Goal: Task Accomplishment & Management: Manage account settings

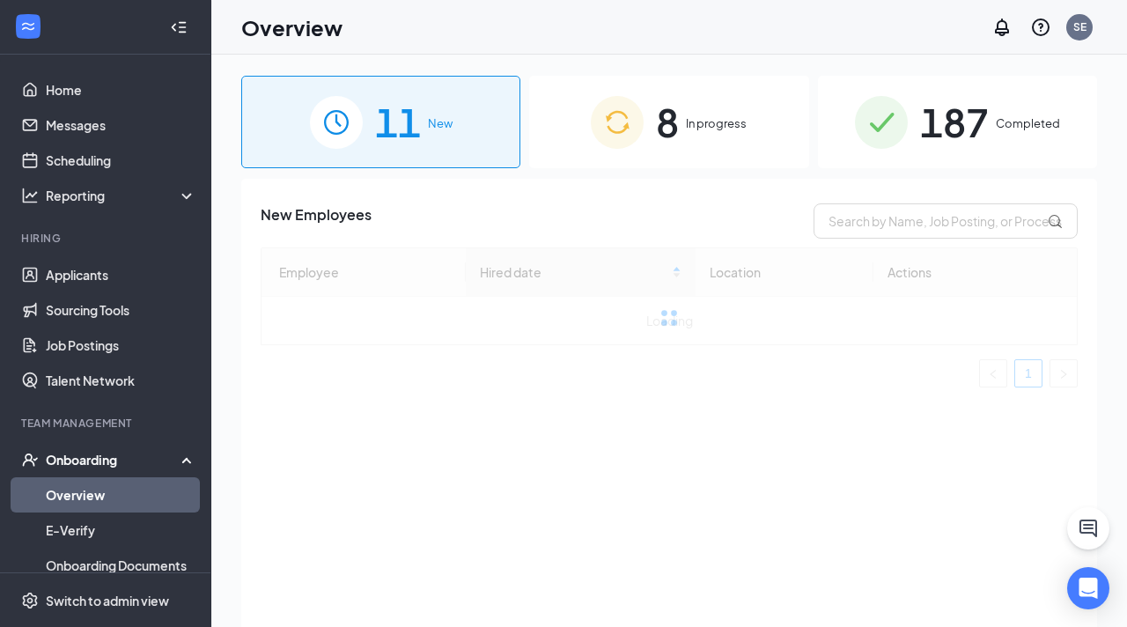
click at [680, 110] on div "8 In progress" at bounding box center [668, 122] width 279 height 92
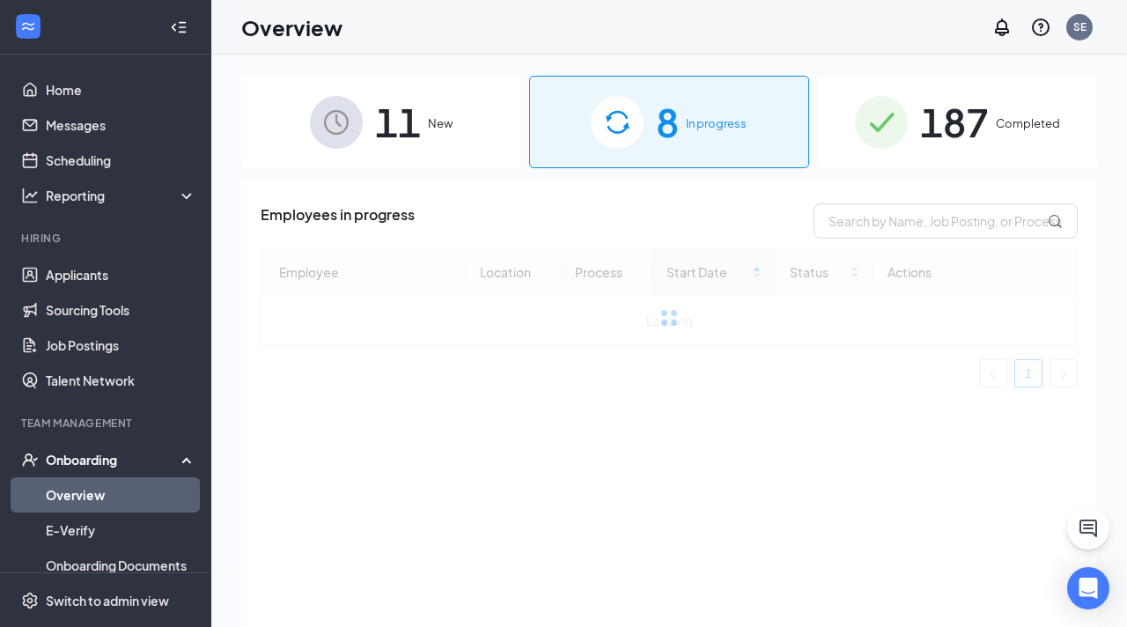
click at [442, 107] on div "11 New" at bounding box center [380, 122] width 279 height 92
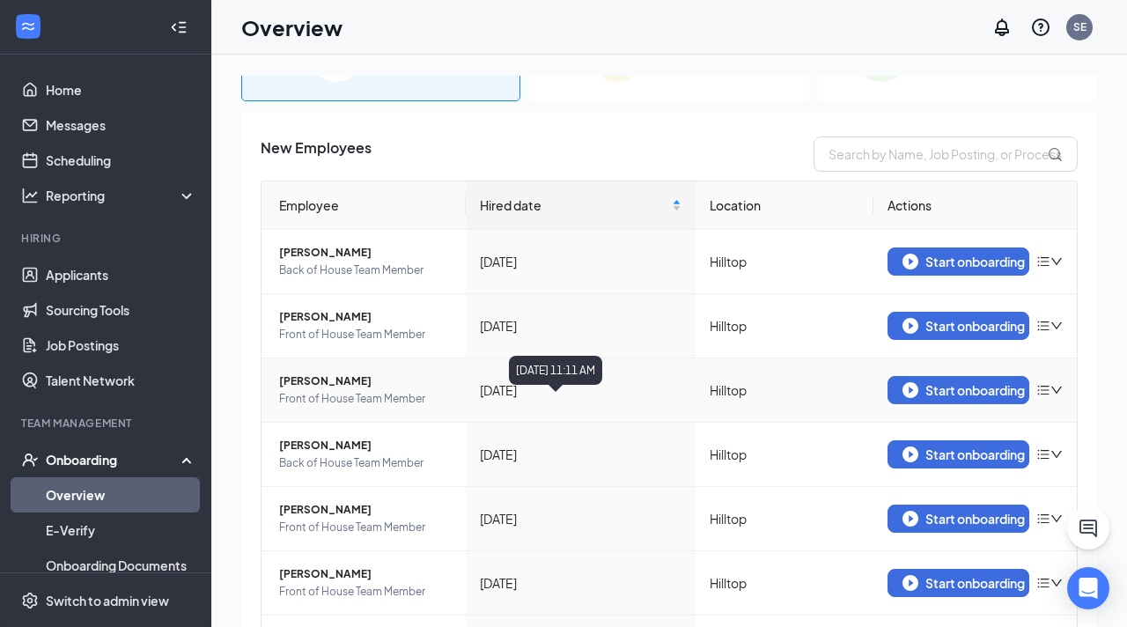
scroll to position [61, 0]
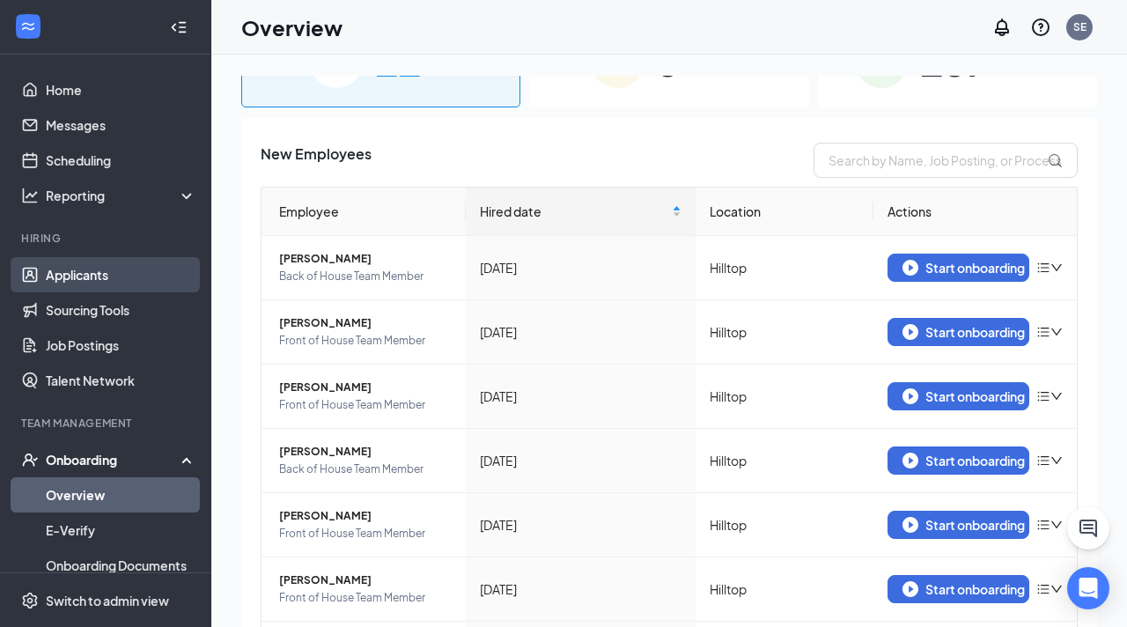
click at [134, 288] on link "Applicants" at bounding box center [121, 274] width 151 height 35
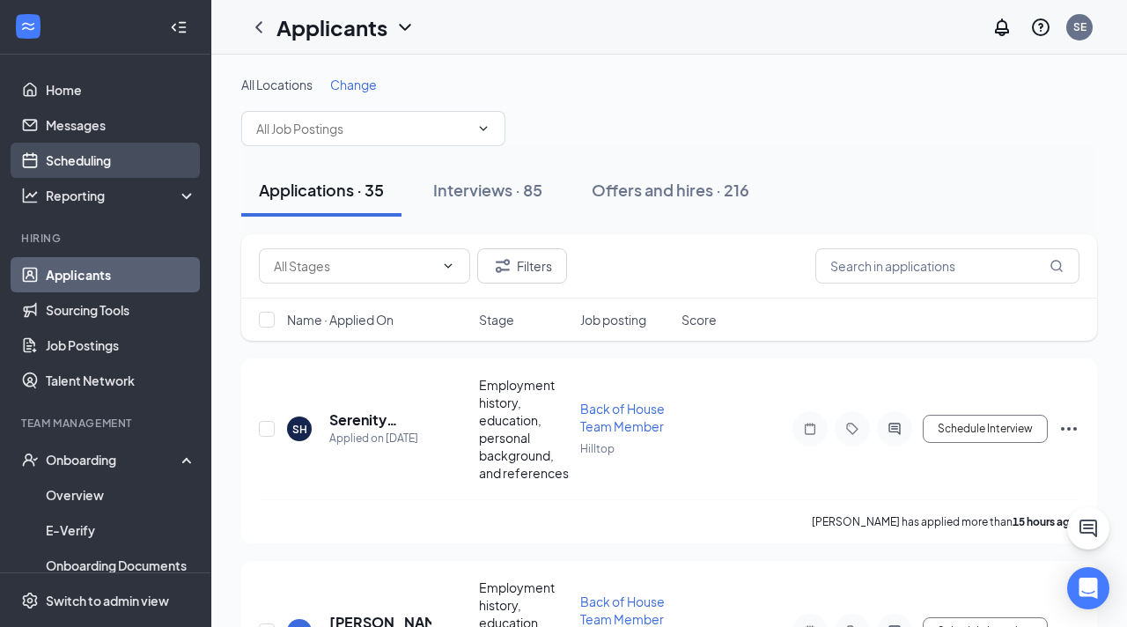
click at [82, 165] on link "Scheduling" at bounding box center [121, 160] width 151 height 35
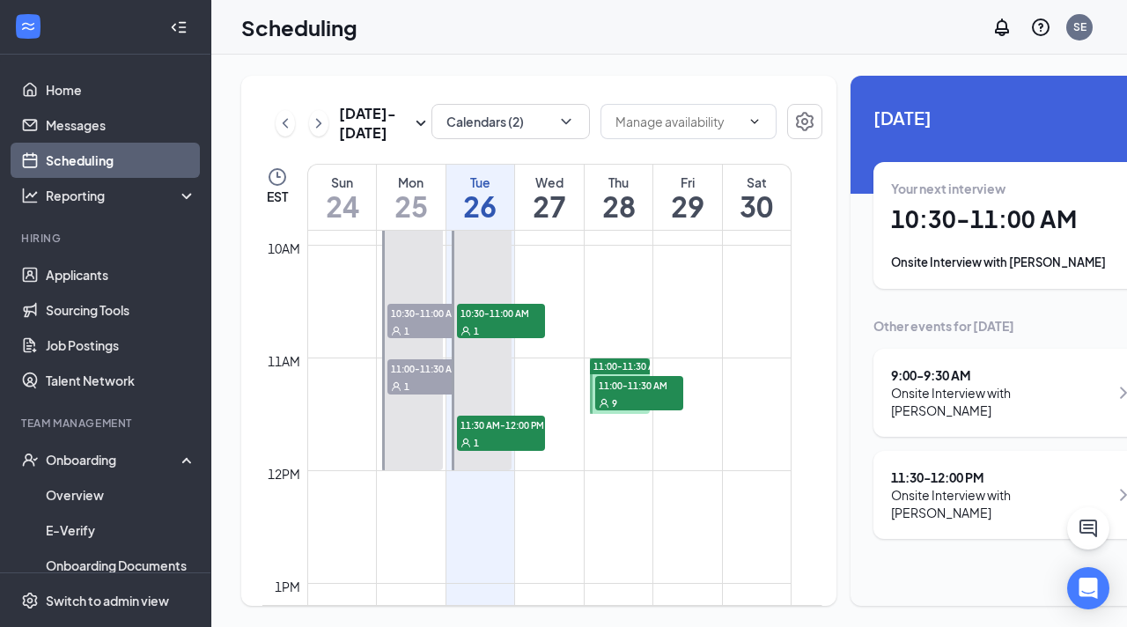
scroll to position [1114, 0]
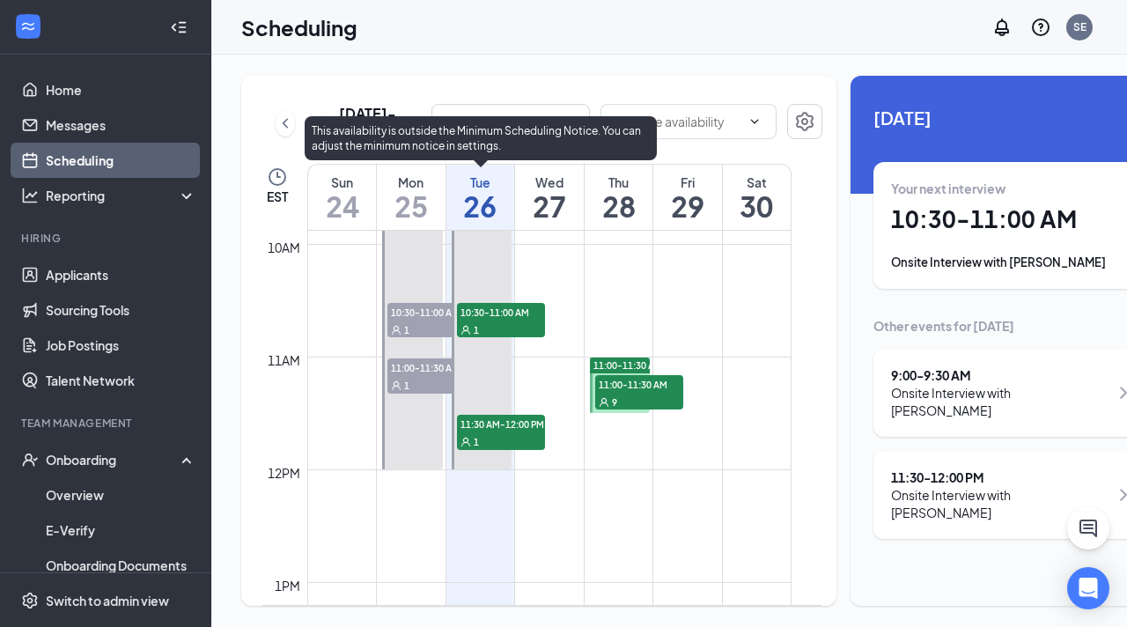
click at [526, 321] on span "10:30-11:00 AM" at bounding box center [501, 312] width 88 height 18
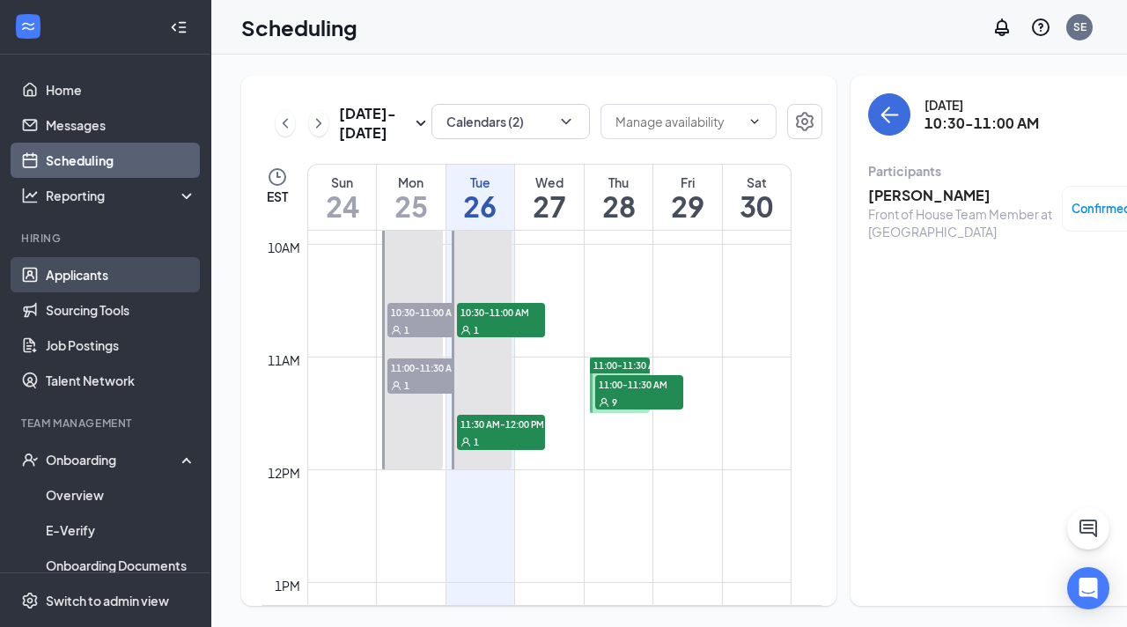
click at [74, 266] on link "Applicants" at bounding box center [121, 274] width 151 height 35
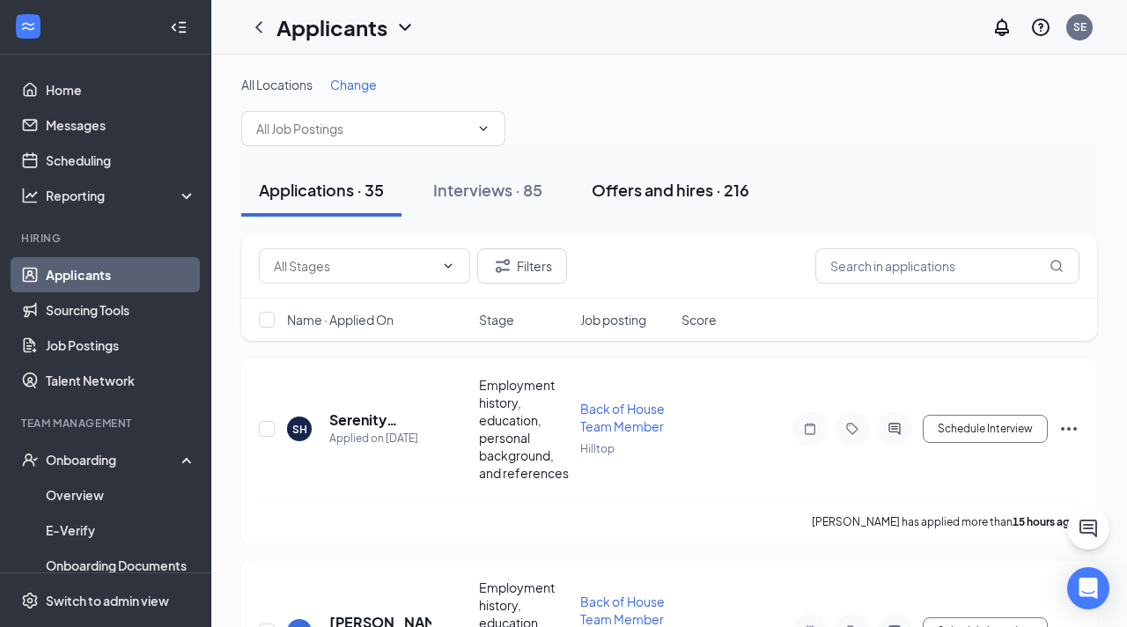
click at [681, 199] on div "Offers and hires · 216" at bounding box center [671, 190] width 158 height 22
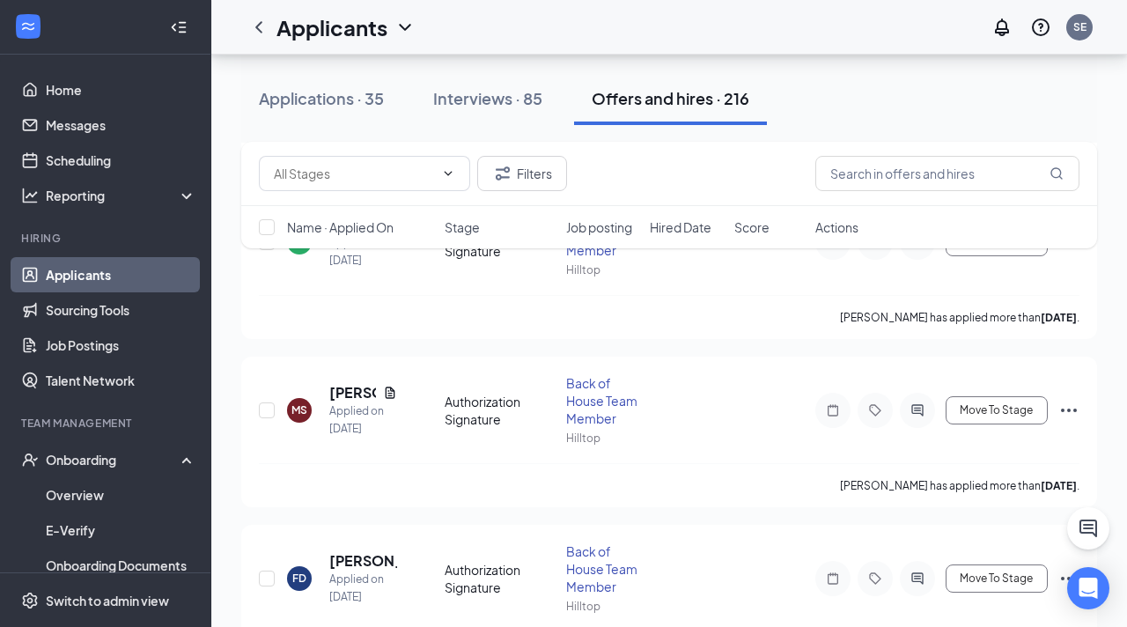
scroll to position [874, 0]
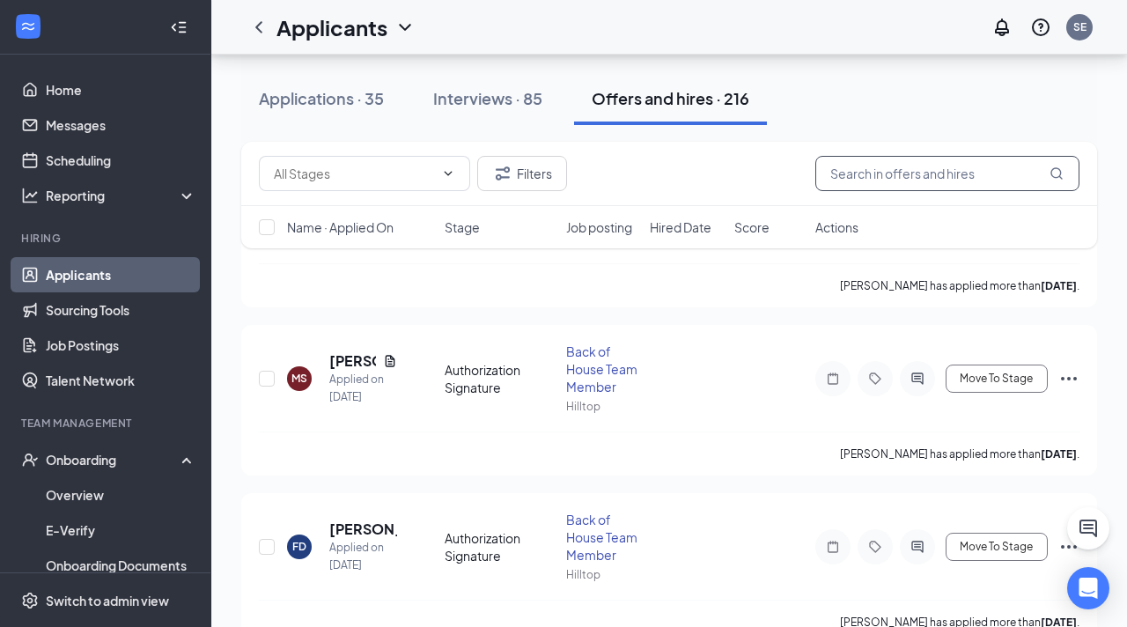
click at [830, 188] on input "text" at bounding box center [947, 173] width 264 height 35
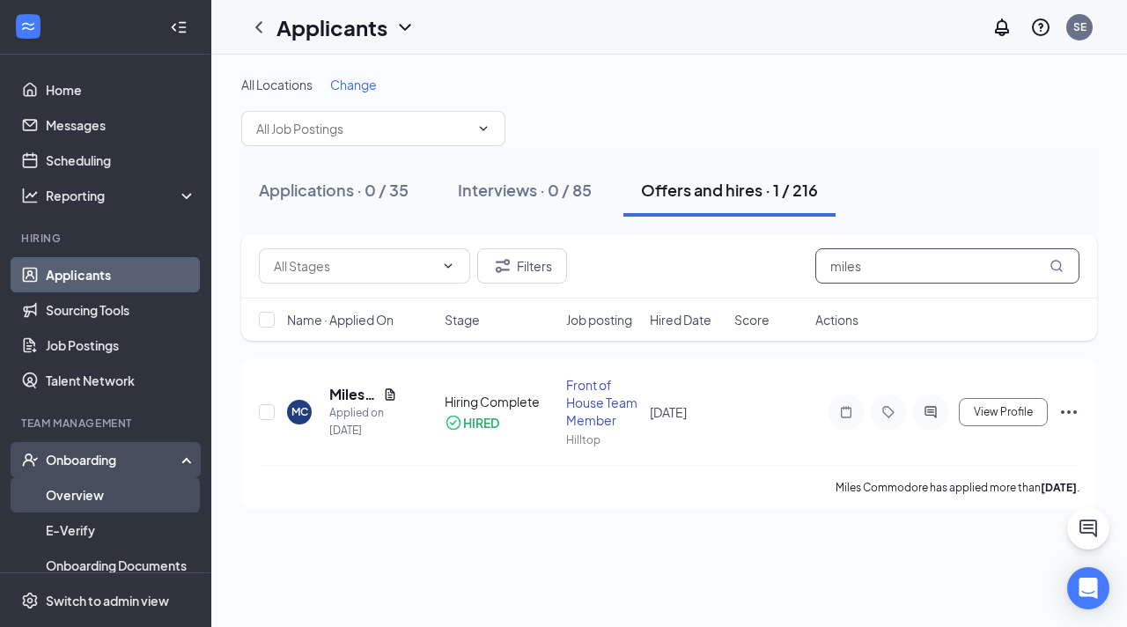
type input "miles"
click at [84, 487] on link "Overview" at bounding box center [121, 494] width 151 height 35
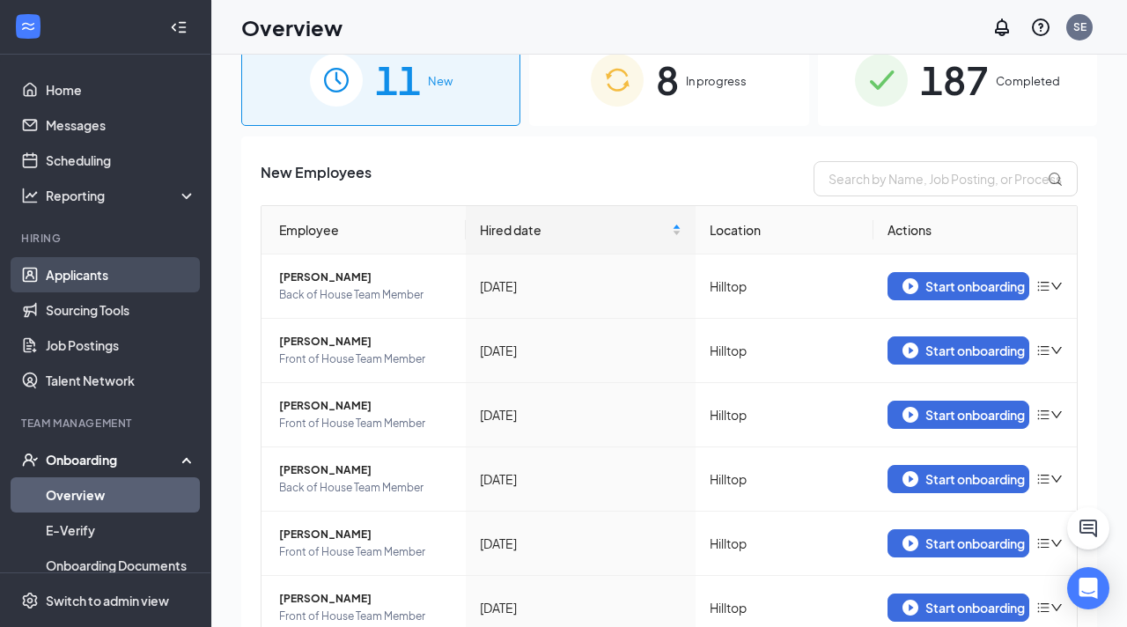
click at [99, 275] on link "Applicants" at bounding box center [121, 274] width 151 height 35
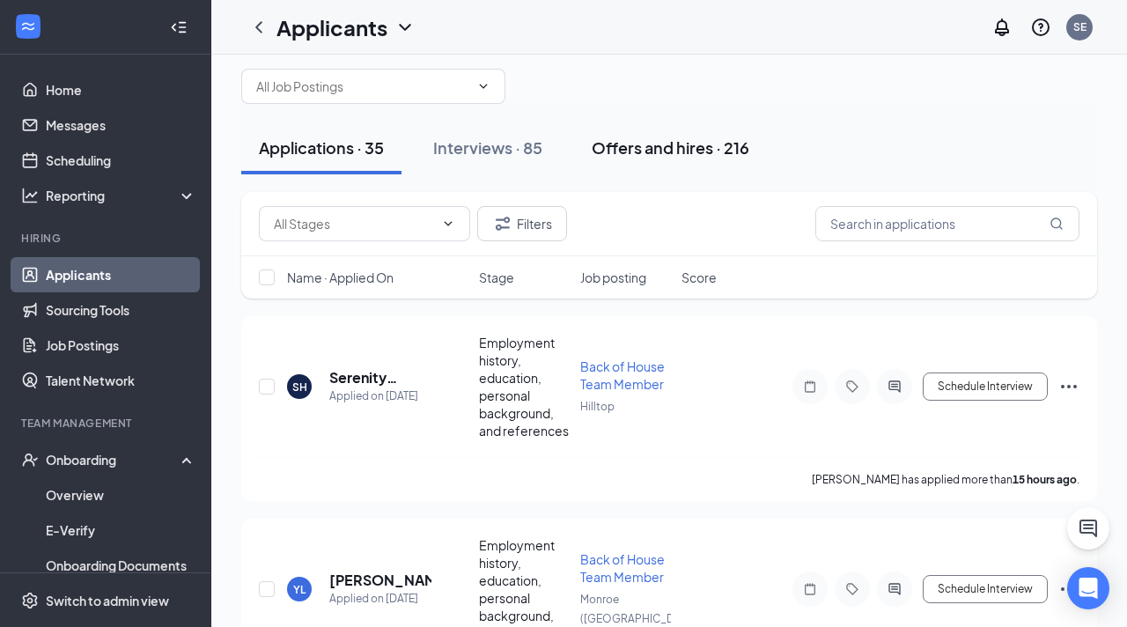
click at [715, 139] on div "Offers and hires · 216" at bounding box center [671, 147] width 158 height 22
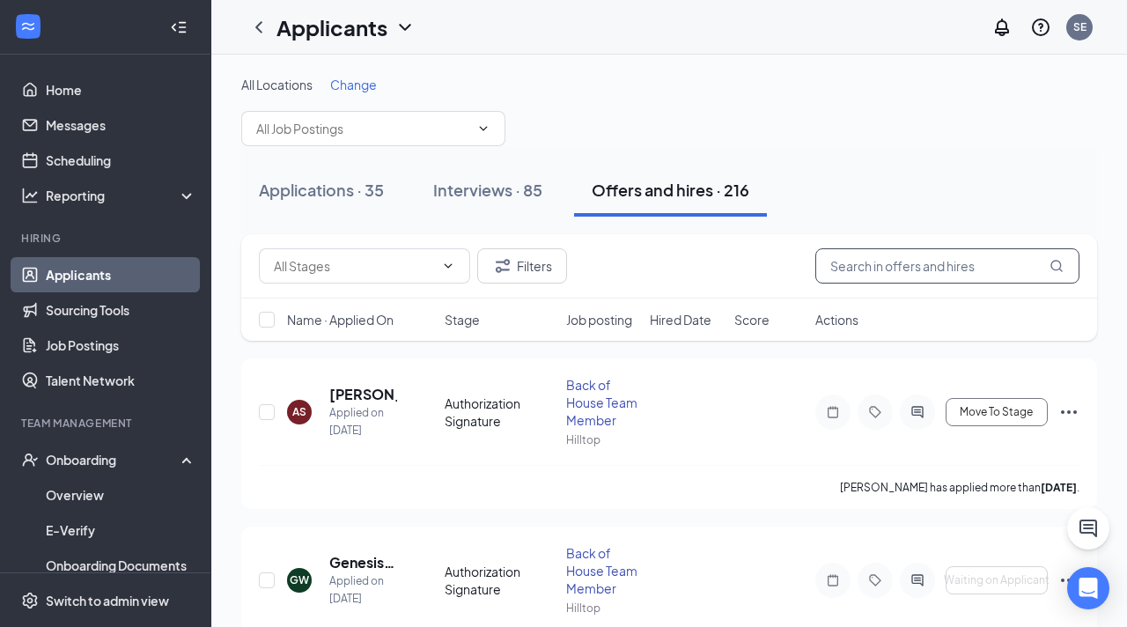
click at [865, 268] on input "text" at bounding box center [947, 265] width 264 height 35
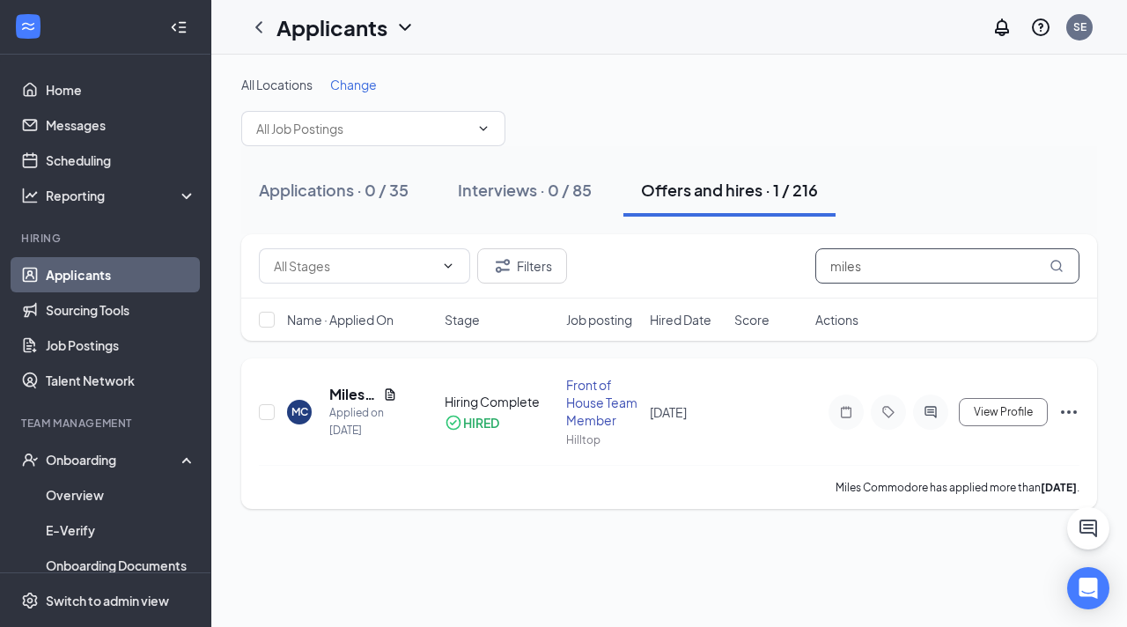
type input "miles"
click at [1075, 405] on icon "Ellipses" at bounding box center [1069, 412] width 21 height 21
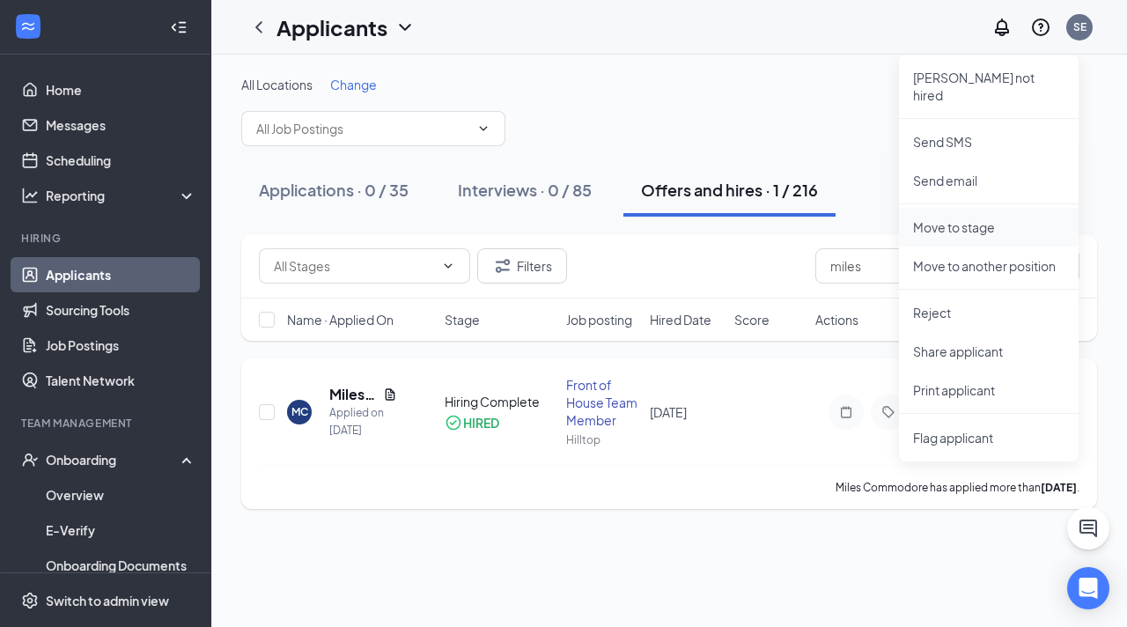
click at [960, 218] on p "Move to stage" at bounding box center [988, 227] width 151 height 18
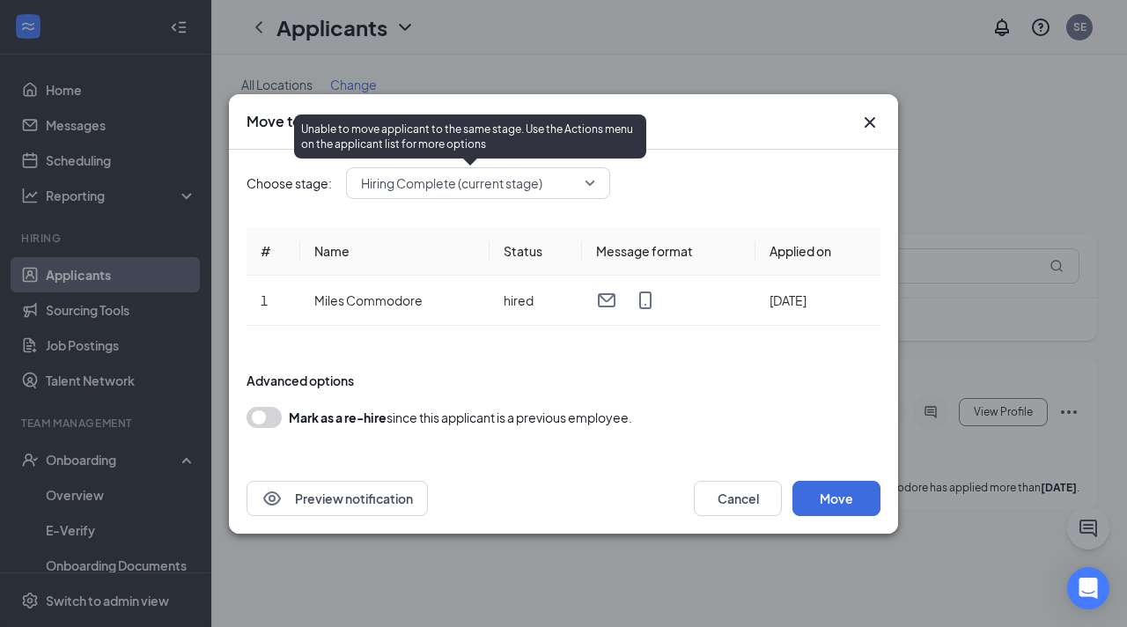
click at [564, 185] on span "Hiring Complete (current stage)" at bounding box center [470, 183] width 218 height 26
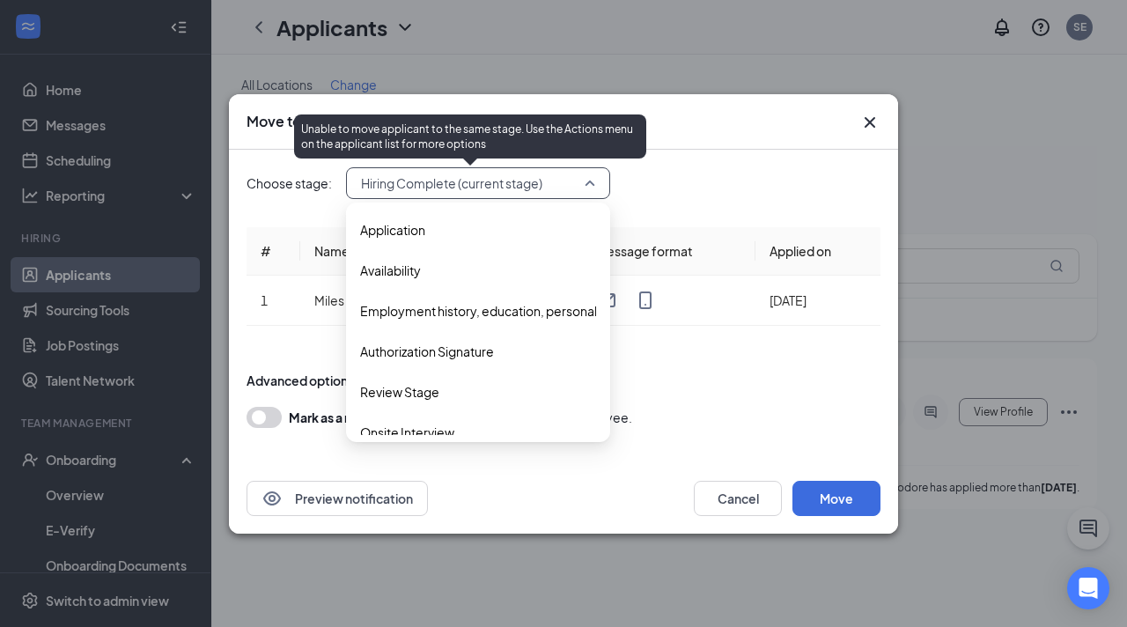
scroll to position [60, 0]
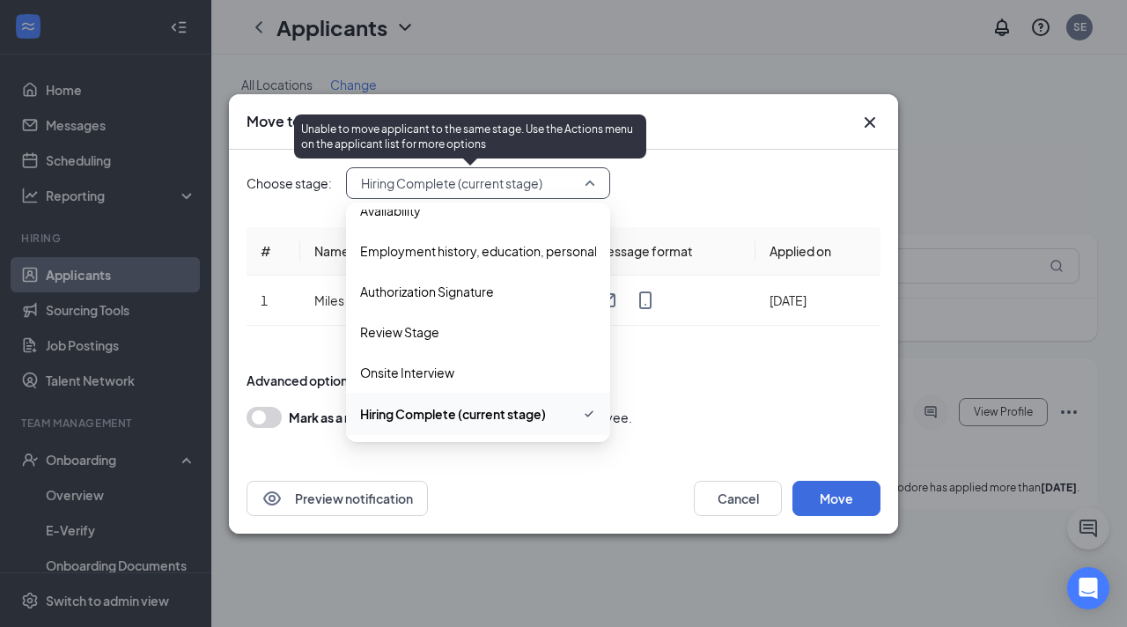
click at [564, 185] on span "Hiring Complete (current stage)" at bounding box center [470, 183] width 218 height 26
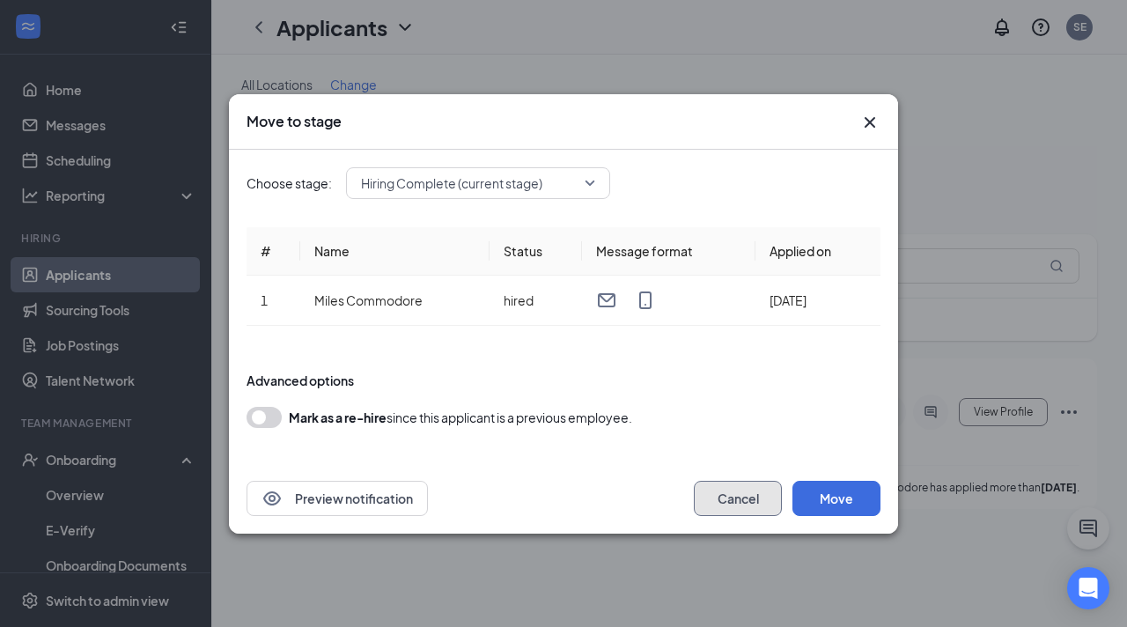
click at [745, 505] on button "Cancel" at bounding box center [738, 498] width 88 height 35
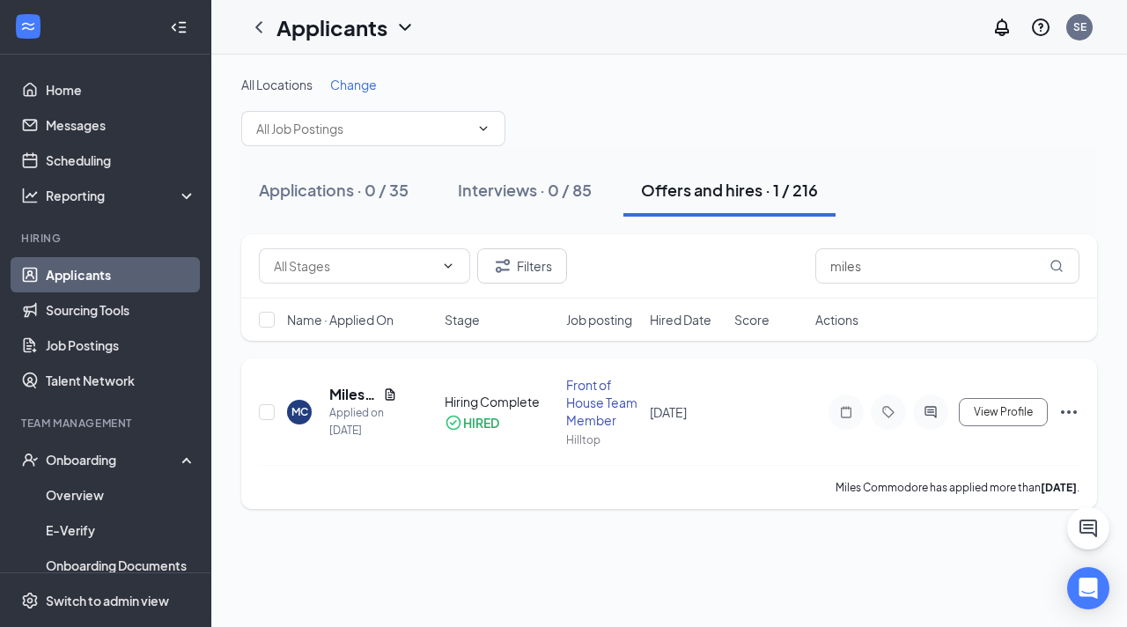
click at [1063, 403] on icon "Ellipses" at bounding box center [1069, 412] width 21 height 21
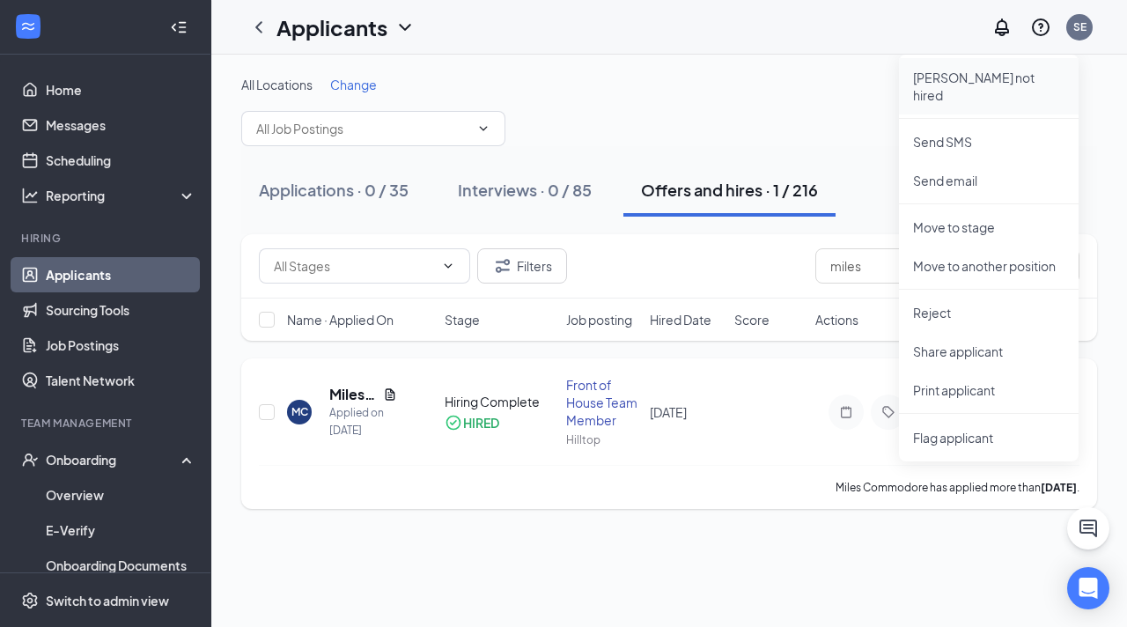
click at [988, 86] on li "Mark not hired" at bounding box center [989, 86] width 180 height 56
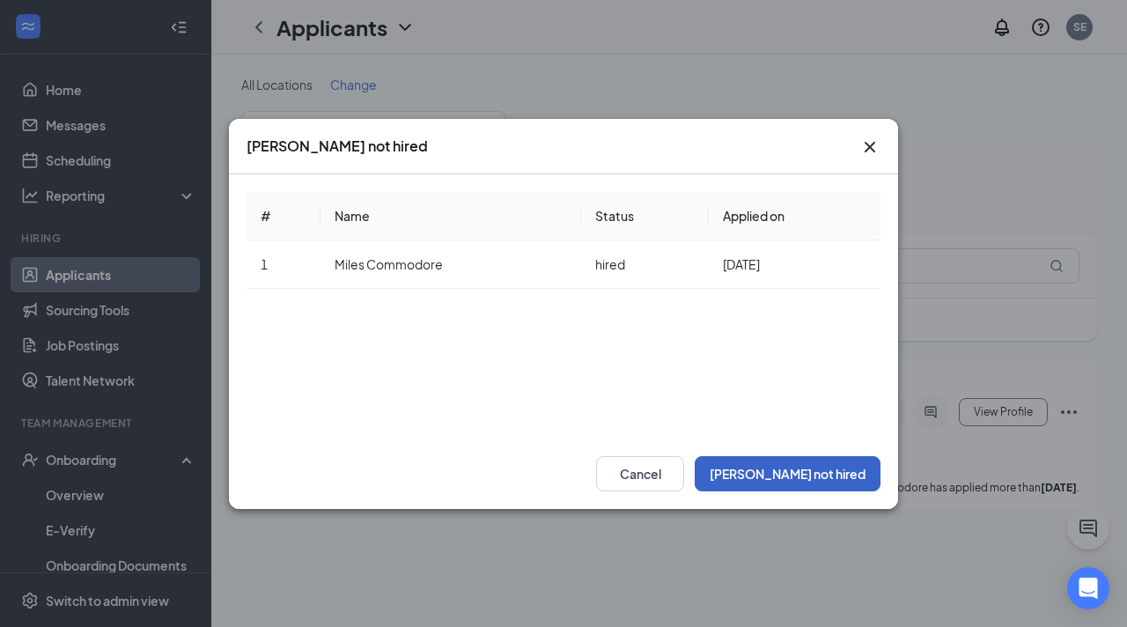
click at [819, 463] on button "Mark not hired" at bounding box center [788, 473] width 186 height 35
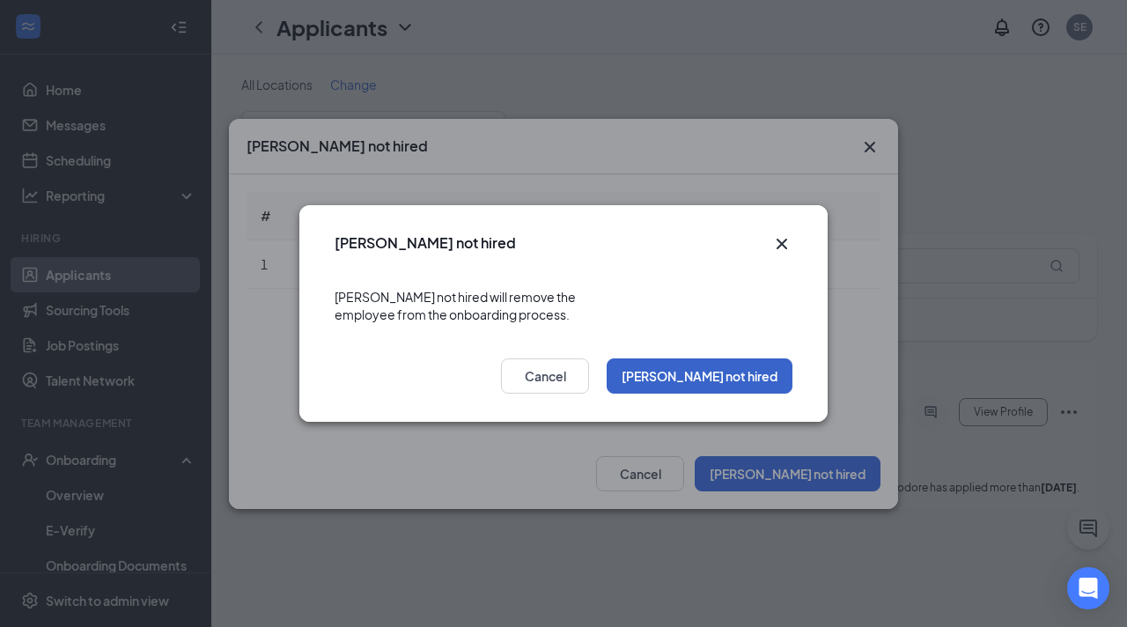
click at [734, 367] on button "Mark not hired" at bounding box center [700, 375] width 186 height 35
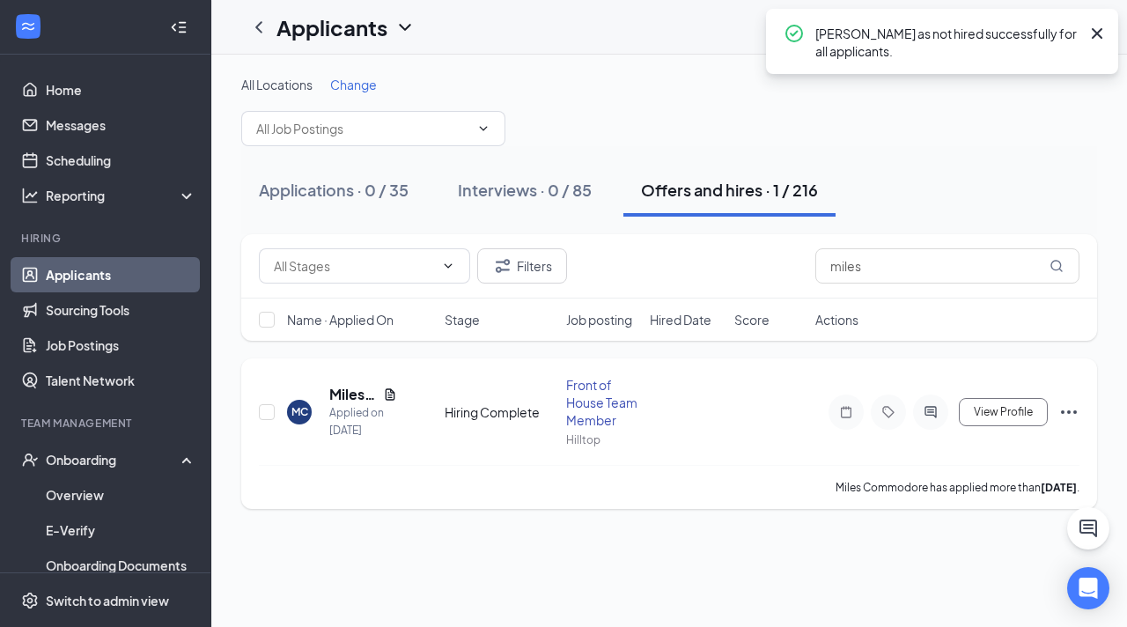
click at [1072, 414] on icon "Ellipses" at bounding box center [1069, 412] width 21 height 21
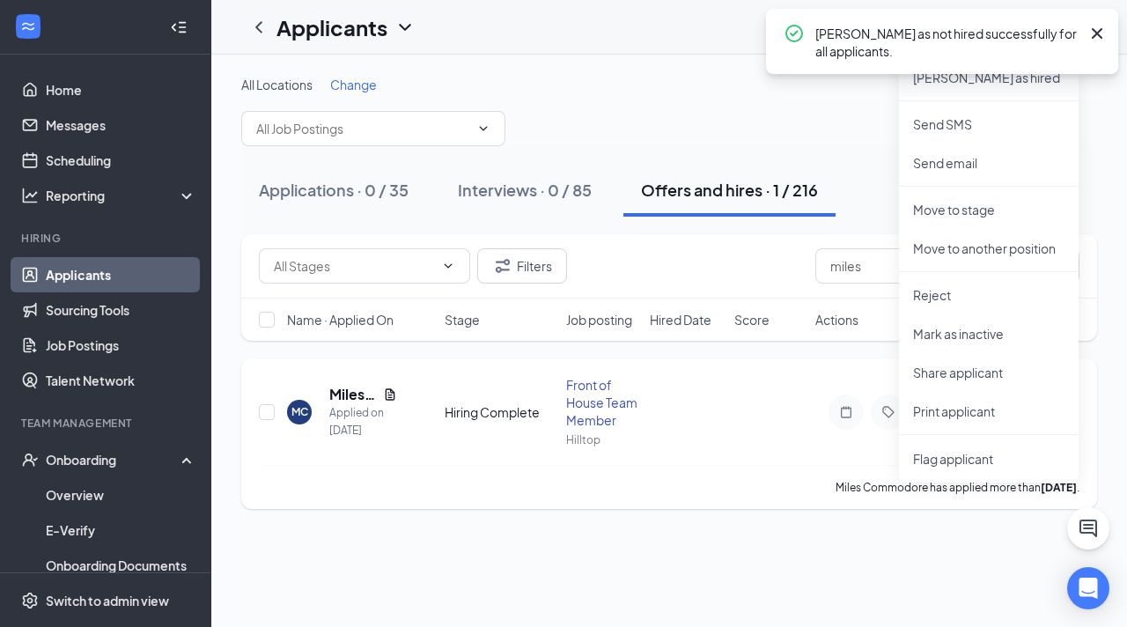
click at [960, 83] on p "Mark as hired" at bounding box center [988, 78] width 151 height 18
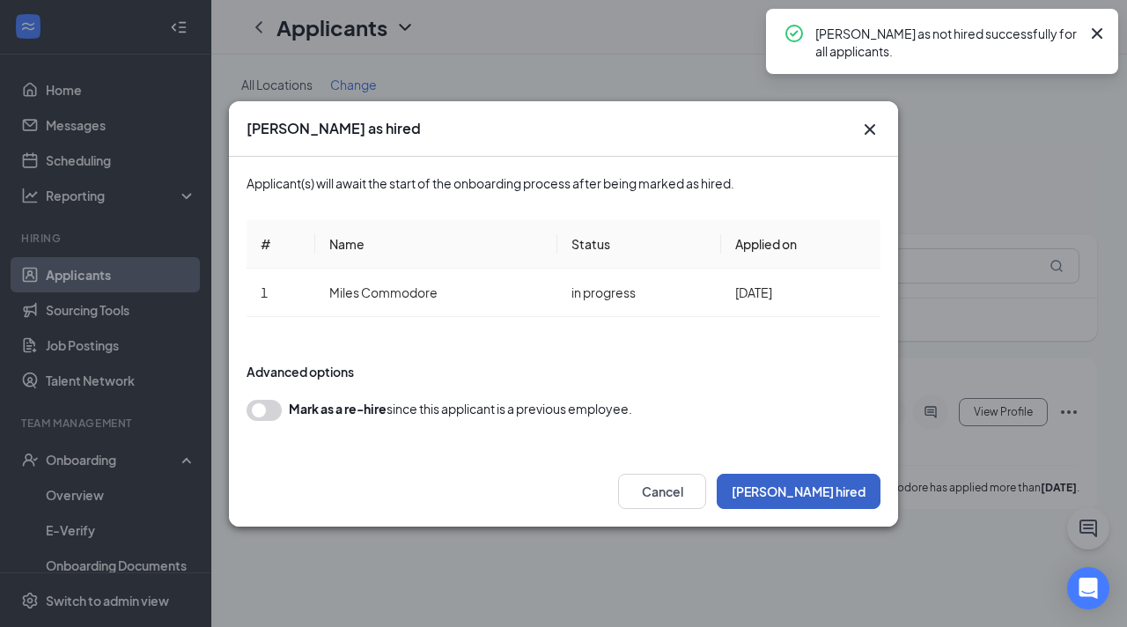
click at [810, 491] on button "Mark hired" at bounding box center [799, 491] width 164 height 35
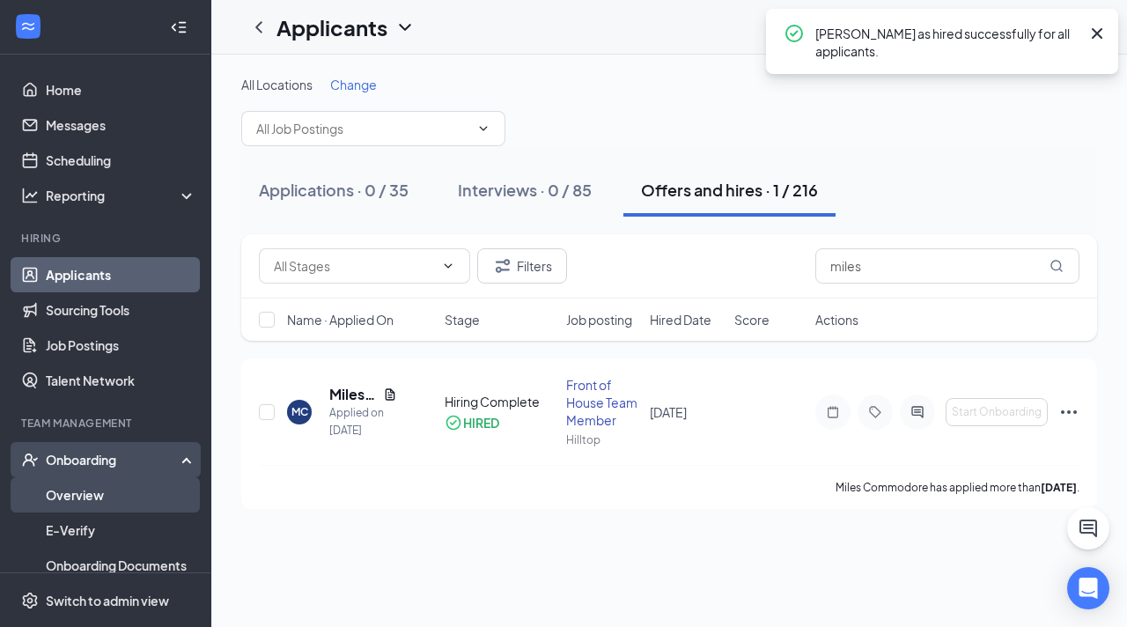
click at [92, 486] on link "Overview" at bounding box center [121, 494] width 151 height 35
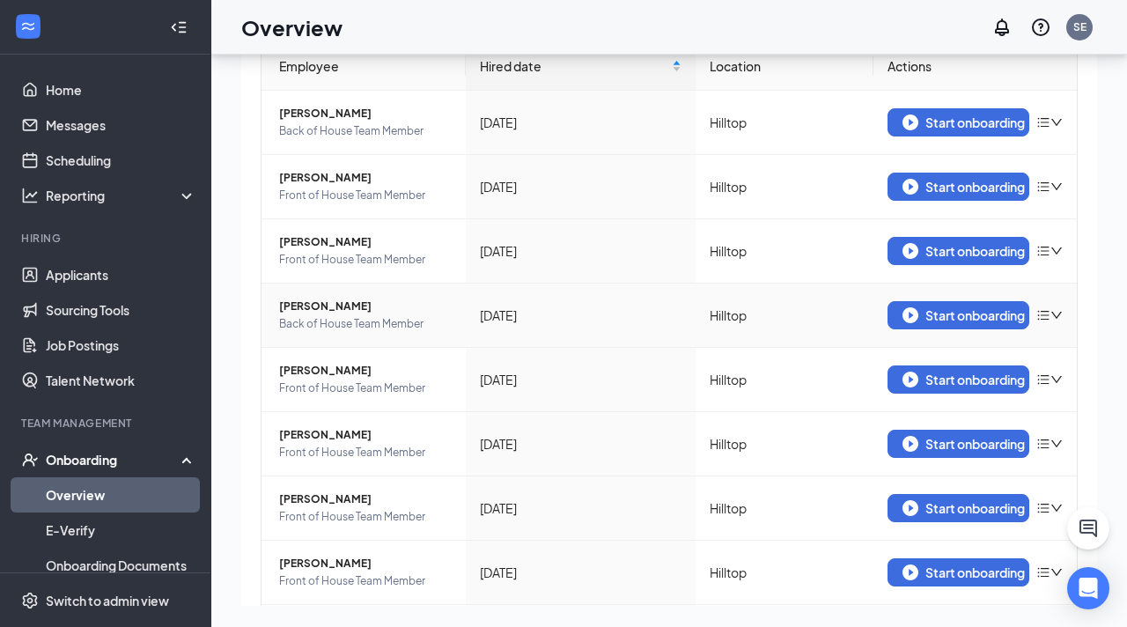
scroll to position [373, 0]
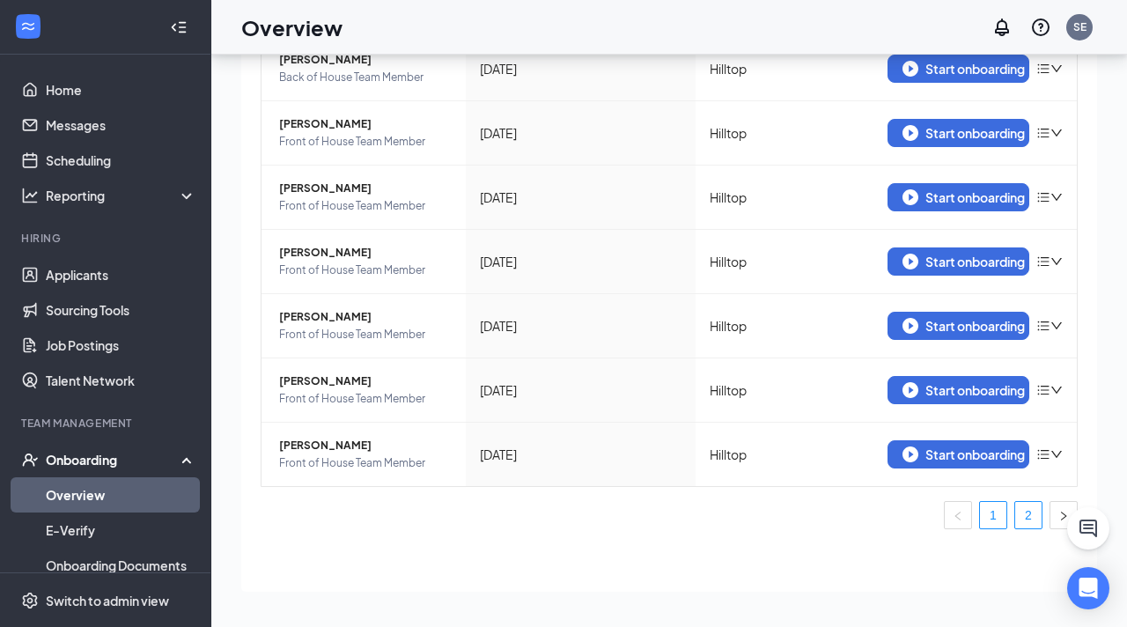
click at [1024, 511] on link "2" at bounding box center [1028, 515] width 26 height 26
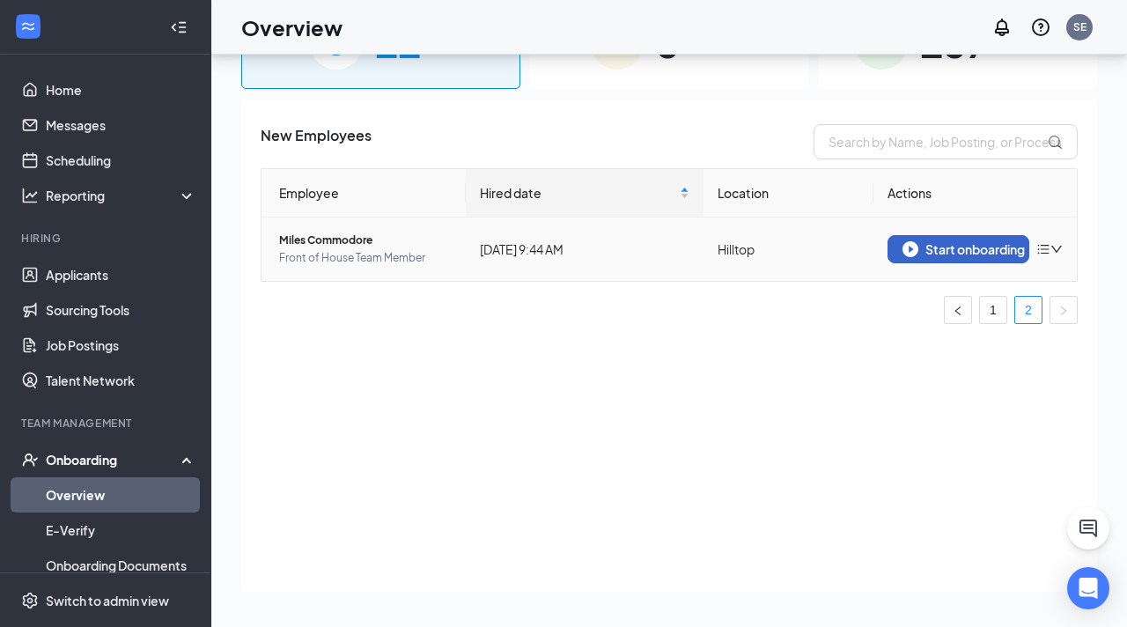
click at [1004, 239] on button "Start onboarding" at bounding box center [959, 249] width 143 height 28
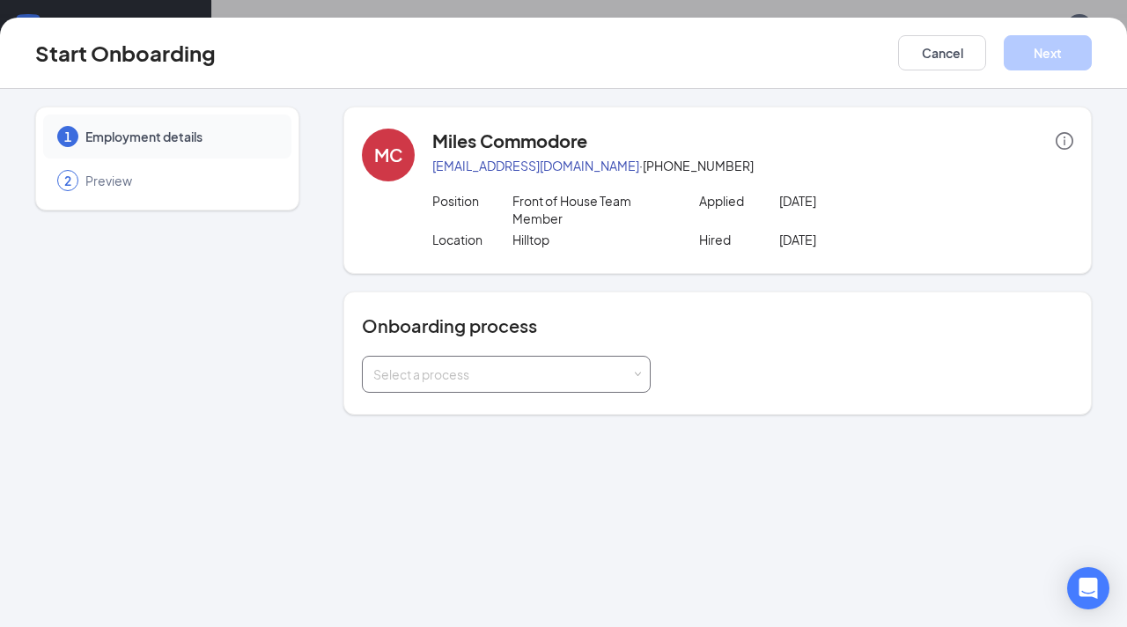
click at [492, 380] on div "Select a process" at bounding box center [502, 374] width 258 height 18
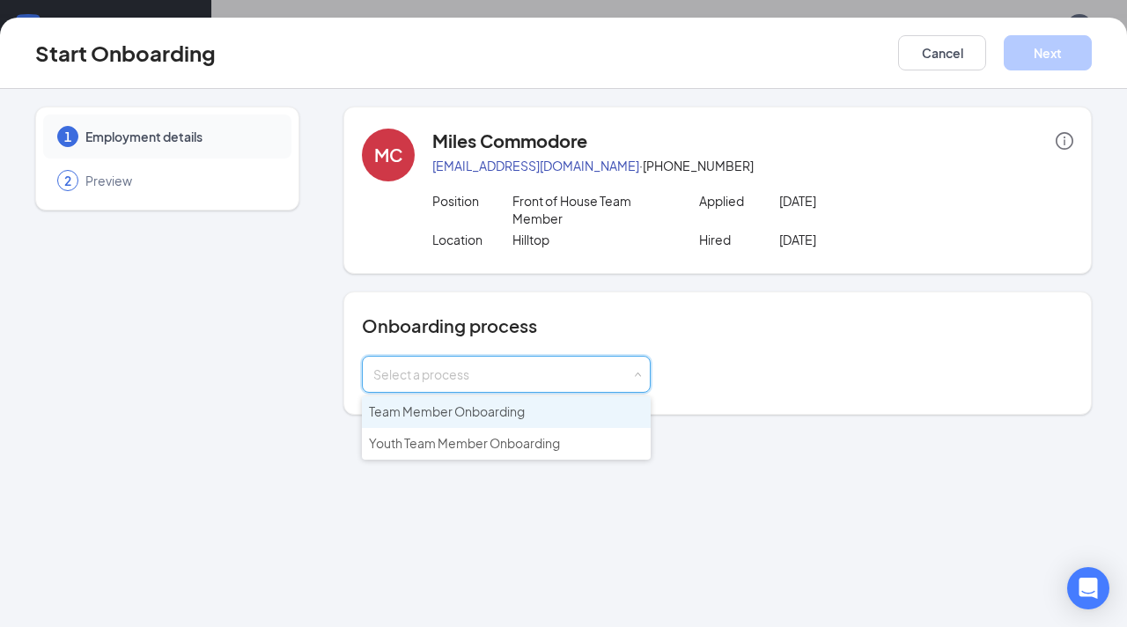
click at [469, 411] on span "Team Member Onboarding" at bounding box center [447, 411] width 156 height 16
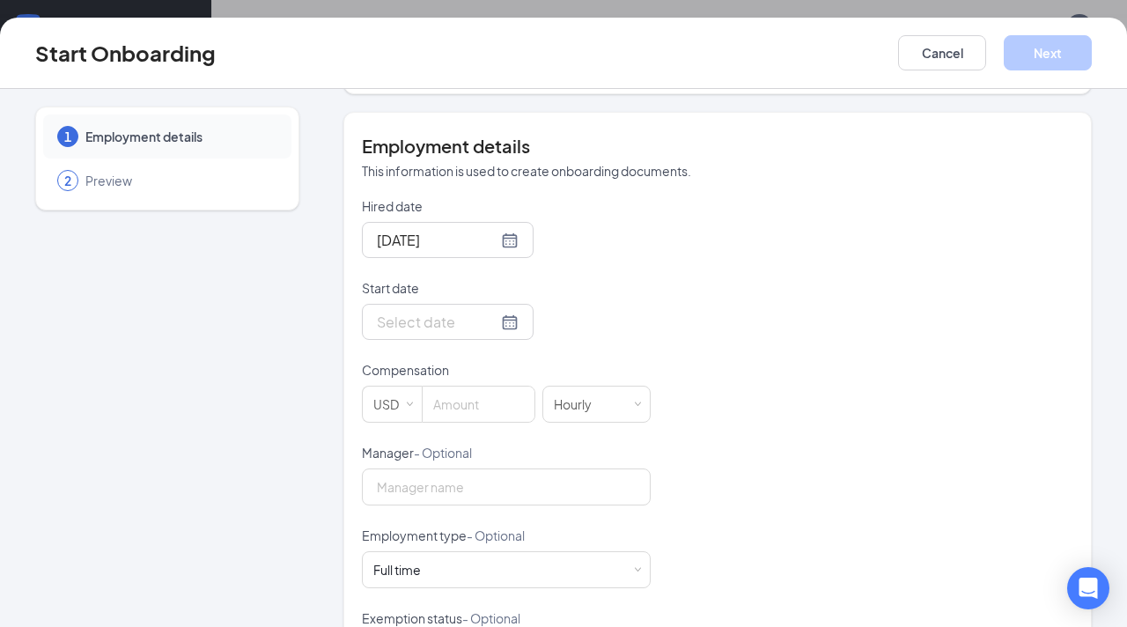
scroll to position [371, 0]
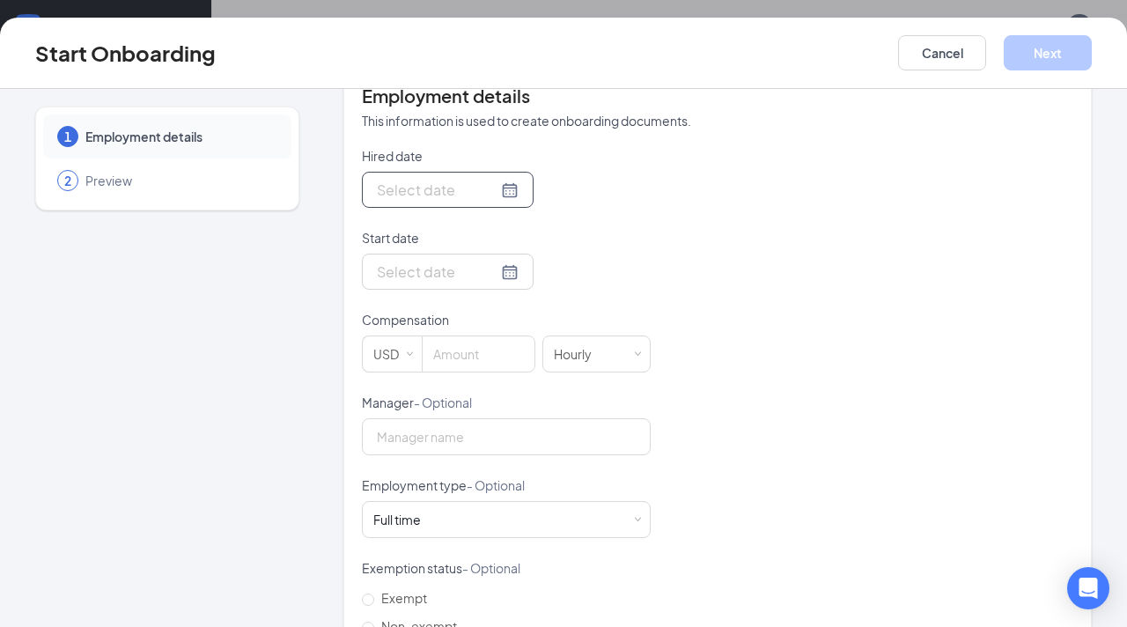
click at [481, 187] on div at bounding box center [448, 190] width 142 height 22
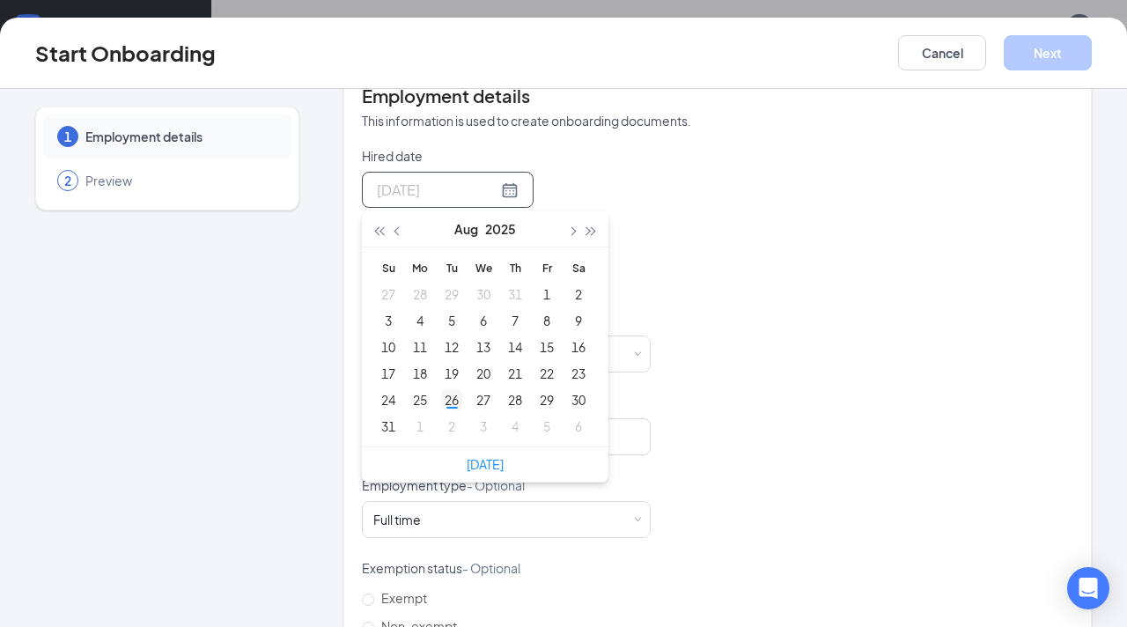
type input "[DATE]"
click at [455, 398] on div "26" at bounding box center [451, 399] width 21 height 21
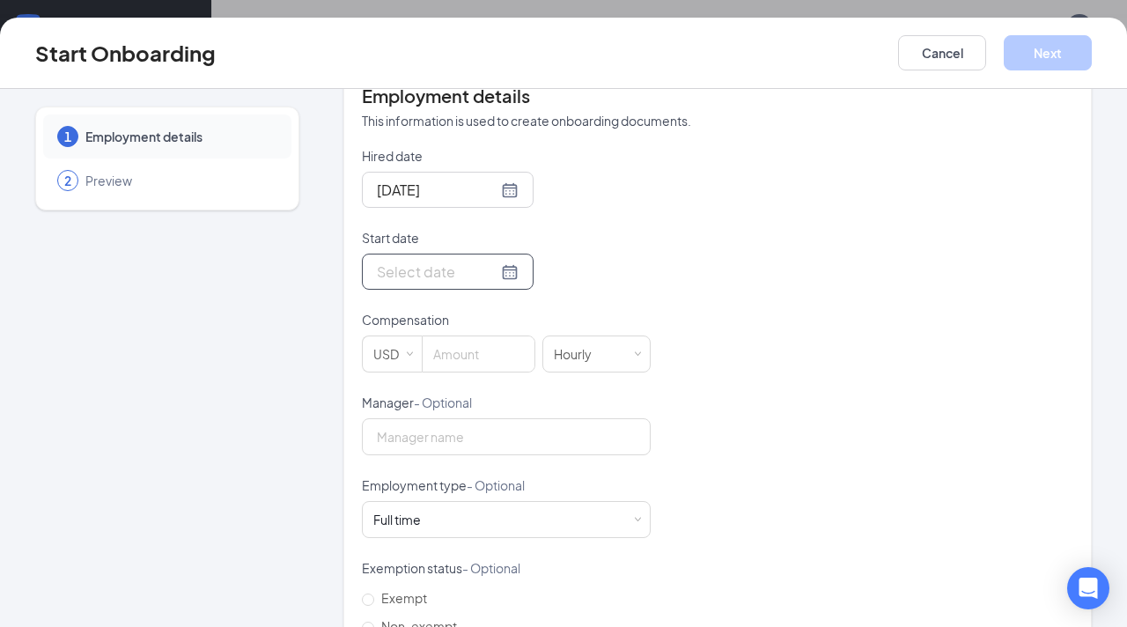
click at [484, 269] on div at bounding box center [448, 272] width 142 height 22
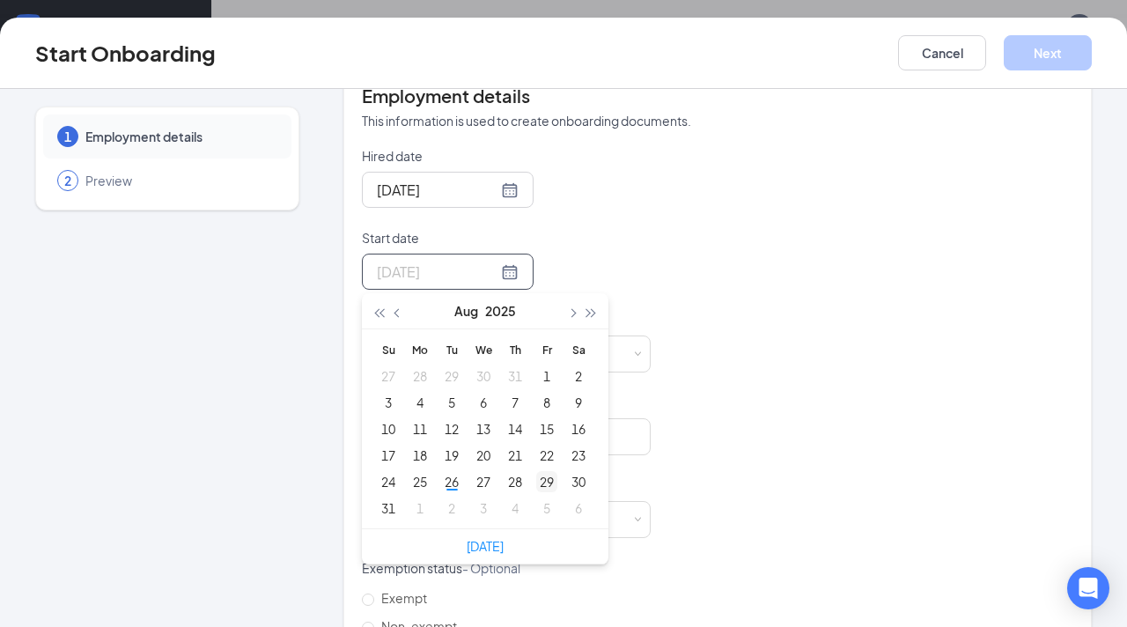
type input "[DATE]"
click at [544, 483] on div "29" at bounding box center [546, 481] width 21 height 21
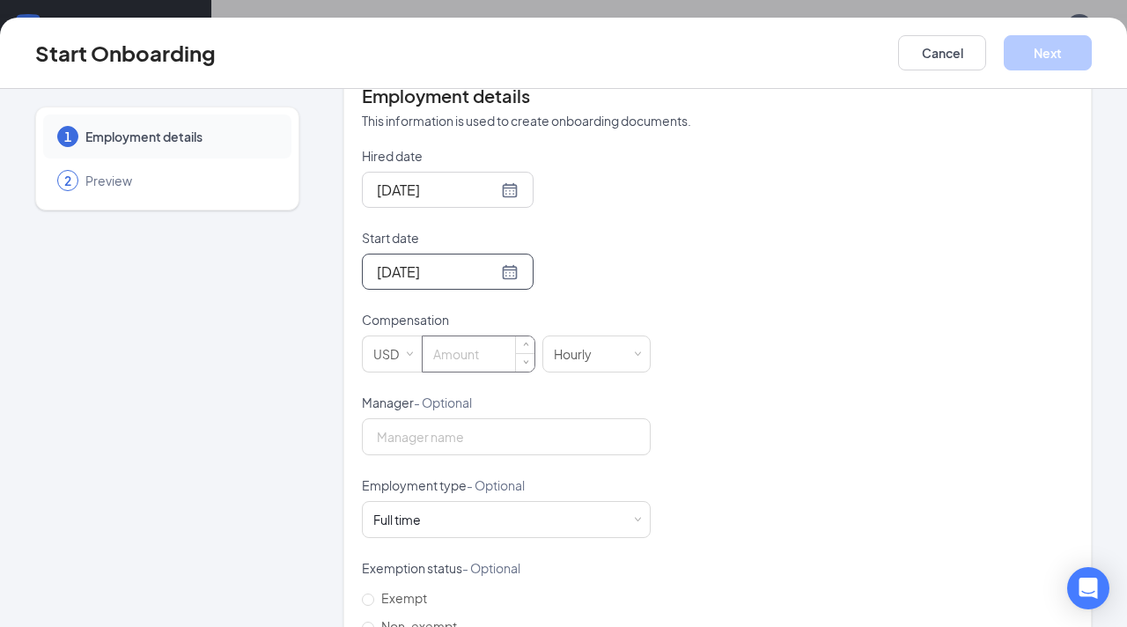
click at [442, 349] on input at bounding box center [479, 353] width 112 height 35
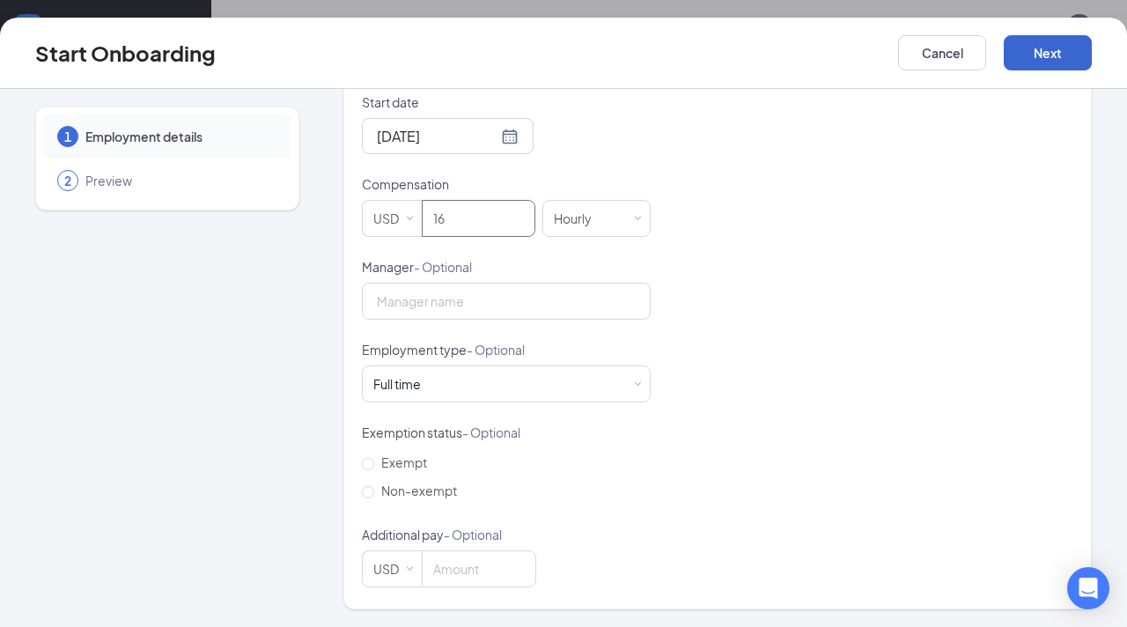
type input "16"
click at [1050, 52] on button "Next" at bounding box center [1048, 52] width 88 height 35
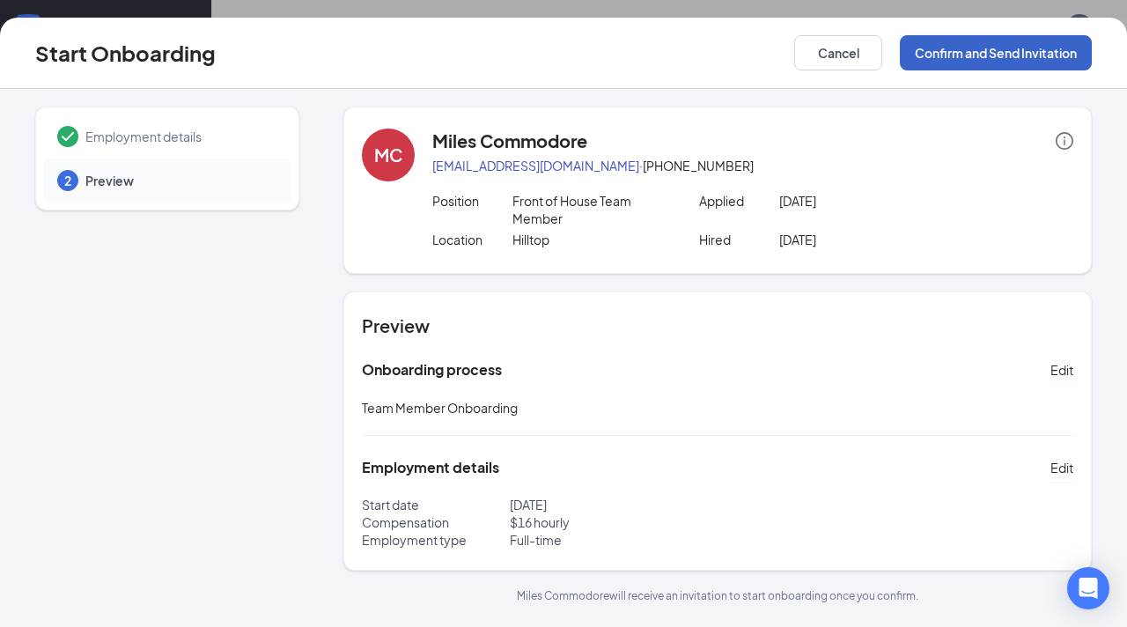
click at [929, 65] on button "Confirm and Send Invitation" at bounding box center [996, 52] width 192 height 35
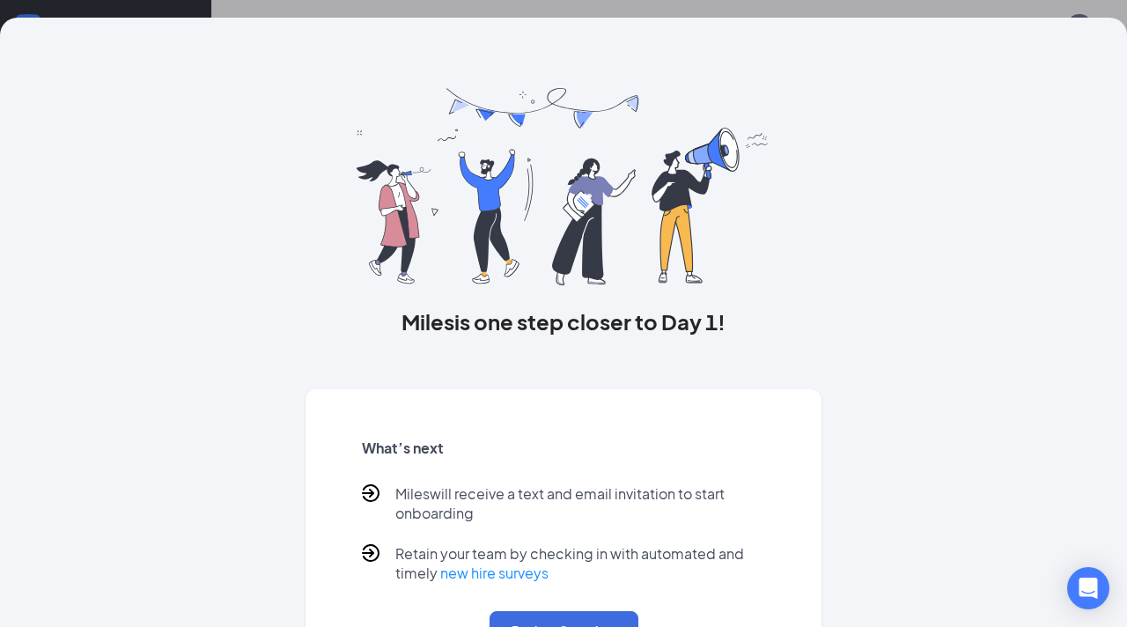
scroll to position [72, 0]
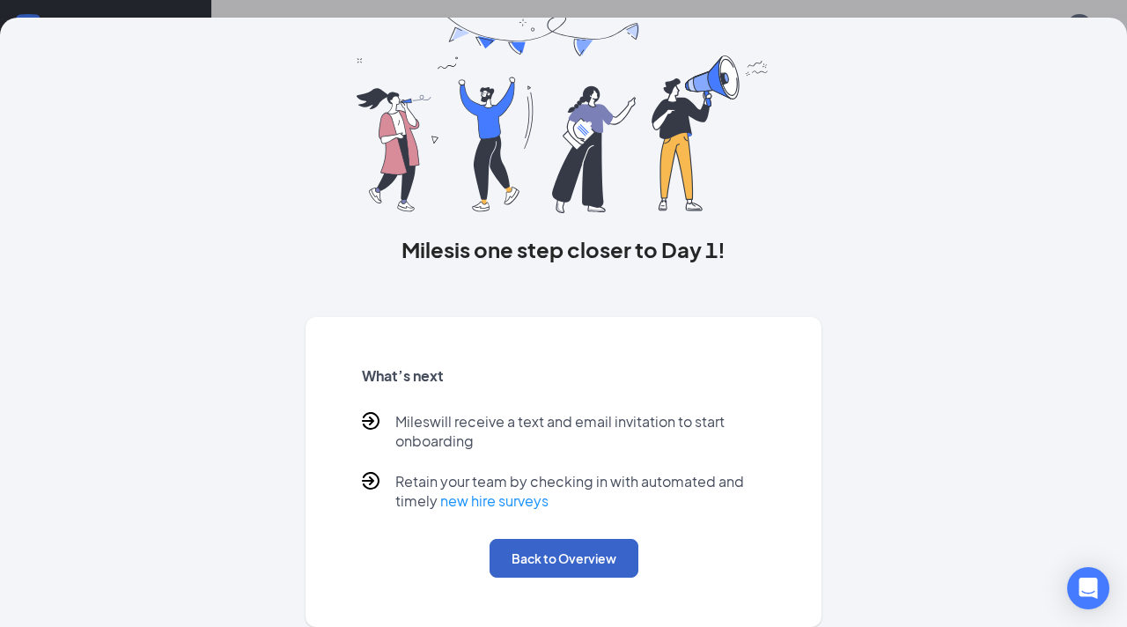
click at [594, 552] on button "Back to Overview" at bounding box center [564, 558] width 149 height 39
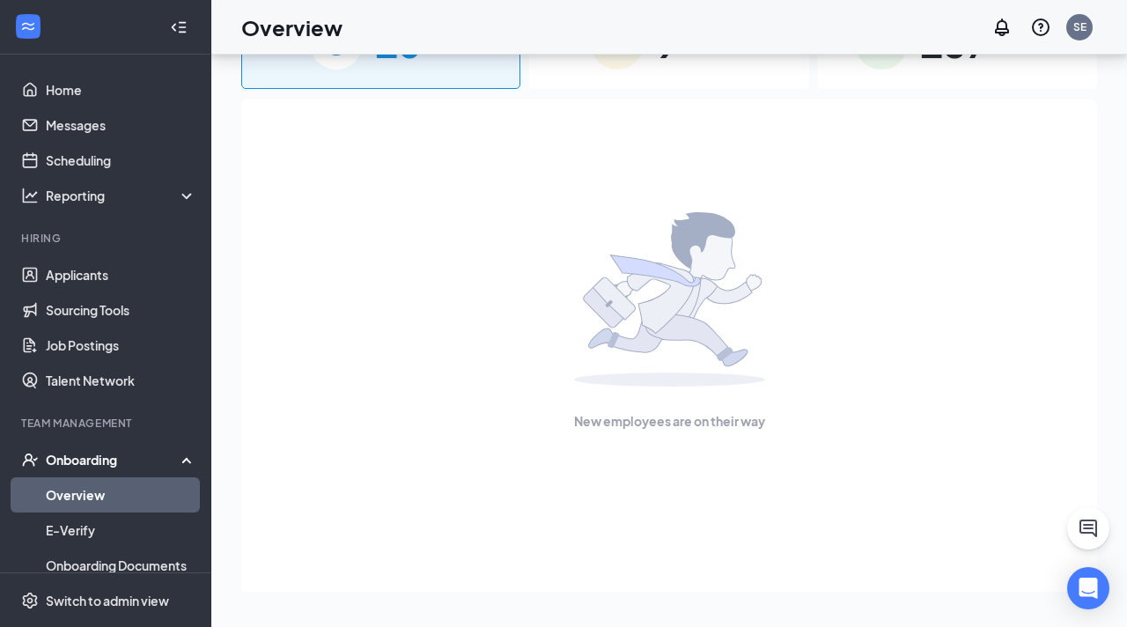
scroll to position [0, 0]
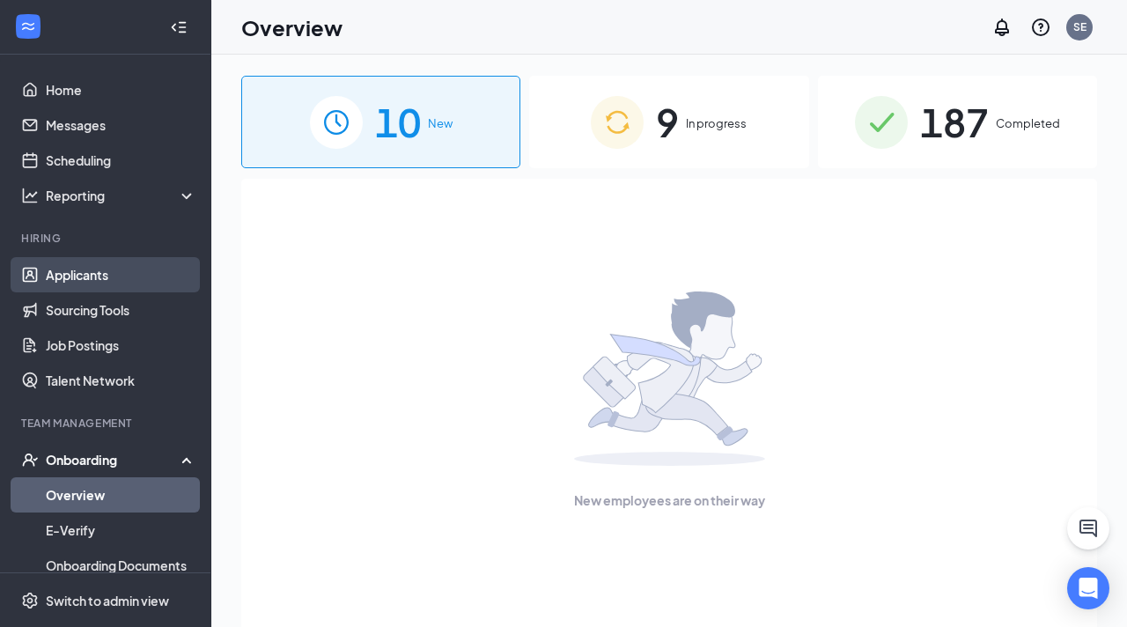
click at [62, 274] on link "Applicants" at bounding box center [121, 274] width 151 height 35
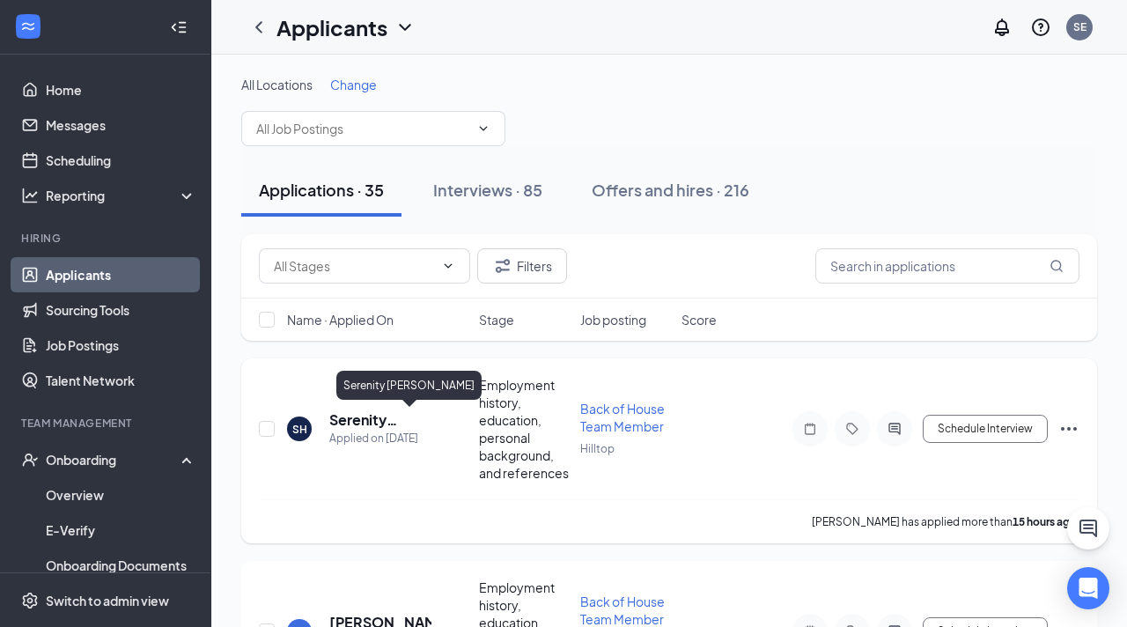
click at [346, 420] on h5 "Serenity [PERSON_NAME]" at bounding box center [380, 419] width 102 height 19
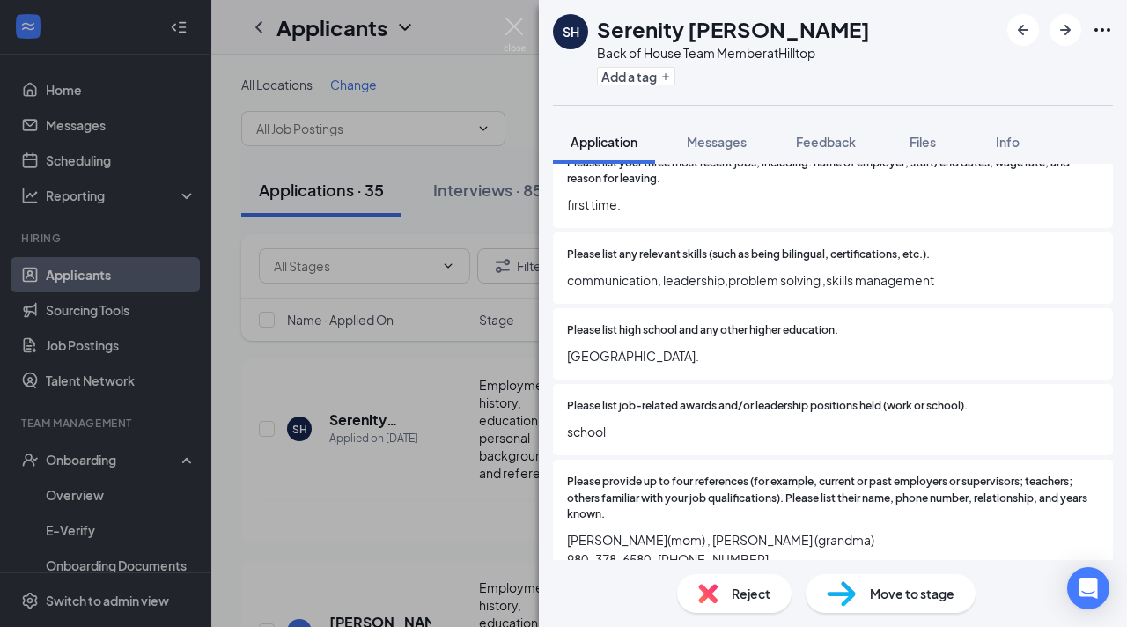
scroll to position [1903, 0]
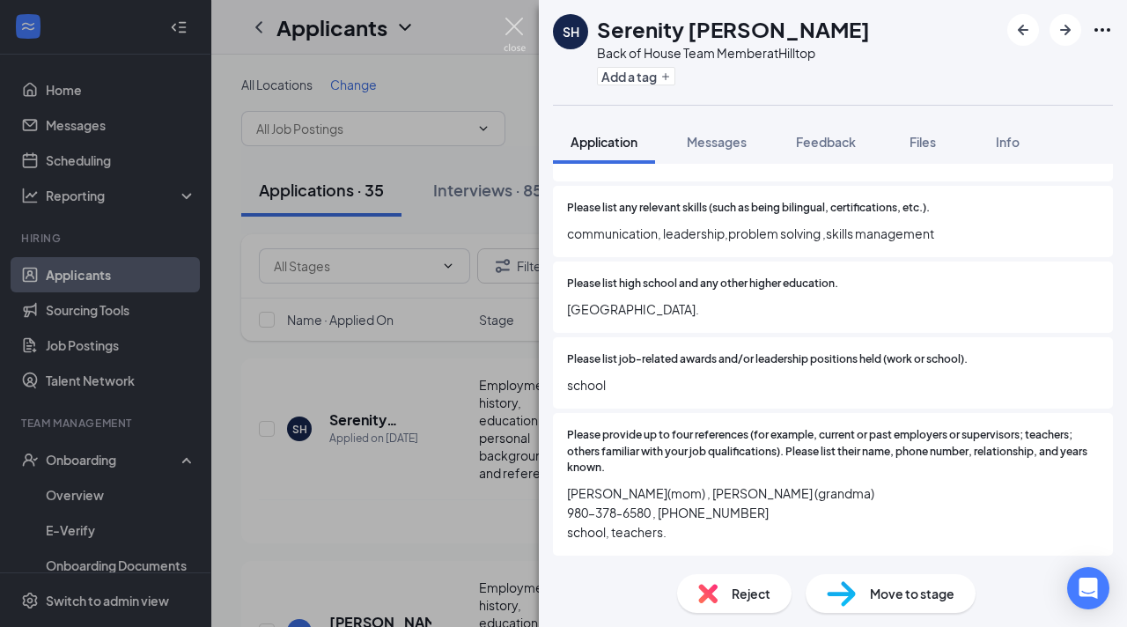
click at [515, 33] on img at bounding box center [515, 35] width 22 height 34
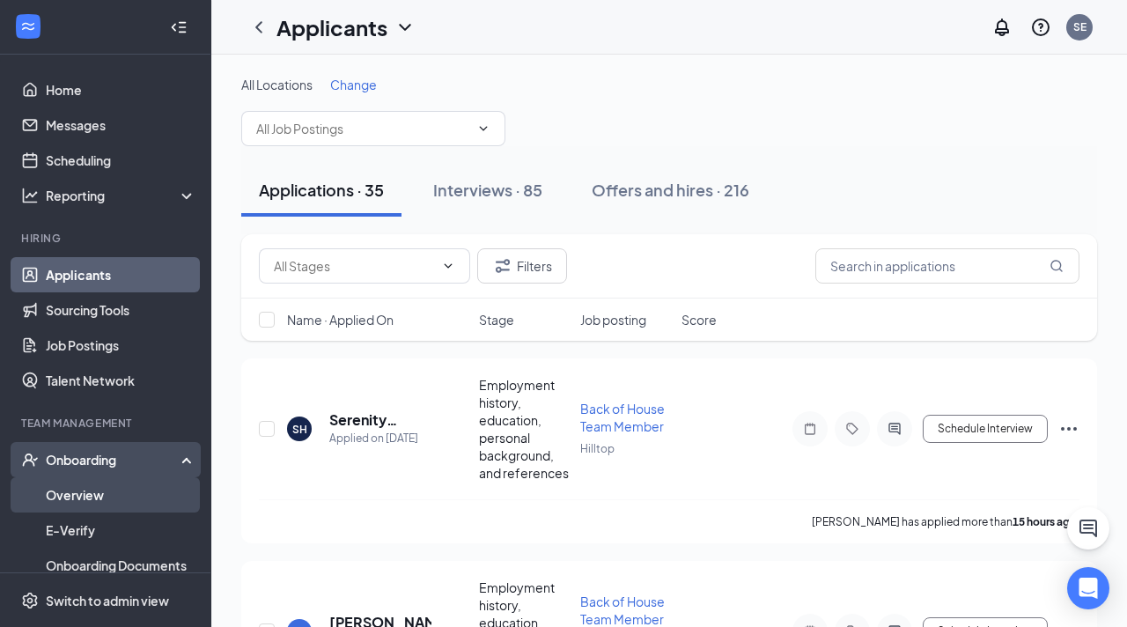
click at [100, 489] on link "Overview" at bounding box center [121, 494] width 151 height 35
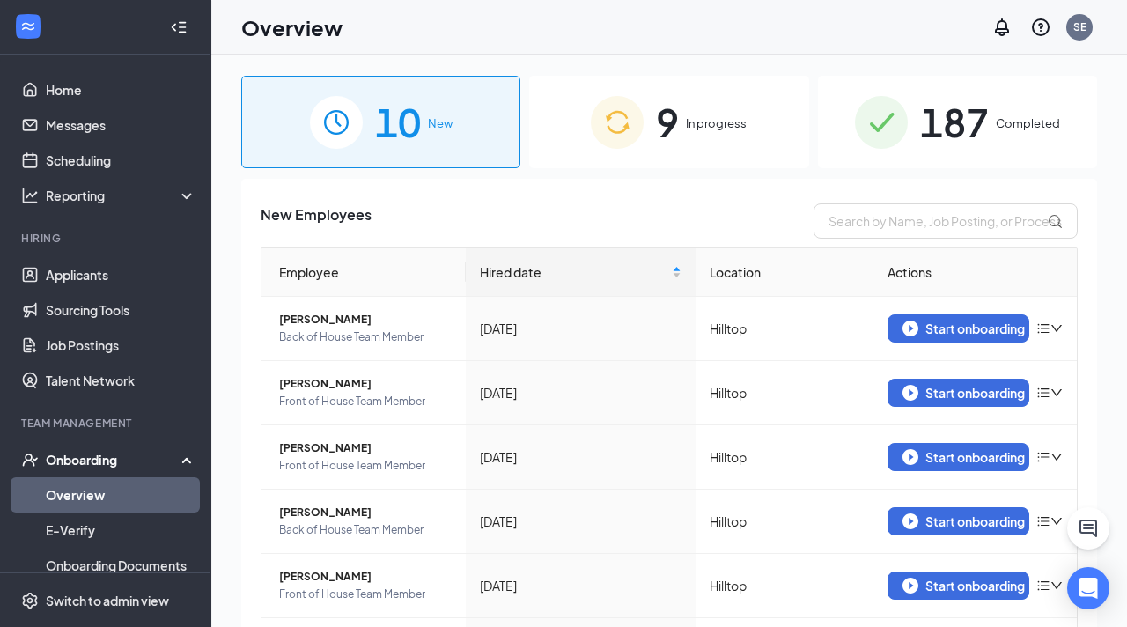
click at [674, 89] on div "9 In progress" at bounding box center [668, 122] width 279 height 92
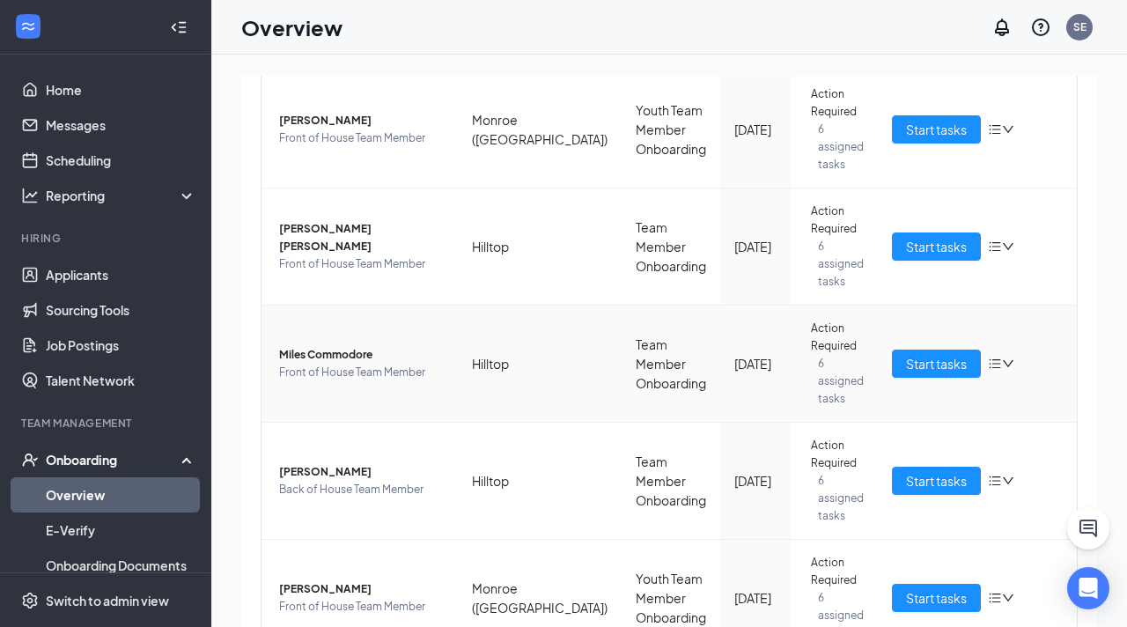
scroll to position [645, 0]
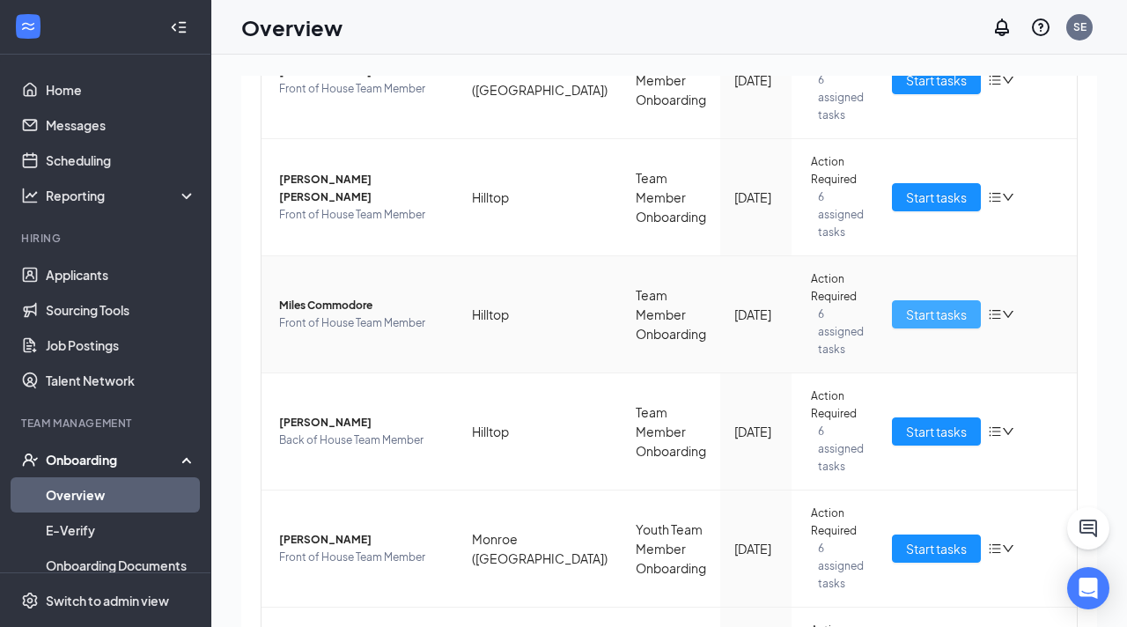
click at [935, 305] on span "Start tasks" at bounding box center [936, 314] width 61 height 19
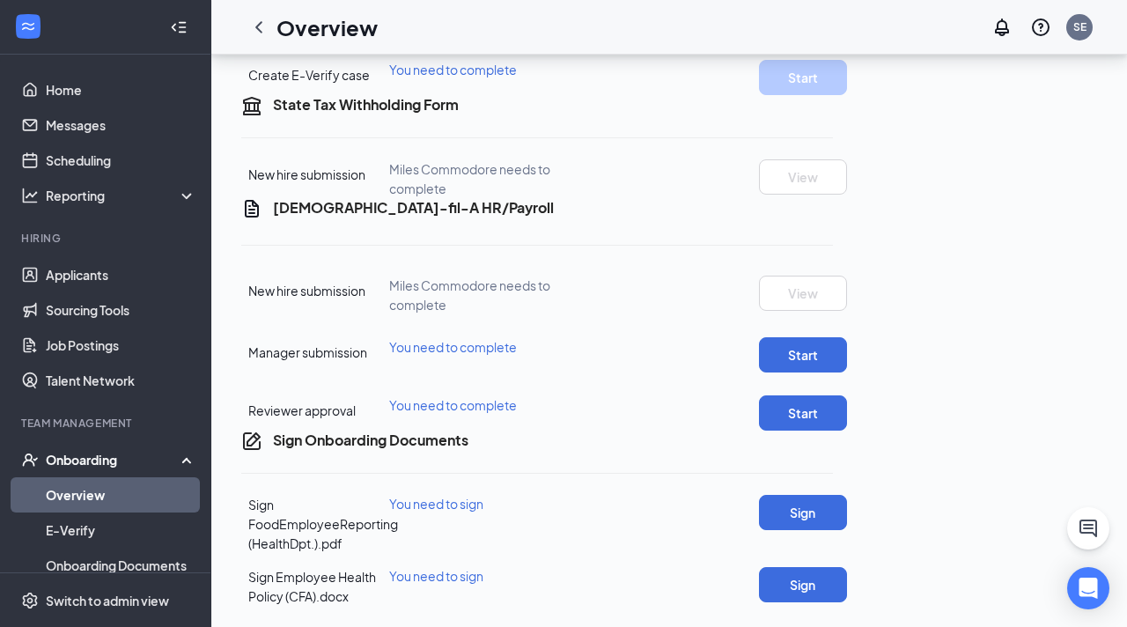
scroll to position [772, 0]
click at [847, 337] on button "Start" at bounding box center [803, 354] width 88 height 35
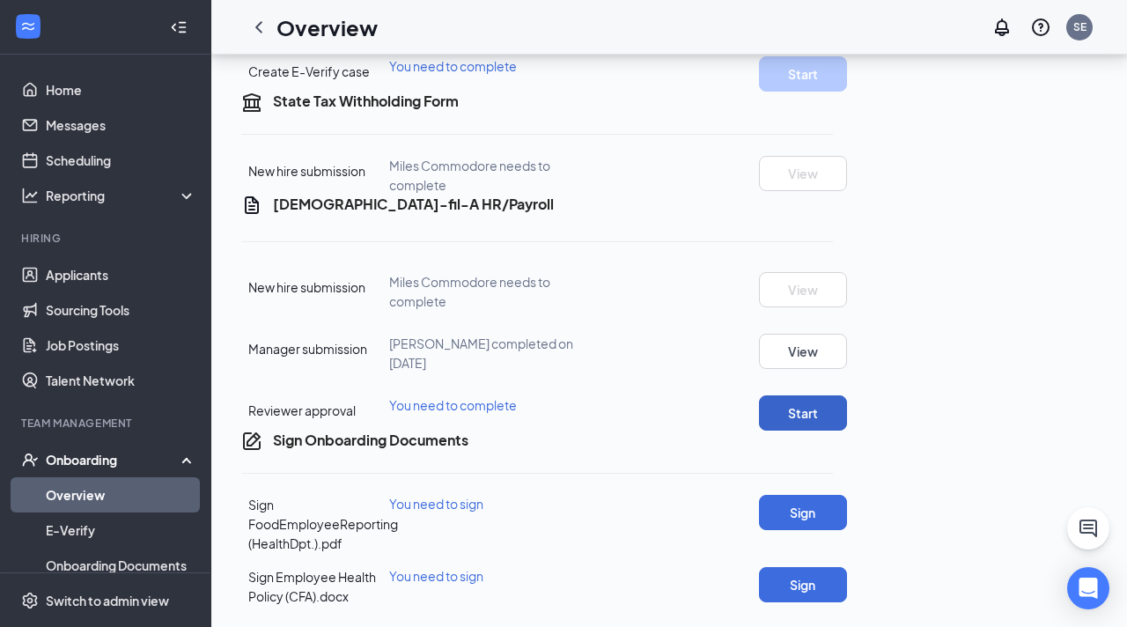
click at [847, 395] on button "Start" at bounding box center [803, 412] width 88 height 35
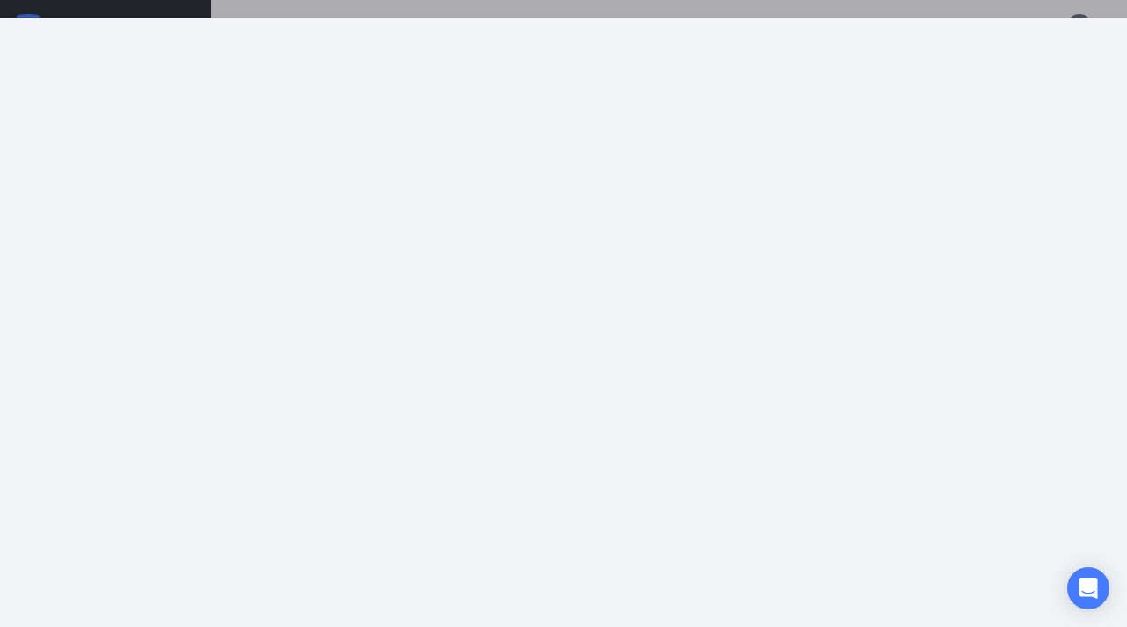
click at [1042, 14] on div at bounding box center [563, 313] width 1127 height 627
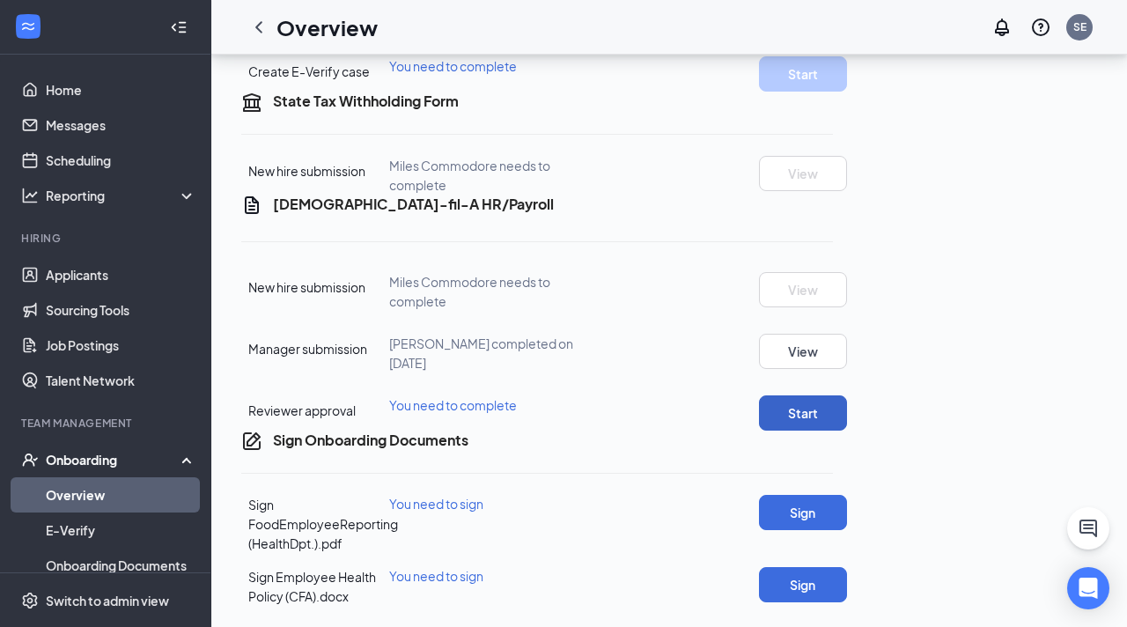
scroll to position [810, 0]
click at [847, 495] on button "Sign" at bounding box center [803, 512] width 88 height 35
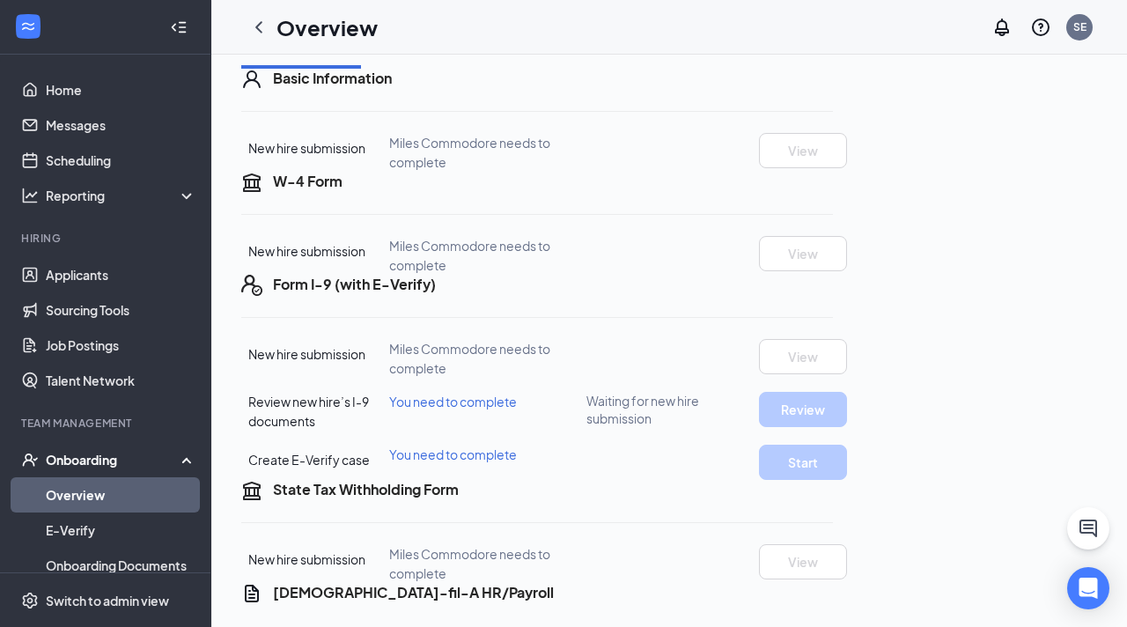
scroll to position [0, 0]
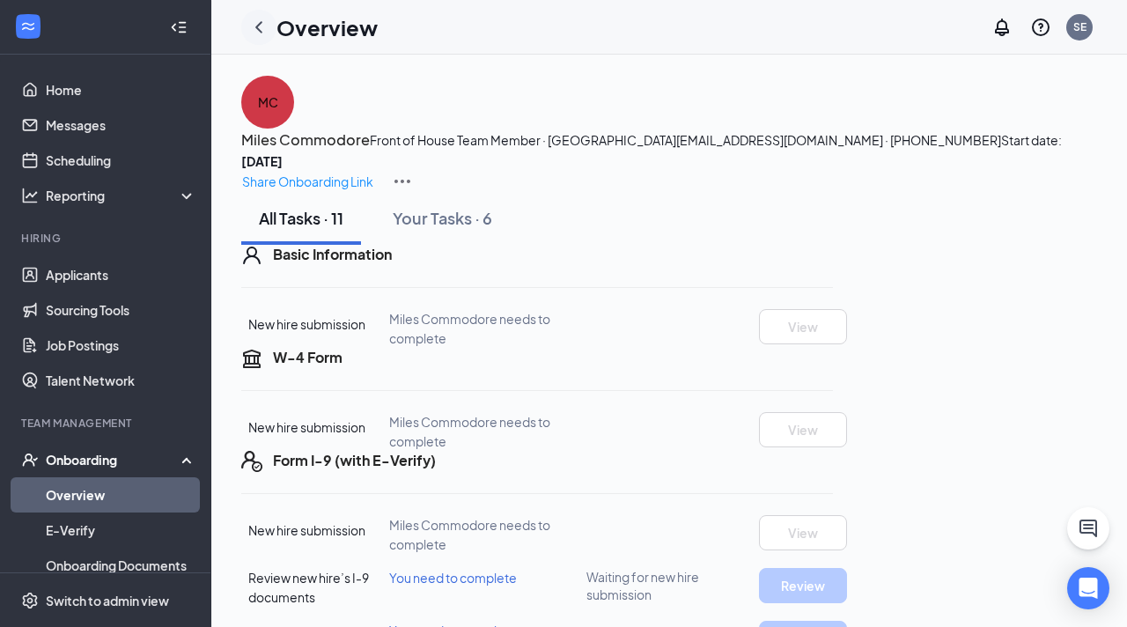
click at [254, 35] on icon "ChevronLeft" at bounding box center [258, 27] width 21 height 21
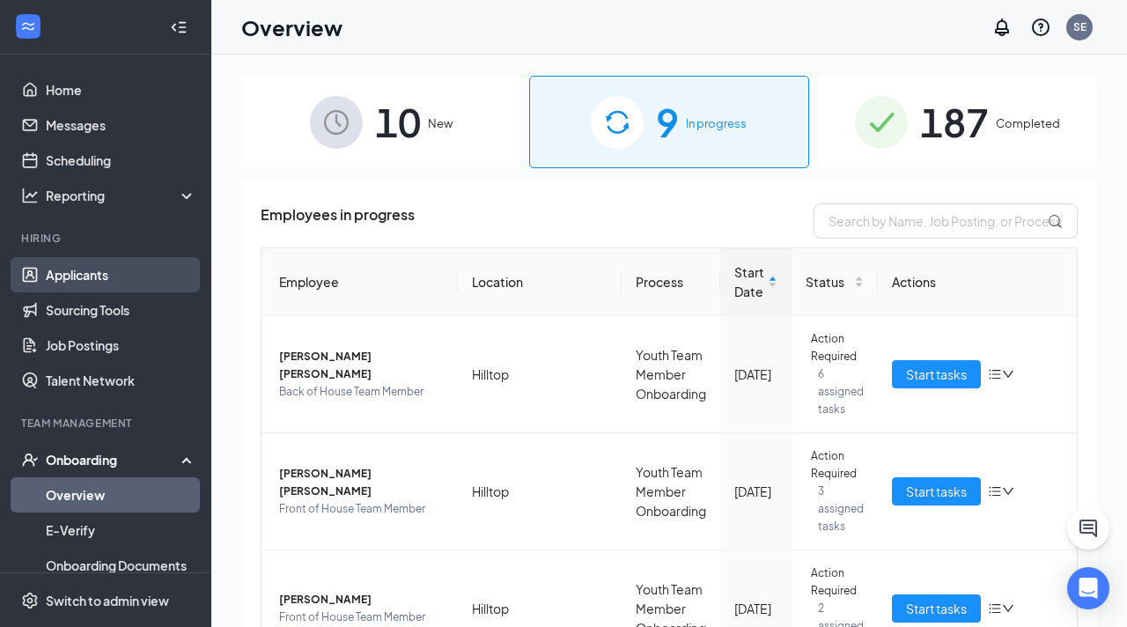
click at [104, 276] on link "Applicants" at bounding box center [121, 274] width 151 height 35
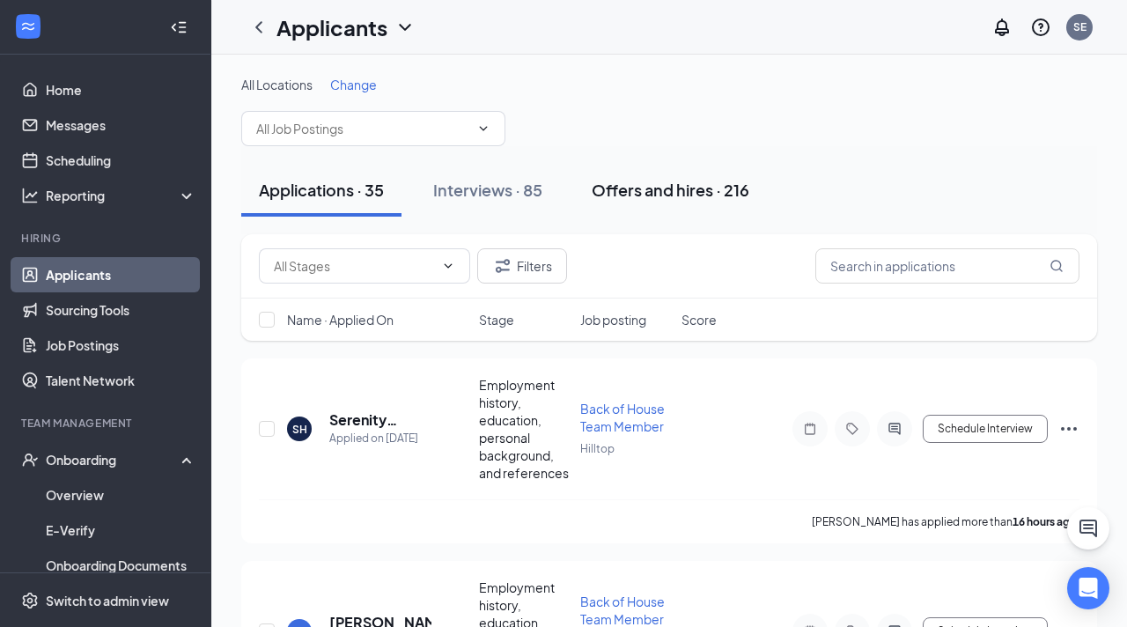
click at [709, 195] on div "Offers and hires · 216" at bounding box center [671, 190] width 158 height 22
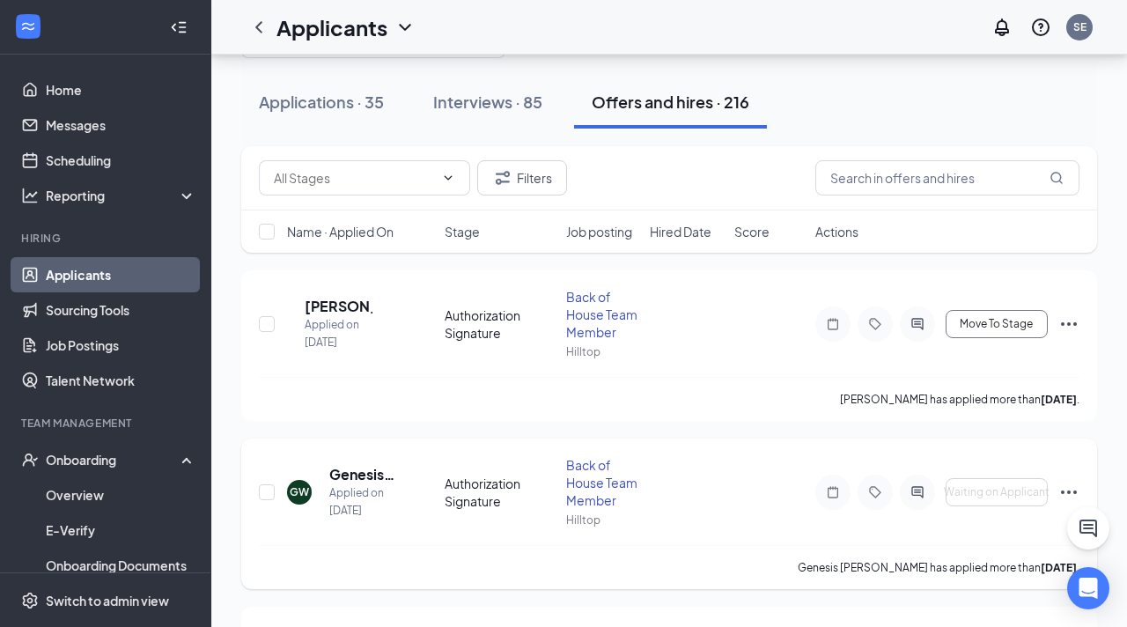
scroll to position [89, 0]
click at [260, 318] on input "checkbox" at bounding box center [267, 323] width 16 height 16
checkbox input "true"
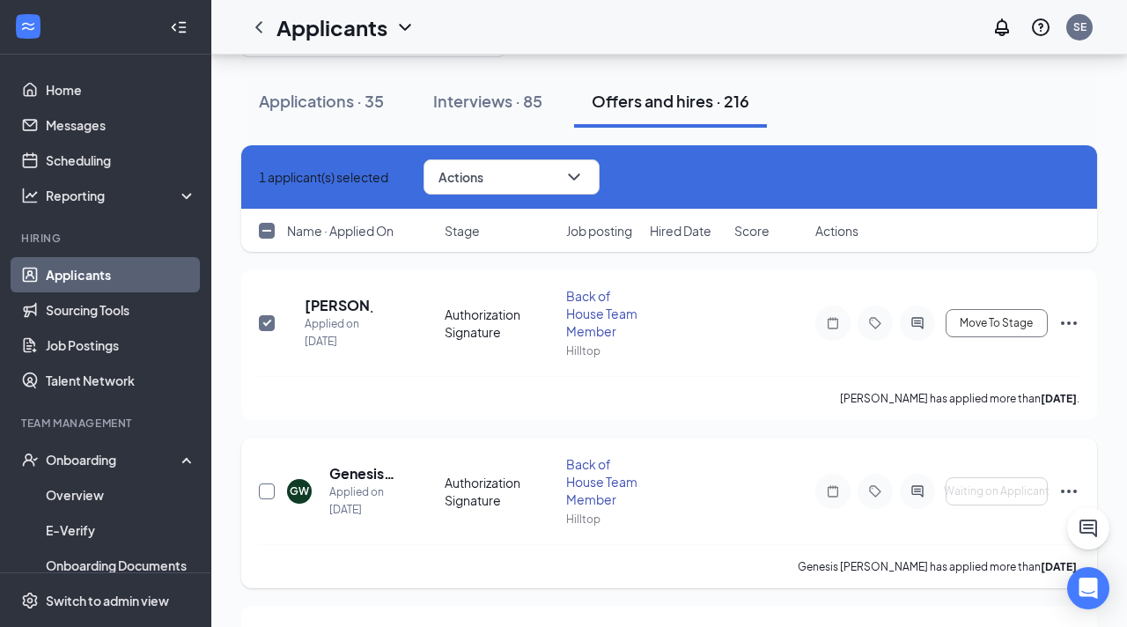
click at [260, 489] on input "checkbox" at bounding box center [267, 491] width 16 height 16
checkbox input "true"
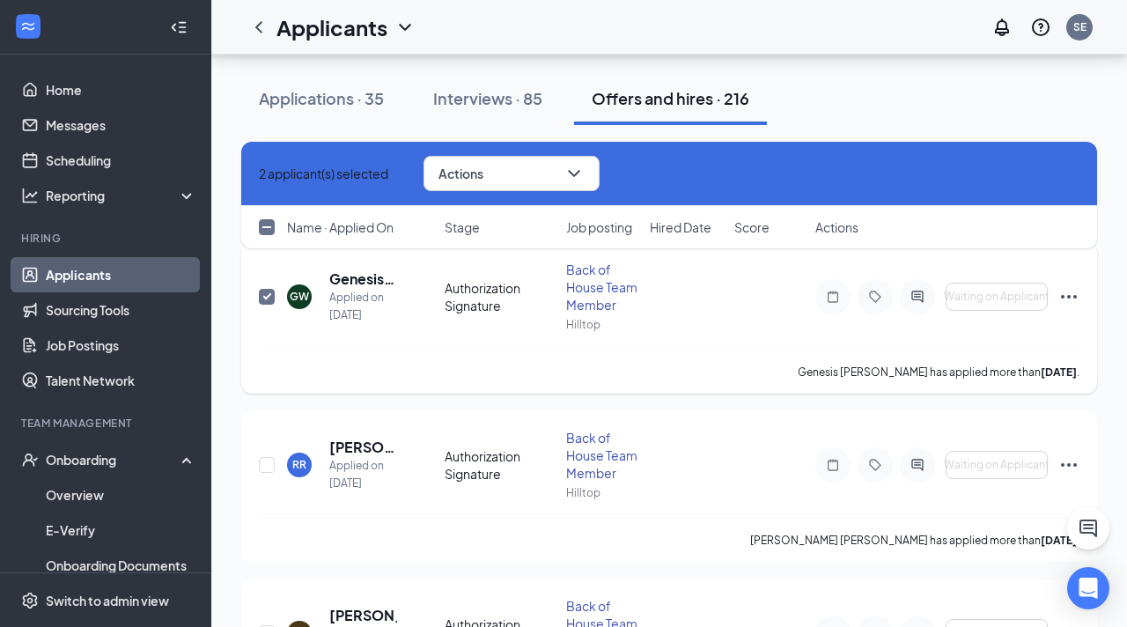
scroll to position [302, 0]
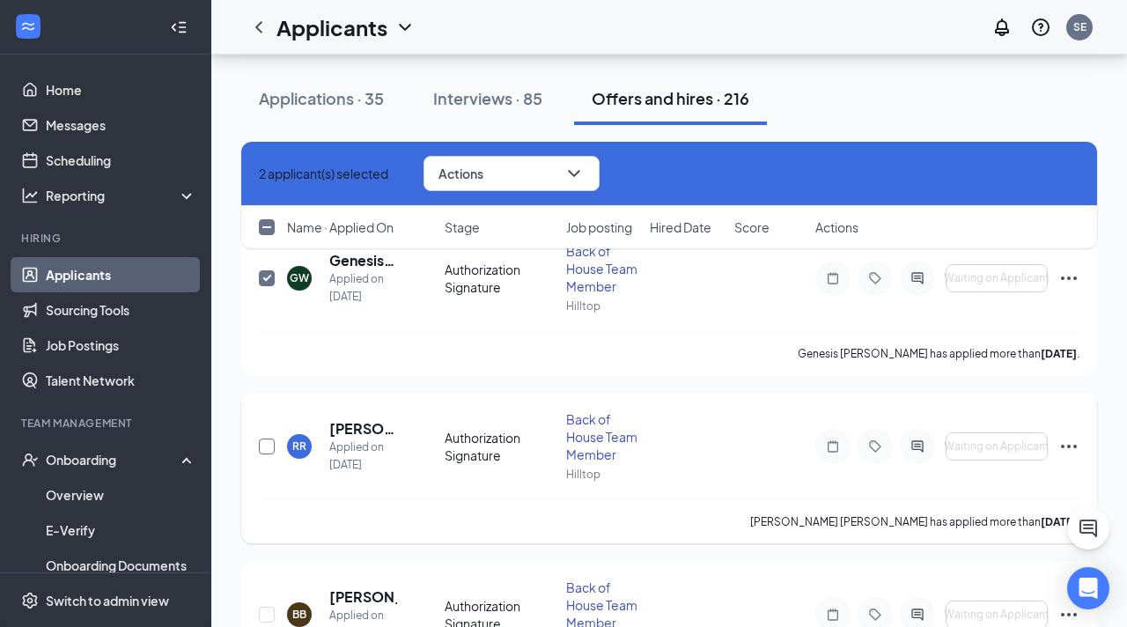
click at [267, 444] on input "checkbox" at bounding box center [267, 447] width 16 height 16
checkbox input "true"
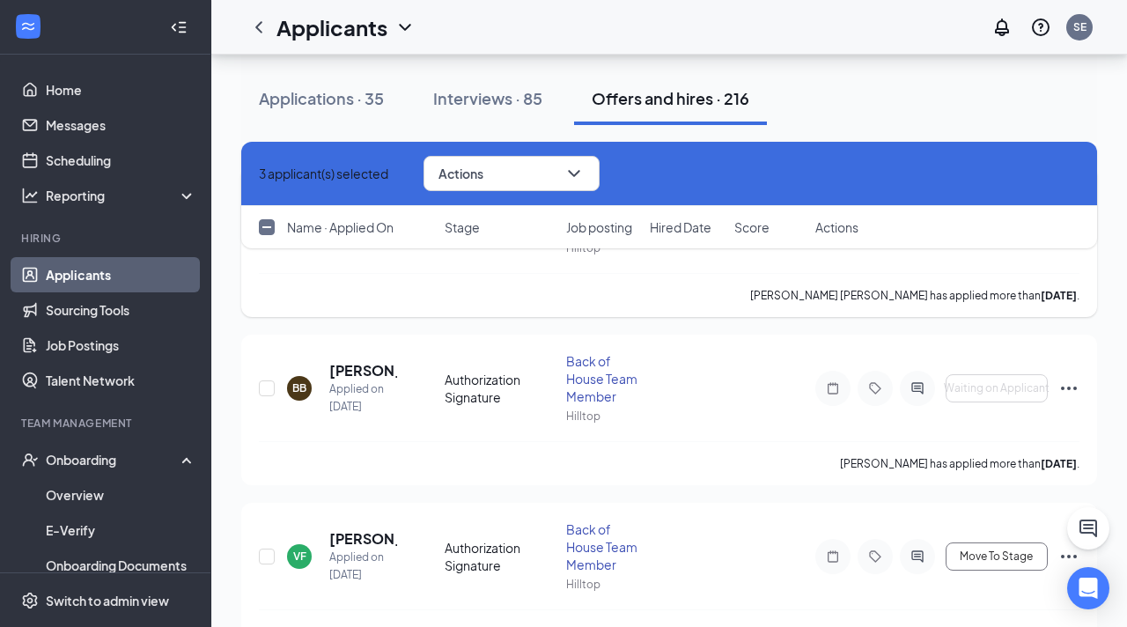
scroll to position [553, 0]
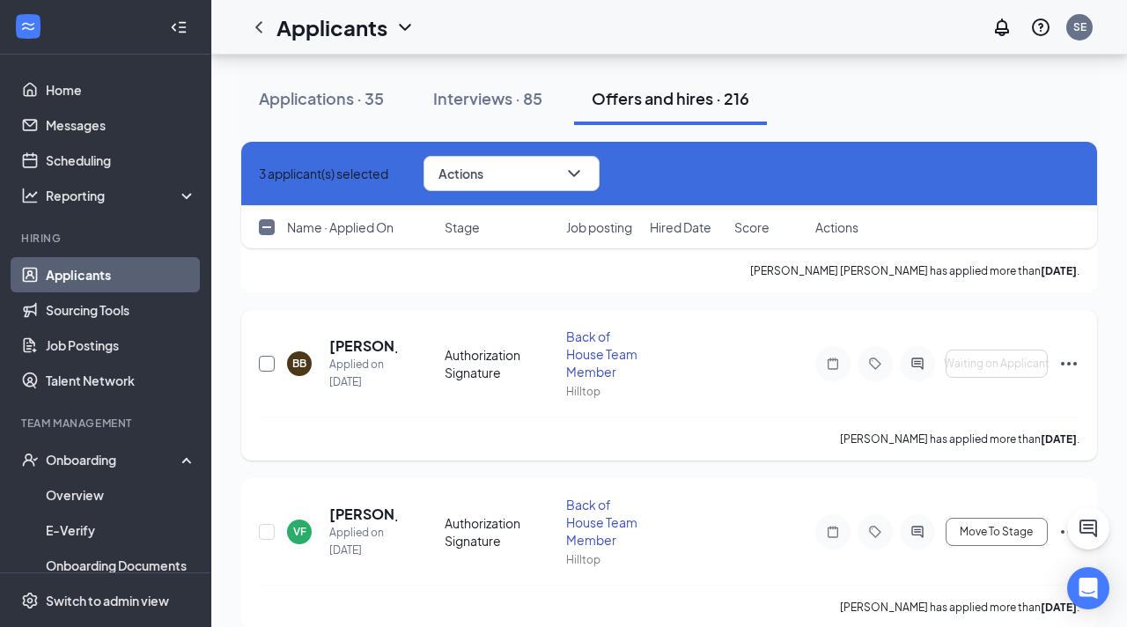
click at [266, 365] on input "checkbox" at bounding box center [267, 364] width 16 height 16
checkbox input "true"
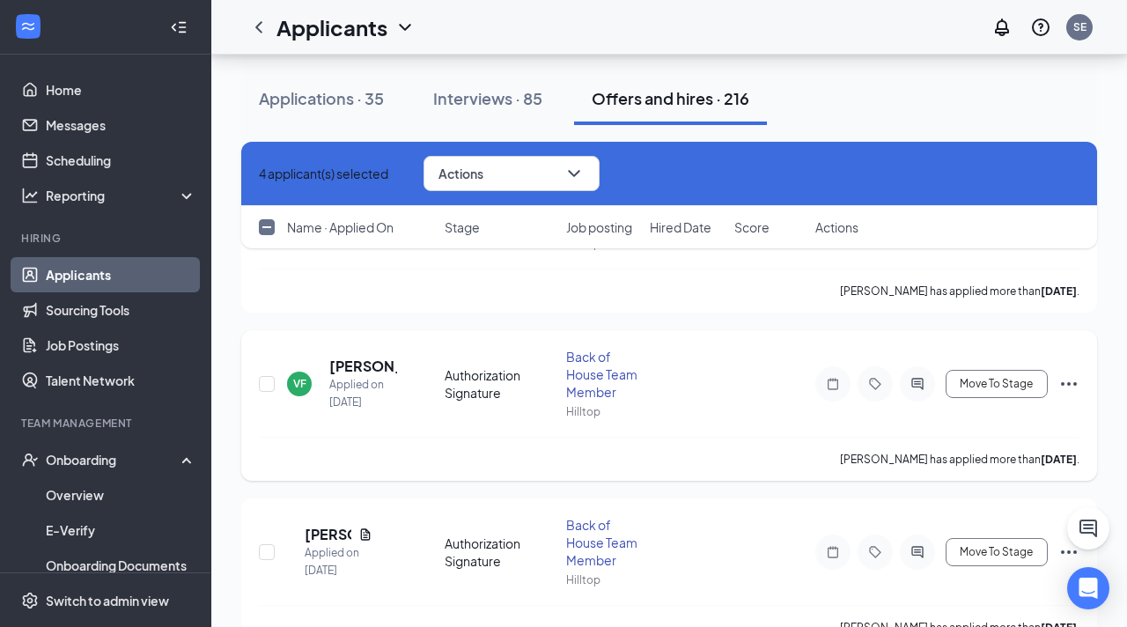
scroll to position [707, 0]
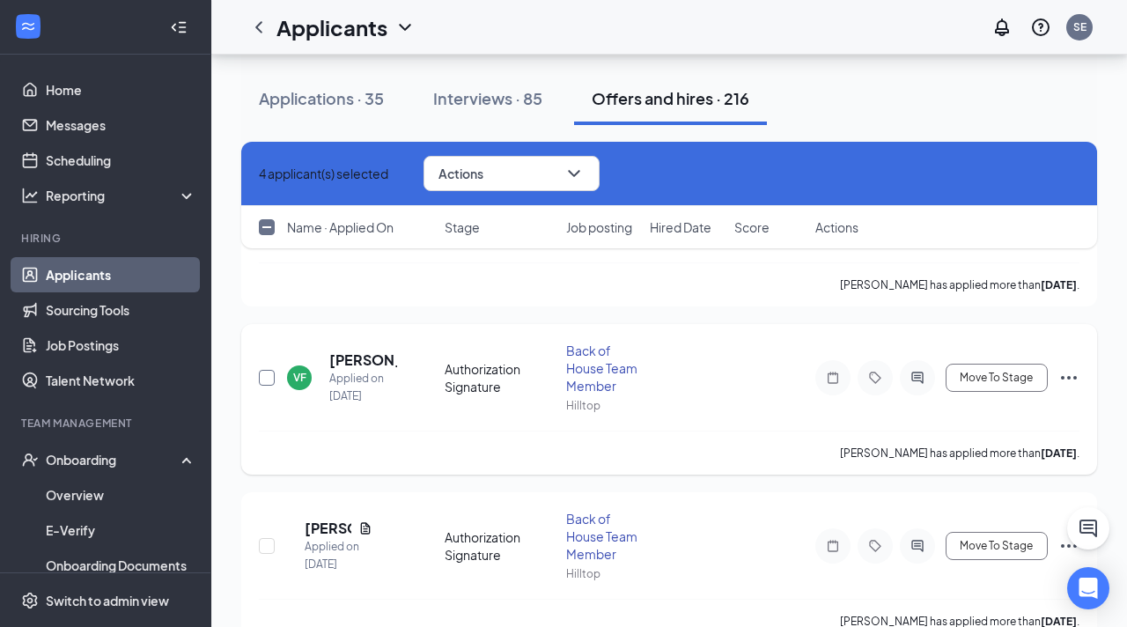
click at [262, 377] on input "checkbox" at bounding box center [267, 378] width 16 height 16
checkbox input "true"
click at [266, 545] on input "checkbox" at bounding box center [267, 546] width 16 height 16
checkbox input "true"
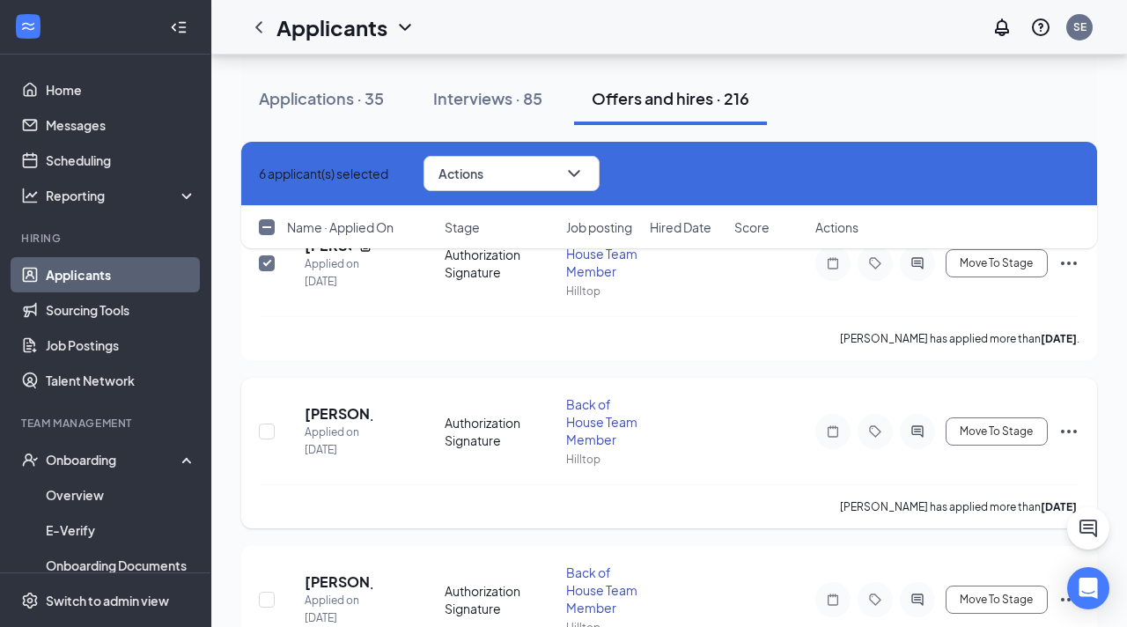
scroll to position [992, 0]
click at [267, 431] on input "checkbox" at bounding box center [267, 429] width 16 height 16
checkbox input "true"
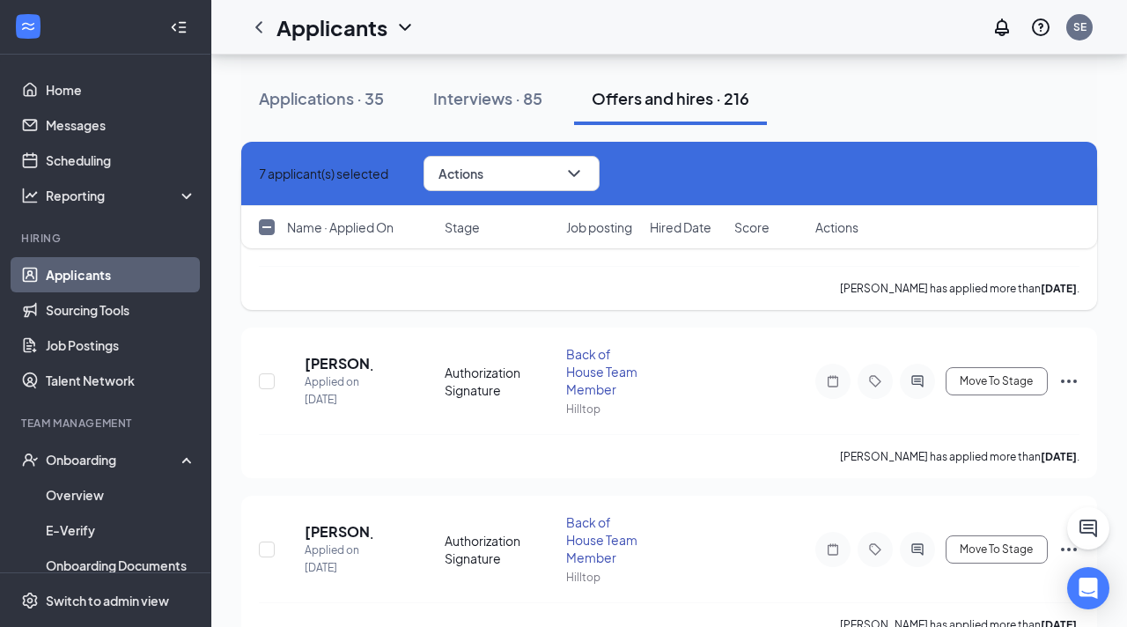
scroll to position [1209, 0]
click at [268, 380] on input "checkbox" at bounding box center [267, 381] width 16 height 16
checkbox input "true"
click at [267, 546] on input "checkbox" at bounding box center [267, 549] width 16 height 16
checkbox input "true"
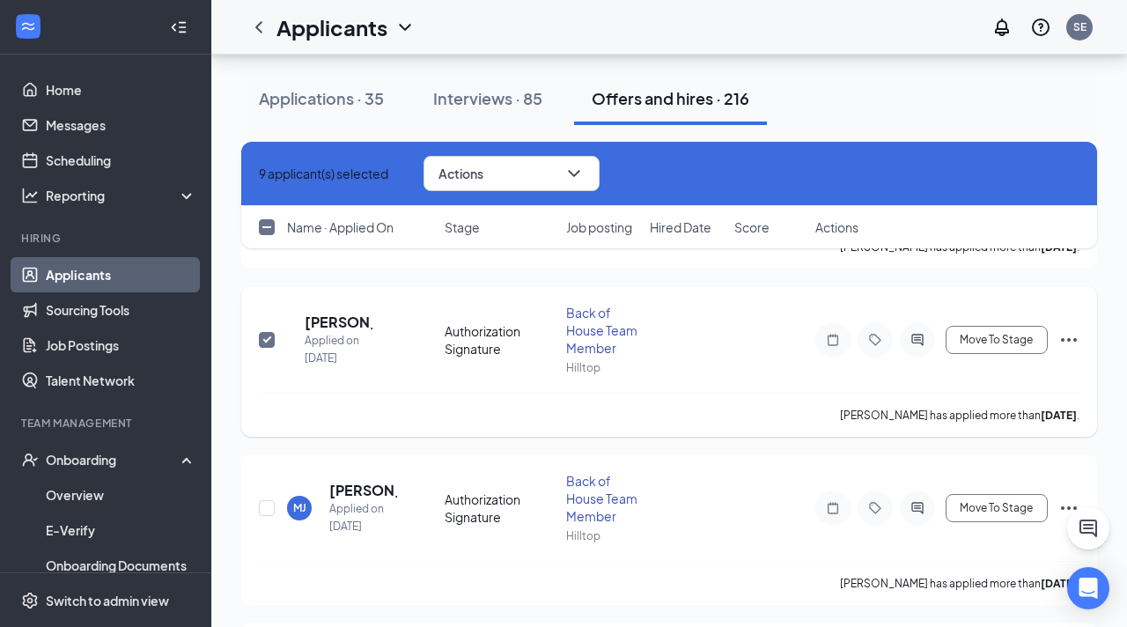
scroll to position [1467, 0]
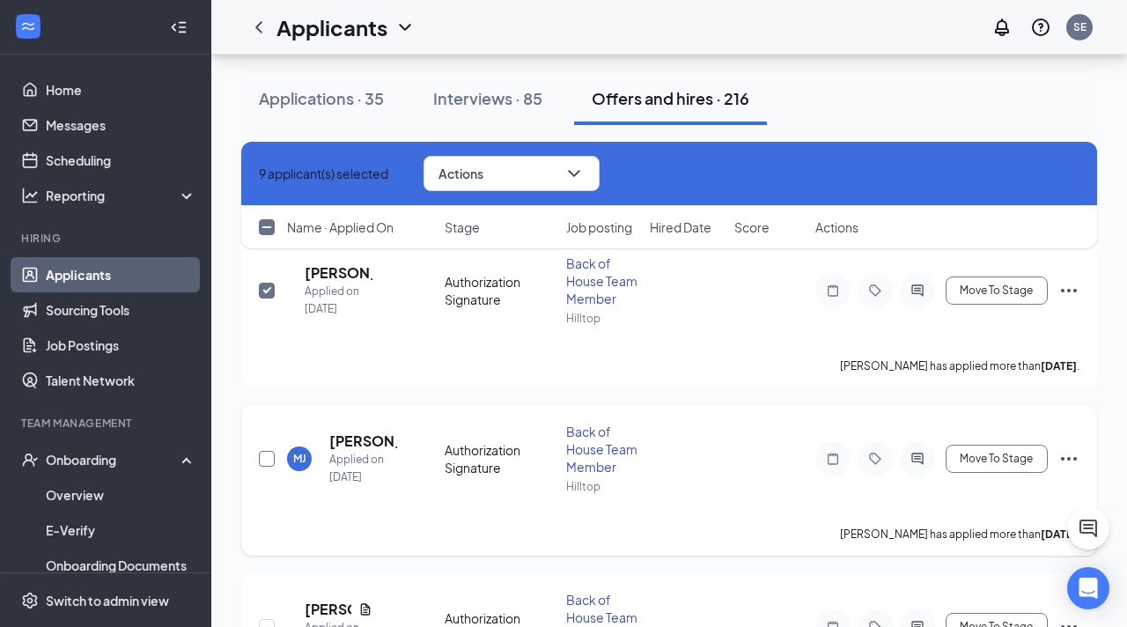
click at [262, 454] on input "checkbox" at bounding box center [267, 459] width 16 height 16
checkbox input "true"
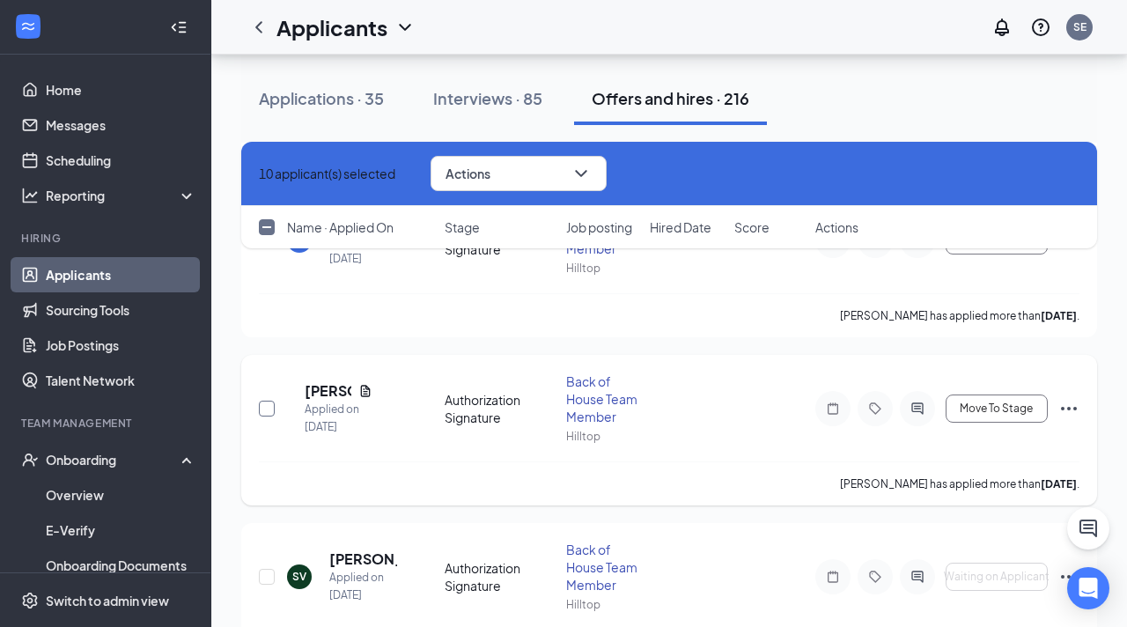
click at [266, 409] on input "checkbox" at bounding box center [267, 409] width 16 height 16
checkbox input "true"
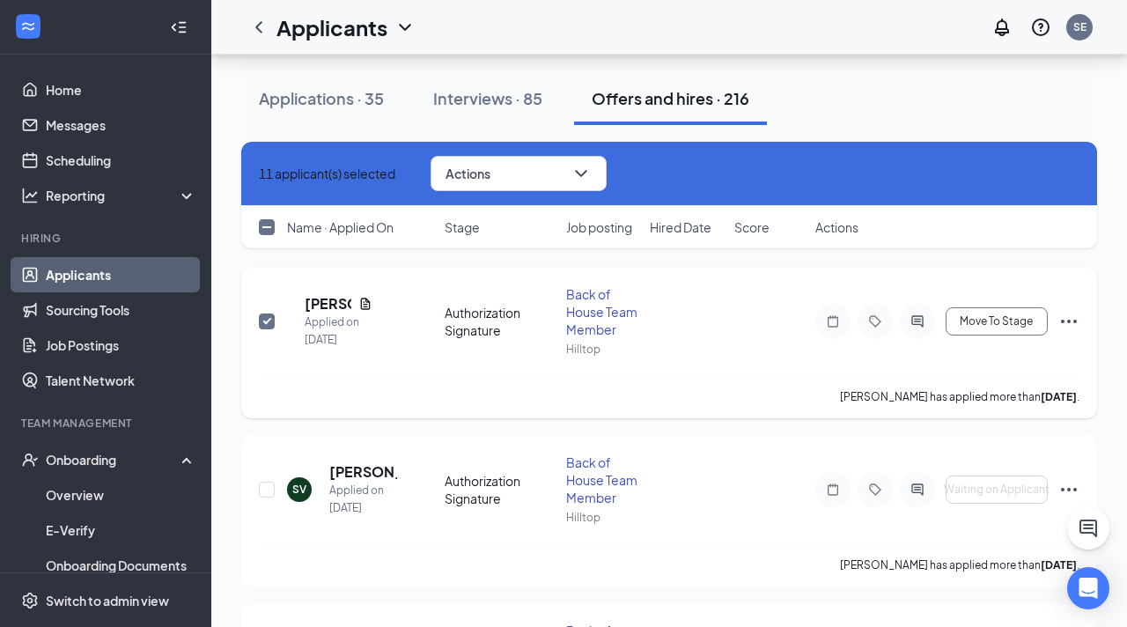
scroll to position [1831, 0]
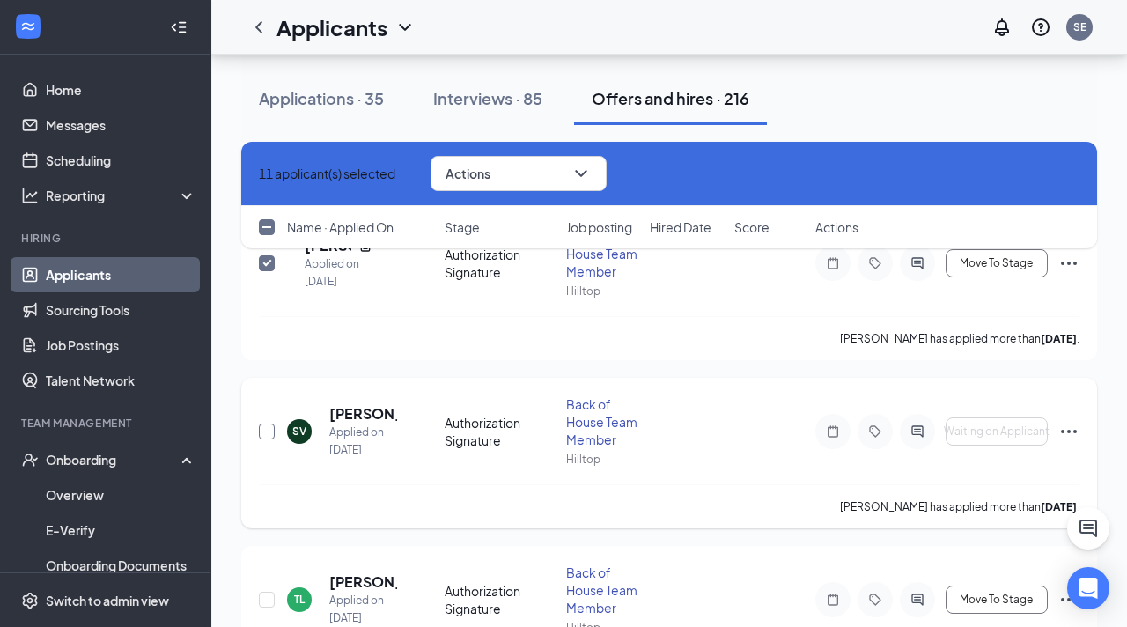
click at [263, 432] on input "checkbox" at bounding box center [267, 432] width 16 height 16
checkbox input "true"
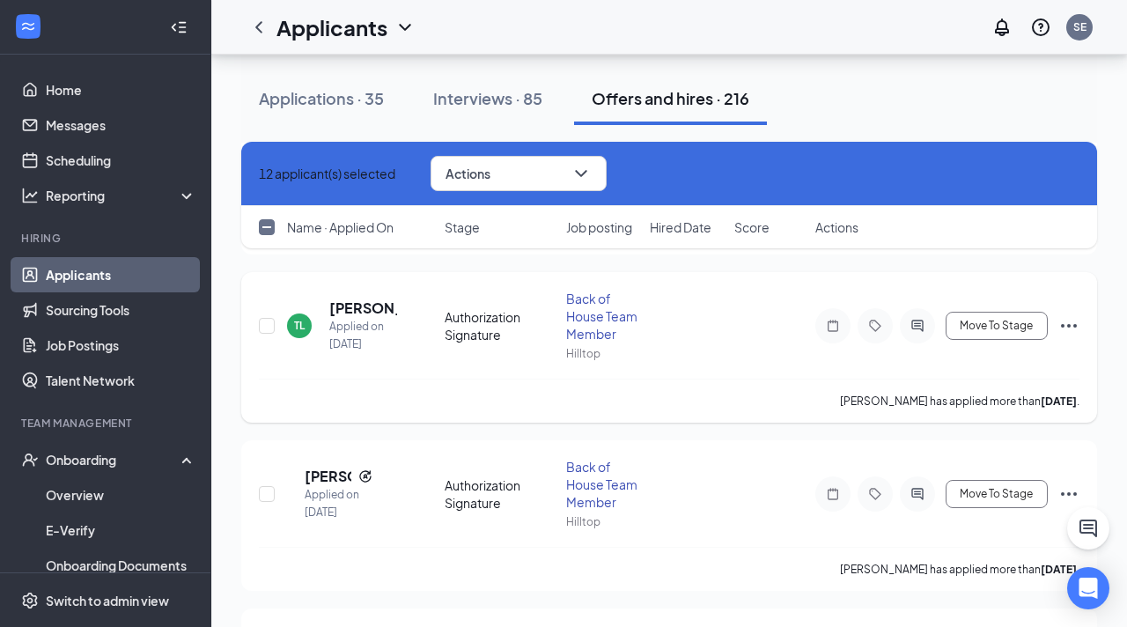
scroll to position [2107, 0]
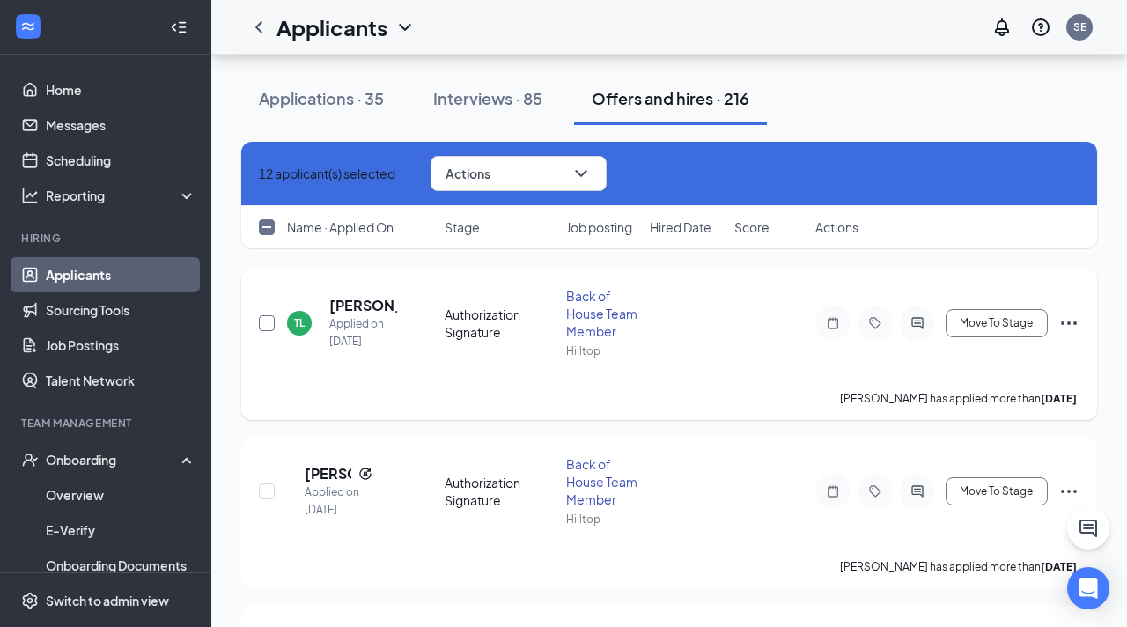
click at [264, 325] on input "checkbox" at bounding box center [267, 323] width 16 height 16
checkbox input "true"
click at [261, 494] on input "checkbox" at bounding box center [267, 491] width 16 height 16
checkbox input "true"
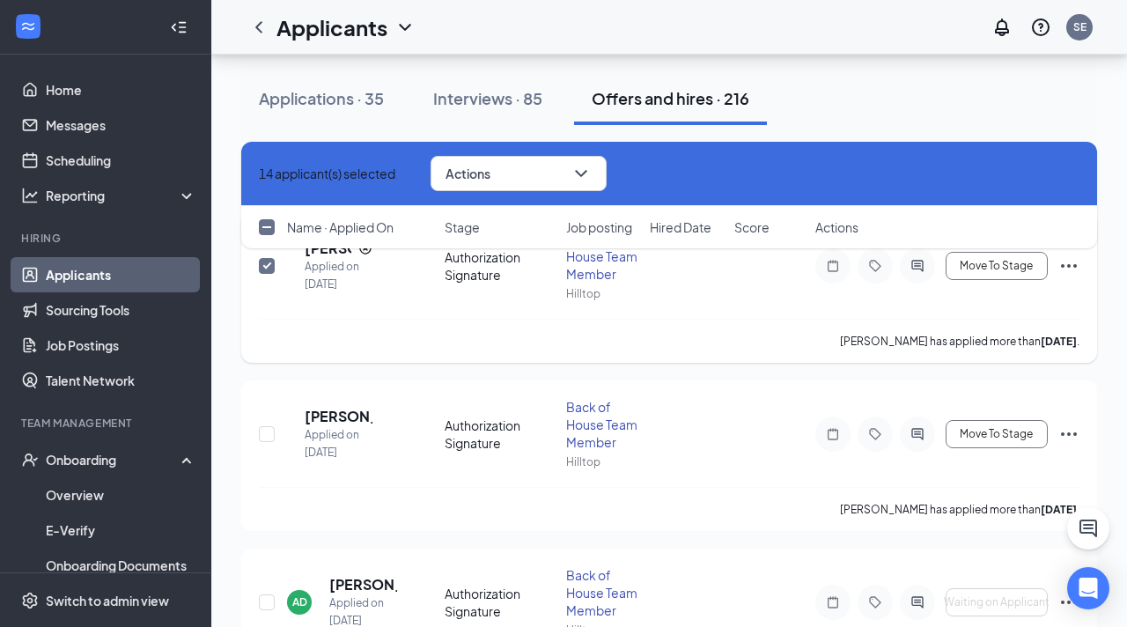
scroll to position [2351, 0]
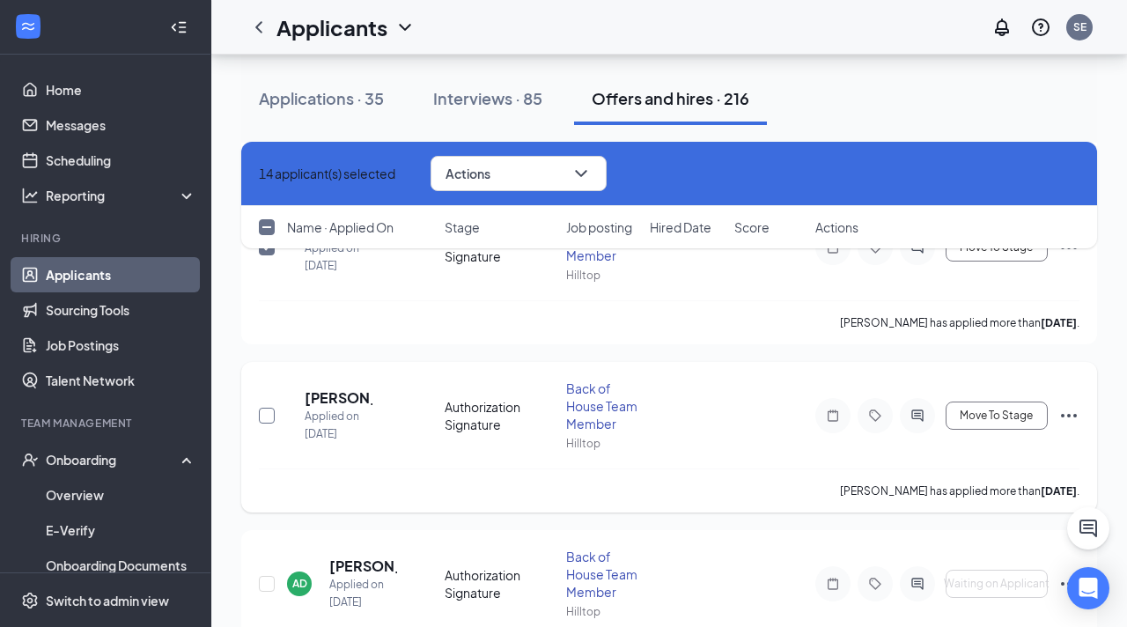
click at [264, 416] on input "checkbox" at bounding box center [267, 416] width 16 height 16
checkbox input "true"
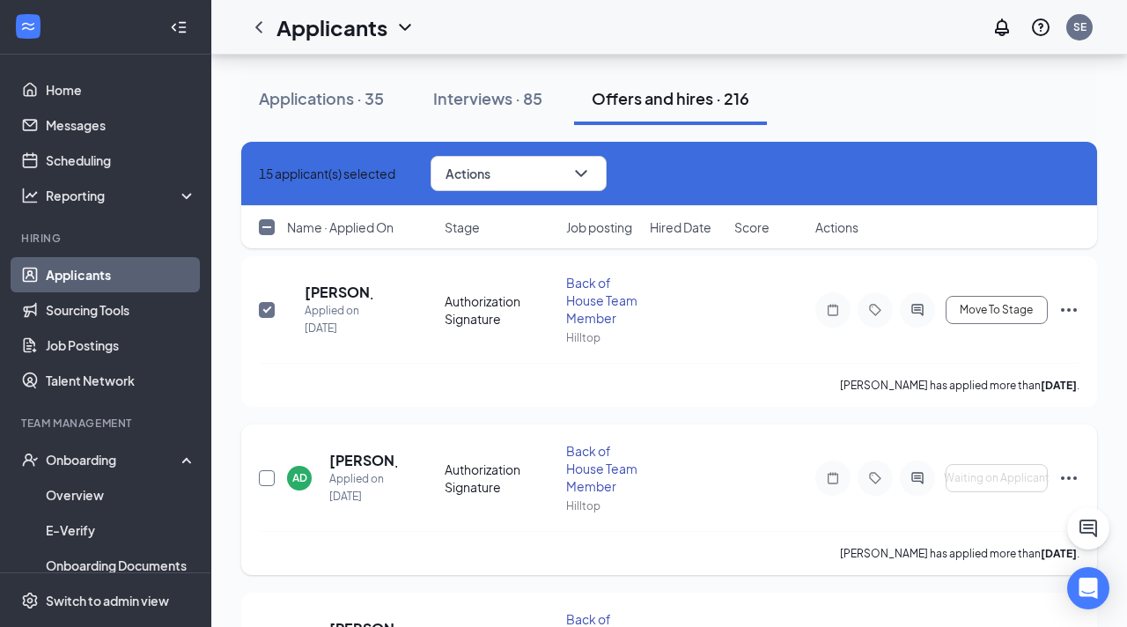
click at [263, 476] on input "checkbox" at bounding box center [267, 478] width 16 height 16
checkbox input "true"
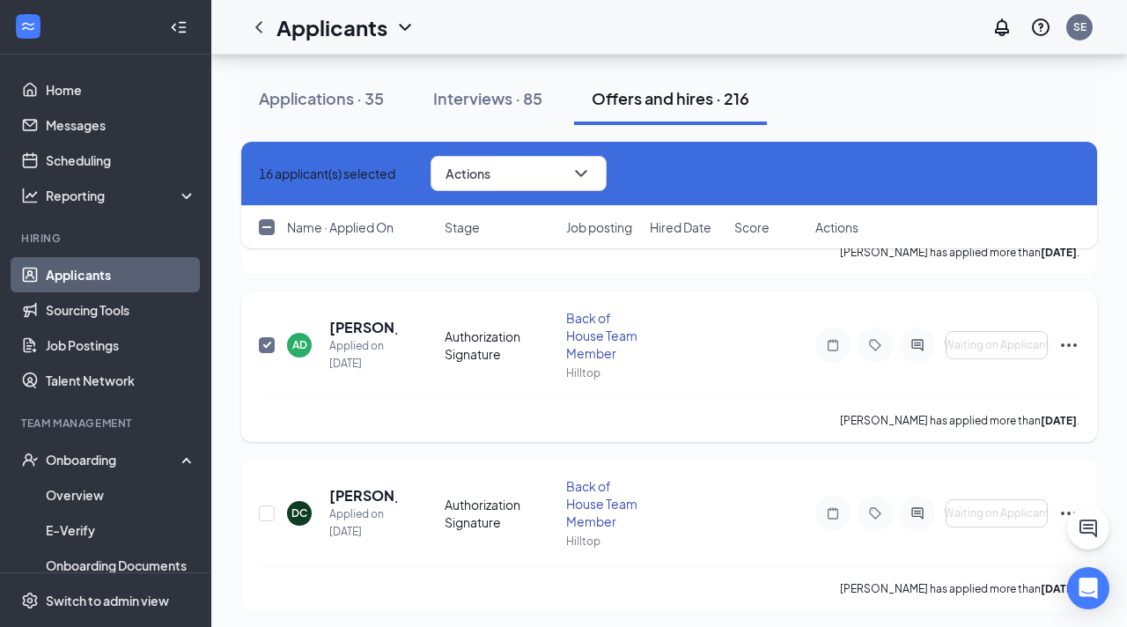
scroll to position [2696, 0]
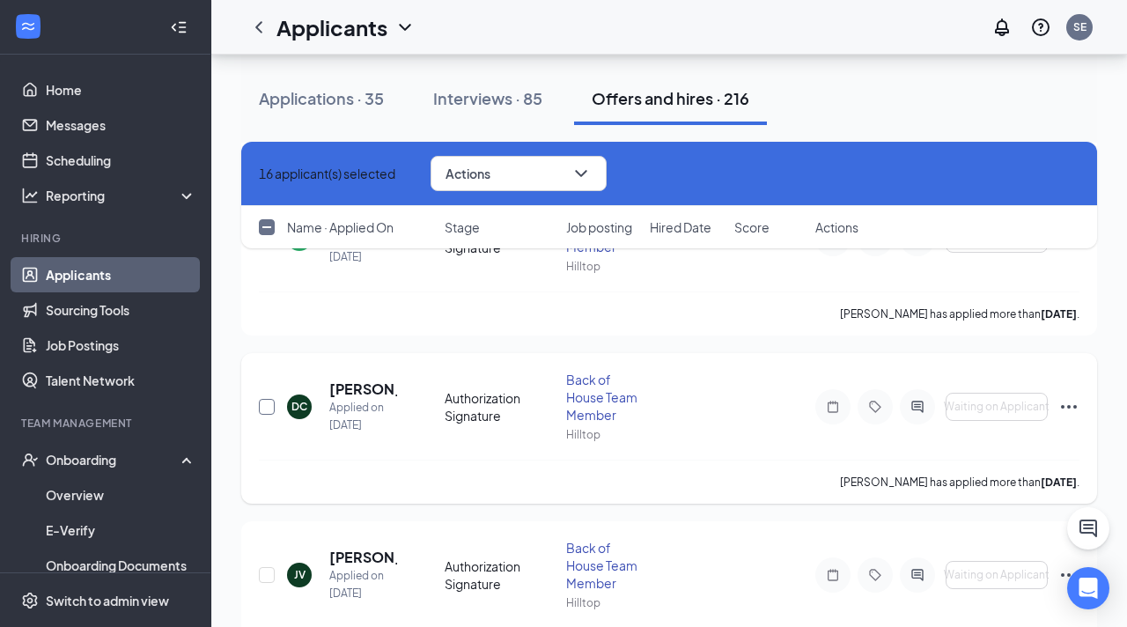
click at [265, 402] on input "checkbox" at bounding box center [267, 407] width 16 height 16
checkbox input "true"
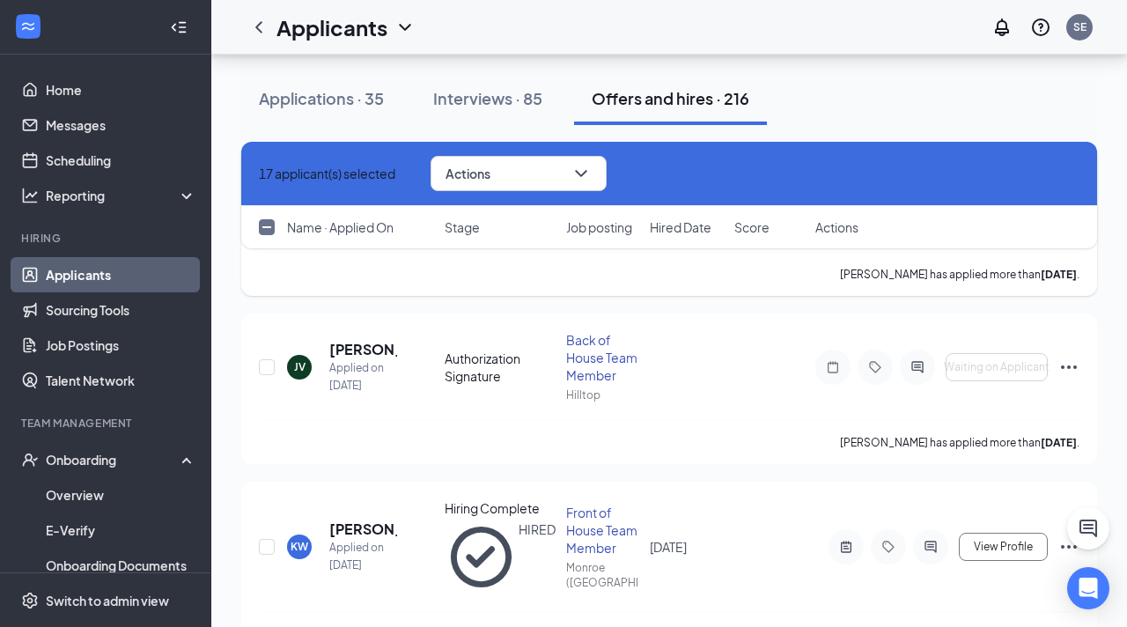
scroll to position [2917, 0]
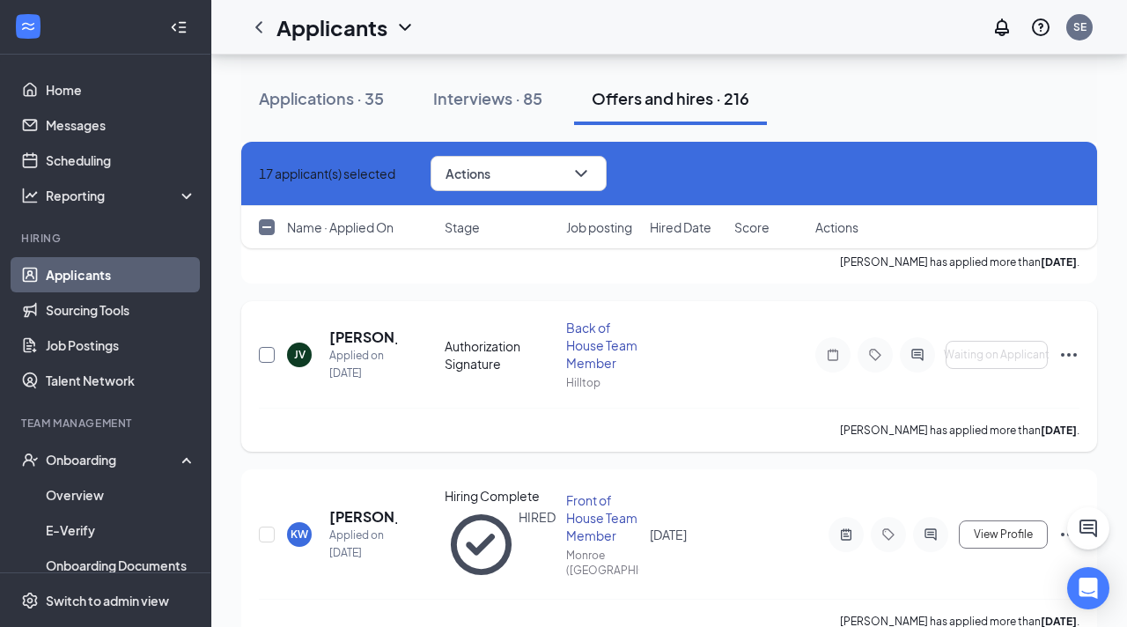
click at [266, 352] on input "checkbox" at bounding box center [267, 355] width 16 height 16
checkbox input "true"
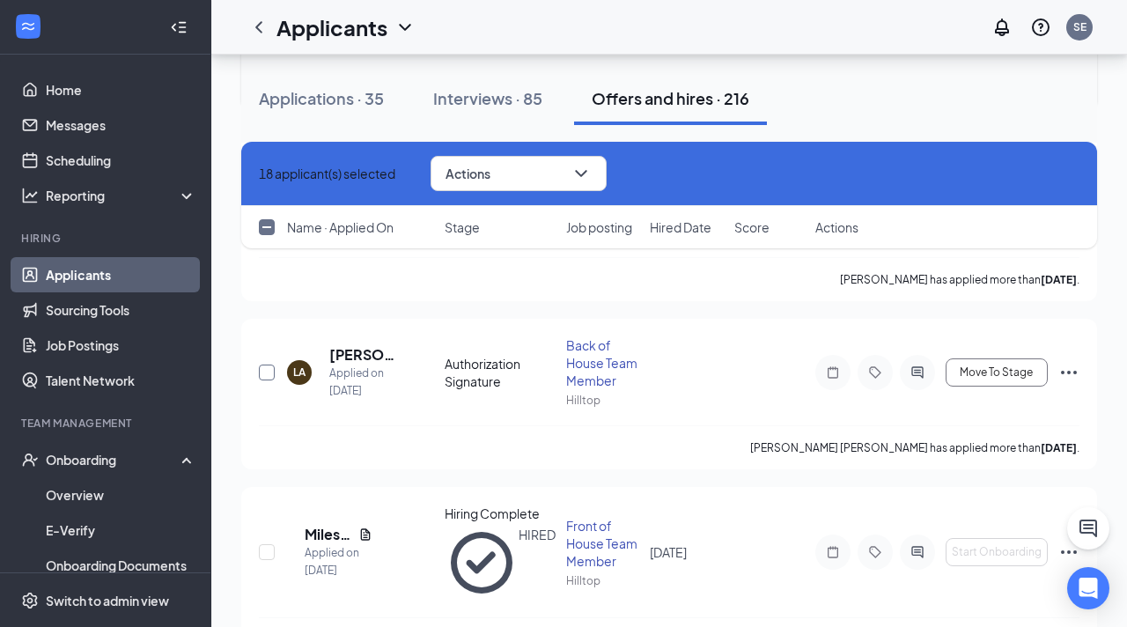
click at [266, 365] on input "checkbox" at bounding box center [267, 373] width 16 height 16
checkbox input "true"
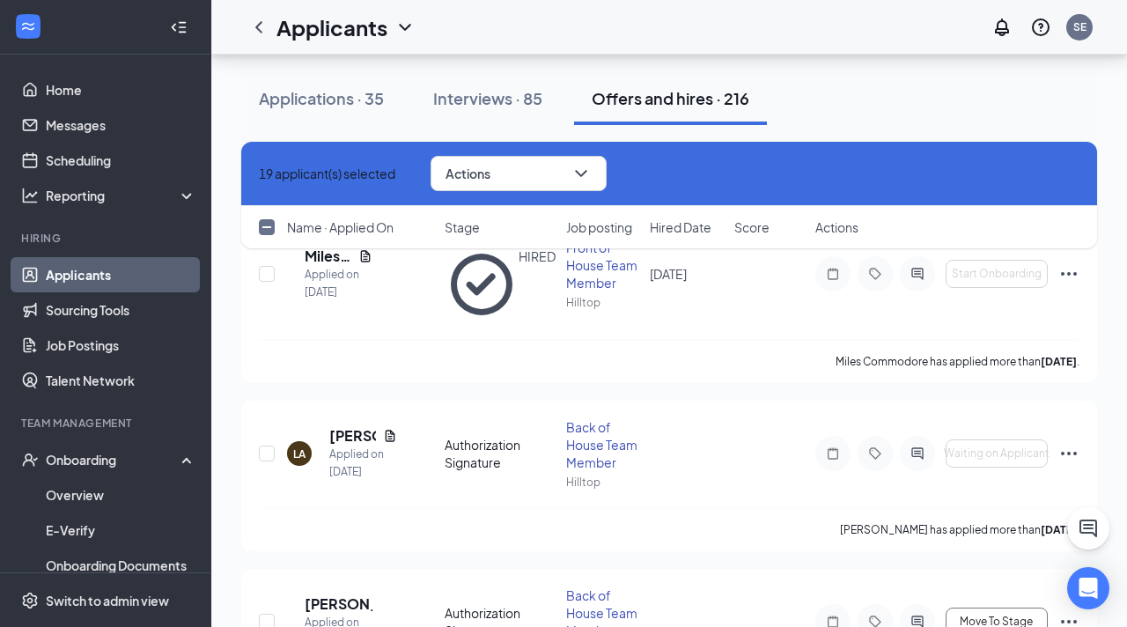
scroll to position [3585, 0]
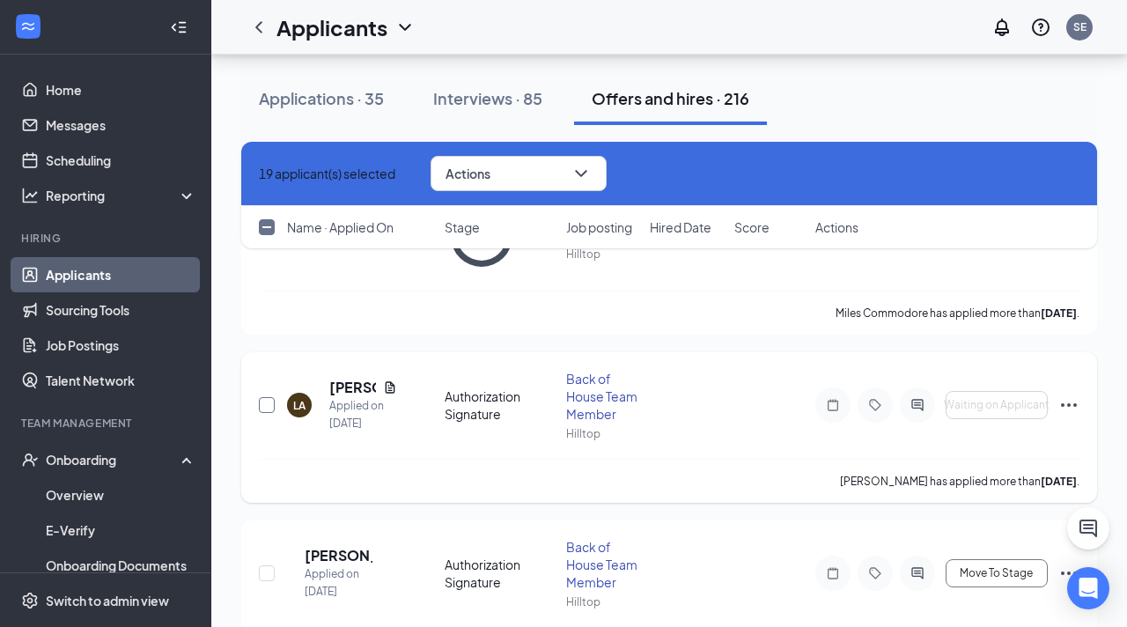
click at [263, 397] on input "checkbox" at bounding box center [267, 405] width 16 height 16
checkbox input "true"
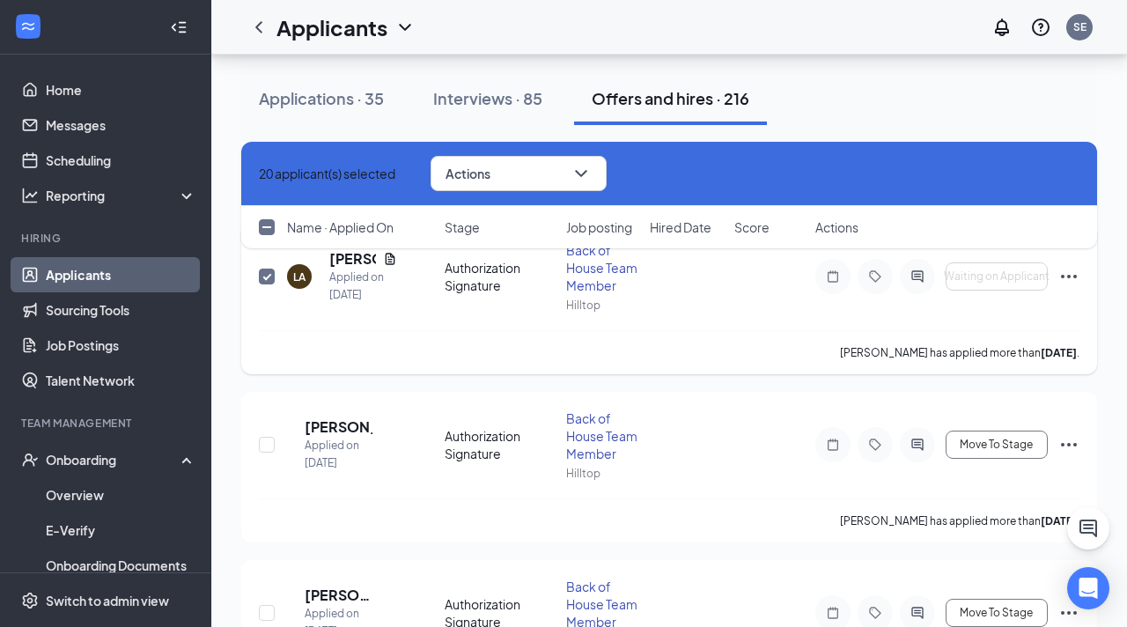
scroll to position [3724, 0]
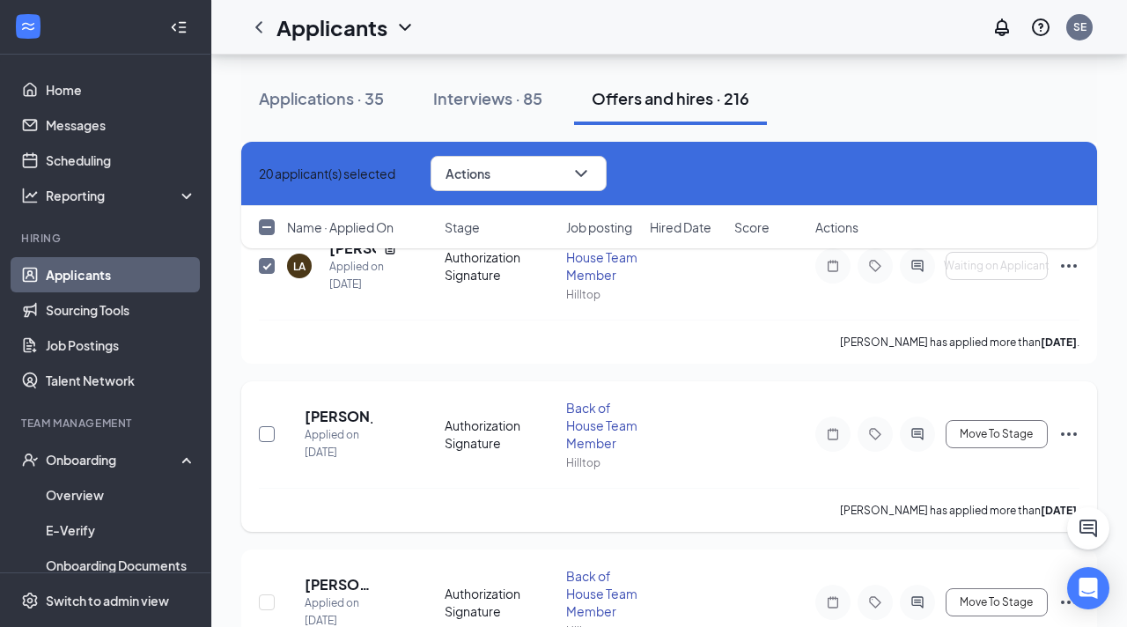
click at [272, 426] on input "checkbox" at bounding box center [267, 434] width 16 height 16
checkbox input "true"
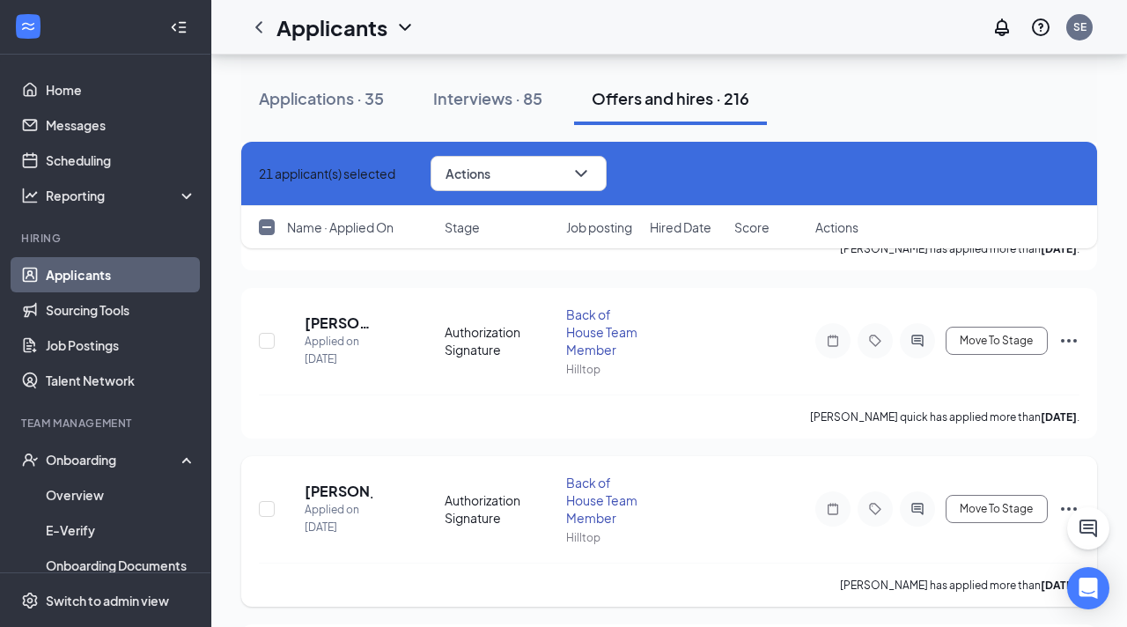
scroll to position [3996, 0]
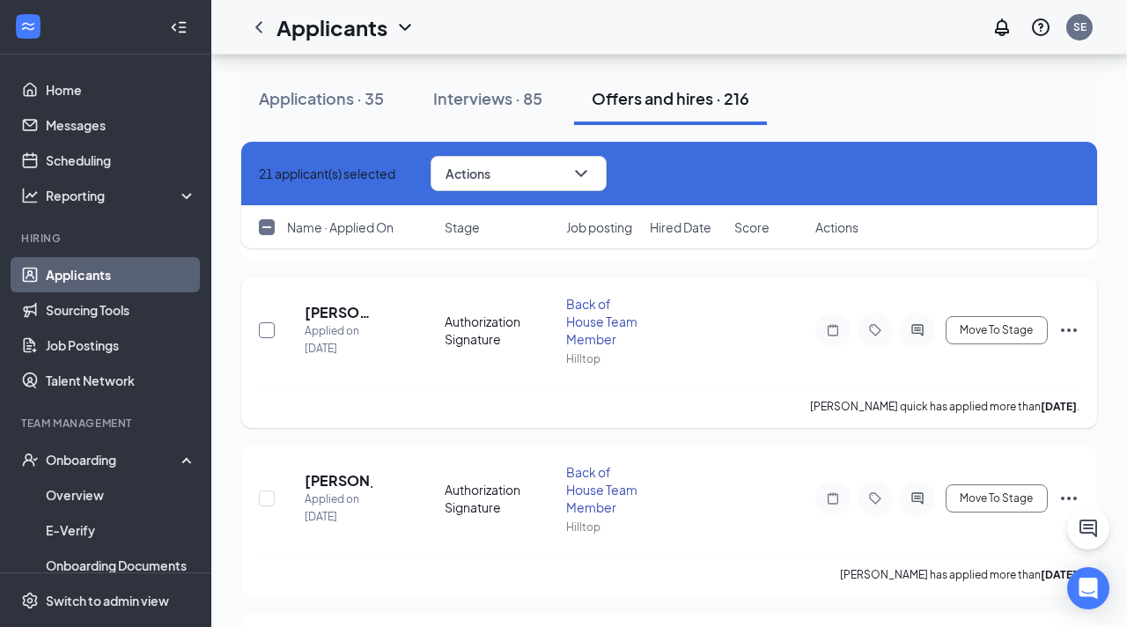
click at [264, 322] on input "checkbox" at bounding box center [267, 330] width 16 height 16
checkbox input "true"
click at [259, 491] on input "checkbox" at bounding box center [267, 499] width 16 height 16
checkbox input "true"
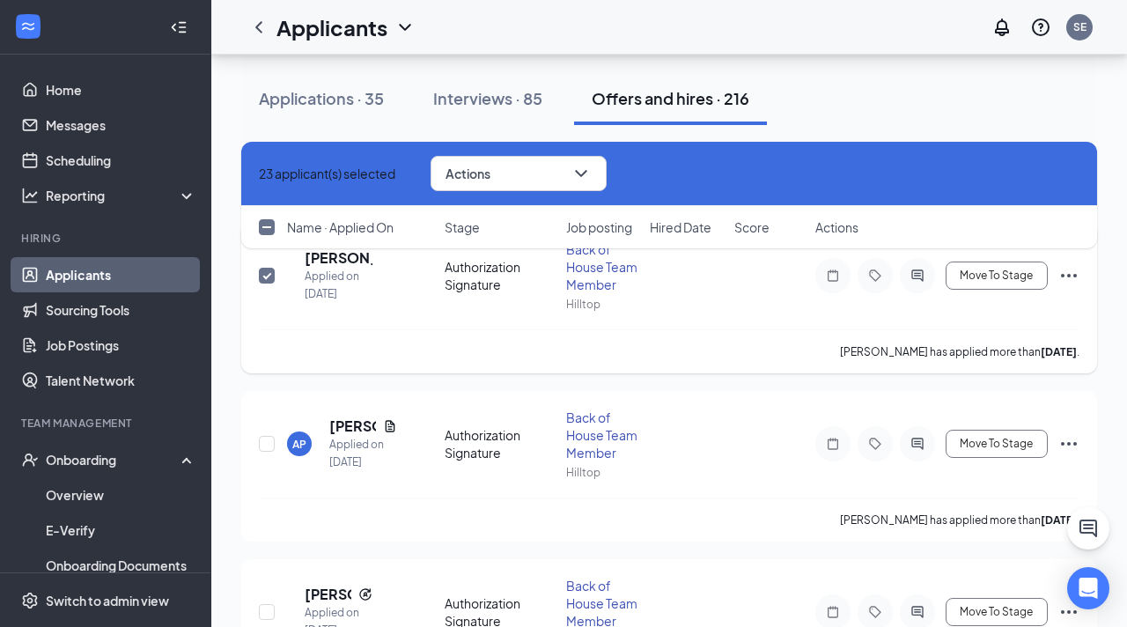
scroll to position [4234, 0]
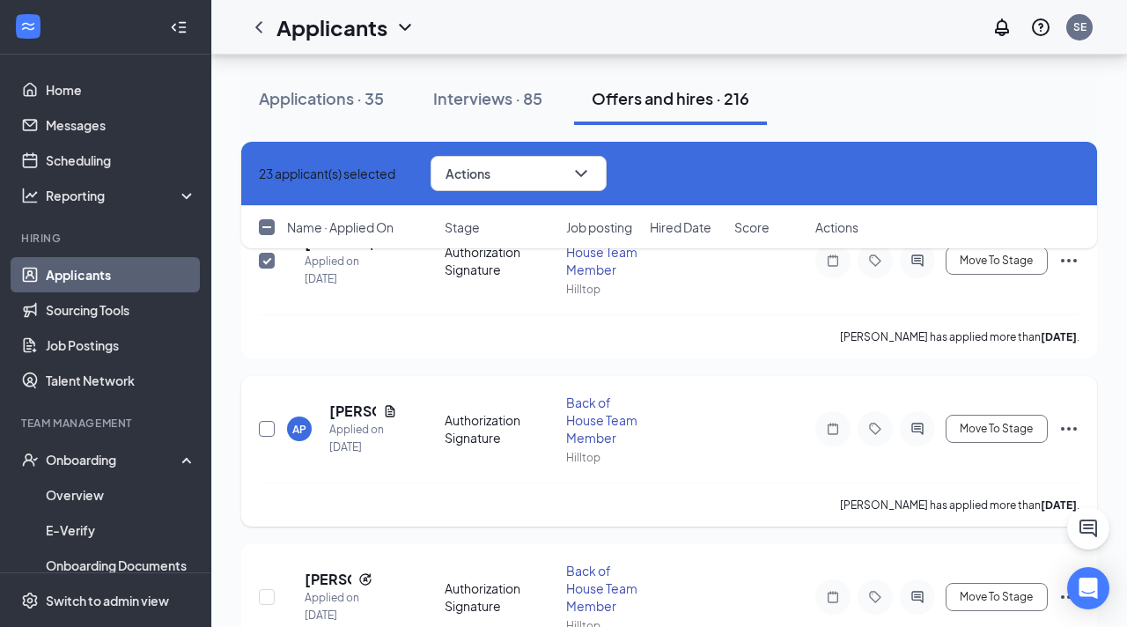
click at [271, 421] on input "checkbox" at bounding box center [267, 429] width 16 height 16
checkbox input "true"
click at [267, 589] on input "checkbox" at bounding box center [267, 597] width 16 height 16
checkbox input "true"
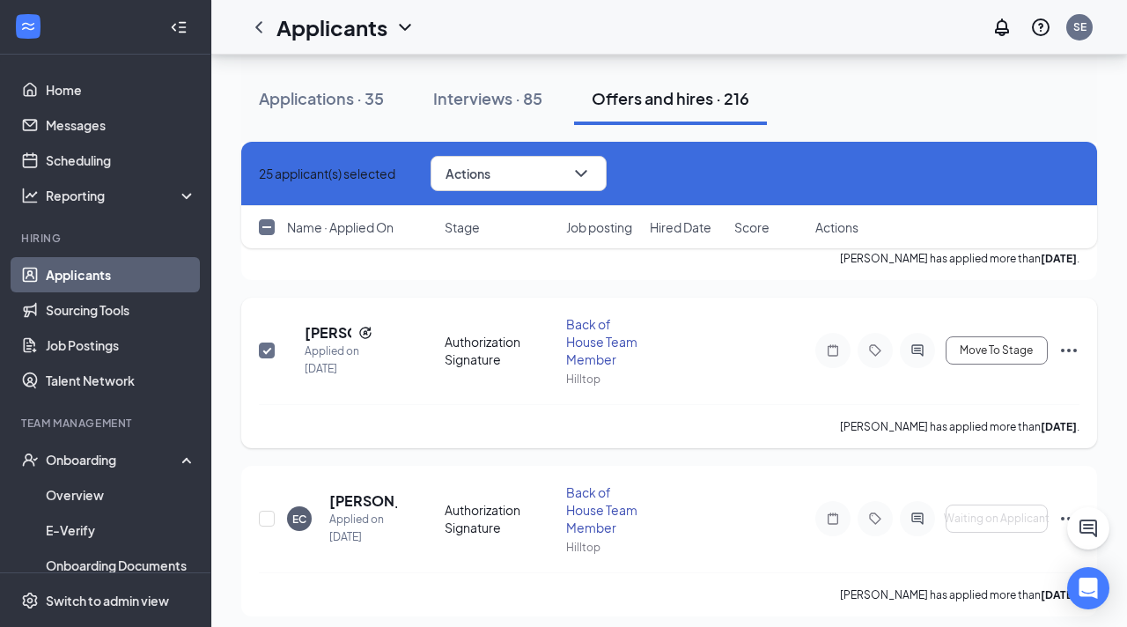
scroll to position [4502, 0]
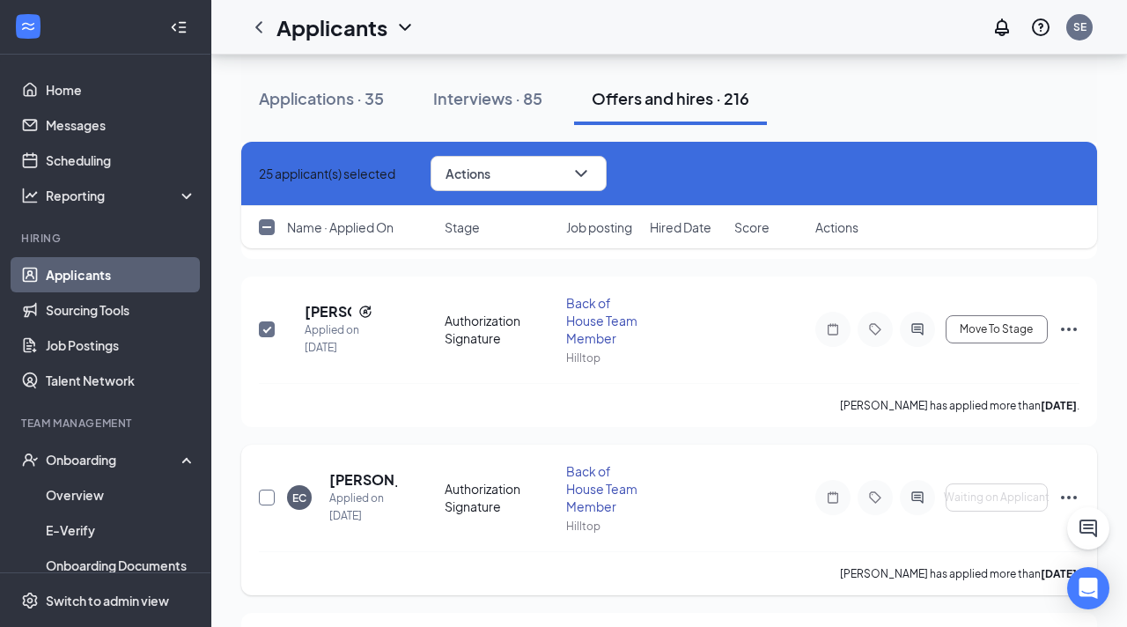
click at [266, 490] on input "checkbox" at bounding box center [267, 498] width 16 height 16
checkbox input "true"
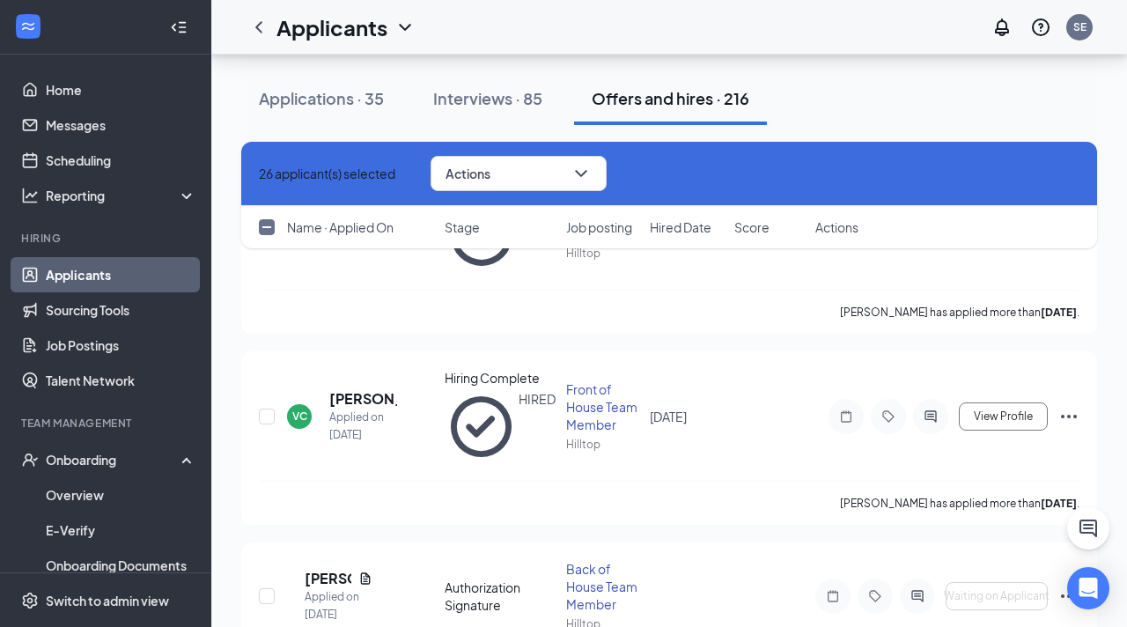
scroll to position [5145, 0]
click at [266, 590] on input "checkbox" at bounding box center [267, 598] width 16 height 16
checkbox input "true"
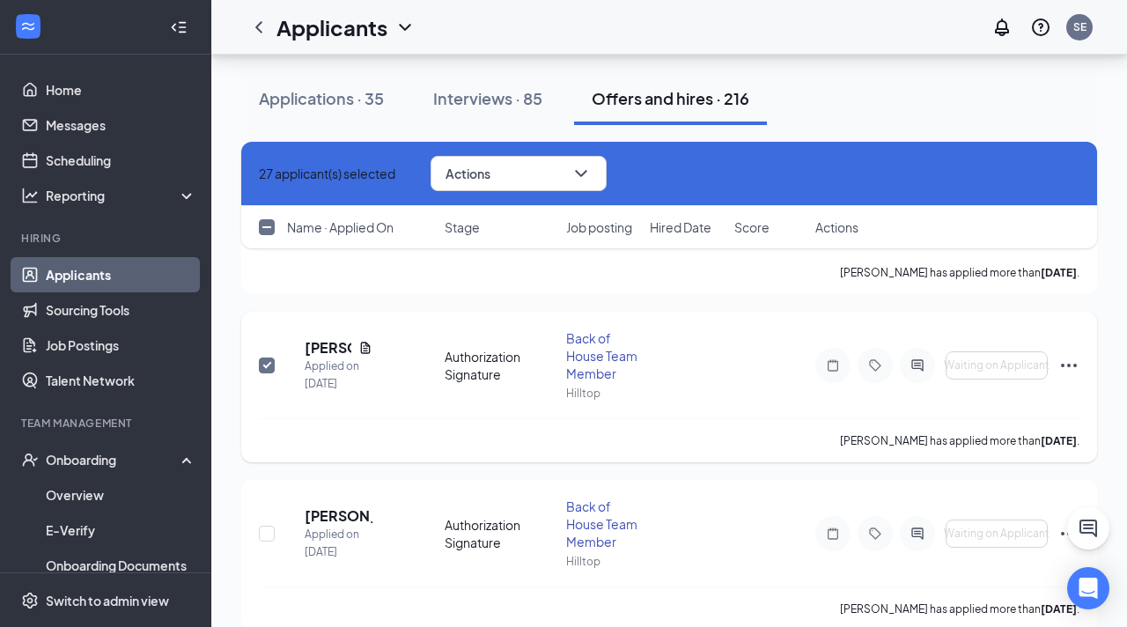
scroll to position [5382, 0]
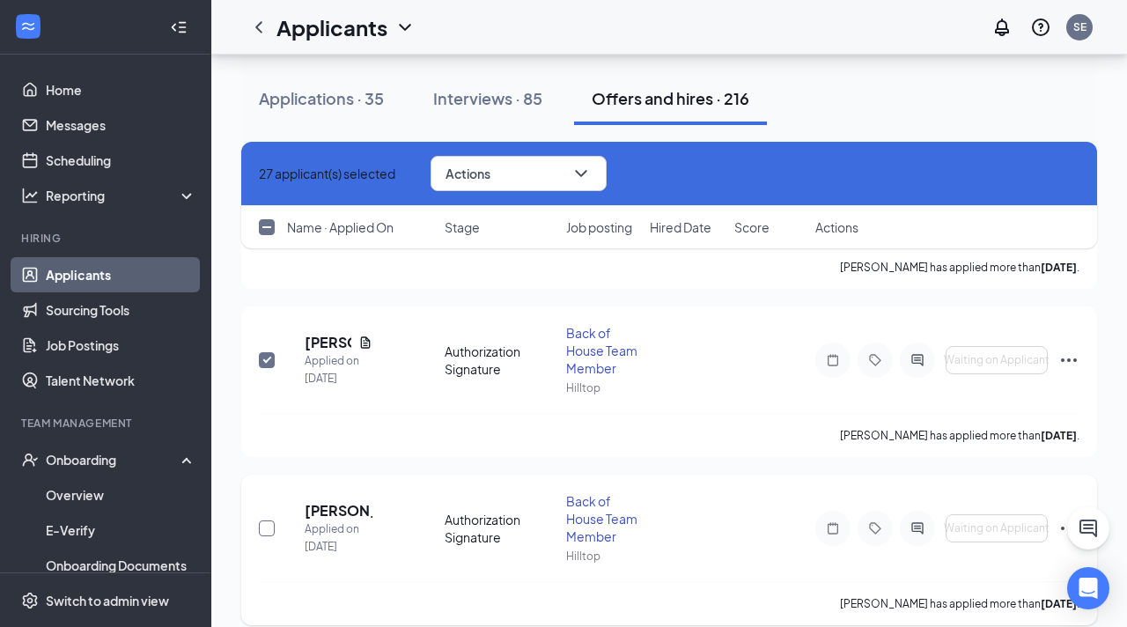
click at [266, 520] on input "checkbox" at bounding box center [267, 528] width 16 height 16
checkbox input "true"
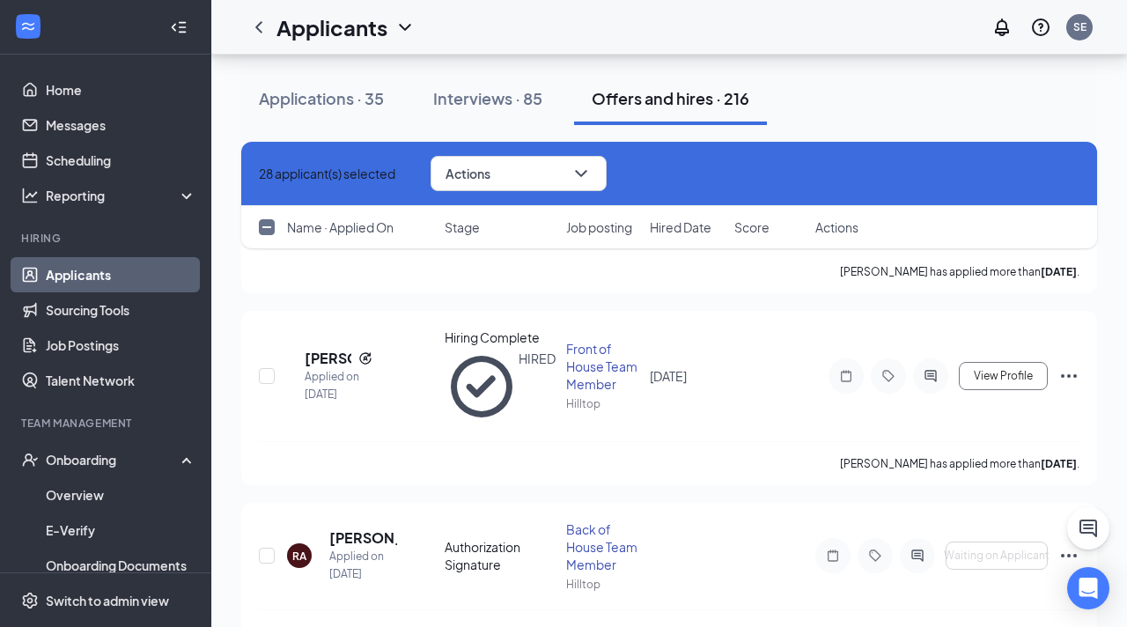
scroll to position [6482, 0]
click at [262, 546] on input "checkbox" at bounding box center [267, 554] width 16 height 16
checkbox input "true"
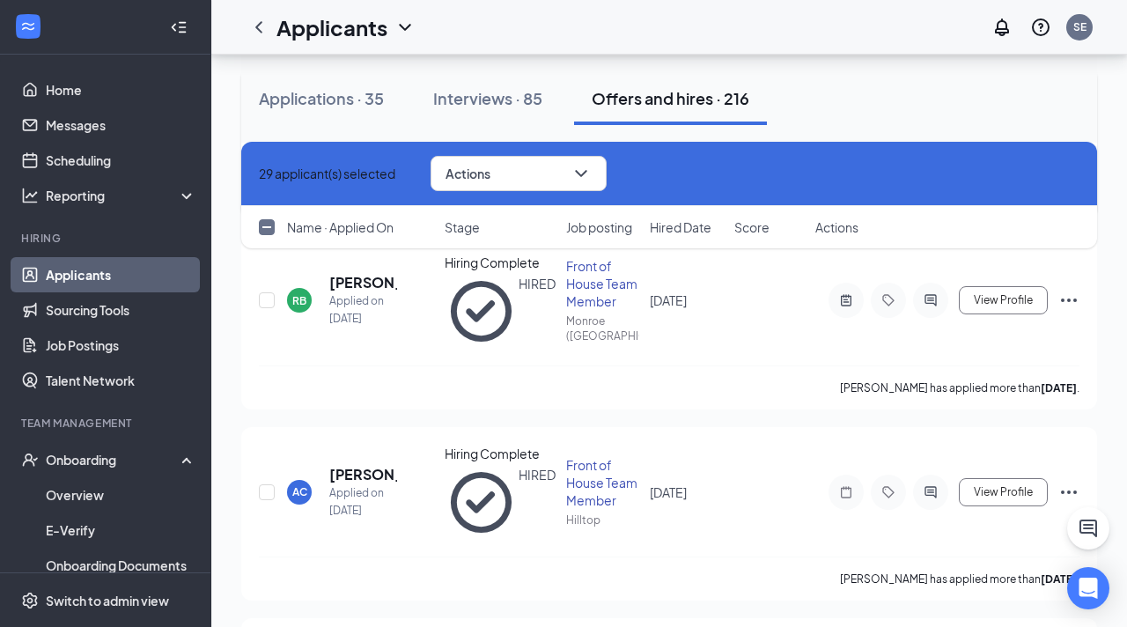
scroll to position [6923, 0]
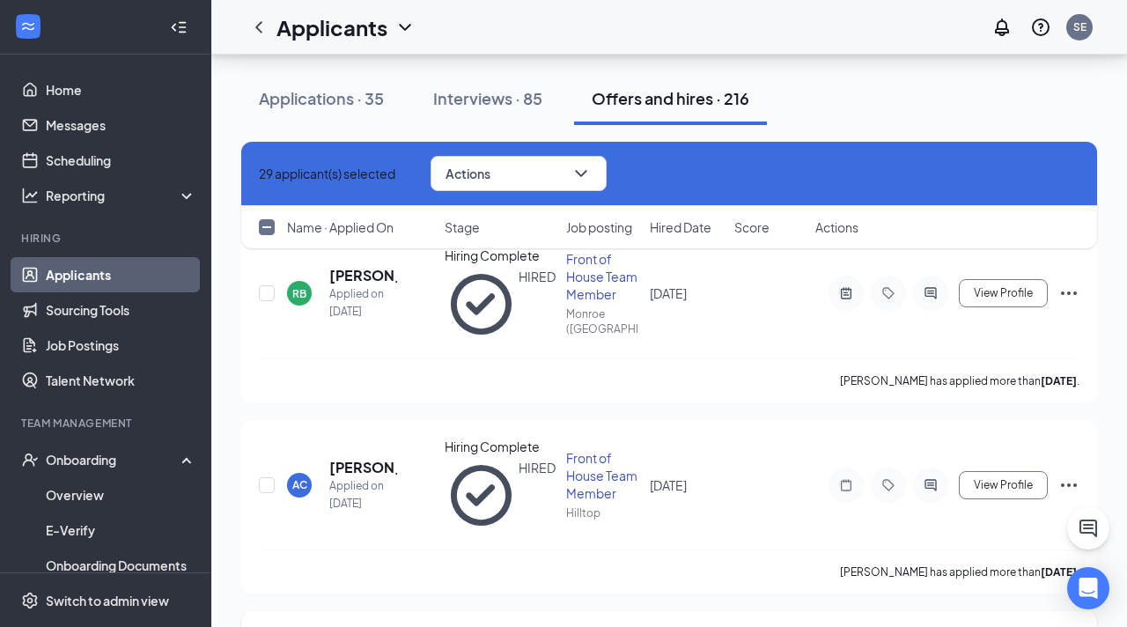
checkbox input "true"
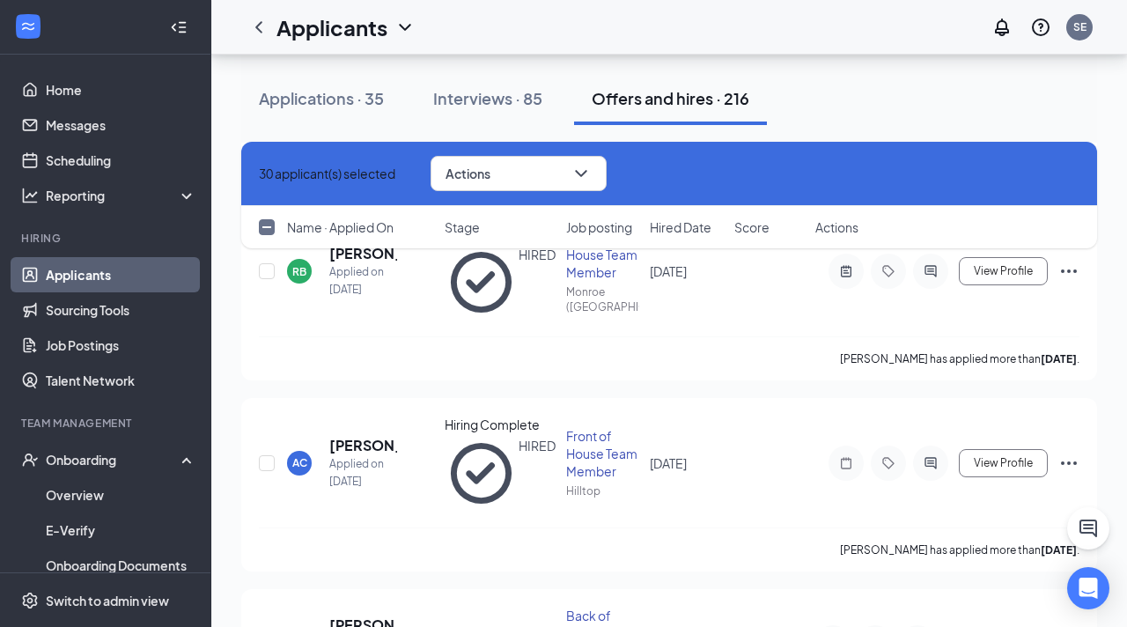
scroll to position [7013, 0]
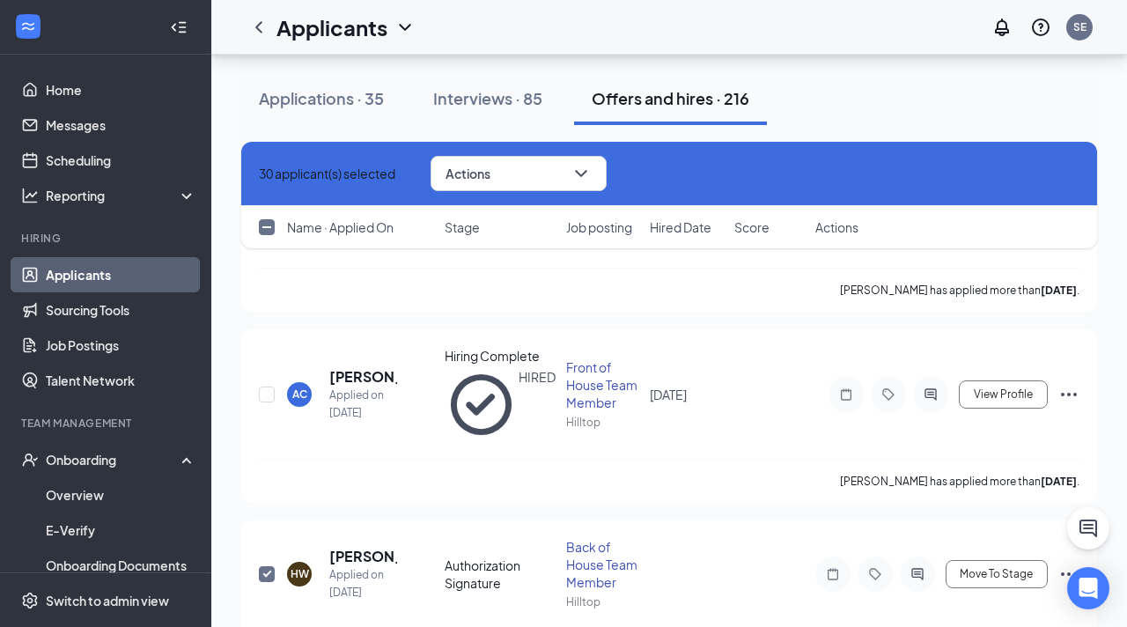
checkbox input "true"
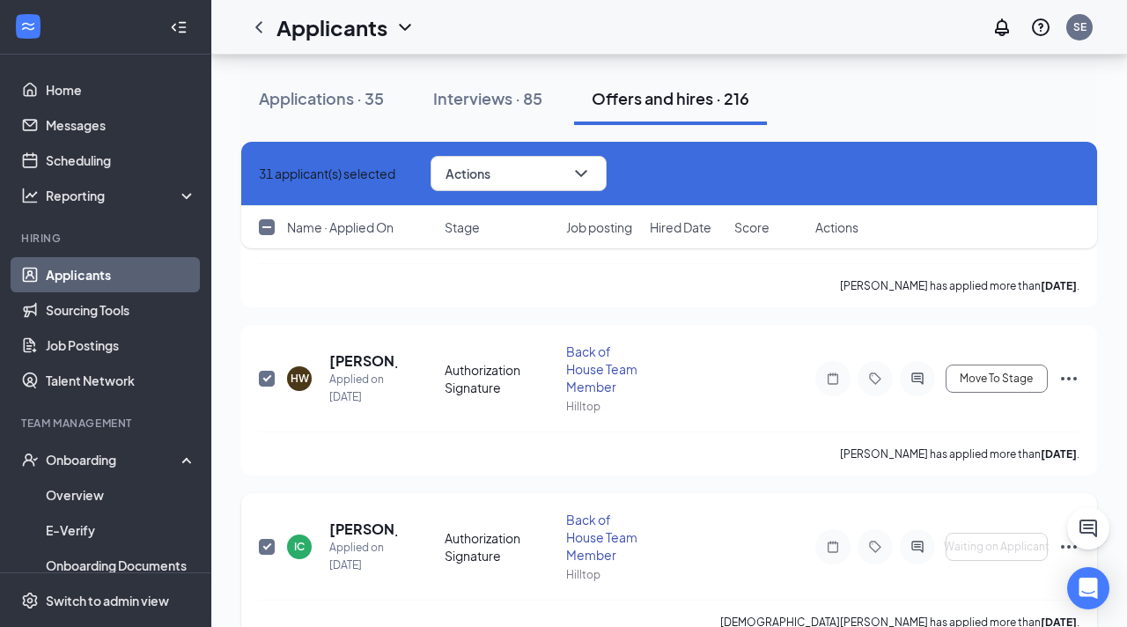
scroll to position [7218, 0]
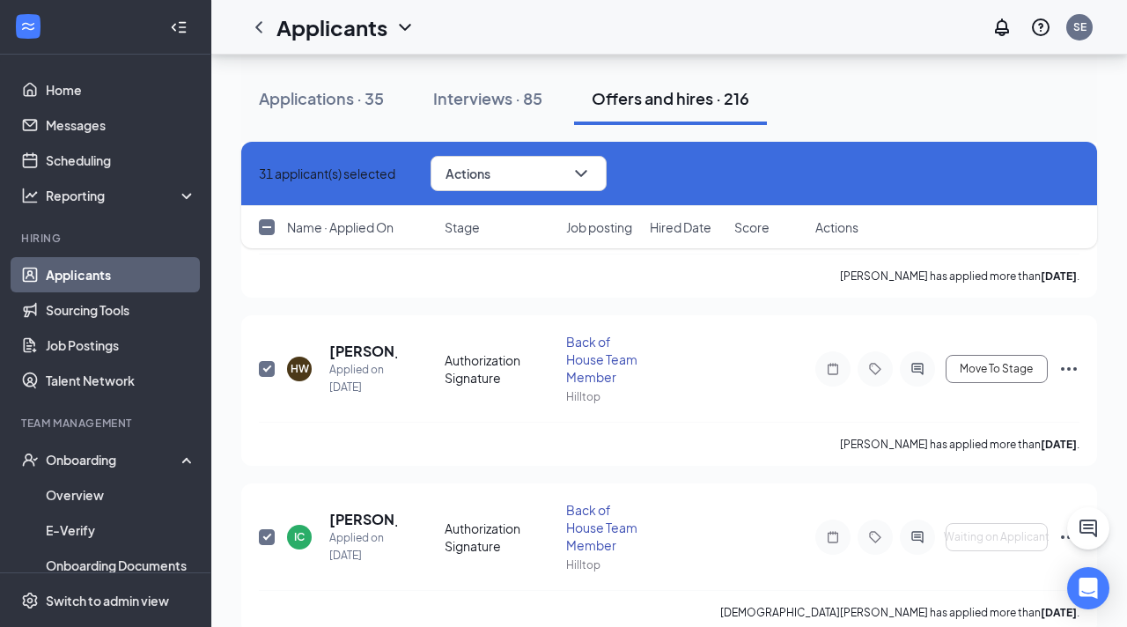
checkbox input "true"
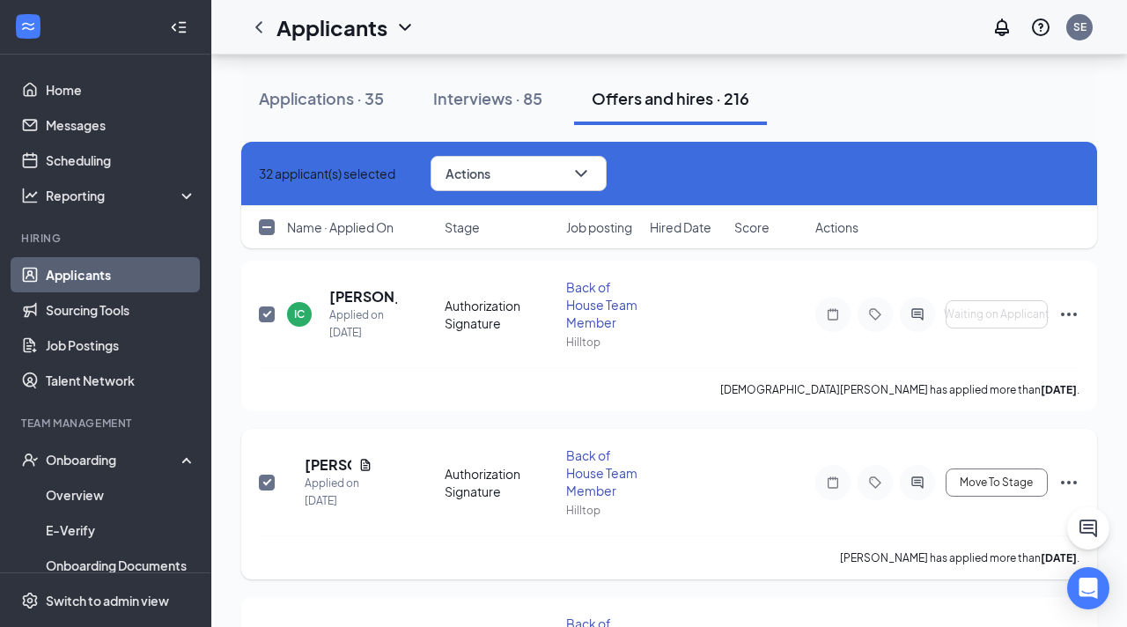
scroll to position [7447, 0]
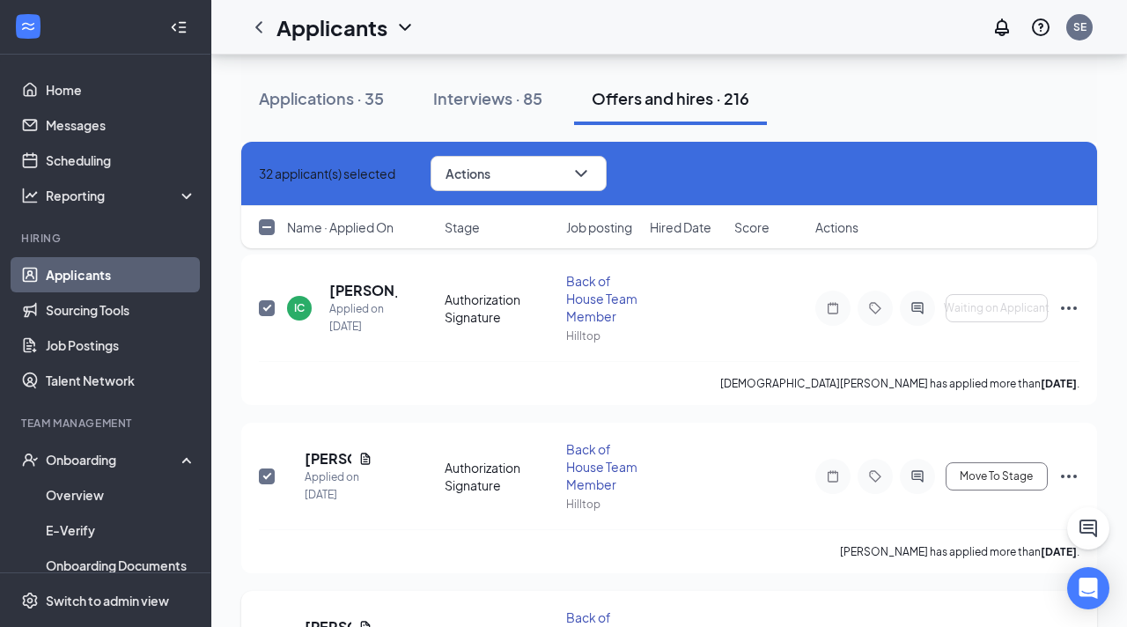
checkbox input "true"
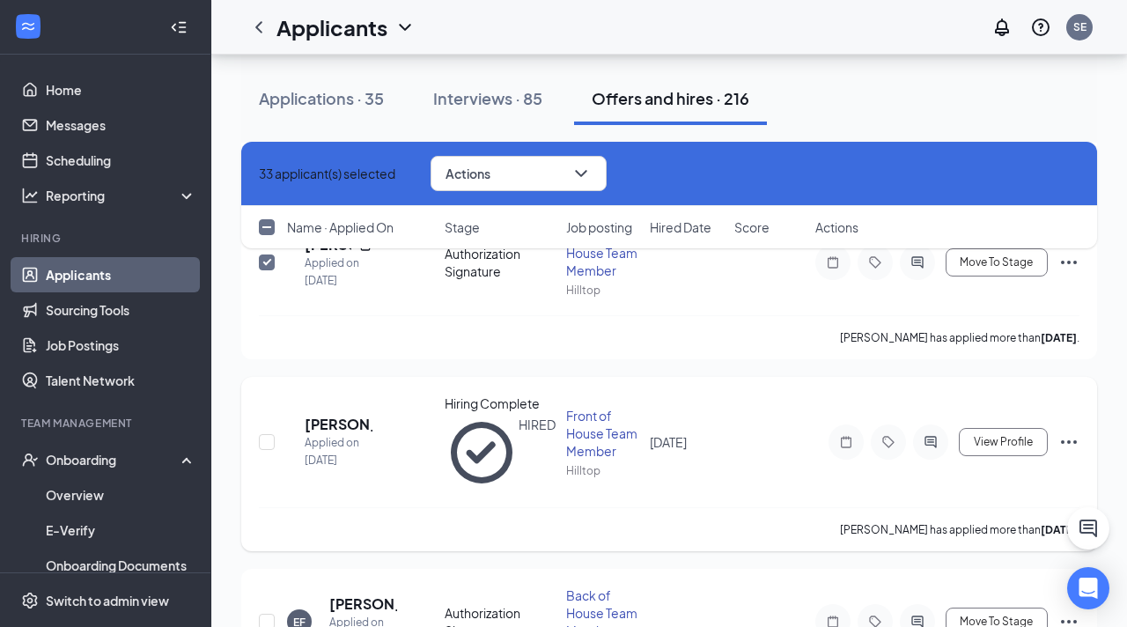
scroll to position [7833, 0]
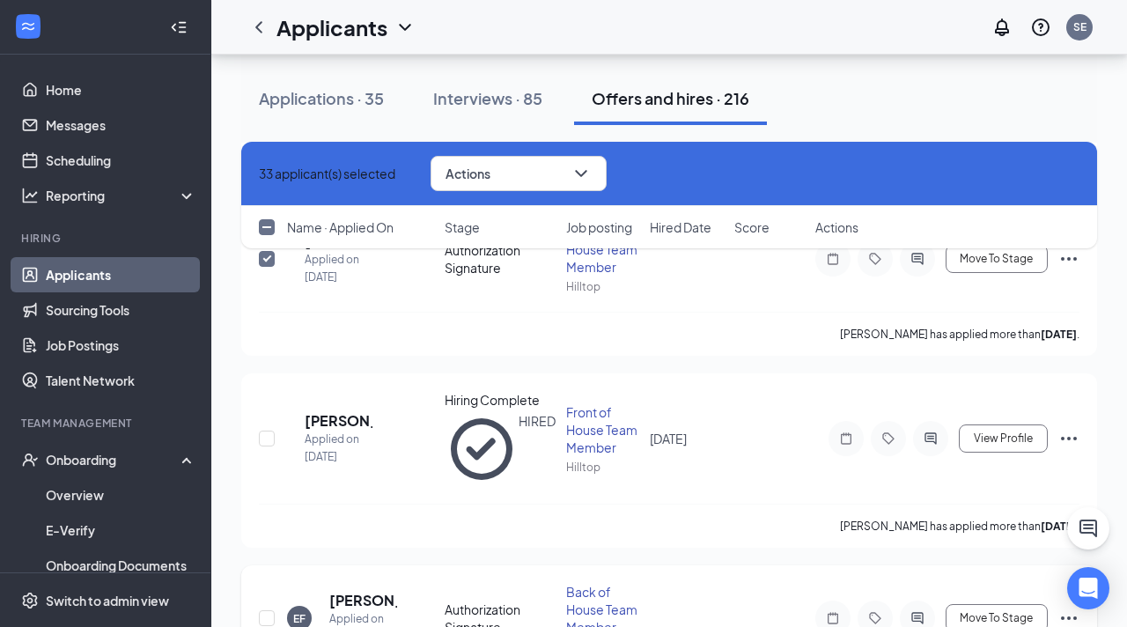
click at [267, 610] on input "checkbox" at bounding box center [267, 618] width 16 height 16
checkbox input "true"
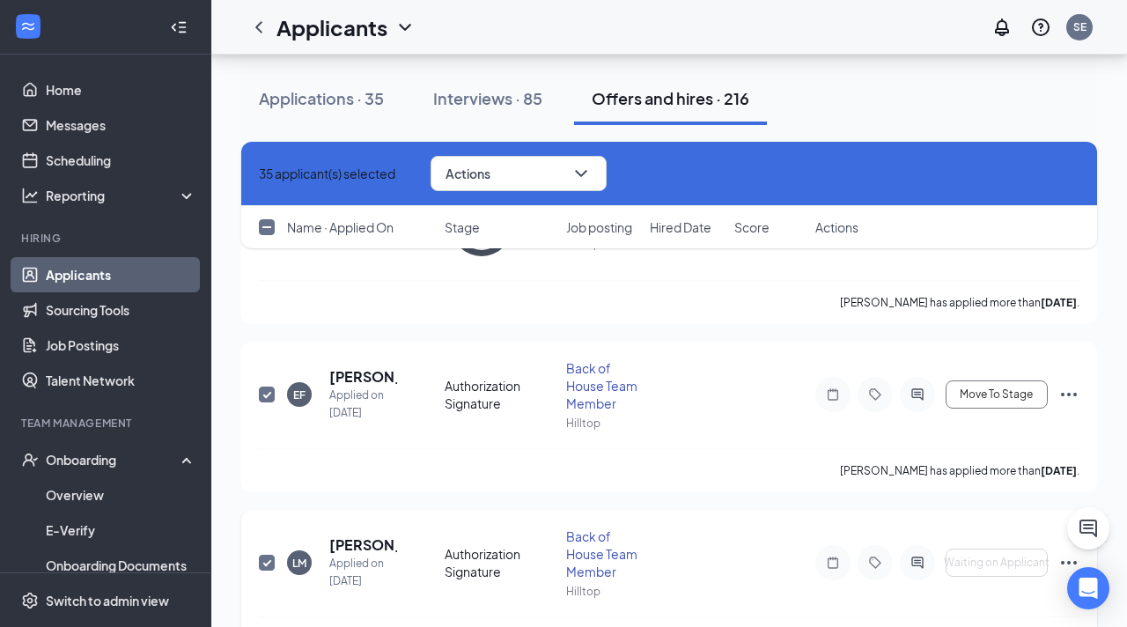
scroll to position [8060, 0]
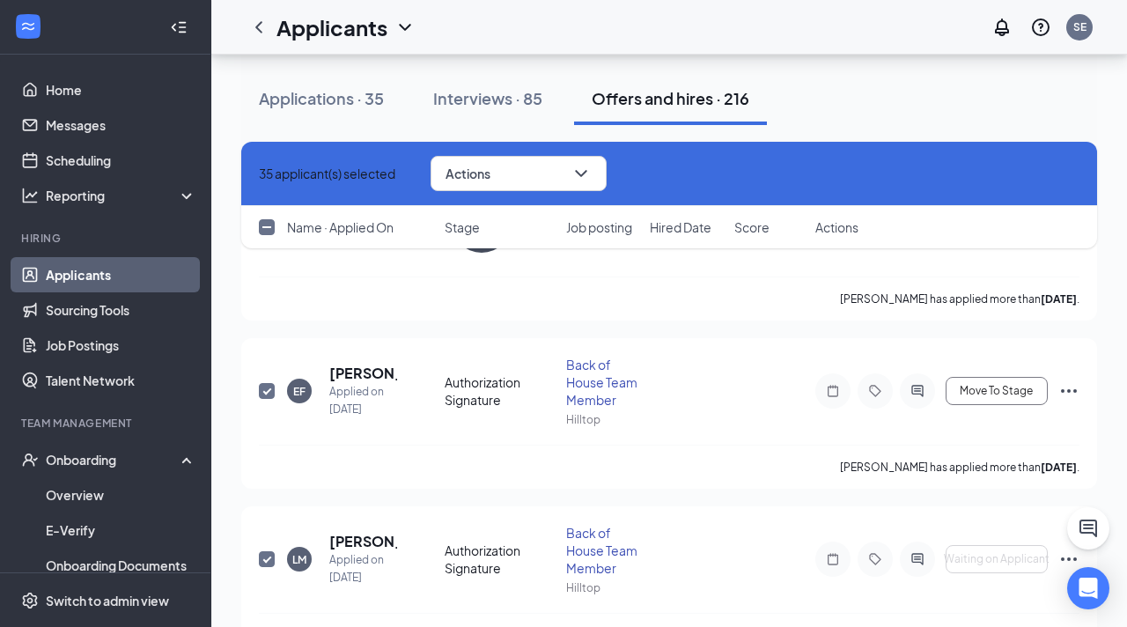
checkbox input "true"
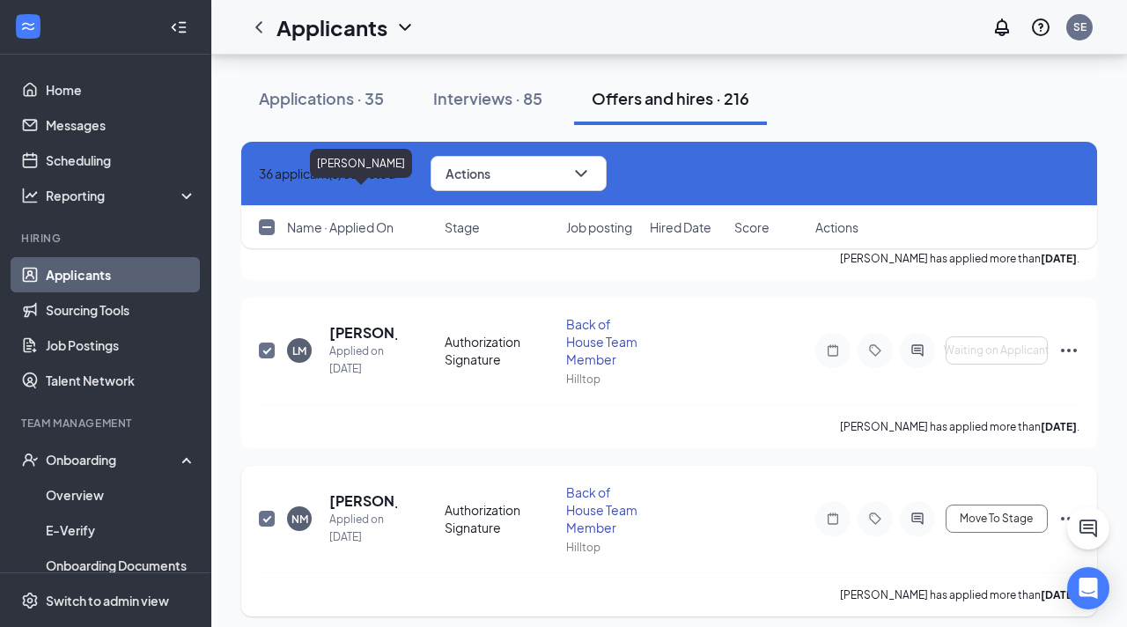
scroll to position [8279, 0]
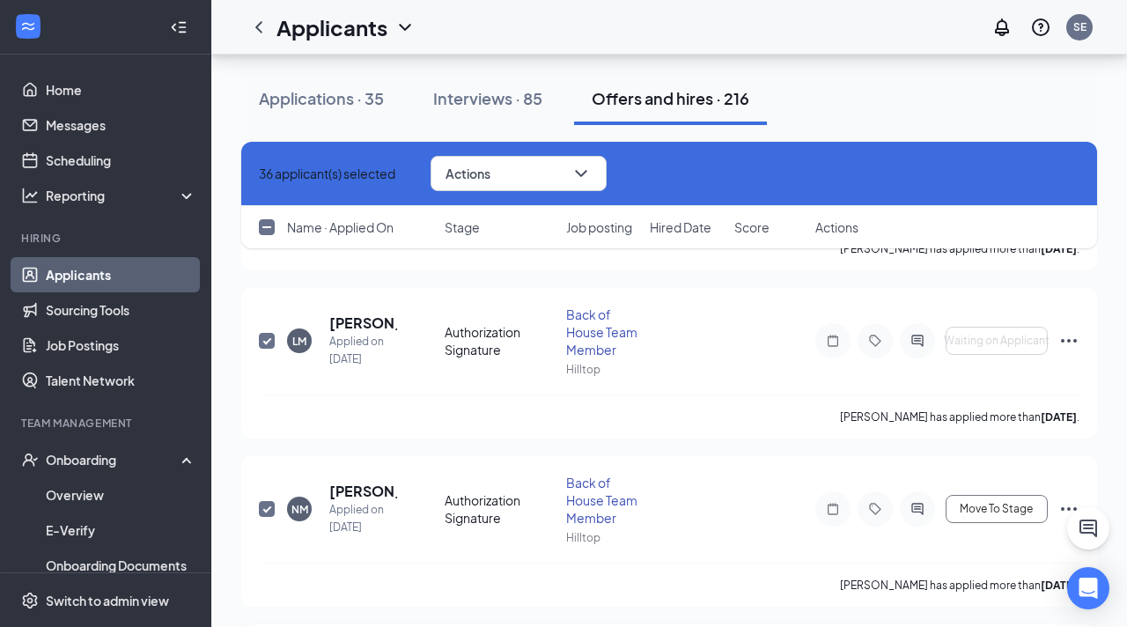
checkbox input "true"
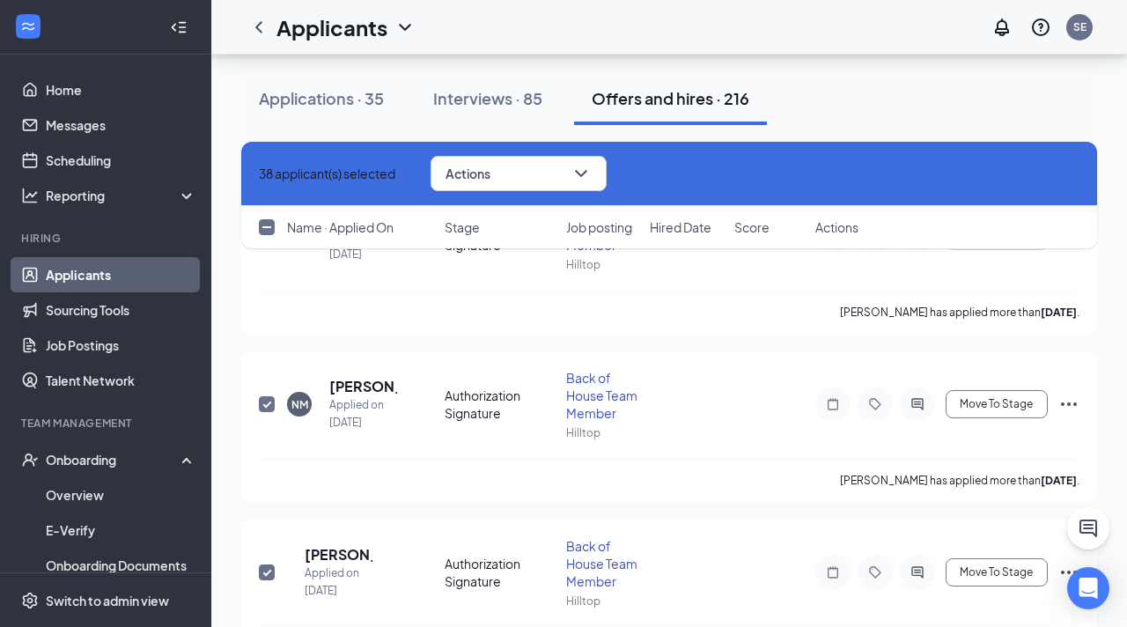
scroll to position [7579, 0]
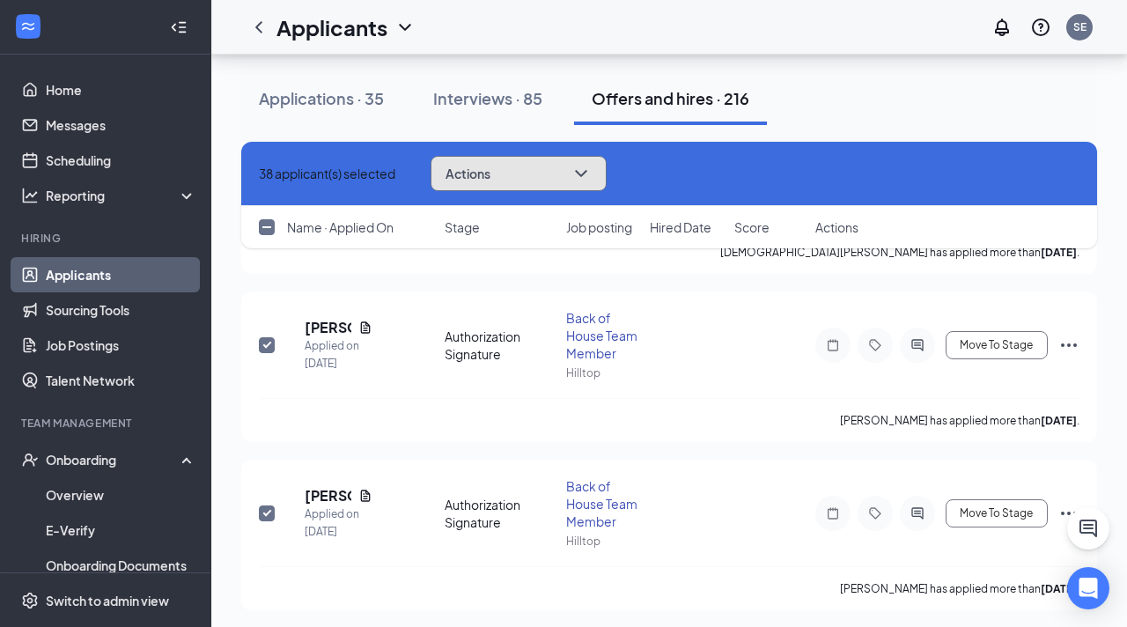
click at [491, 168] on span "Actions" at bounding box center [468, 173] width 45 height 12
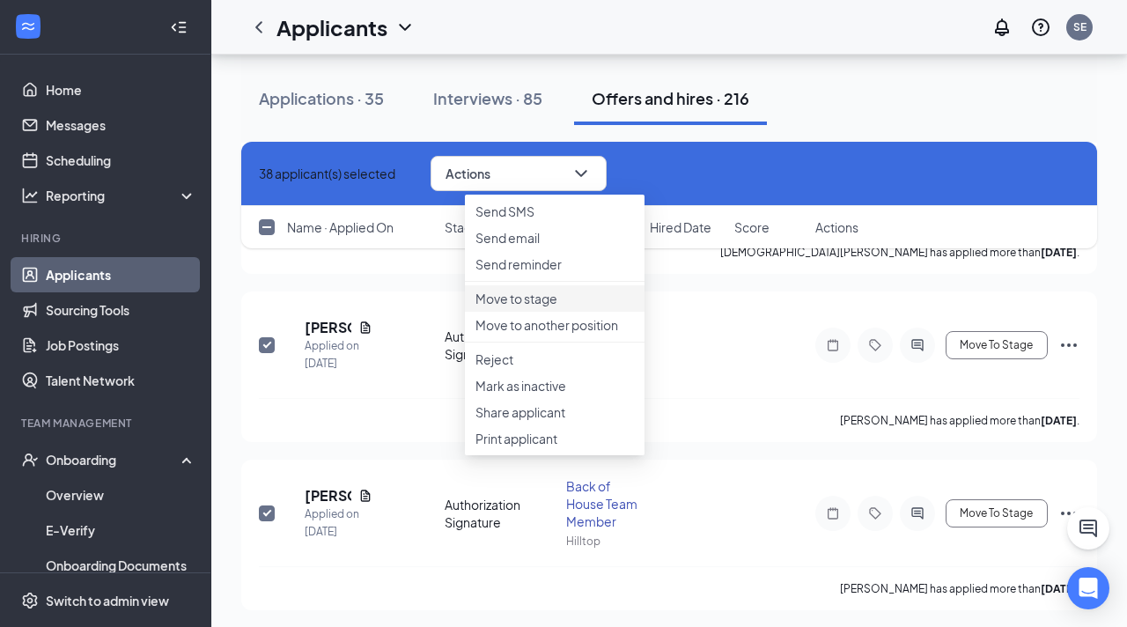
click at [539, 307] on p "Move to stage" at bounding box center [555, 299] width 159 height 18
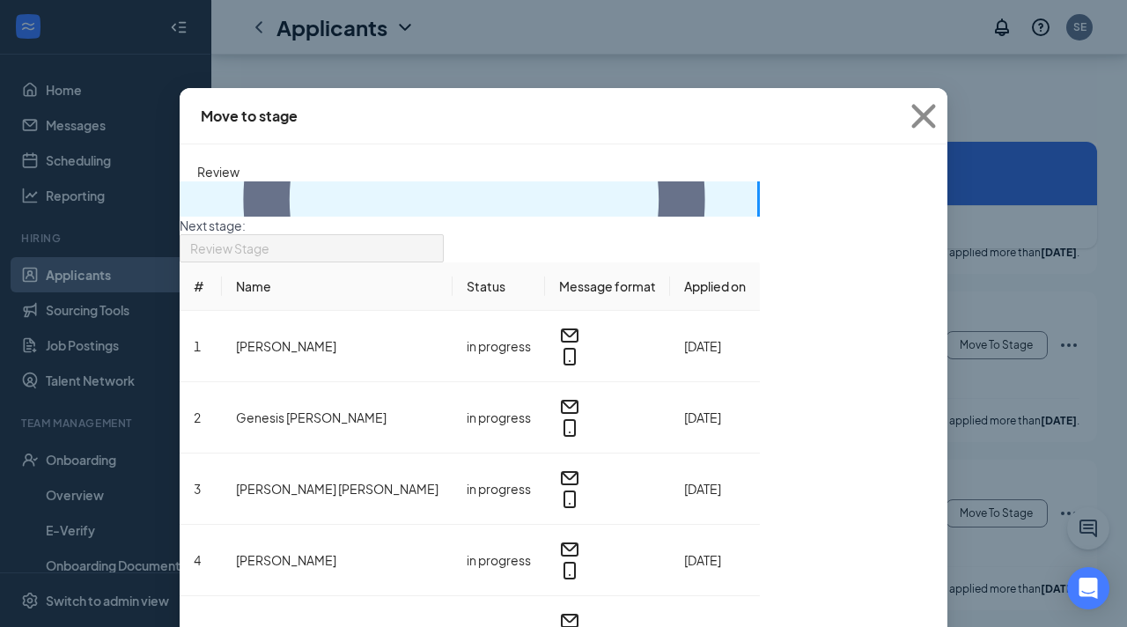
click at [760, 193] on p "38 applicants" at bounding box center [760, 190] width 0 height 18
click at [210, 196] on icon "Circle" at bounding box center [474, 200] width 554 height 554
click at [417, 235] on span "Review Stage" at bounding box center [303, 259] width 227 height 48
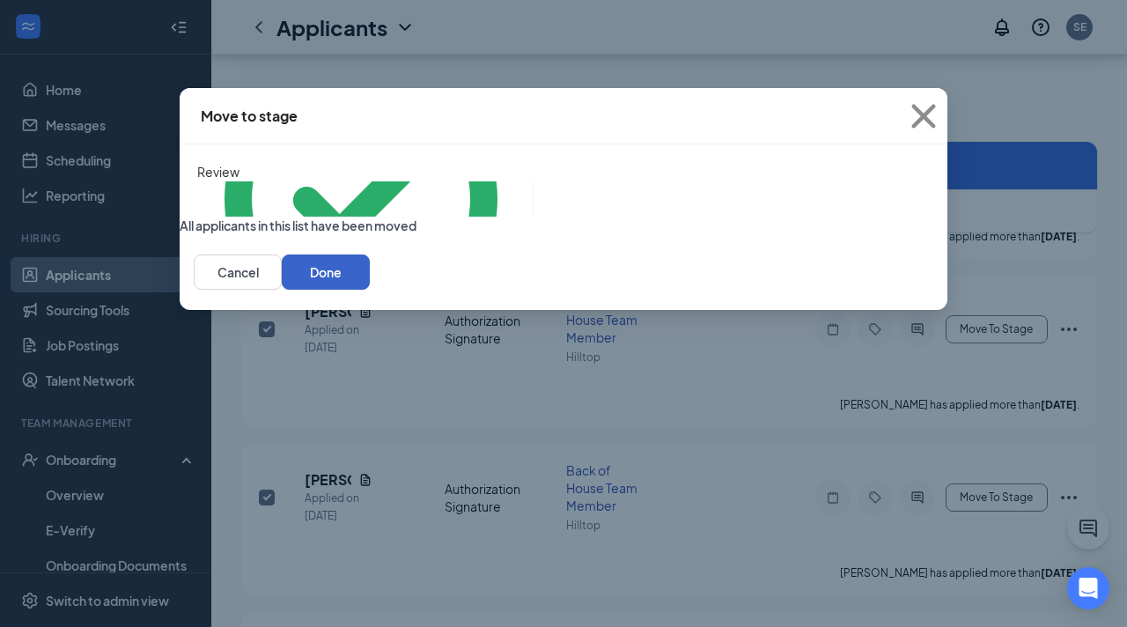
click at [370, 290] on button "Done" at bounding box center [326, 271] width 88 height 35
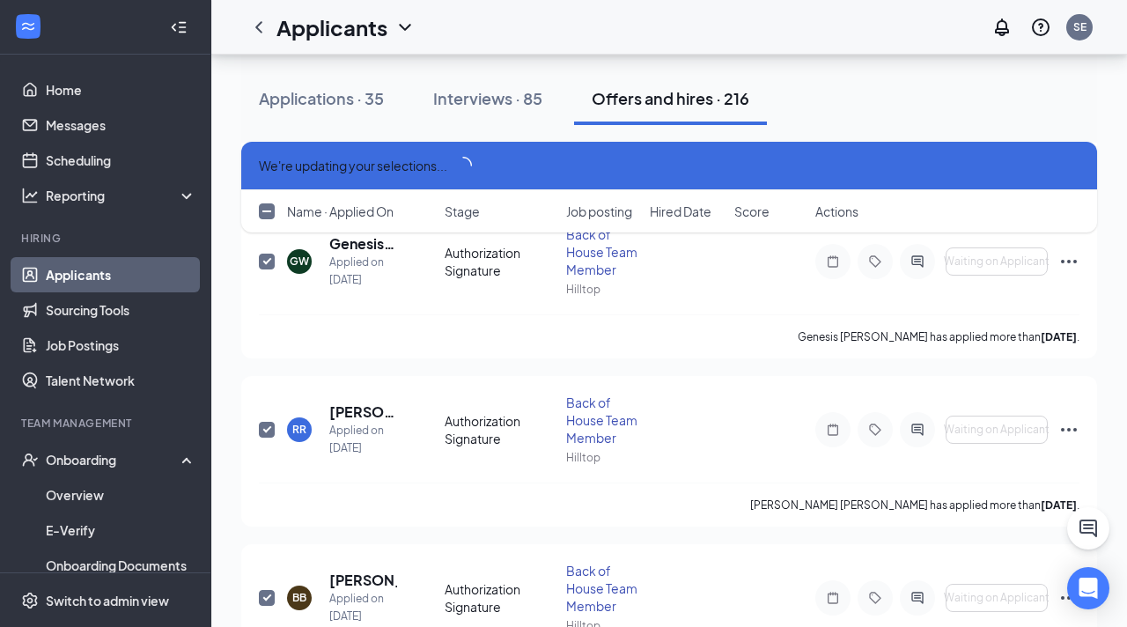
scroll to position [0, 0]
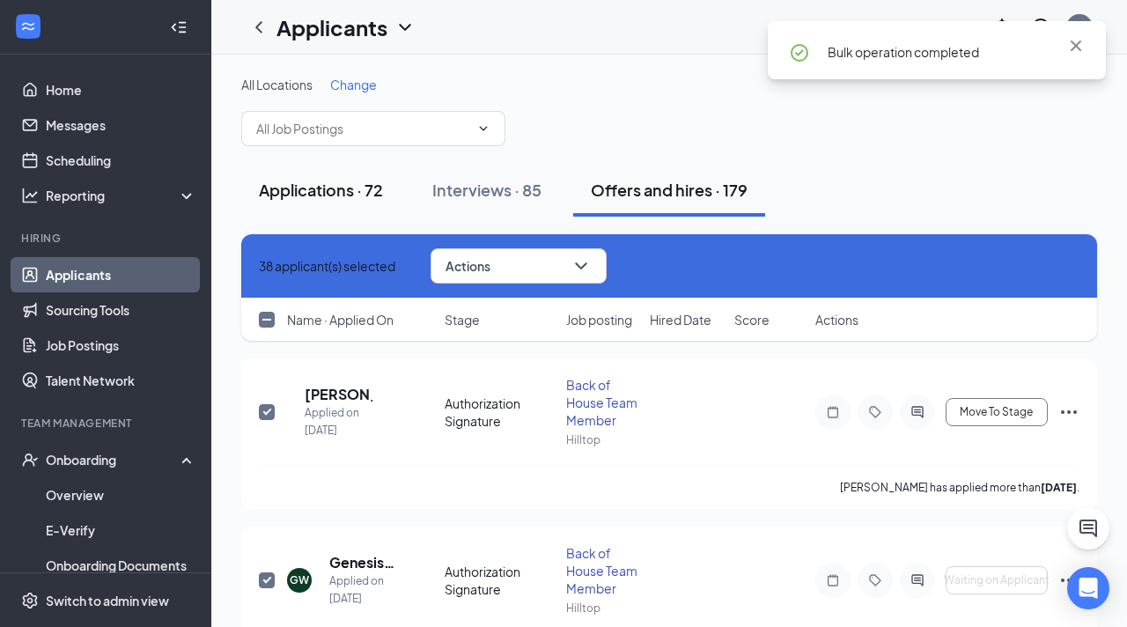
click at [294, 192] on div "Applications · 72" at bounding box center [321, 190] width 124 height 22
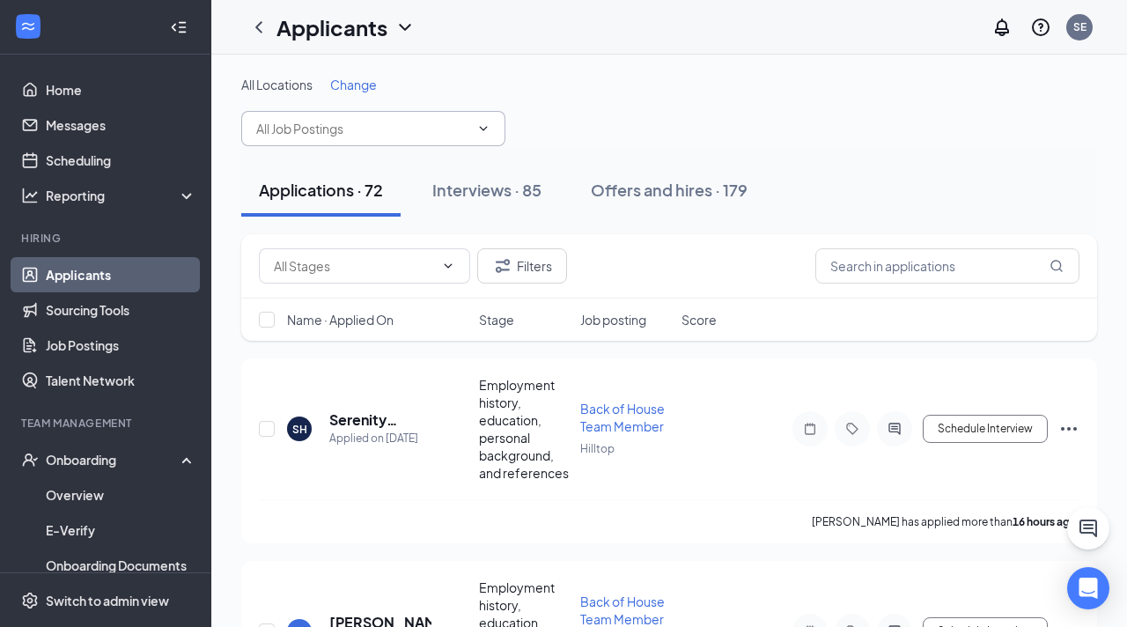
click at [361, 135] on input "text" at bounding box center [362, 128] width 213 height 19
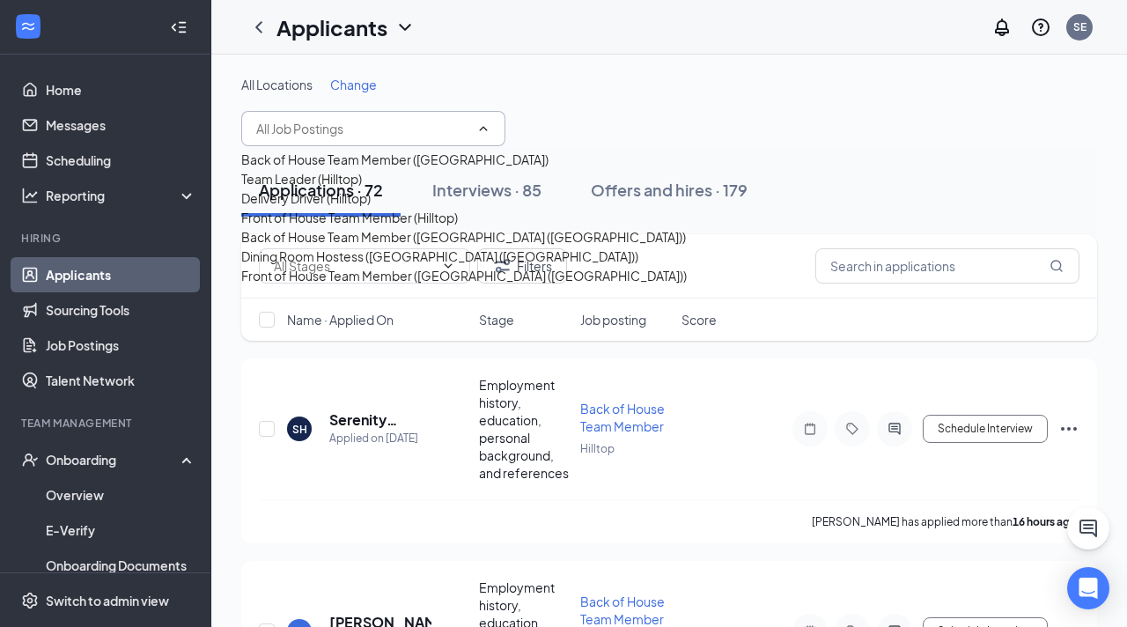
click at [346, 169] on div "Back of House Team Member ([GEOGRAPHIC_DATA])" at bounding box center [394, 159] width 307 height 19
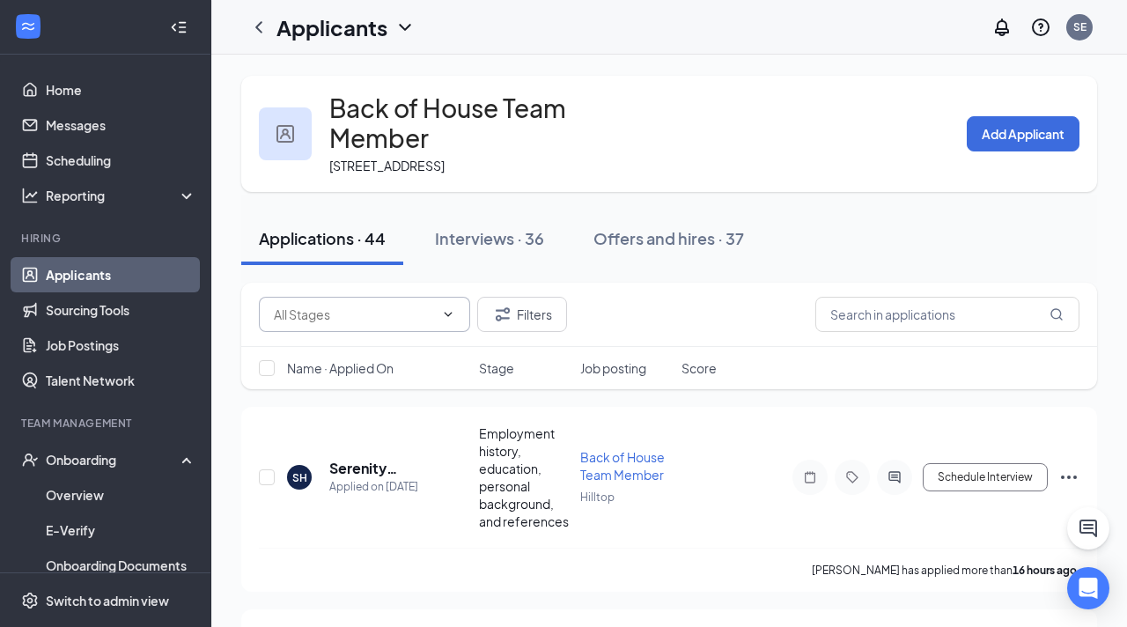
click at [392, 324] on input "text" at bounding box center [354, 314] width 160 height 19
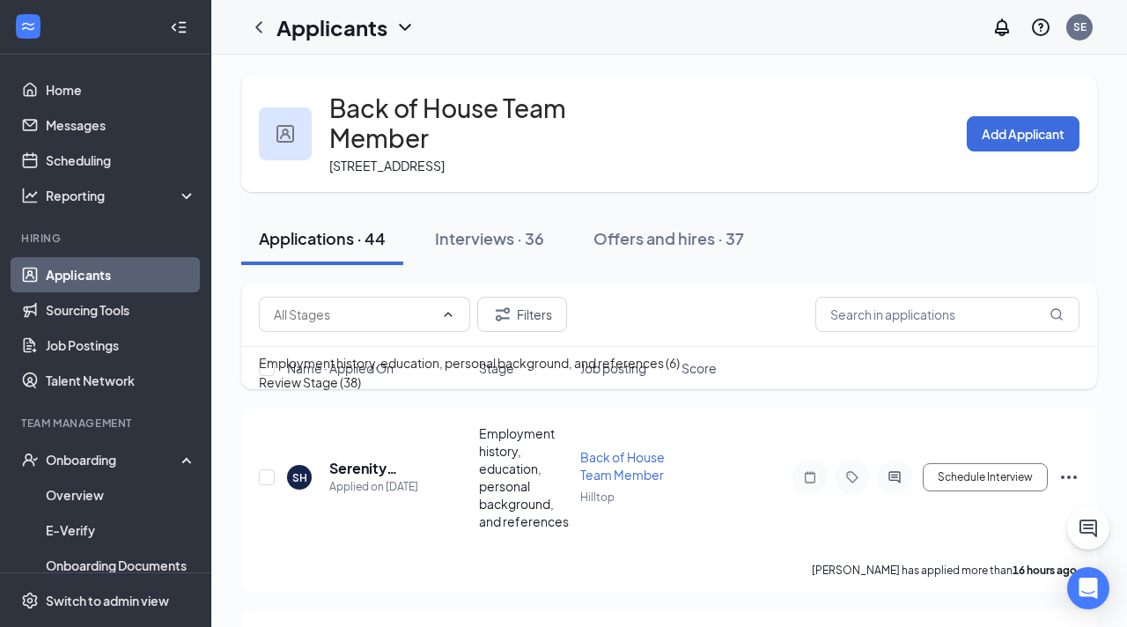
click at [361, 392] on div "Review Stage (38)" at bounding box center [310, 382] width 102 height 19
type input "Review Stage (38)"
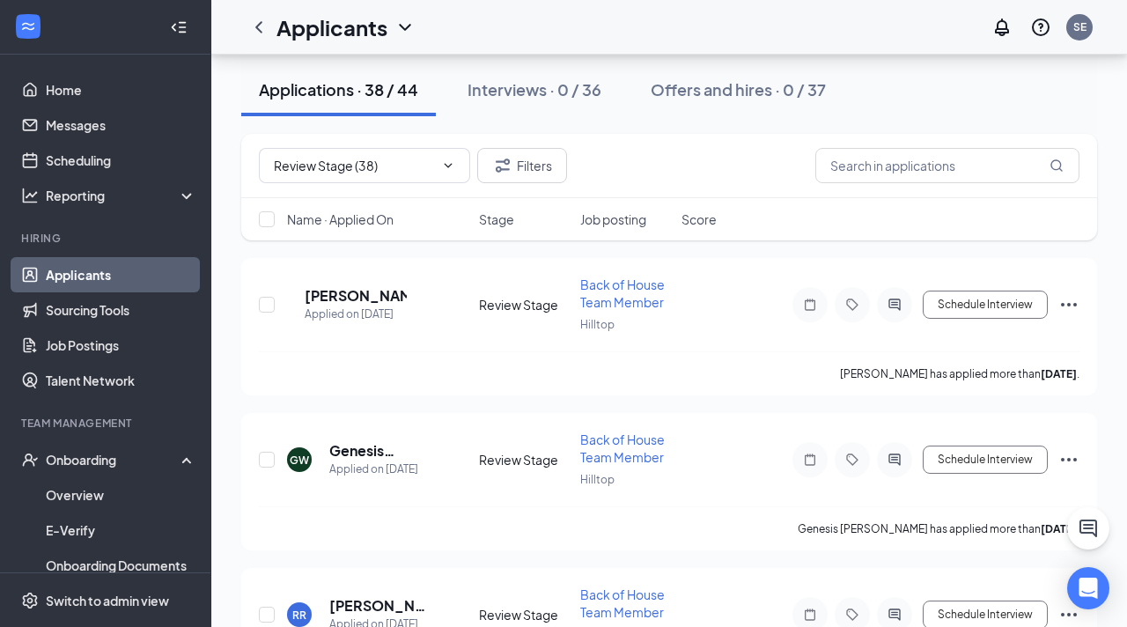
scroll to position [163, 0]
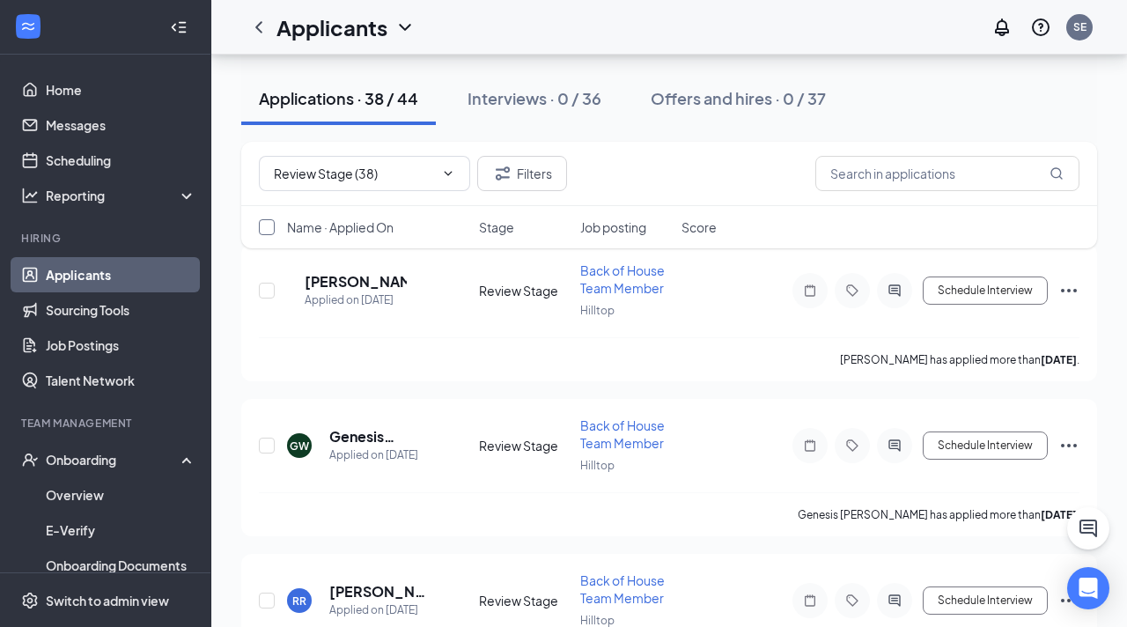
click at [263, 232] on input "checkbox" at bounding box center [267, 227] width 16 height 16
checkbox input "true"
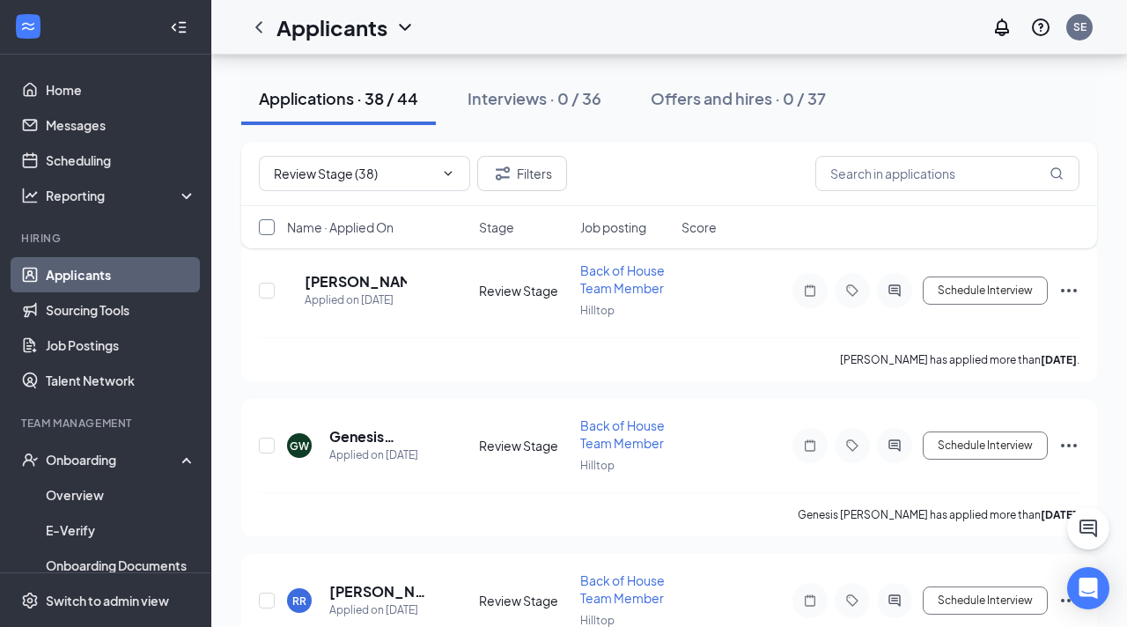
checkbox input "true"
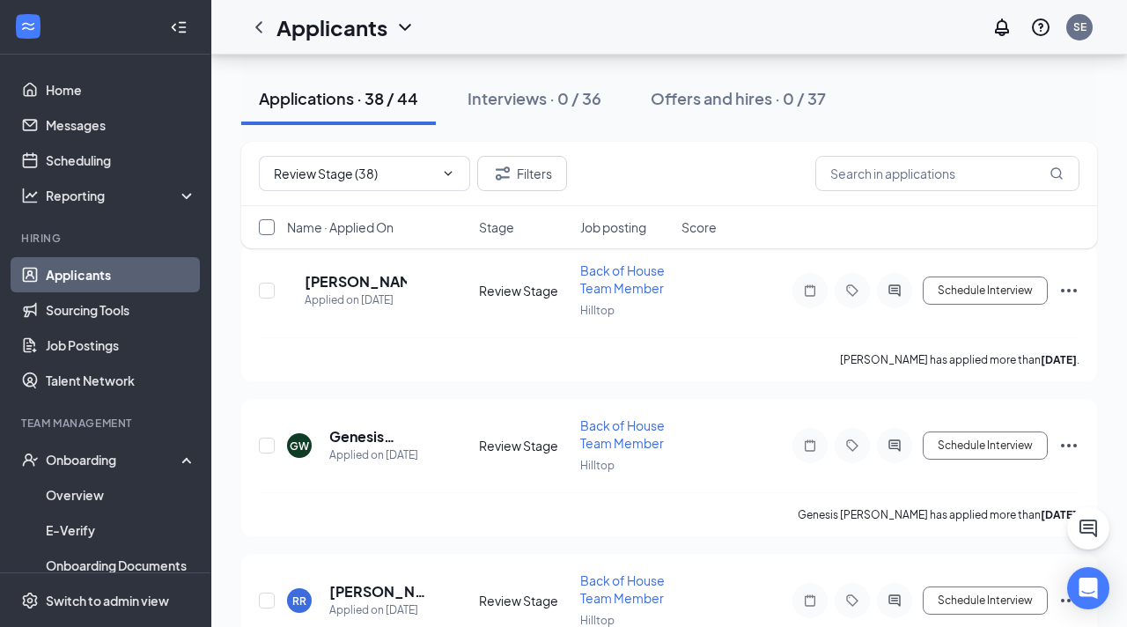
checkbox input "true"
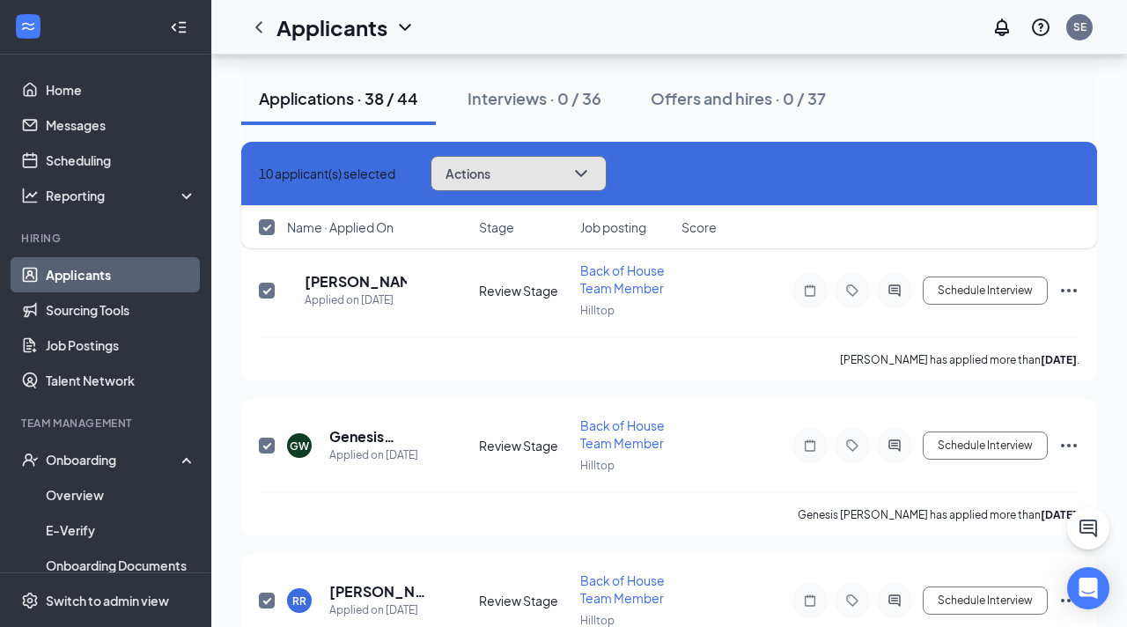
click at [538, 173] on button "Actions" at bounding box center [519, 173] width 176 height 35
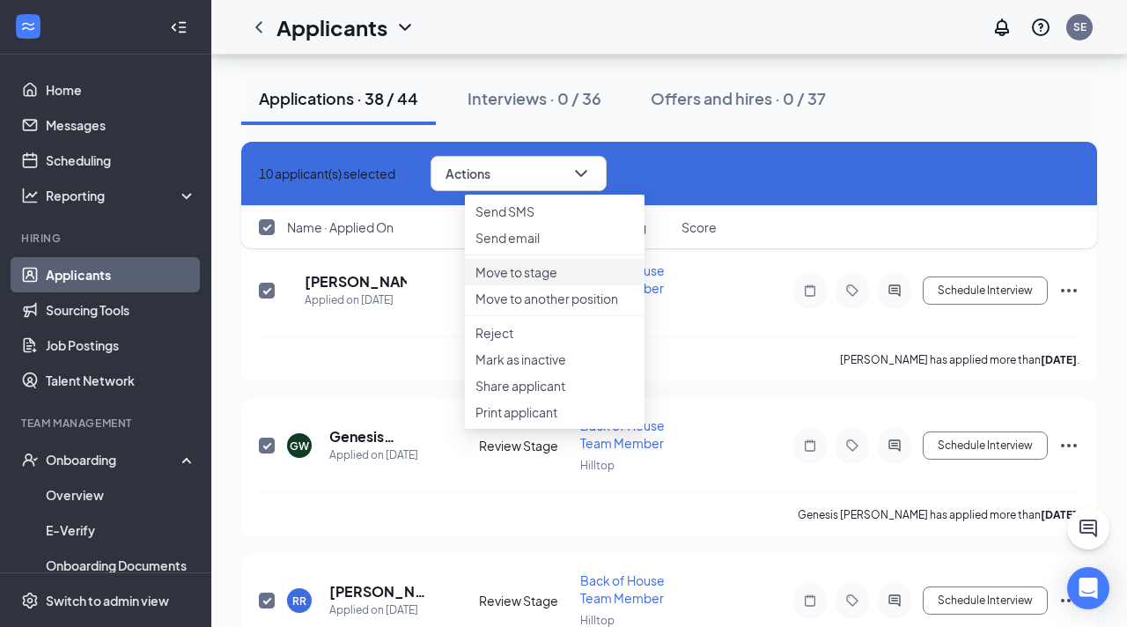
click at [534, 281] on p "Move to stage" at bounding box center [555, 272] width 159 height 18
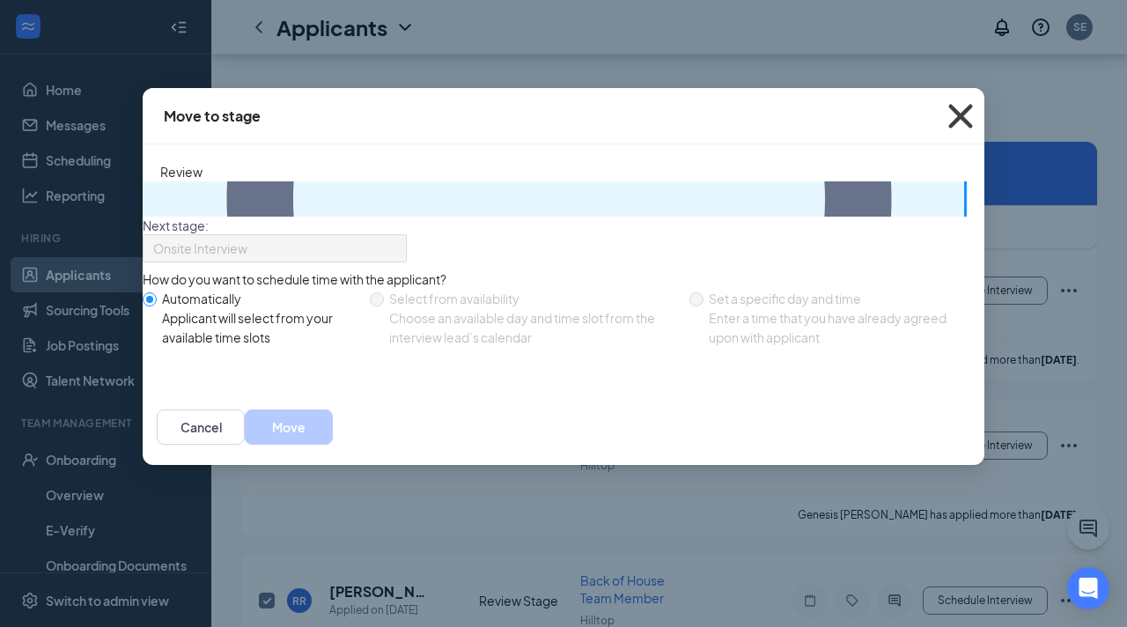
click at [954, 117] on icon "Cross" at bounding box center [961, 116] width 48 height 48
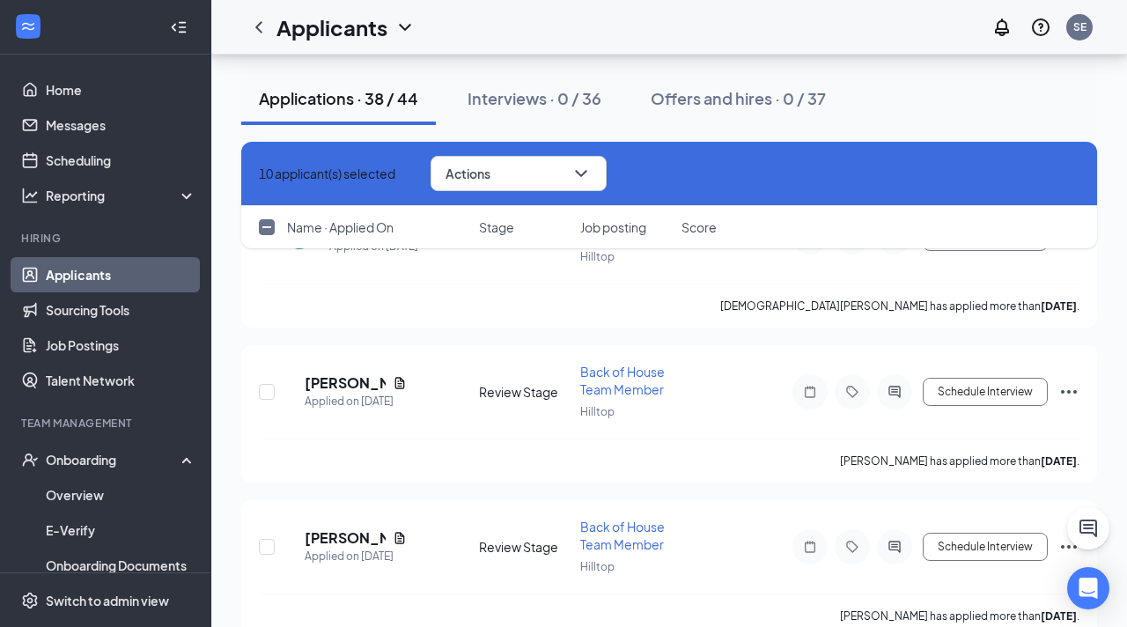
scroll to position [5640, 0]
click at [269, 221] on input "checkbox" at bounding box center [267, 227] width 16 height 16
checkbox input "true"
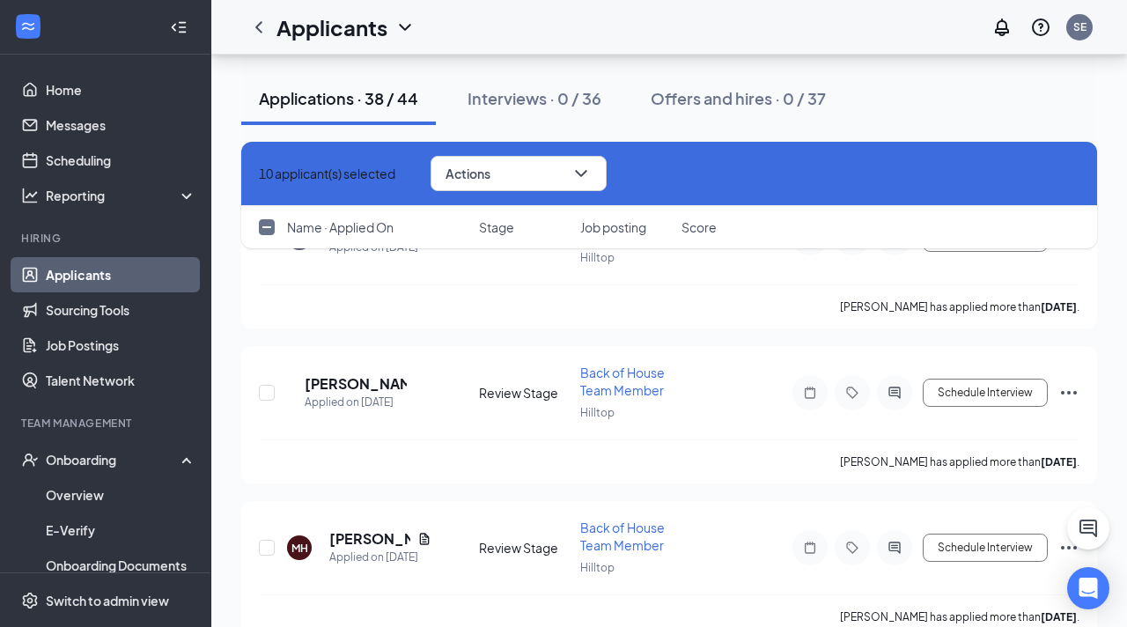
checkbox input "true"
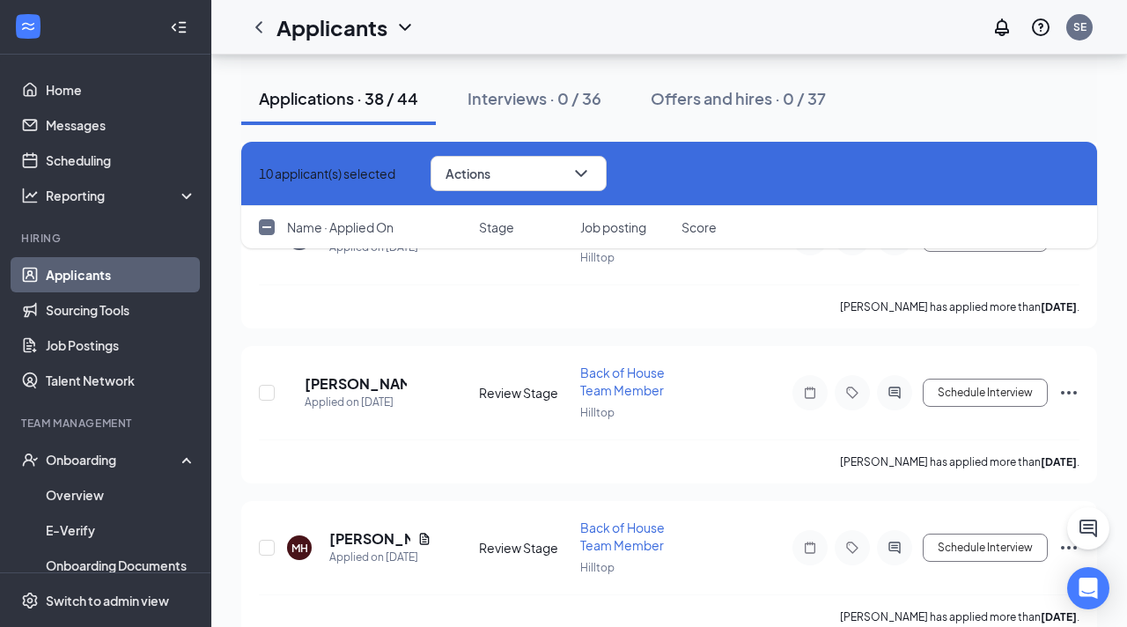
checkbox input "true"
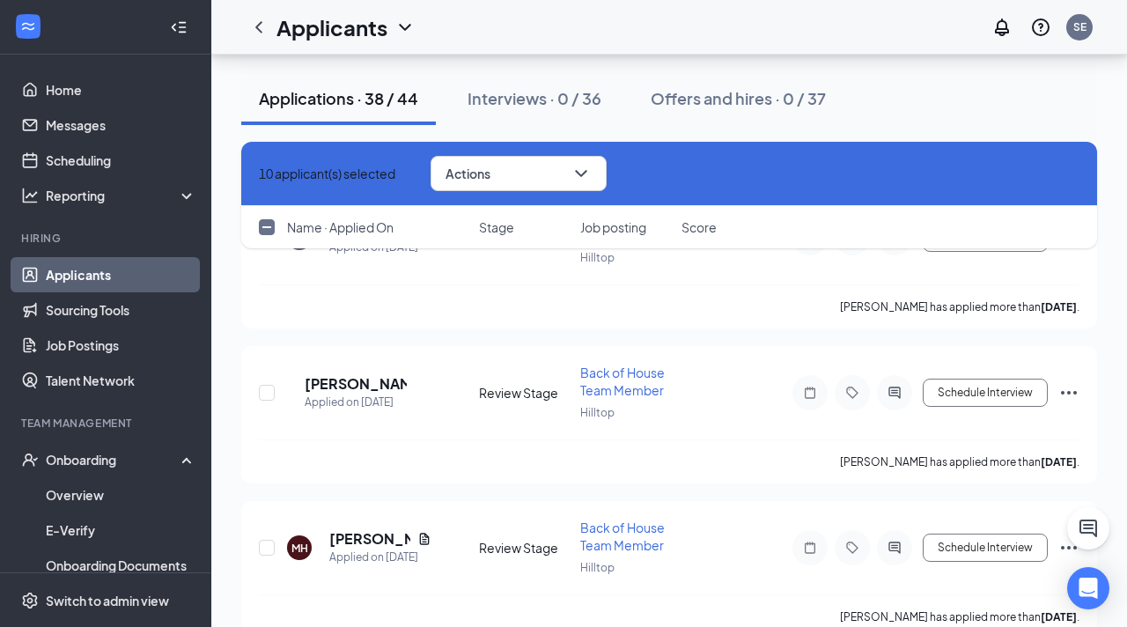
checkbox input "true"
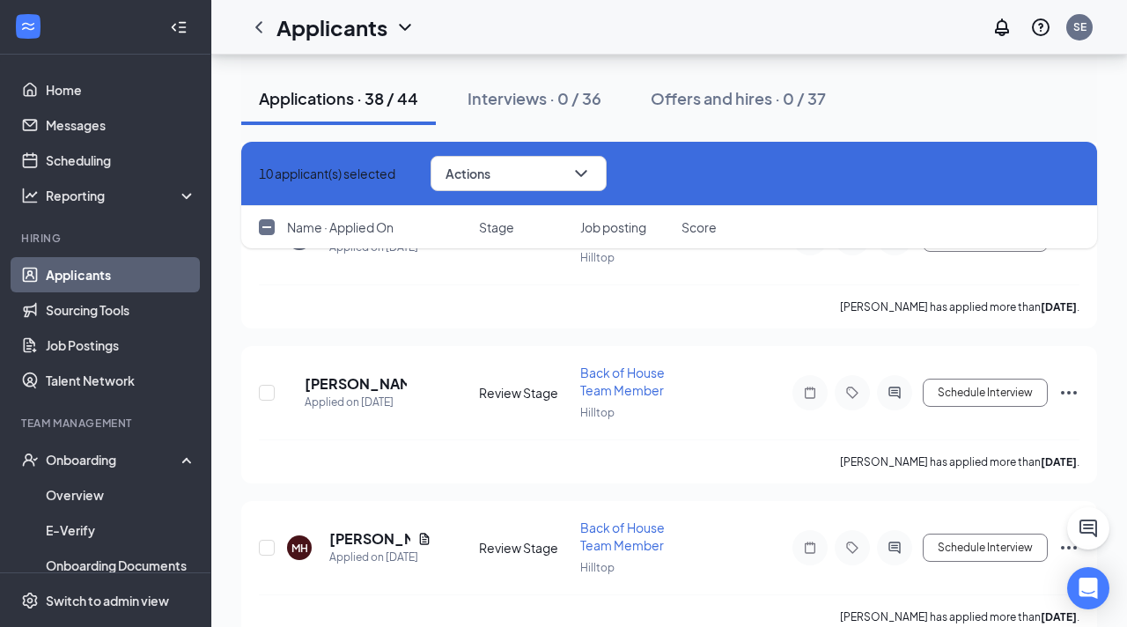
checkbox input "true"
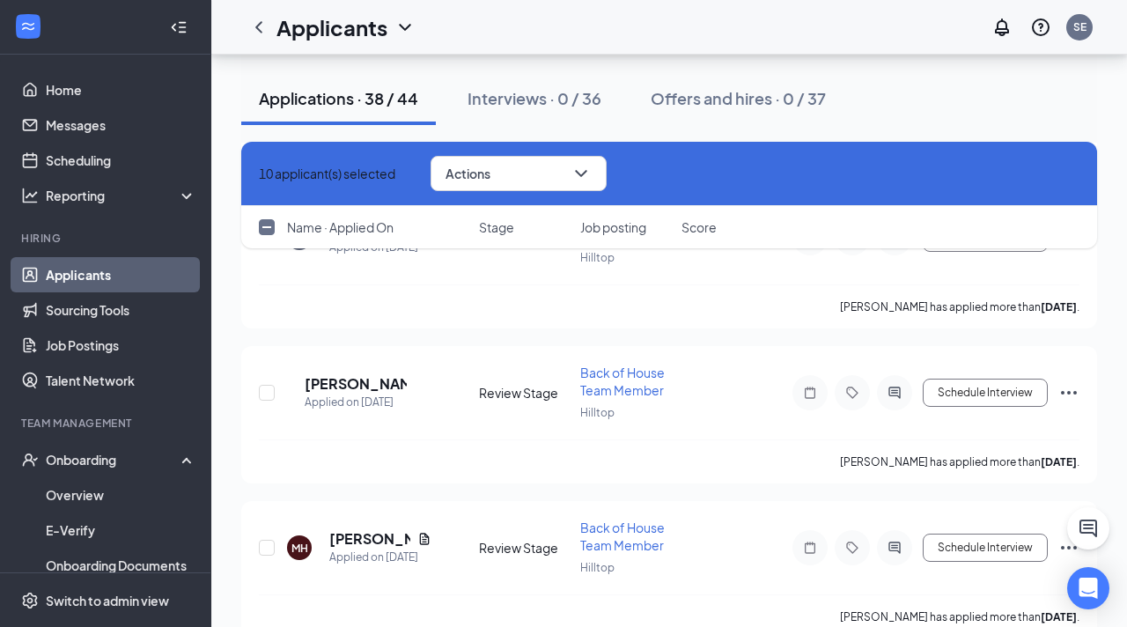
checkbox input "true"
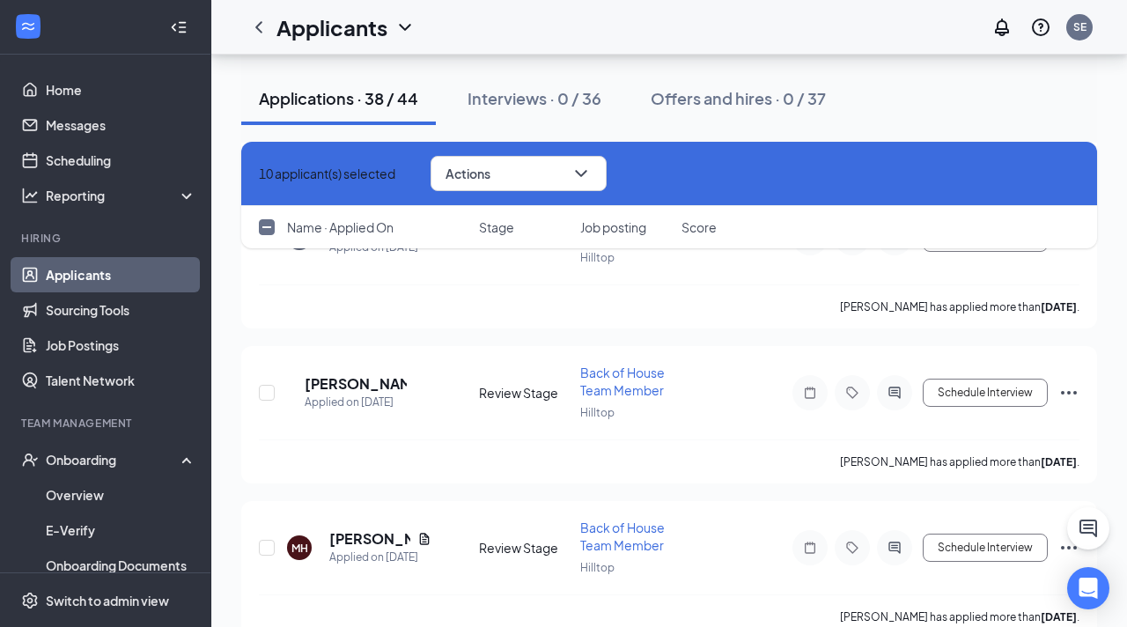
checkbox input "true"
click at [269, 221] on input "checkbox" at bounding box center [267, 227] width 16 height 16
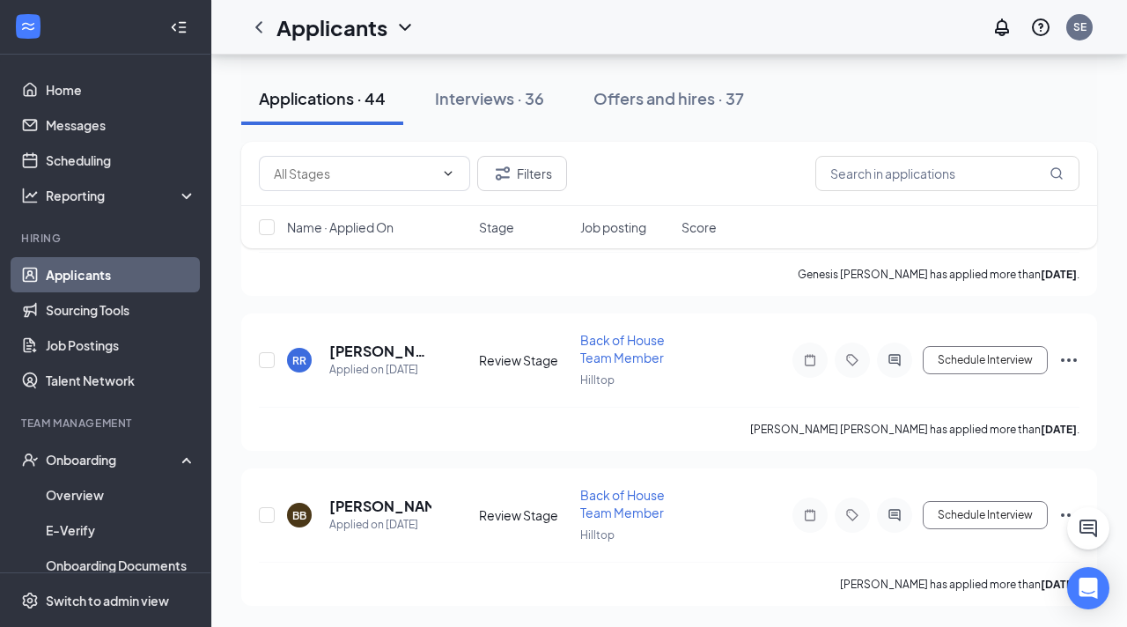
scroll to position [1631, 0]
click at [269, 221] on input "checkbox" at bounding box center [267, 227] width 16 height 16
checkbox input "true"
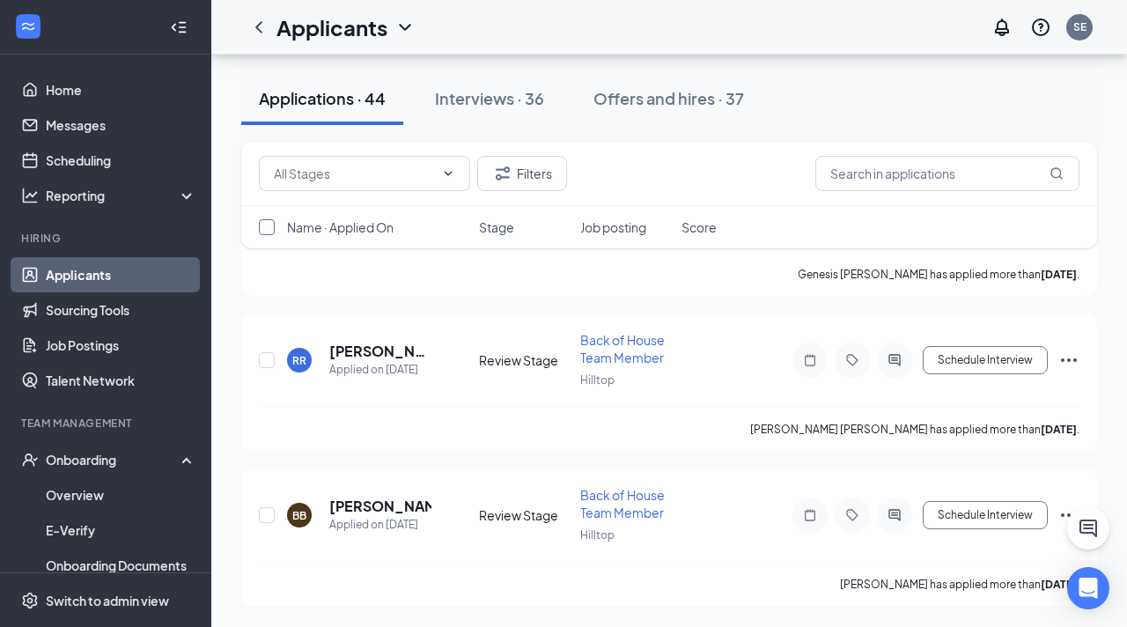
checkbox input "true"
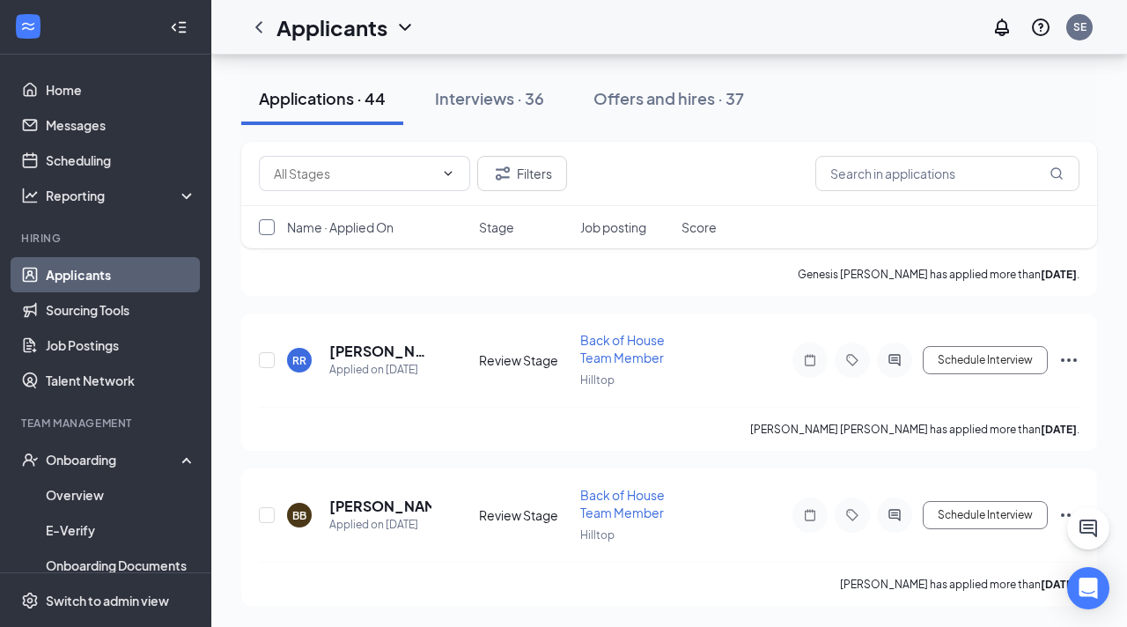
checkbox input "true"
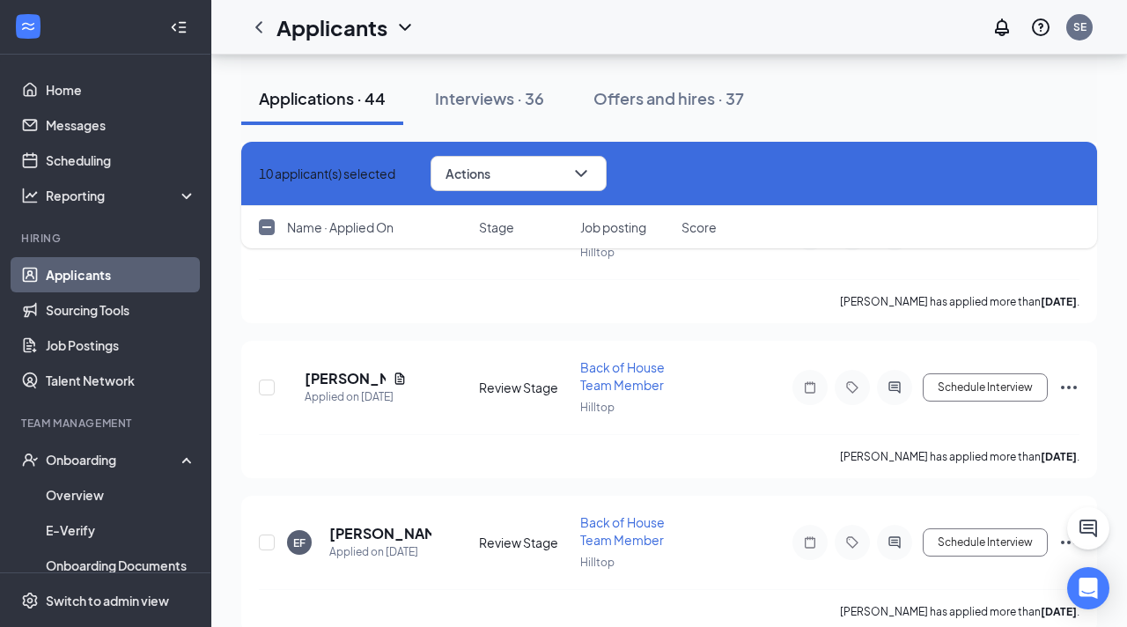
scroll to position [6856, 0]
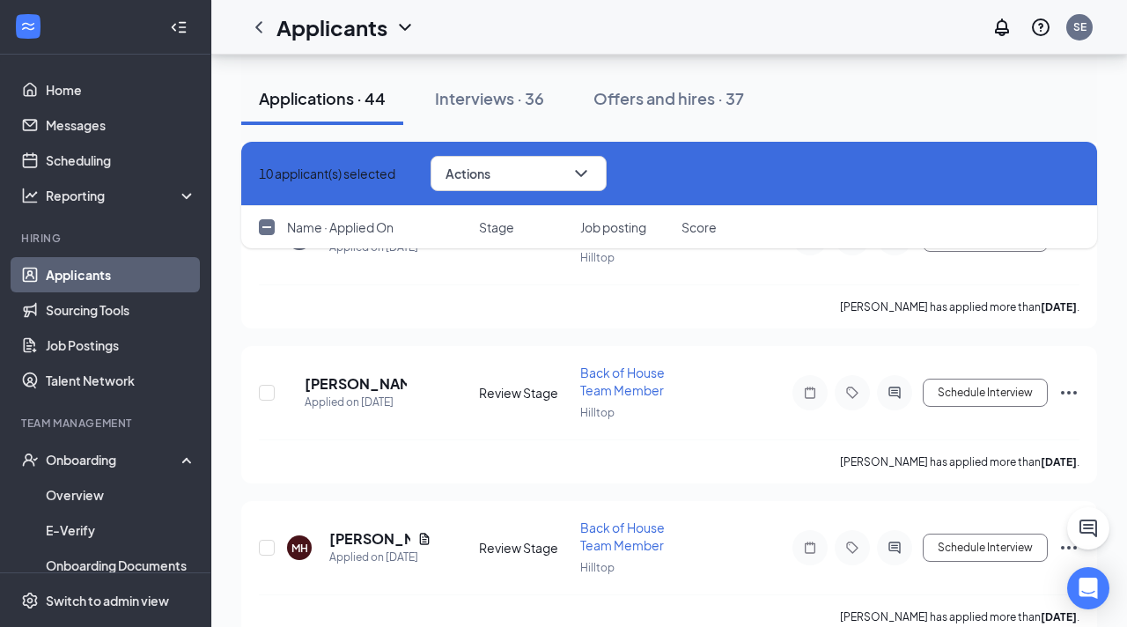
click at [265, 225] on input "checkbox" at bounding box center [267, 227] width 16 height 16
checkbox input "true"
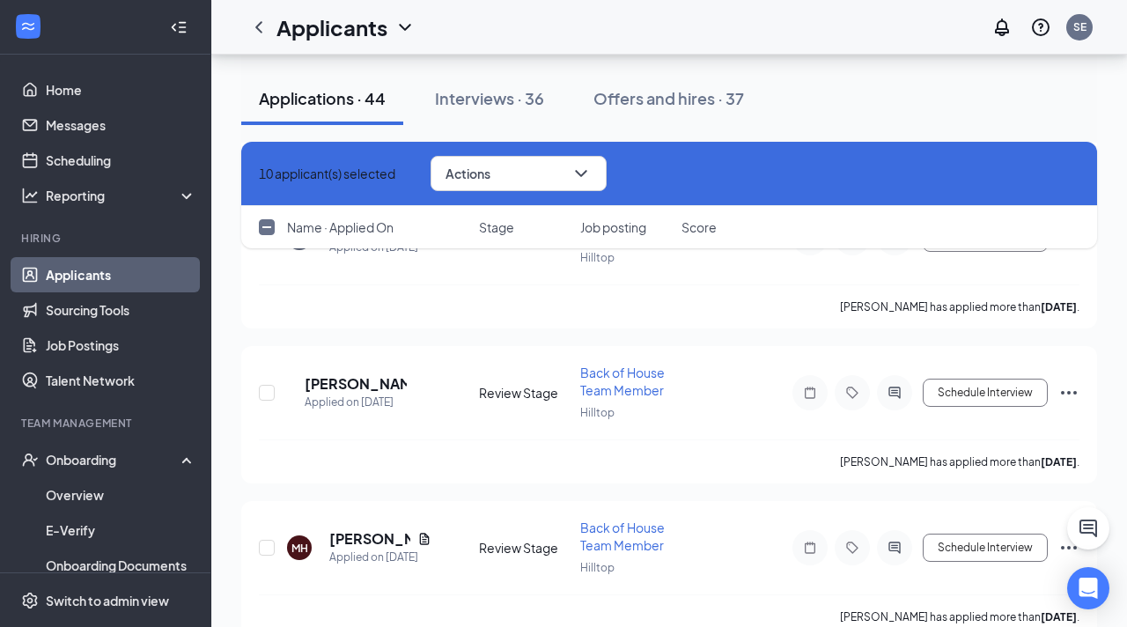
checkbox input "true"
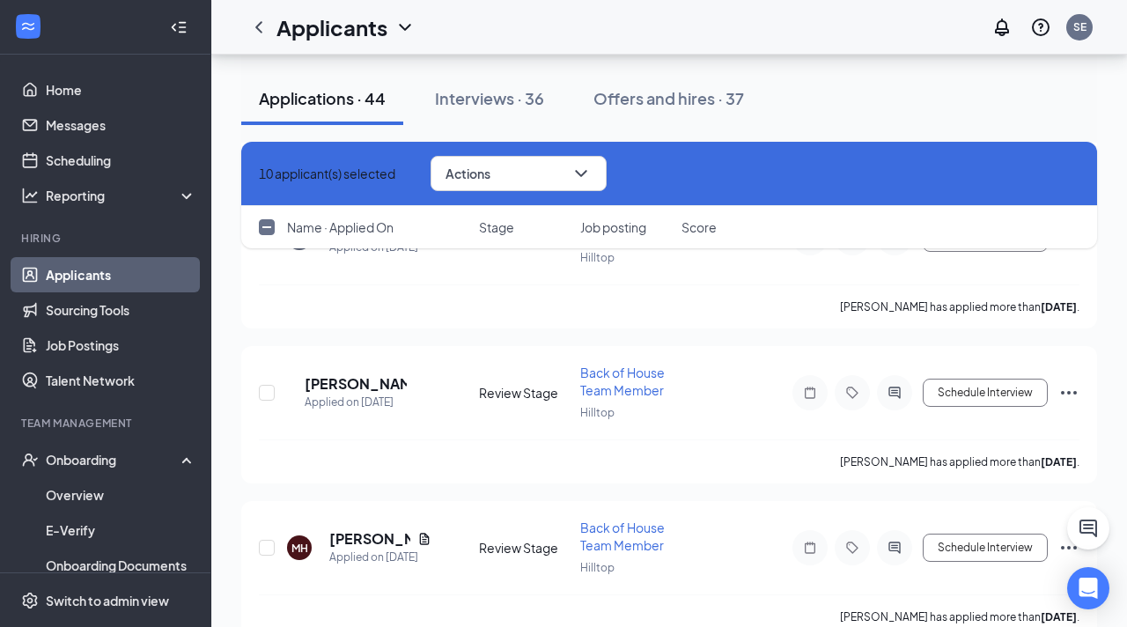
checkbox input "true"
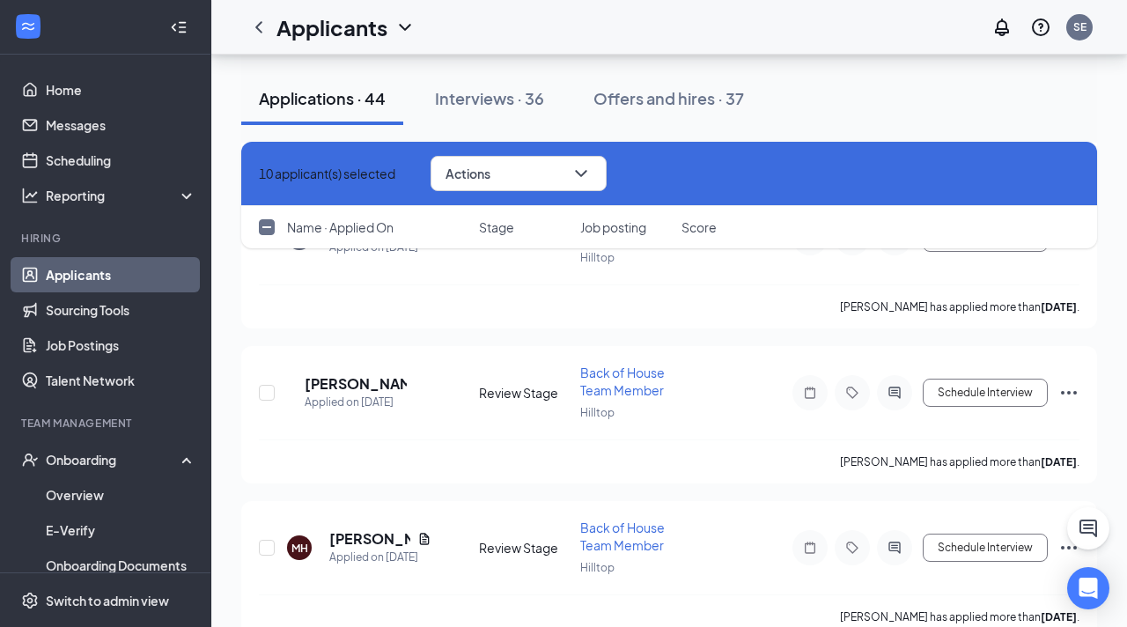
checkbox input "true"
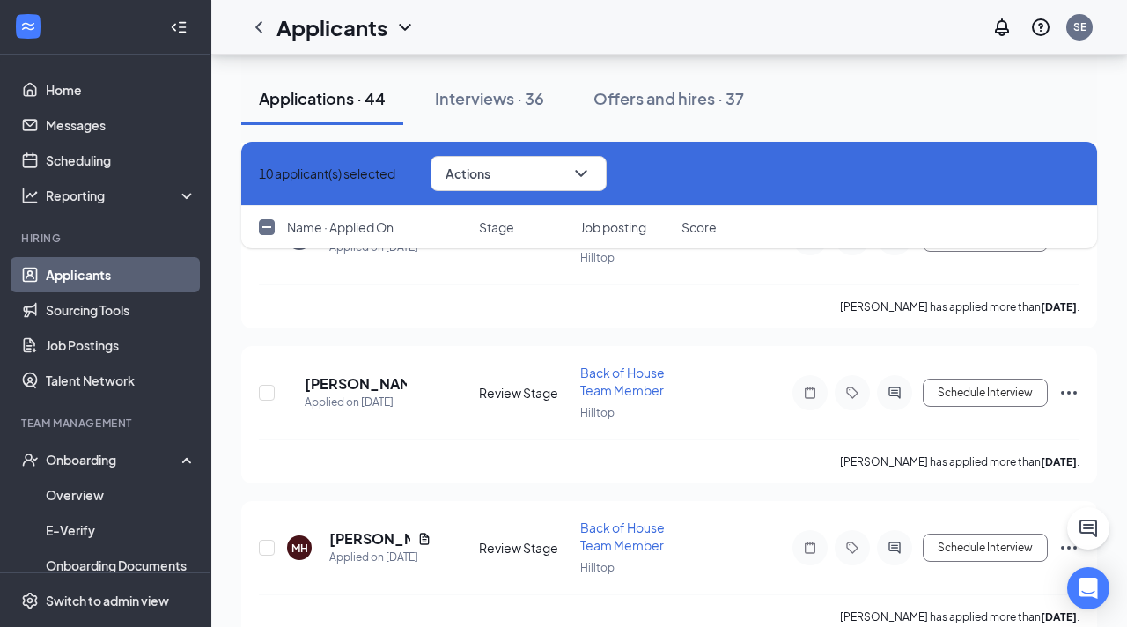
checkbox input "true"
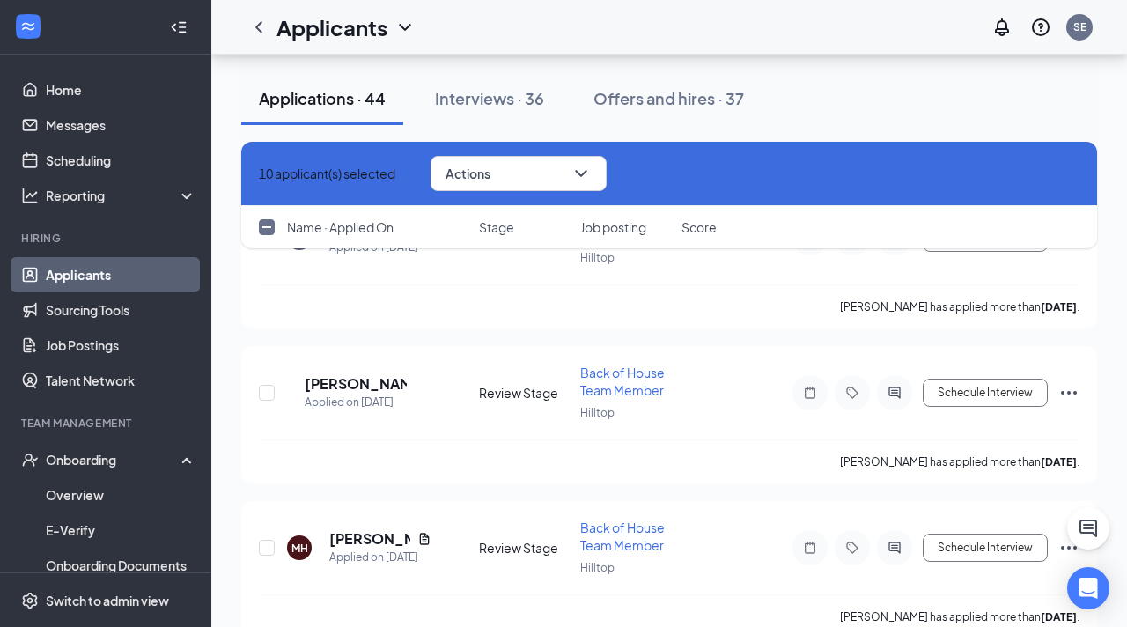
checkbox input "true"
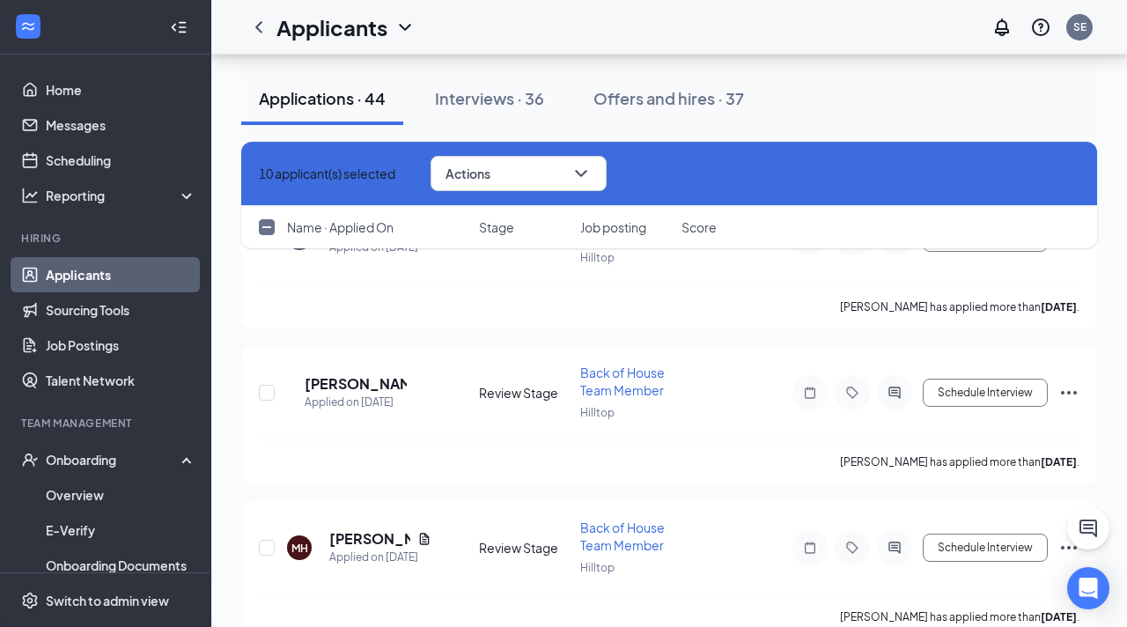
checkbox input "true"
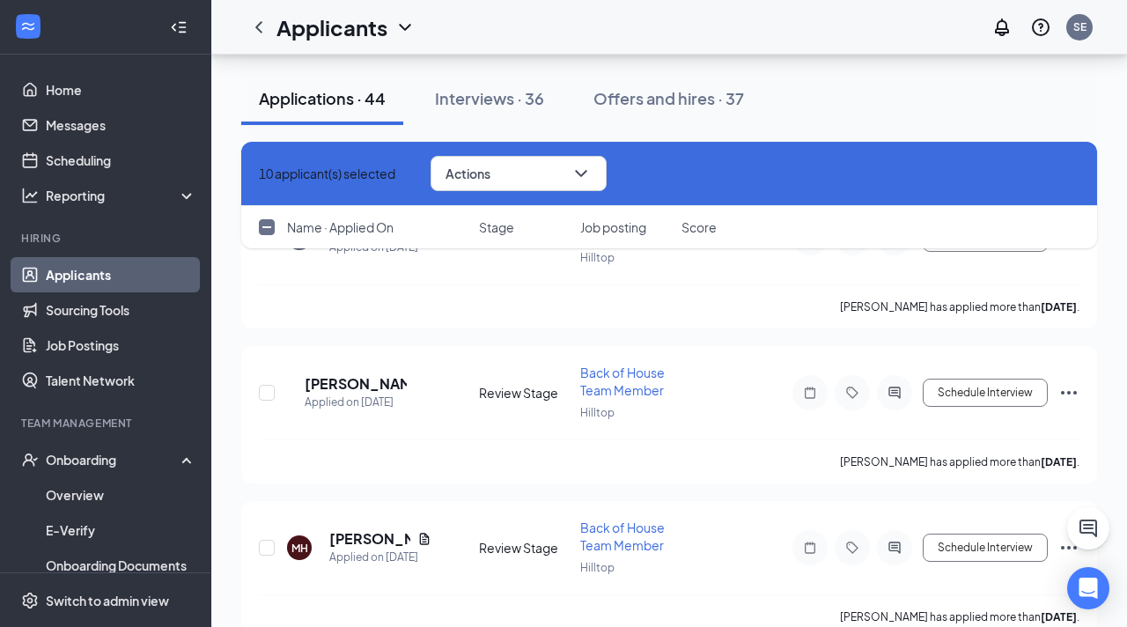
checkbox input "true"
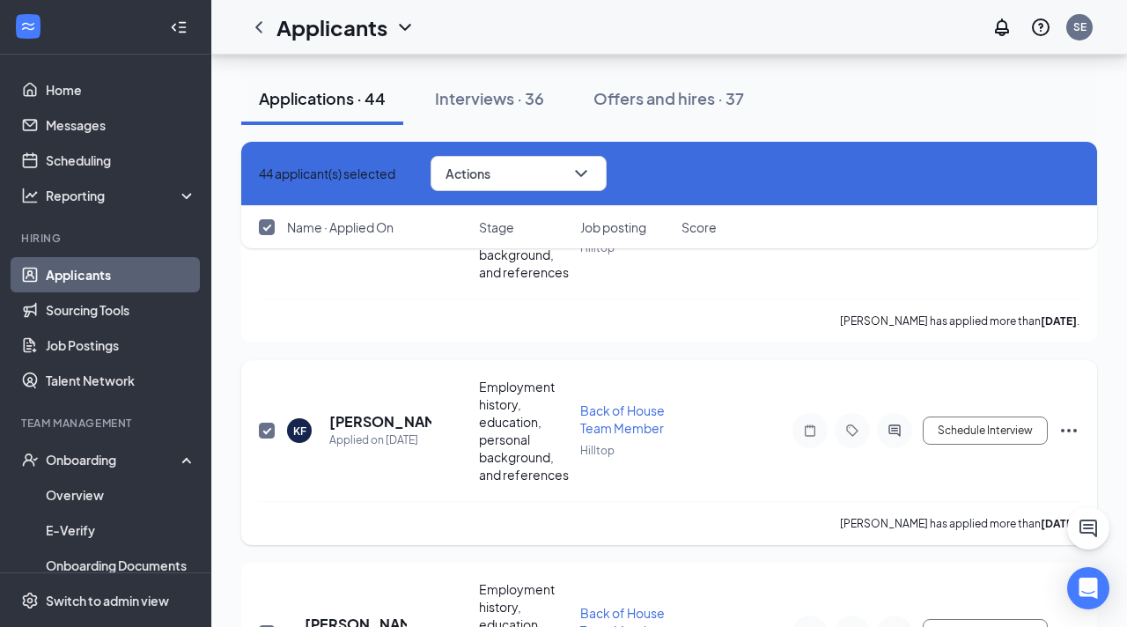
scroll to position [822, 0]
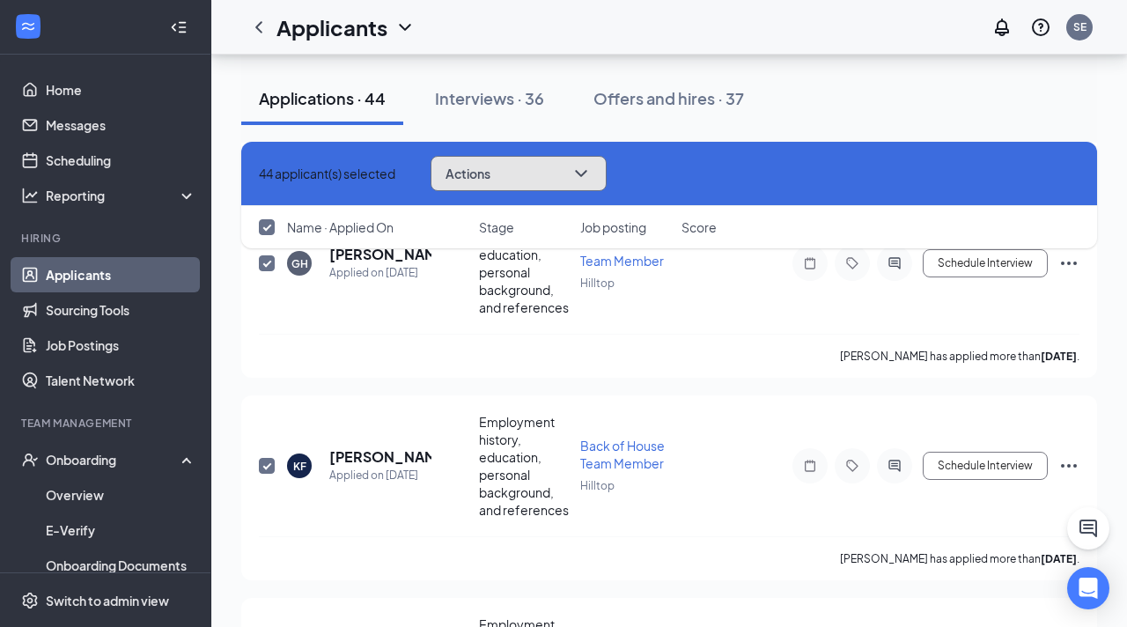
click at [551, 161] on button "Actions" at bounding box center [519, 173] width 176 height 35
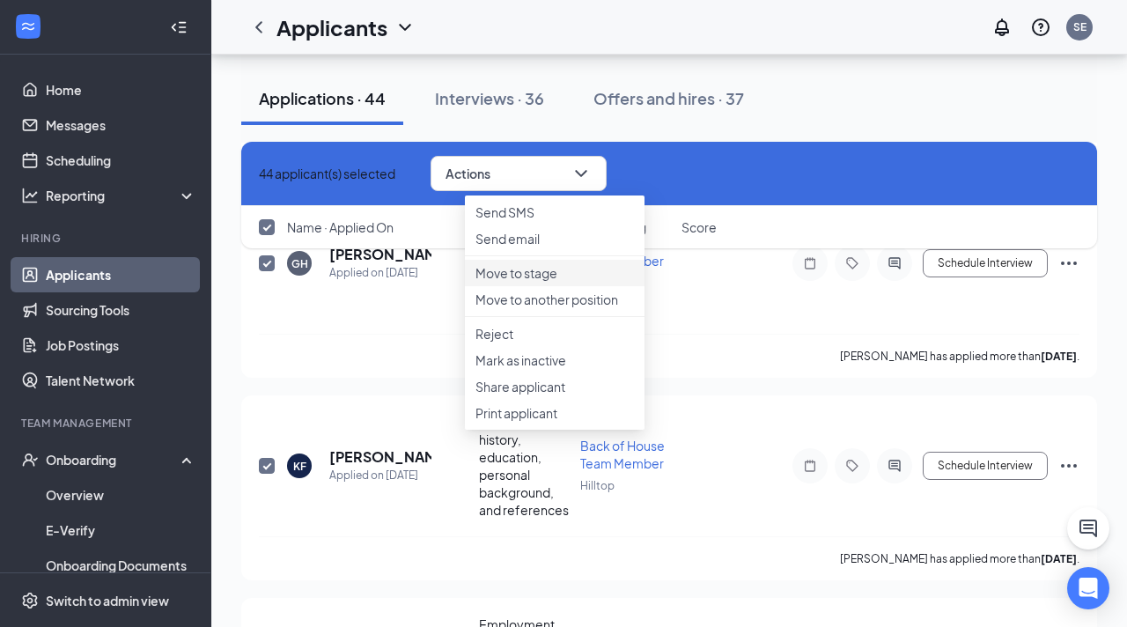
click at [524, 282] on p "Move to stage" at bounding box center [555, 273] width 159 height 18
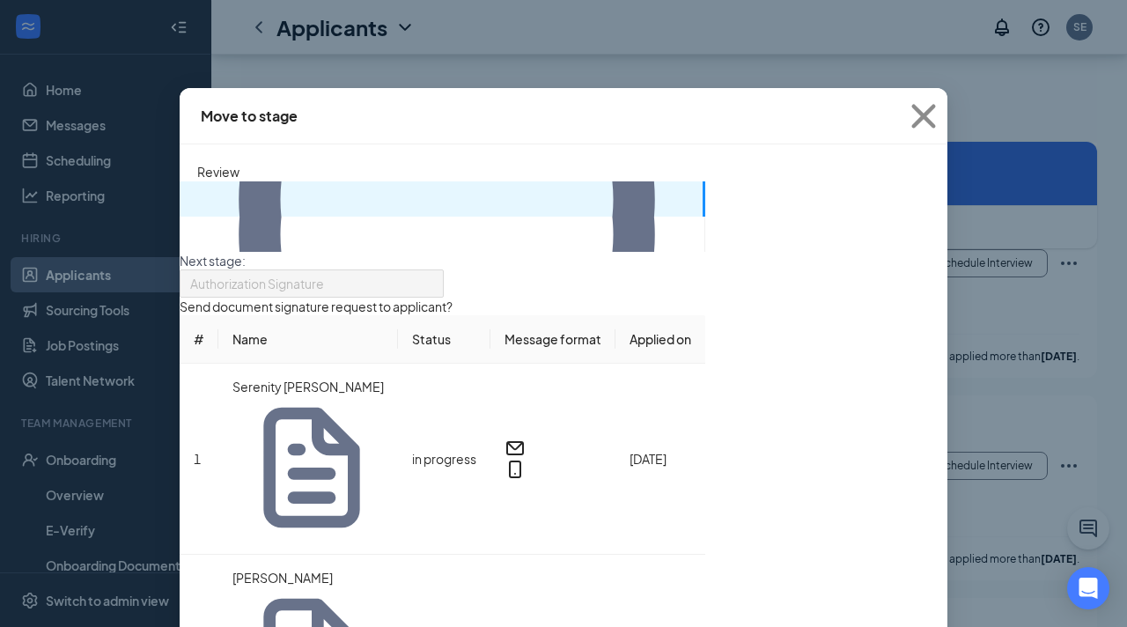
click at [705, 199] on p "6 applicants" at bounding box center [705, 190] width 0 height 18
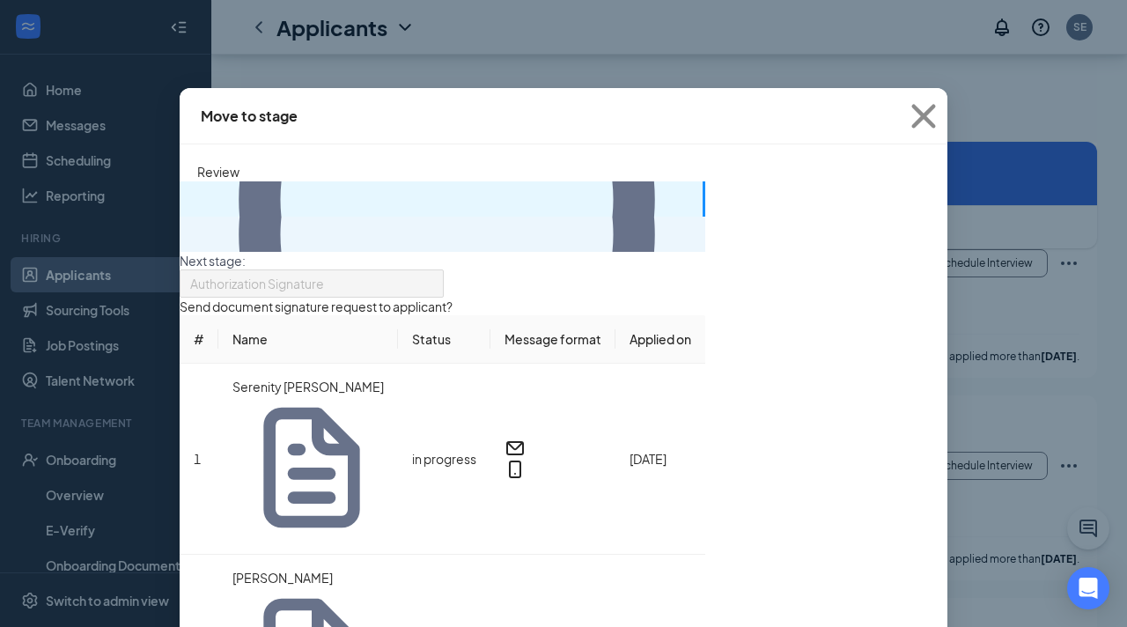
click at [212, 252] on li "38 applicants Back of House Team Member · [GEOGRAPHIC_DATA]" at bounding box center [443, 234] width 526 height 35
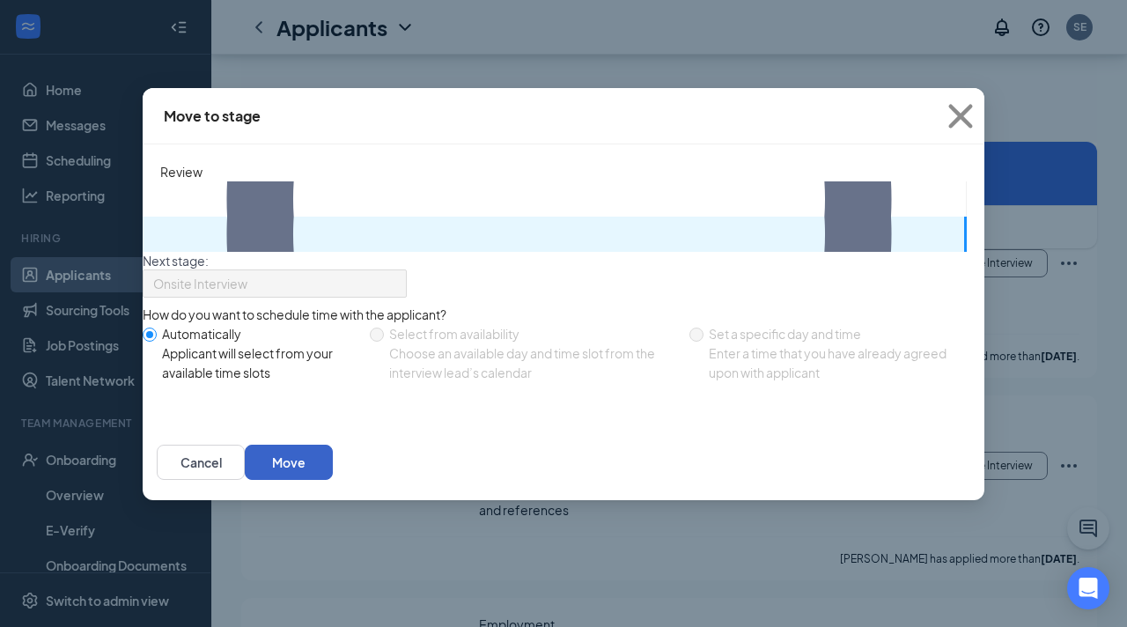
click at [333, 480] on button "Move" at bounding box center [289, 462] width 88 height 35
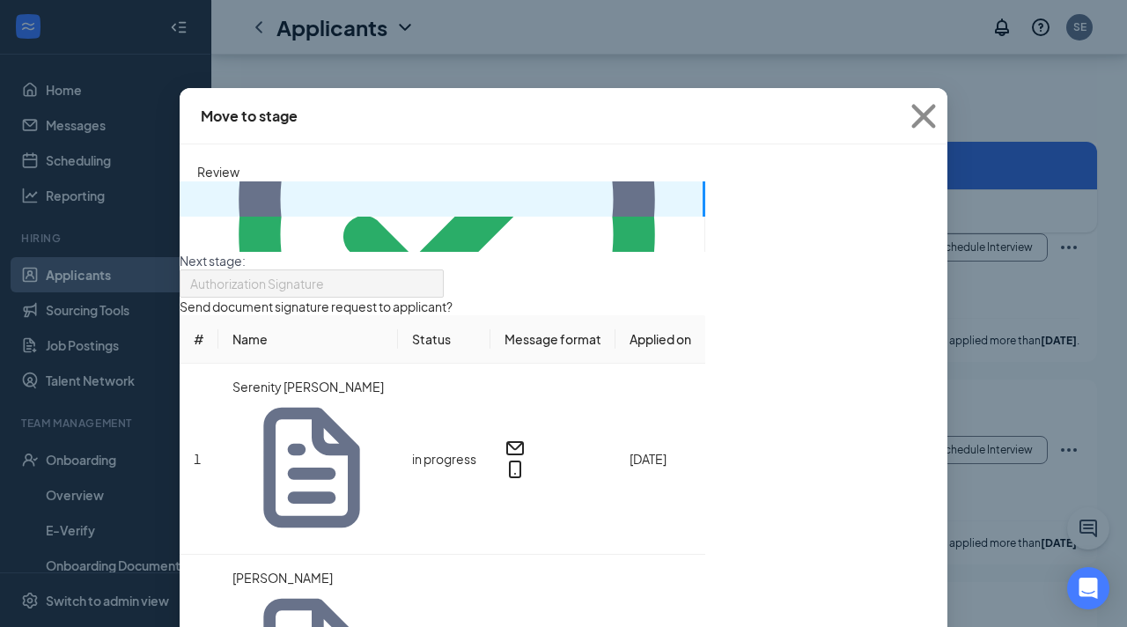
click at [705, 193] on p "6 applicants" at bounding box center [705, 190] width 0 height 18
click at [929, 116] on icon "Cross" at bounding box center [924, 116] width 48 height 48
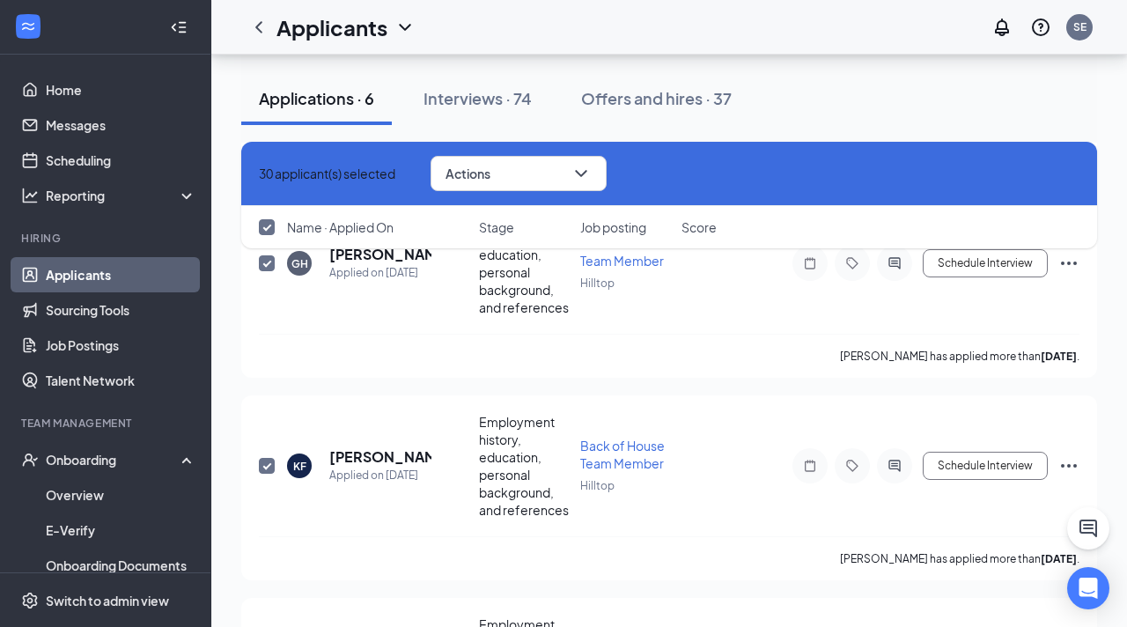
click at [259, 173] on icon "Cross" at bounding box center [259, 173] width 0 height 0
checkbox input "false"
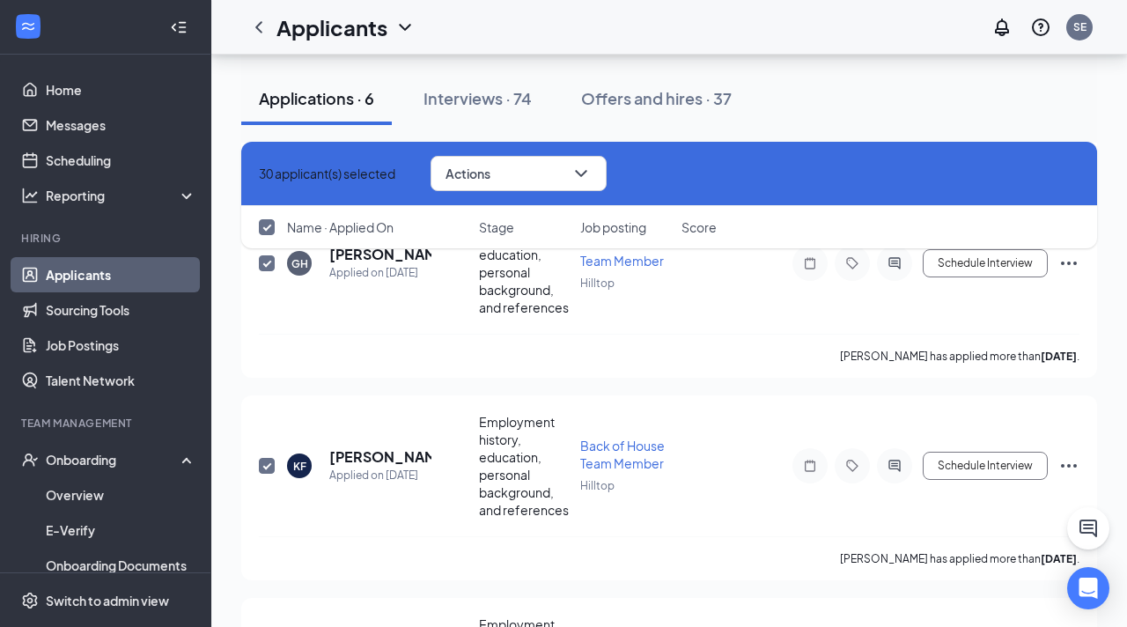
checkbox input "false"
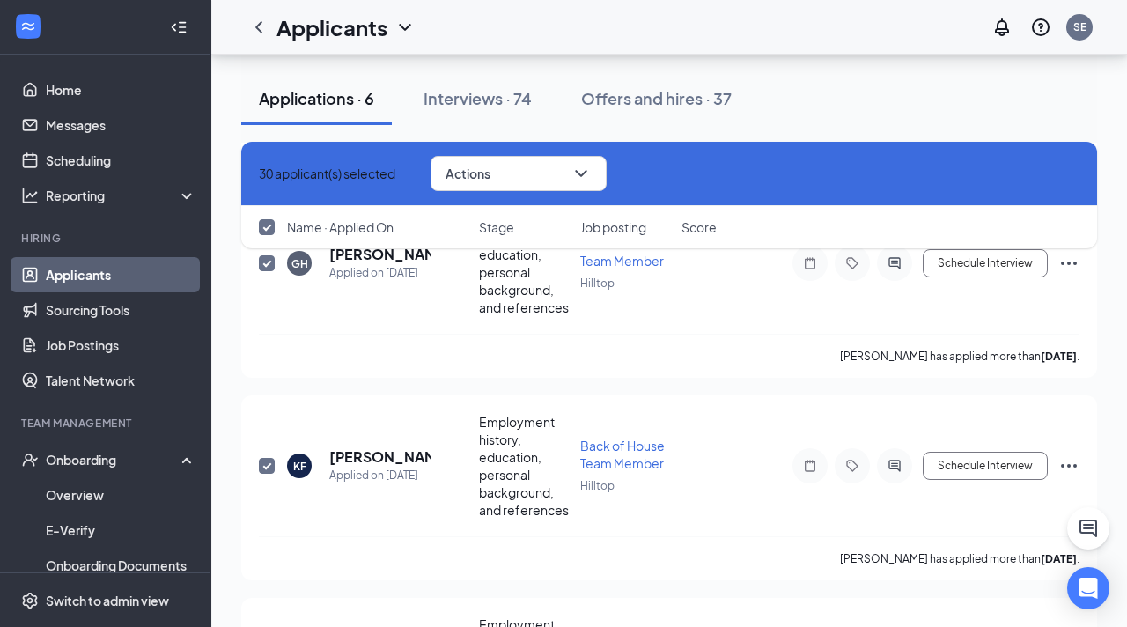
checkbox input "false"
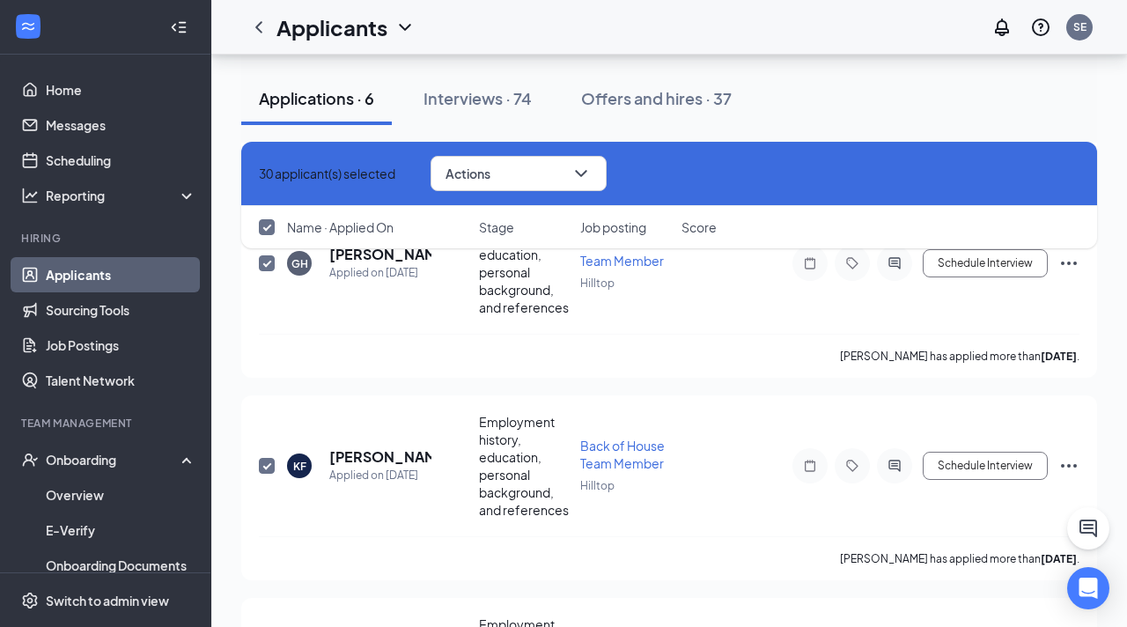
checkbox input "false"
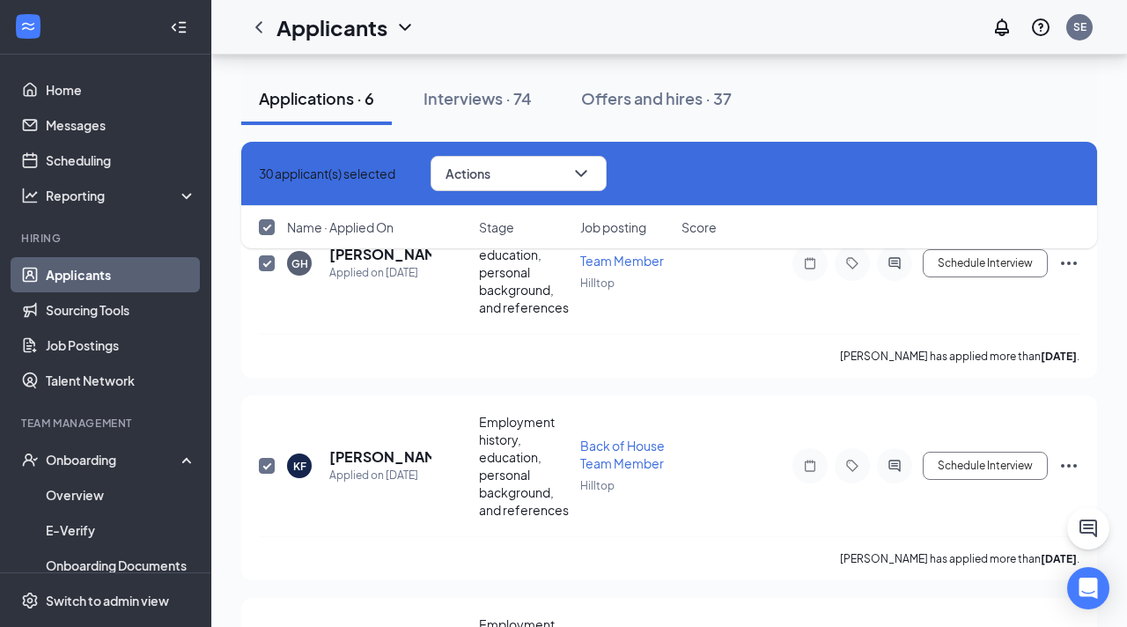
checkbox input "false"
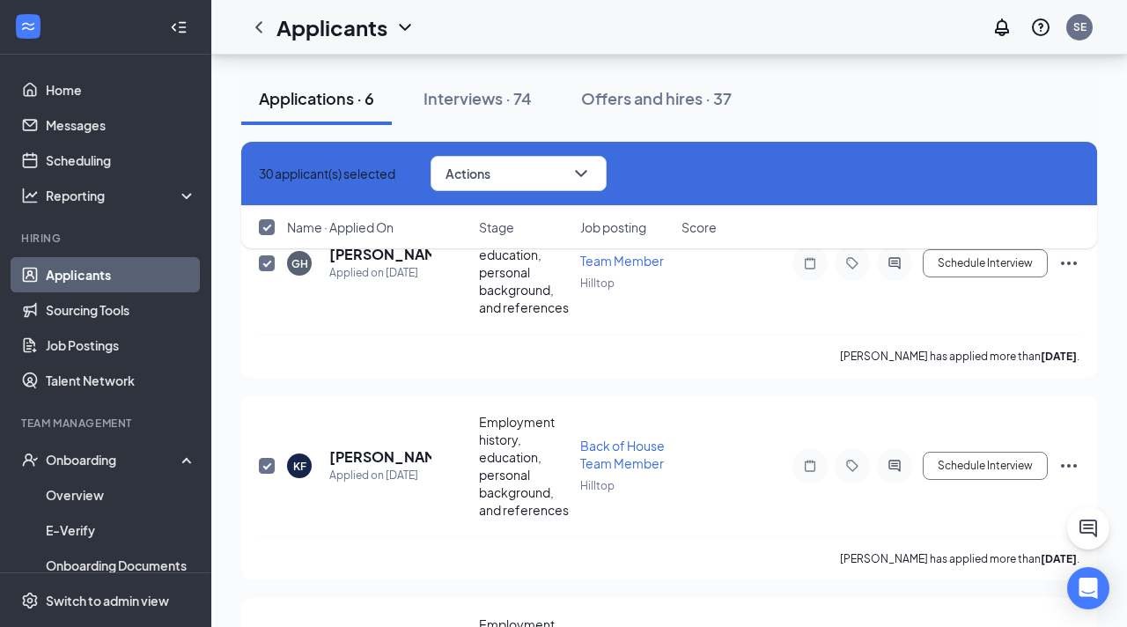
checkbox input "false"
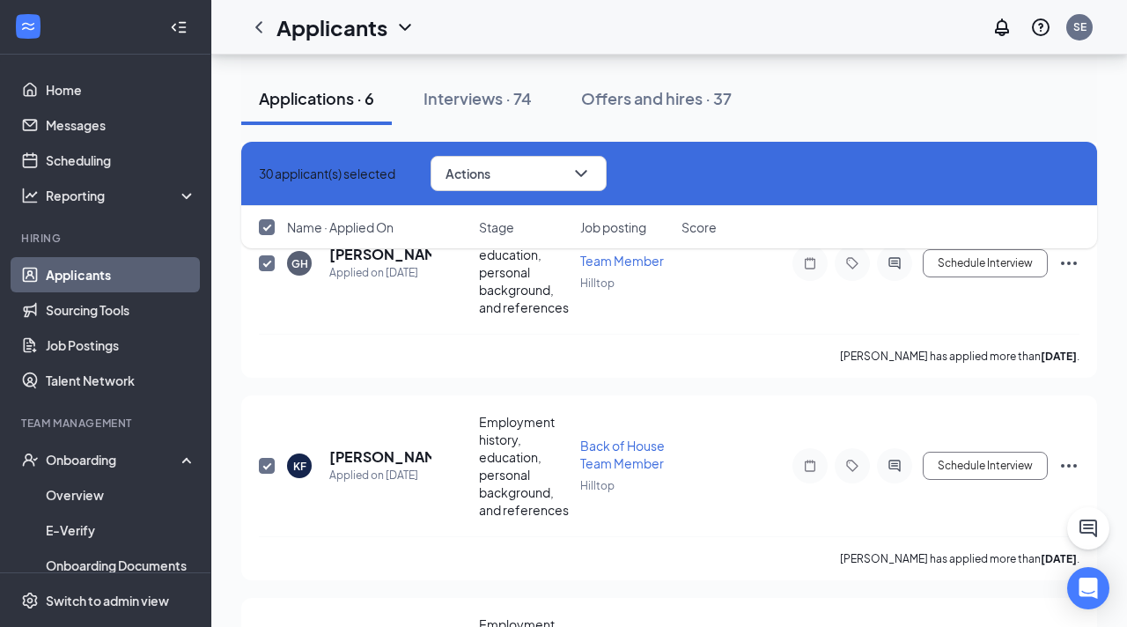
checkbox input "false"
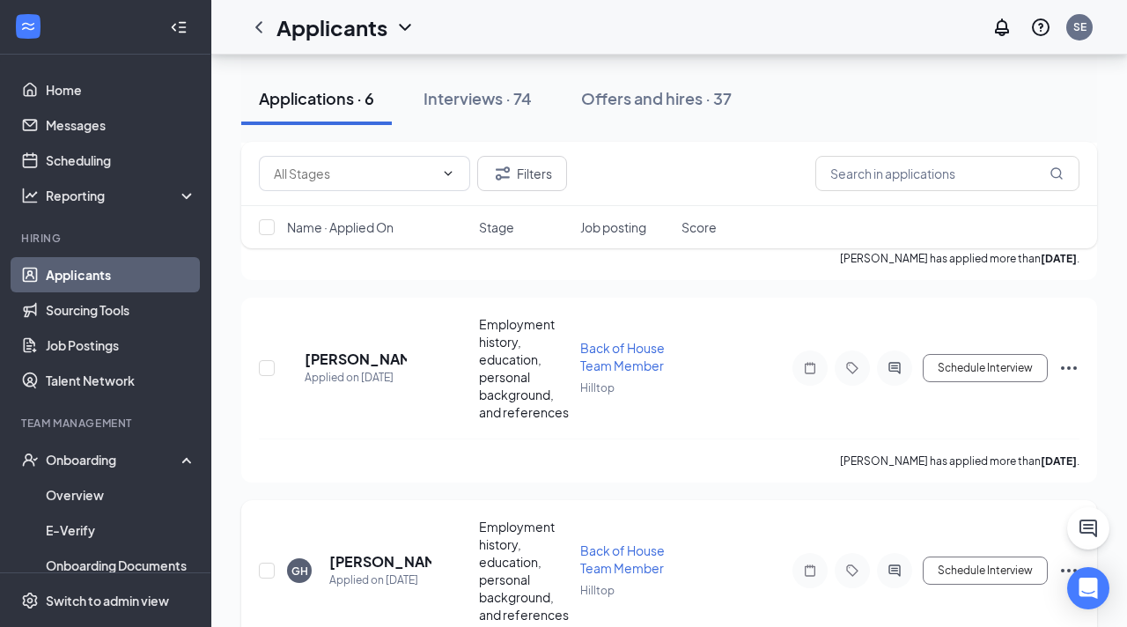
scroll to position [0, 0]
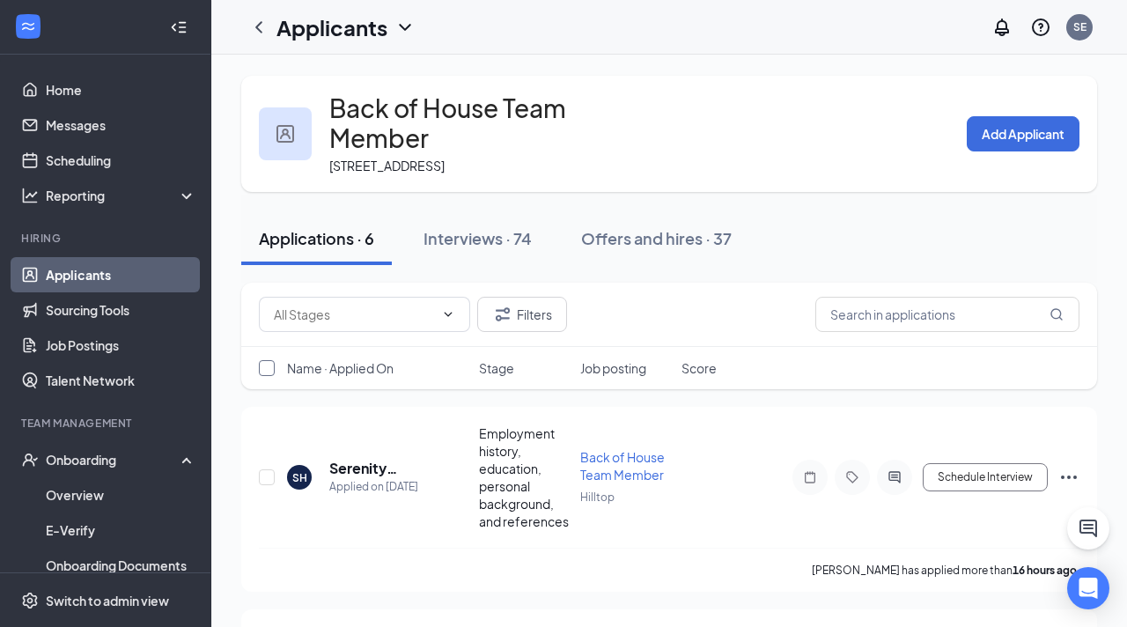
click at [269, 376] on input "checkbox" at bounding box center [267, 368] width 16 height 16
checkbox input "true"
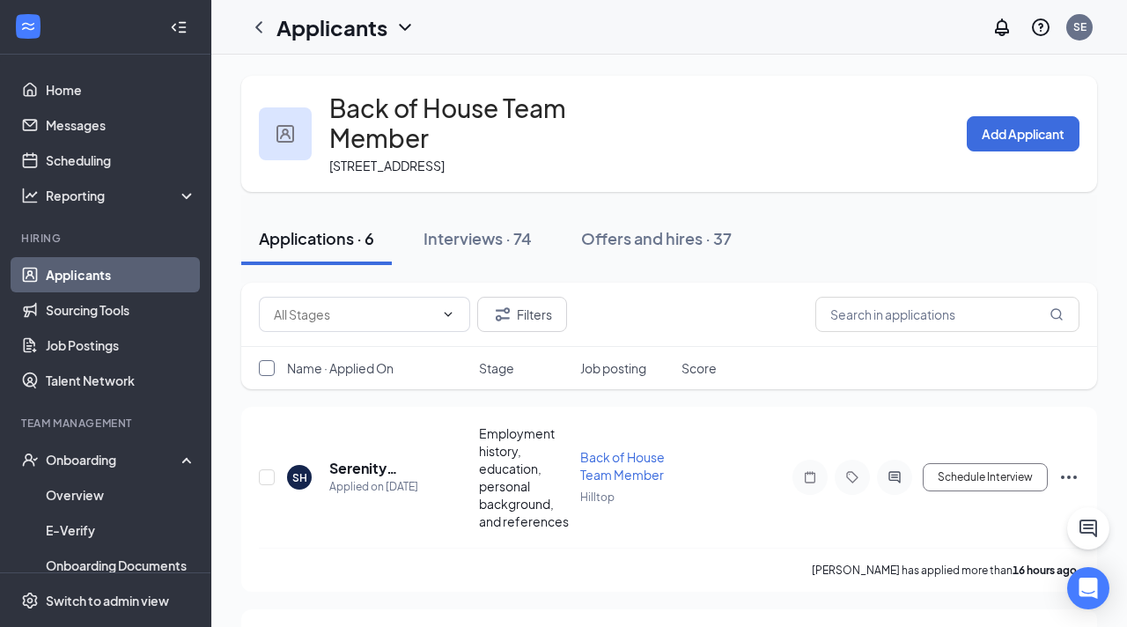
checkbox input "true"
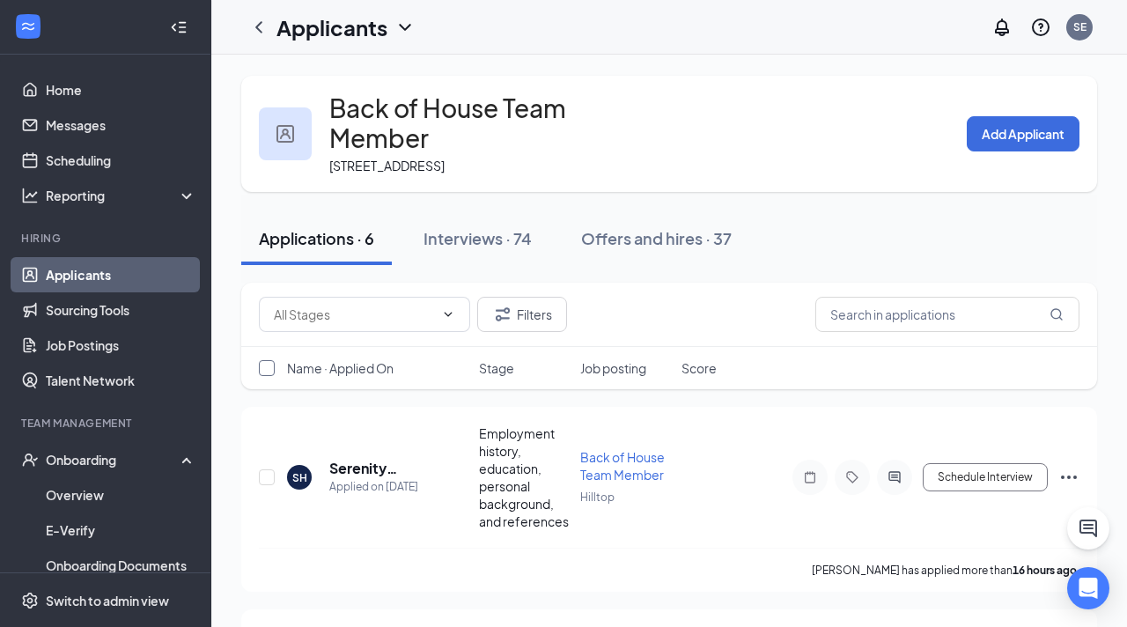
checkbox input "true"
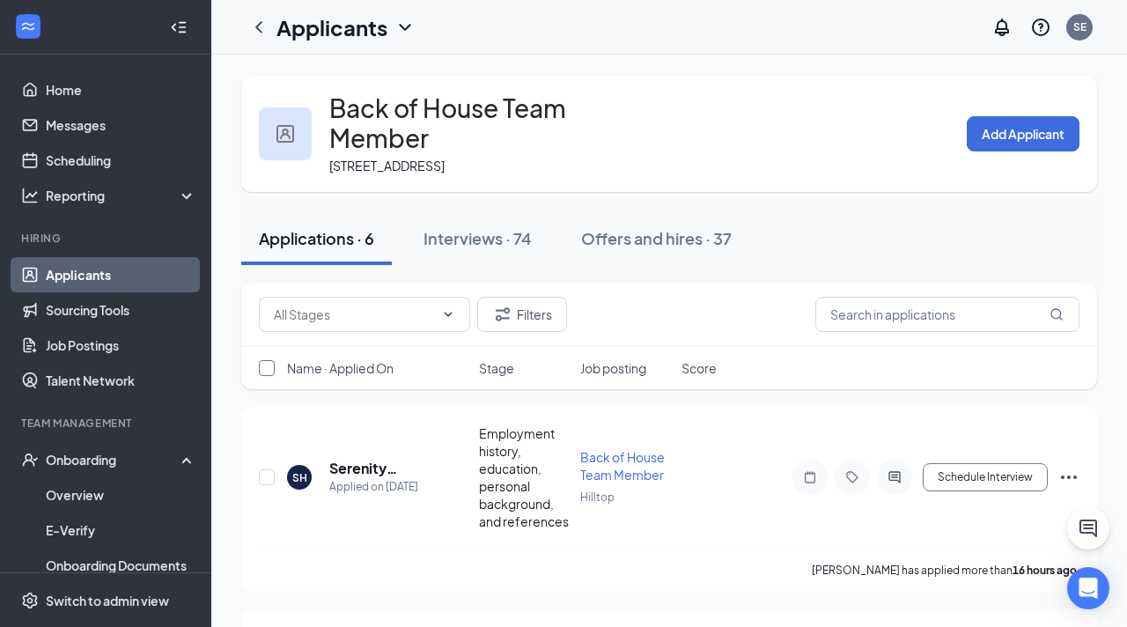
checkbox input "true"
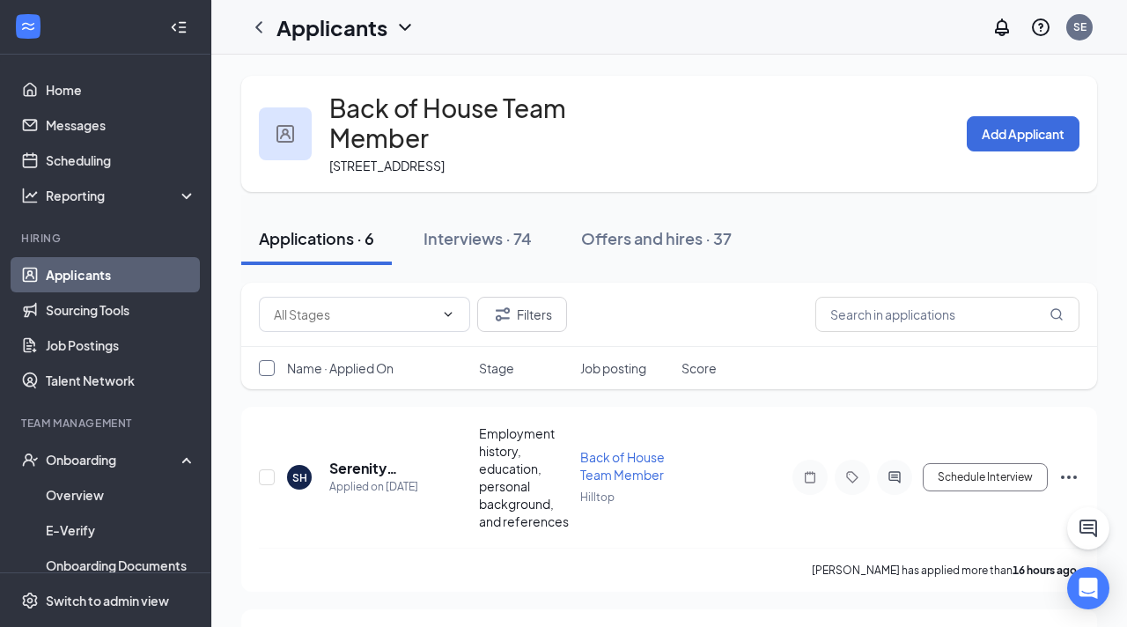
checkbox input "true"
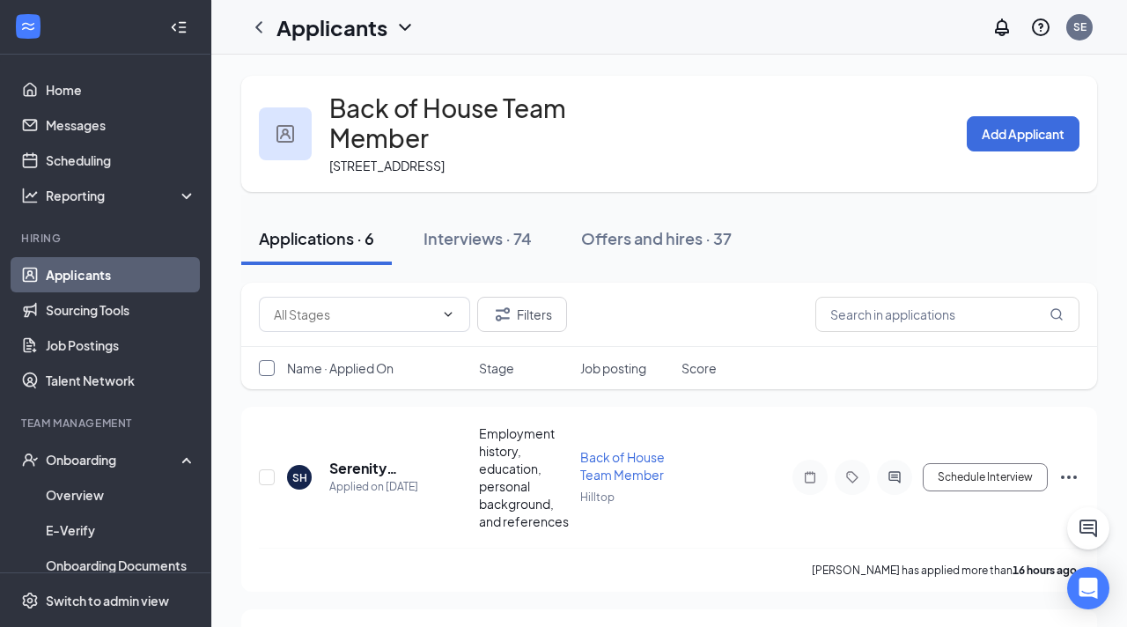
checkbox input "true"
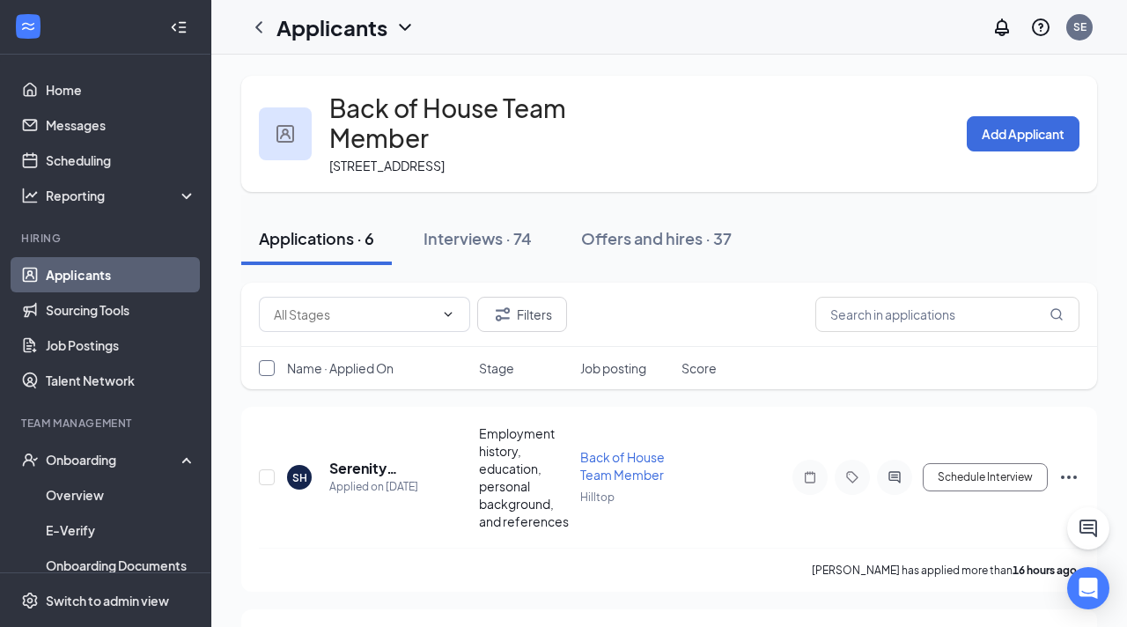
checkbox input "true"
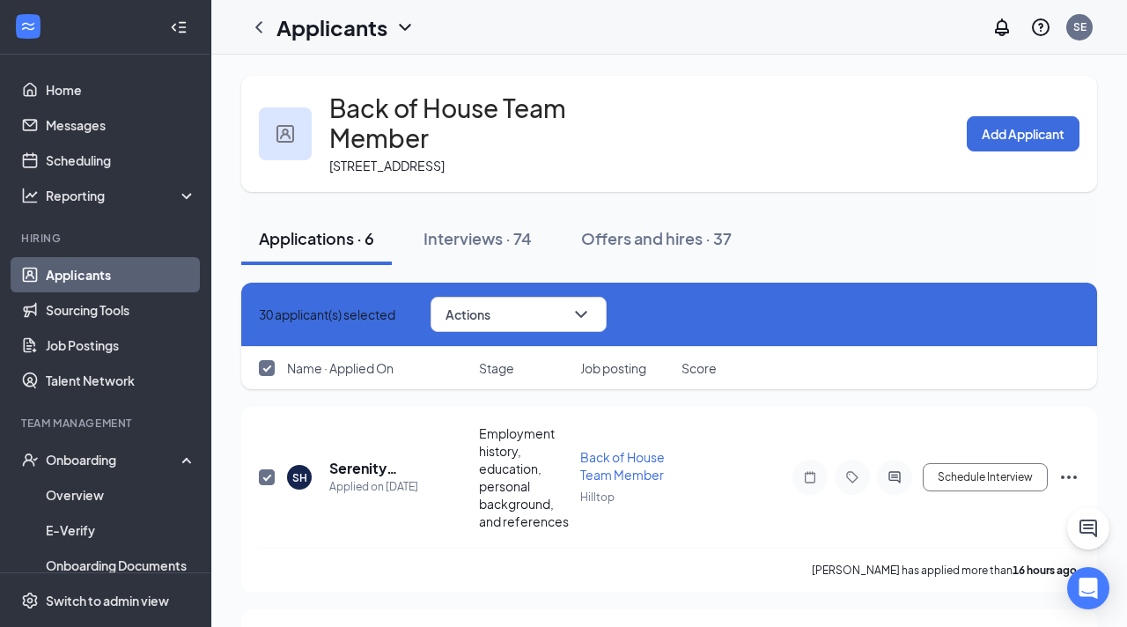
click at [259, 314] on icon "Cross" at bounding box center [259, 314] width 0 height 0
checkbox input "false"
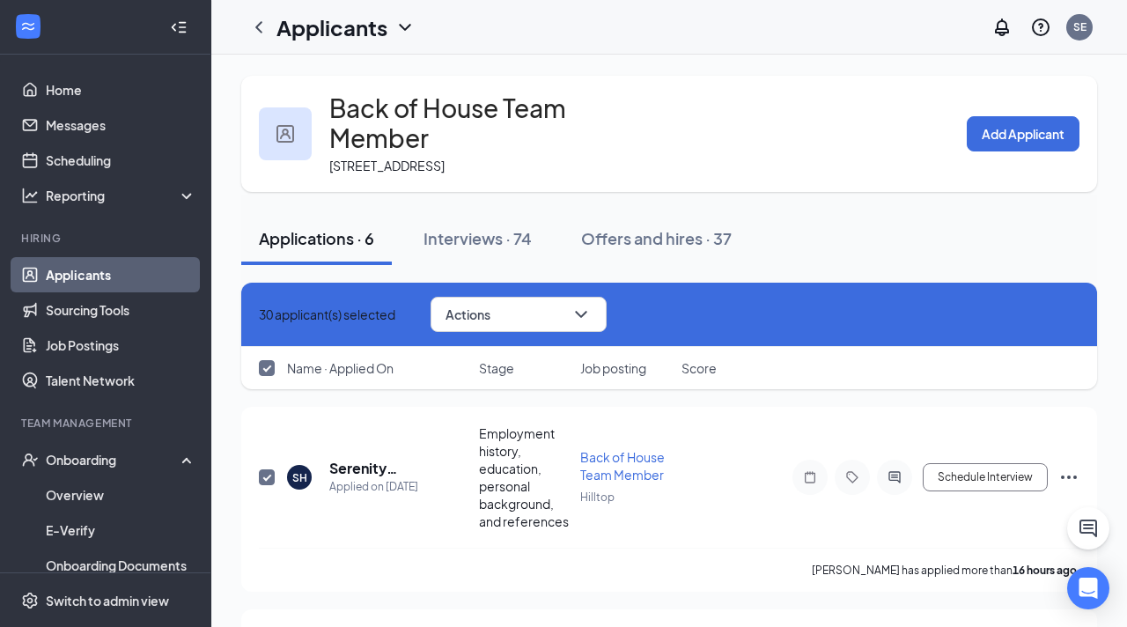
checkbox input "false"
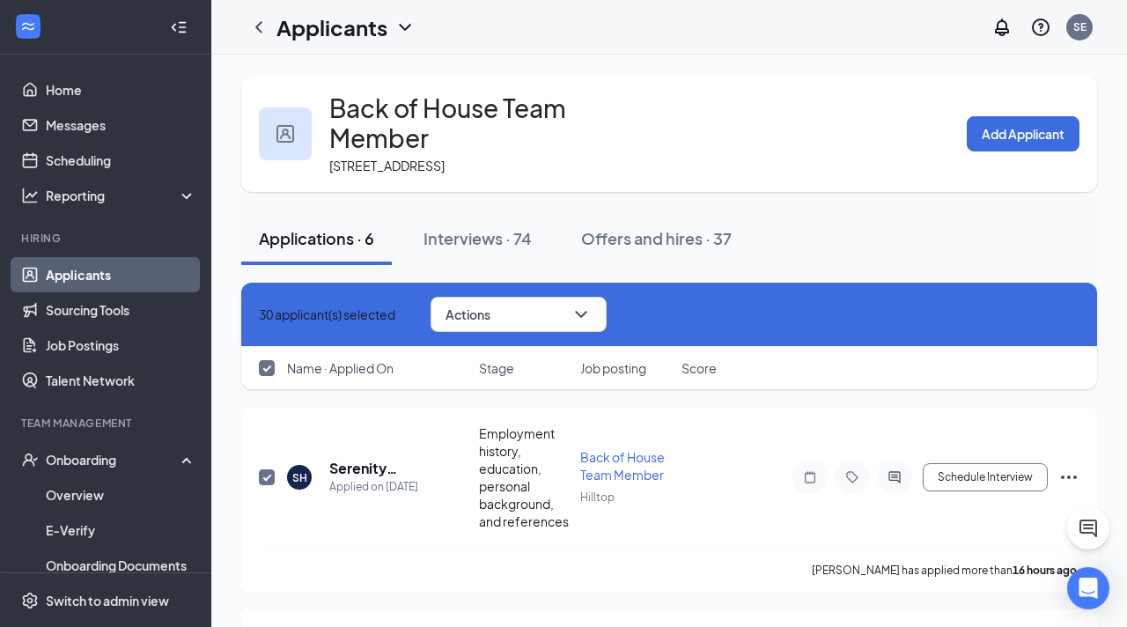
checkbox input "false"
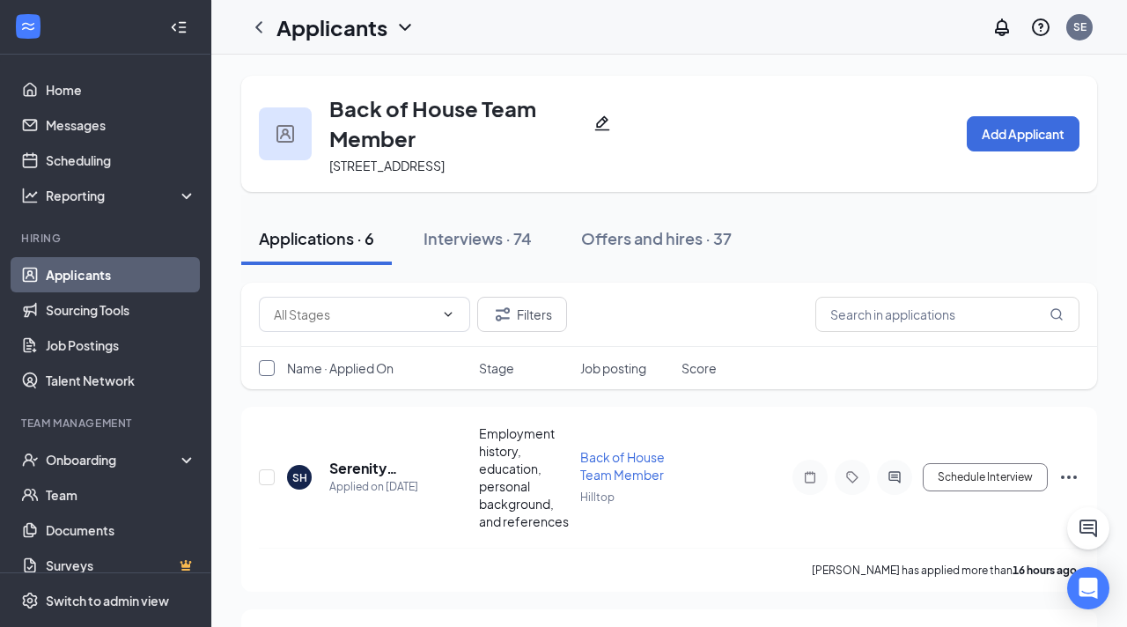
click at [260, 376] on input "checkbox" at bounding box center [267, 368] width 16 height 16
checkbox input "true"
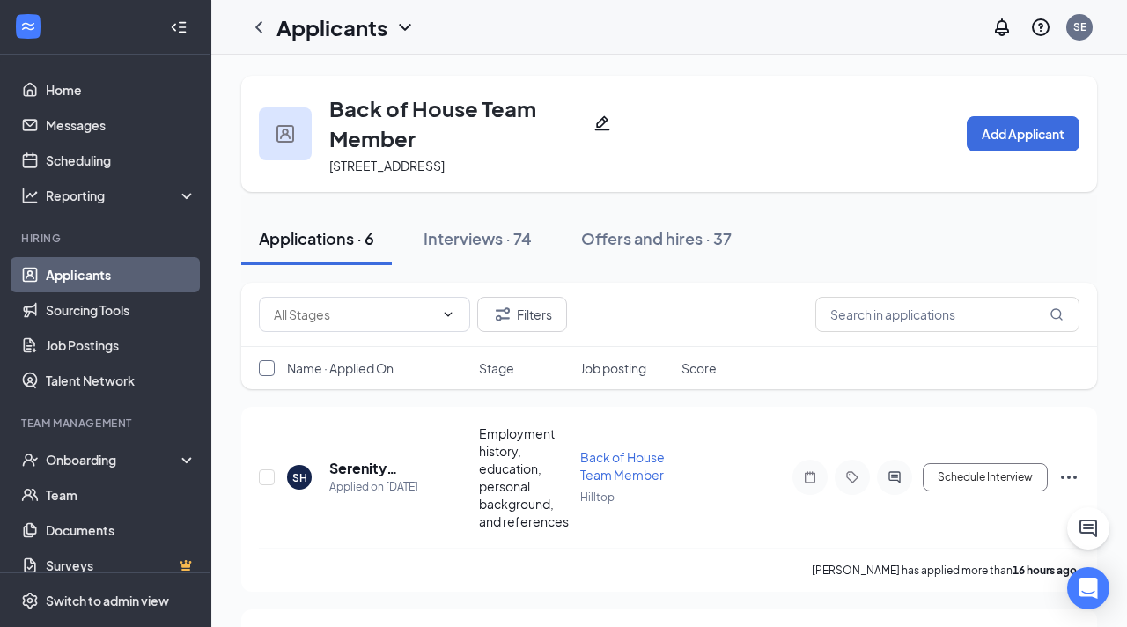
checkbox input "true"
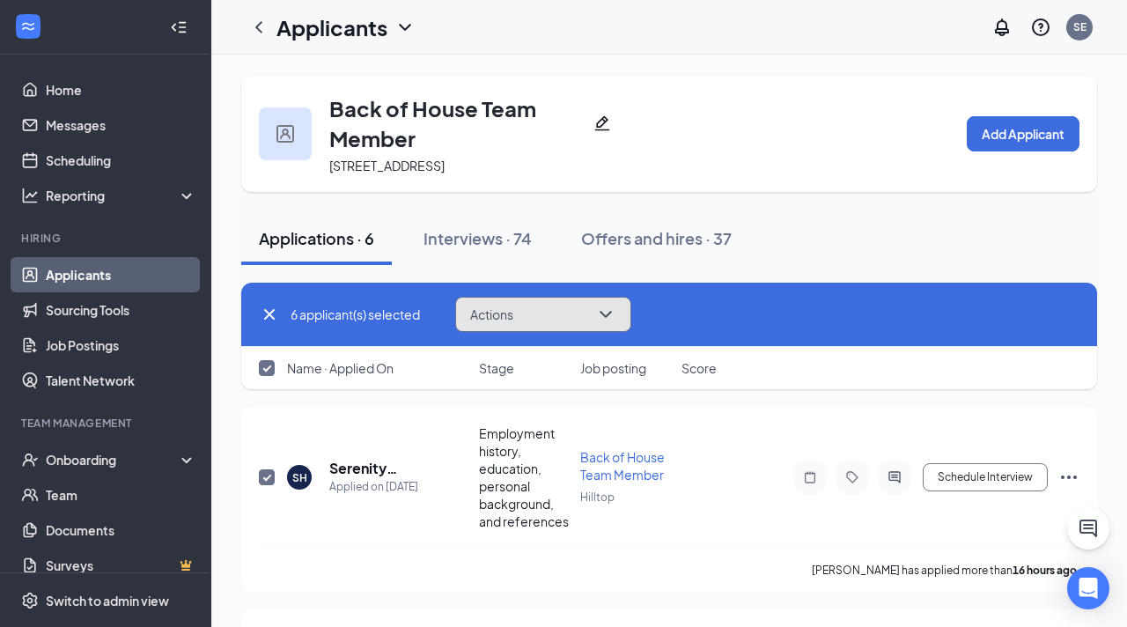
click at [520, 328] on button "Actions" at bounding box center [543, 314] width 176 height 35
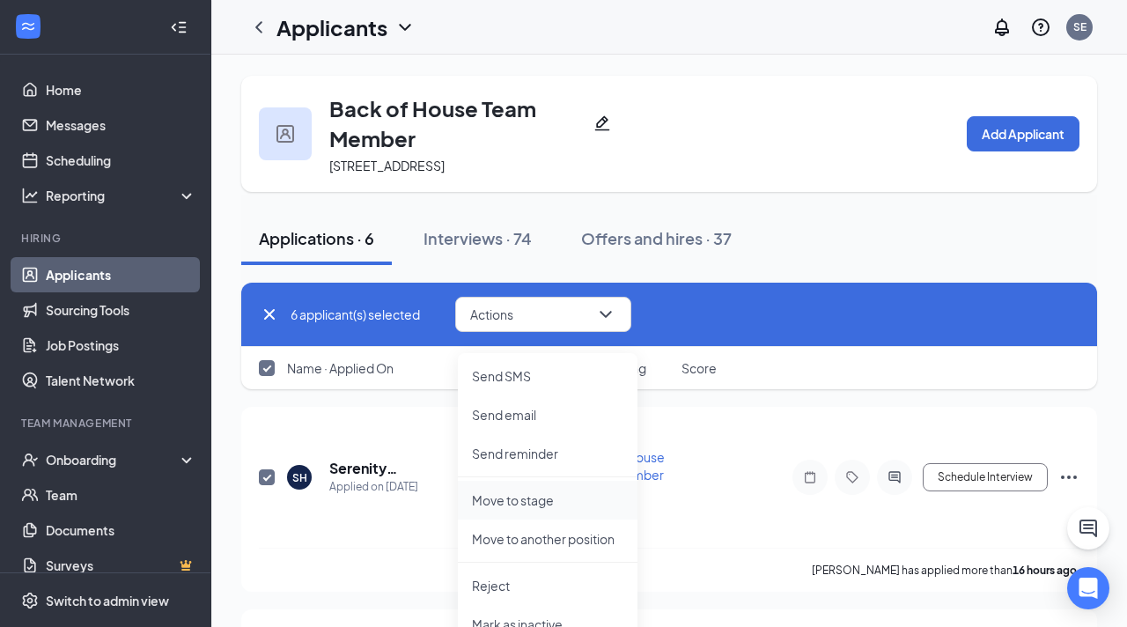
click at [525, 494] on p "Move to stage" at bounding box center [547, 500] width 151 height 18
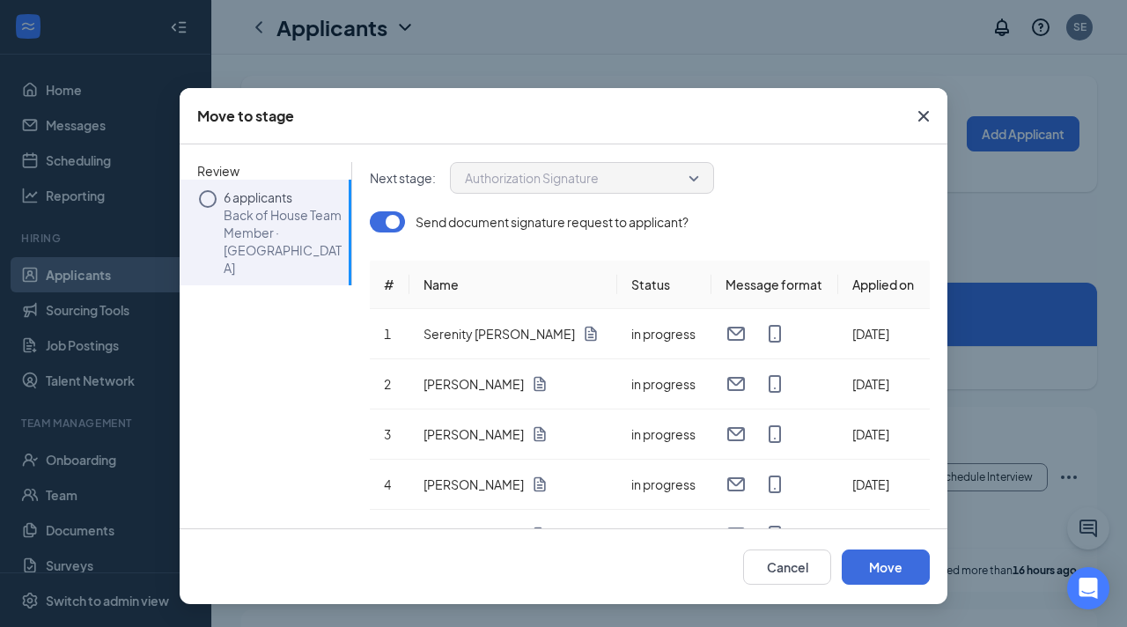
click at [291, 194] on p "6 applicants" at bounding box center [283, 197] width 119 height 18
click at [696, 177] on span "Authorization Signature" at bounding box center [582, 178] width 234 height 26
click at [871, 558] on button "Move" at bounding box center [886, 567] width 88 height 35
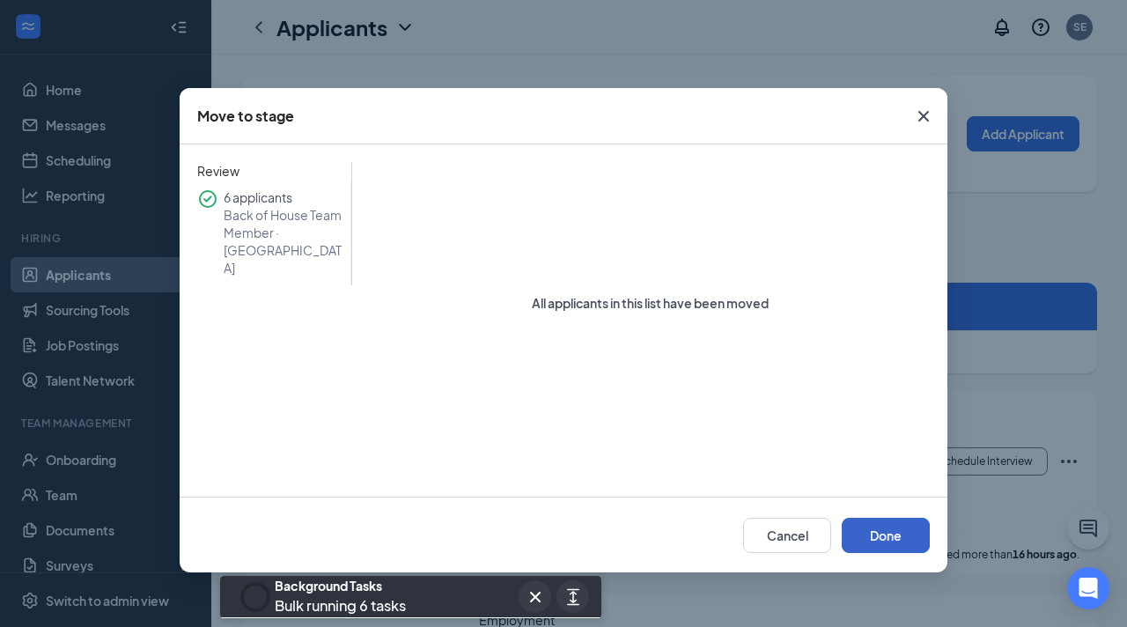
click at [868, 535] on button "Done" at bounding box center [886, 535] width 88 height 35
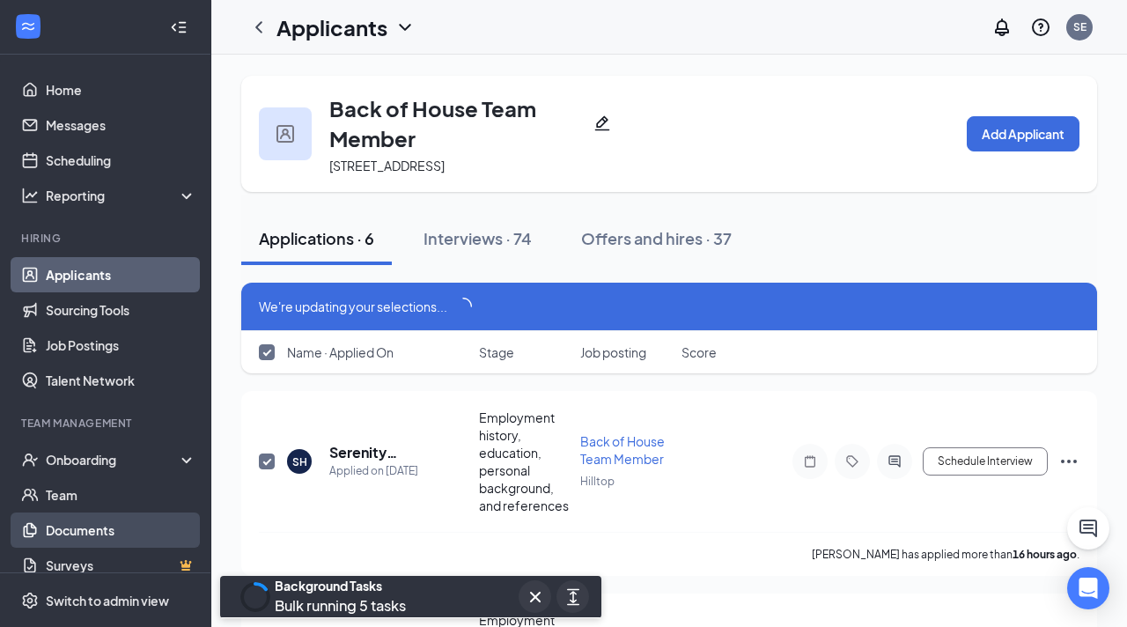
scroll to position [18, 0]
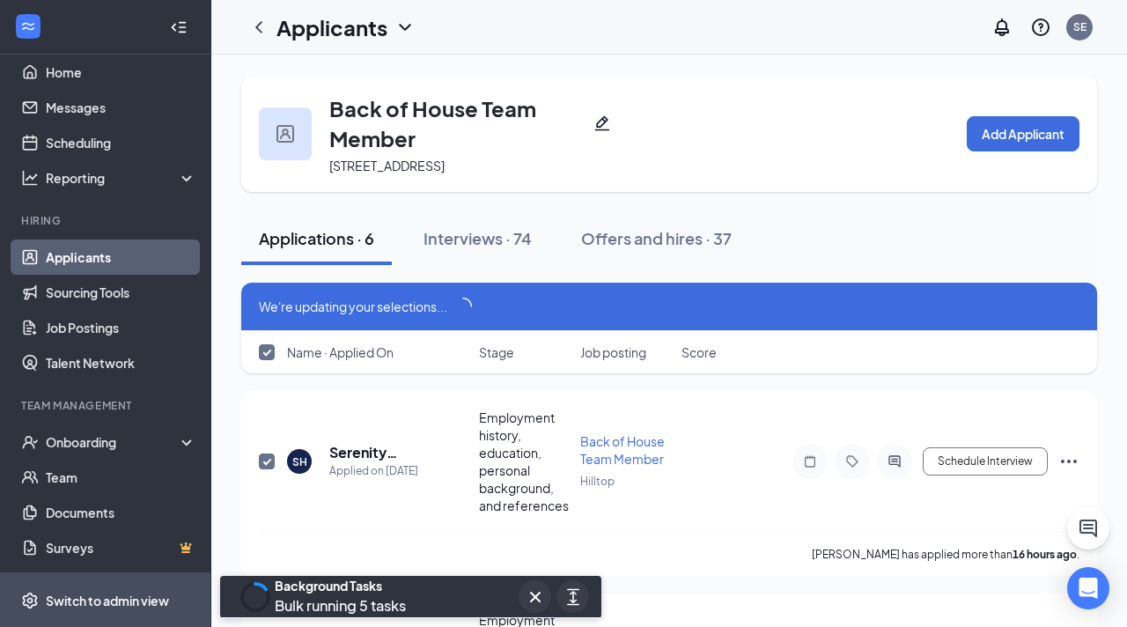
click at [94, 609] on span "Switch to admin view" at bounding box center [121, 600] width 151 height 54
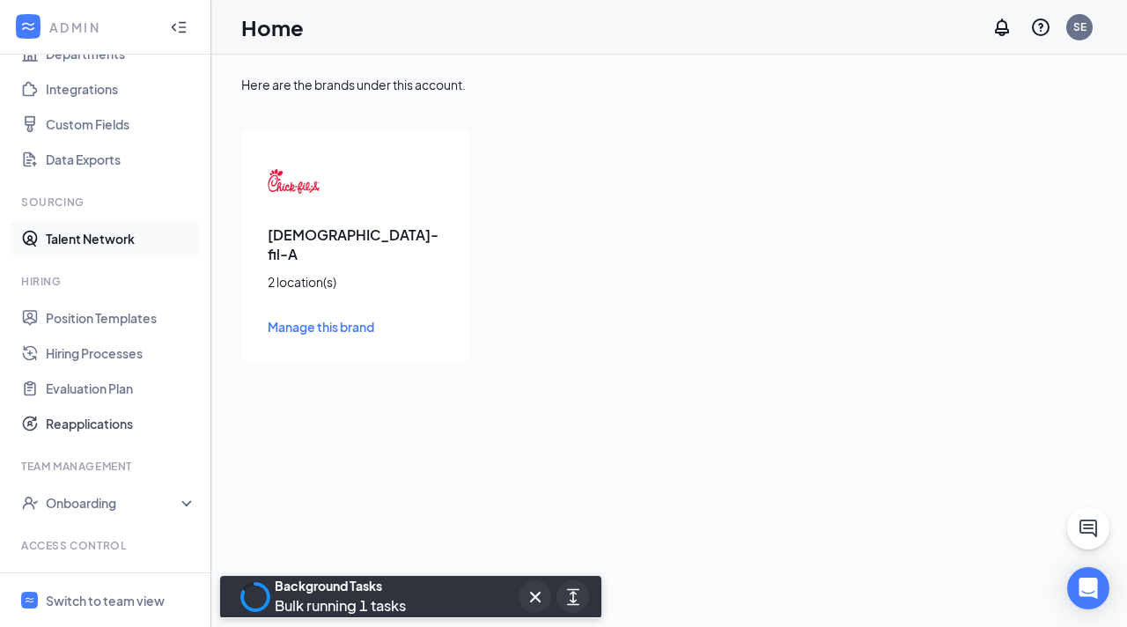
scroll to position [191, 0]
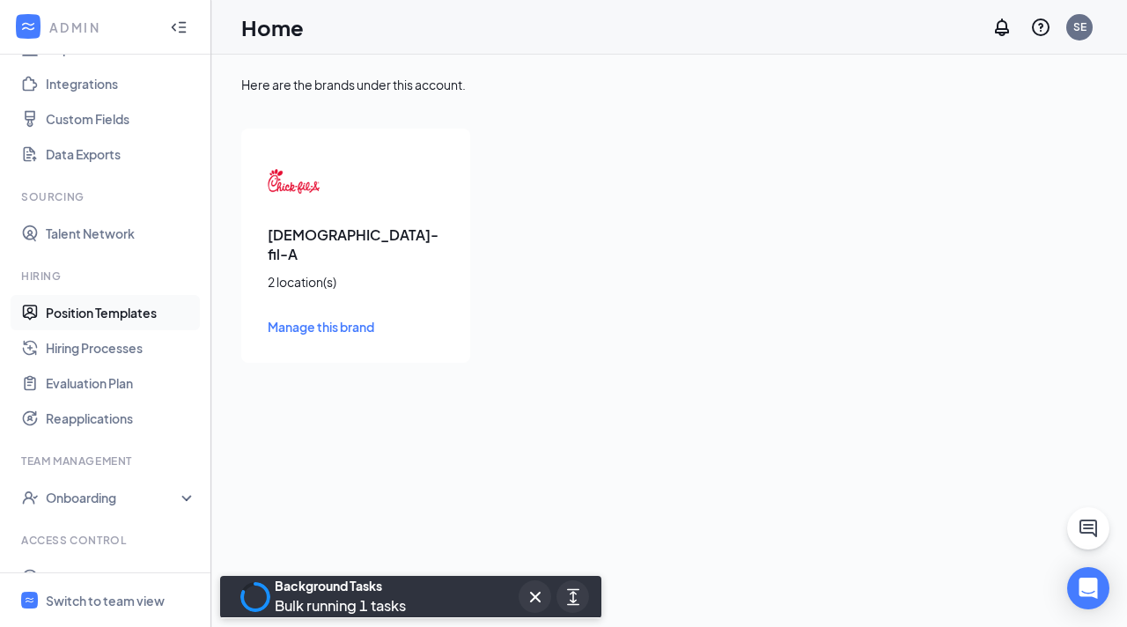
click at [80, 321] on link "Position Templates" at bounding box center [121, 312] width 151 height 35
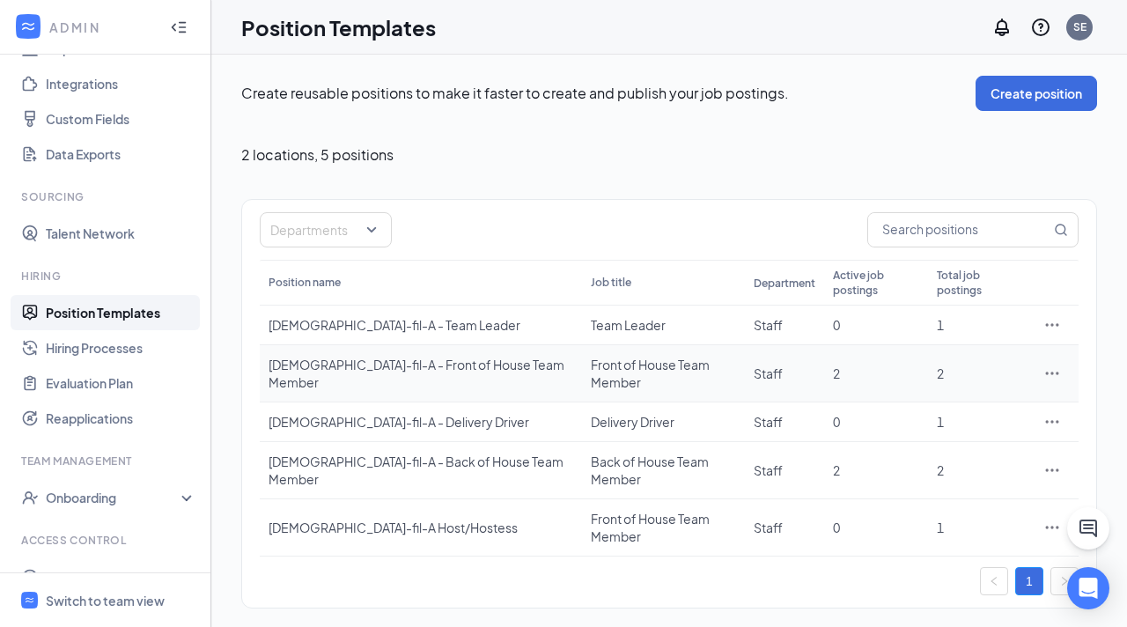
click at [1050, 365] on icon "Ellipses" at bounding box center [1053, 374] width 18 height 18
click at [969, 391] on span "Edit" at bounding box center [971, 386] width 151 height 19
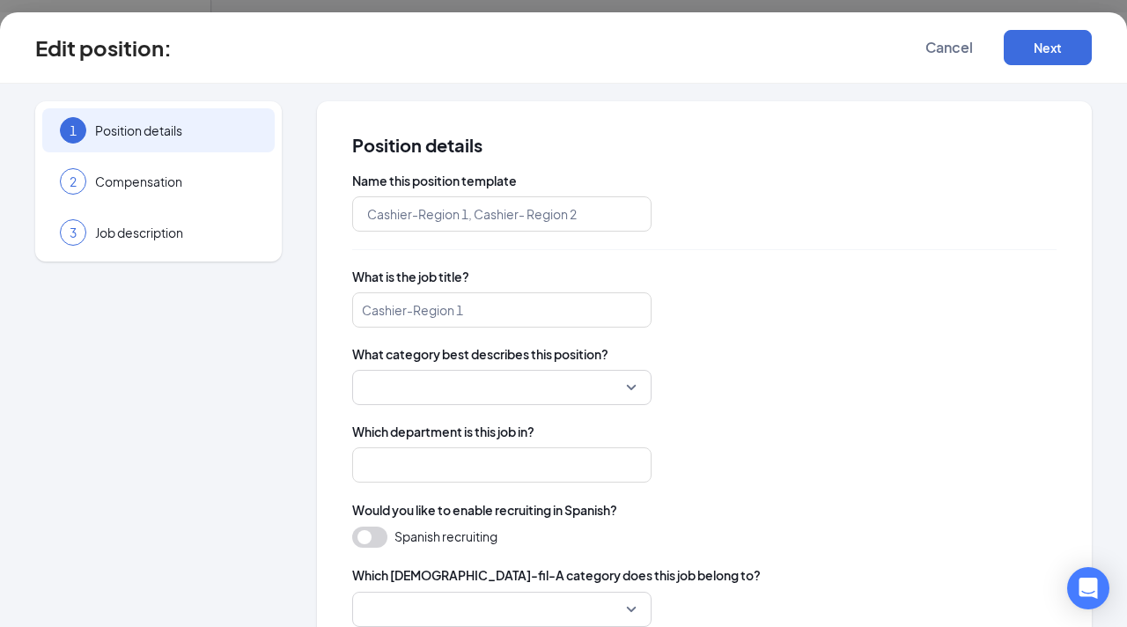
type input "Chick-fil-A - Front of House Team Member"
type input "Front of House Team Member"
type input "Staff"
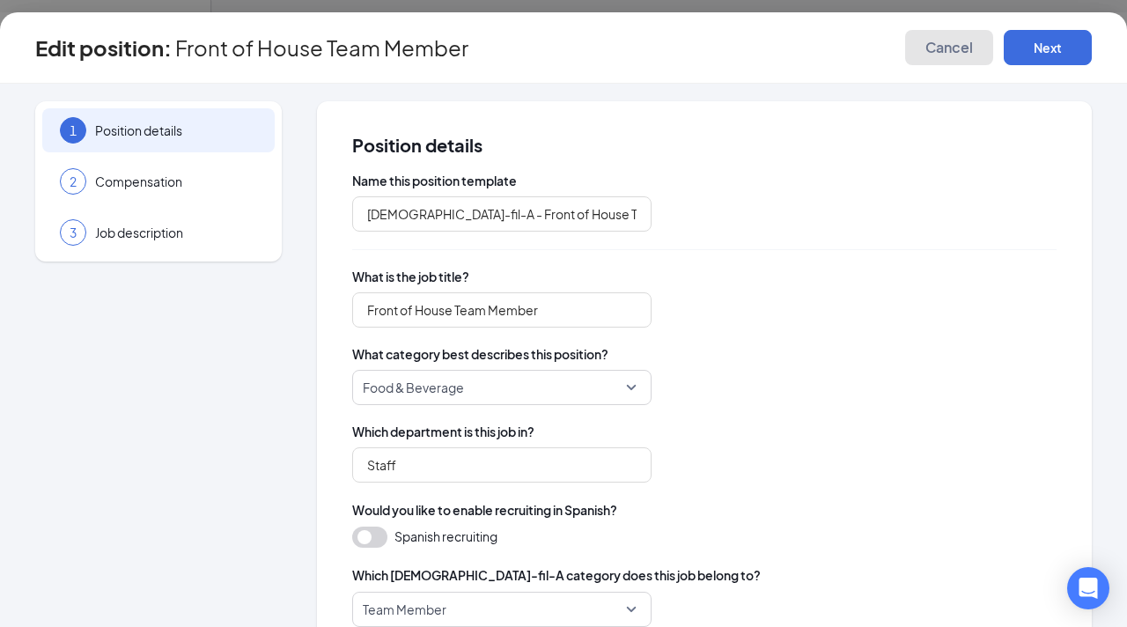
click at [945, 49] on span "Cancel" at bounding box center [950, 48] width 48 height 18
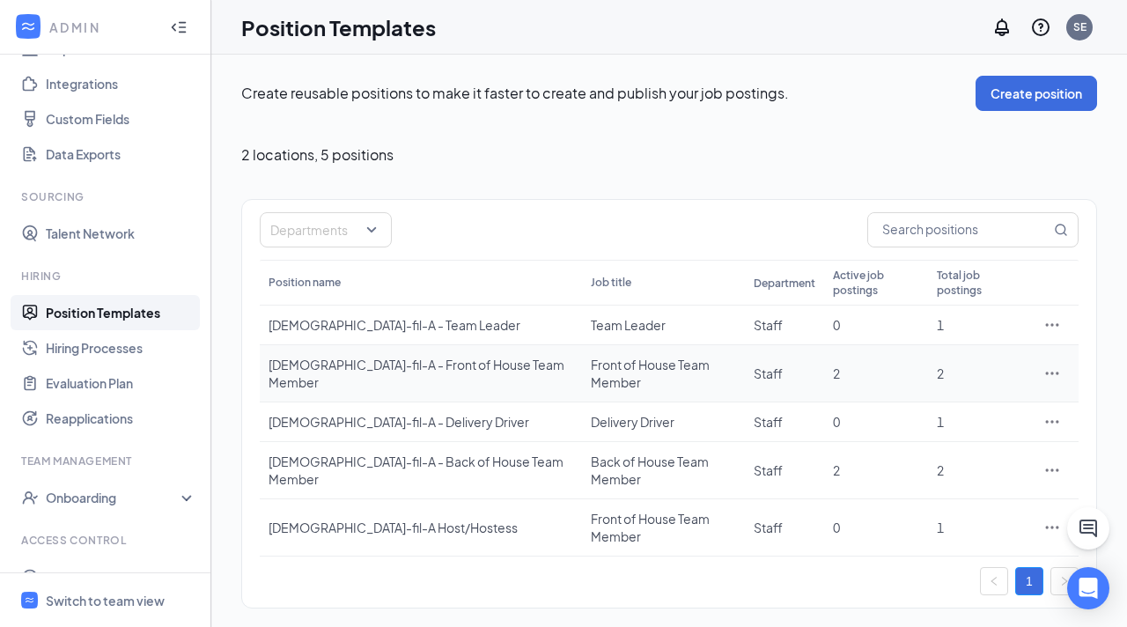
click at [387, 356] on div "Chick-fil-A - Front of House Team Member" at bounding box center [421, 373] width 305 height 35
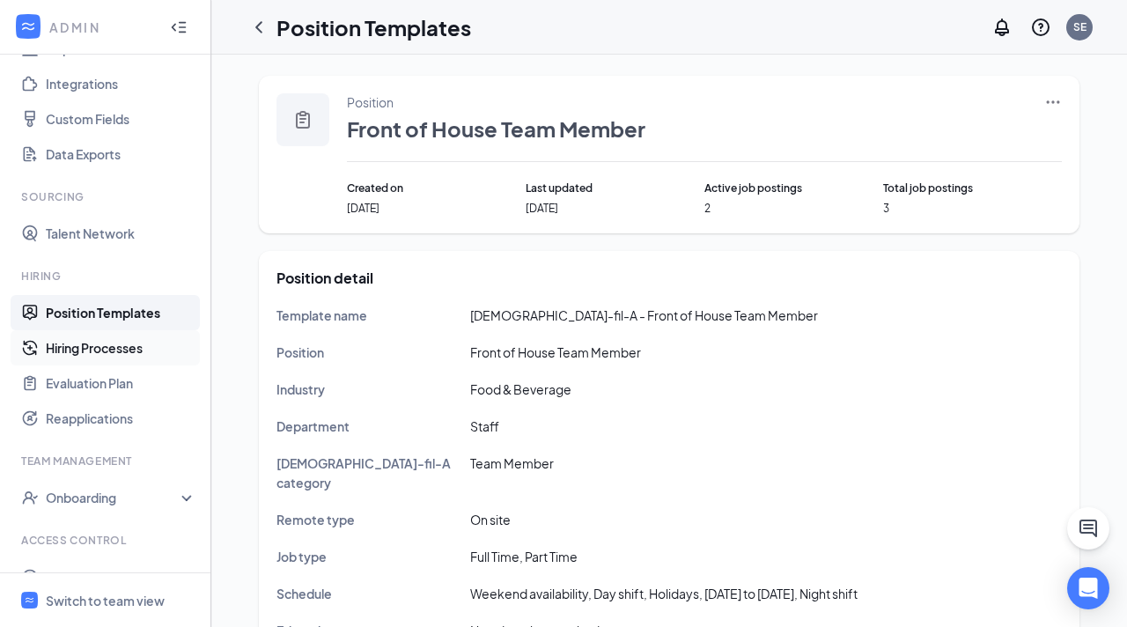
click at [155, 343] on link "Hiring Processes" at bounding box center [121, 347] width 151 height 35
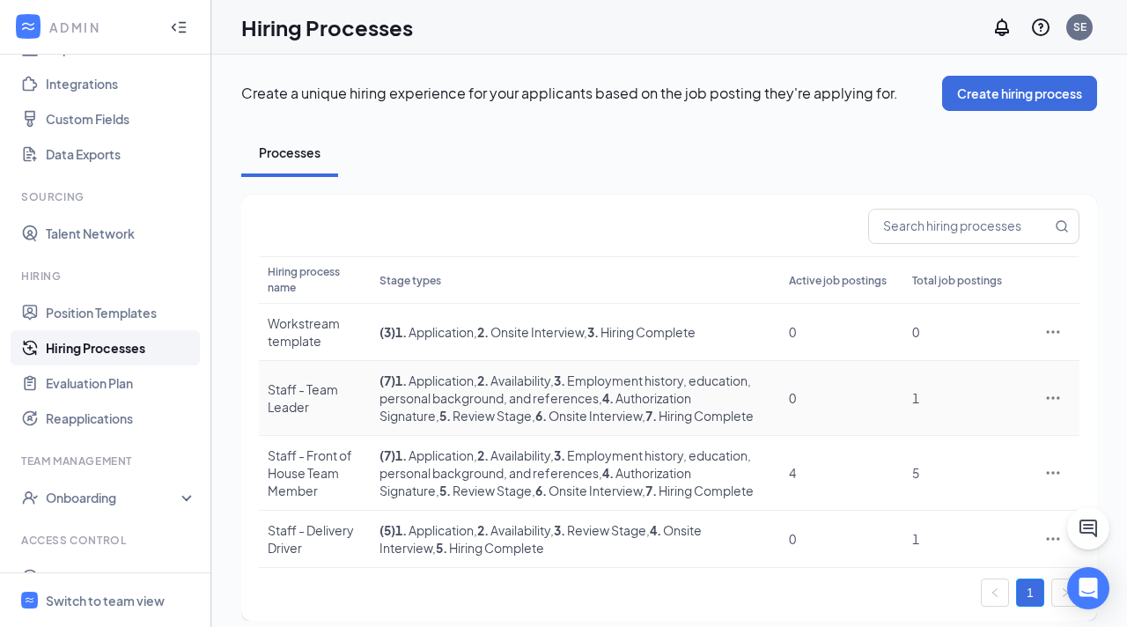
scroll to position [34, 0]
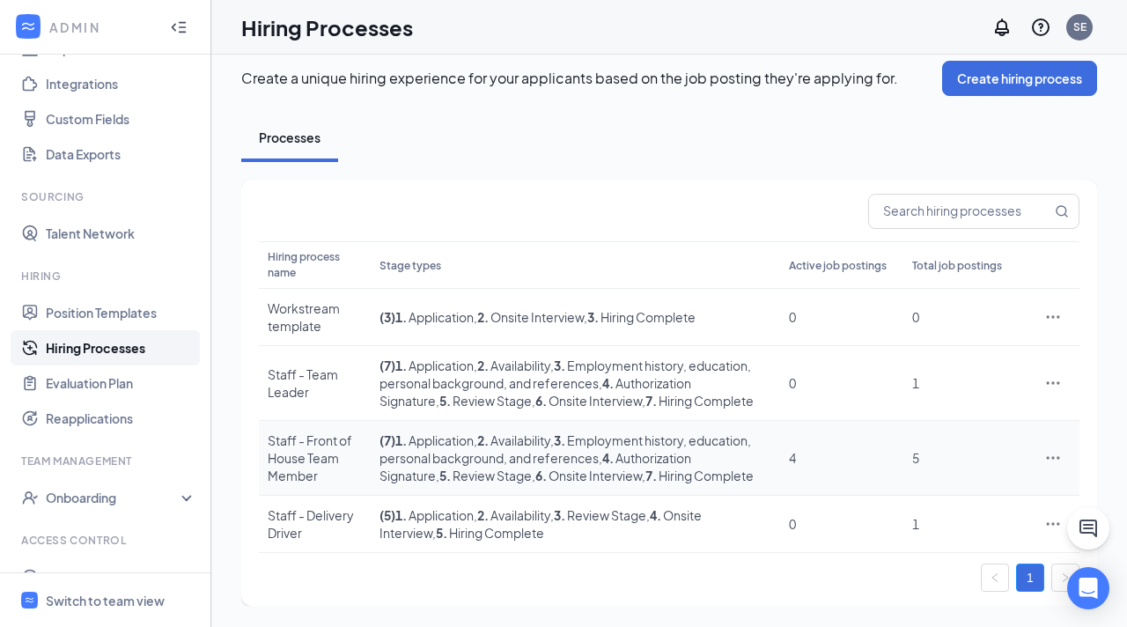
click at [1044, 449] on div at bounding box center [1053, 458] width 35 height 18
click at [1056, 449] on icon "Ellipses" at bounding box center [1053, 458] width 18 height 18
click at [963, 301] on span "Edit" at bounding box center [971, 310] width 151 height 19
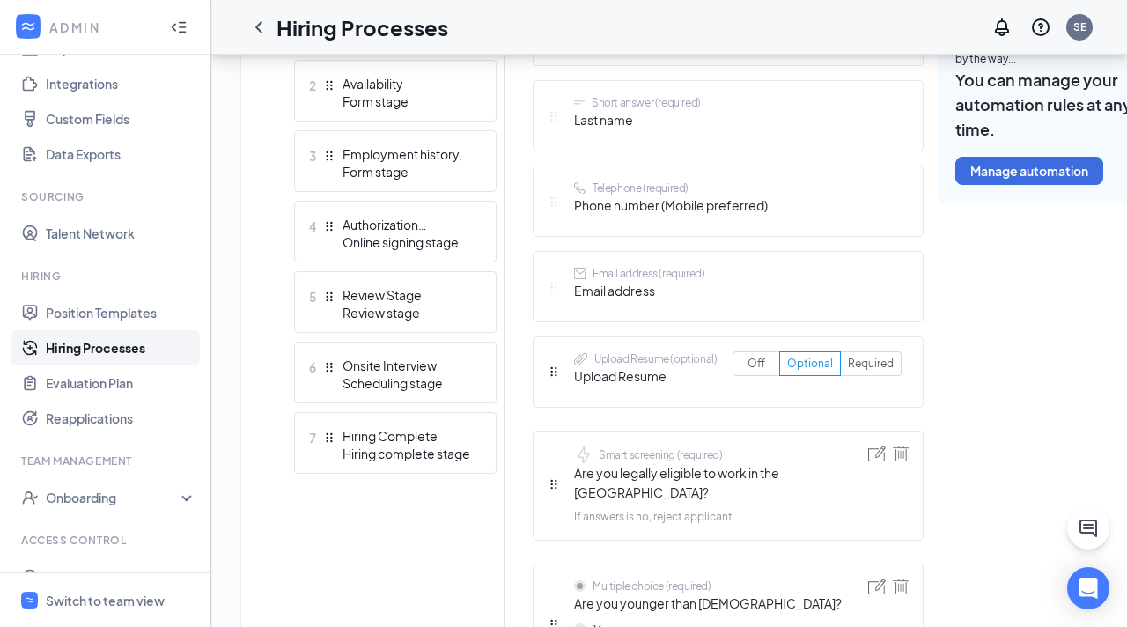
scroll to position [600, 0]
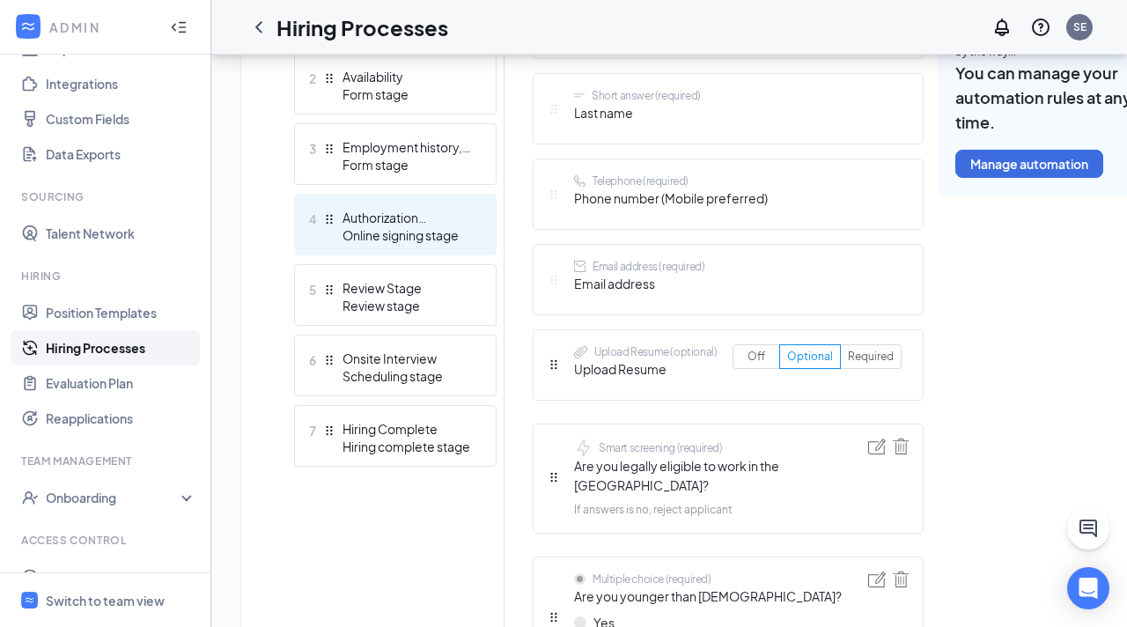
click at [427, 231] on div "Online signing stage" at bounding box center [407, 235] width 129 height 18
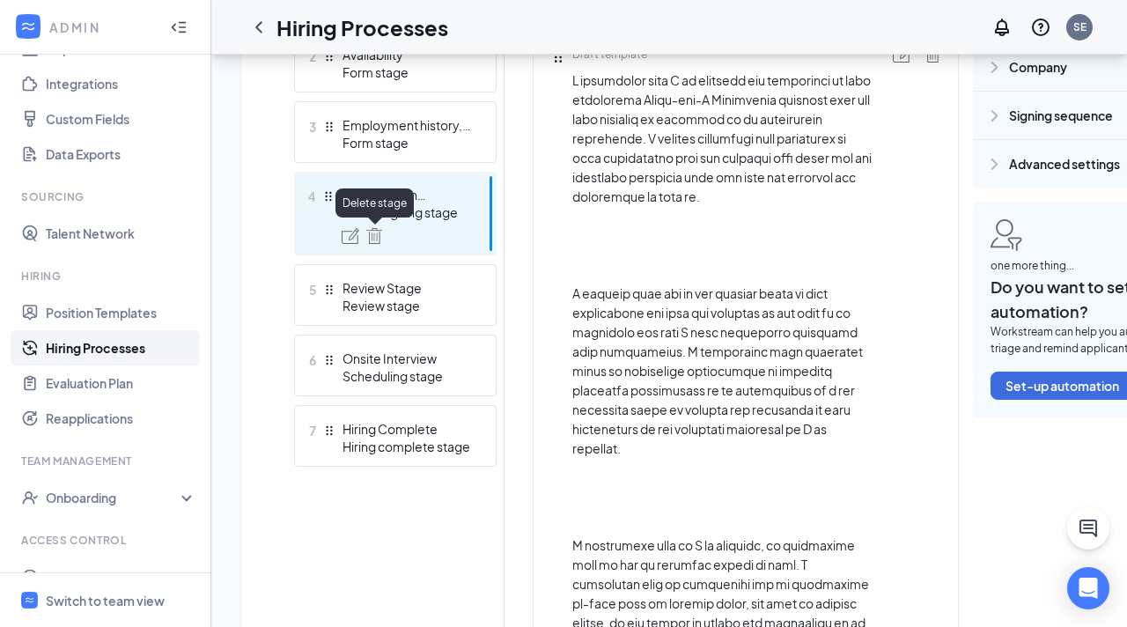
click at [367, 233] on img at bounding box center [374, 236] width 16 height 16
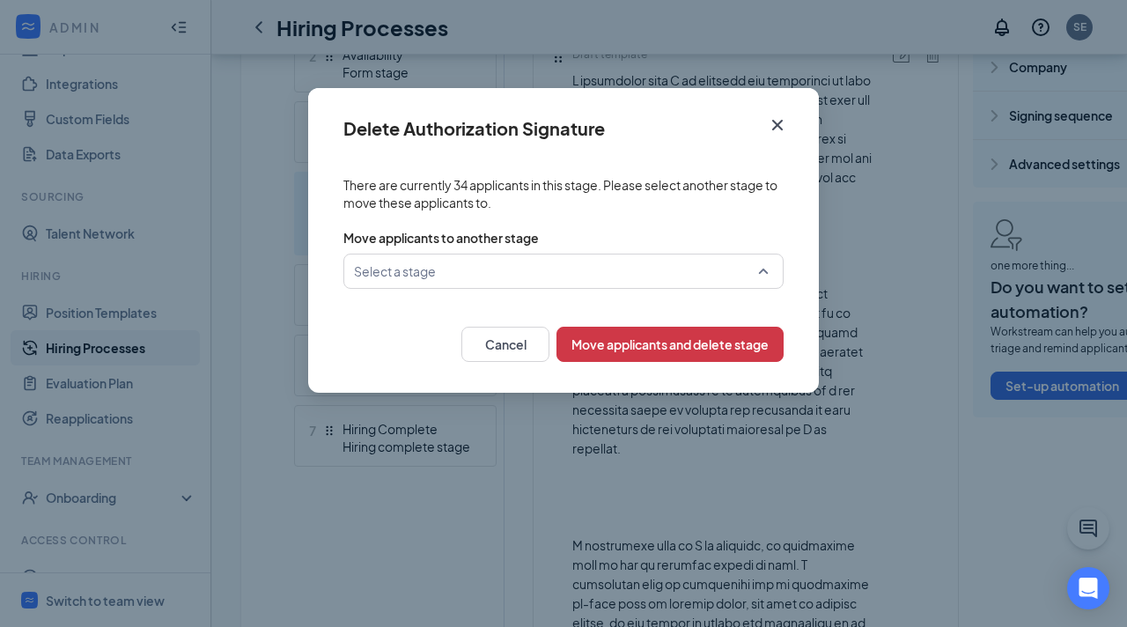
click at [511, 271] on input "search" at bounding box center [557, 270] width 407 height 33
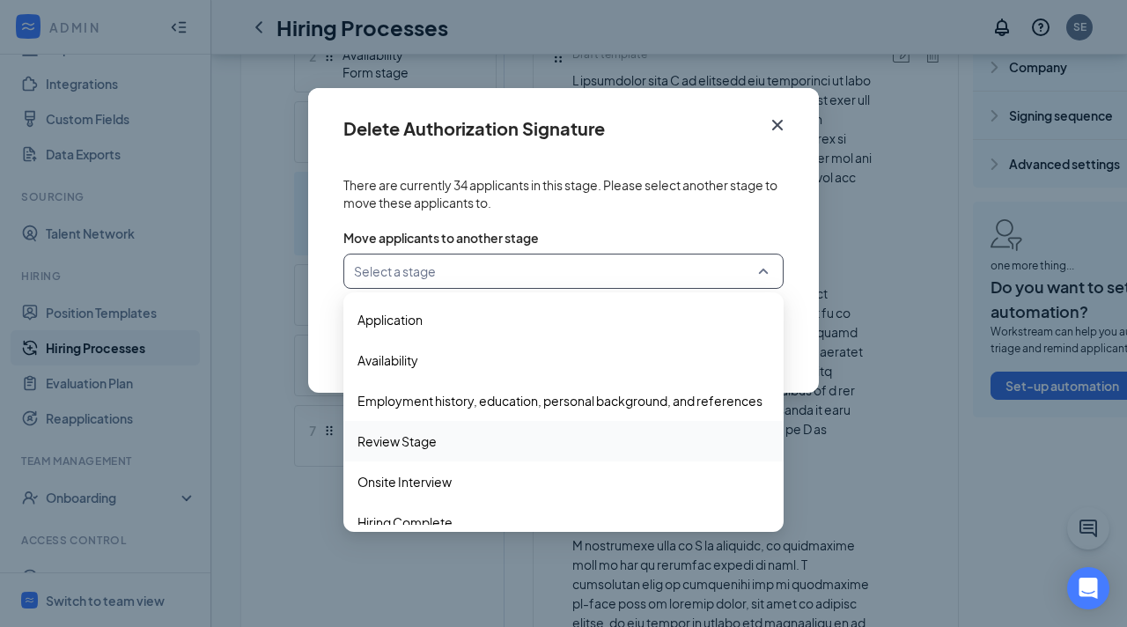
scroll to position [18, 0]
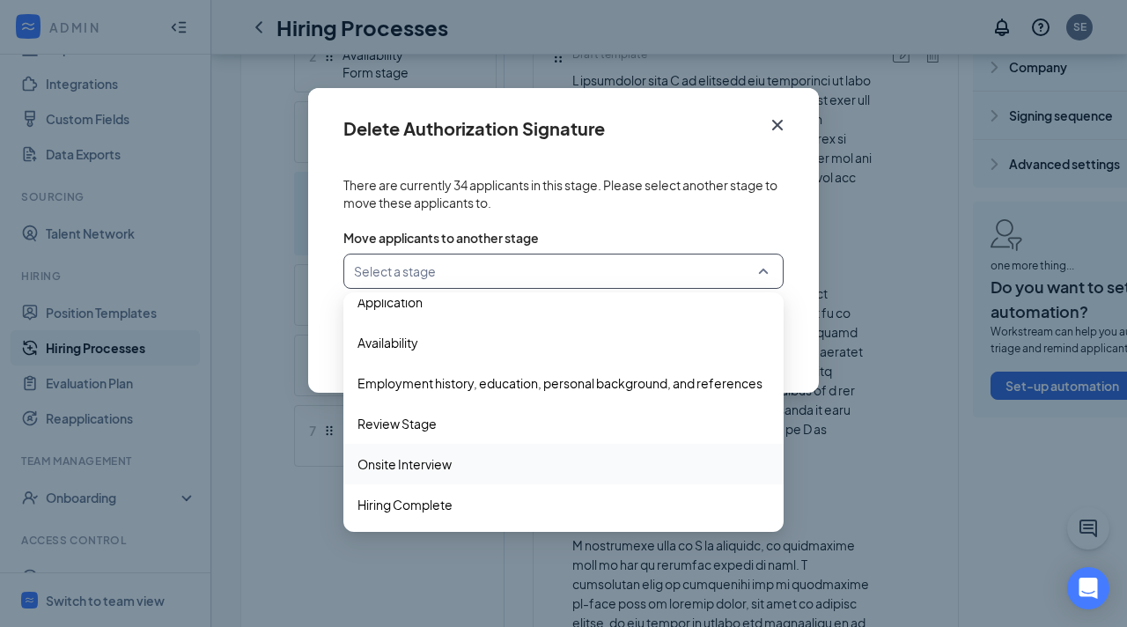
click at [439, 458] on span "Onsite Interview" at bounding box center [405, 463] width 94 height 19
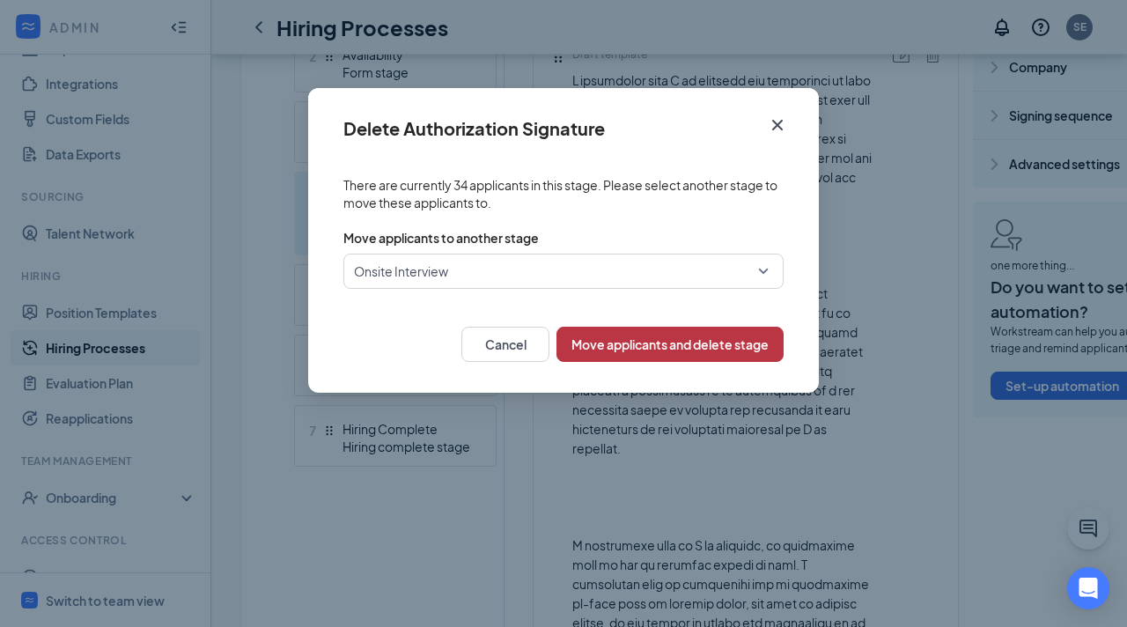
click at [650, 336] on button "Move applicants and delete stage" at bounding box center [670, 344] width 227 height 35
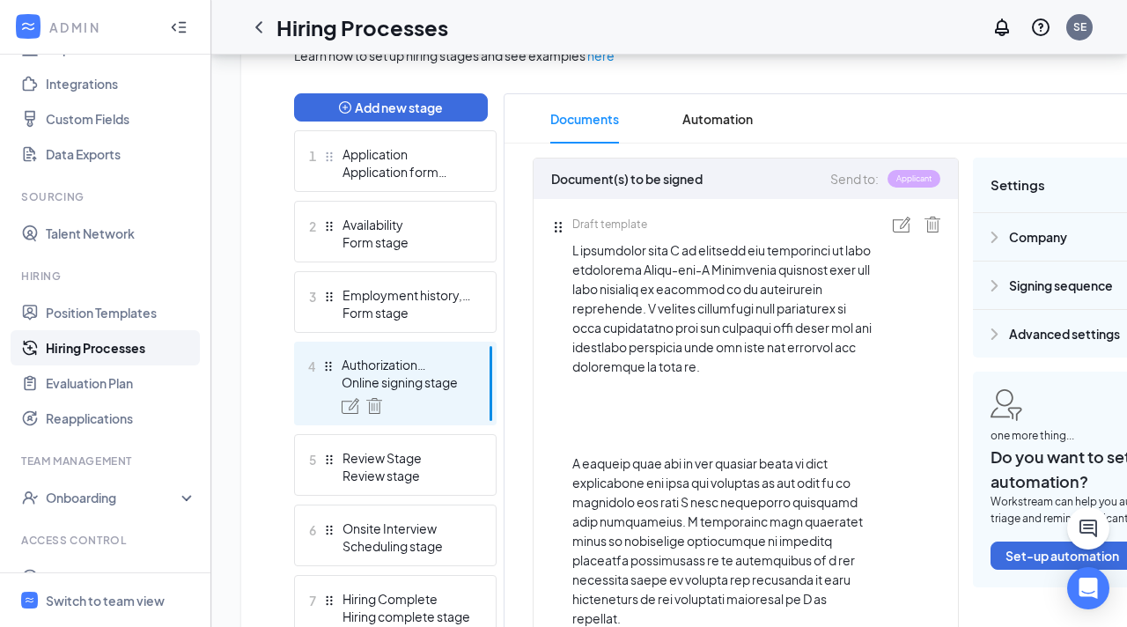
scroll to position [412, 0]
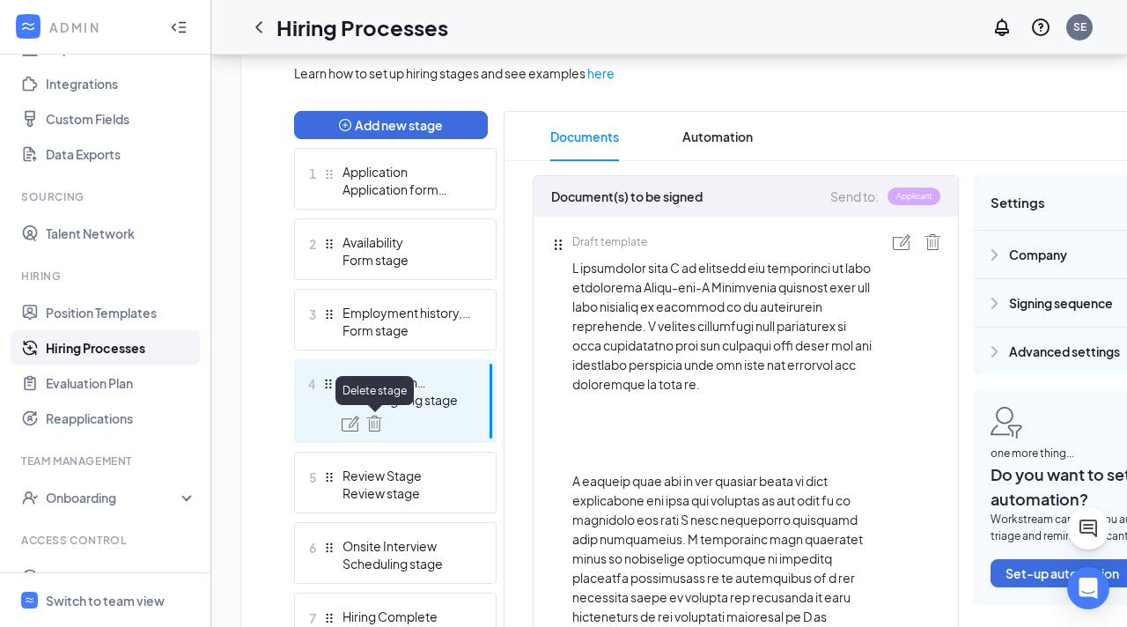
click at [374, 424] on img at bounding box center [374, 424] width 16 height 16
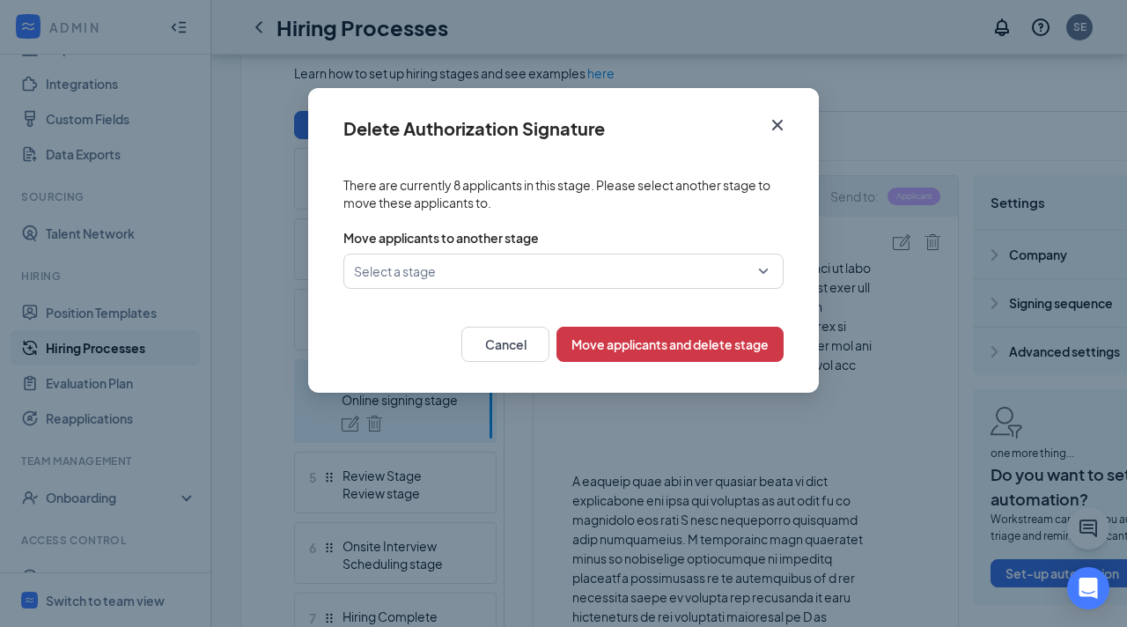
click at [550, 258] on input "search" at bounding box center [557, 270] width 407 height 33
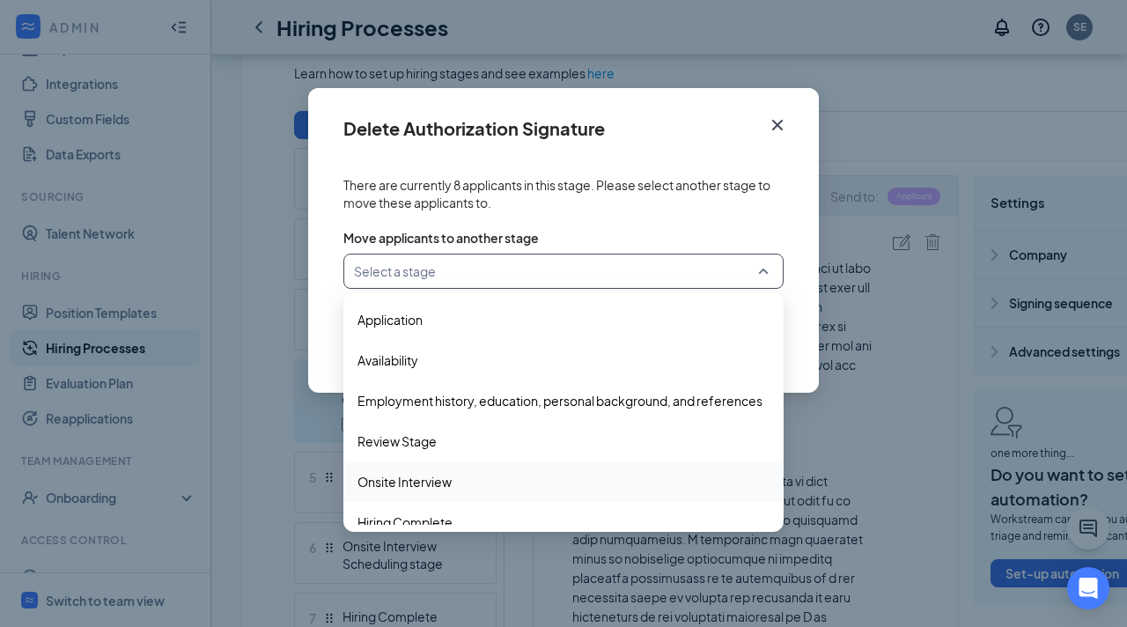
click at [443, 470] on div "Onsite Interview" at bounding box center [563, 481] width 440 height 41
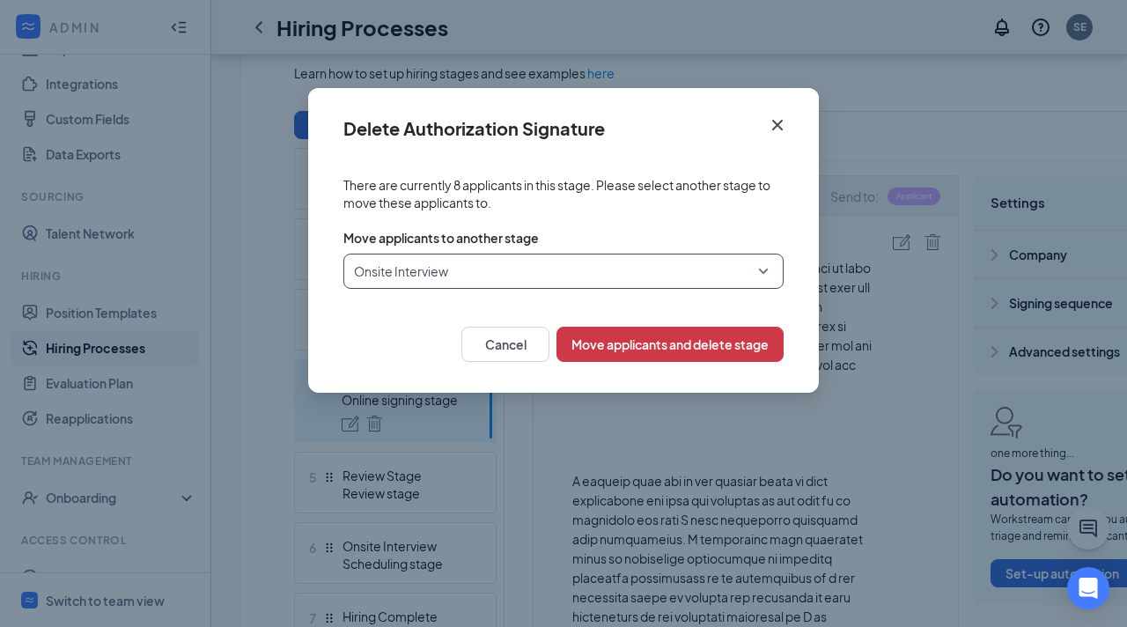
click at [675, 323] on div "Cancel Move applicants and delete stage" at bounding box center [563, 349] width 511 height 86
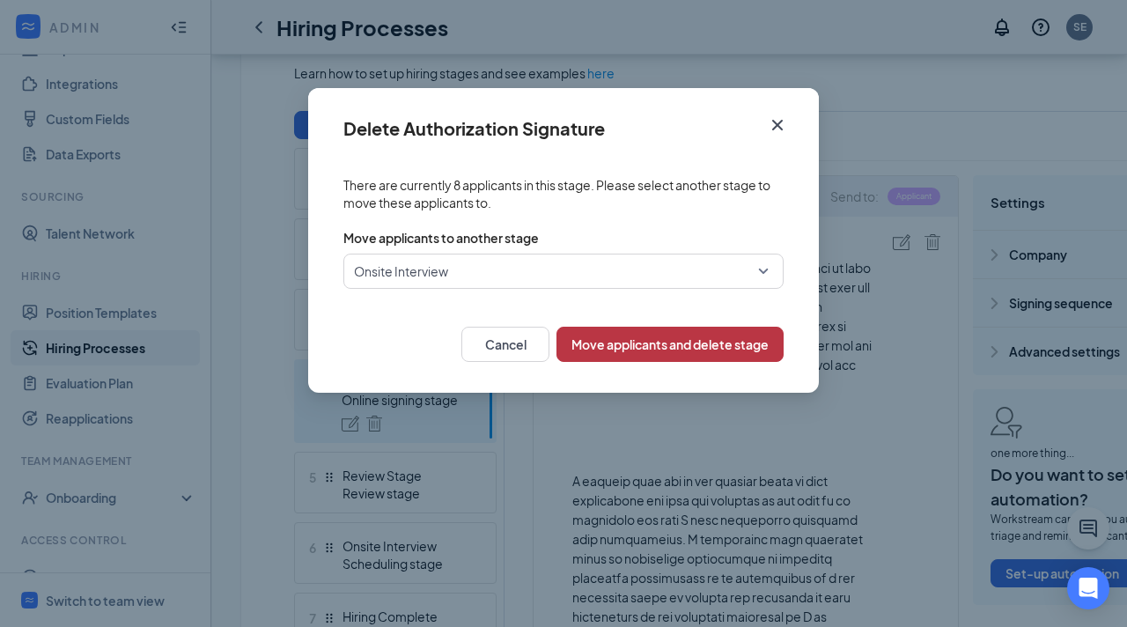
click at [669, 339] on button "Move applicants and delete stage" at bounding box center [670, 344] width 227 height 35
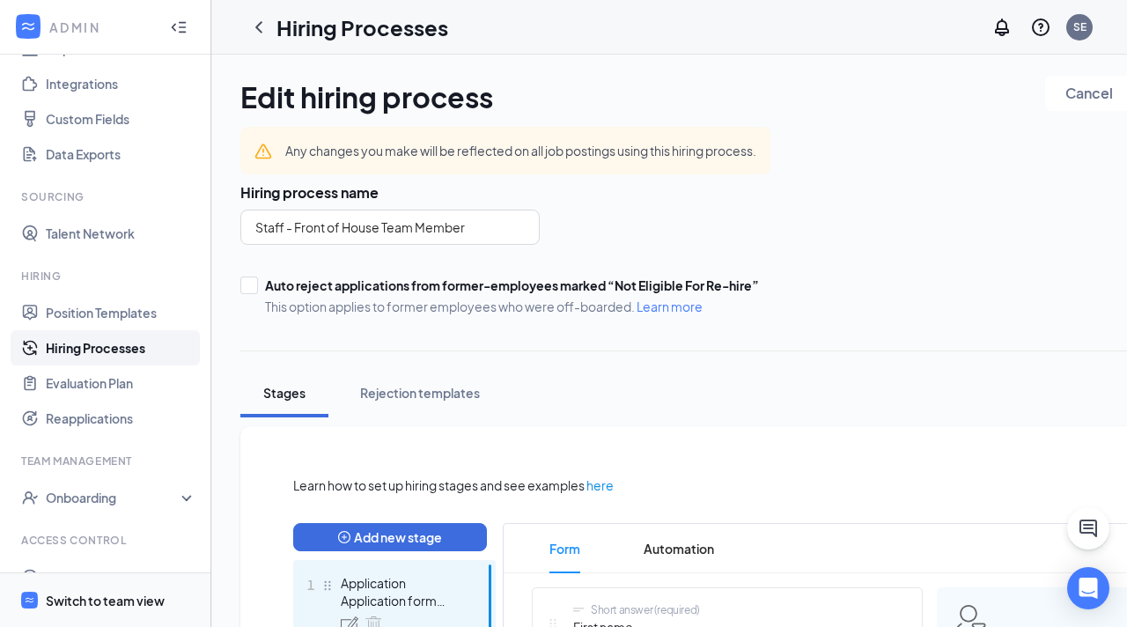
click at [126, 584] on span "Switch to team view" at bounding box center [121, 600] width 151 height 54
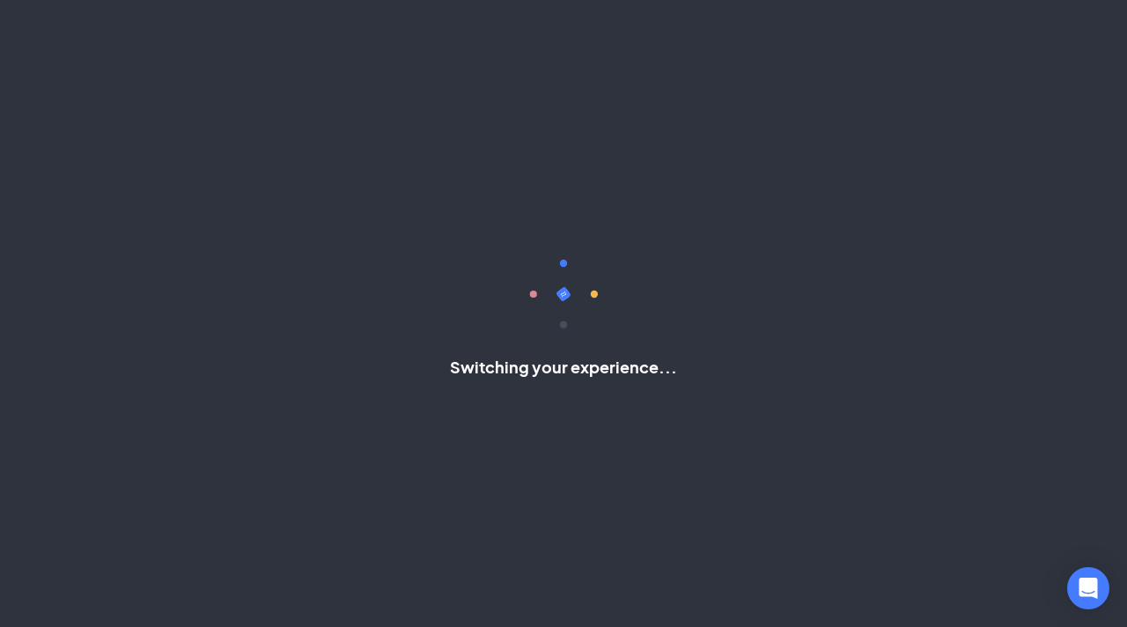
scroll to position [18, 0]
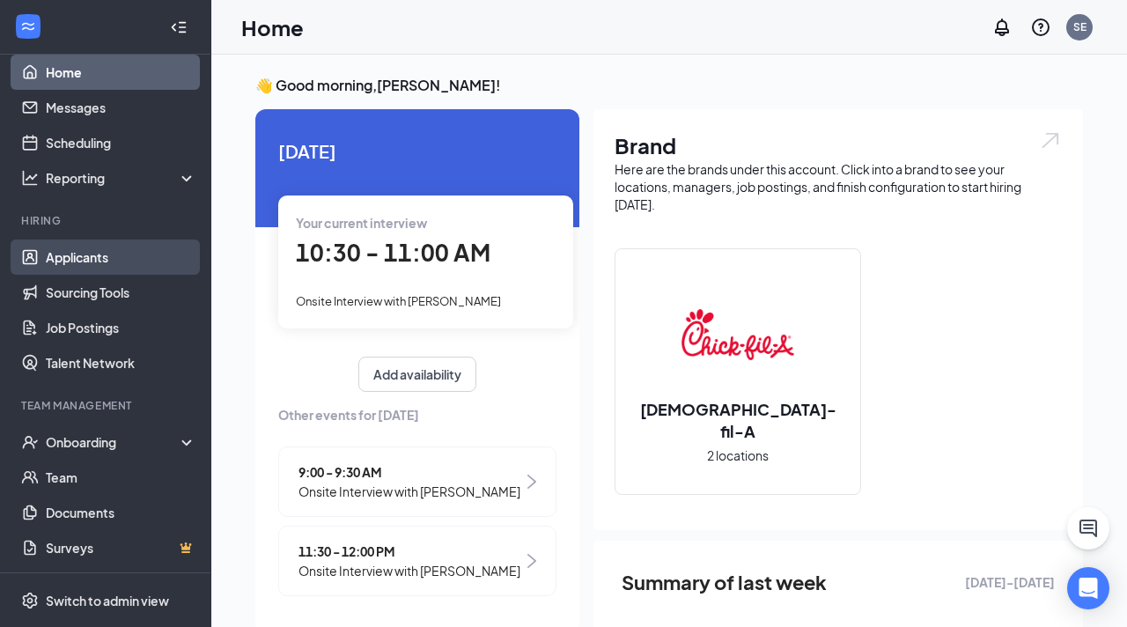
click at [89, 254] on link "Applicants" at bounding box center [121, 257] width 151 height 35
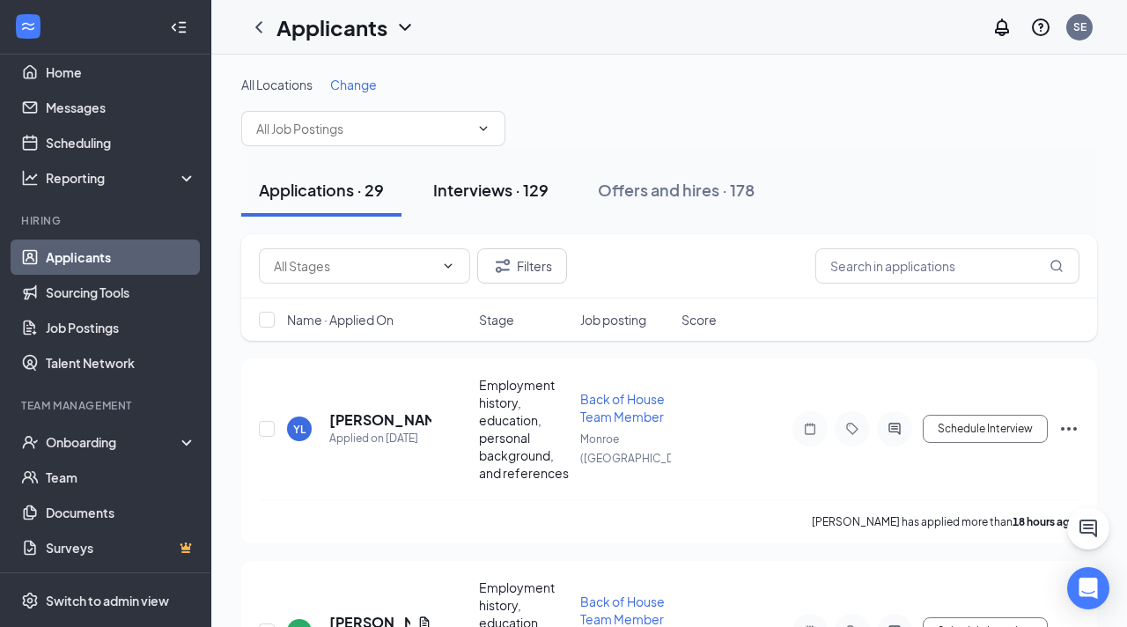
click at [526, 182] on div "Interviews · 129" at bounding box center [490, 190] width 115 height 22
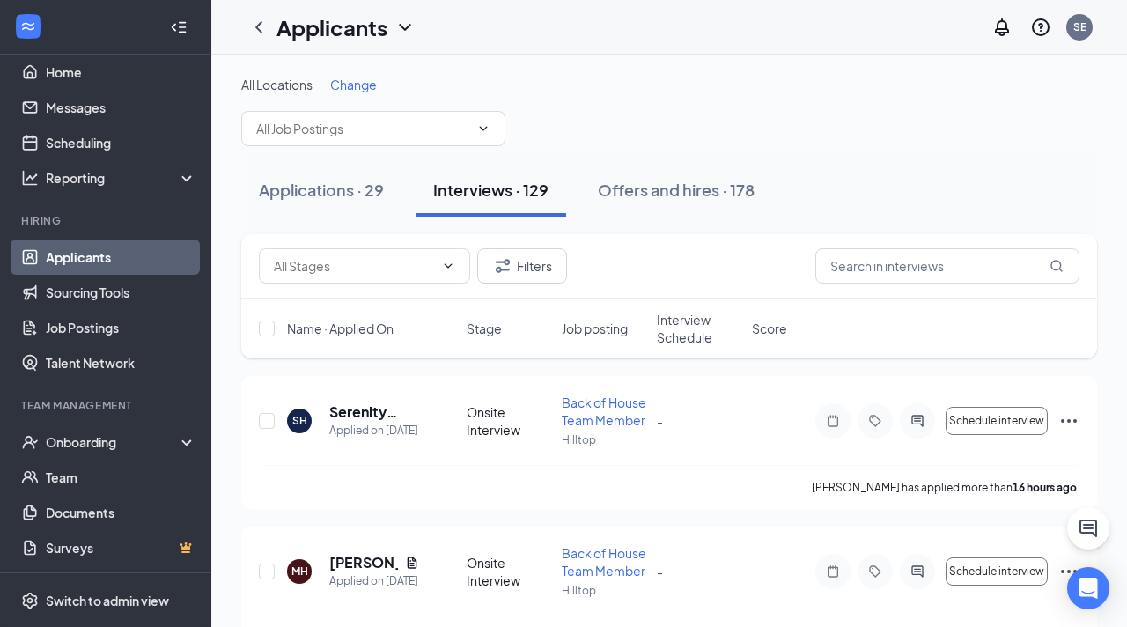
click at [576, 329] on span "Job posting" at bounding box center [595, 329] width 66 height 18
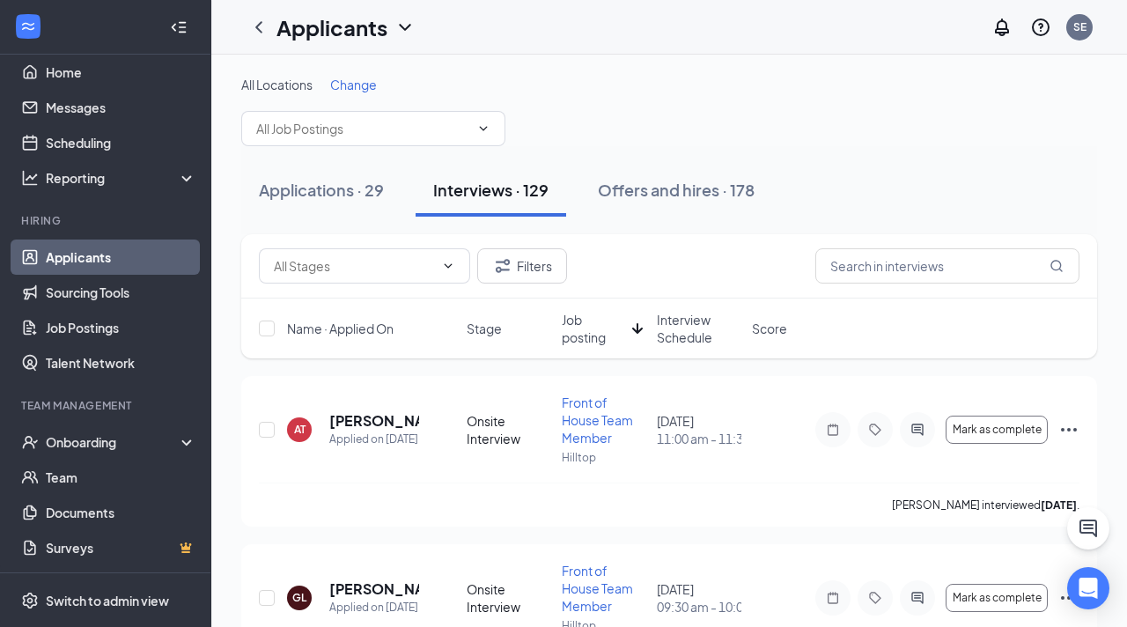
click at [651, 321] on div "Name · Applied On Stage Job posting Interview Schedule Score" at bounding box center [669, 329] width 856 height 60
click at [675, 326] on span "Interview Schedule" at bounding box center [699, 328] width 85 height 35
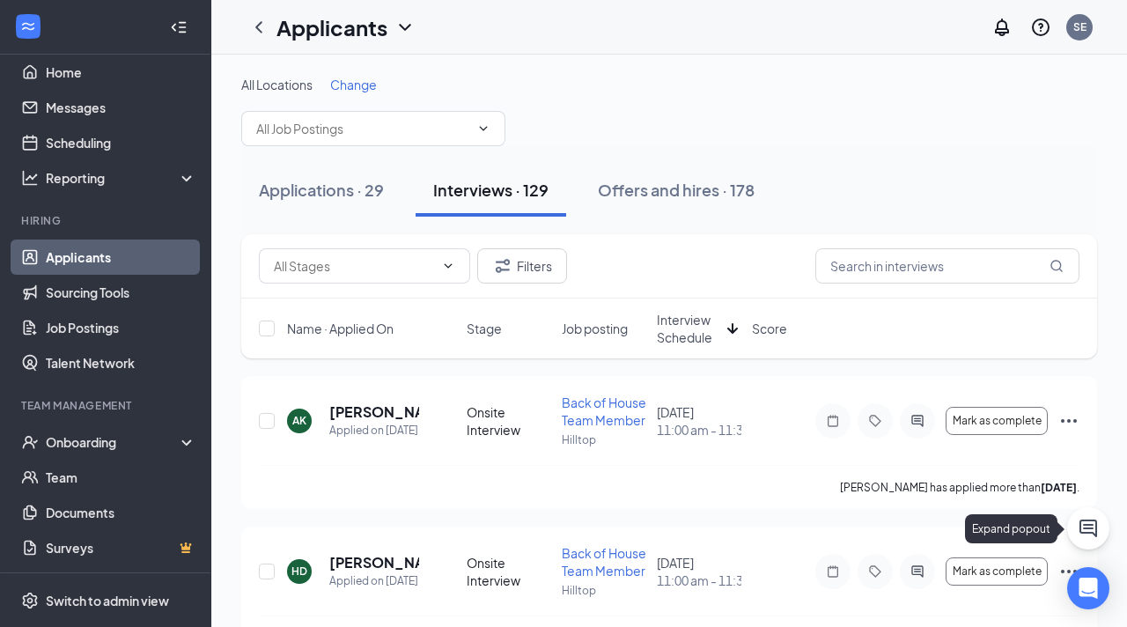
click at [1090, 527] on icon "ChatActive" at bounding box center [1089, 529] width 18 height 18
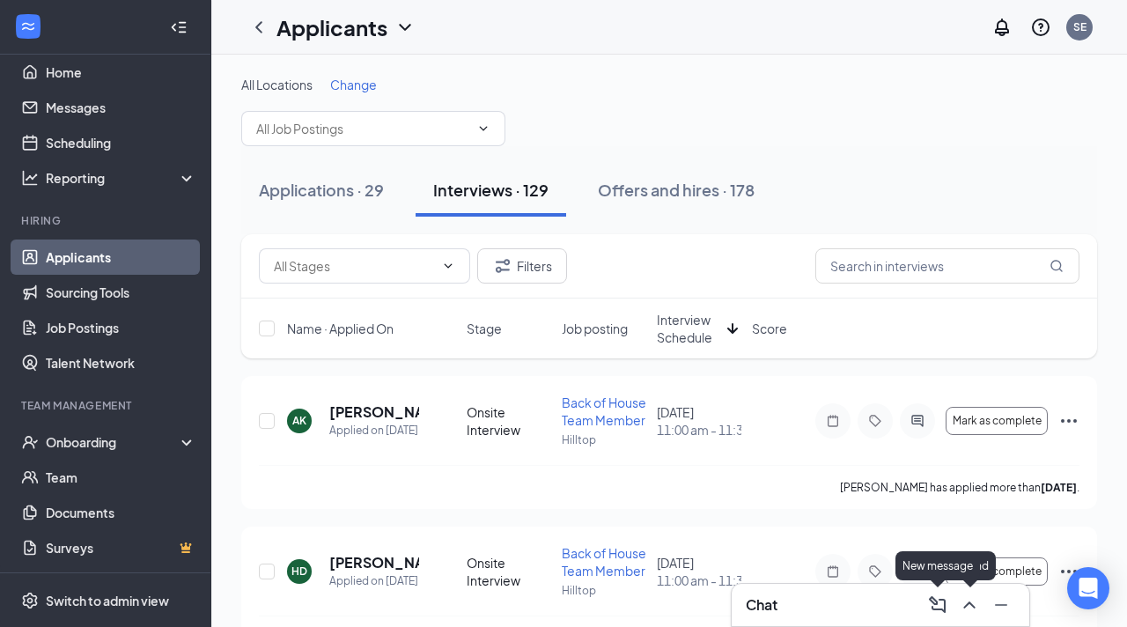
click at [865, 623] on div "Chat" at bounding box center [881, 605] width 298 height 42
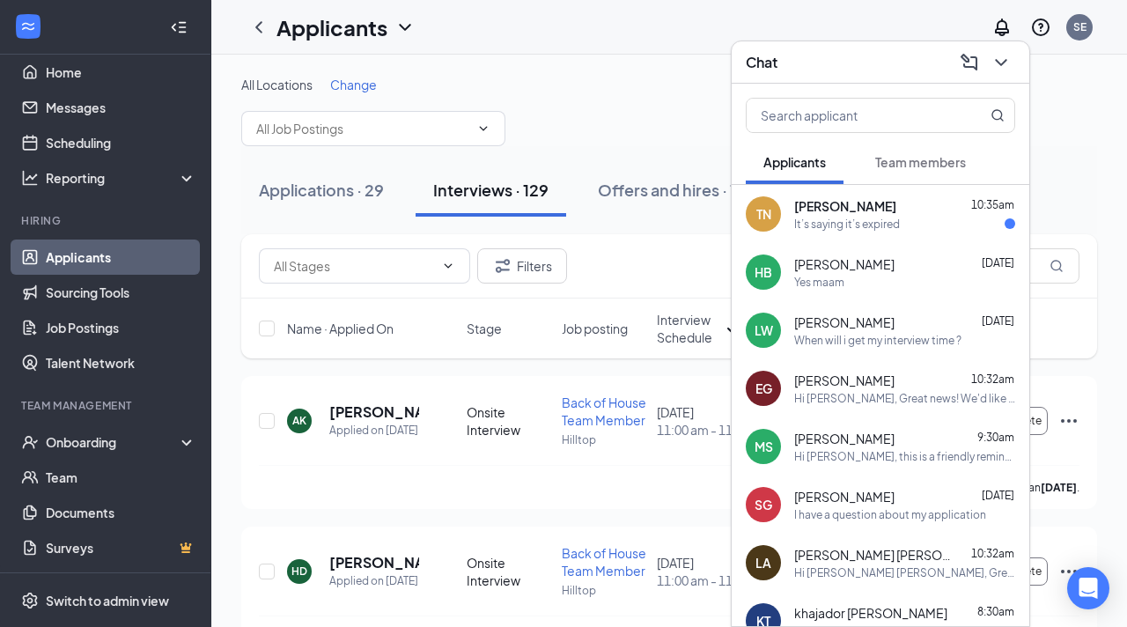
click at [831, 201] on span "[PERSON_NAME]" at bounding box center [845, 206] width 102 height 18
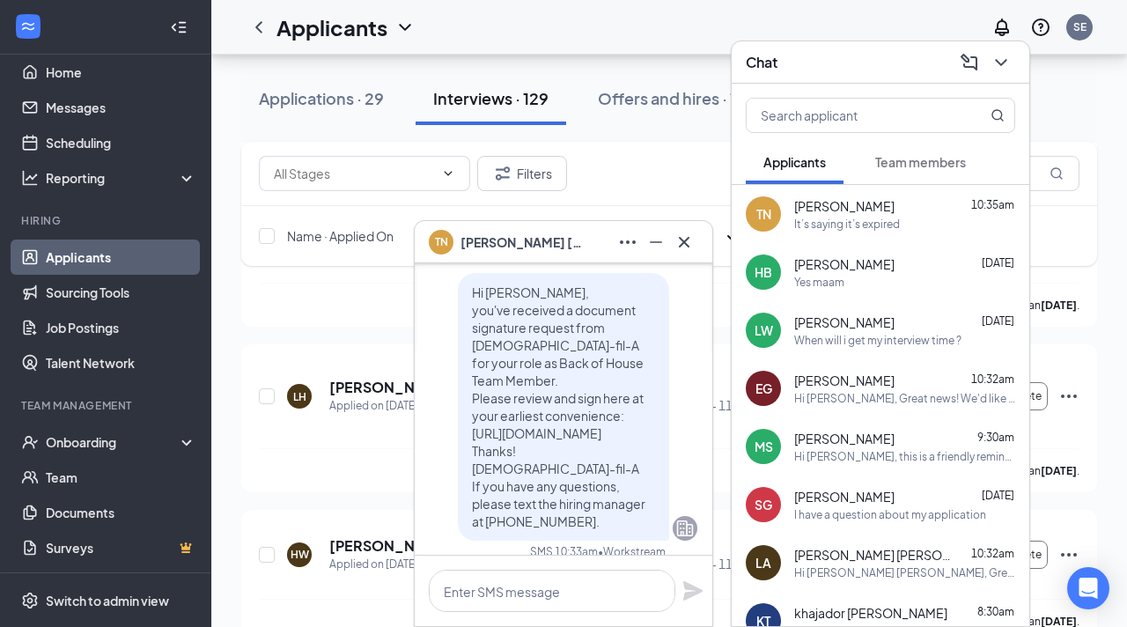
scroll to position [-99, 0]
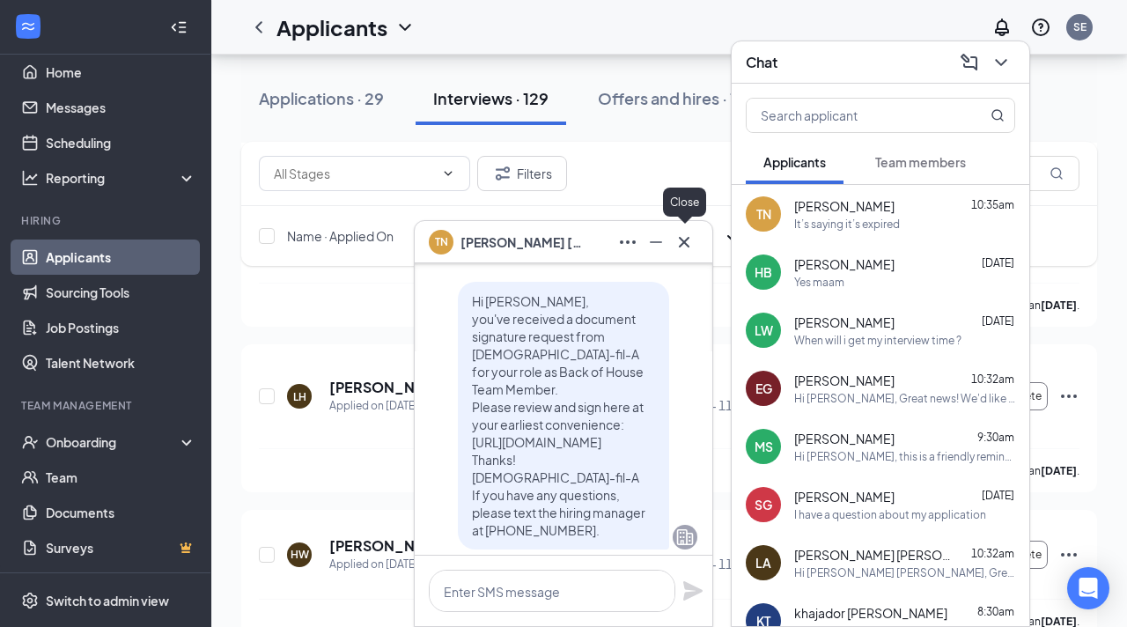
click at [675, 238] on icon "Cross" at bounding box center [684, 242] width 21 height 21
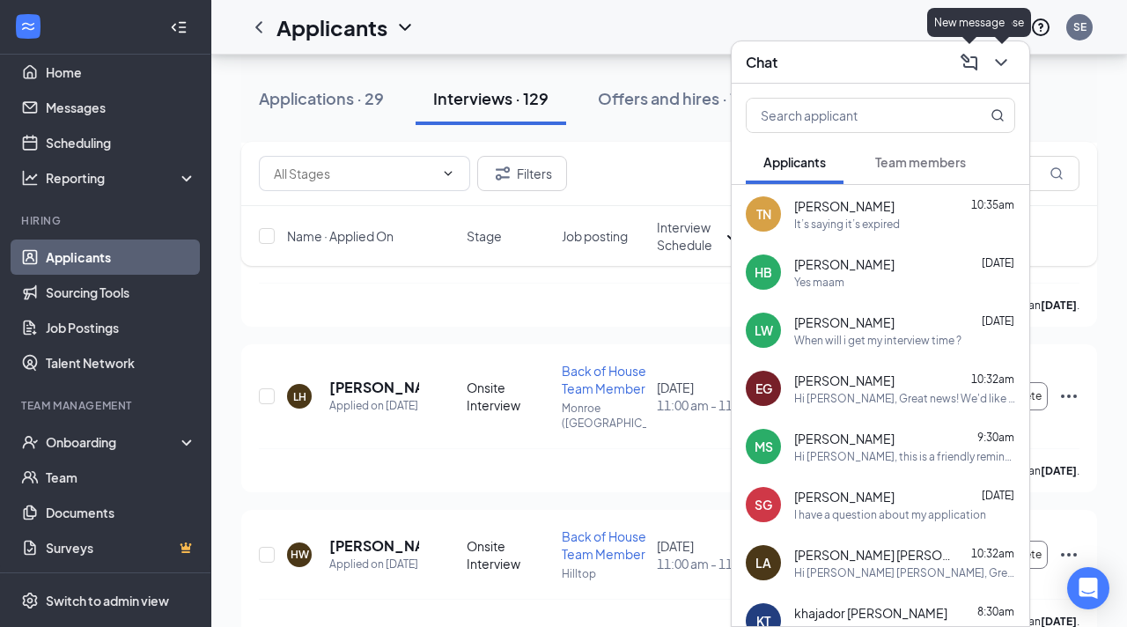
click at [1000, 63] on icon "ChevronDown" at bounding box center [1000, 62] width 11 height 7
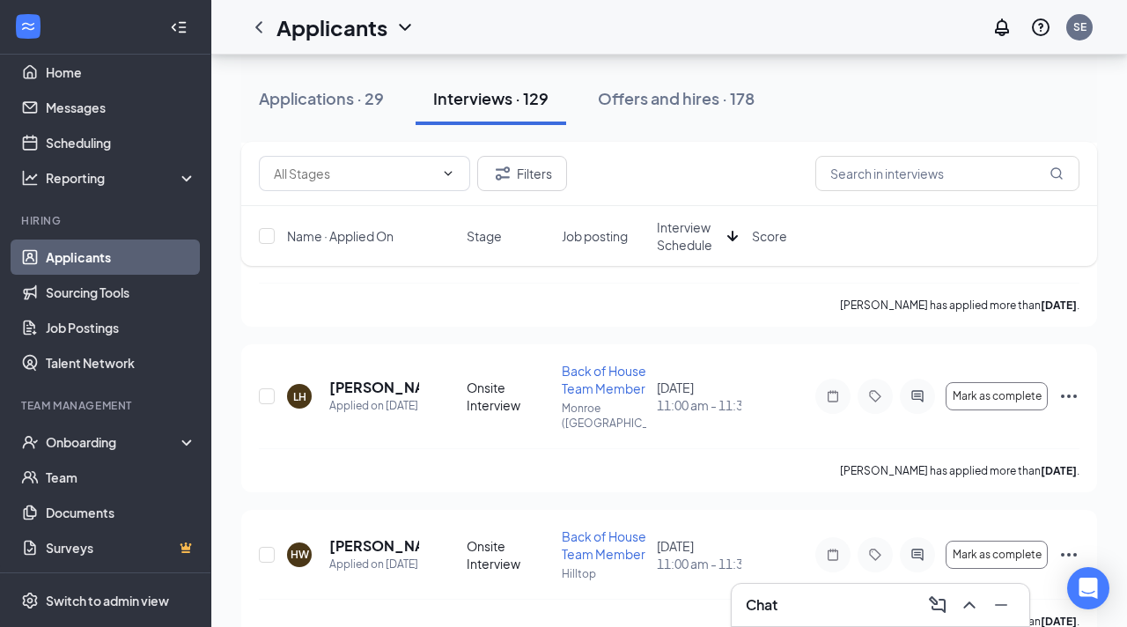
click at [986, 611] on div at bounding box center [1000, 605] width 32 height 28
click at [991, 599] on icon "Minimize" at bounding box center [1001, 604] width 21 height 21
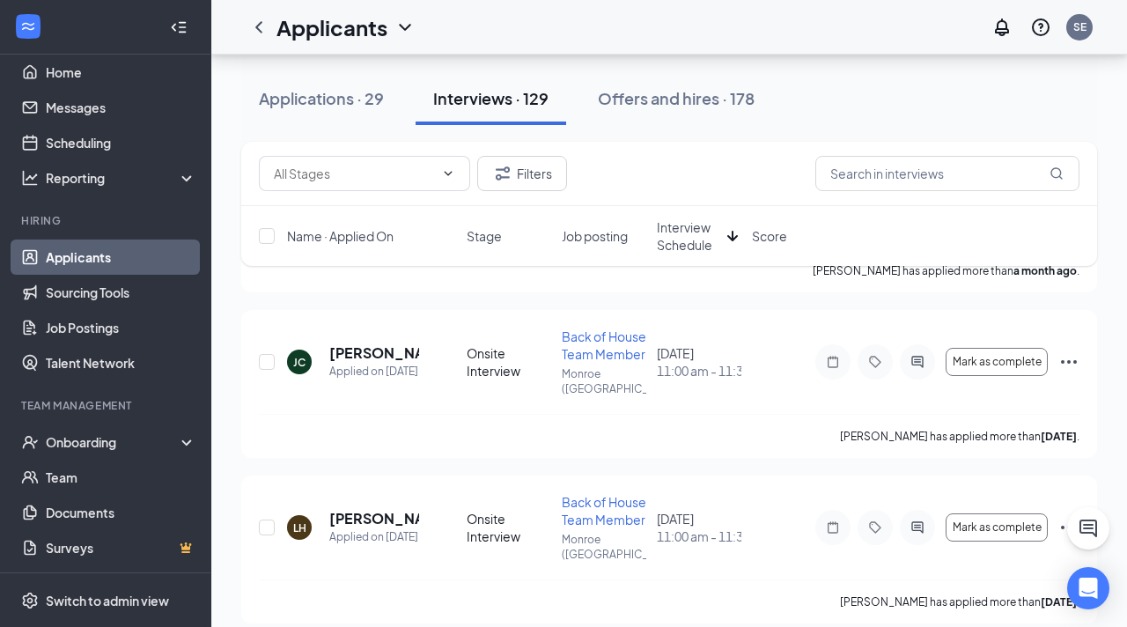
scroll to position [0, 0]
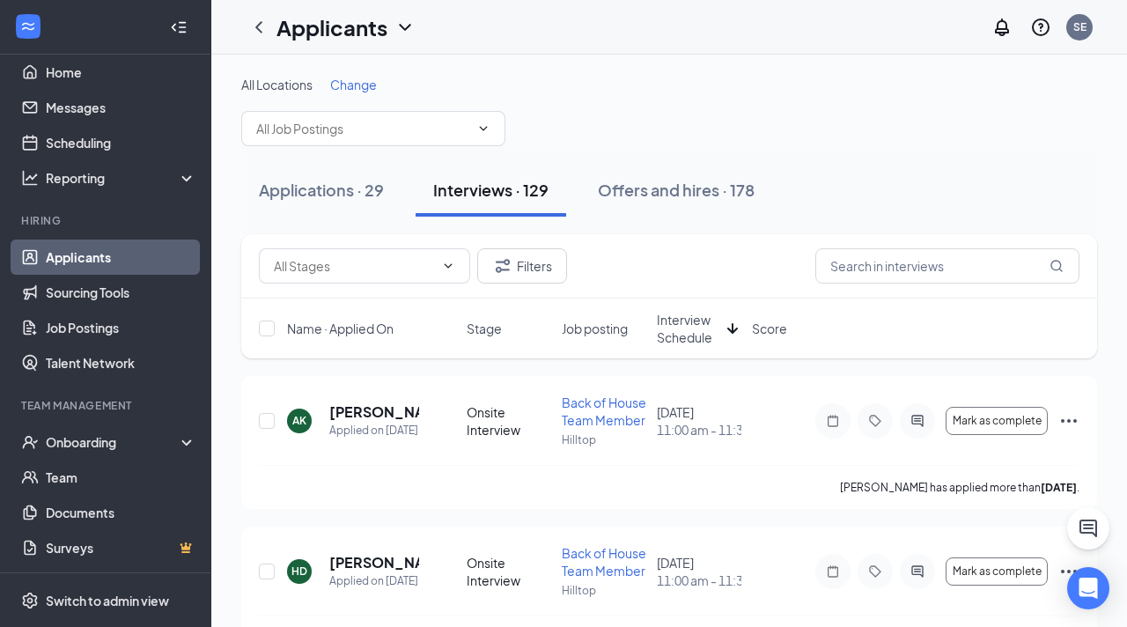
click at [343, 88] on span "Change" at bounding box center [353, 85] width 47 height 16
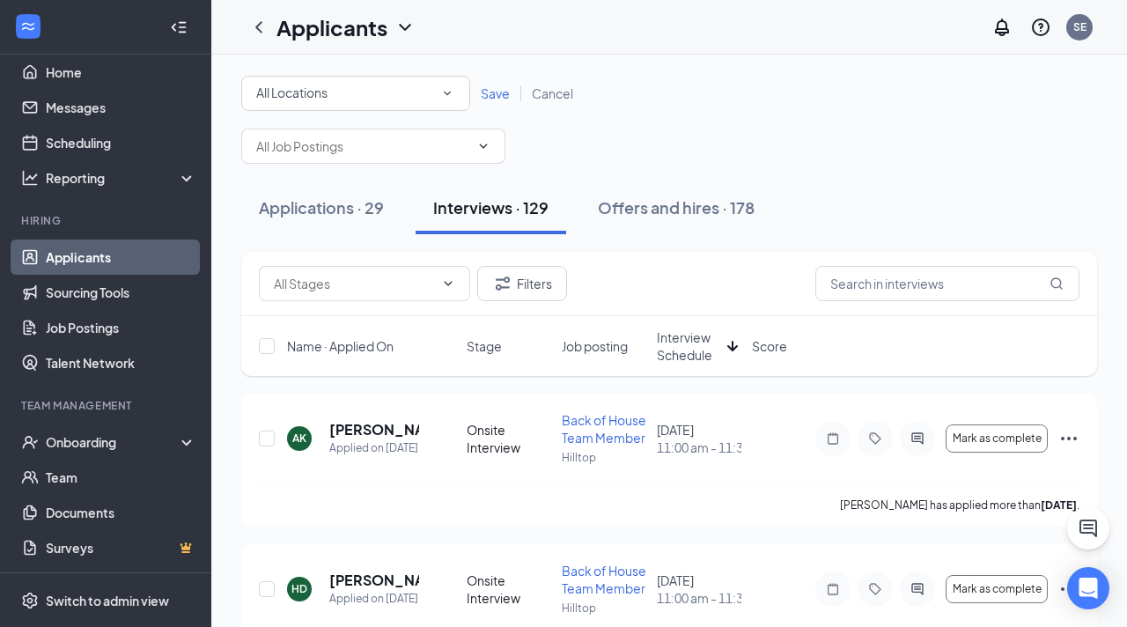
click at [340, 98] on div "All Locations" at bounding box center [355, 93] width 199 height 21
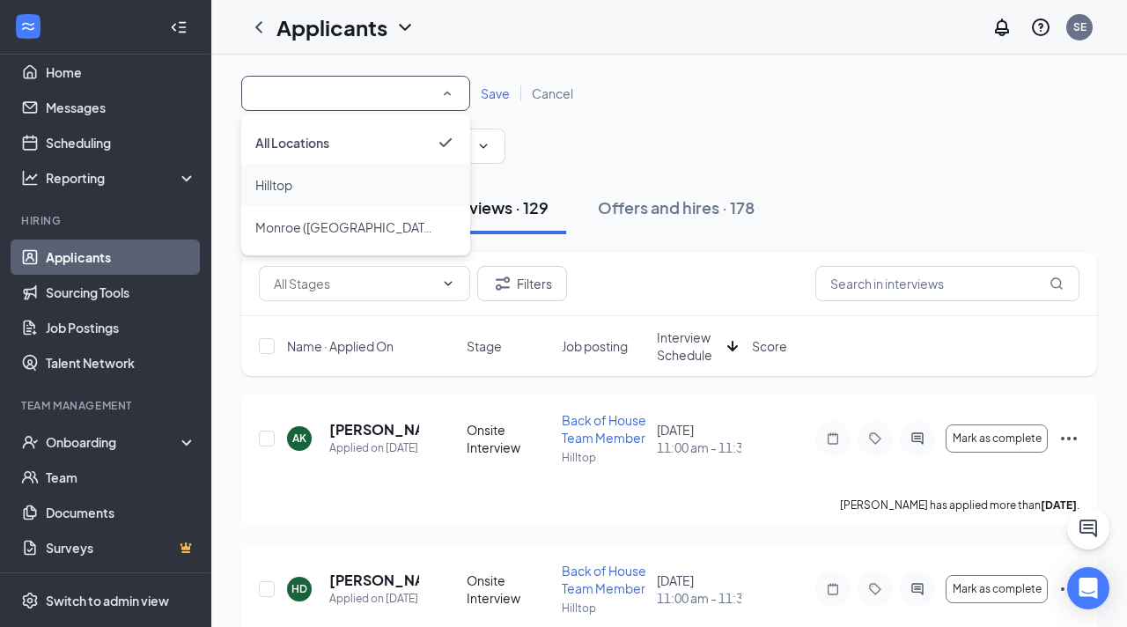
click at [332, 185] on div "Hilltop" at bounding box center [355, 184] width 201 height 21
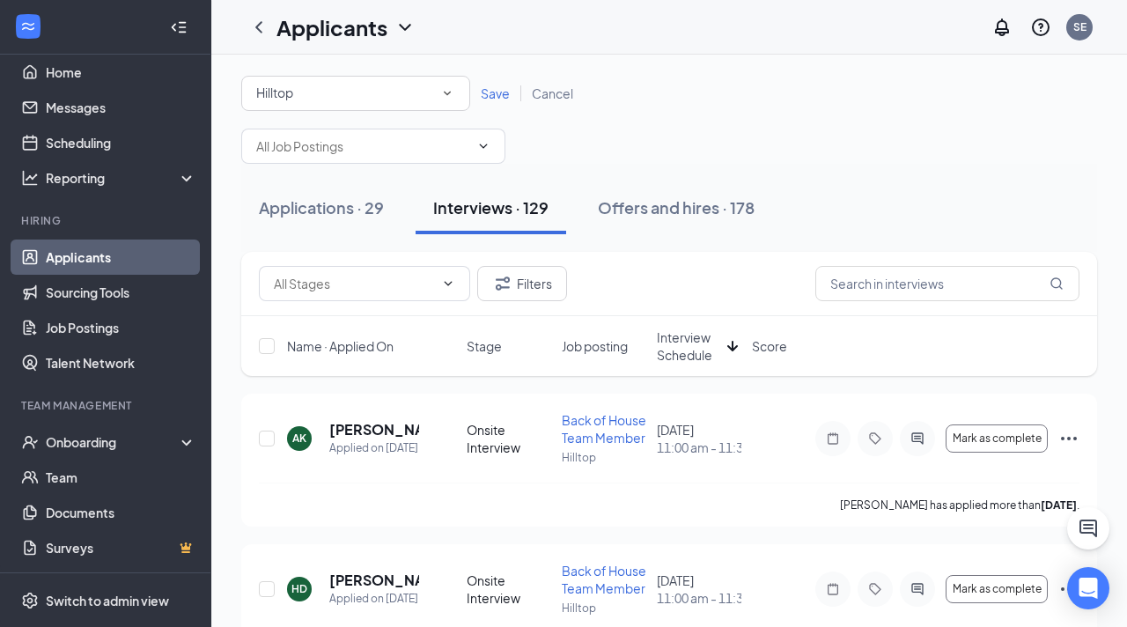
click at [487, 88] on span "Save" at bounding box center [495, 93] width 29 height 16
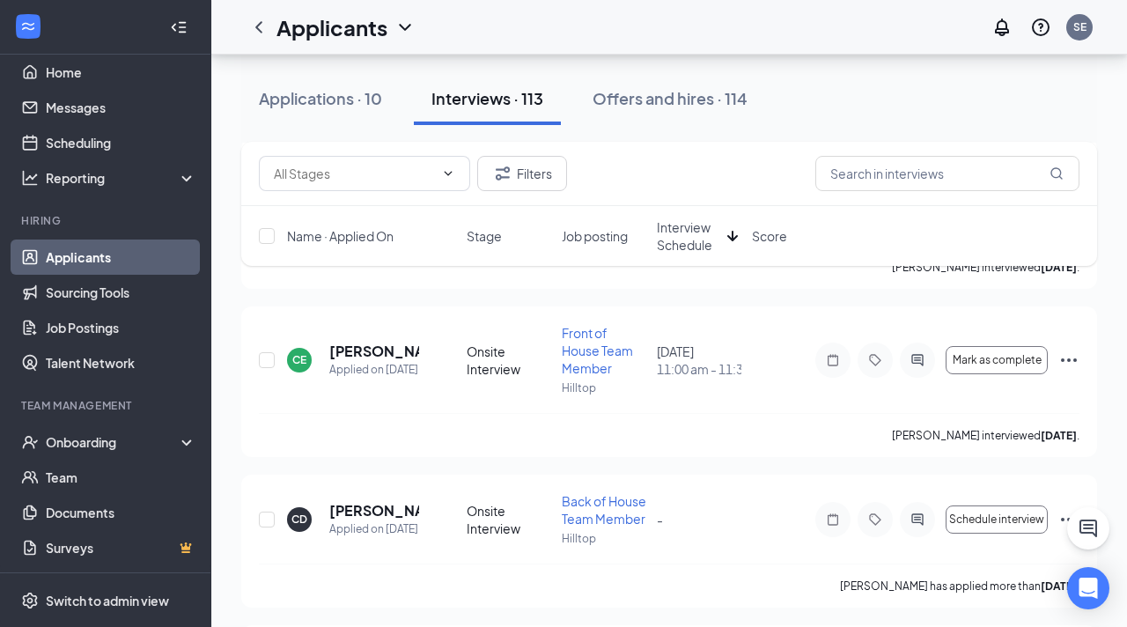
scroll to position [3545, 0]
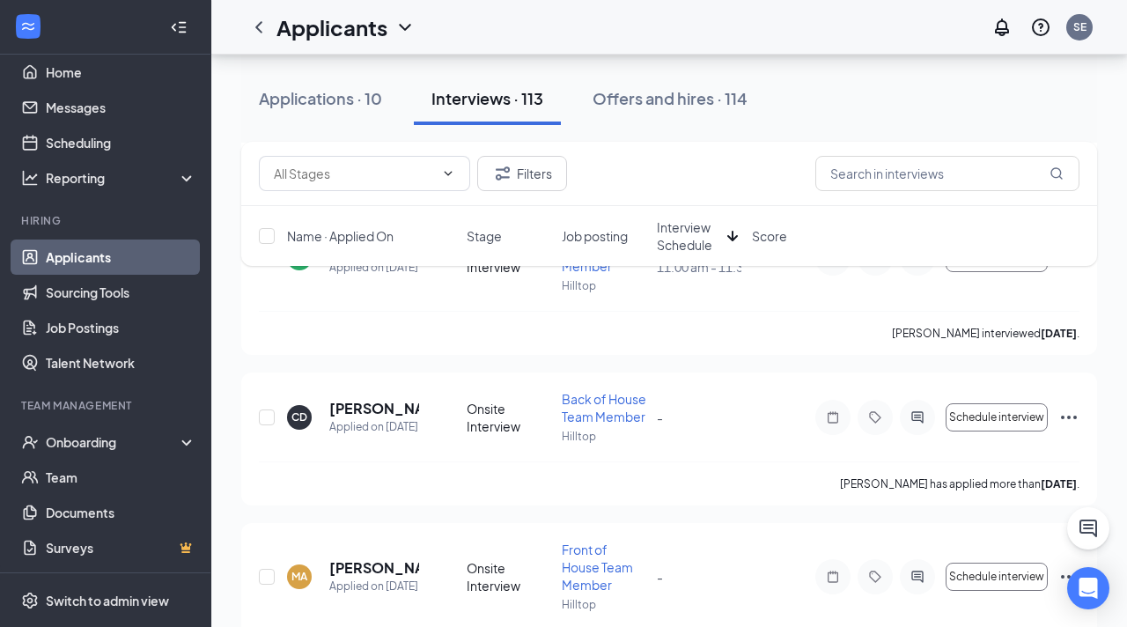
click at [679, 233] on span "Interview Schedule" at bounding box center [688, 235] width 63 height 35
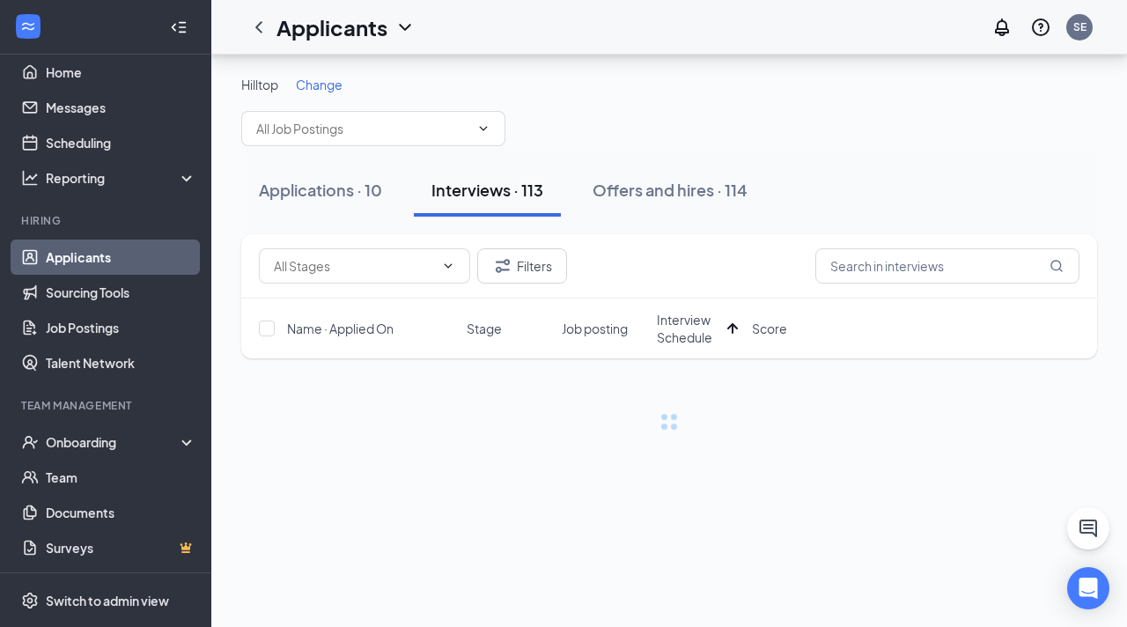
scroll to position [0, 0]
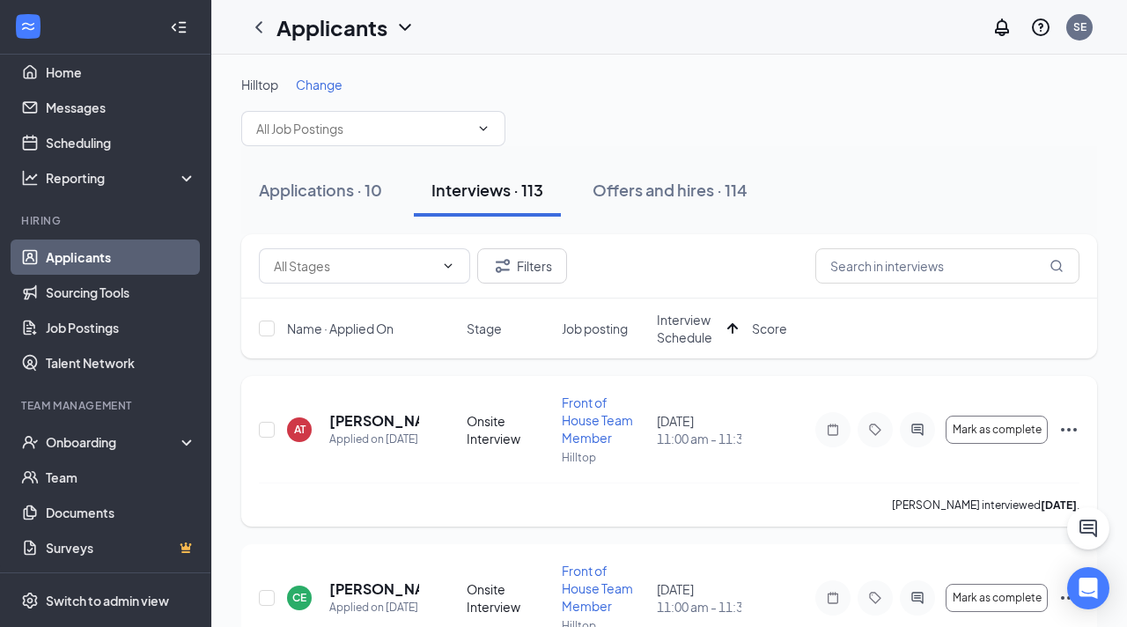
click at [257, 424] on div "AT Austin Taylor Applied on Aug 1 Onsite Interview Front of House Team Member H…" at bounding box center [669, 451] width 856 height 151
click at [262, 424] on input "checkbox" at bounding box center [267, 430] width 16 height 16
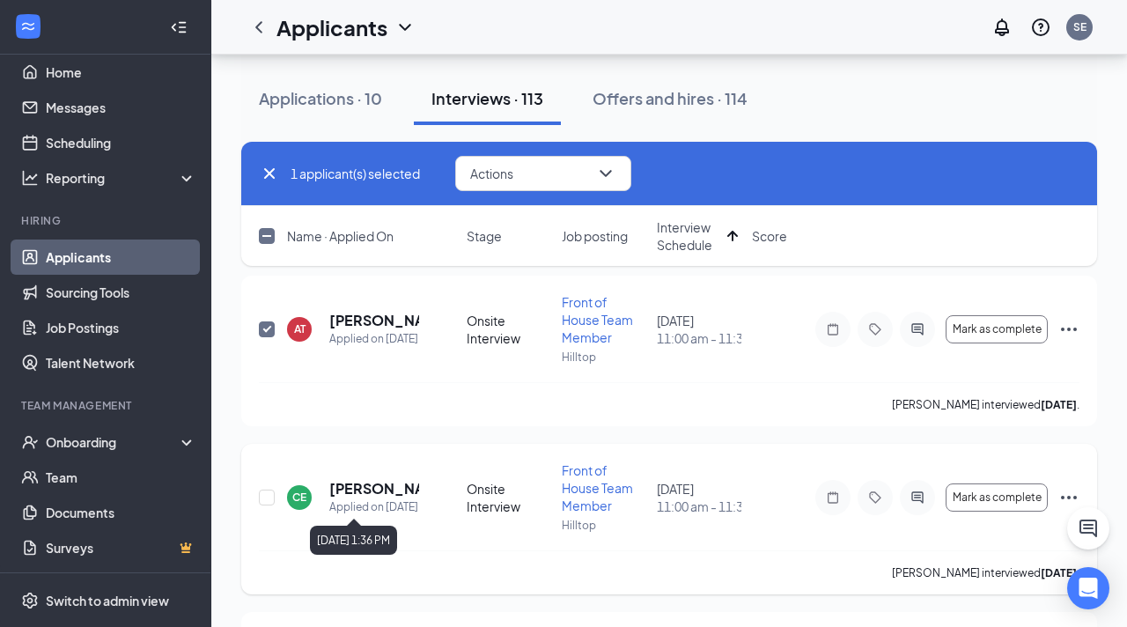
scroll to position [85, 0]
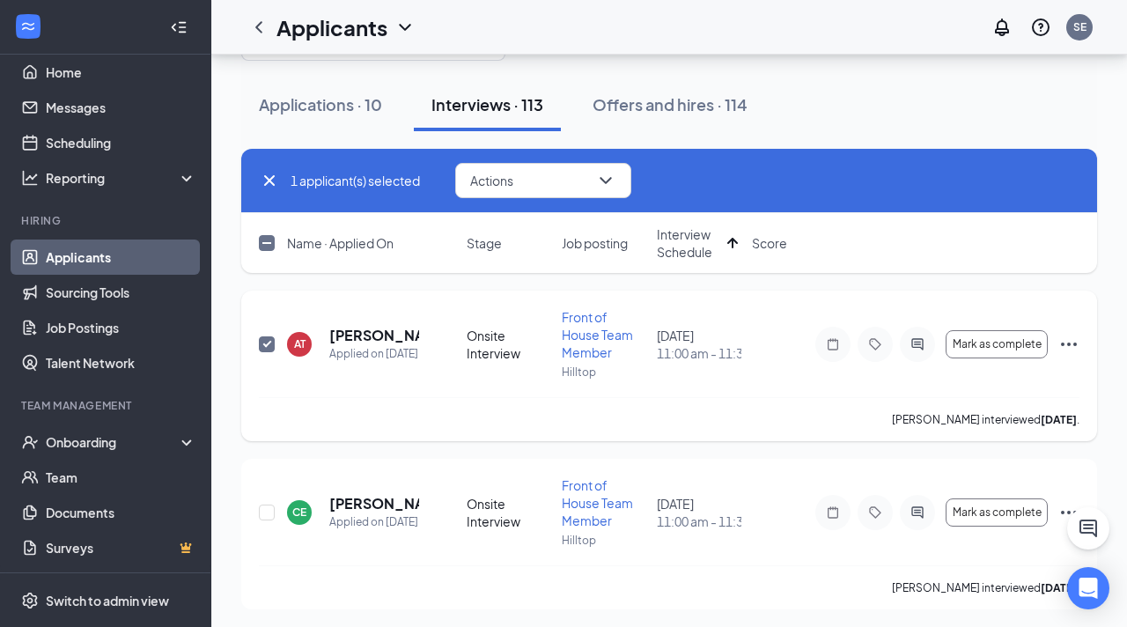
click at [266, 336] on span at bounding box center [267, 344] width 16 height 16
click at [266, 336] on input "checkbox" at bounding box center [267, 344] width 16 height 16
checkbox input "false"
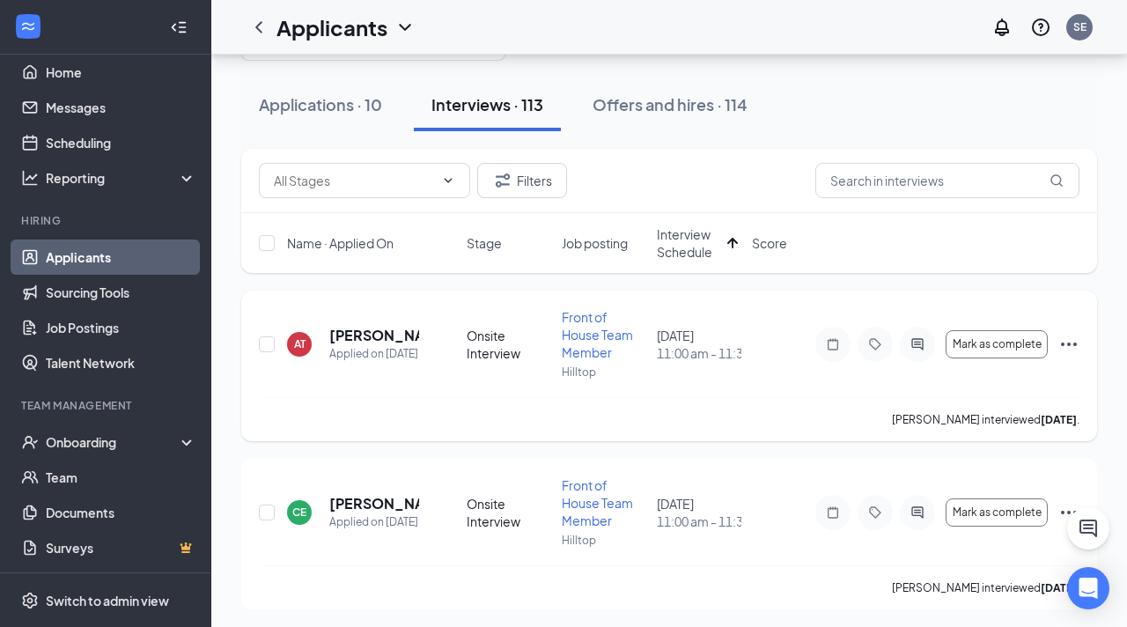
click at [1058, 340] on div "Mark as complete" at bounding box center [947, 344] width 264 height 35
click at [1067, 341] on icon "Ellipses" at bounding box center [1069, 344] width 21 height 21
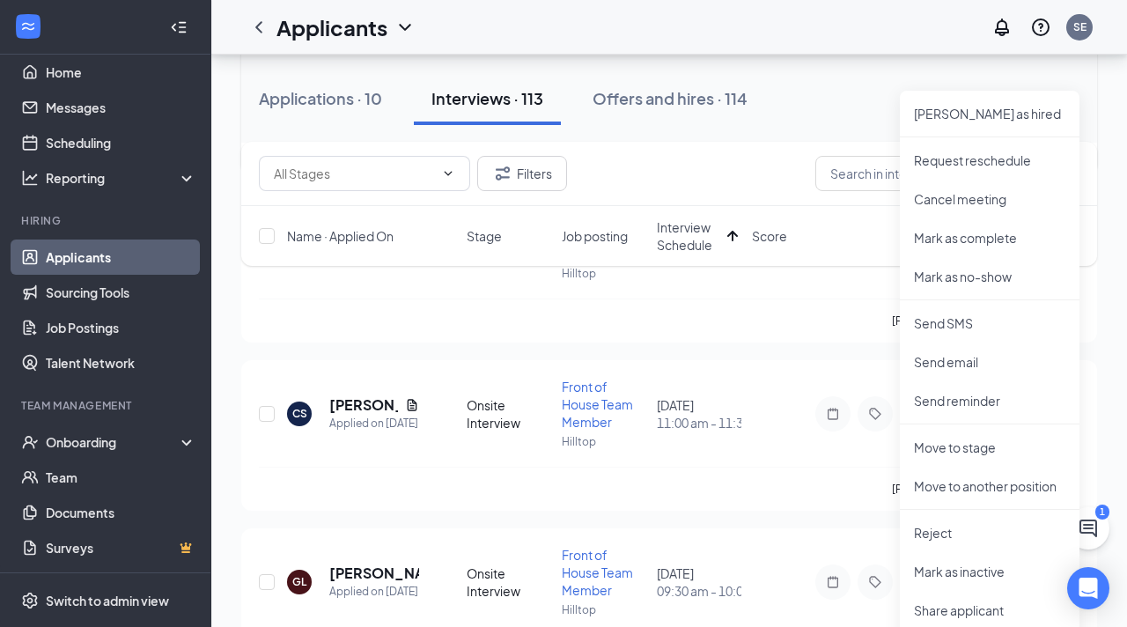
scroll to position [382, 0]
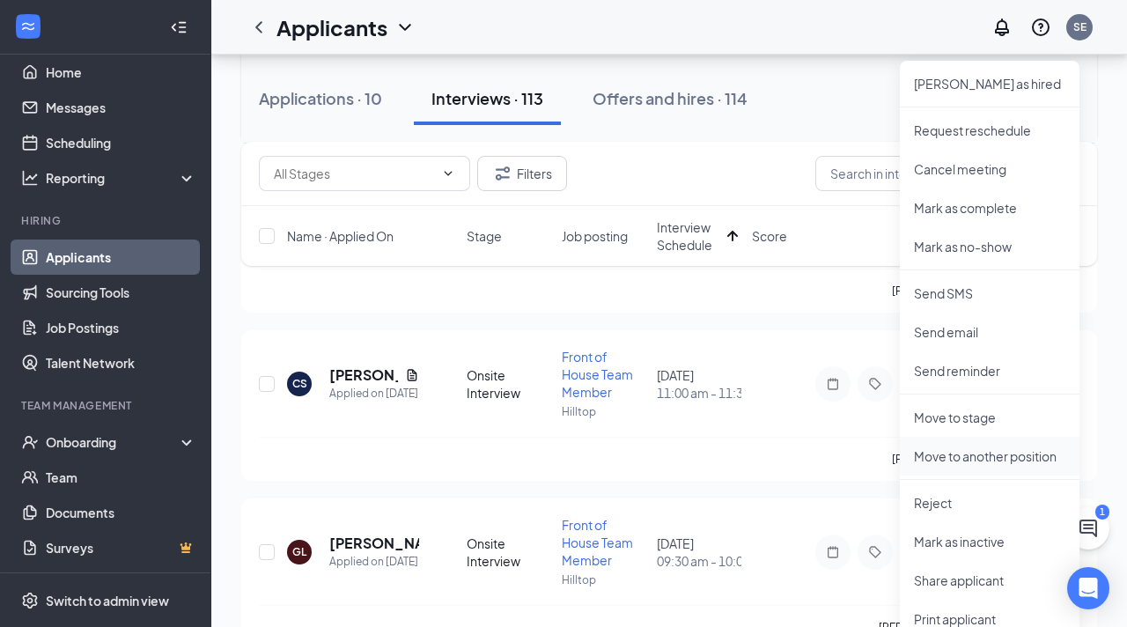
click at [958, 457] on p "Move to another position" at bounding box center [989, 456] width 151 height 18
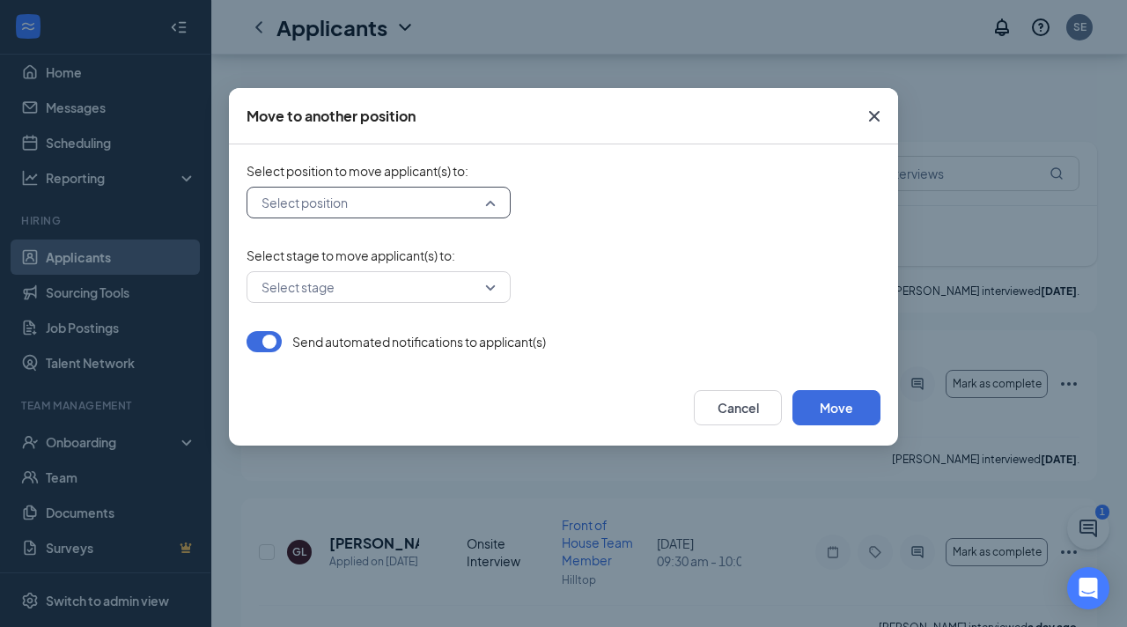
click at [397, 195] on input "search" at bounding box center [372, 203] width 231 height 30
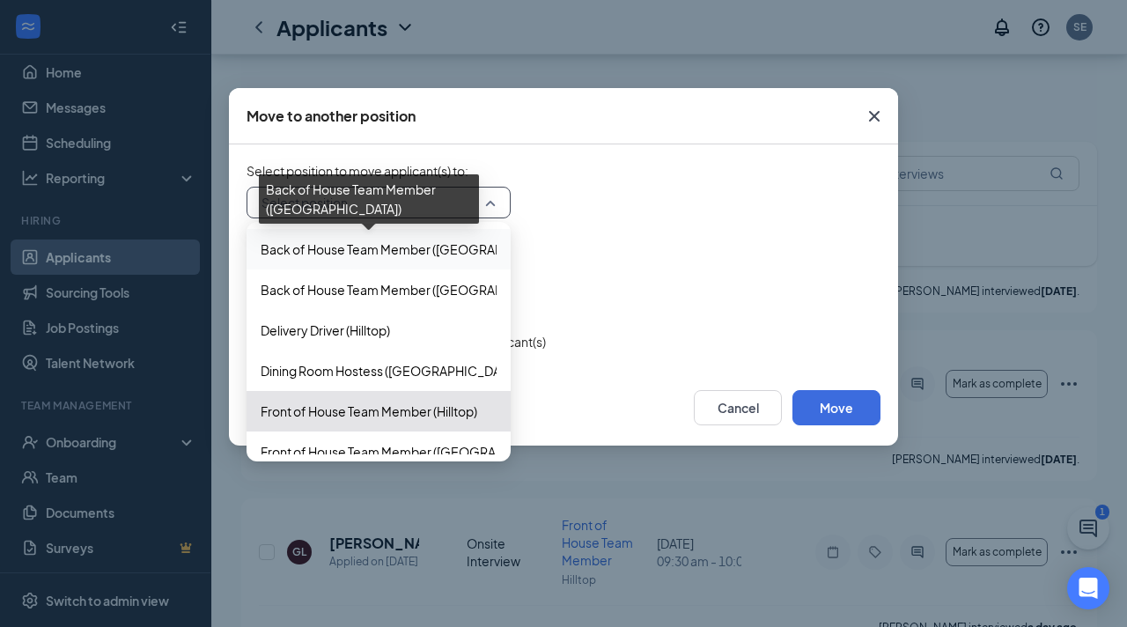
click at [381, 240] on span "Back of House Team Member ([GEOGRAPHIC_DATA])" at bounding box center [414, 249] width 307 height 19
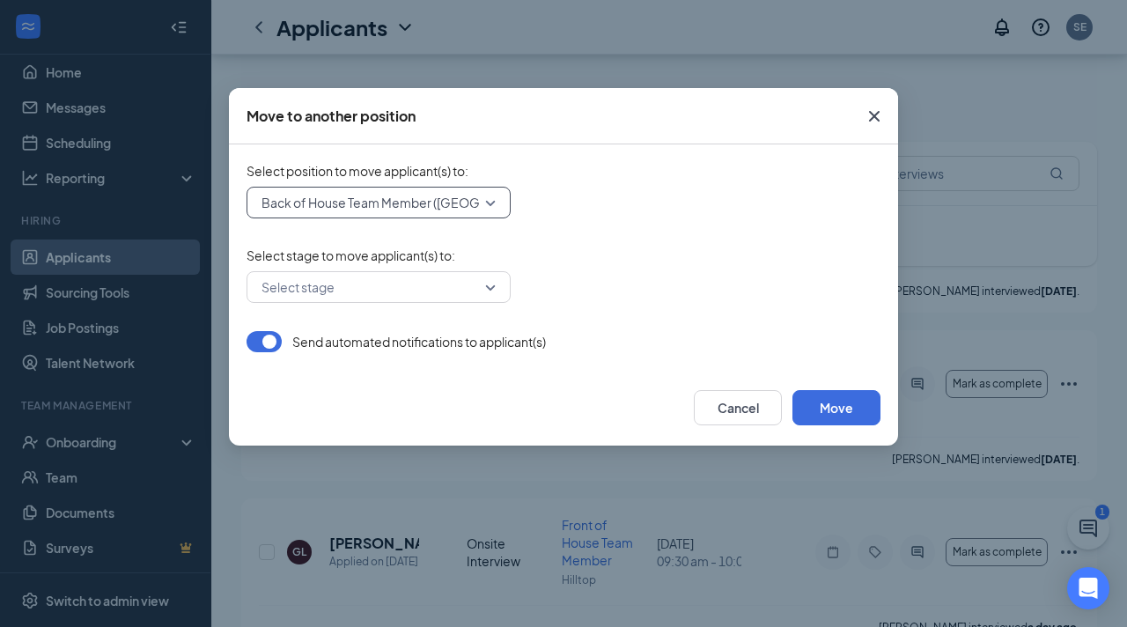
click at [364, 285] on input "search" at bounding box center [372, 287] width 231 height 30
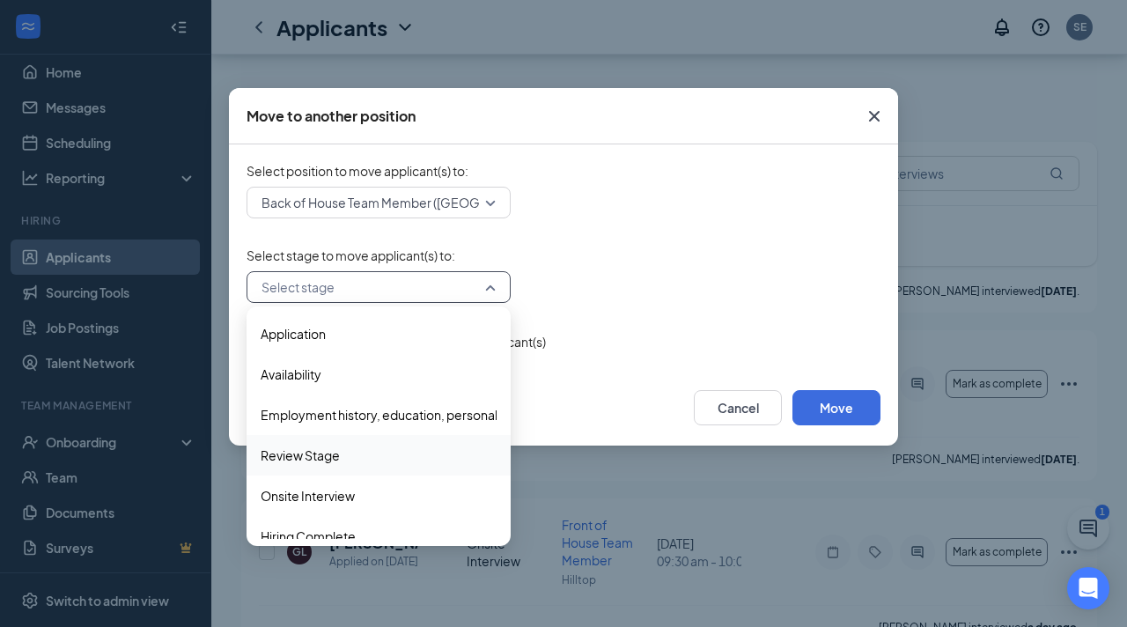
scroll to position [18, 0]
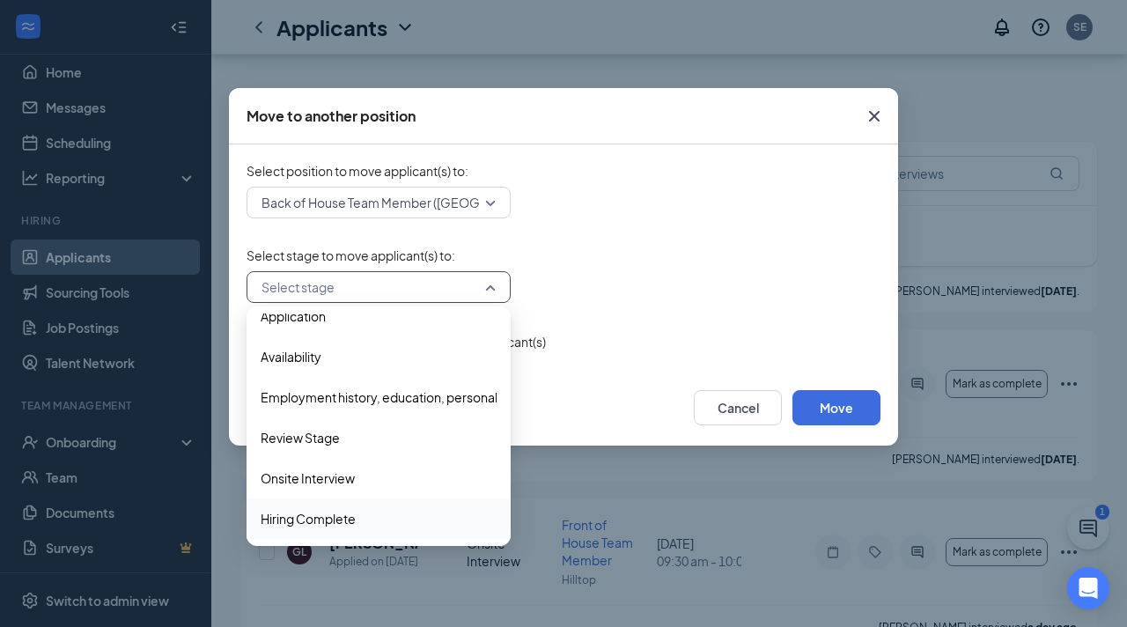
click at [323, 517] on span "Hiring Complete" at bounding box center [308, 518] width 95 height 19
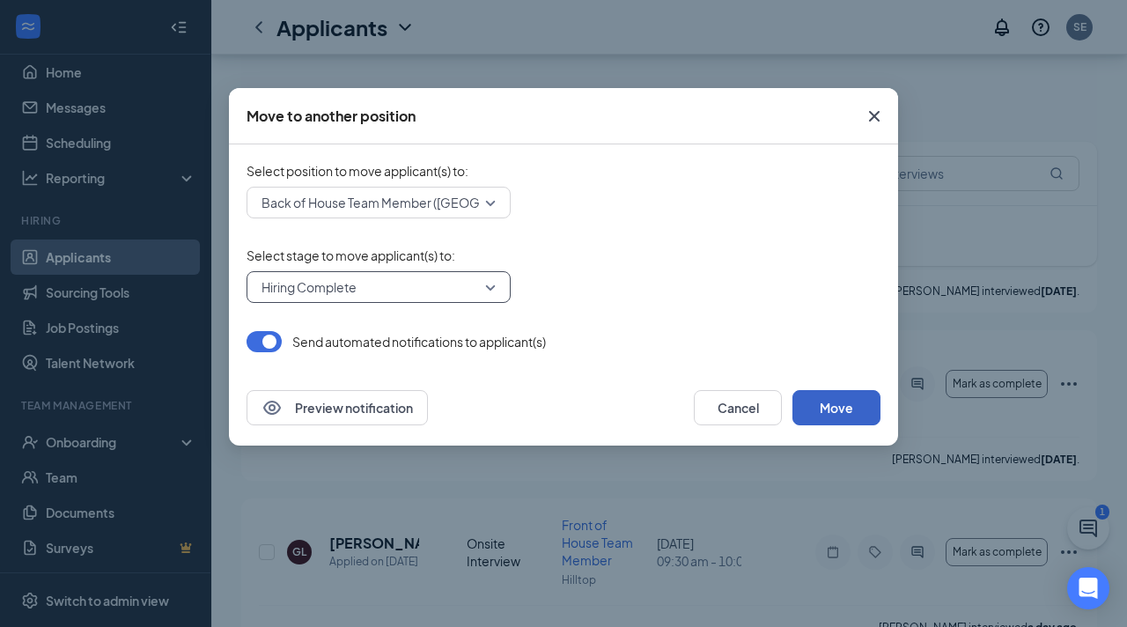
click at [802, 415] on button "Move" at bounding box center [837, 407] width 88 height 35
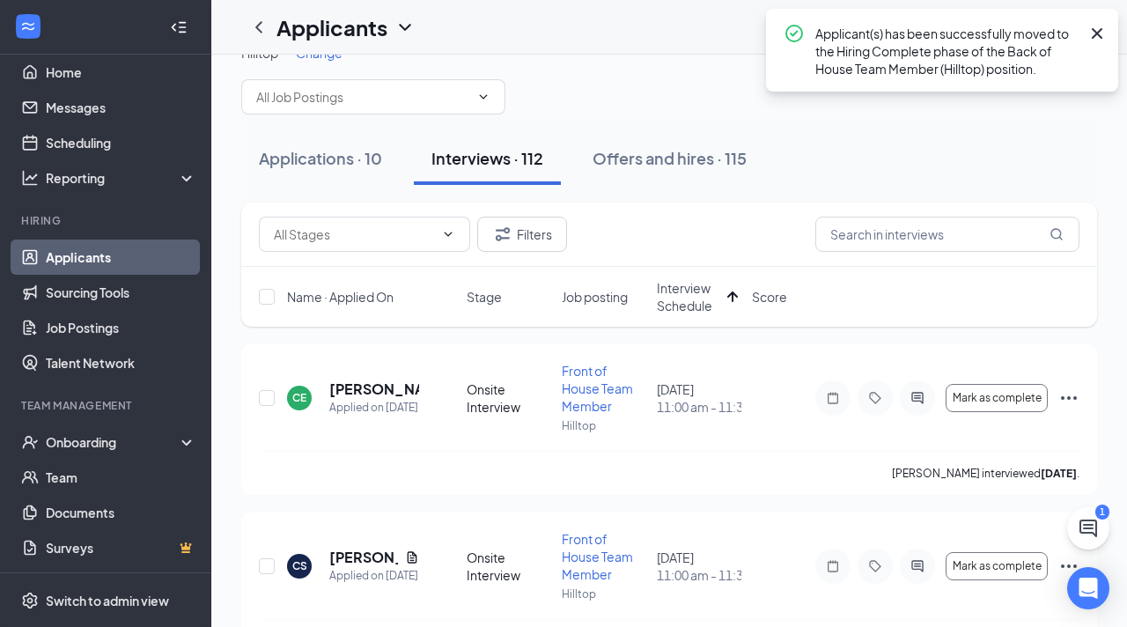
scroll to position [0, 0]
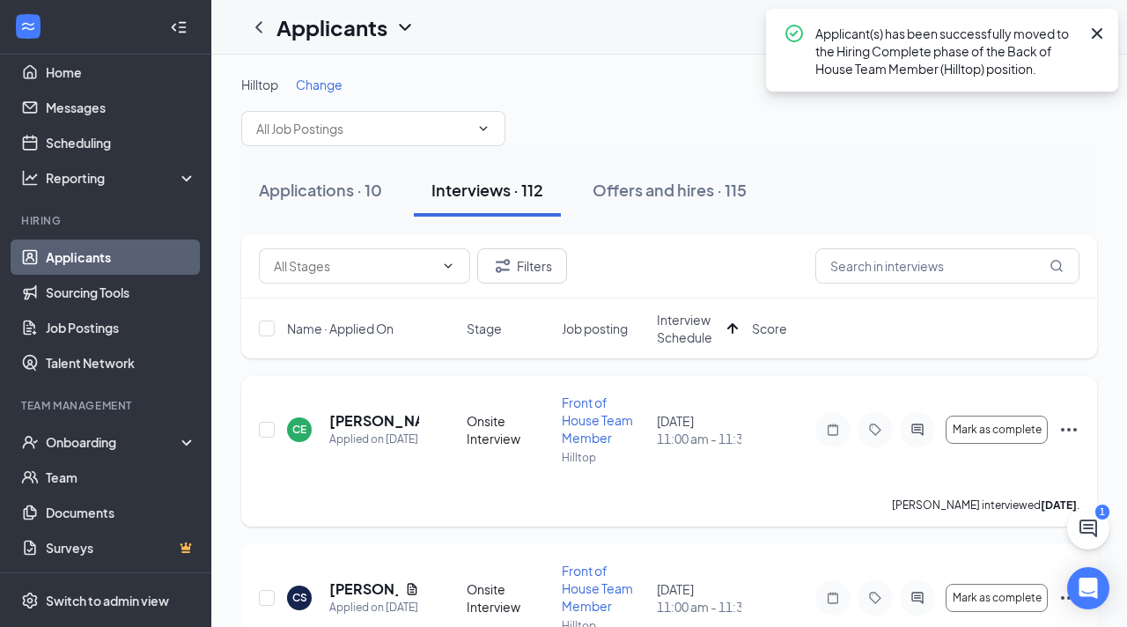
click at [1058, 428] on div "Mark as complete Mark as hired Request reschedule Cancel meeting Mark as comple…" at bounding box center [947, 429] width 264 height 35
click at [1071, 424] on icon "Ellipses" at bounding box center [1069, 429] width 21 height 21
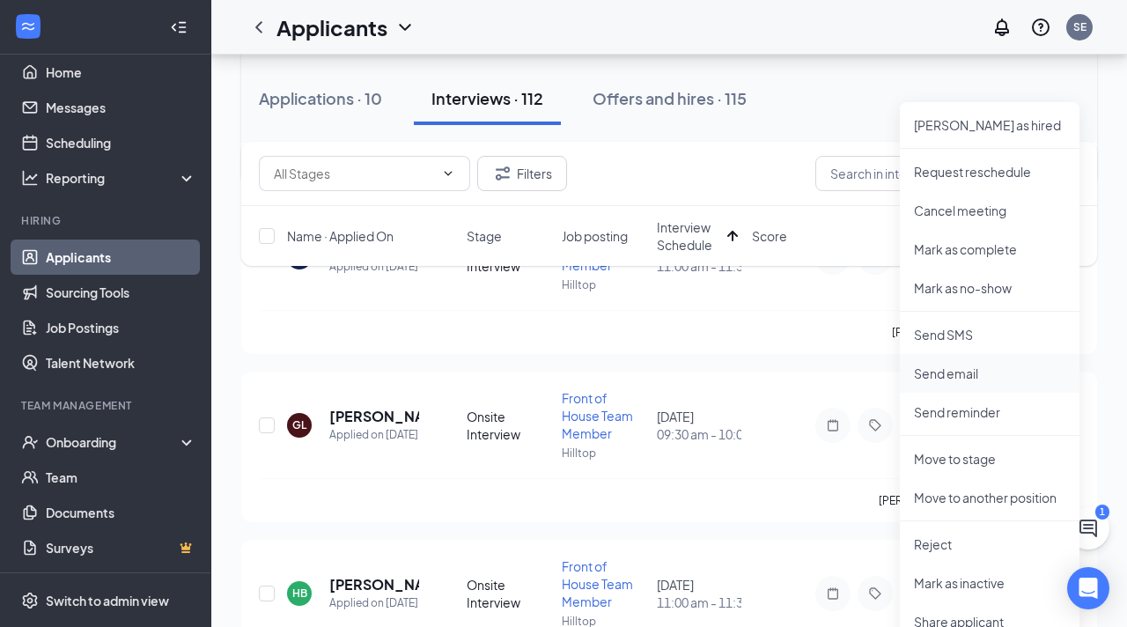
scroll to position [342, 0]
click at [957, 489] on p "Move to another position" at bounding box center [989, 497] width 151 height 18
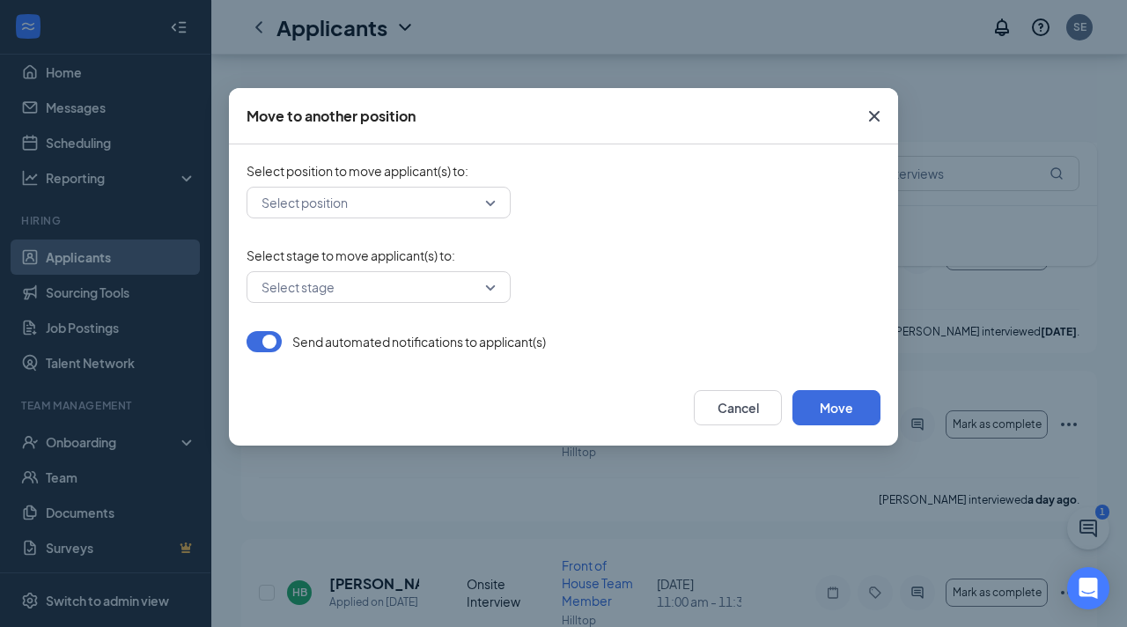
click at [453, 211] on input "search" at bounding box center [372, 203] width 231 height 30
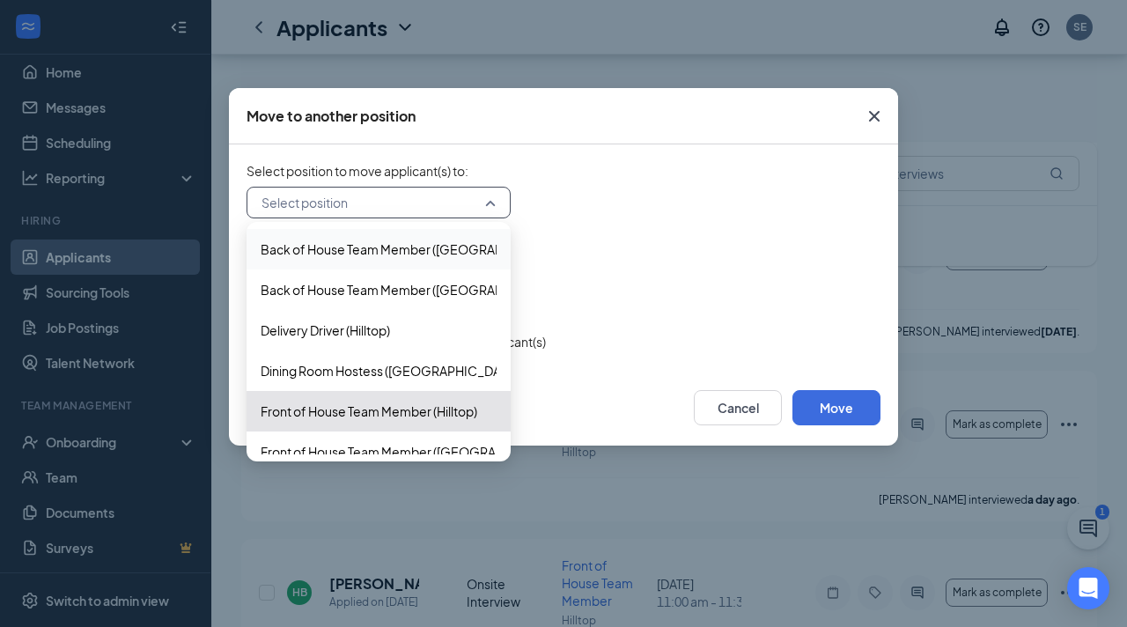
click at [424, 247] on span "Back of House Team Member ([GEOGRAPHIC_DATA])" at bounding box center [414, 249] width 307 height 19
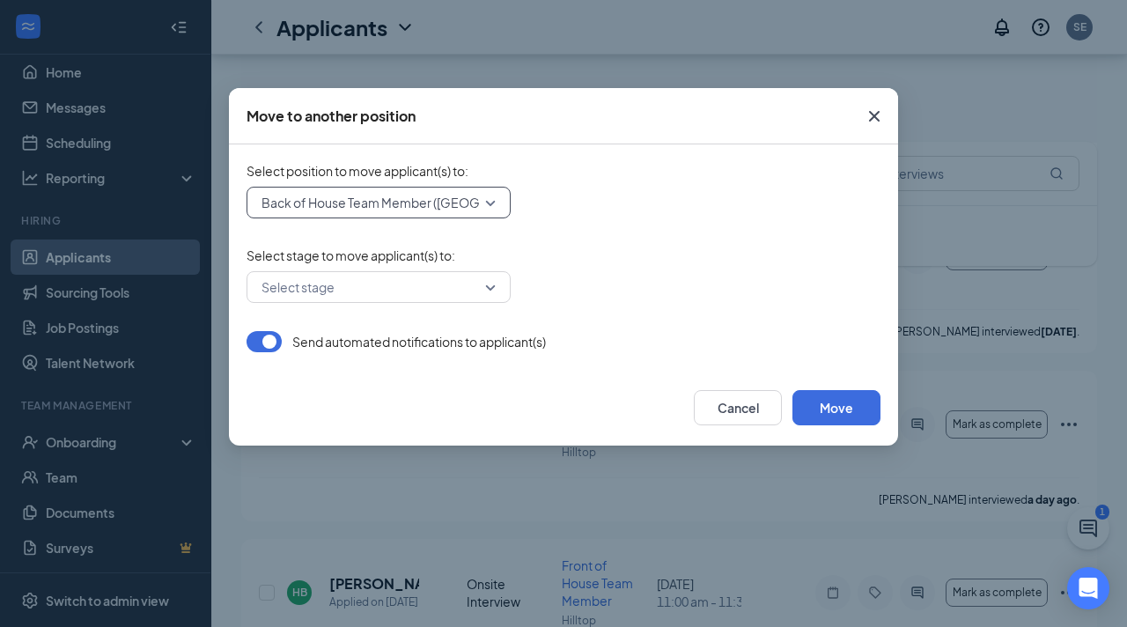
click at [389, 285] on input "search" at bounding box center [372, 287] width 231 height 30
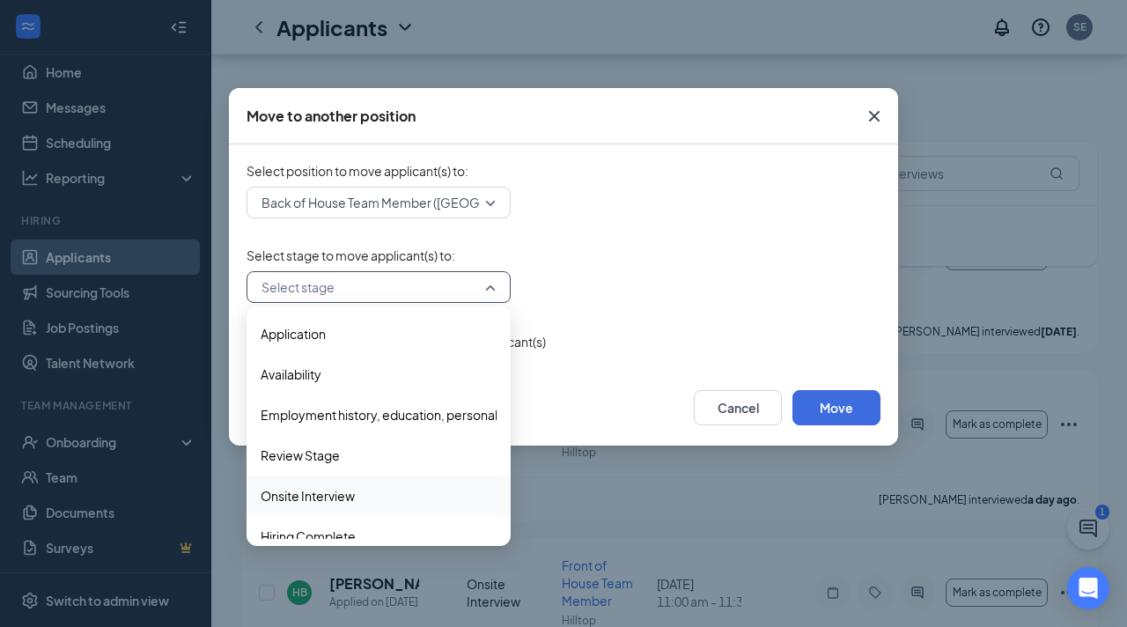
scroll to position [18, 0]
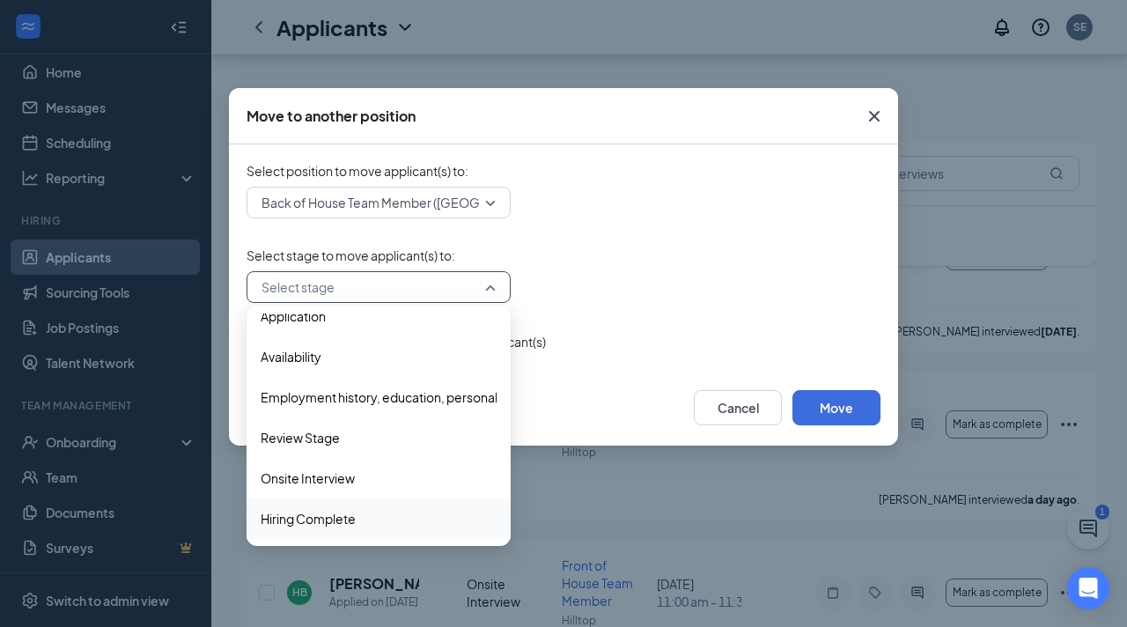
click at [338, 515] on span "Hiring Complete" at bounding box center [308, 518] width 95 height 19
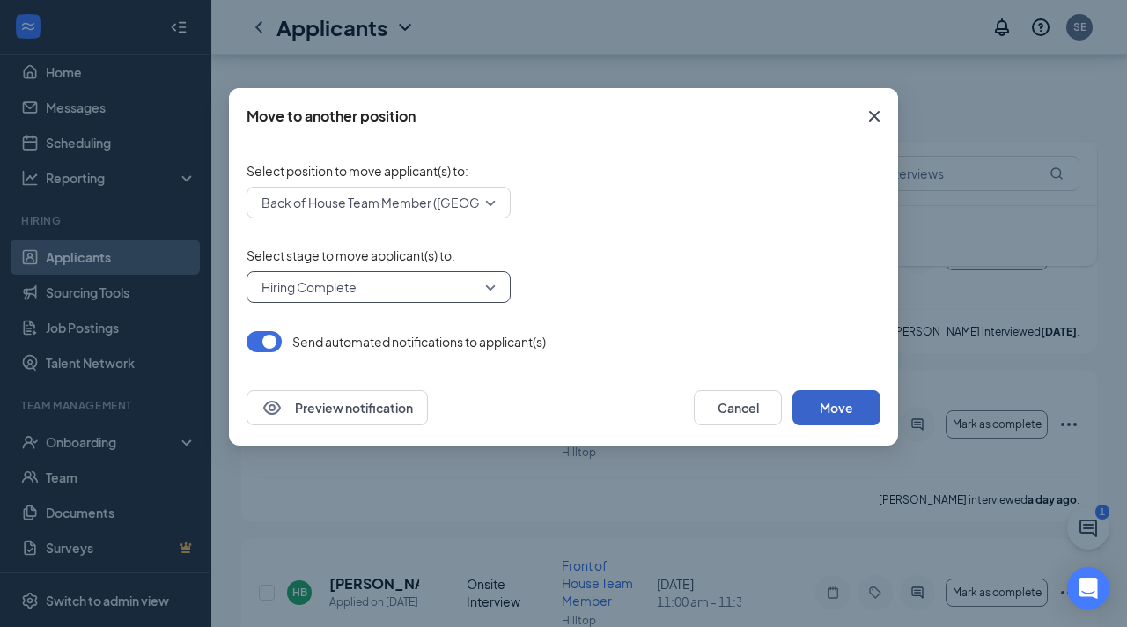
click at [808, 418] on button "Move" at bounding box center [837, 407] width 88 height 35
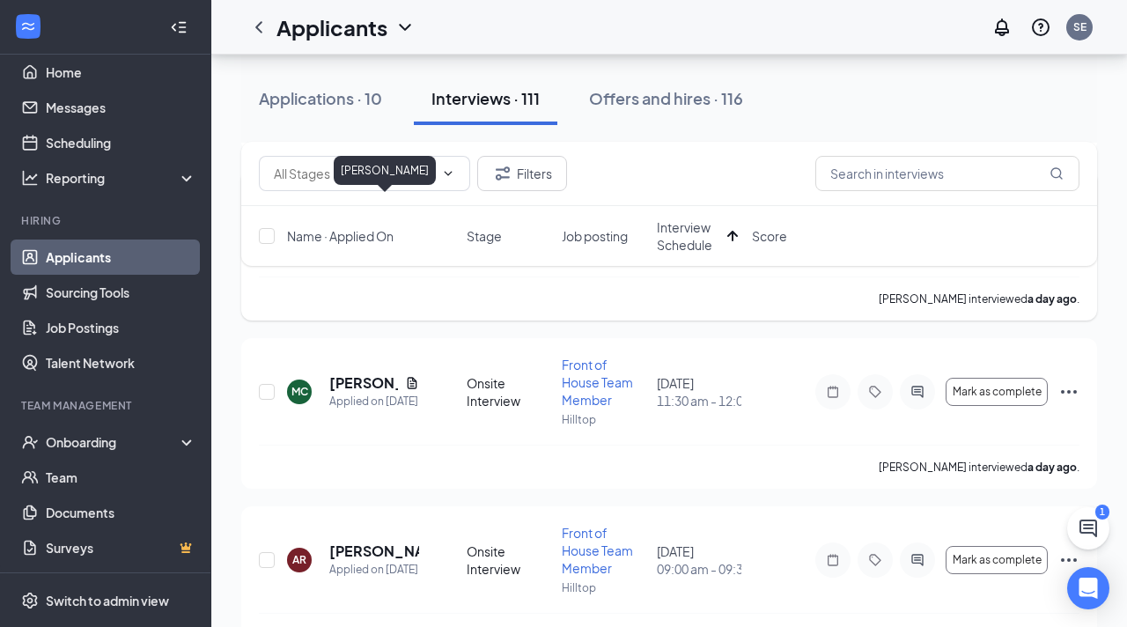
scroll to position [557, 0]
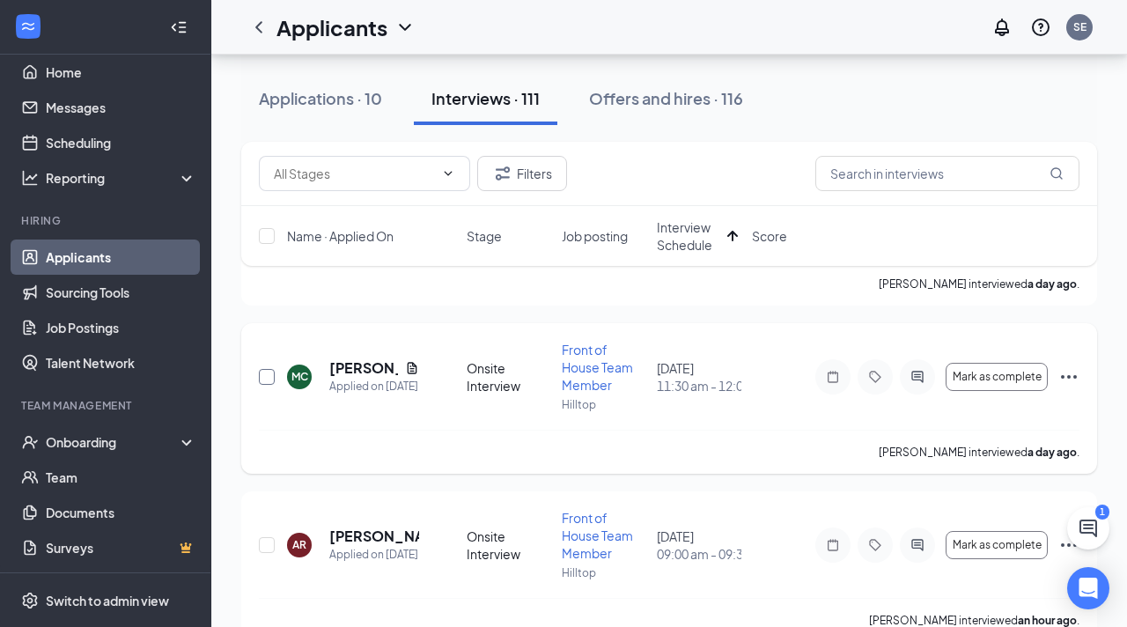
click at [263, 373] on input "checkbox" at bounding box center [267, 377] width 16 height 16
checkbox input "true"
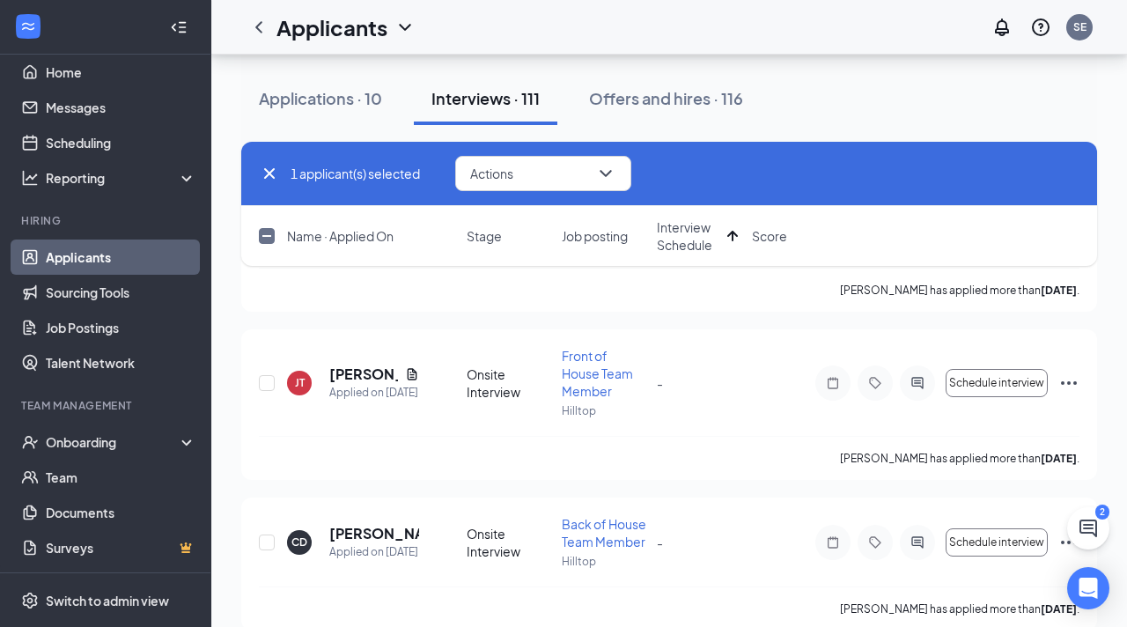
scroll to position [10075, 0]
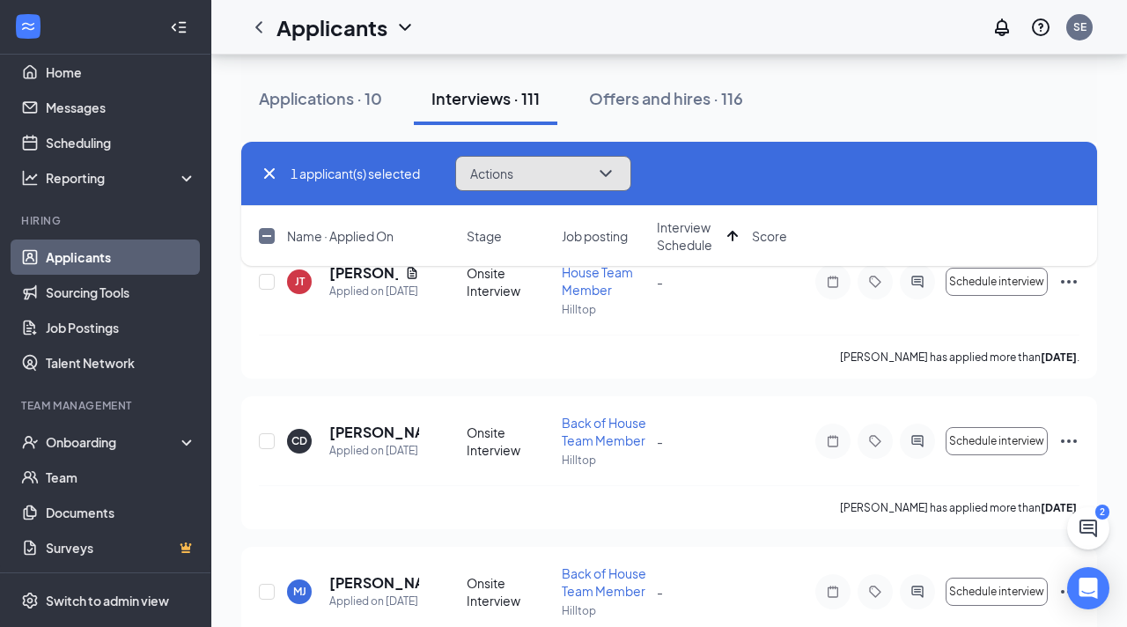
click at [505, 172] on span "Actions" at bounding box center [491, 173] width 43 height 12
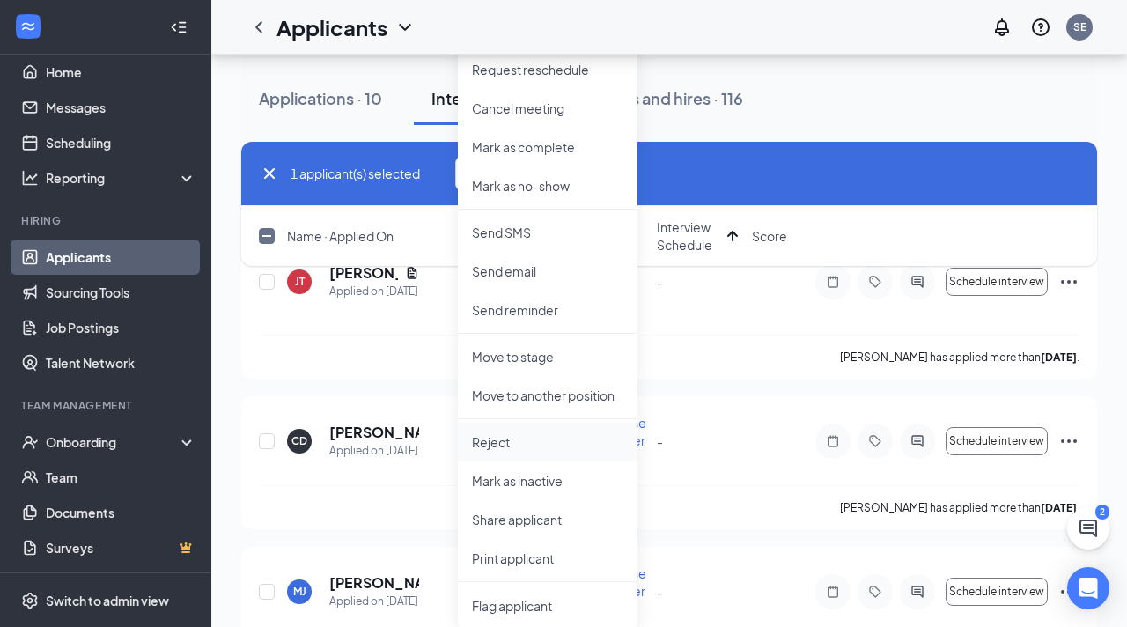
click at [523, 443] on p "Reject" at bounding box center [547, 442] width 151 height 18
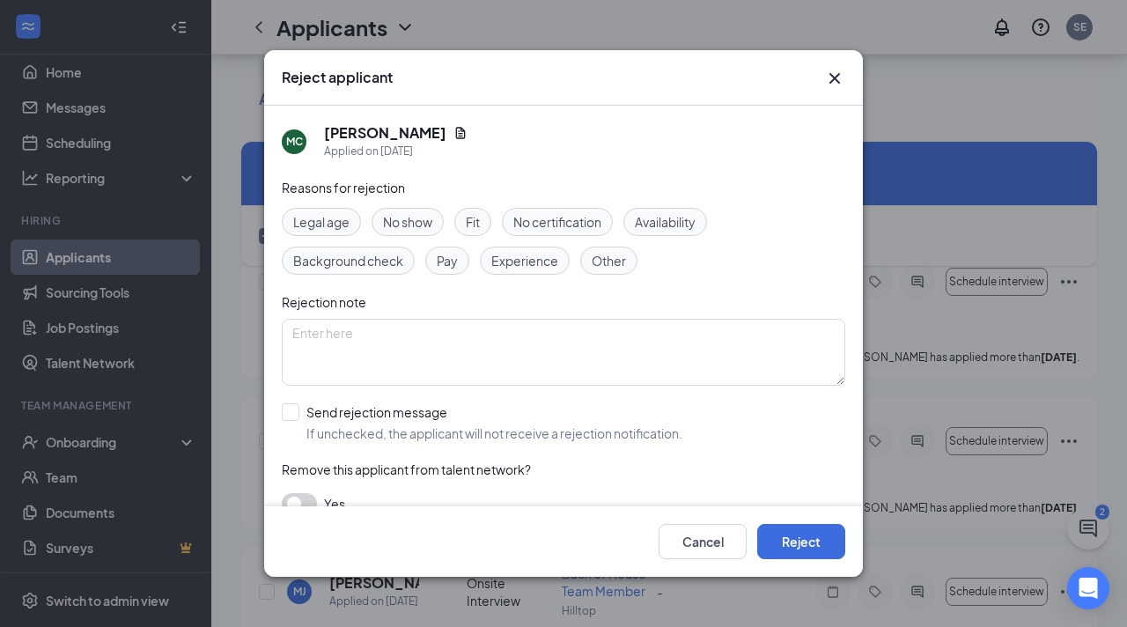
click at [597, 269] on span "Other" at bounding box center [609, 260] width 34 height 19
click at [417, 417] on input "Send rejection message If unchecked, the applicant will not receive a rejection…" at bounding box center [482, 422] width 401 height 39
checkbox input "true"
click at [812, 542] on button "Reject" at bounding box center [801, 541] width 88 height 35
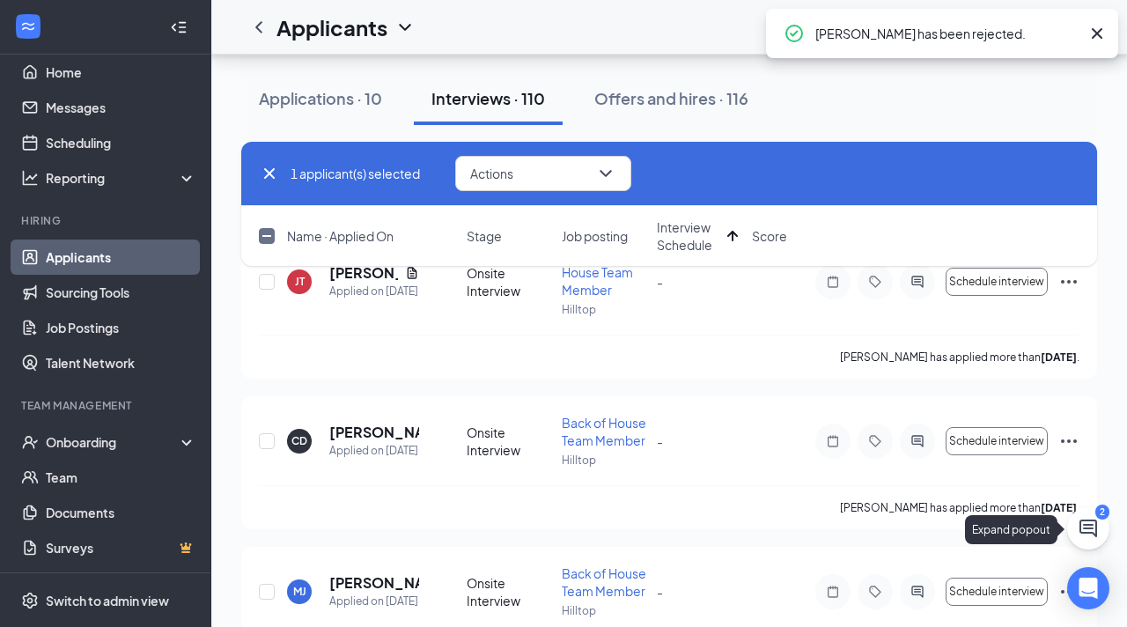
click at [1103, 527] on button at bounding box center [1088, 528] width 42 height 42
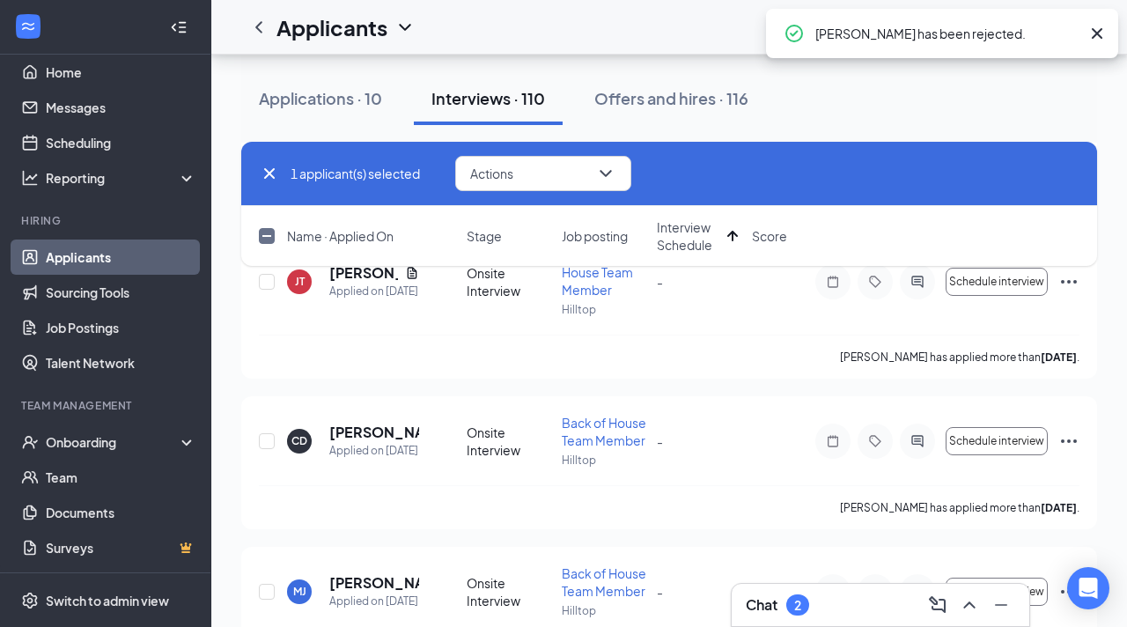
click at [847, 588] on div "Chat 2" at bounding box center [881, 605] width 298 height 42
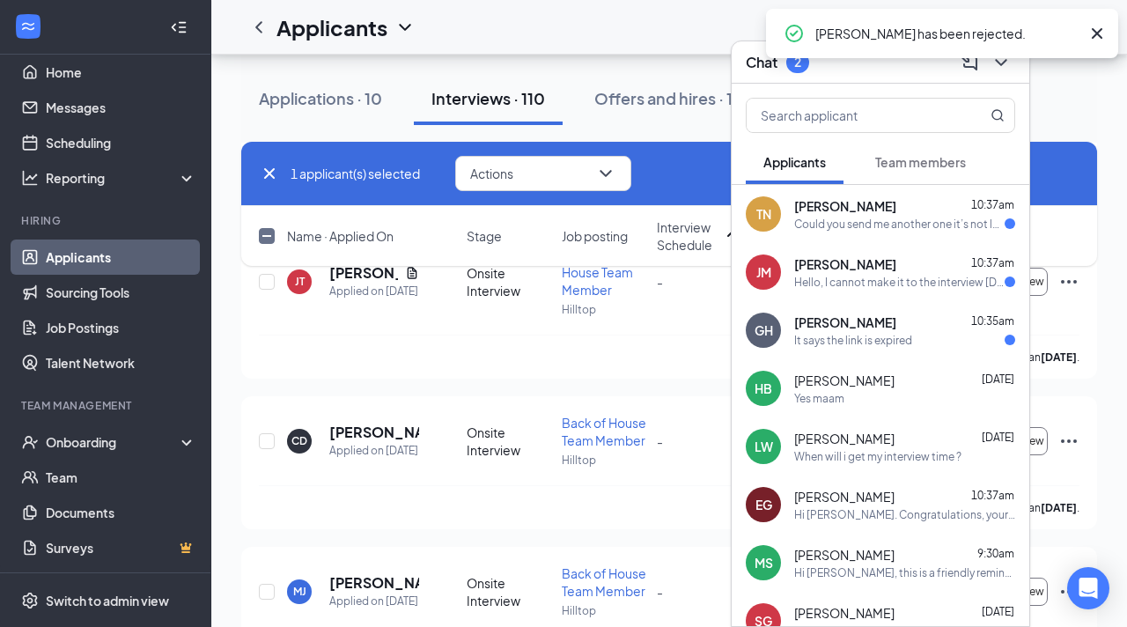
click at [863, 223] on div "Could you send me another one it’s not letting me sign anything it’s saying it …" at bounding box center [899, 224] width 210 height 15
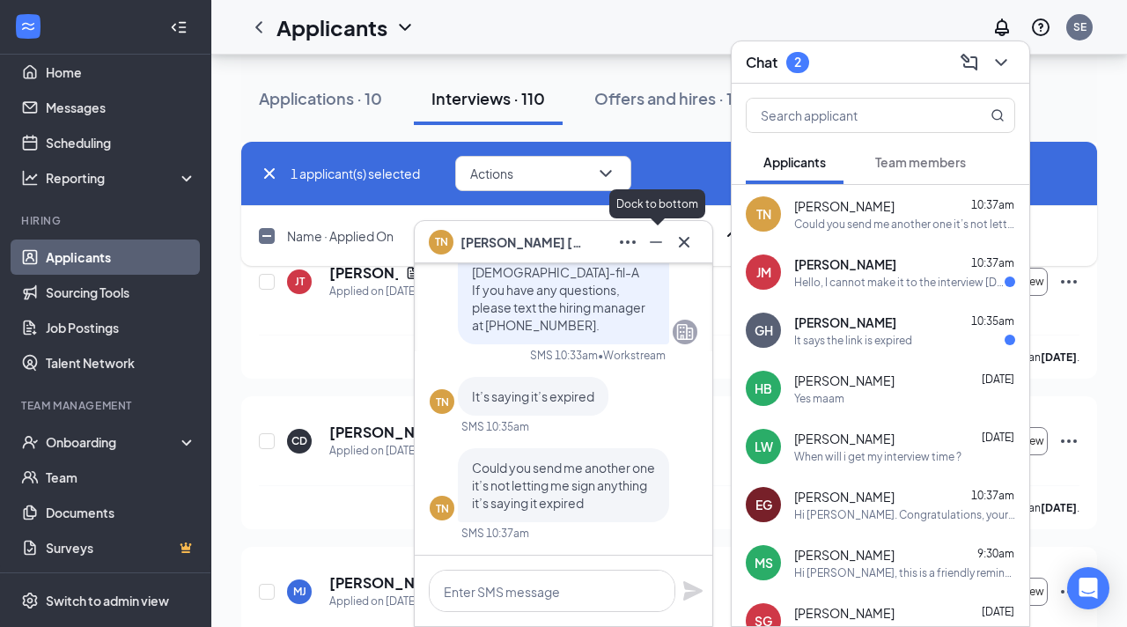
click at [664, 232] on icon "Minimize" at bounding box center [655, 242] width 21 height 21
checkbox input "false"
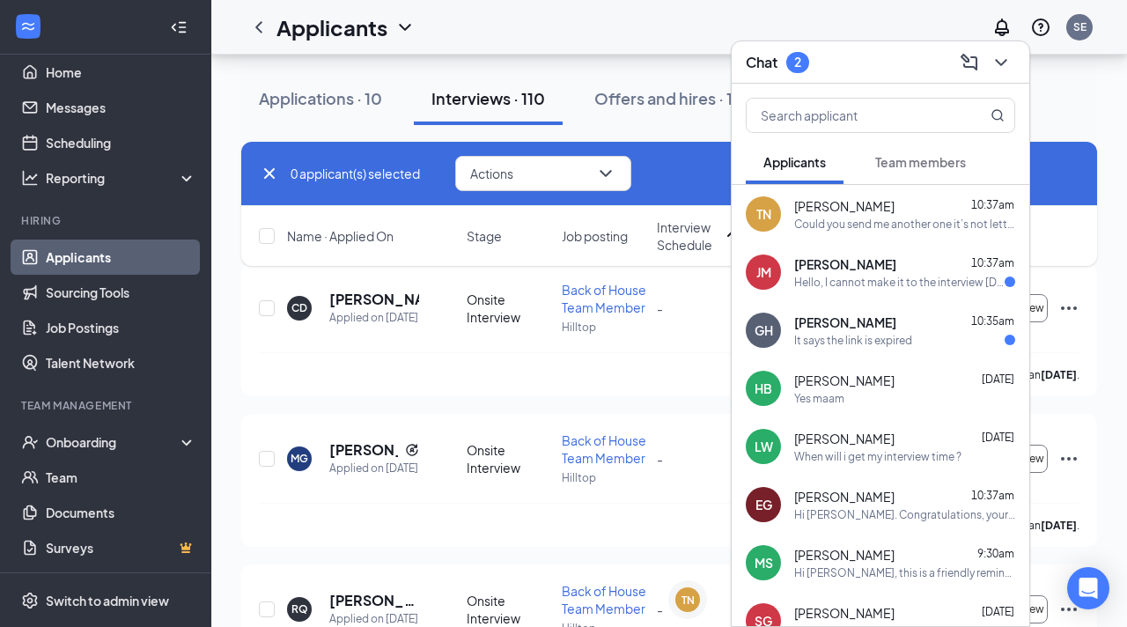
click at [918, 284] on div "Hello, I cannot make it to the interview on Thursday unless it's around 5:00-5:…" at bounding box center [899, 282] width 210 height 15
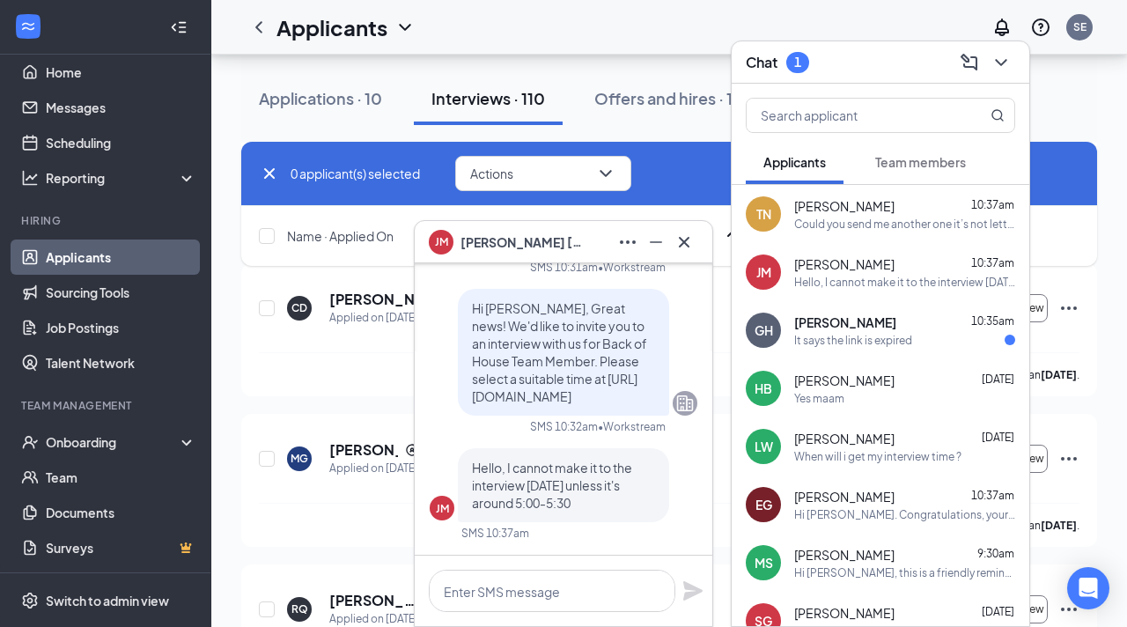
scroll to position [-136, 0]
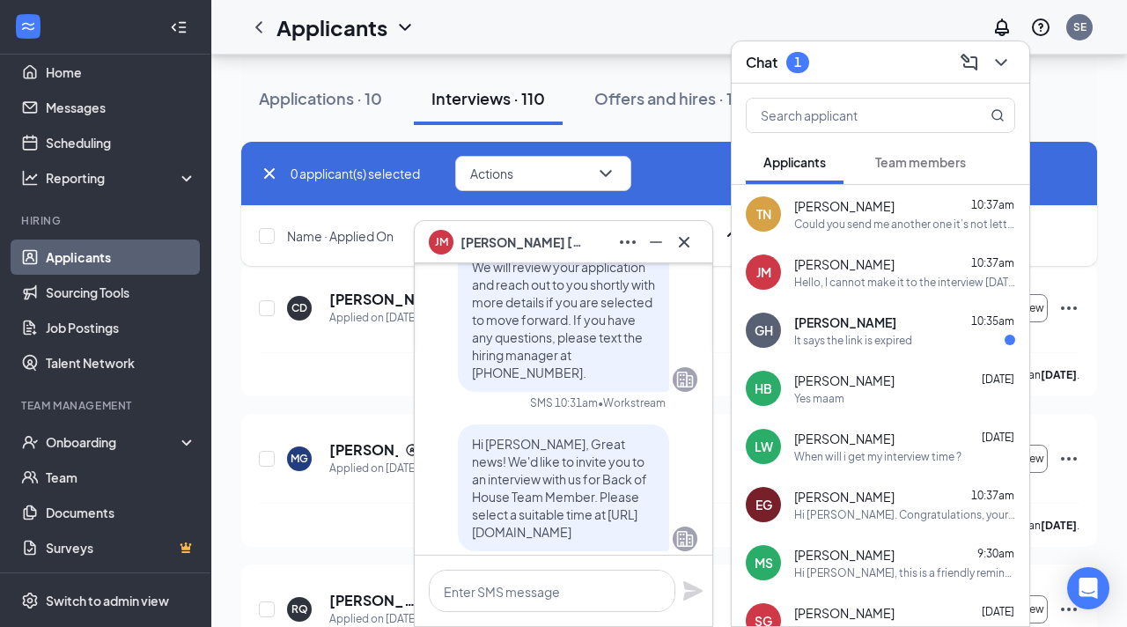
click at [685, 232] on icon "Cross" at bounding box center [684, 242] width 21 height 21
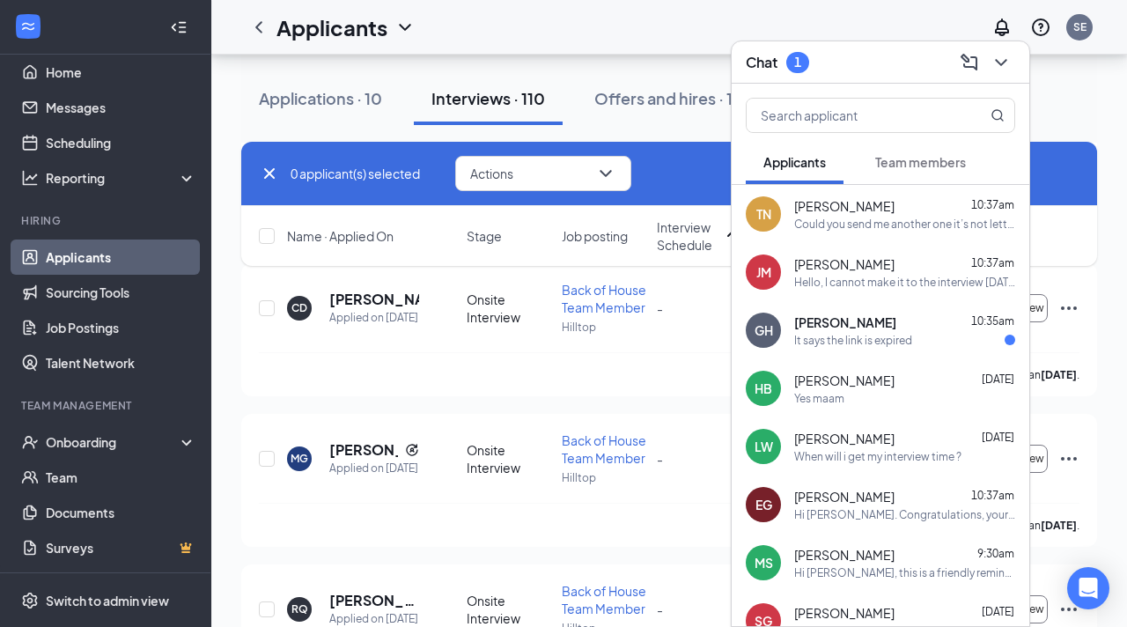
click at [893, 329] on div "Gavin Helms 10:35am" at bounding box center [904, 322] width 221 height 18
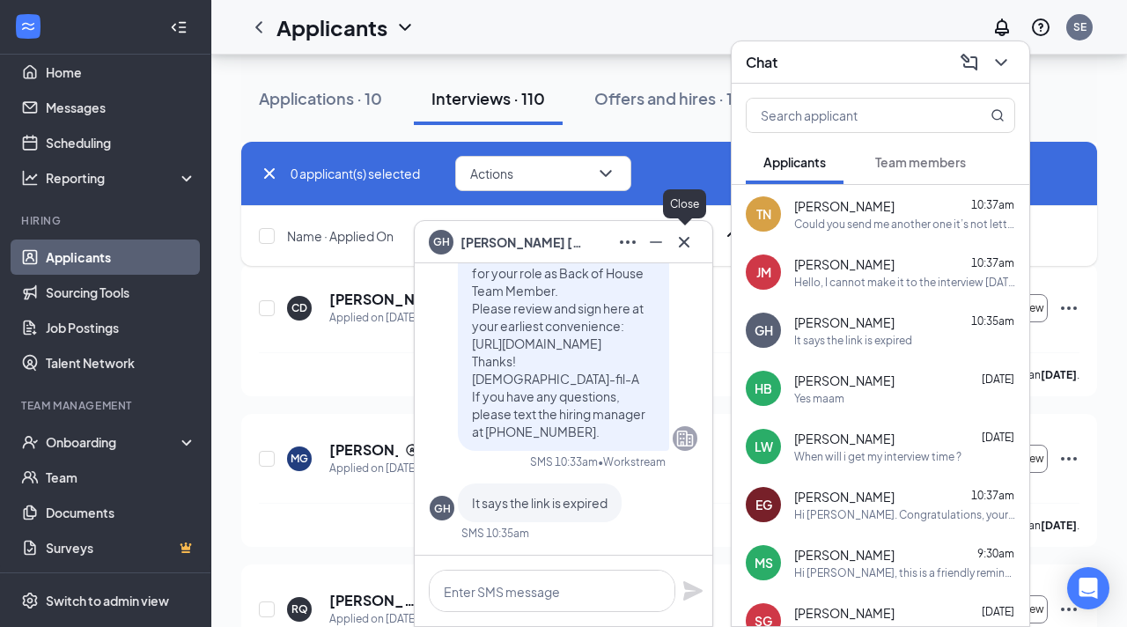
click at [677, 234] on icon "Cross" at bounding box center [684, 242] width 21 height 21
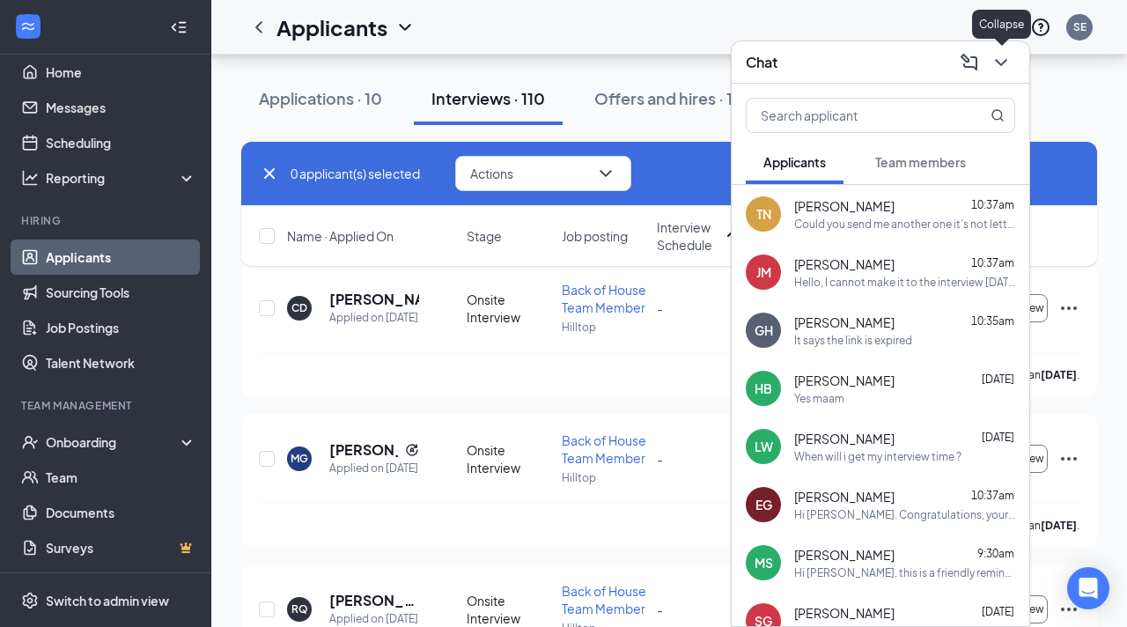
click at [1007, 50] on button at bounding box center [1001, 62] width 28 height 28
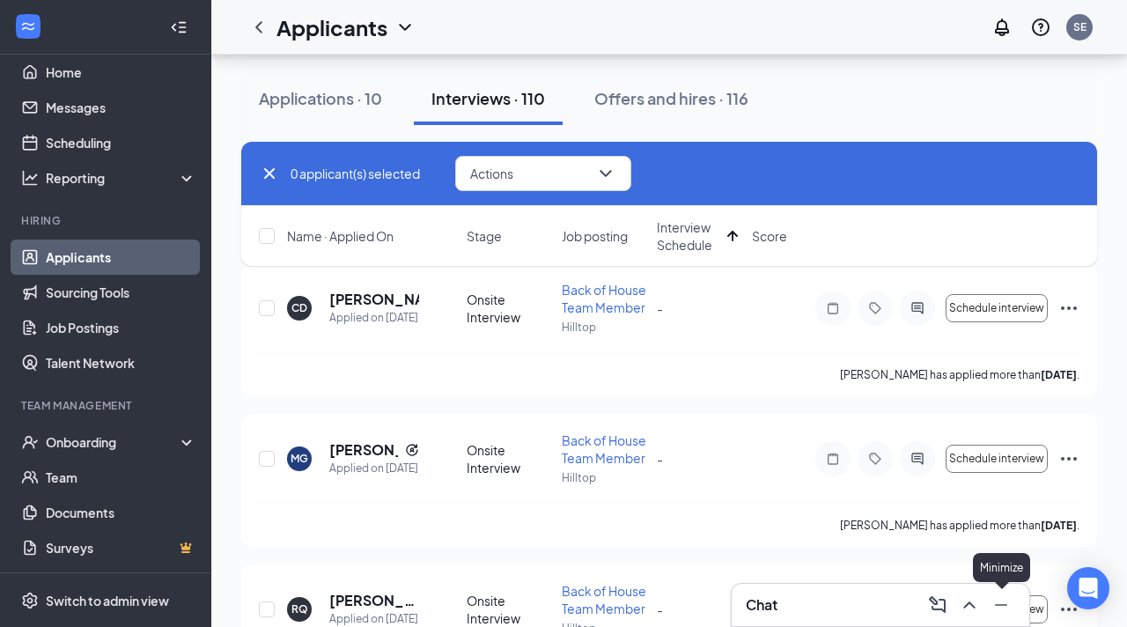
click at [1004, 600] on icon "Minimize" at bounding box center [1001, 604] width 21 height 21
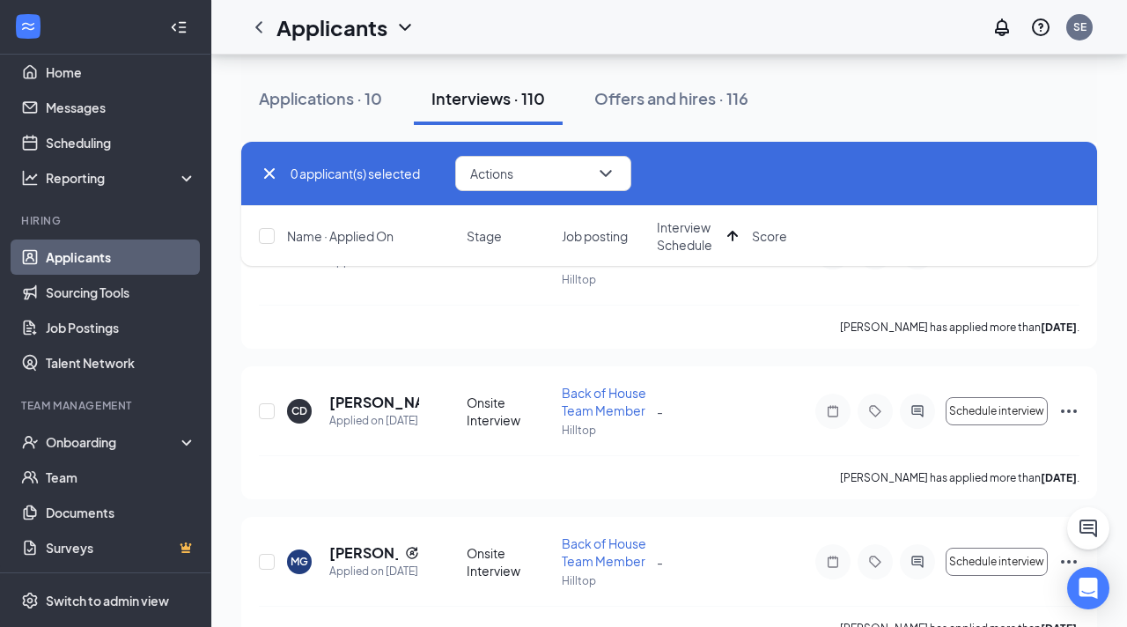
scroll to position [8143, 0]
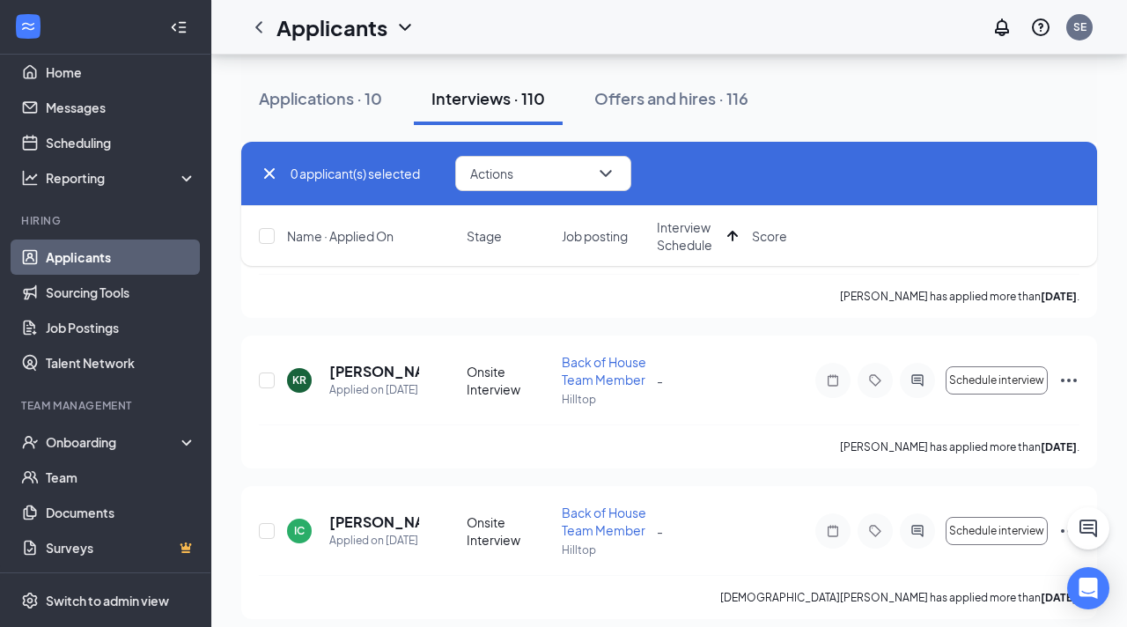
click at [271, 173] on icon "Cross" at bounding box center [269, 173] width 21 height 21
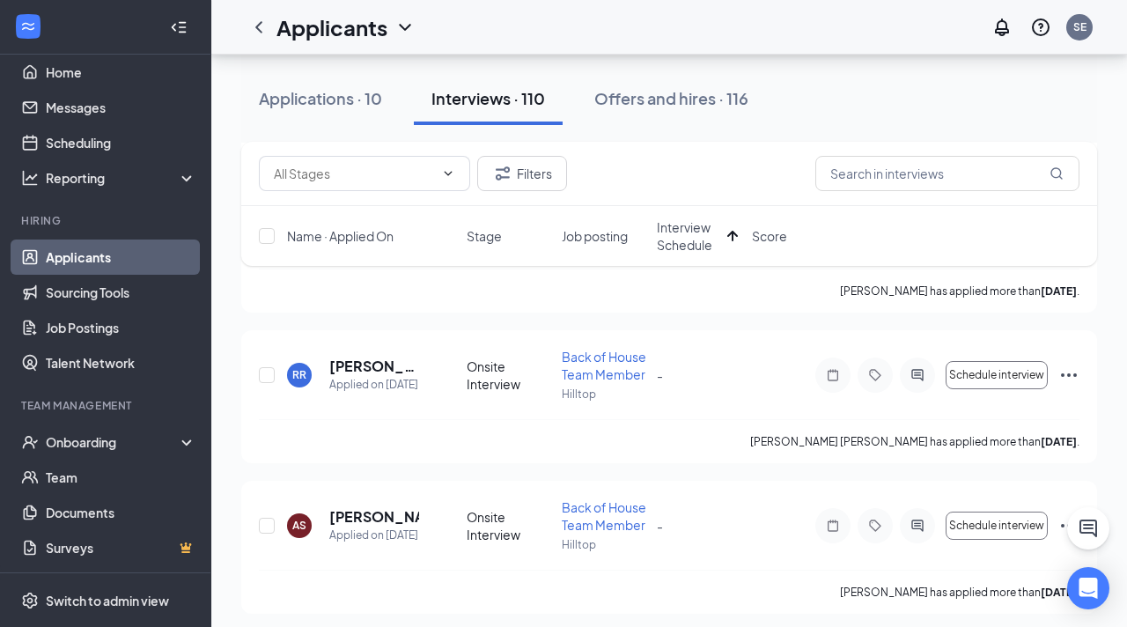
scroll to position [7815, 0]
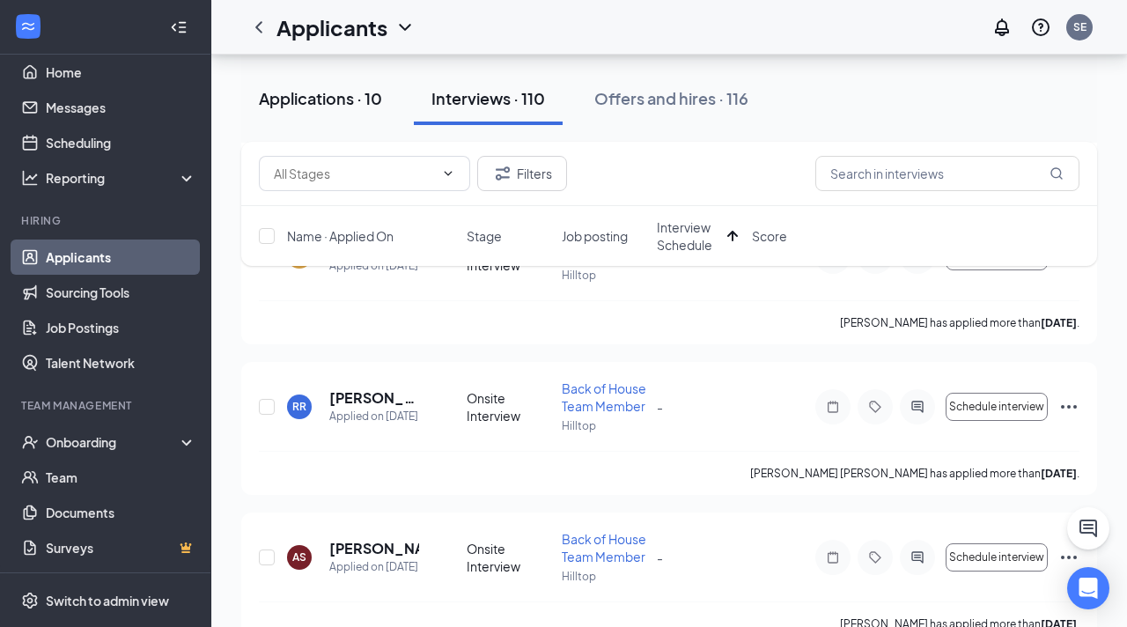
click at [306, 100] on div "Applications · 10" at bounding box center [320, 98] width 123 height 22
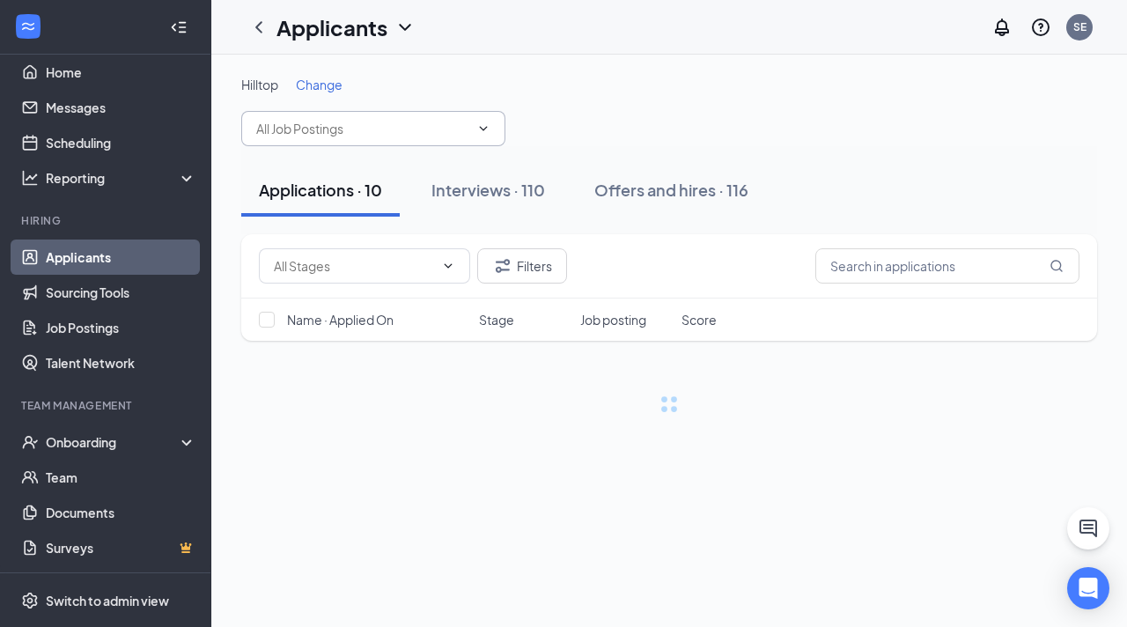
click at [387, 141] on span at bounding box center [373, 128] width 264 height 35
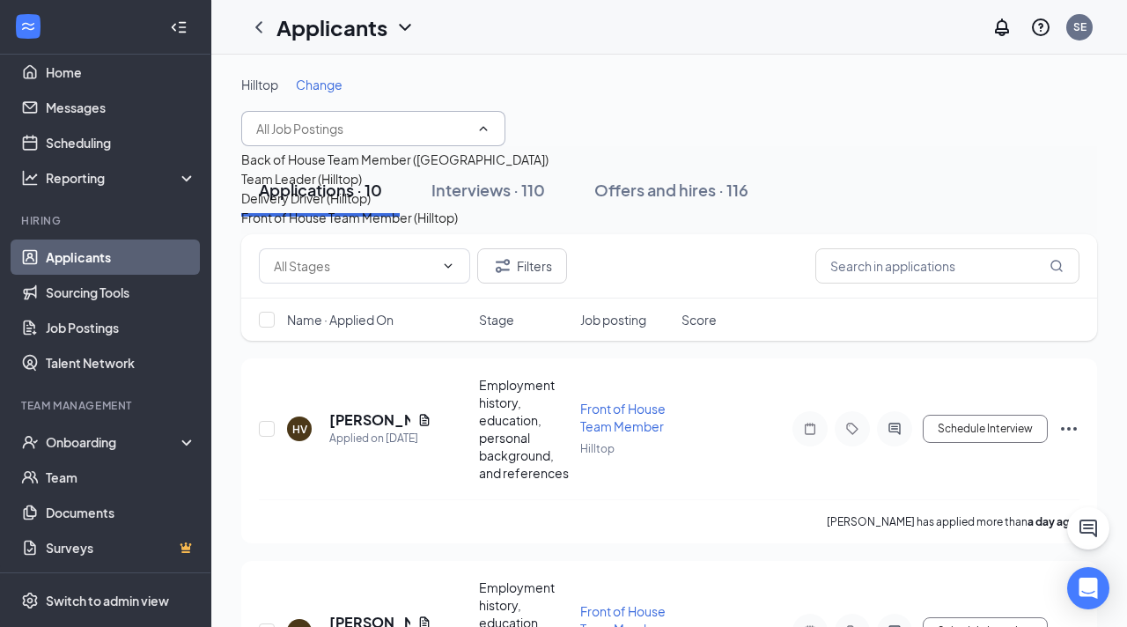
click at [387, 141] on span at bounding box center [373, 128] width 264 height 35
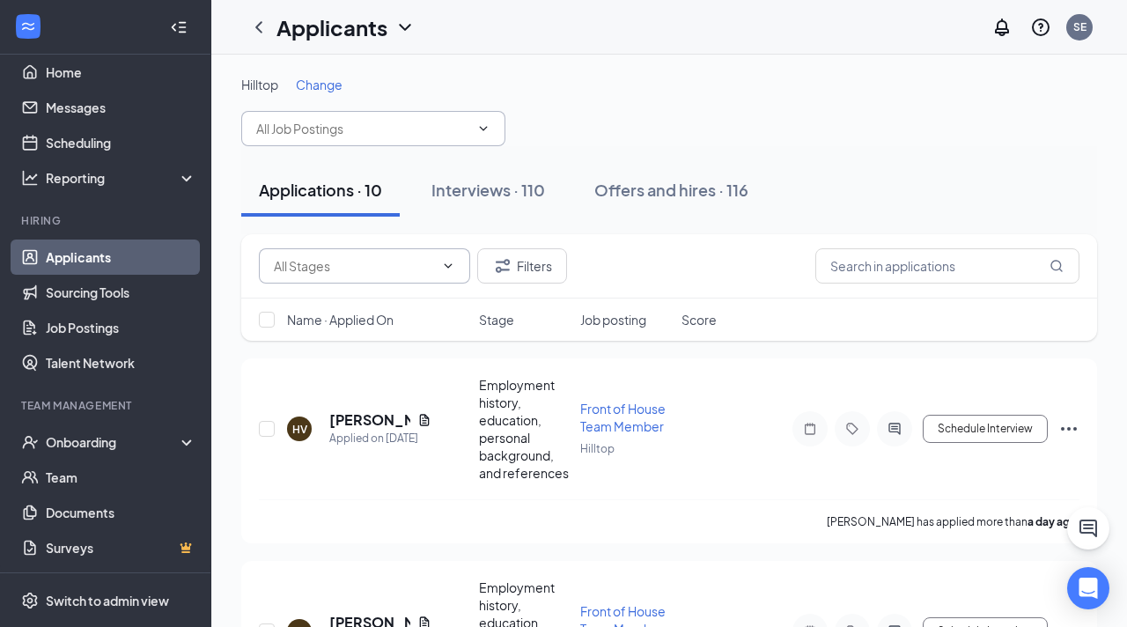
click at [350, 269] on input "text" at bounding box center [354, 265] width 160 height 19
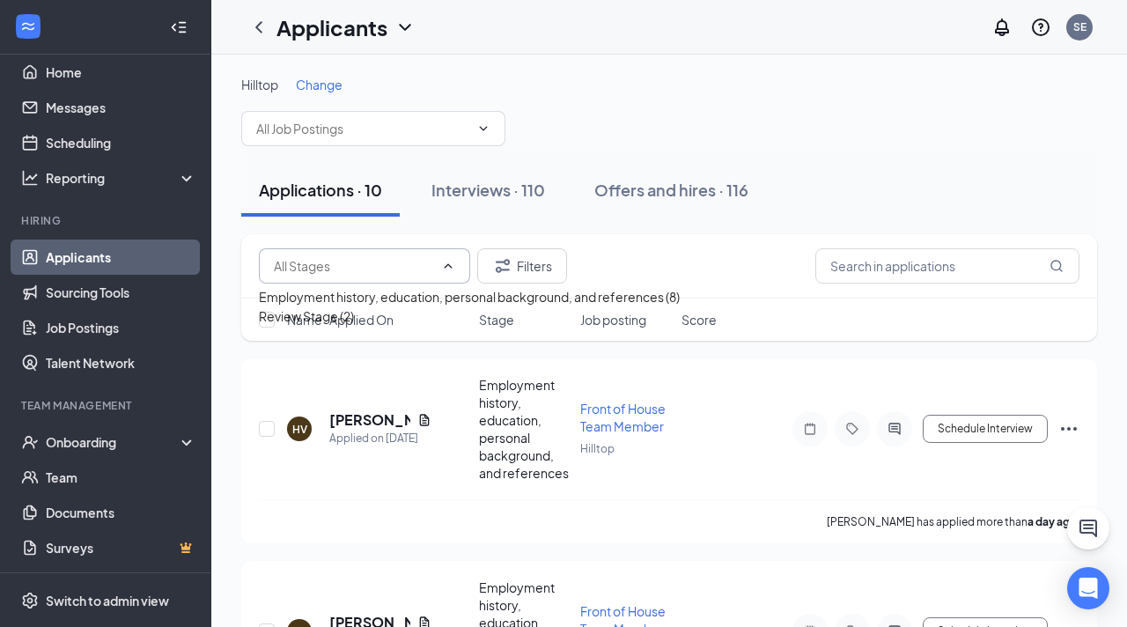
click at [339, 326] on div "Review Stage (2)" at bounding box center [306, 315] width 95 height 19
type input "Review Stage (2)"
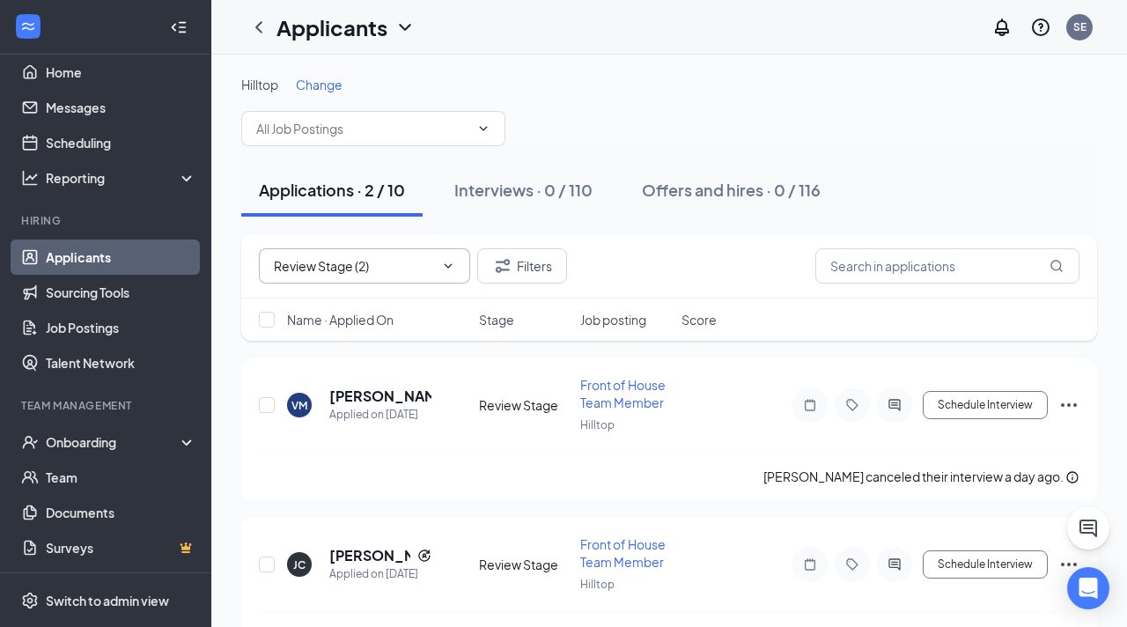
click at [438, 266] on icon "Cross" at bounding box center [438, 266] width 0 height 0
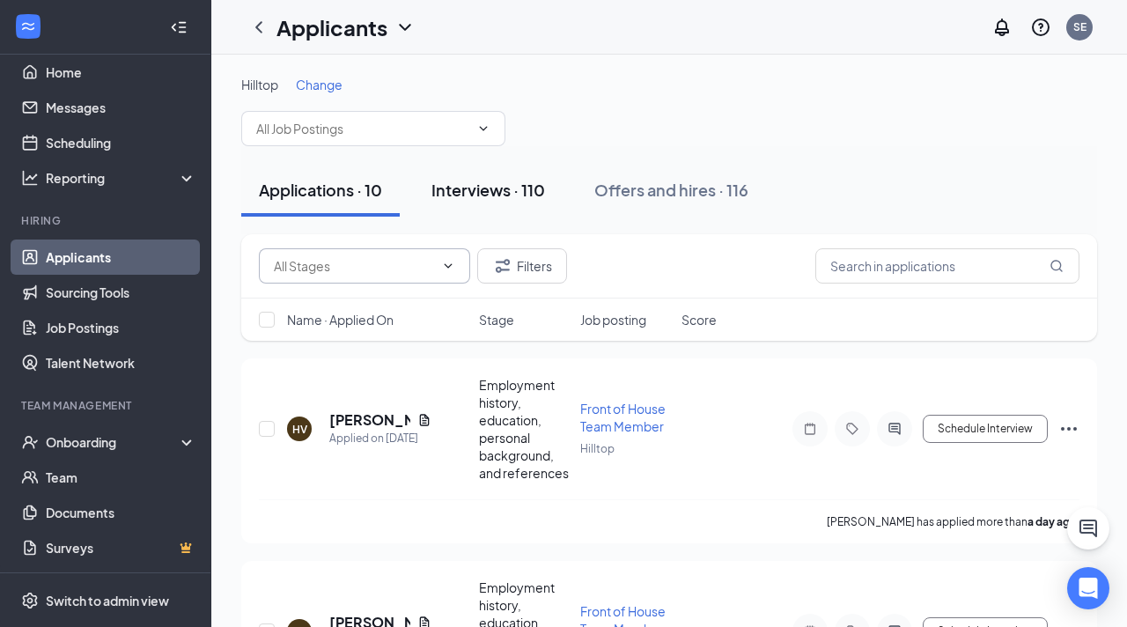
click at [465, 205] on button "Interviews · 110" at bounding box center [488, 190] width 149 height 53
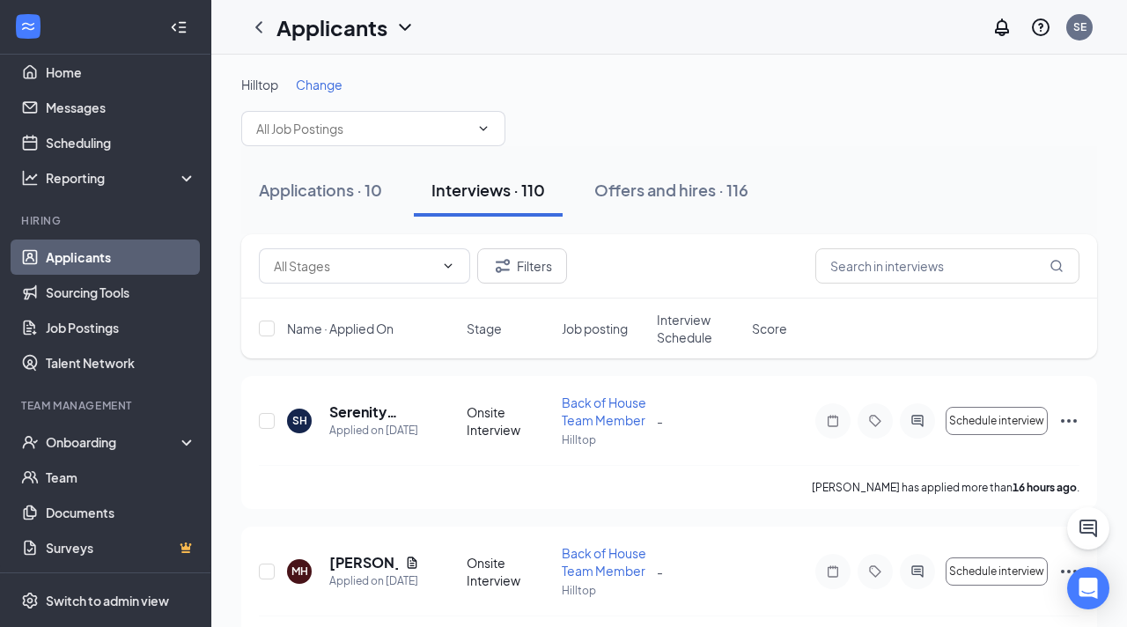
click at [1099, 531] on button at bounding box center [1088, 528] width 42 height 42
click at [824, 601] on div "Chat" at bounding box center [880, 605] width 269 height 28
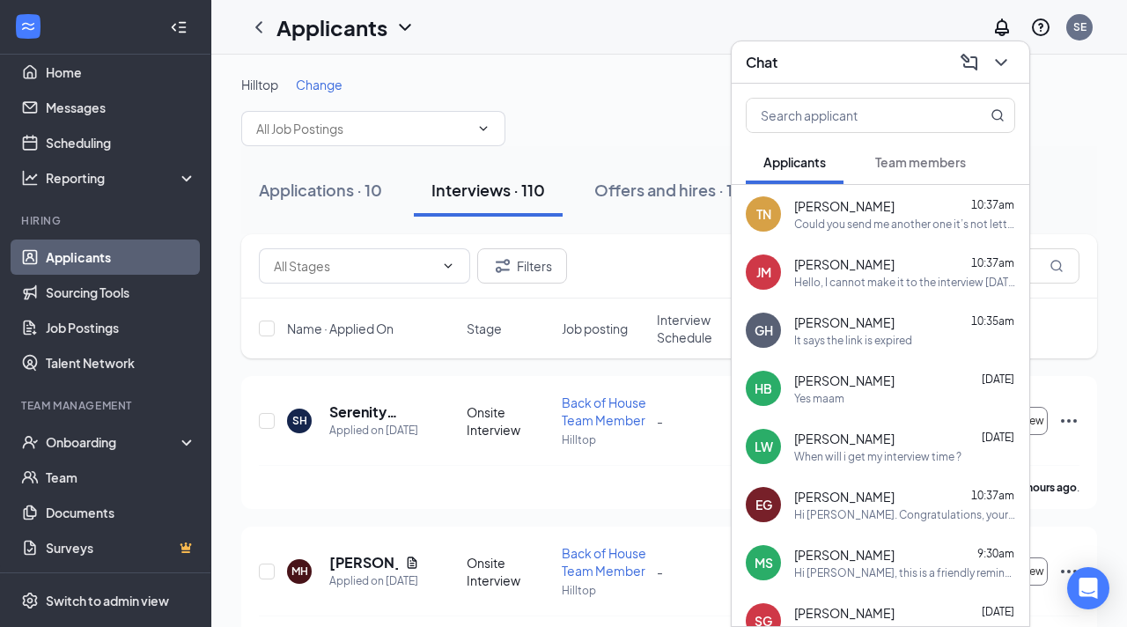
click at [833, 208] on span "[PERSON_NAME]" at bounding box center [844, 206] width 100 height 18
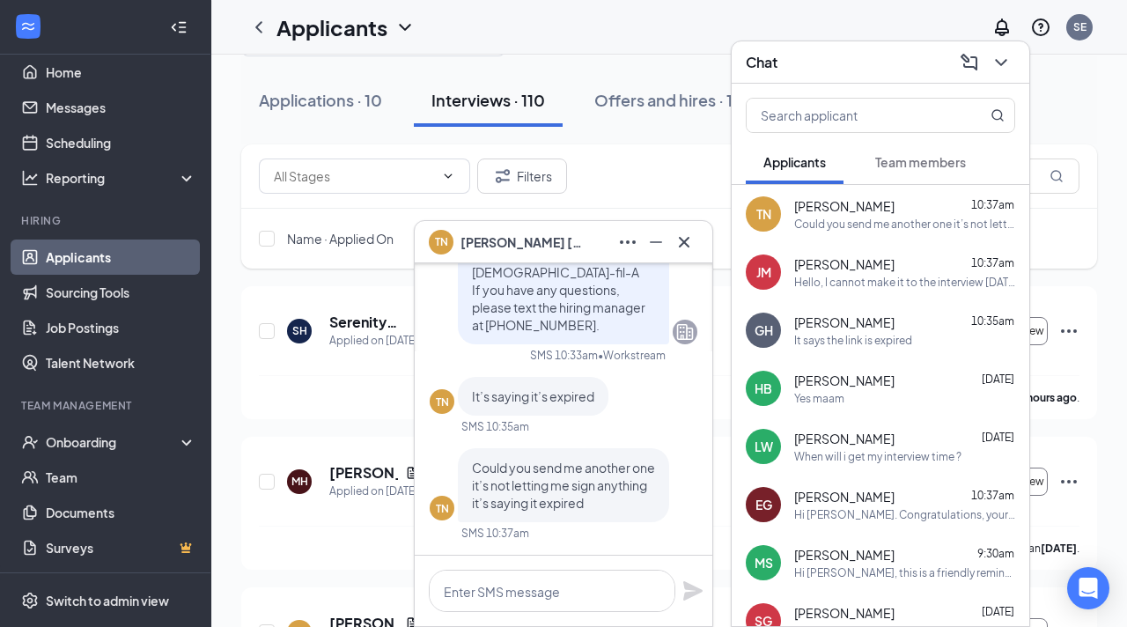
scroll to position [121, 0]
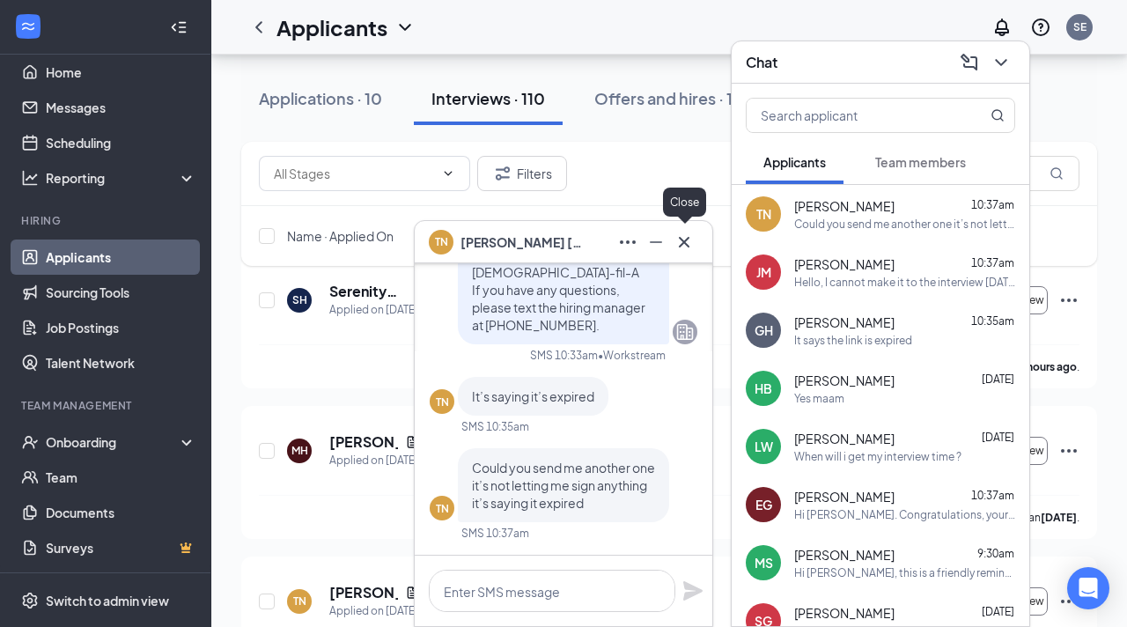
click at [690, 232] on icon "Cross" at bounding box center [684, 242] width 21 height 21
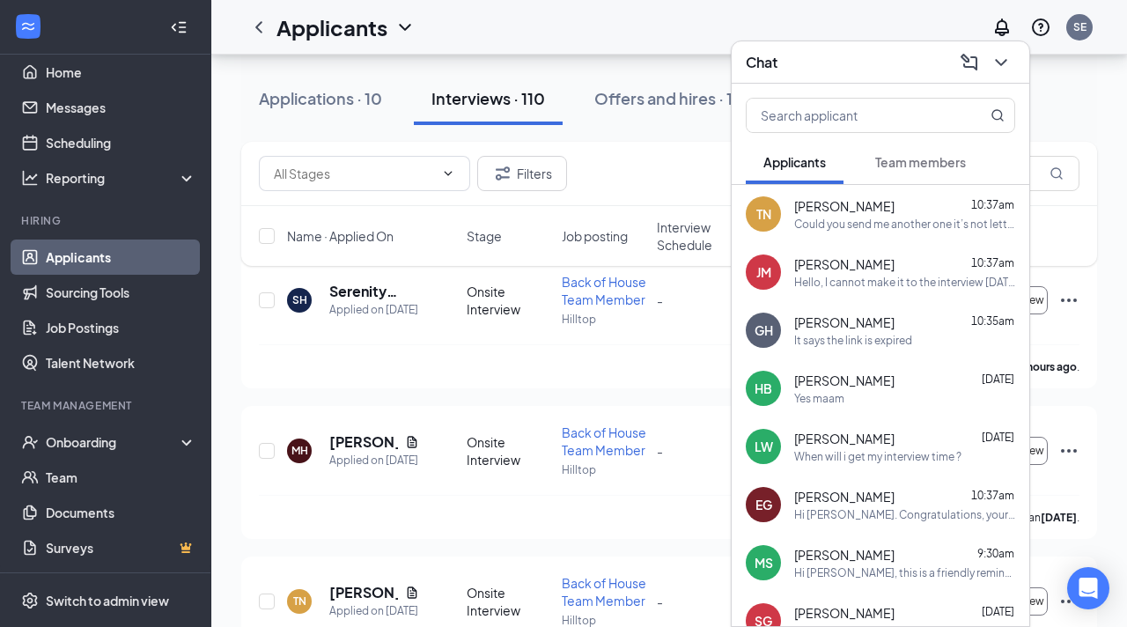
click at [895, 286] on div "Hello, I cannot make it to the interview on Thursday unless it's around 5:00-5:…" at bounding box center [904, 282] width 221 height 15
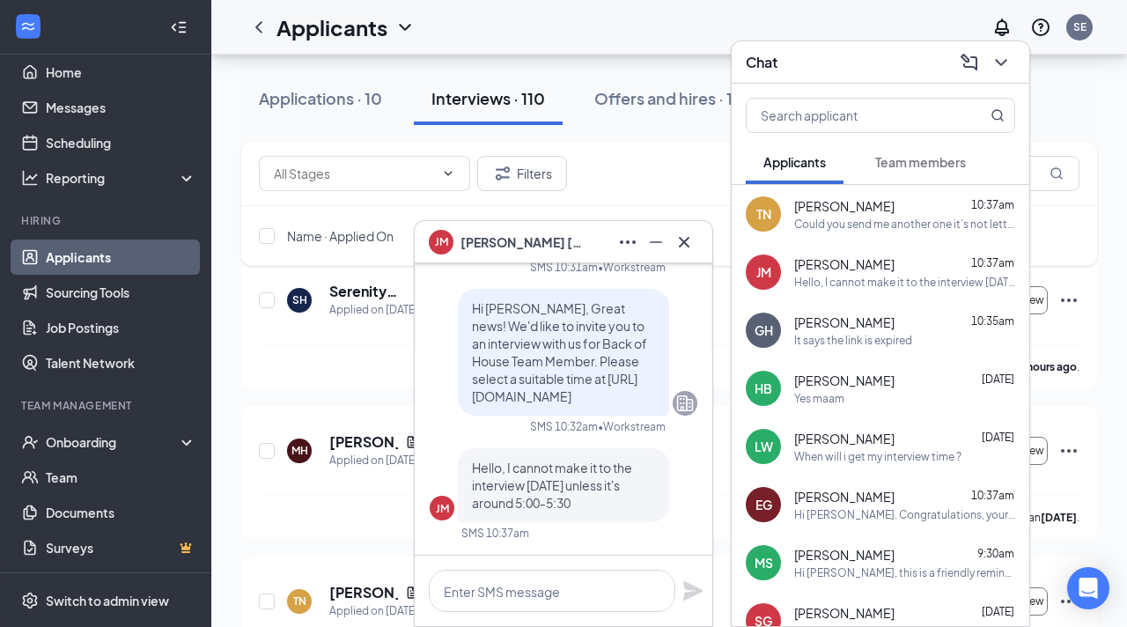
scroll to position [-18, 0]
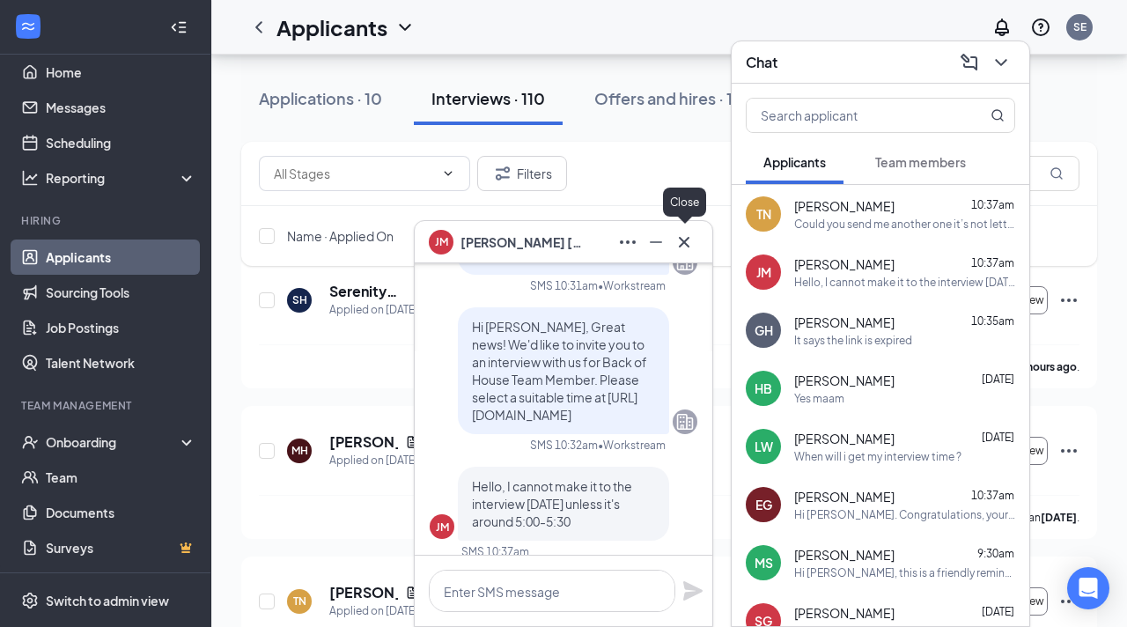
click at [686, 250] on icon "Cross" at bounding box center [684, 242] width 21 height 21
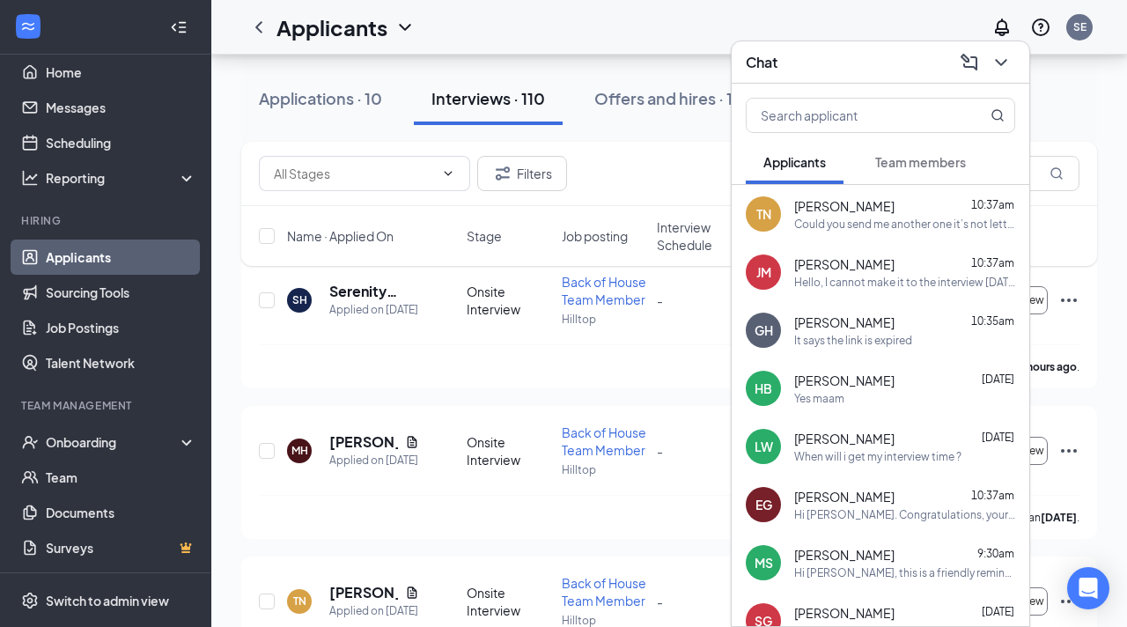
click at [871, 328] on div "Gavin Helms 10:35am" at bounding box center [904, 322] width 221 height 18
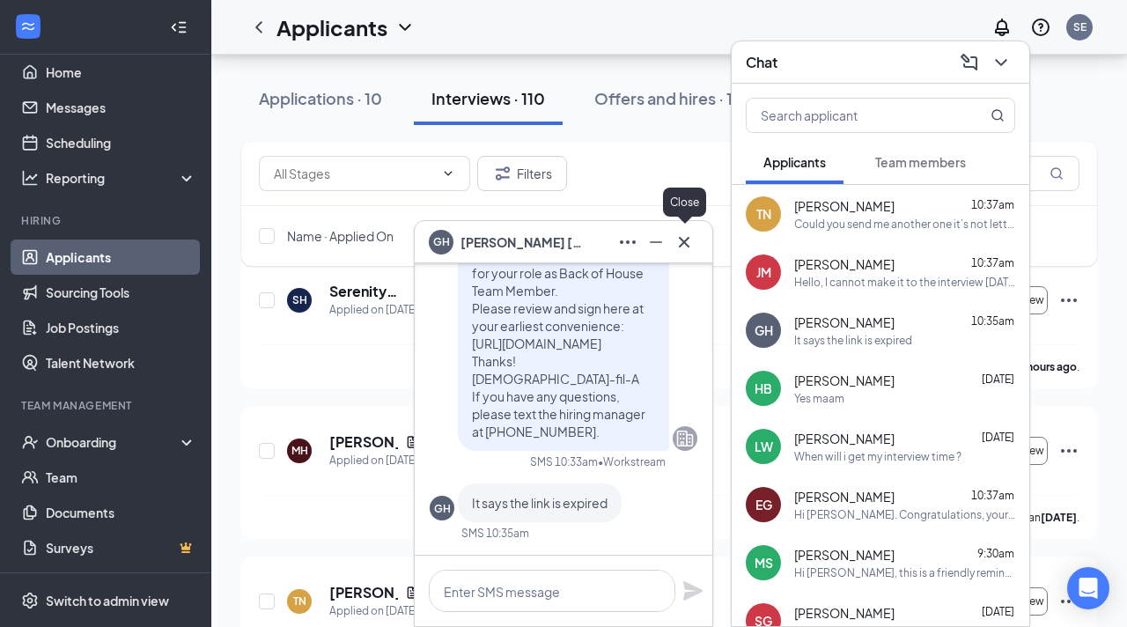
click at [682, 249] on icon "Cross" at bounding box center [684, 242] width 21 height 21
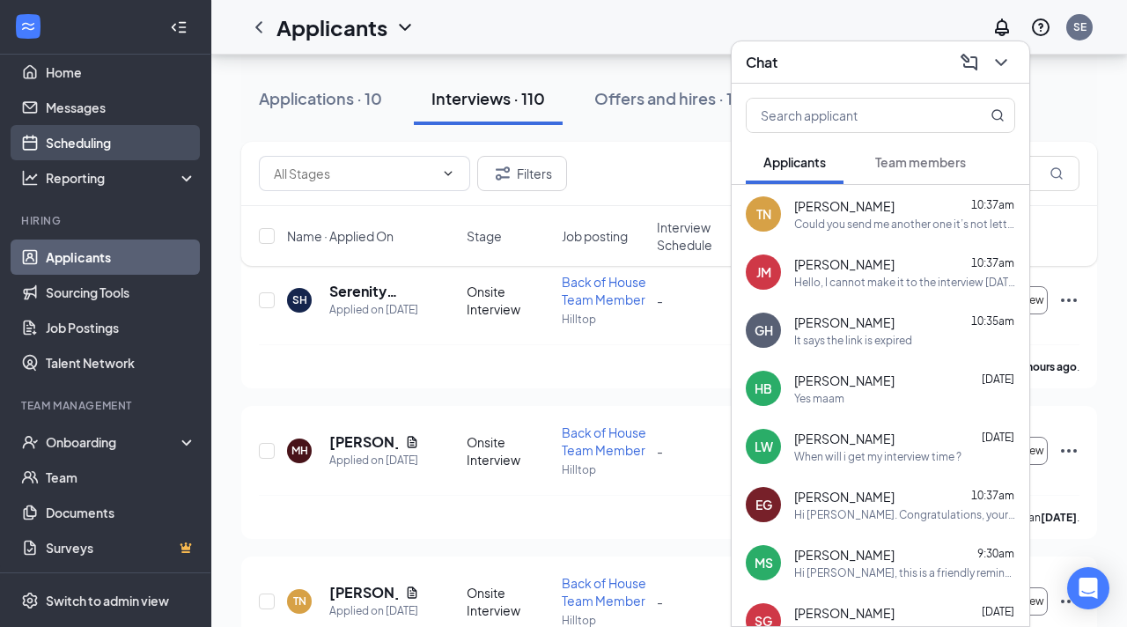
click at [100, 137] on link "Scheduling" at bounding box center [121, 142] width 151 height 35
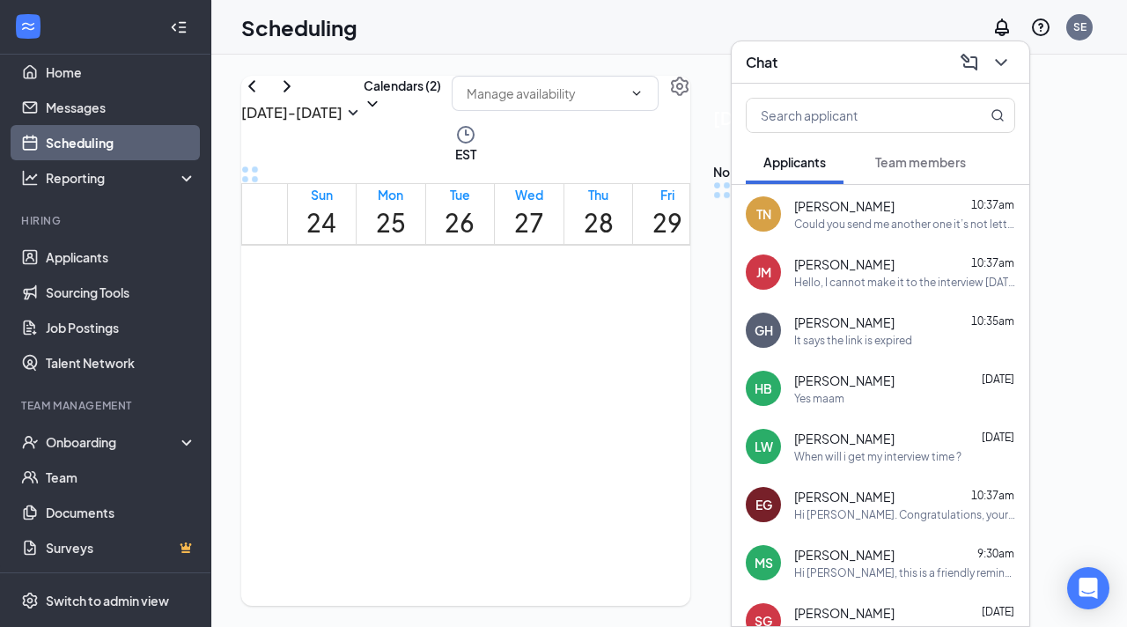
scroll to position [866, 0]
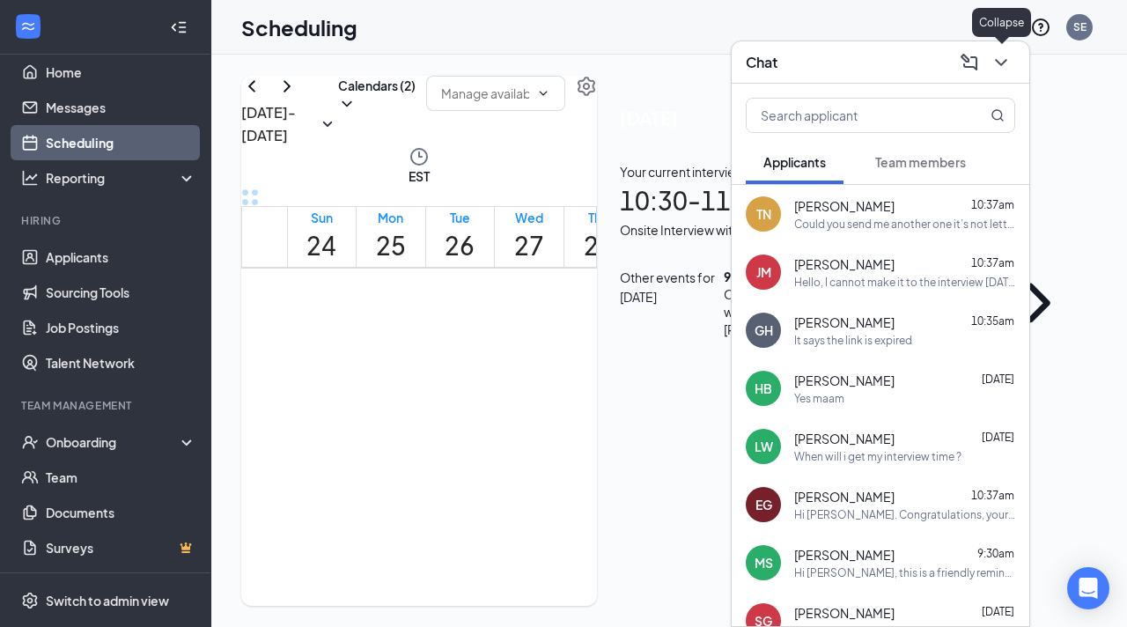
click at [1004, 57] on icon "ChevronDown" at bounding box center [1001, 62] width 21 height 21
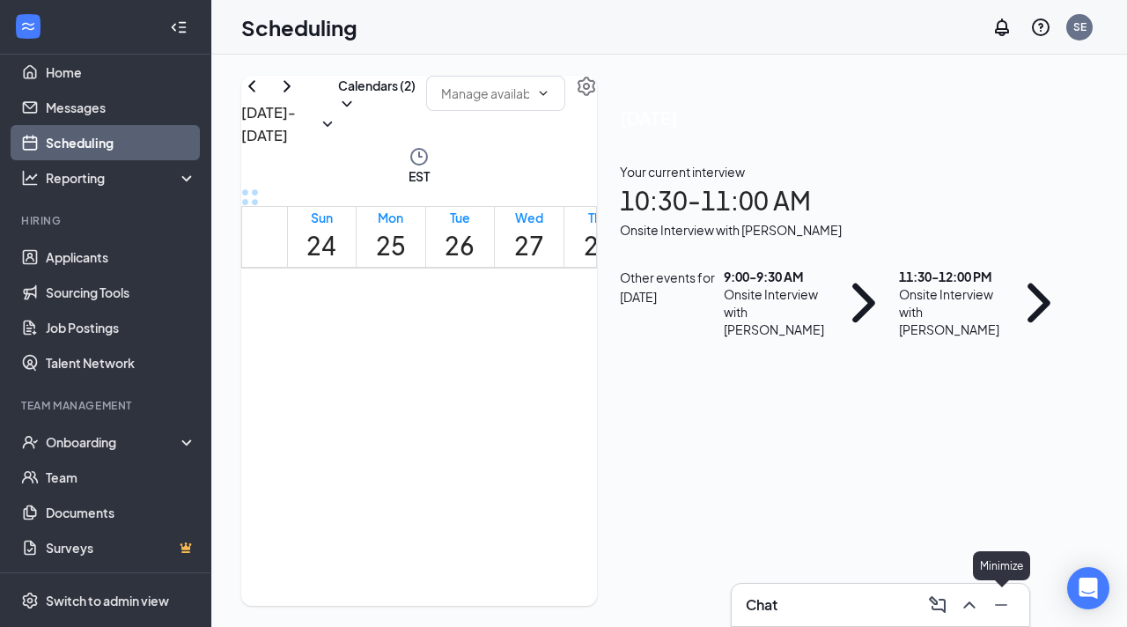
click at [1008, 605] on icon "Minimize" at bounding box center [1001, 604] width 21 height 21
click at [622, 445] on span "11:00-11:30 AM" at bounding box center [619, 437] width 36 height 51
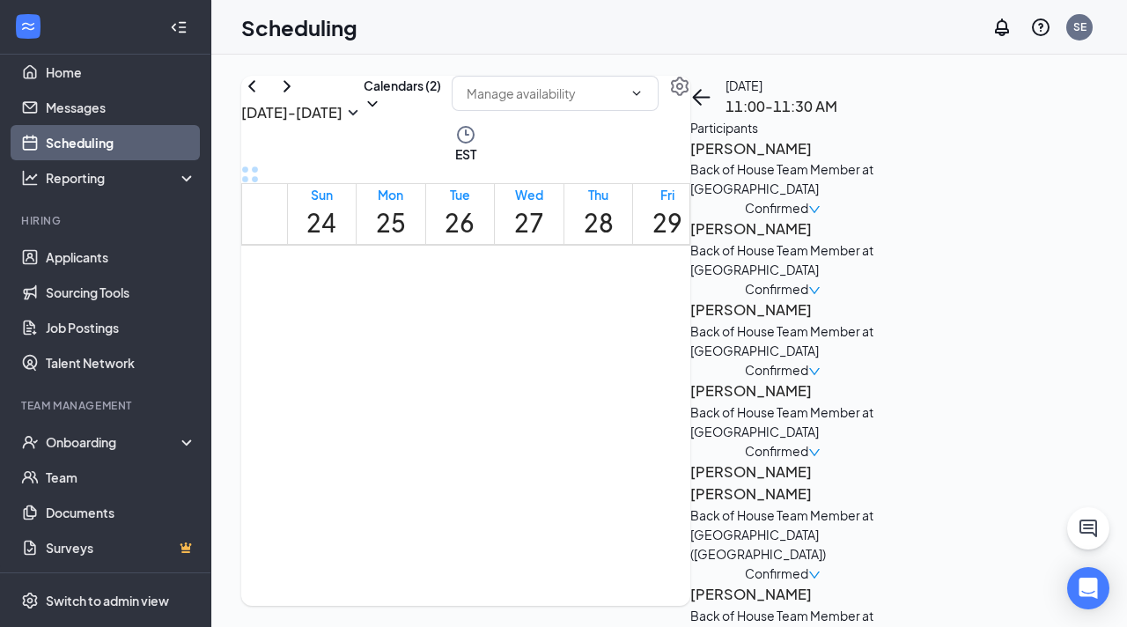
click at [875, 463] on h3 "Obrien Wadsworth" at bounding box center [782, 483] width 185 height 45
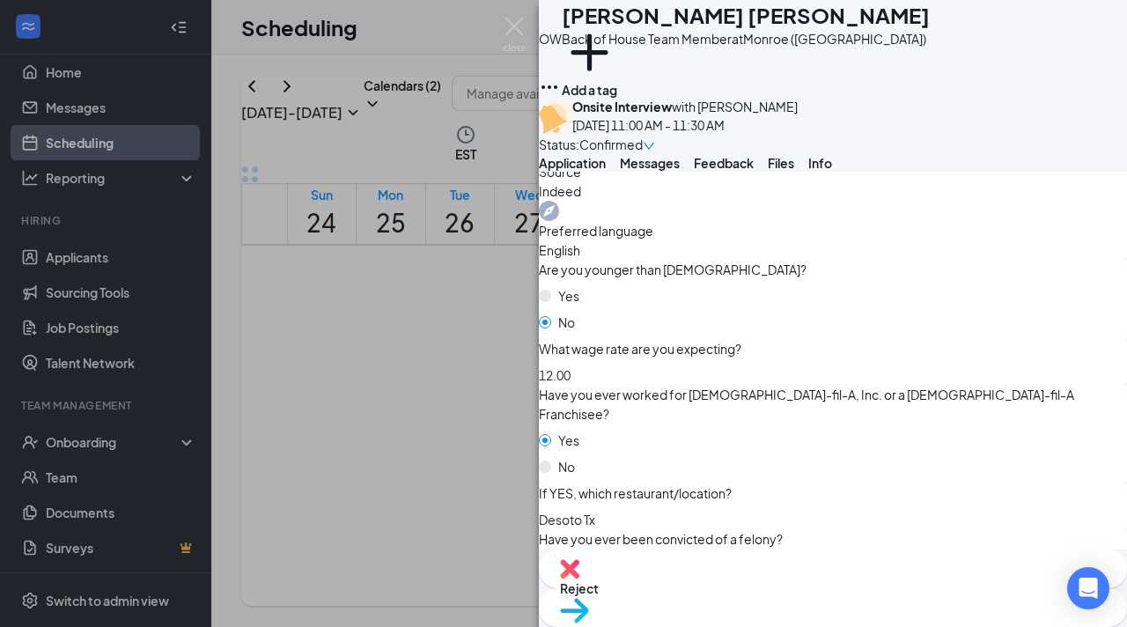
scroll to position [876, 0]
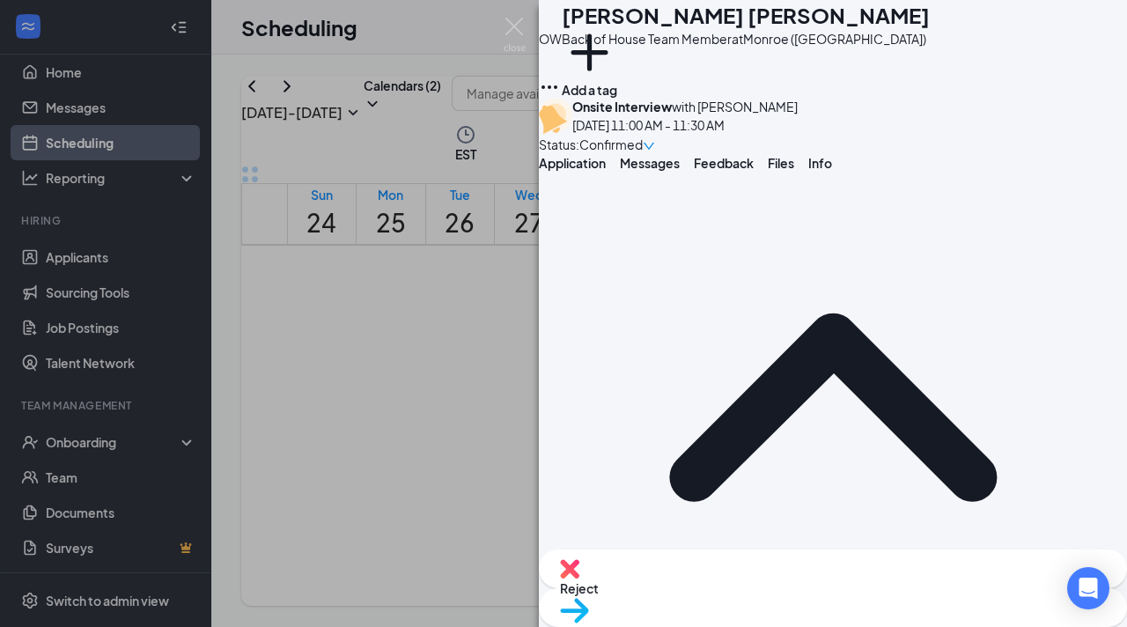
scroll to position [0, 0]
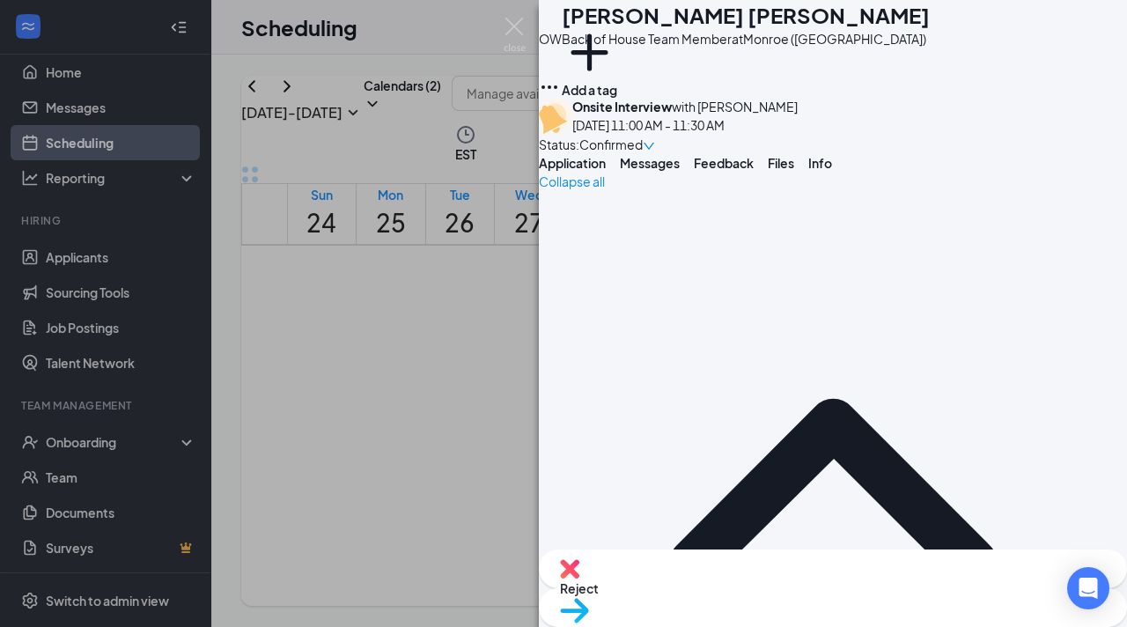
click at [517, 14] on div "OW Obrien Wadsworth Back of House Team Member at Monroe (NC) Add a tag Onsite I…" at bounding box center [563, 313] width 1127 height 627
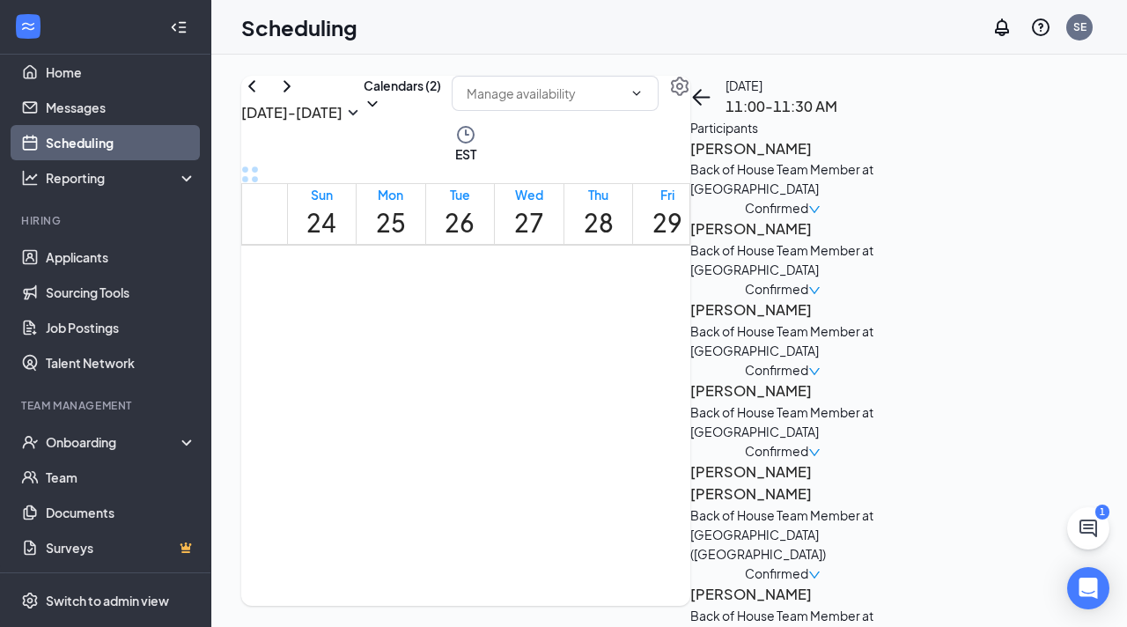
scroll to position [920, 0]
click at [1076, 513] on button at bounding box center [1088, 528] width 42 height 42
click at [799, 599] on div "1" at bounding box center [797, 605] width 7 height 15
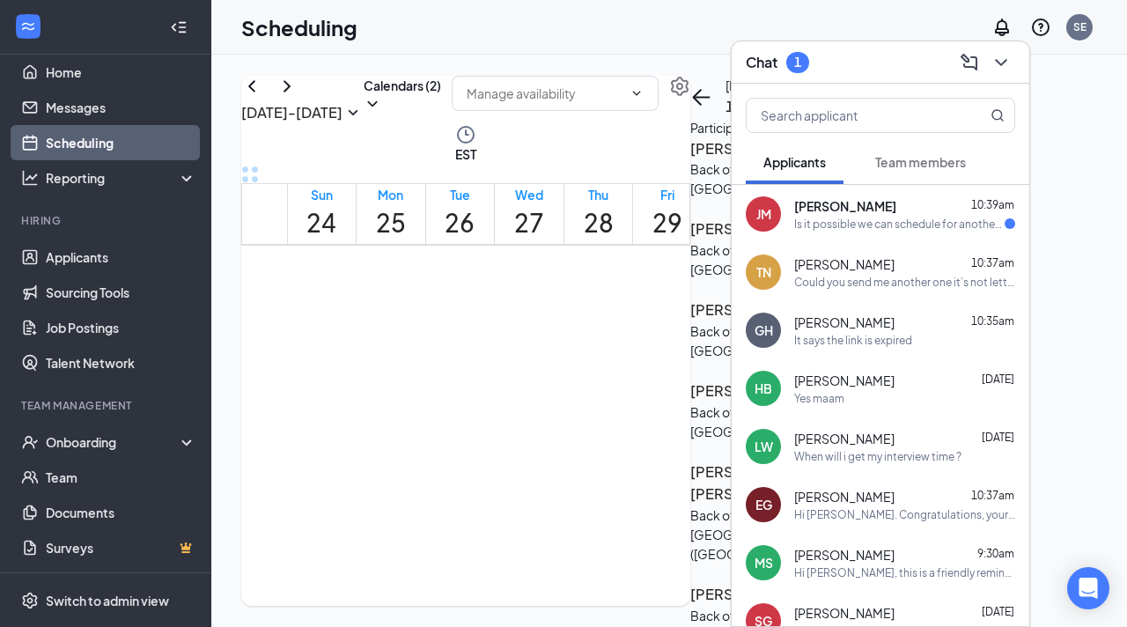
click at [880, 203] on div "Jason Muncy 10:39am" at bounding box center [904, 206] width 221 height 18
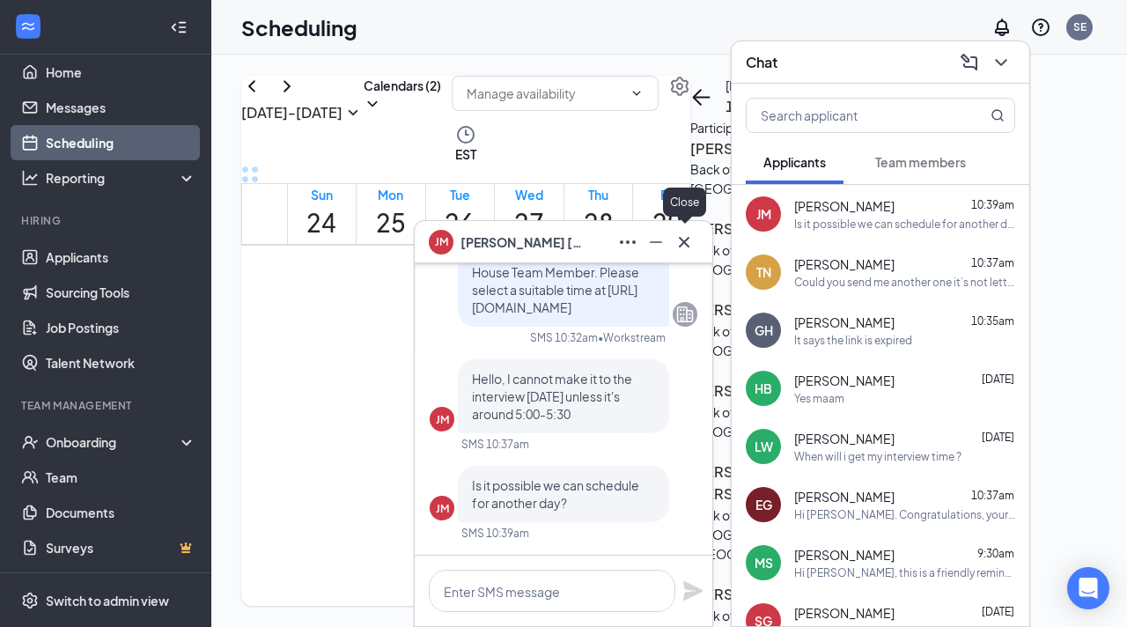
click at [687, 244] on icon "Cross" at bounding box center [684, 241] width 11 height 11
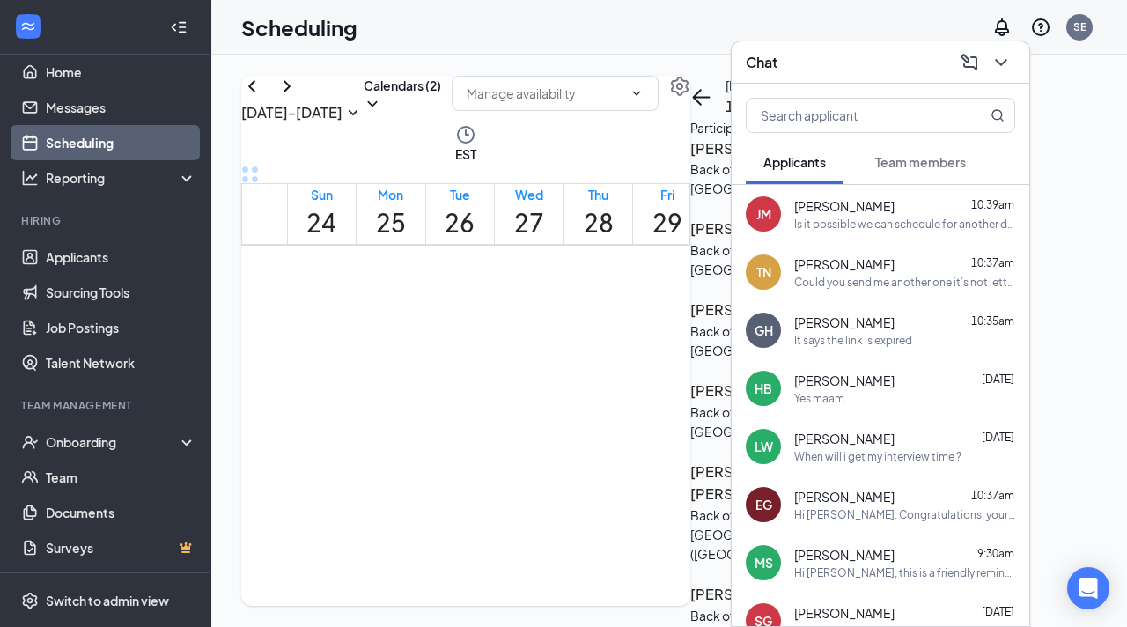
click at [1015, 70] on div "Chat" at bounding box center [881, 62] width 298 height 42
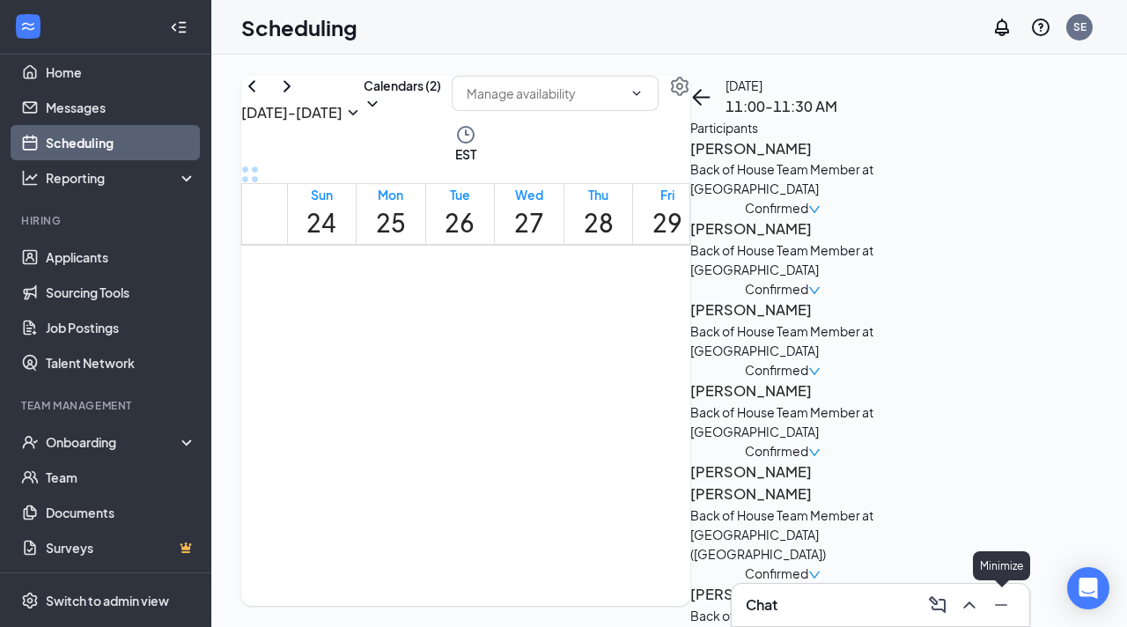
click at [997, 604] on icon "Minimize" at bounding box center [1001, 605] width 12 height 2
click at [63, 239] on li "Hiring Applicants Sourcing Tools Job Postings Talent Network" at bounding box center [105, 296] width 210 height 167
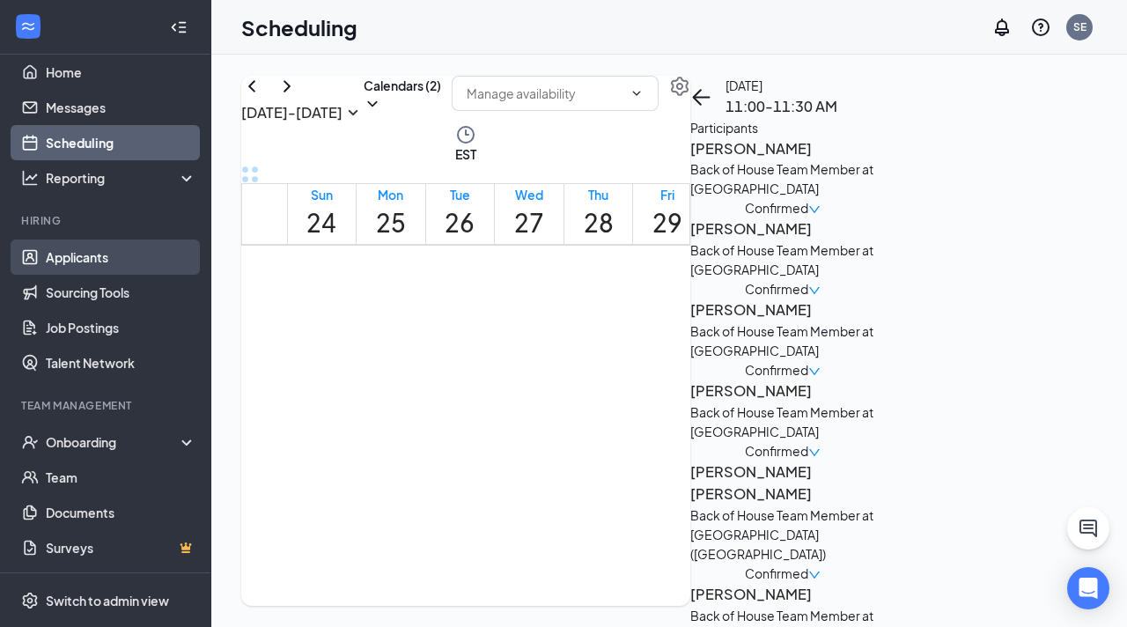
click at [55, 256] on link "Applicants" at bounding box center [121, 257] width 151 height 35
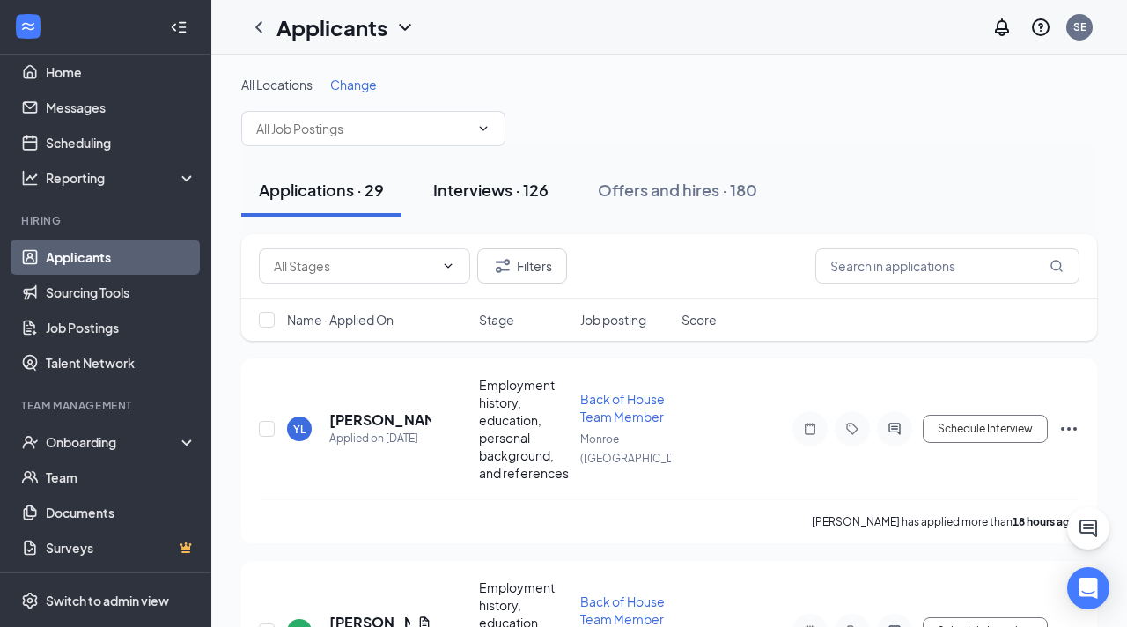
click at [473, 195] on div "Interviews · 126" at bounding box center [490, 190] width 115 height 22
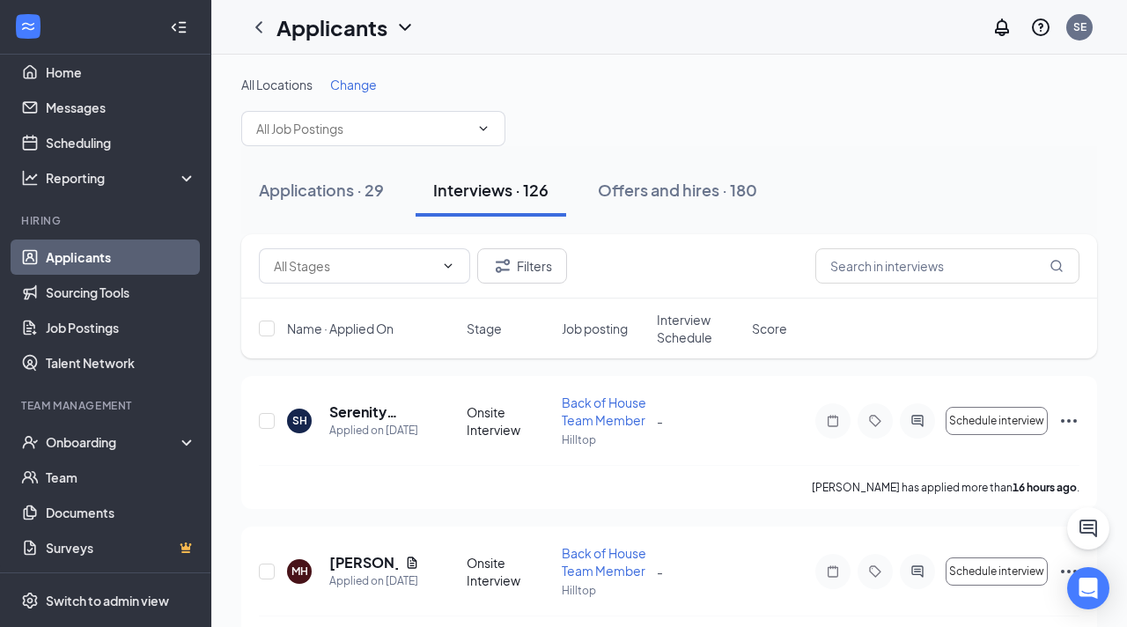
click at [350, 76] on div "Change" at bounding box center [353, 85] width 47 height 18
click at [346, 86] on span "Change" at bounding box center [353, 85] width 47 height 16
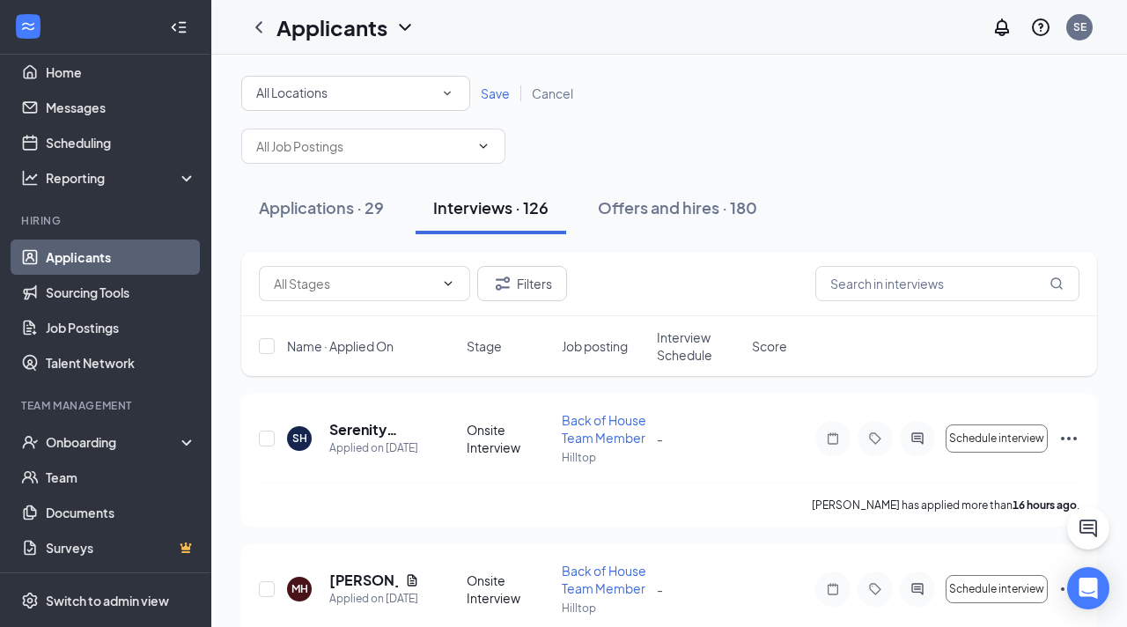
click at [321, 95] on span "All Locations" at bounding box center [291, 93] width 71 height 16
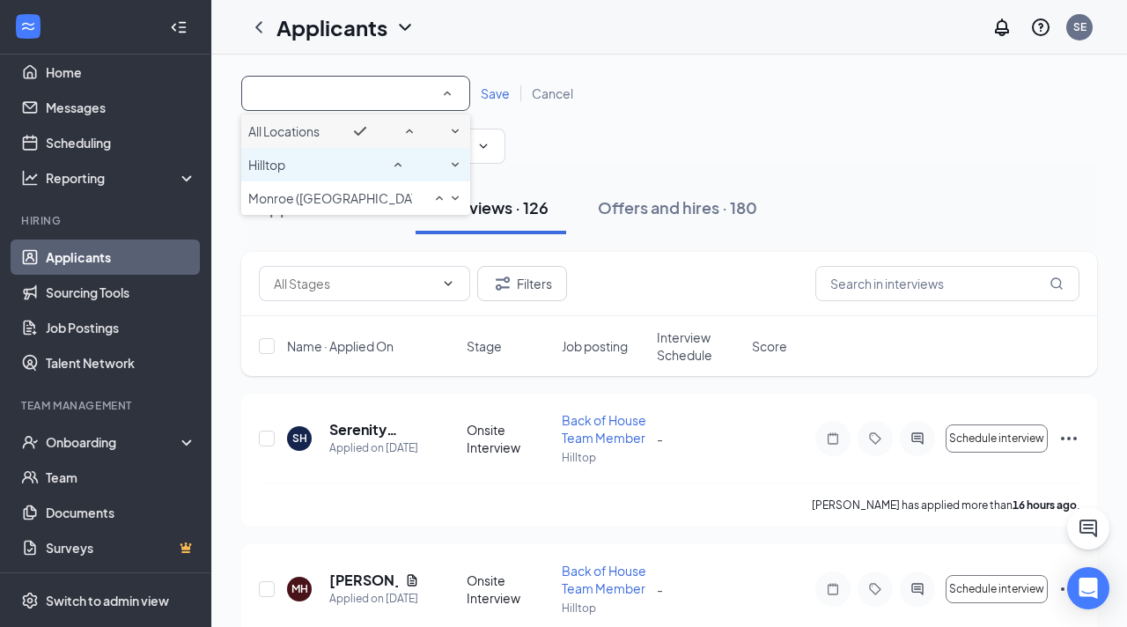
click at [303, 175] on div "Hilltop" at bounding box center [355, 164] width 215 height 21
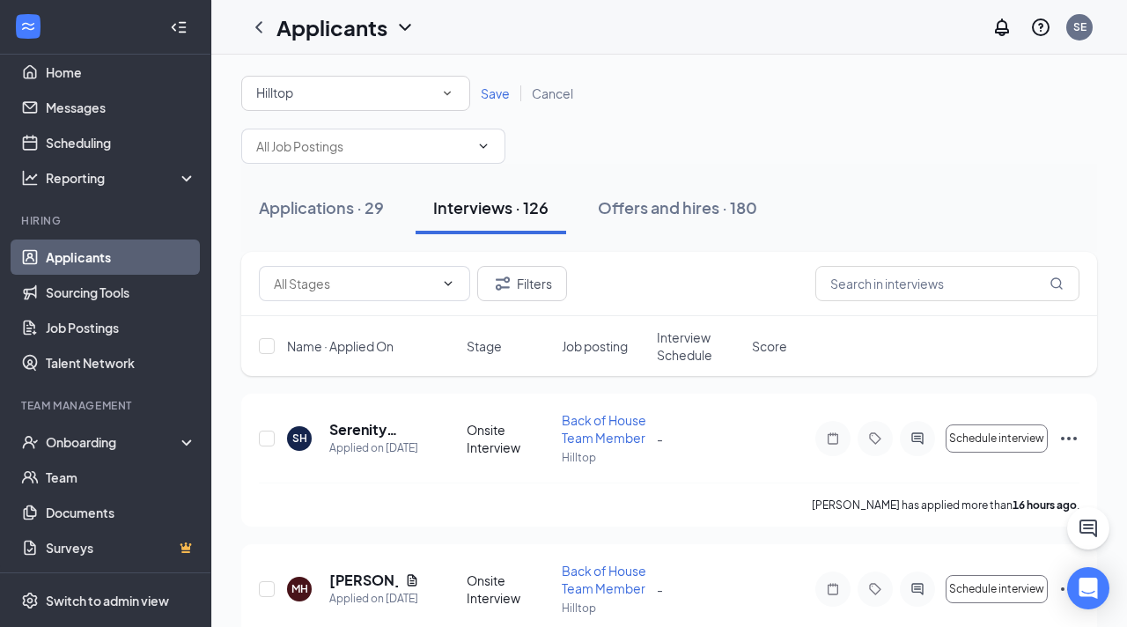
click at [484, 86] on span "Save" at bounding box center [495, 93] width 29 height 16
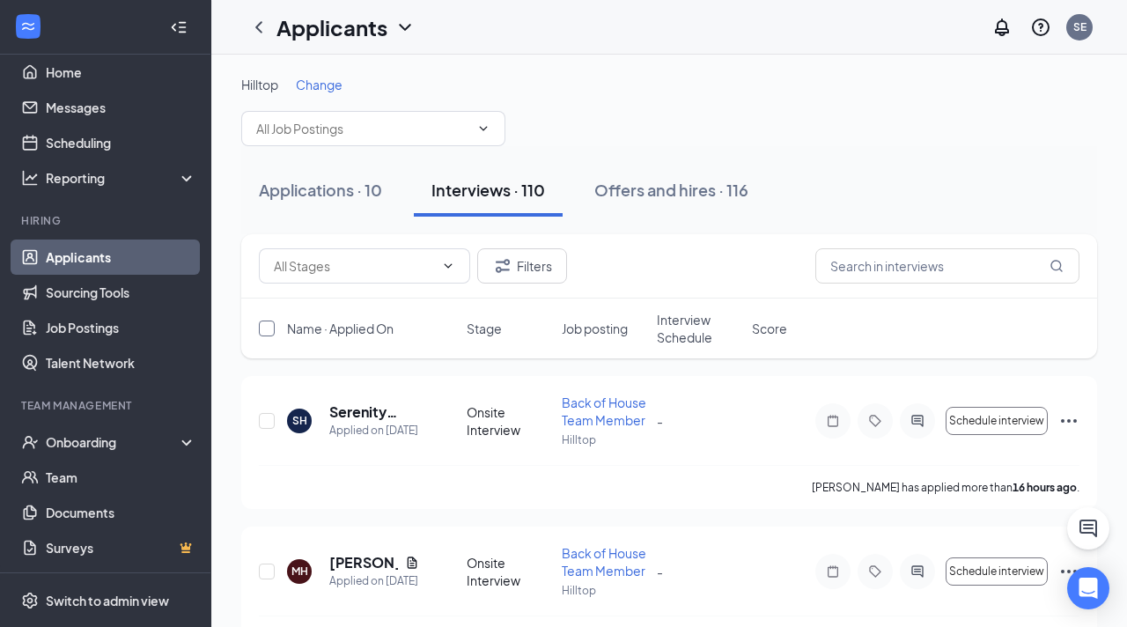
click at [264, 328] on input "checkbox" at bounding box center [267, 329] width 16 height 16
checkbox input "true"
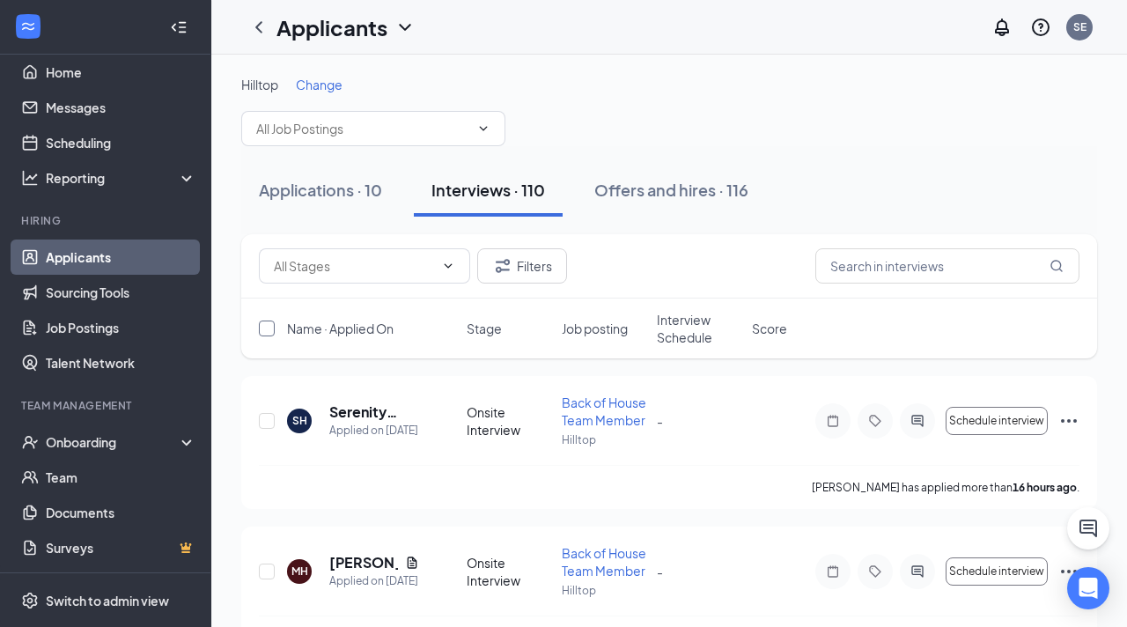
checkbox input "true"
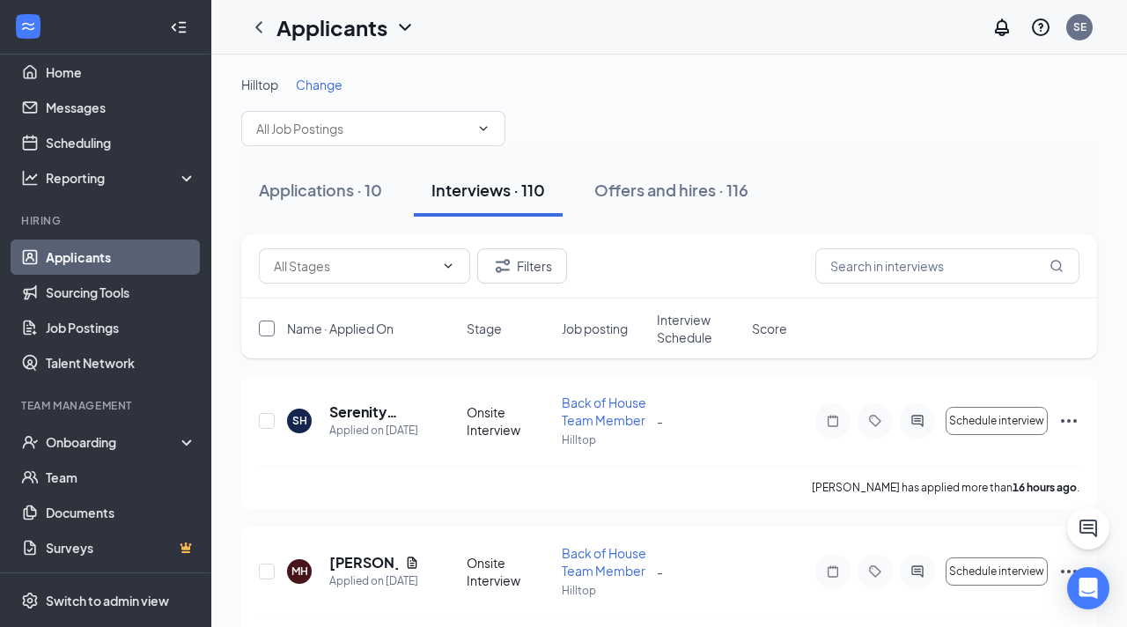
checkbox input "true"
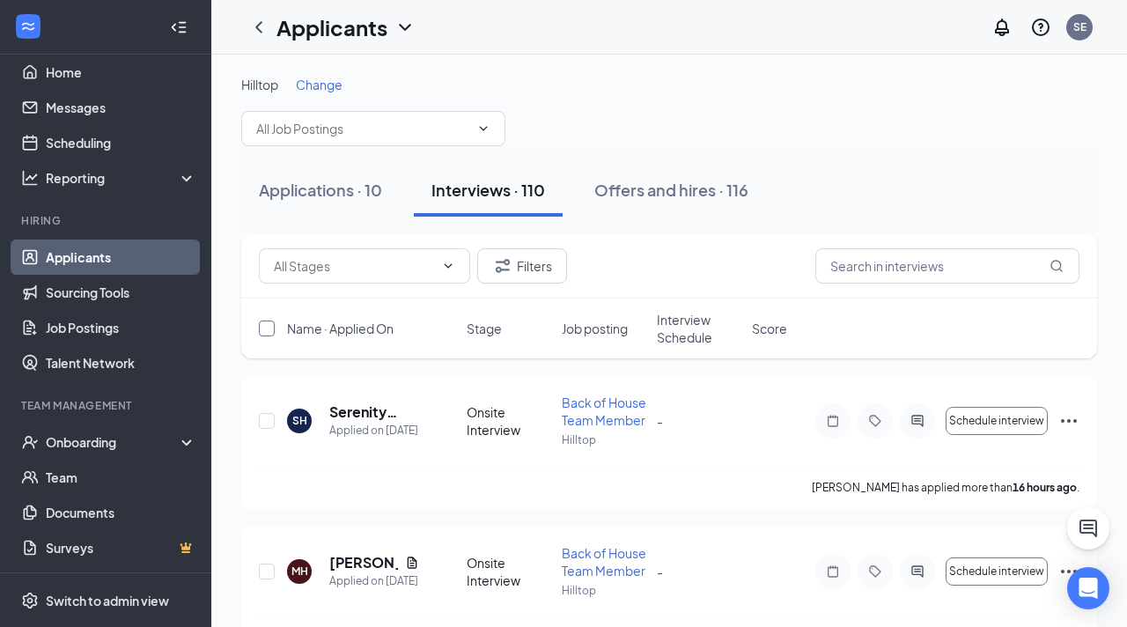
checkbox input "true"
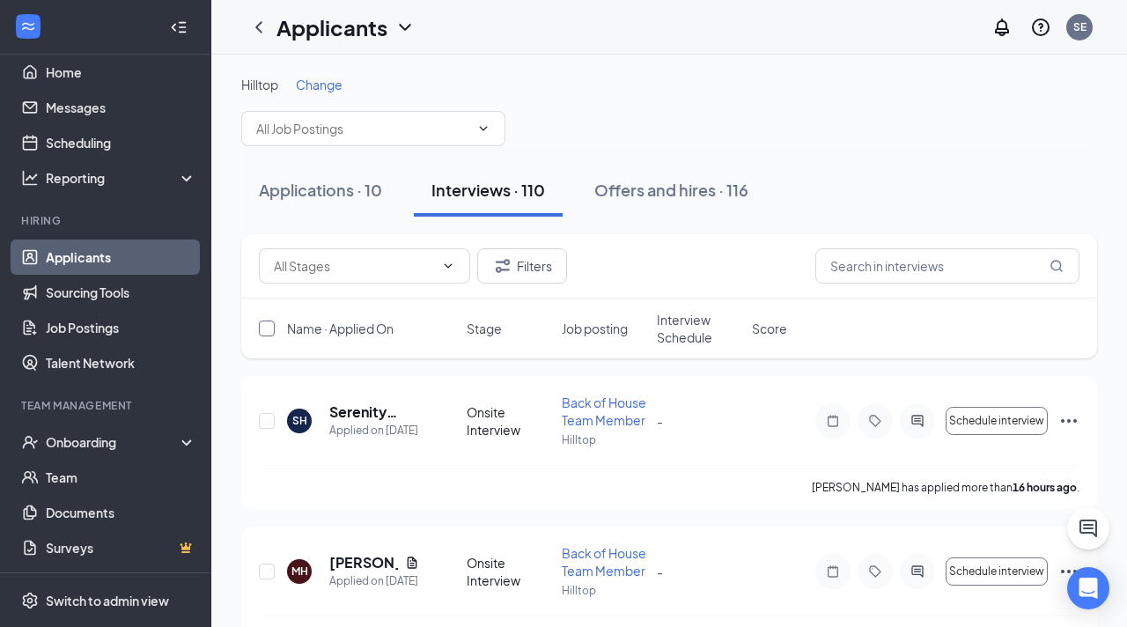
checkbox input "true"
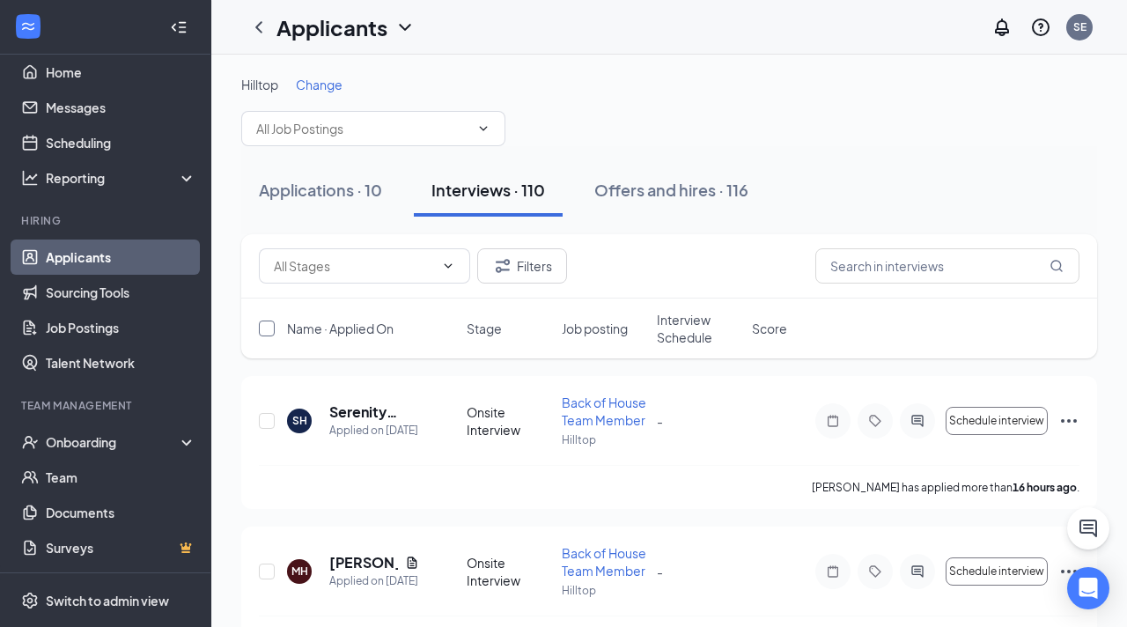
checkbox input "true"
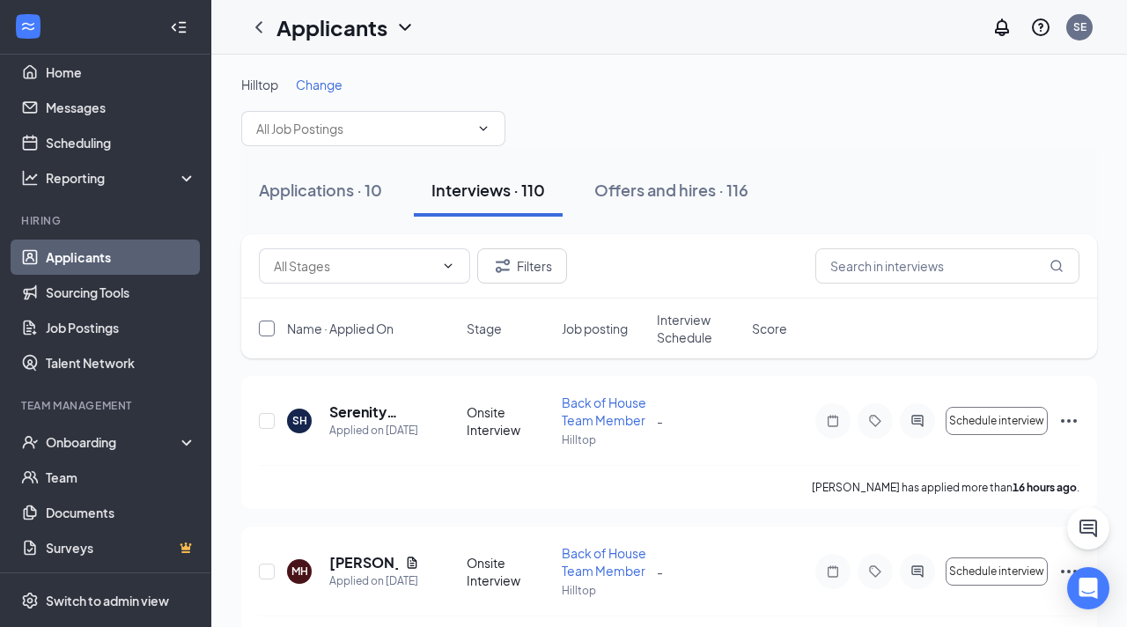
checkbox input "true"
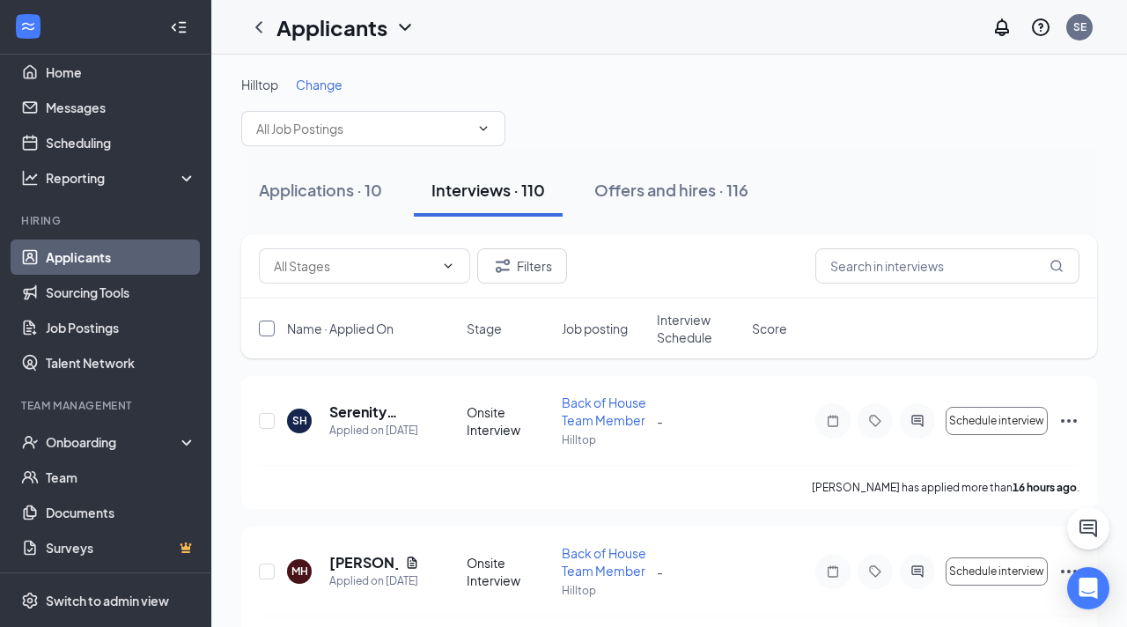
checkbox input "true"
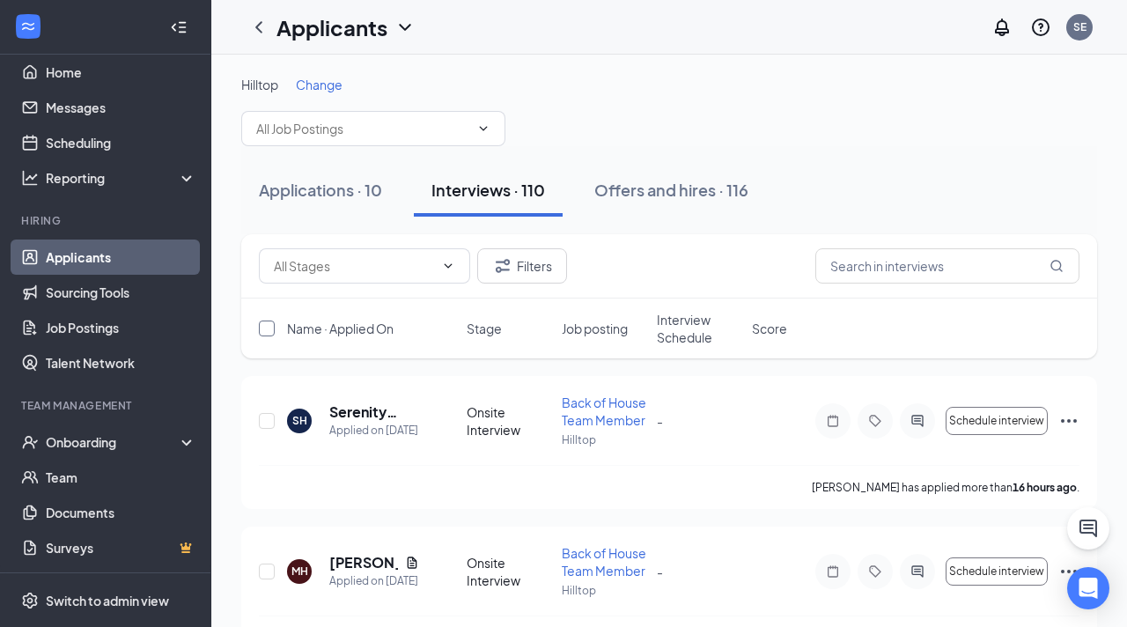
checkbox input "true"
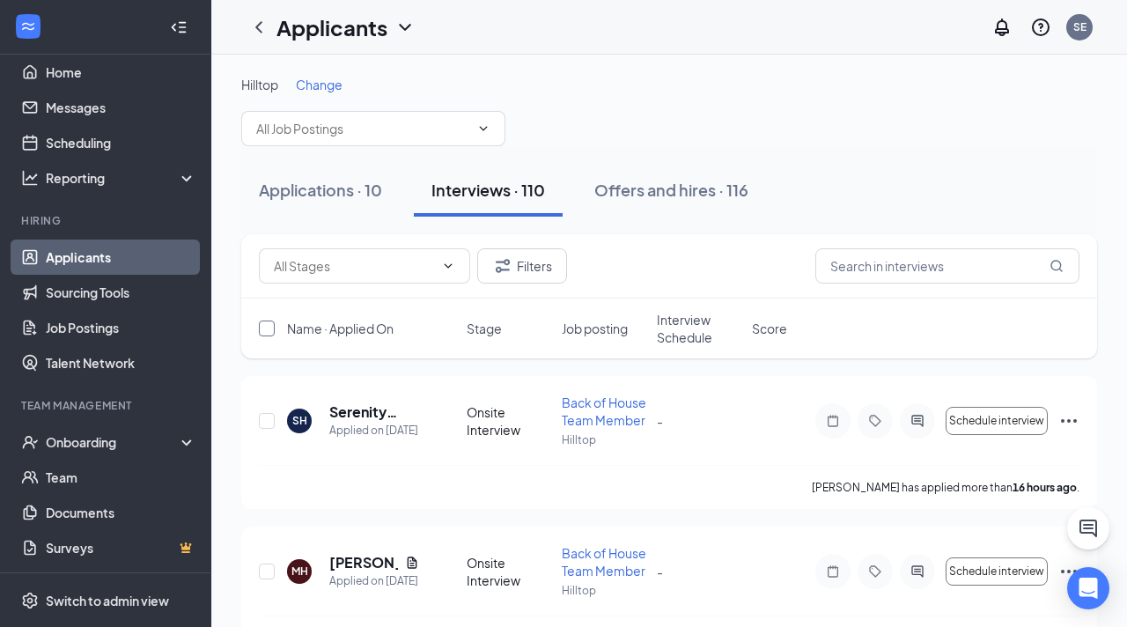
checkbox input "true"
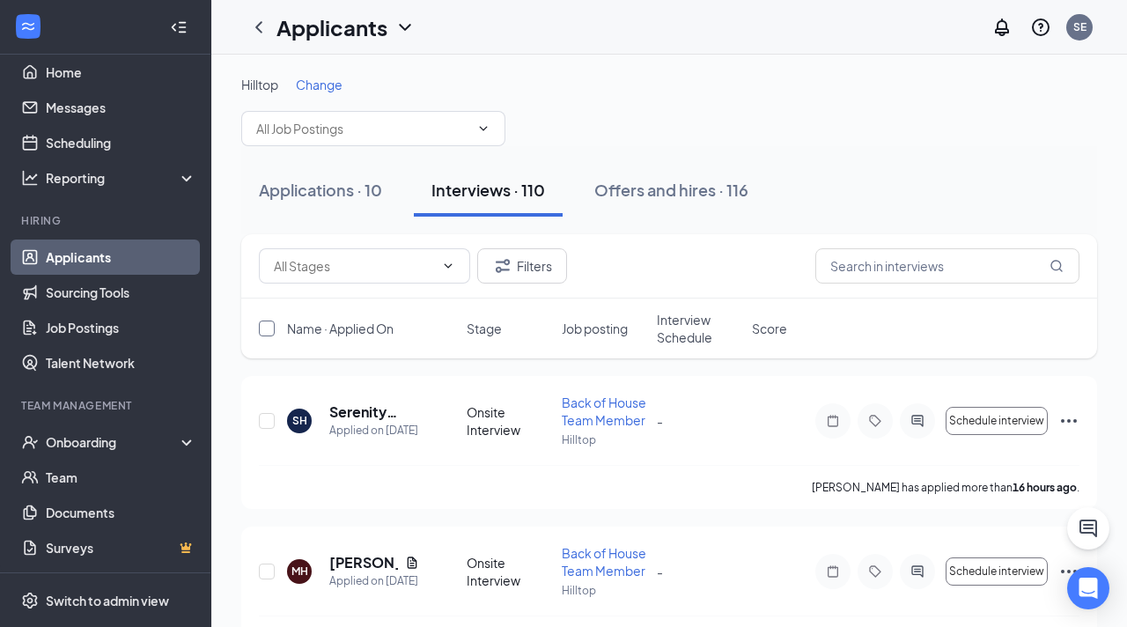
checkbox input "true"
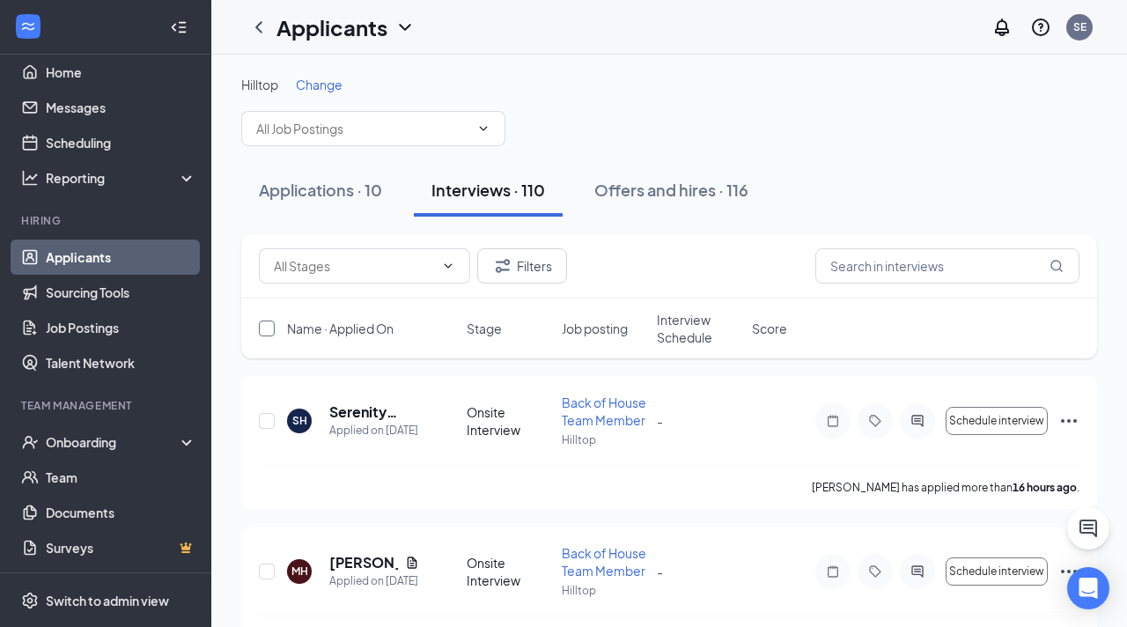
checkbox input "true"
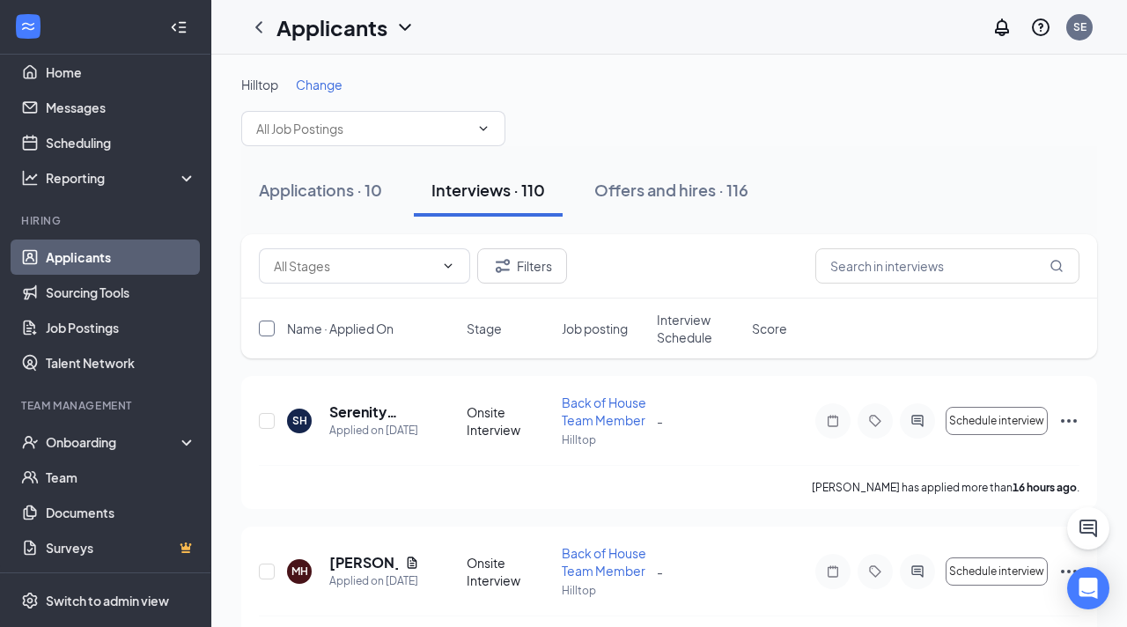
checkbox input "true"
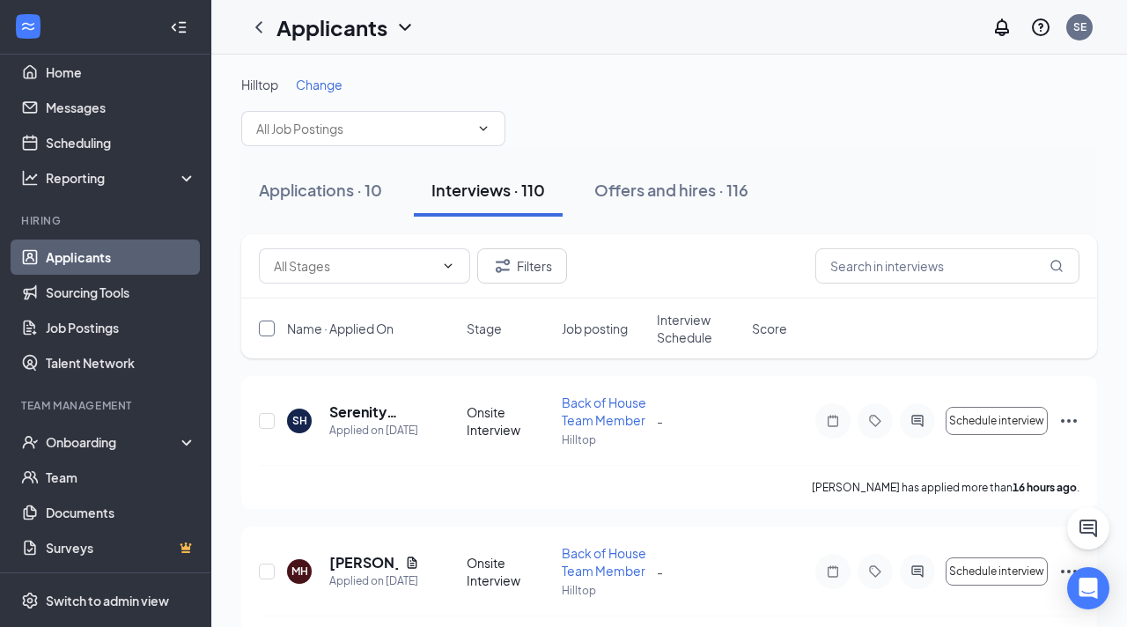
checkbox input "true"
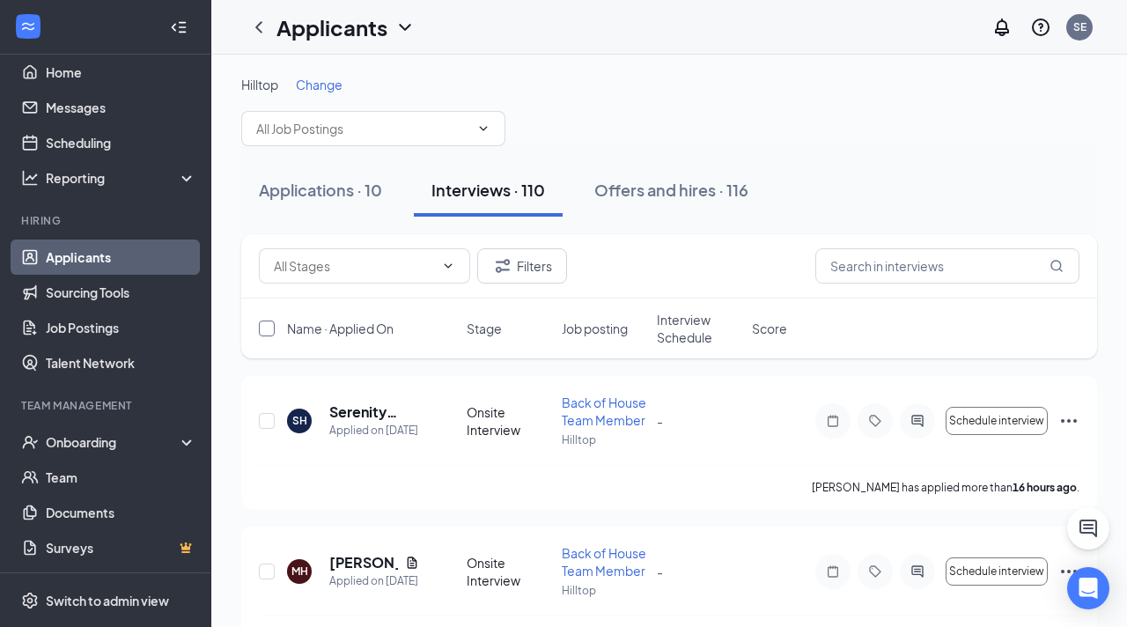
checkbox input "true"
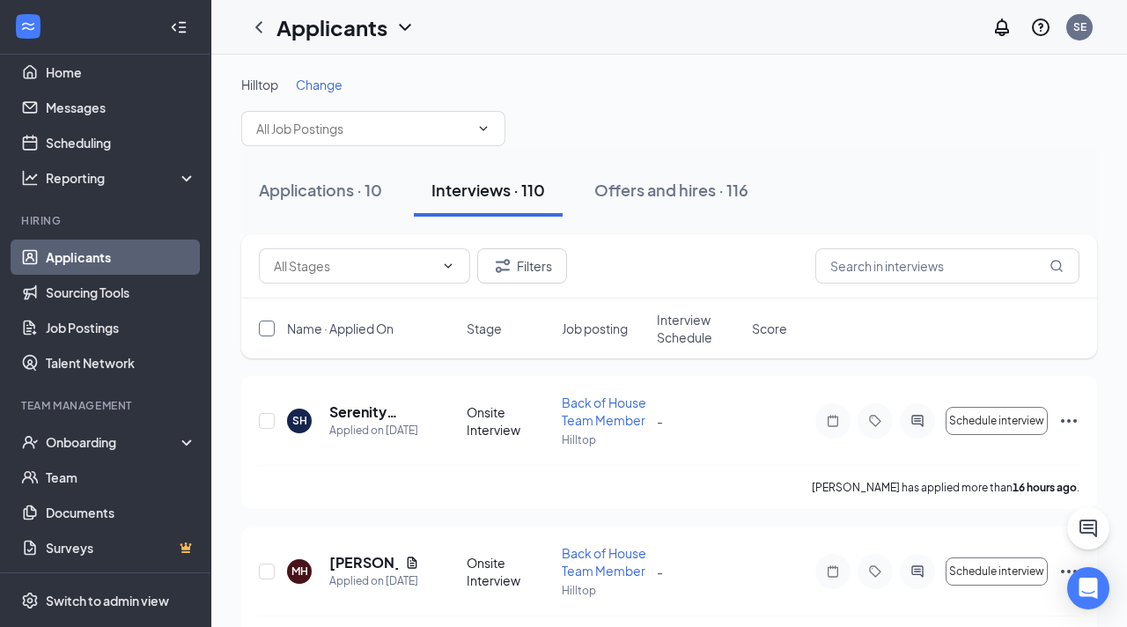
checkbox input "true"
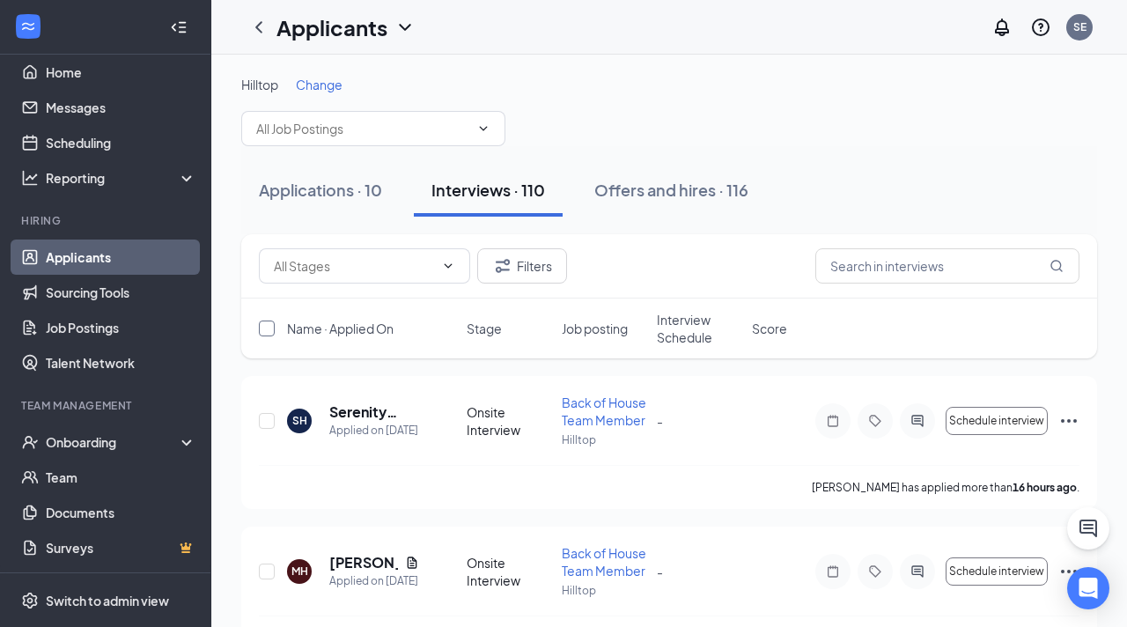
checkbox input "true"
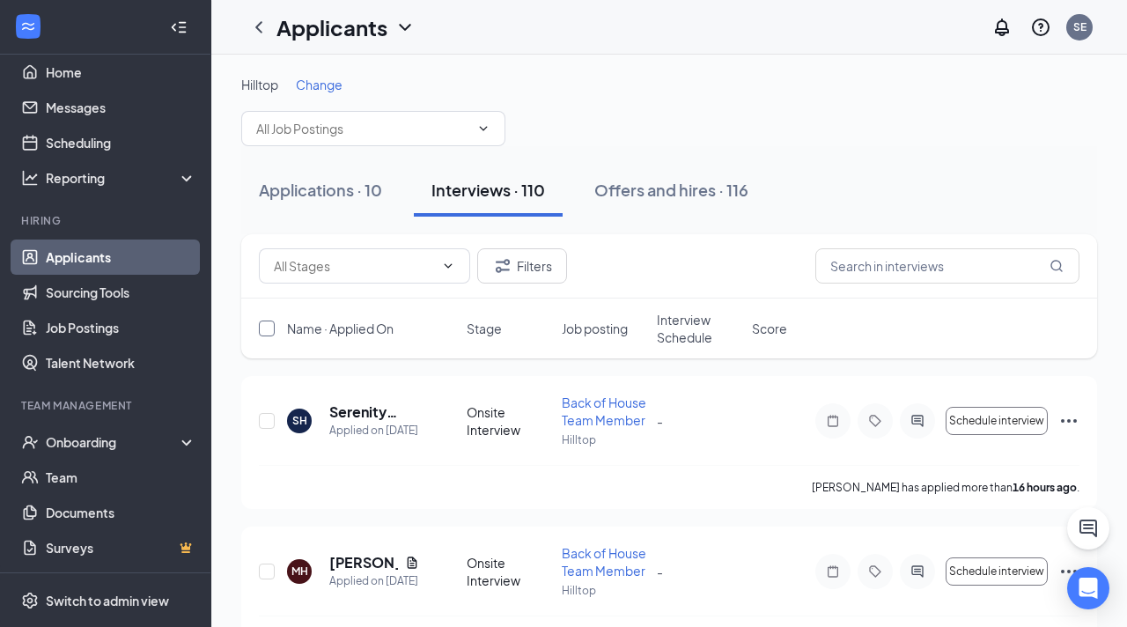
checkbox input "true"
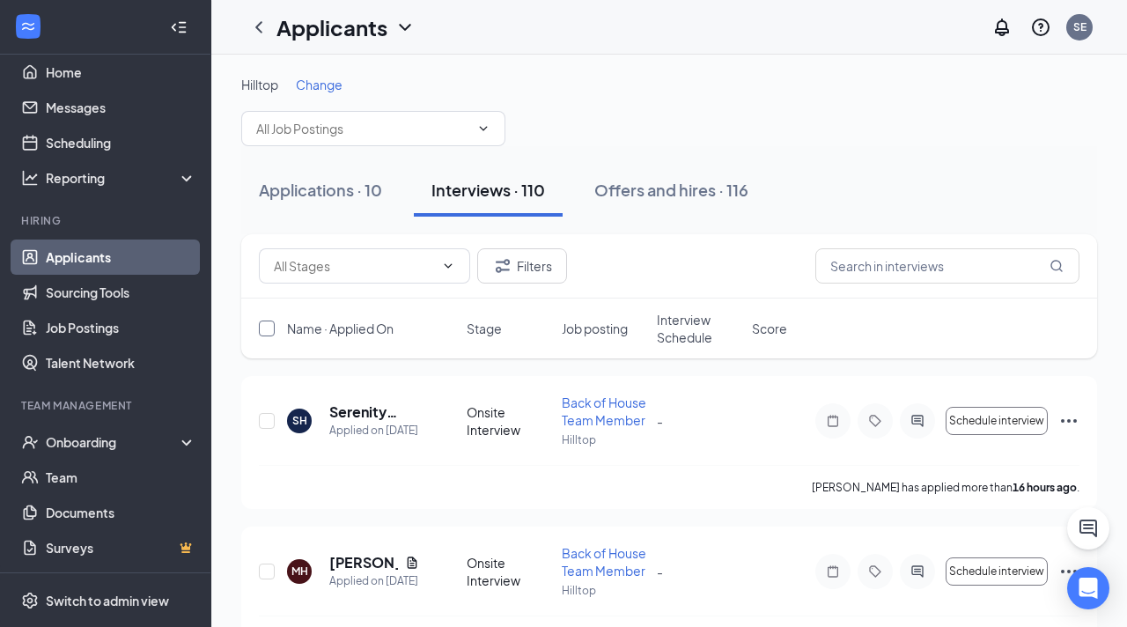
checkbox input "true"
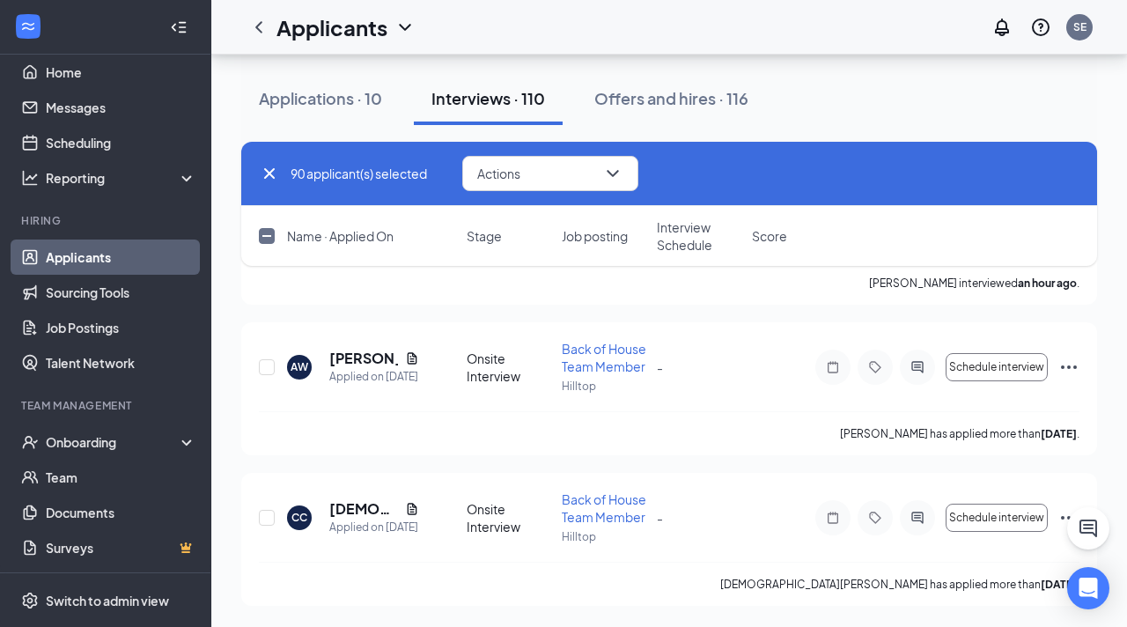
scroll to position [18254, 0]
click at [269, 232] on input "checkbox" at bounding box center [267, 236] width 16 height 16
checkbox input "true"
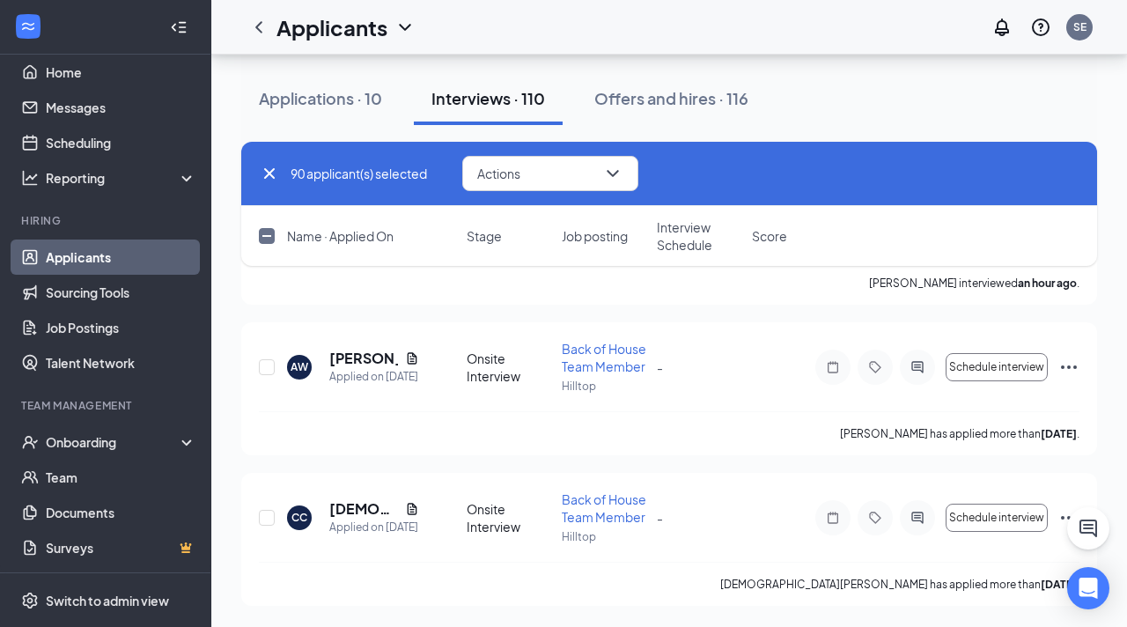
checkbox input "true"
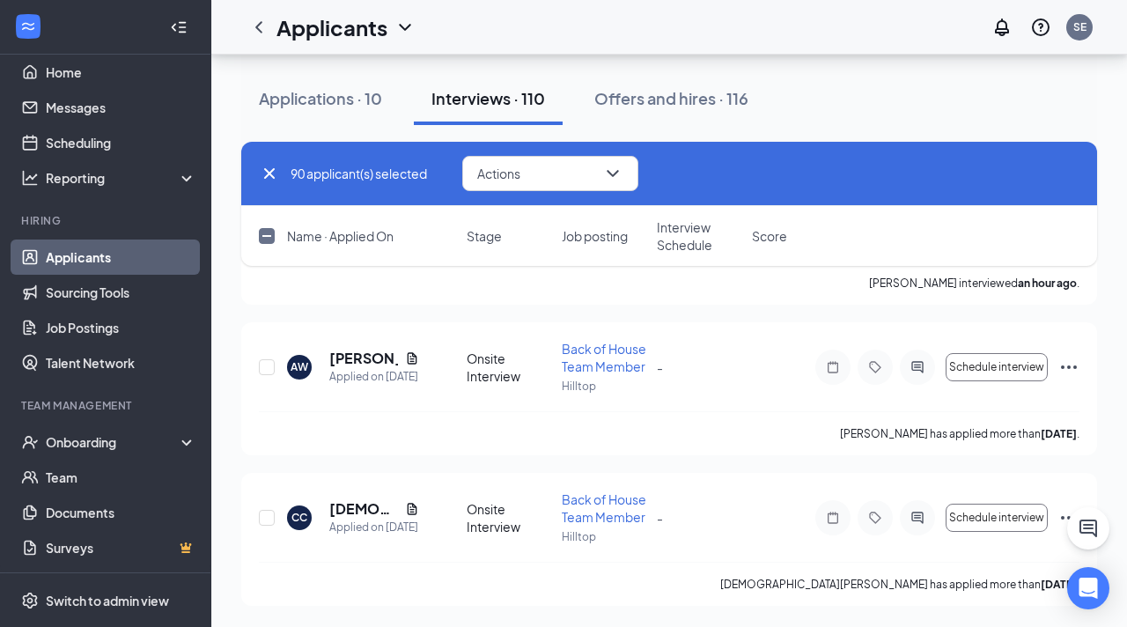
checkbox input "true"
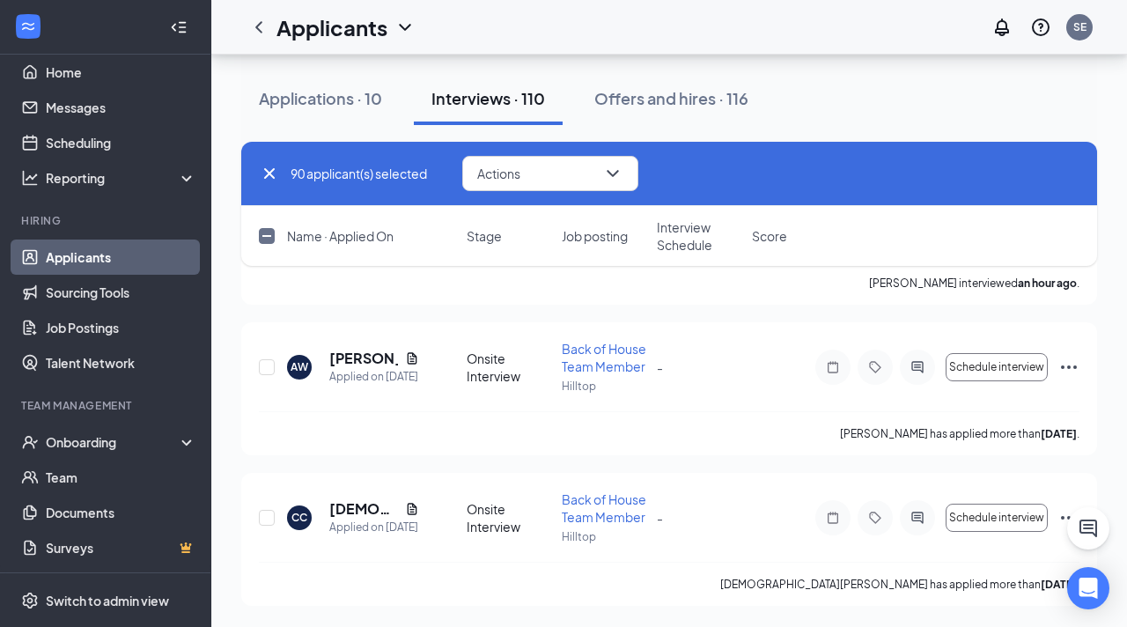
checkbox input "true"
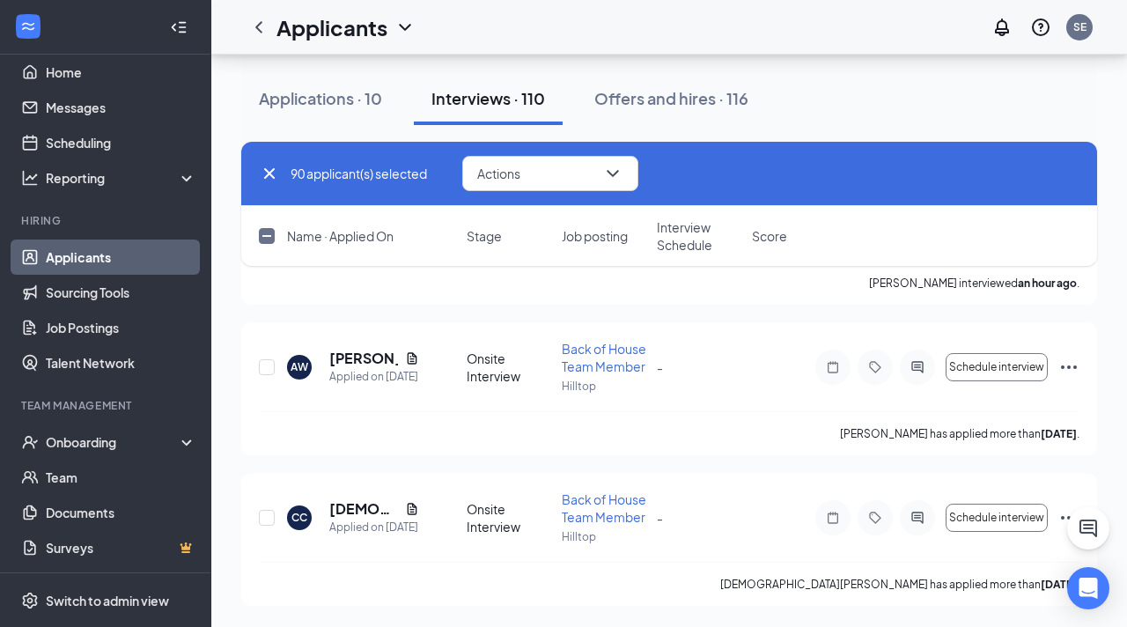
checkbox input "true"
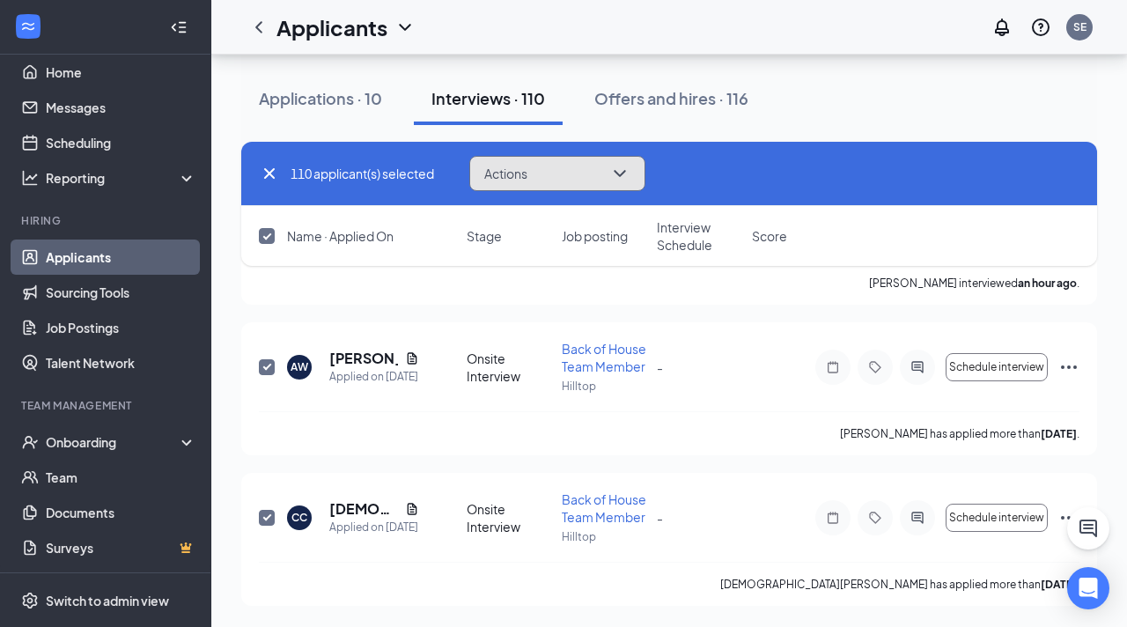
click at [550, 168] on button "Actions" at bounding box center [557, 173] width 176 height 35
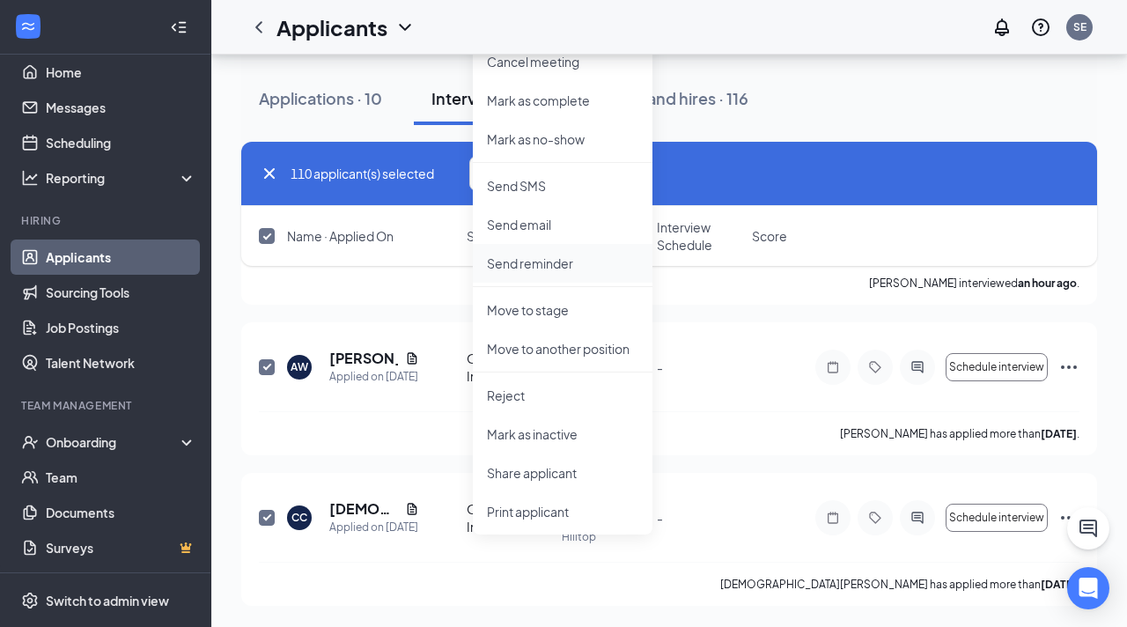
click at [564, 264] on p "Send reminder" at bounding box center [562, 263] width 151 height 18
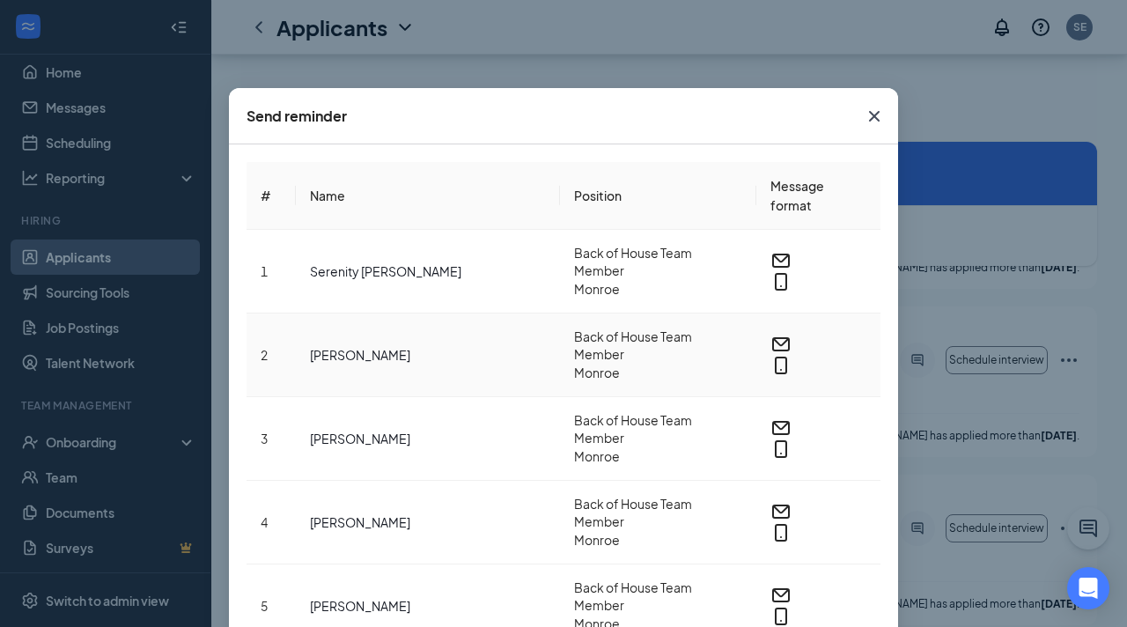
scroll to position [16091, 0]
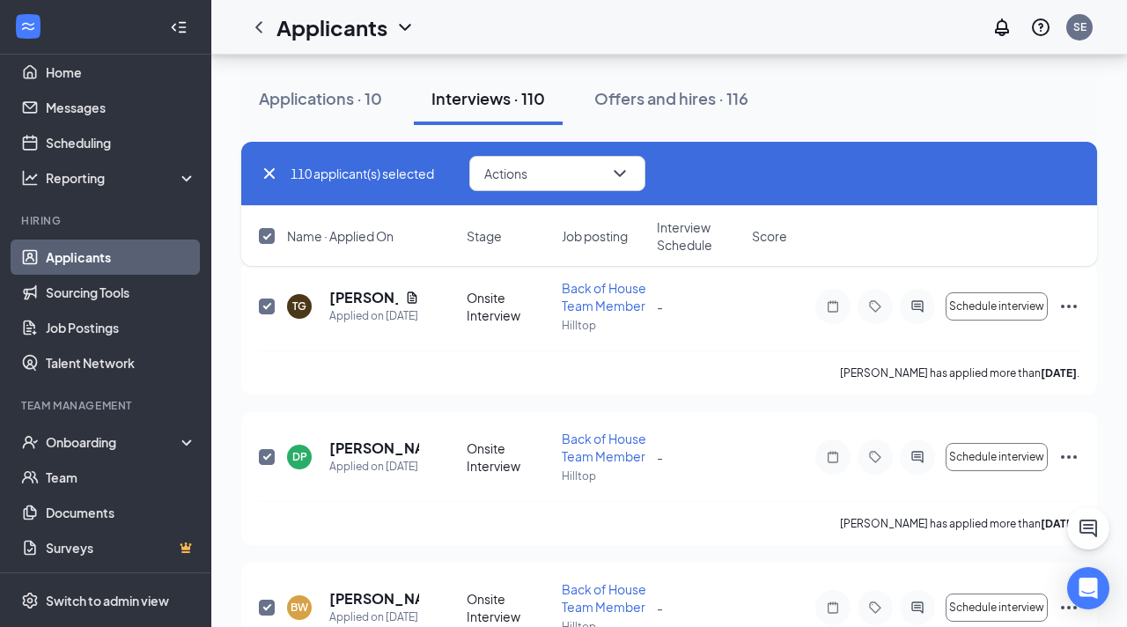
scroll to position [15326, 0]
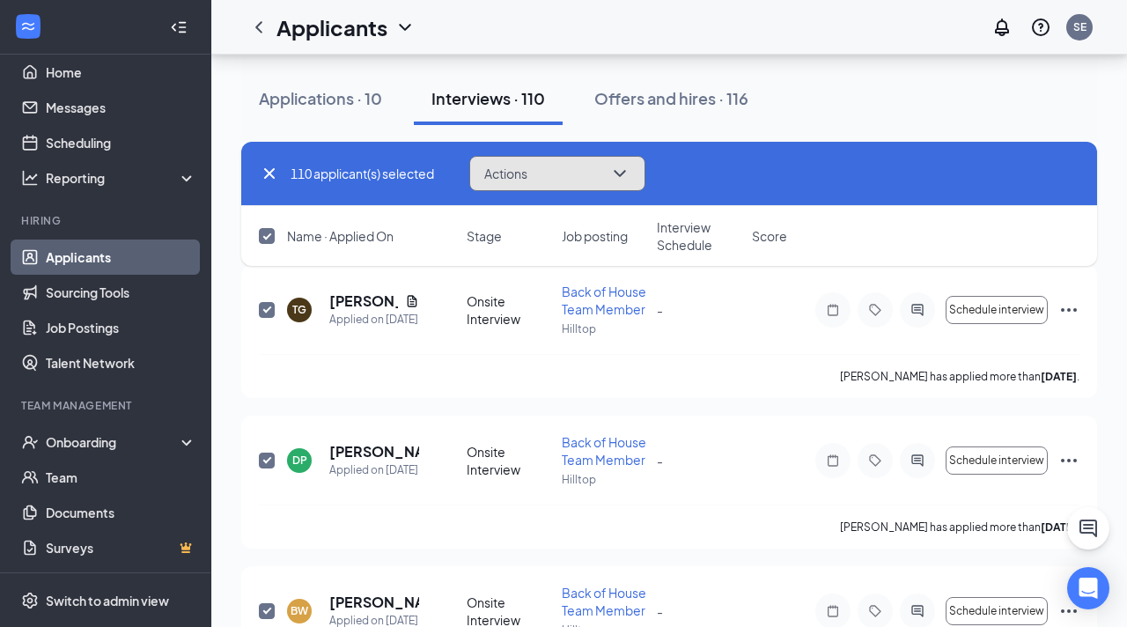
click at [566, 171] on button "Actions" at bounding box center [557, 173] width 176 height 35
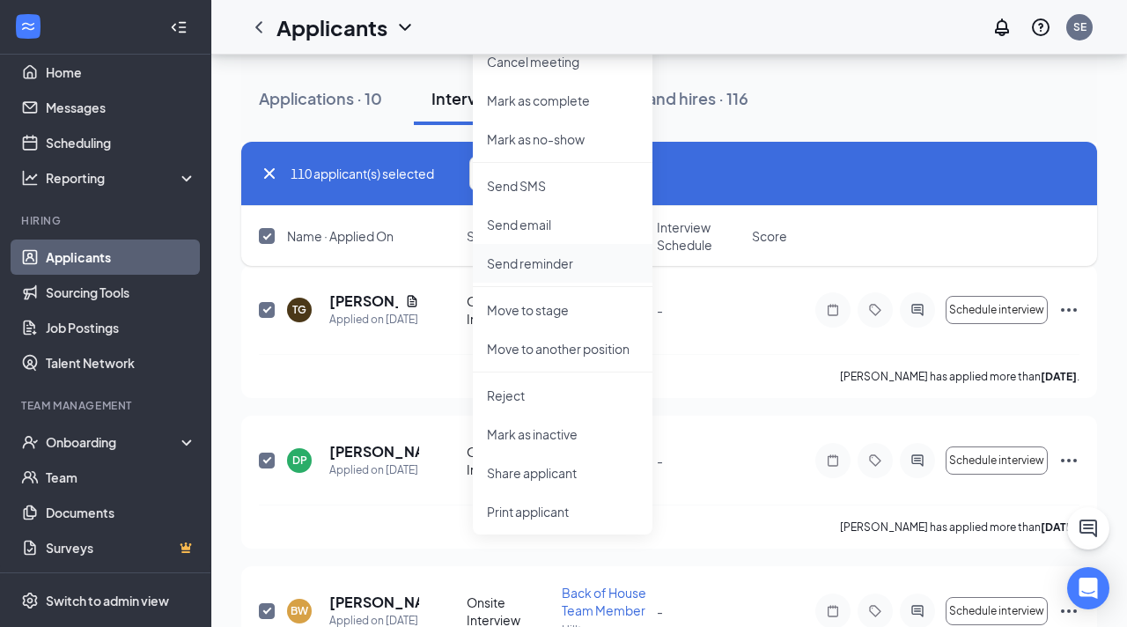
click at [540, 256] on p "Send reminder" at bounding box center [562, 263] width 151 height 18
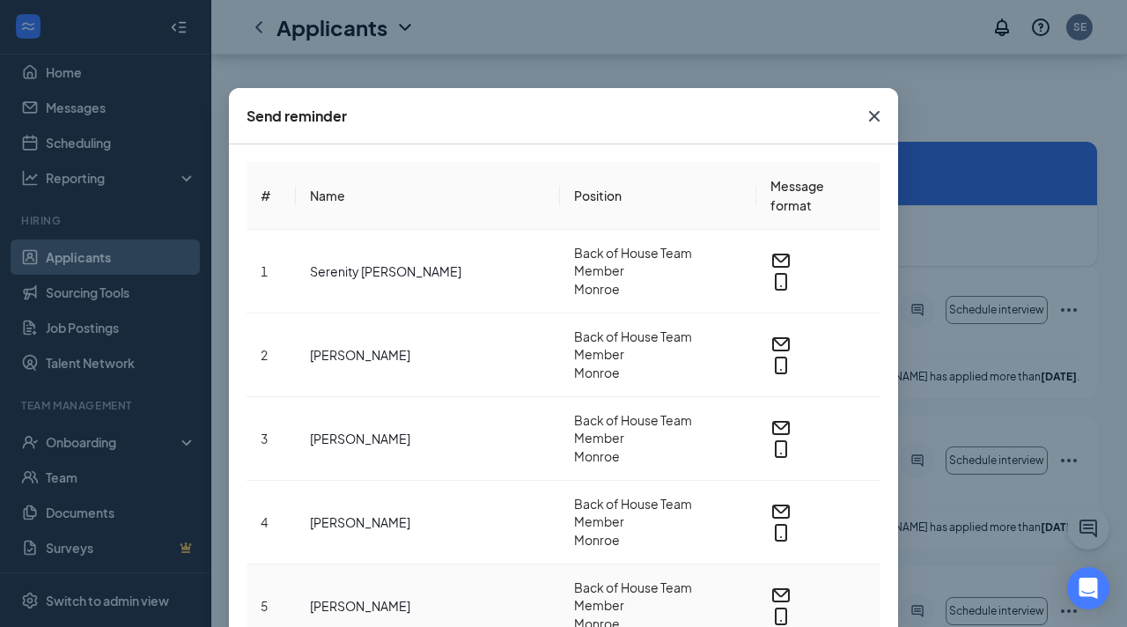
scroll to position [6732, 0]
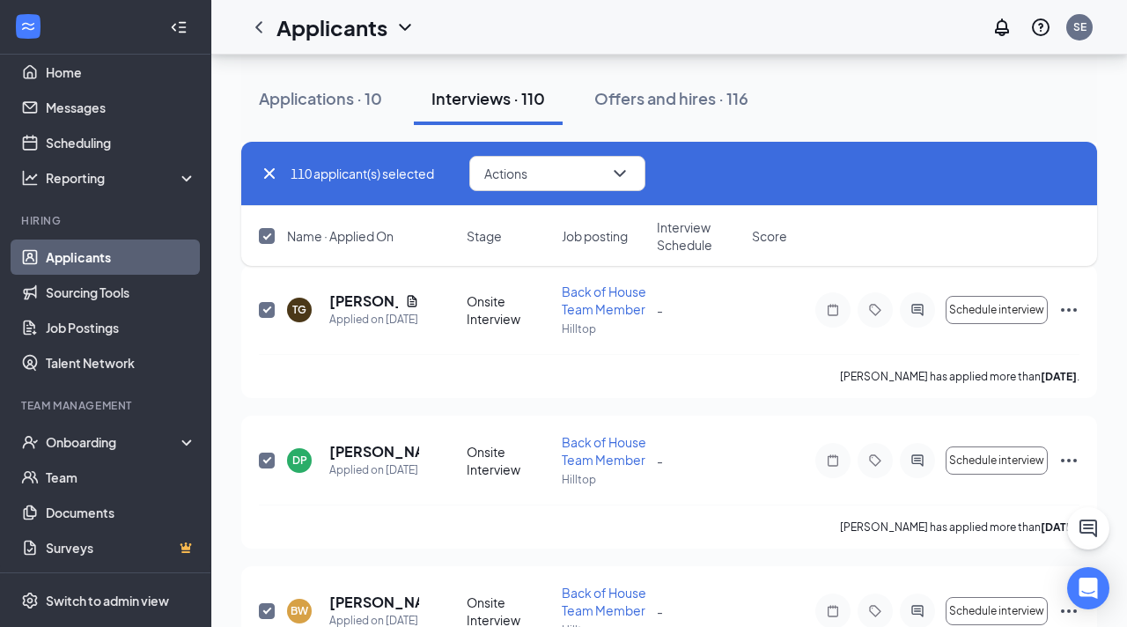
click at [273, 181] on icon "Cross" at bounding box center [269, 173] width 21 height 21
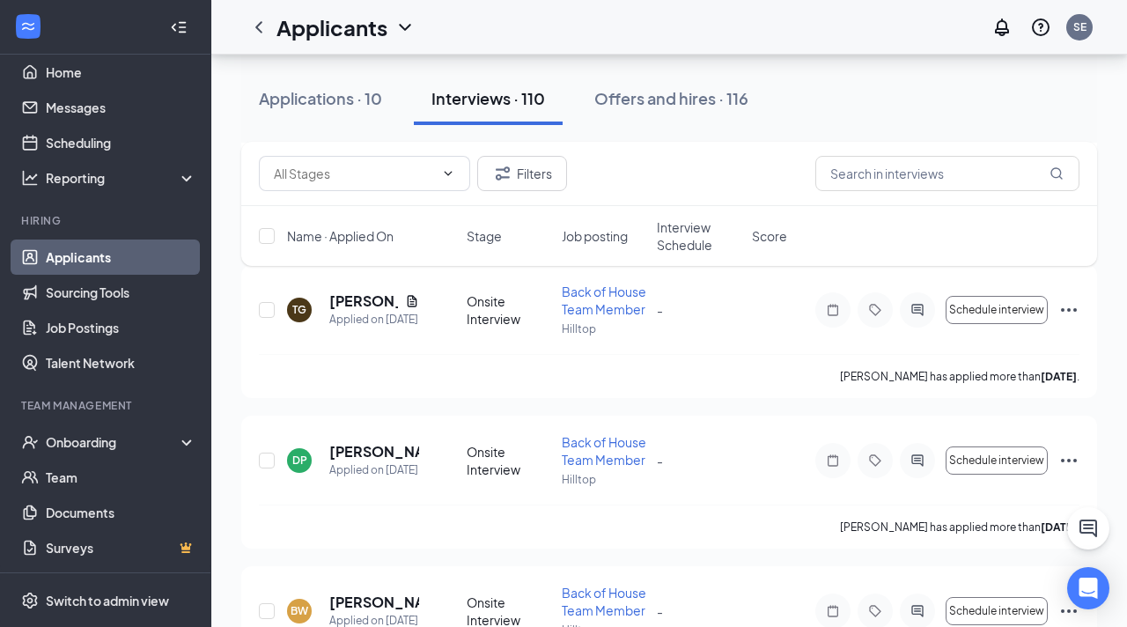
checkbox input "false"
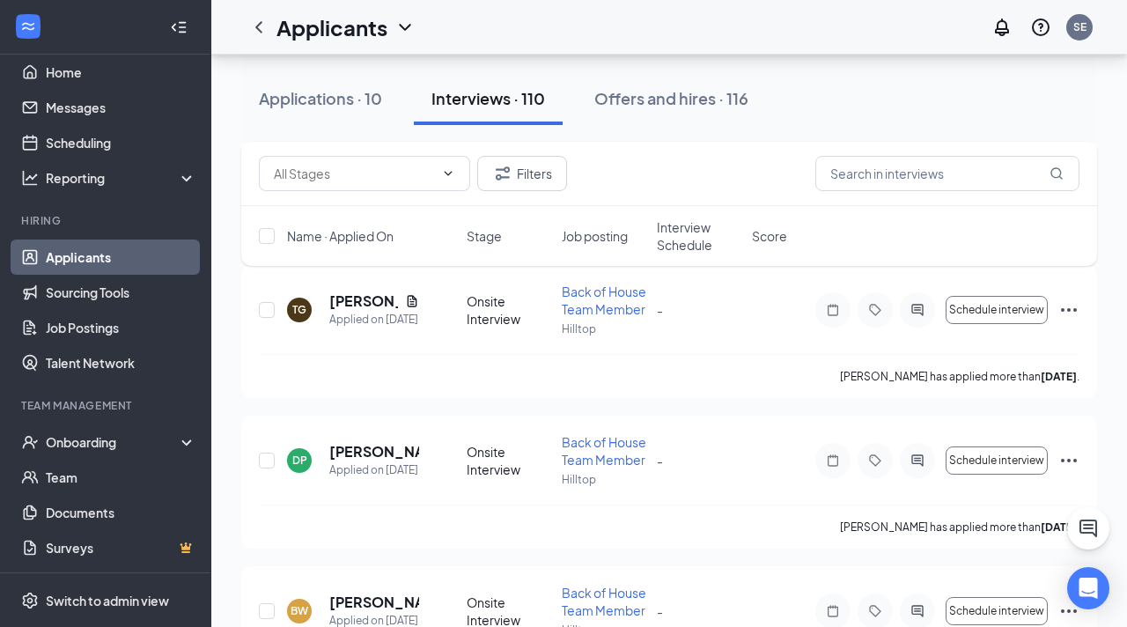
checkbox input "false"
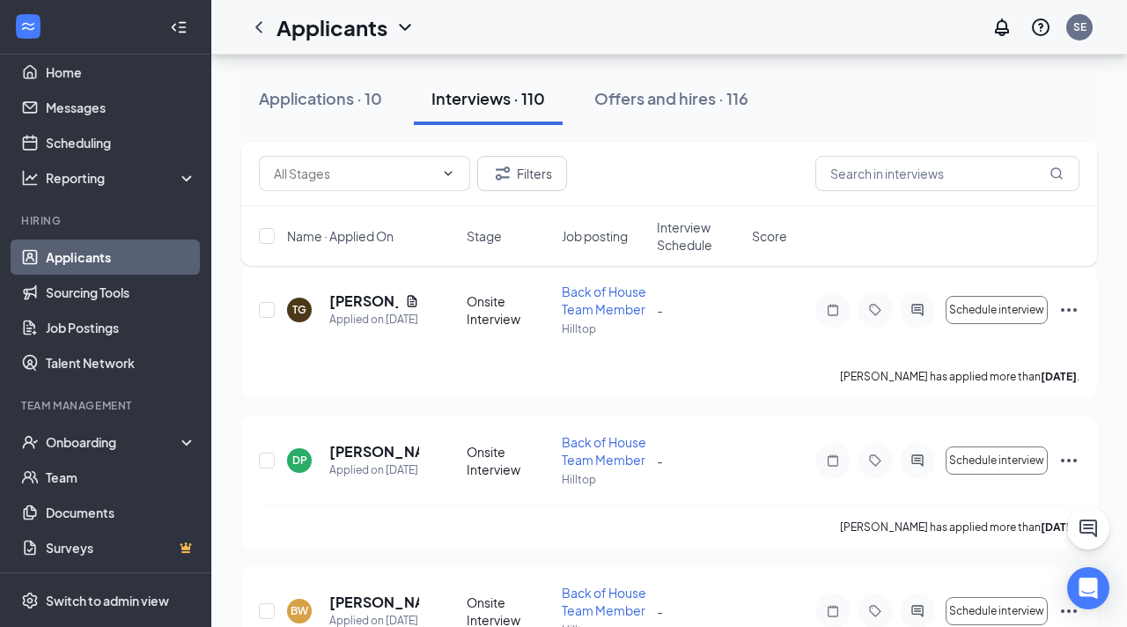
checkbox input "false"
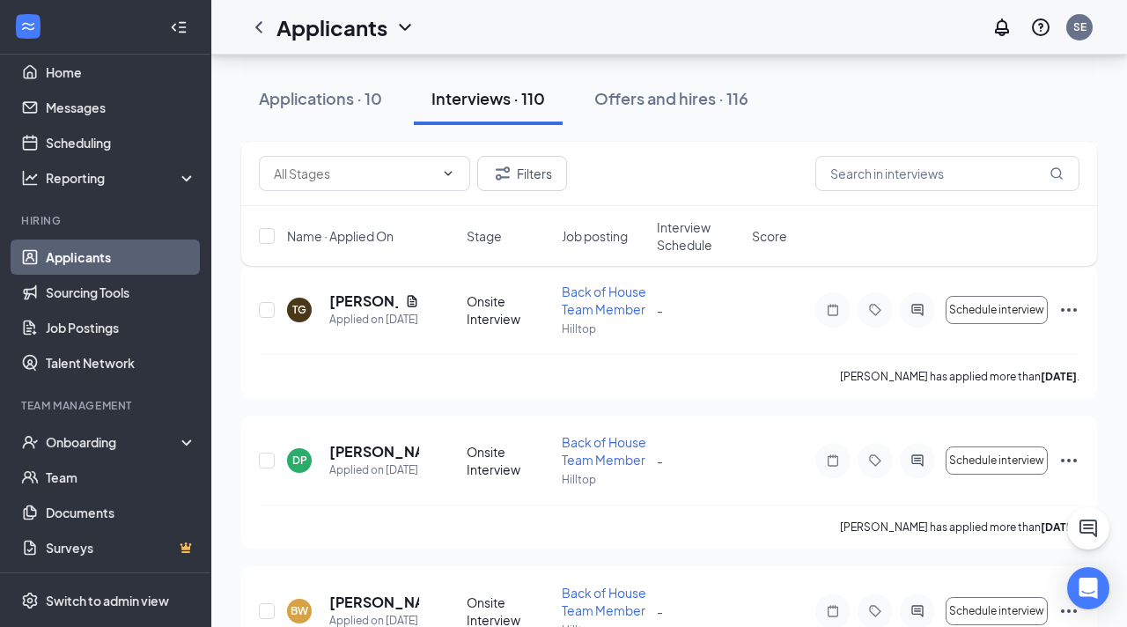
checkbox input "false"
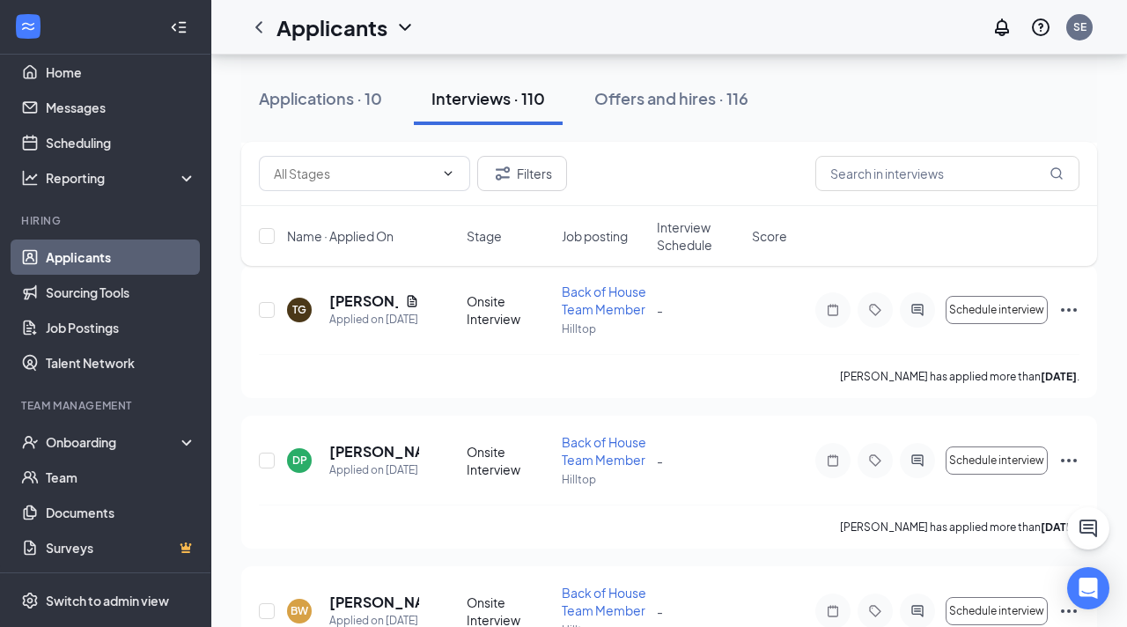
checkbox input "false"
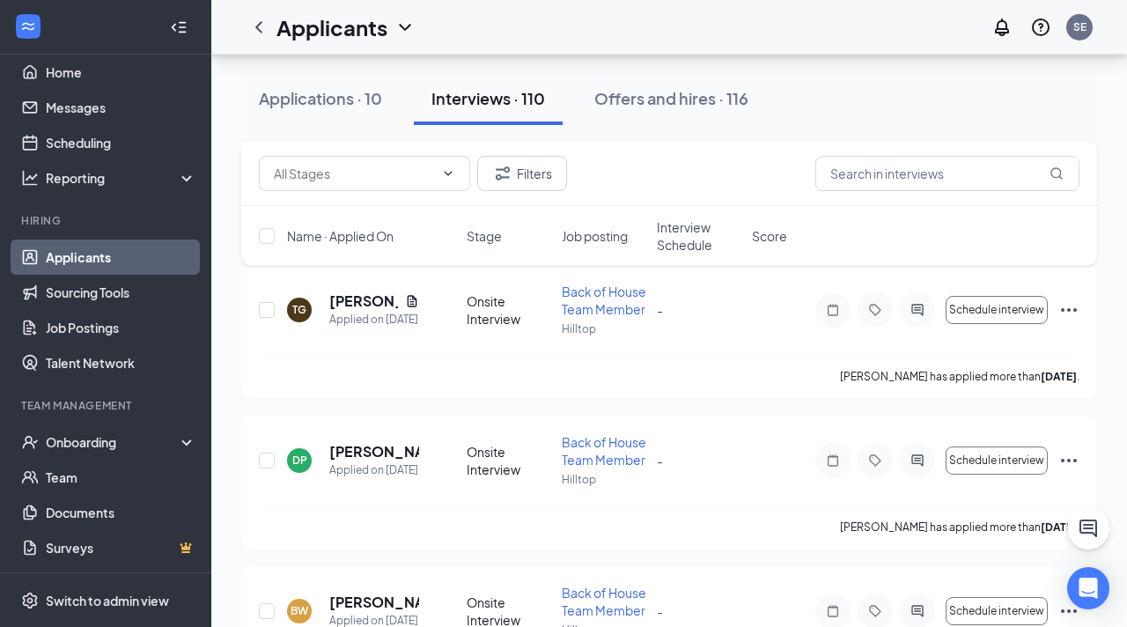
checkbox input "false"
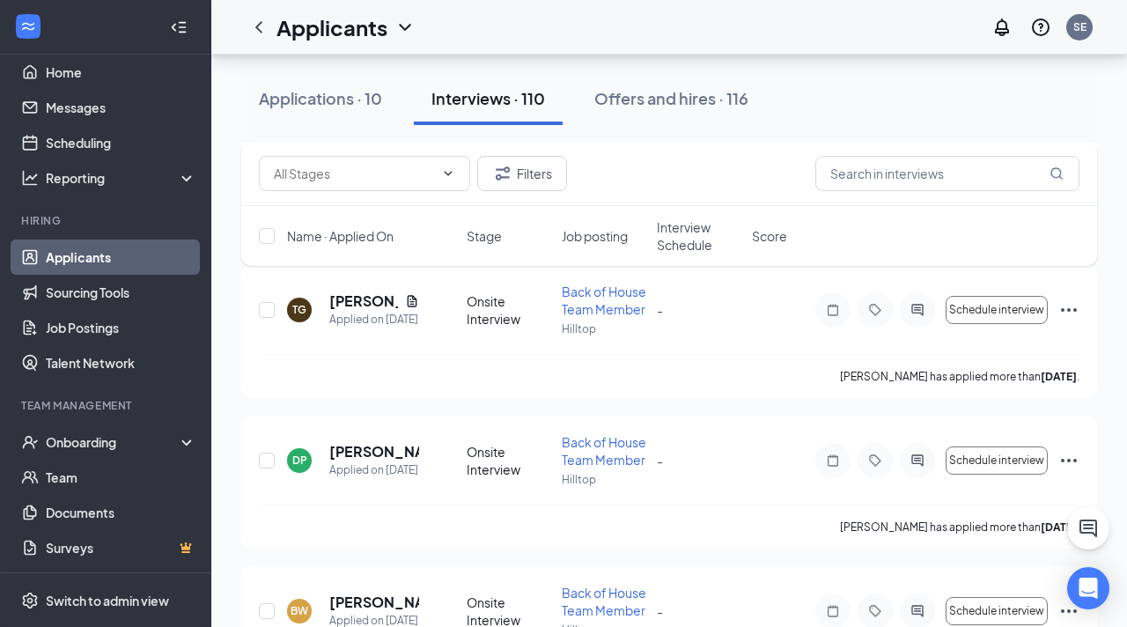
checkbox input "false"
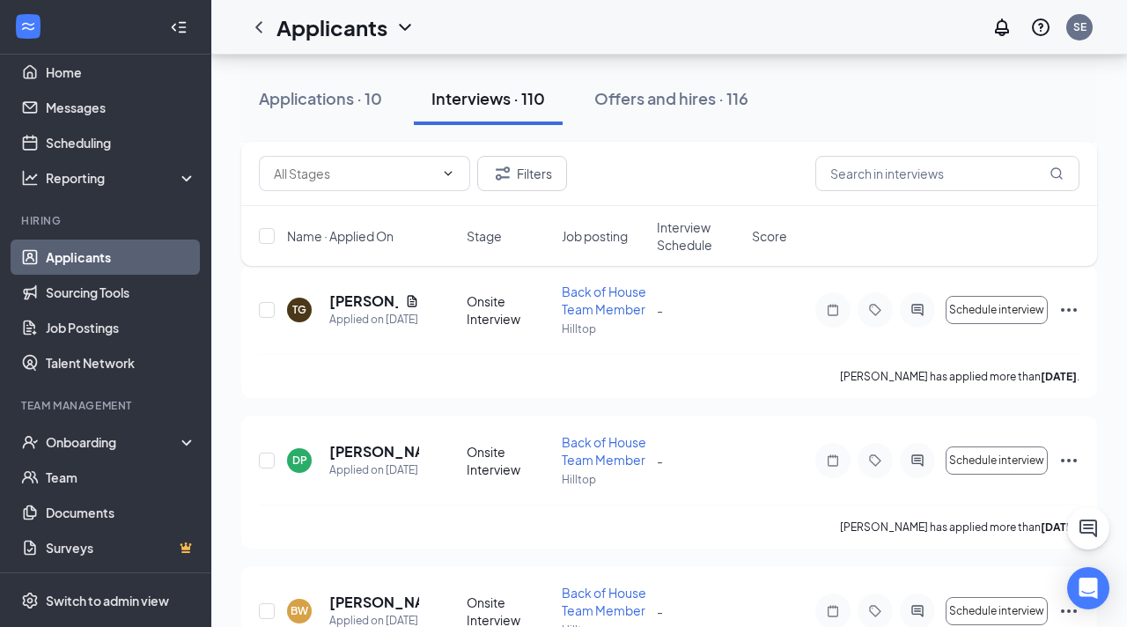
checkbox input "false"
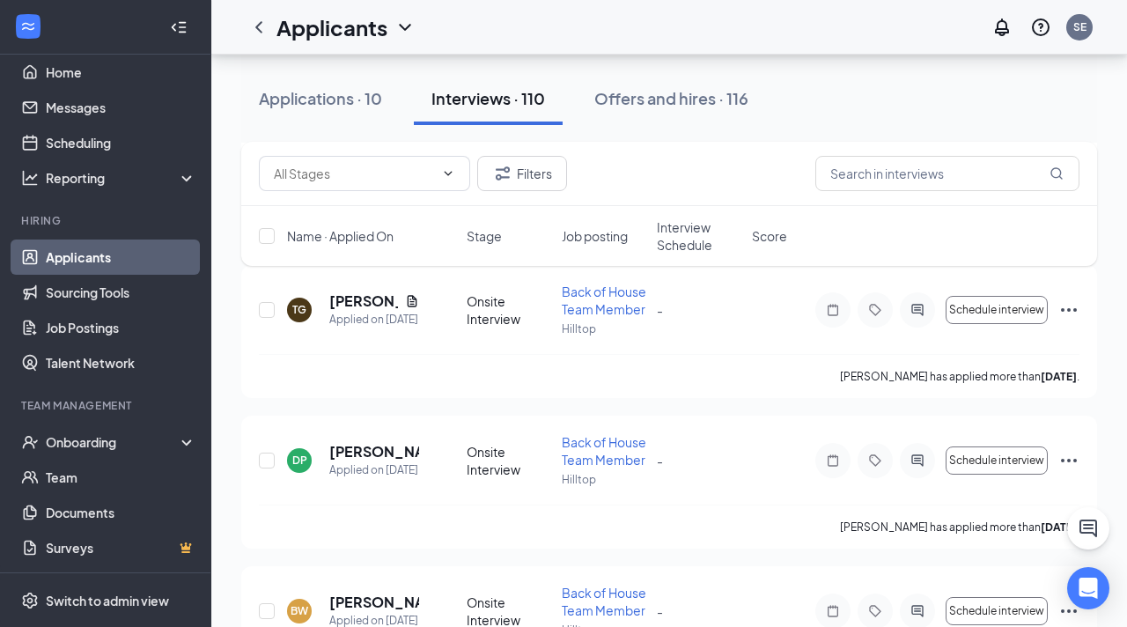
checkbox input "false"
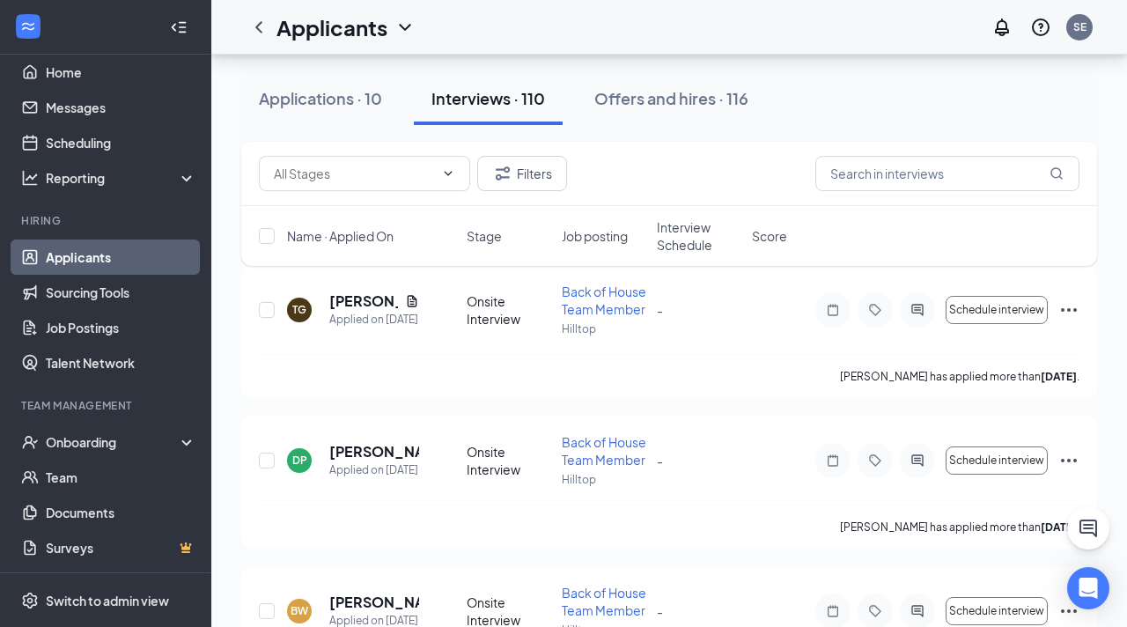
checkbox input "false"
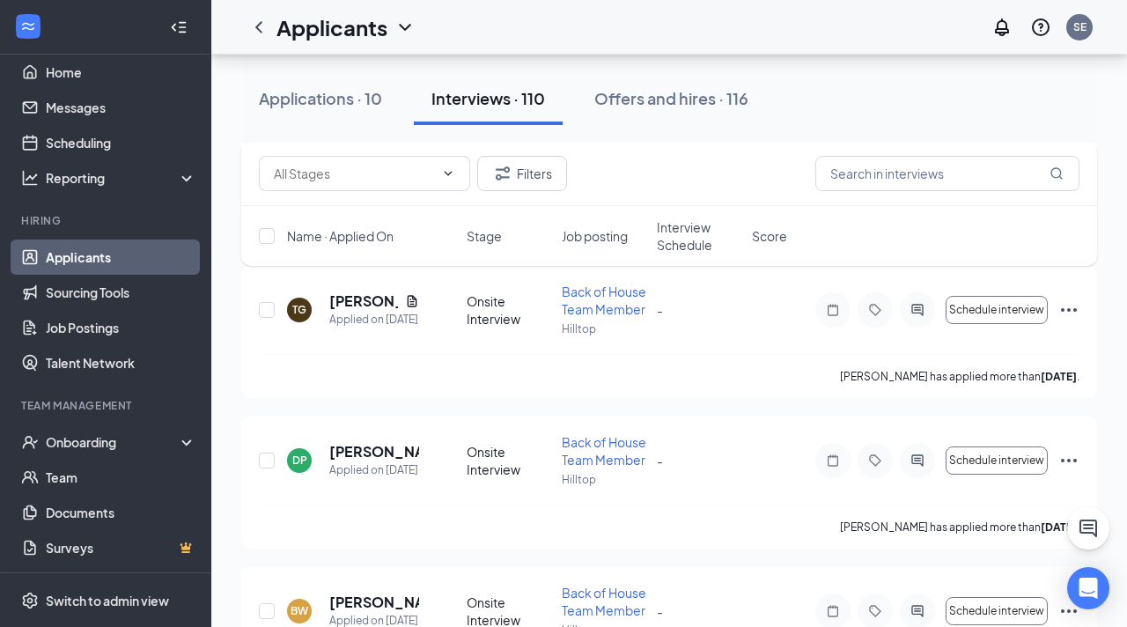
checkbox input "false"
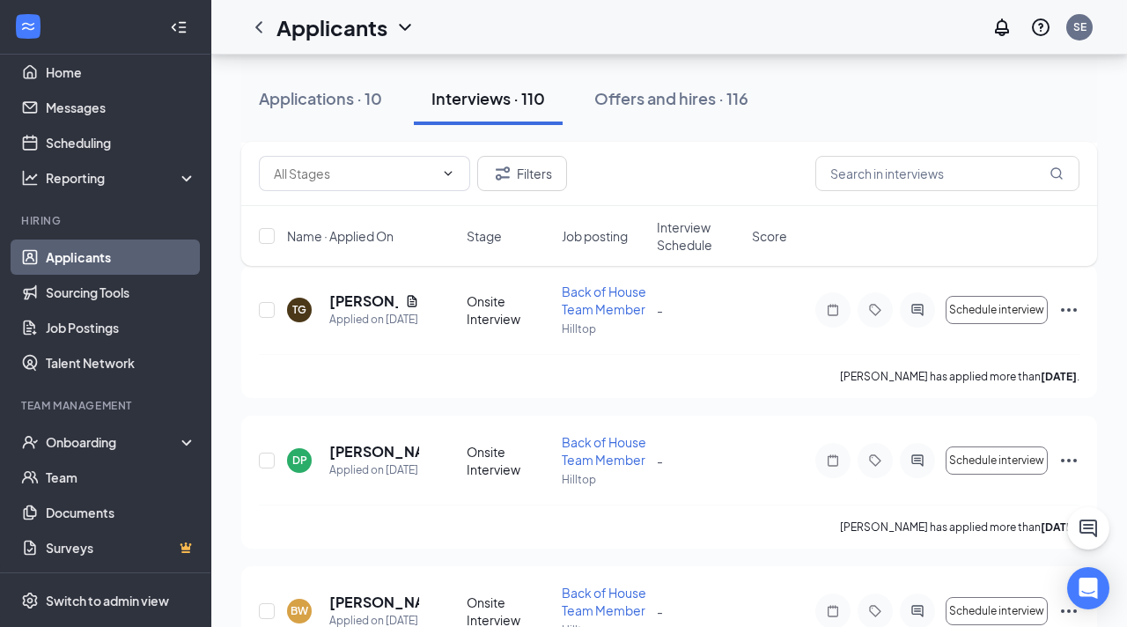
checkbox input "false"
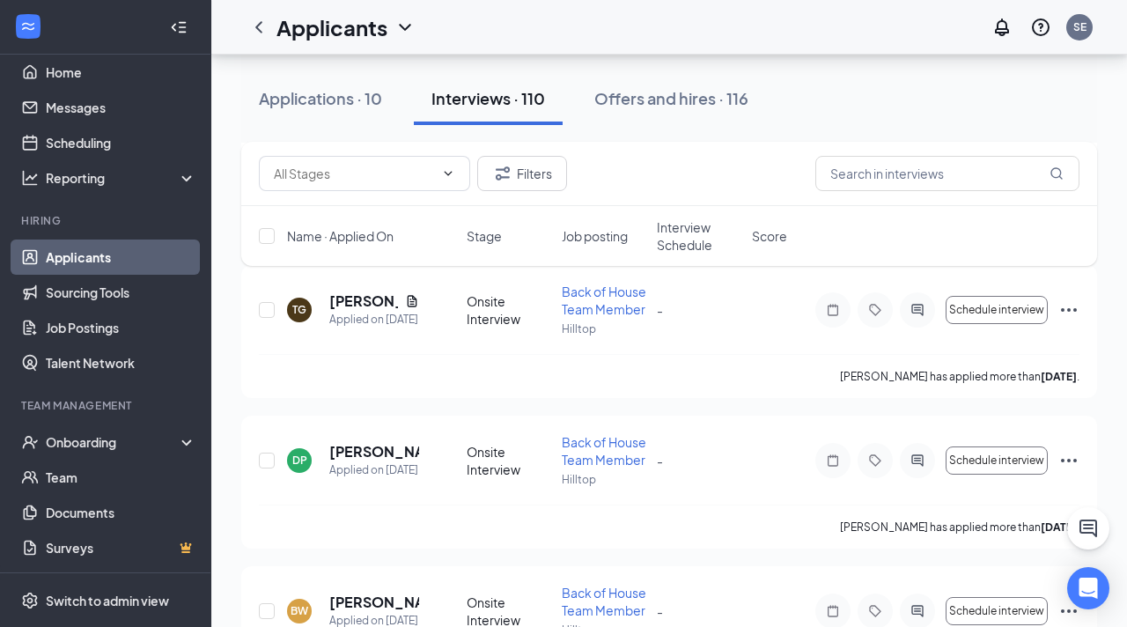
checkbox input "false"
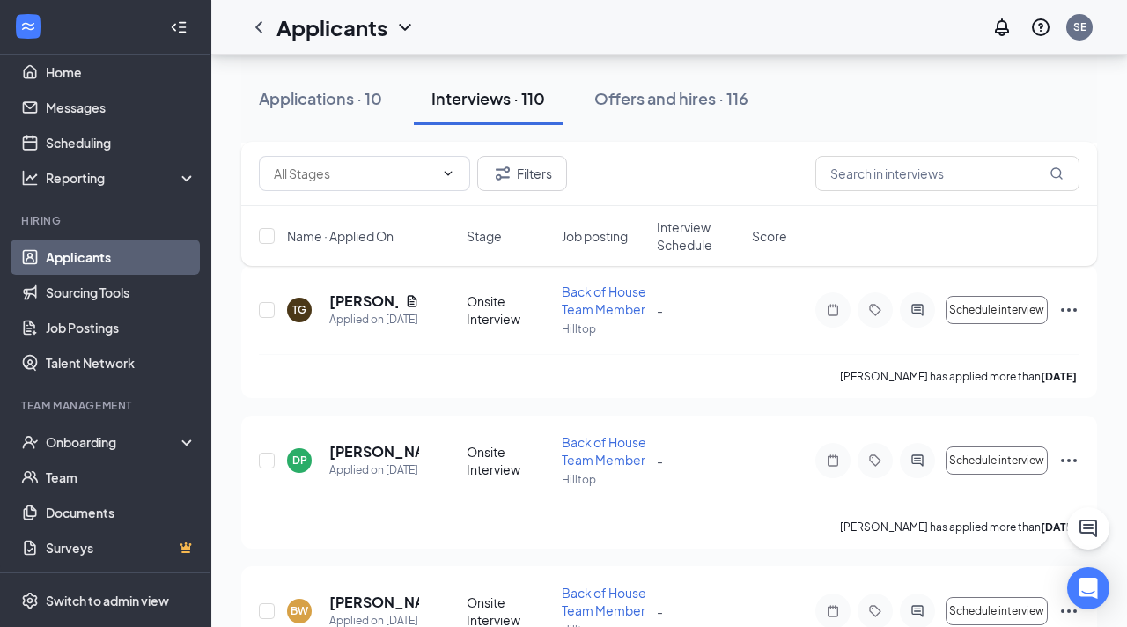
checkbox input "false"
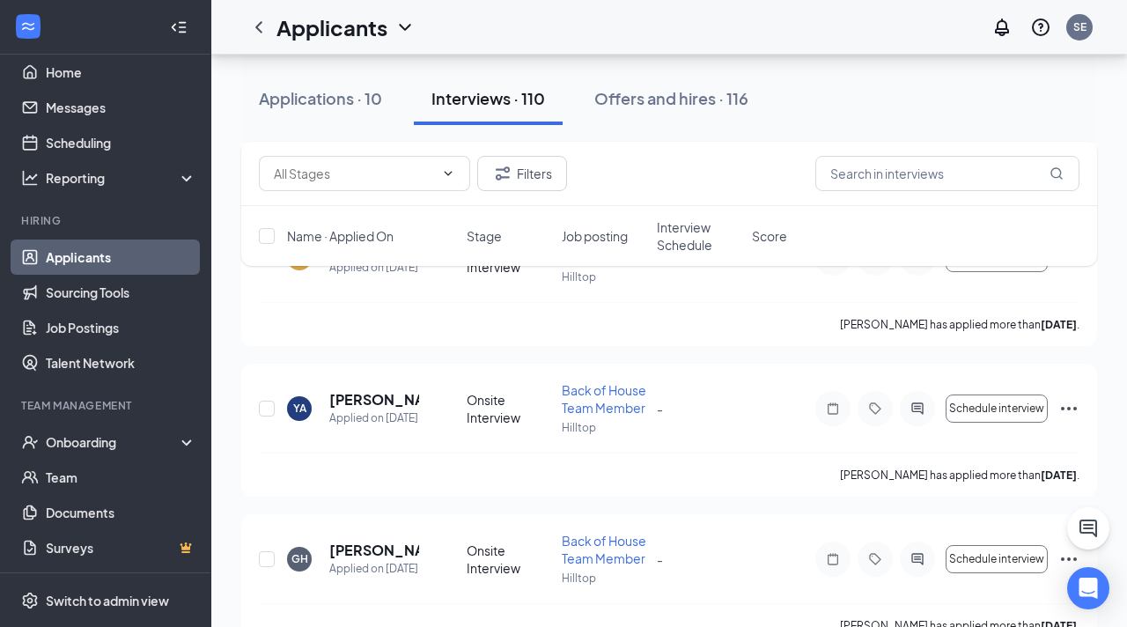
scroll to position [0, 0]
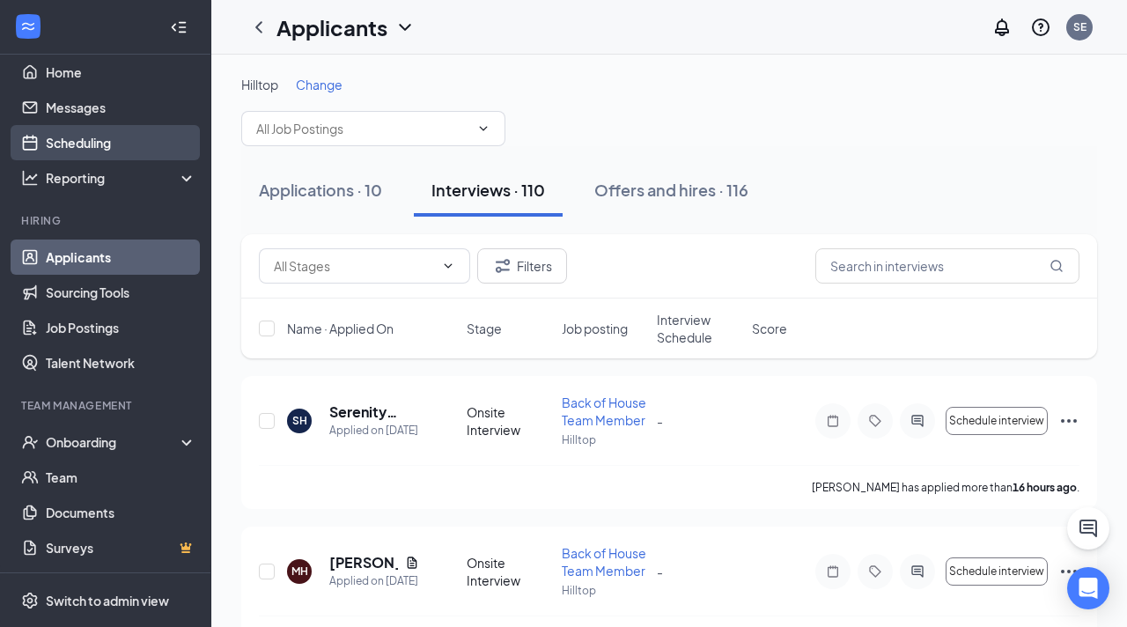
click at [64, 130] on link "Scheduling" at bounding box center [121, 142] width 151 height 35
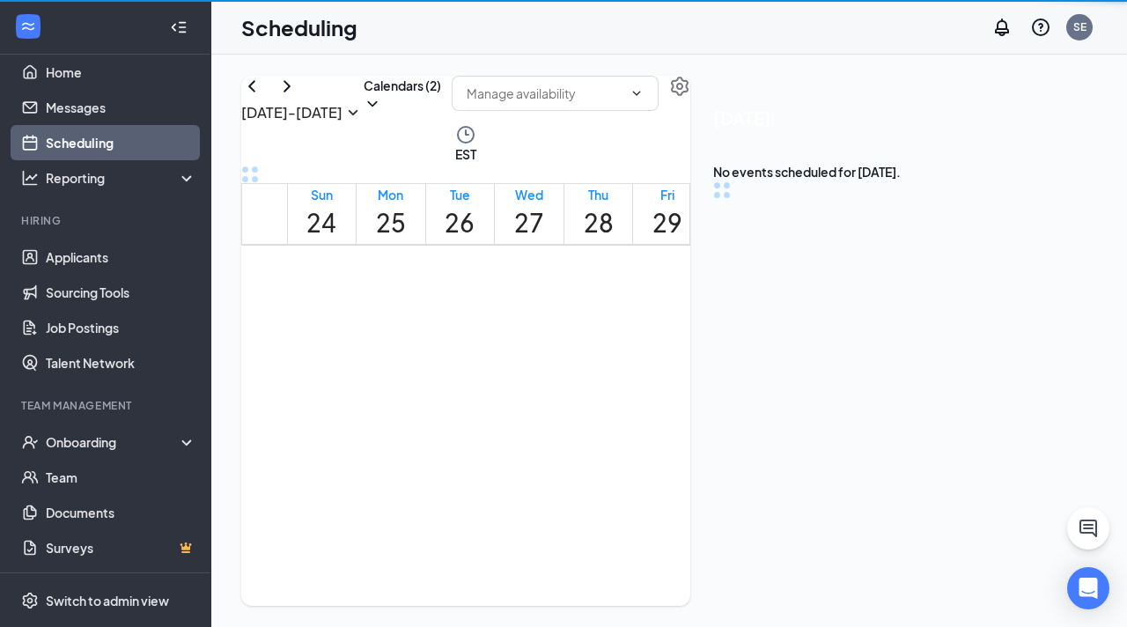
scroll to position [866, 0]
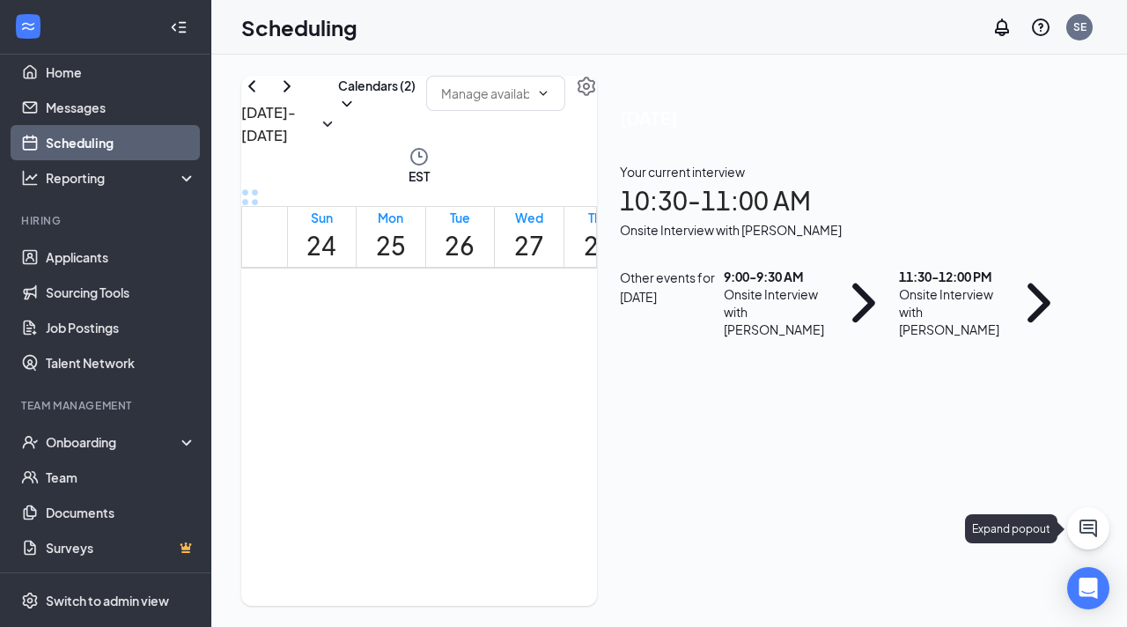
click at [1090, 530] on icon "ChatActive" at bounding box center [1088, 528] width 21 height 21
click at [810, 607] on div "Chat" at bounding box center [880, 605] width 269 height 28
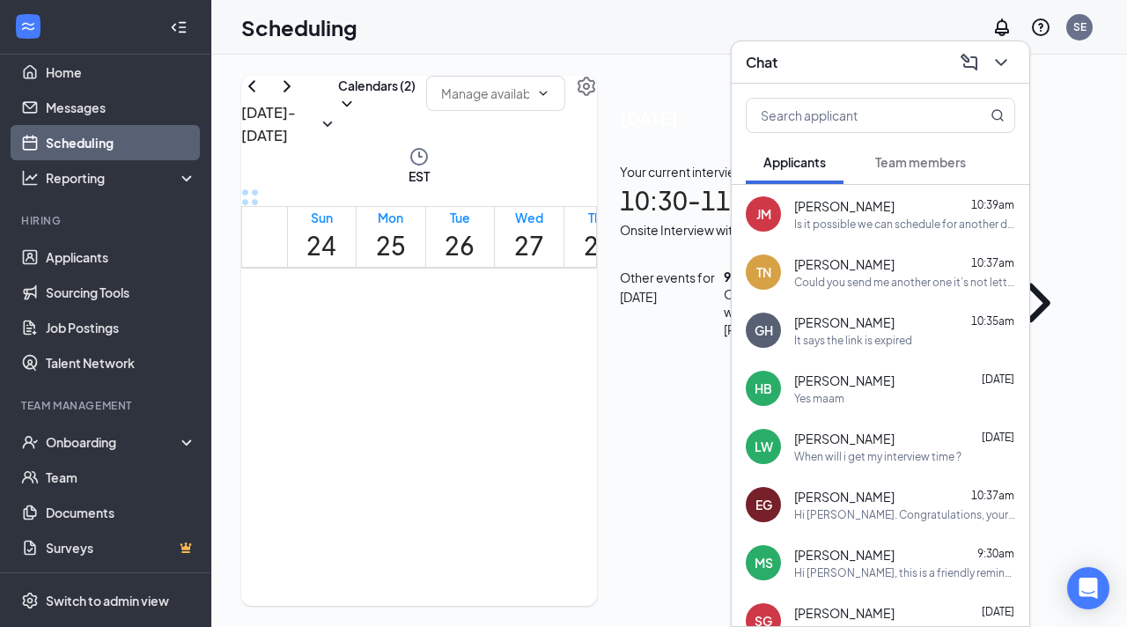
click at [879, 163] on span "Team members" at bounding box center [920, 162] width 91 height 16
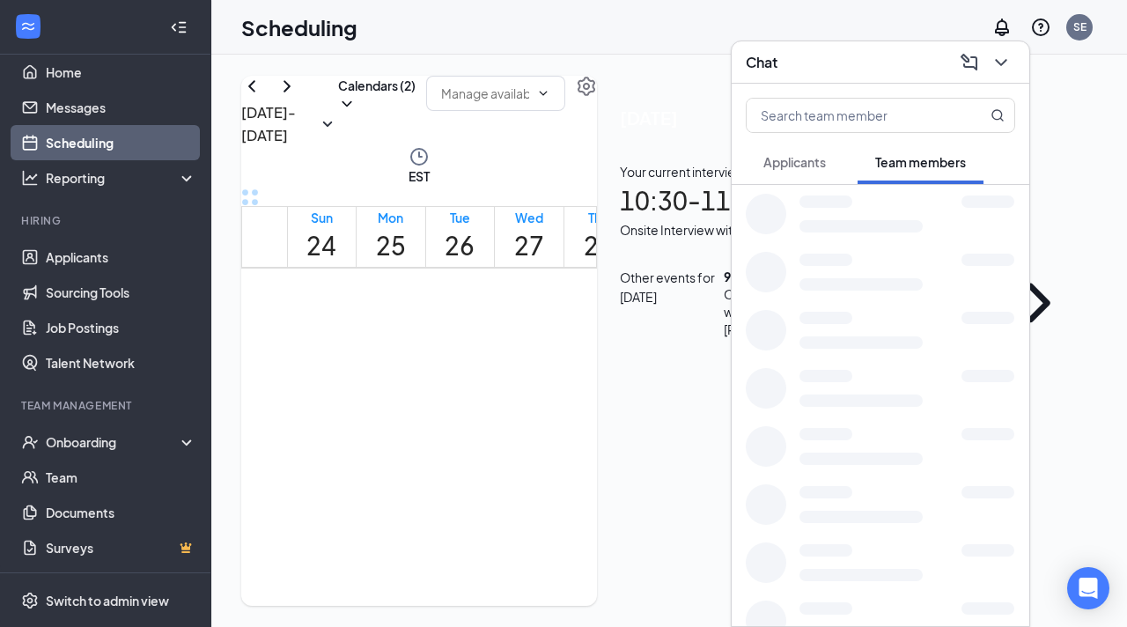
click at [802, 167] on span "Applicants" at bounding box center [794, 162] width 63 height 16
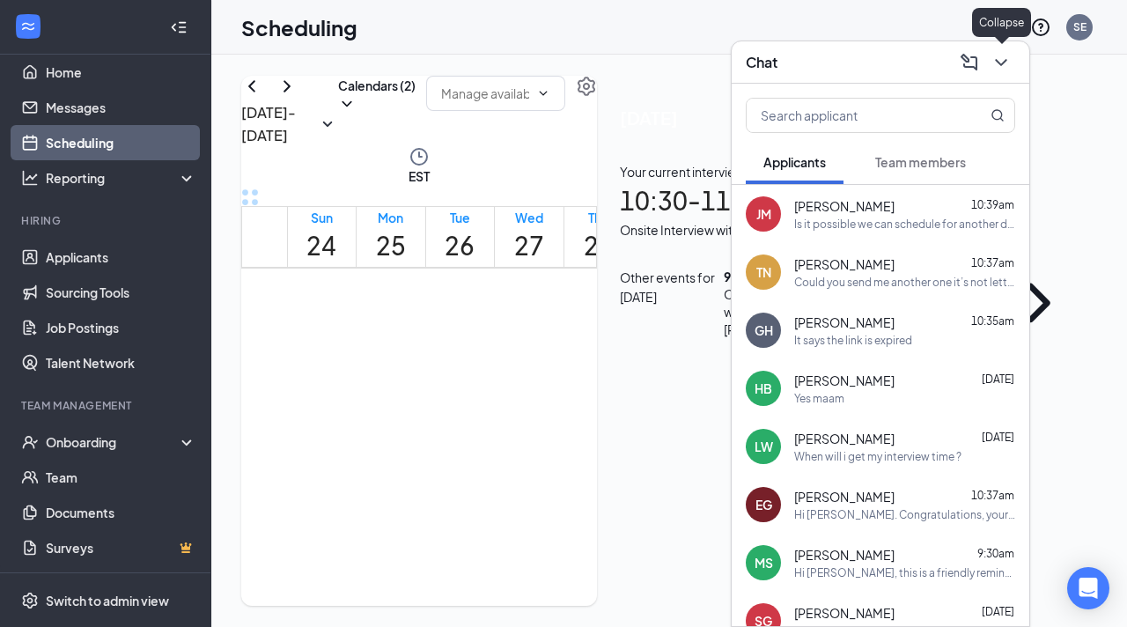
click at [1007, 67] on icon "ChevronDown" at bounding box center [1001, 62] width 21 height 21
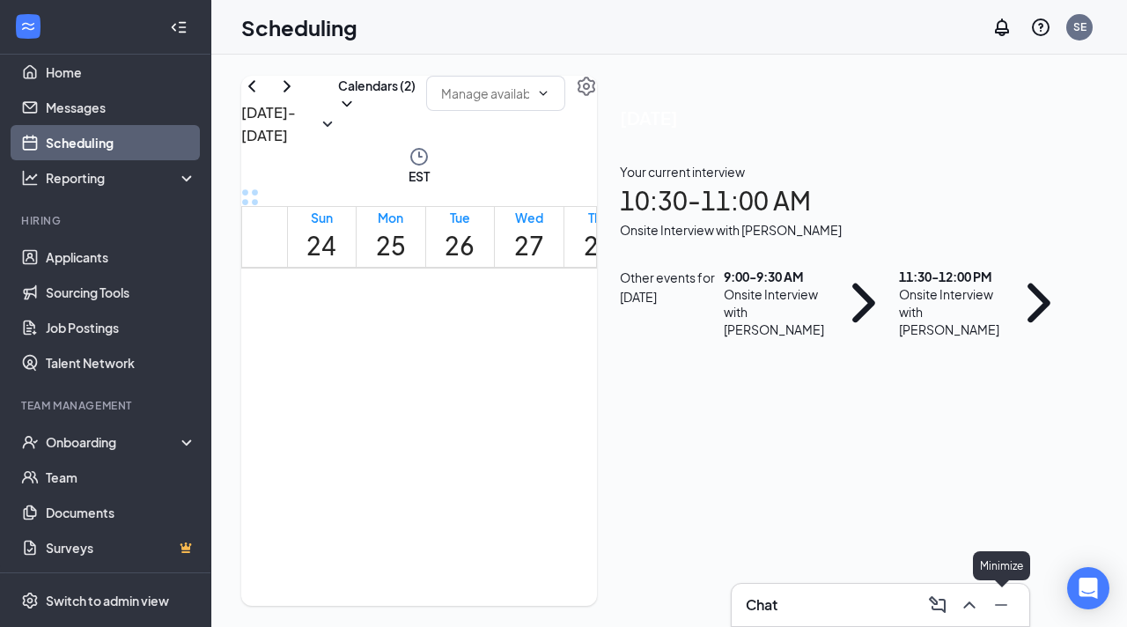
click at [996, 613] on icon "Minimize" at bounding box center [1001, 604] width 21 height 21
click at [623, 487] on div "14" at bounding box center [619, 499] width 36 height 24
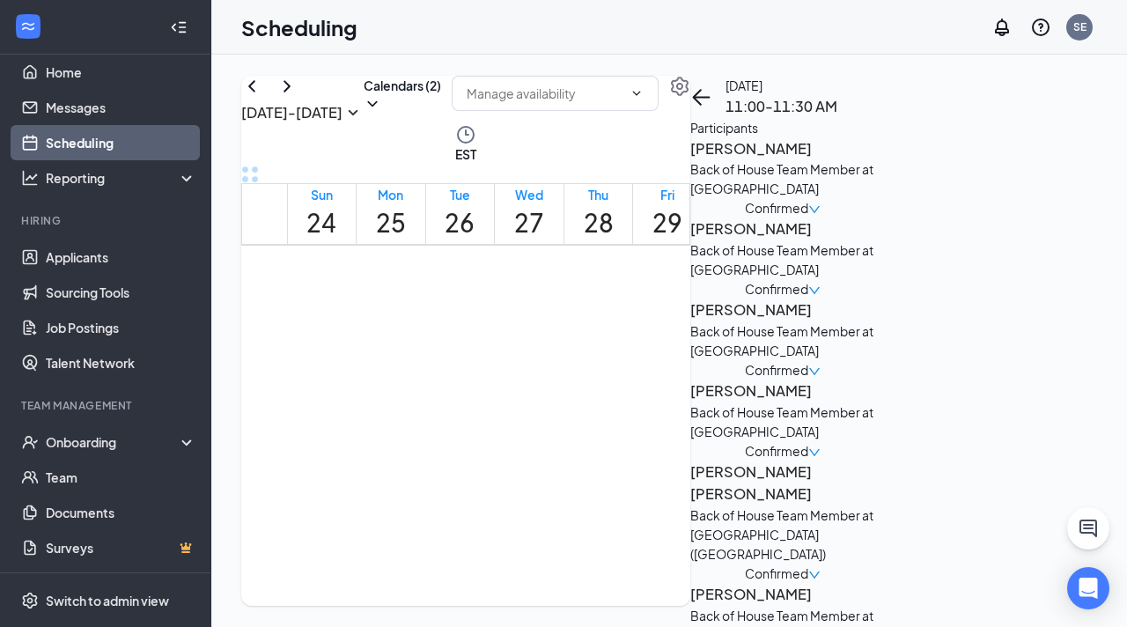
scroll to position [533, 0]
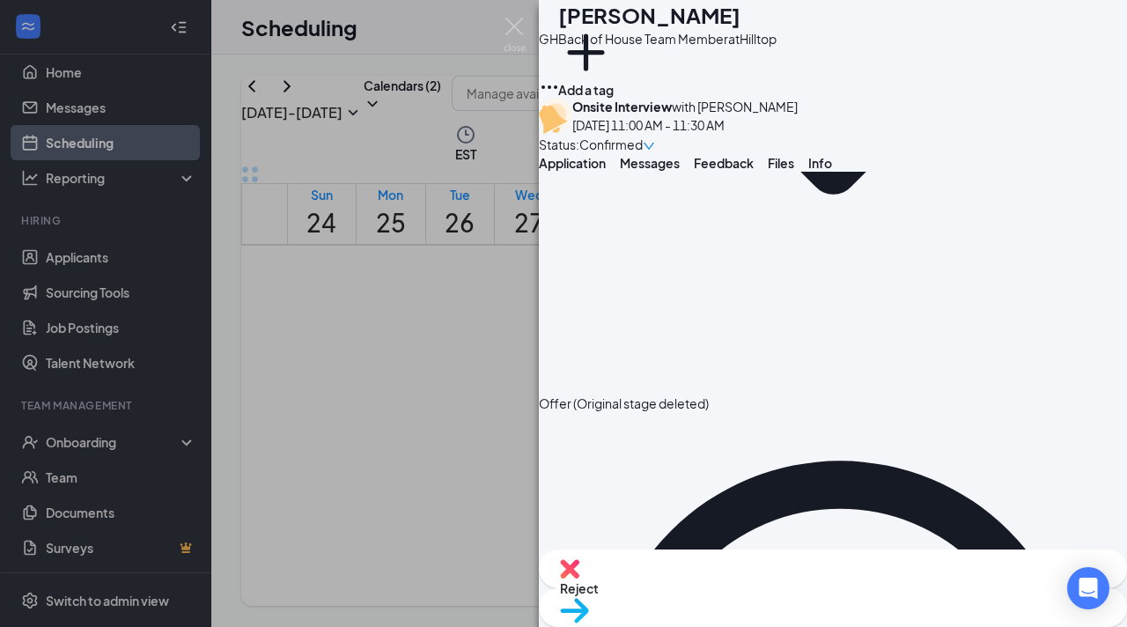
scroll to position [1861, 0]
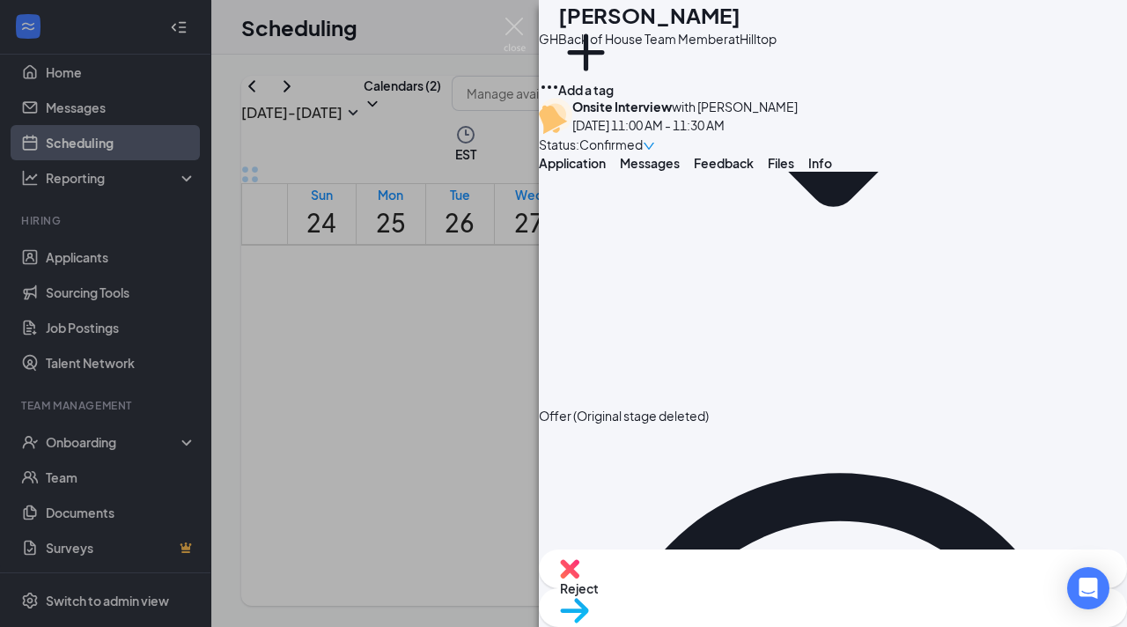
click at [477, 448] on div "GH Gavin Helms Back of House Team Member at Hilltop Add a tag Onsite Interview …" at bounding box center [563, 313] width 1127 height 627
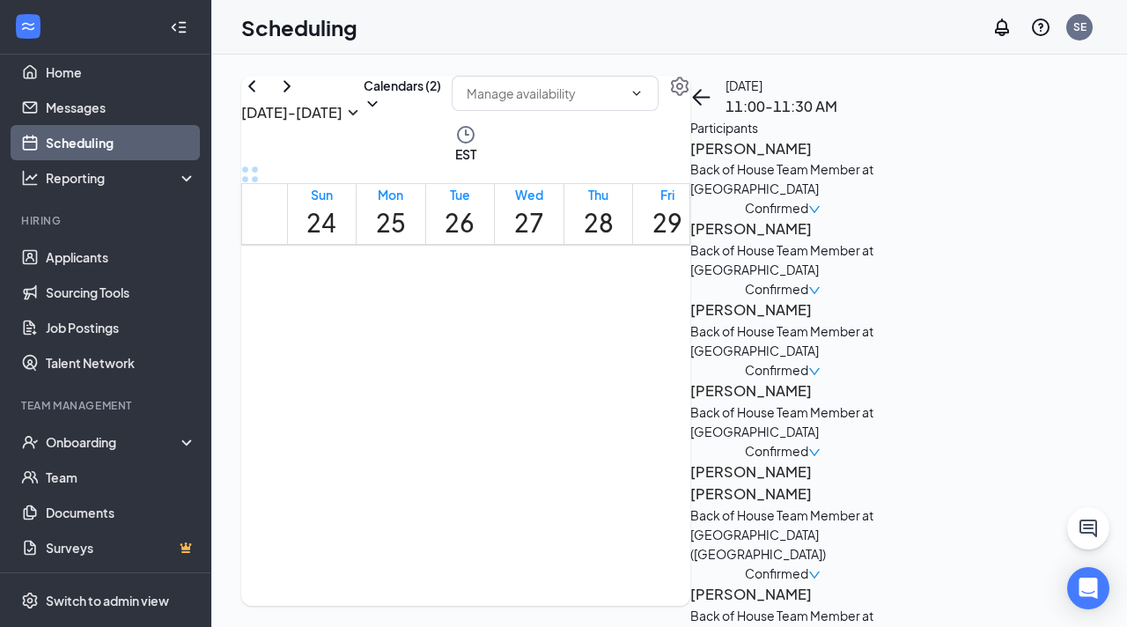
scroll to position [484, 0]
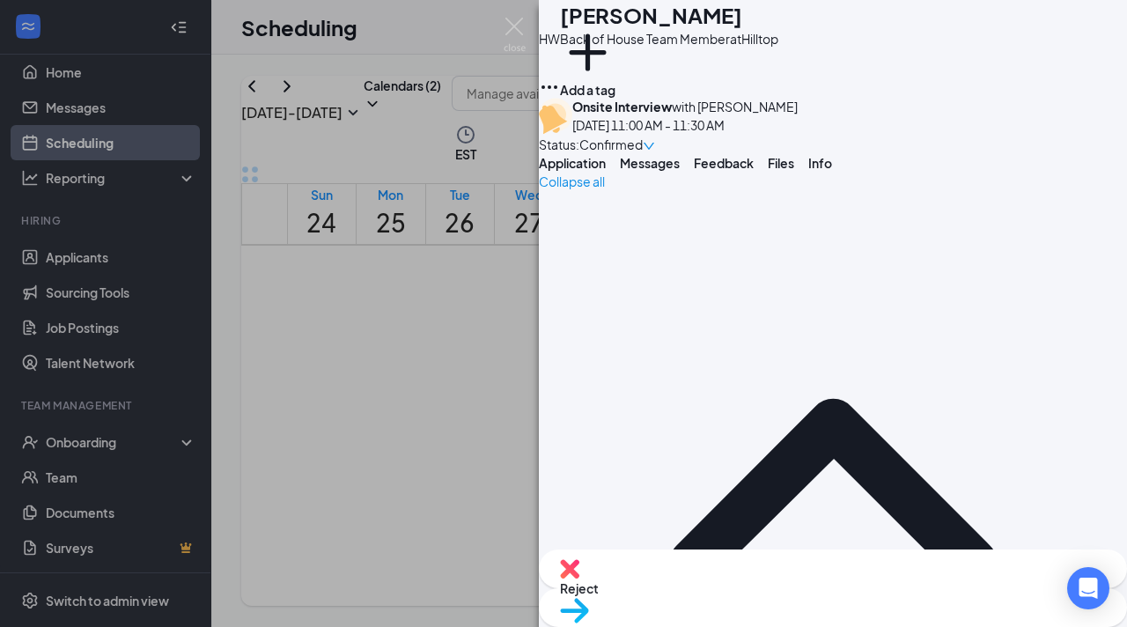
click at [517, 27] on img at bounding box center [515, 35] width 22 height 34
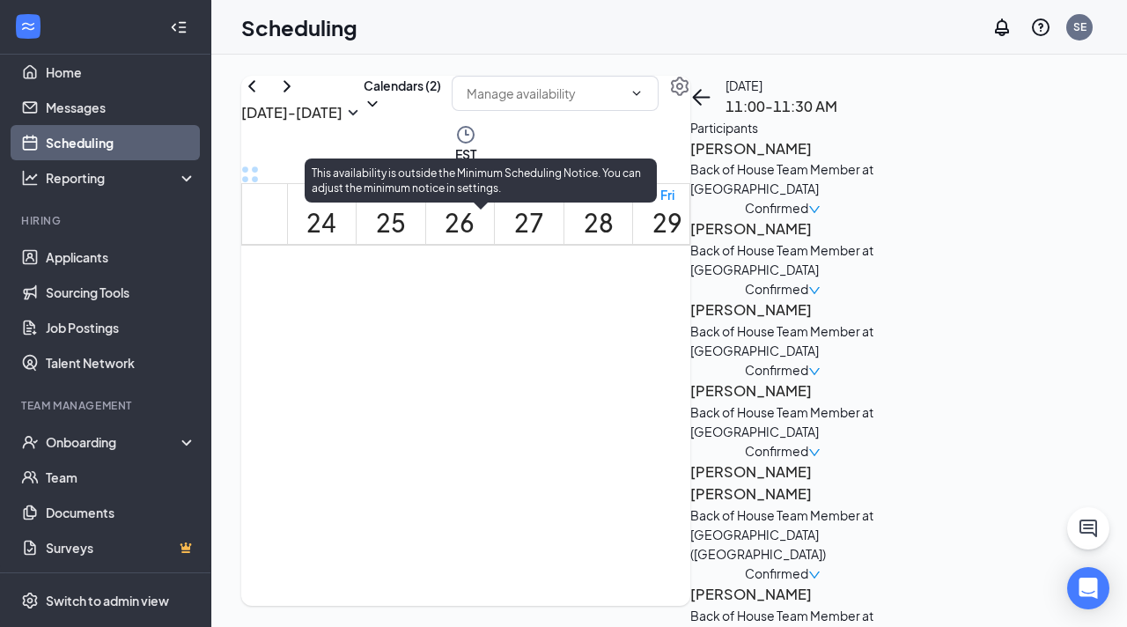
click at [490, 269] on div "1" at bounding box center [505, 254] width 36 height 30
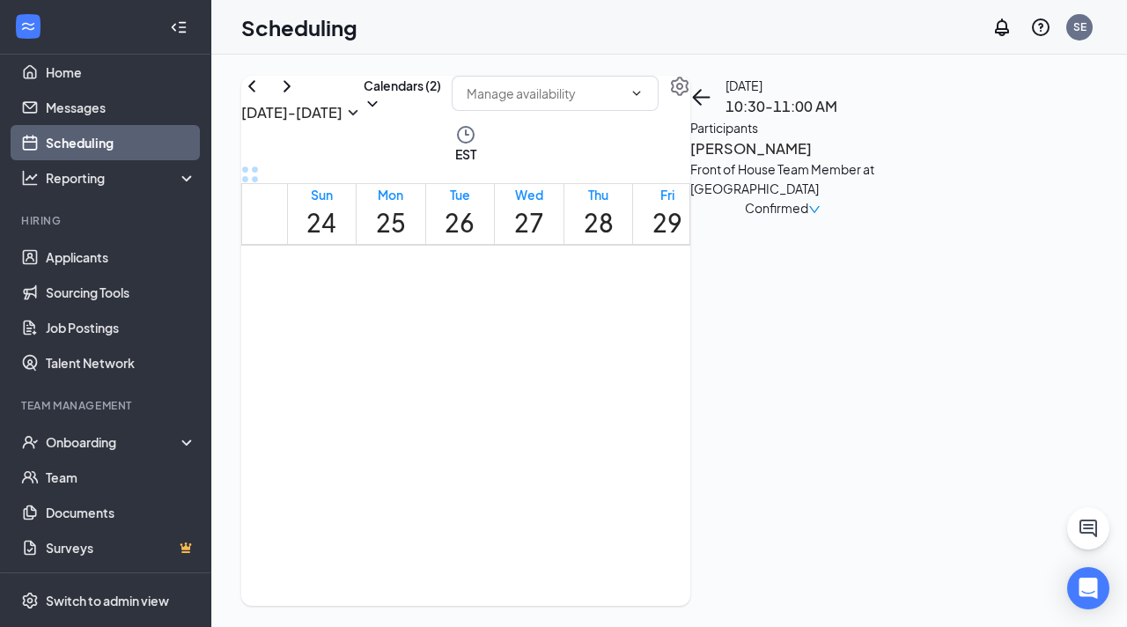
click at [808, 215] on span "Confirmed" at bounding box center [776, 207] width 63 height 19
click at [981, 343] on span "Mark as no-show" at bounding box center [1008, 352] width 121 height 19
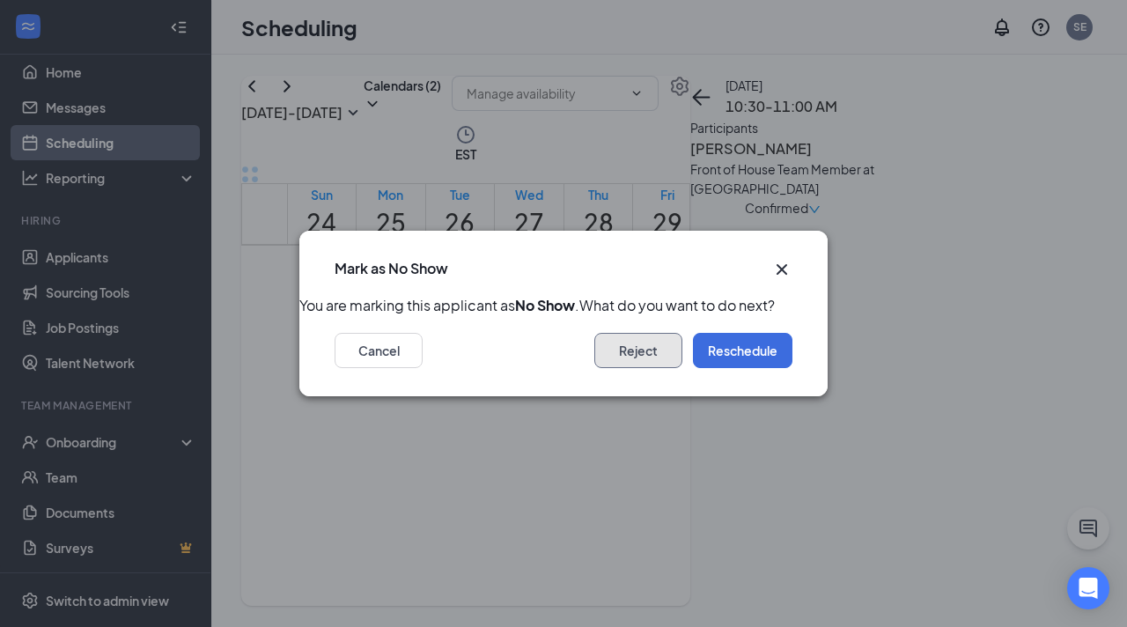
click at [618, 368] on button "Reject" at bounding box center [638, 350] width 88 height 35
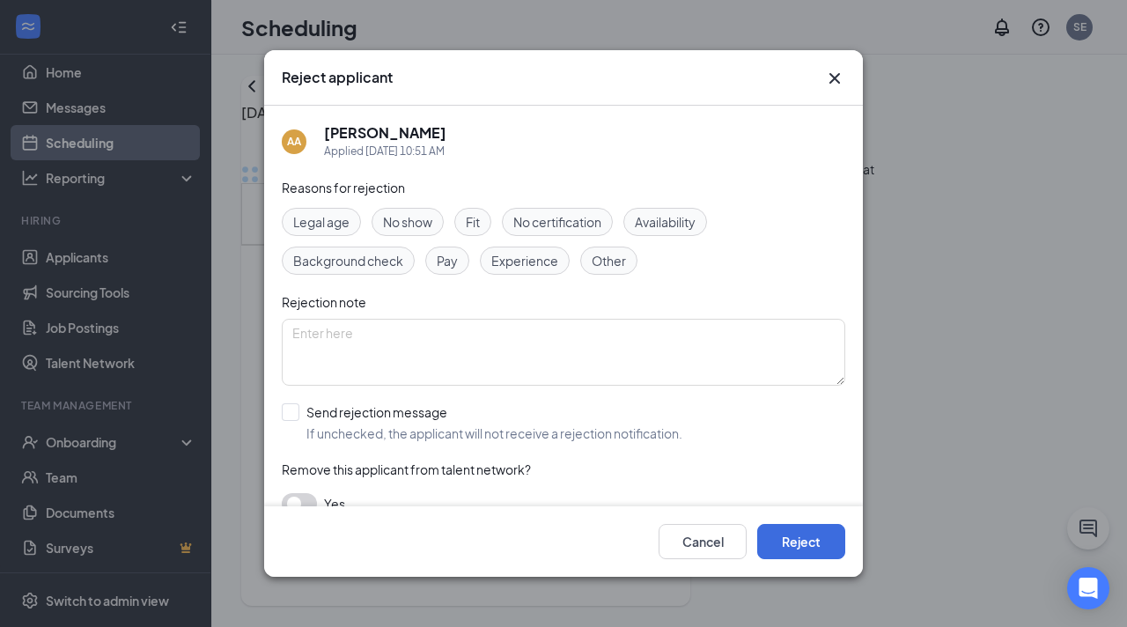
click at [611, 262] on span "Other" at bounding box center [609, 260] width 34 height 19
click at [402, 409] on input "Send rejection message If unchecked, the applicant will not receive a rejection…" at bounding box center [482, 422] width 401 height 39
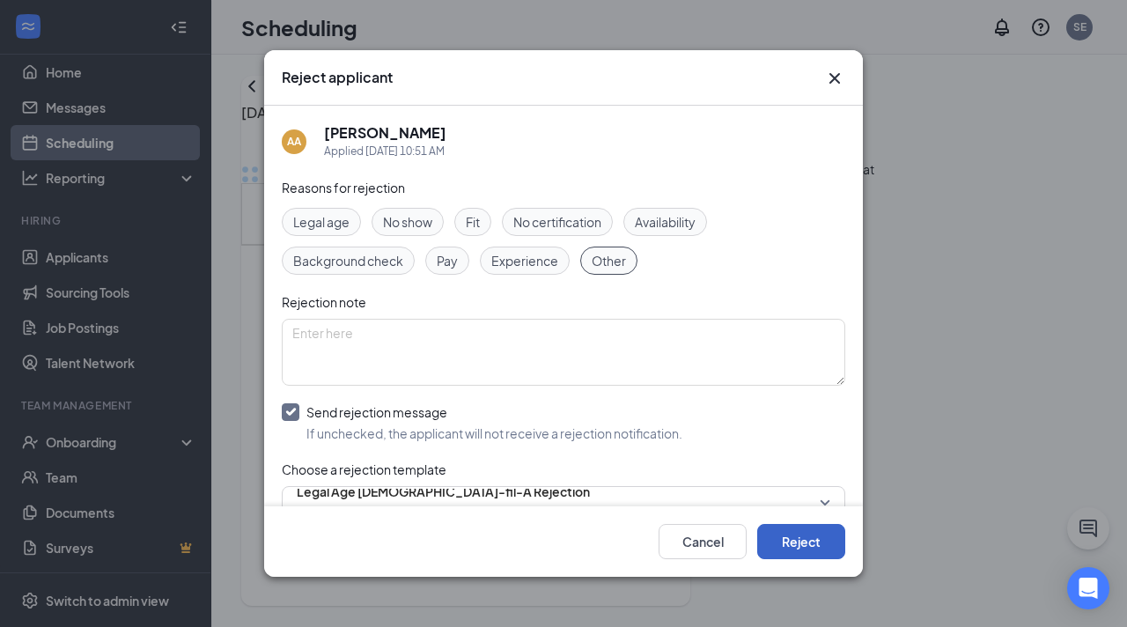
click at [805, 538] on button "Reject" at bounding box center [801, 541] width 88 height 35
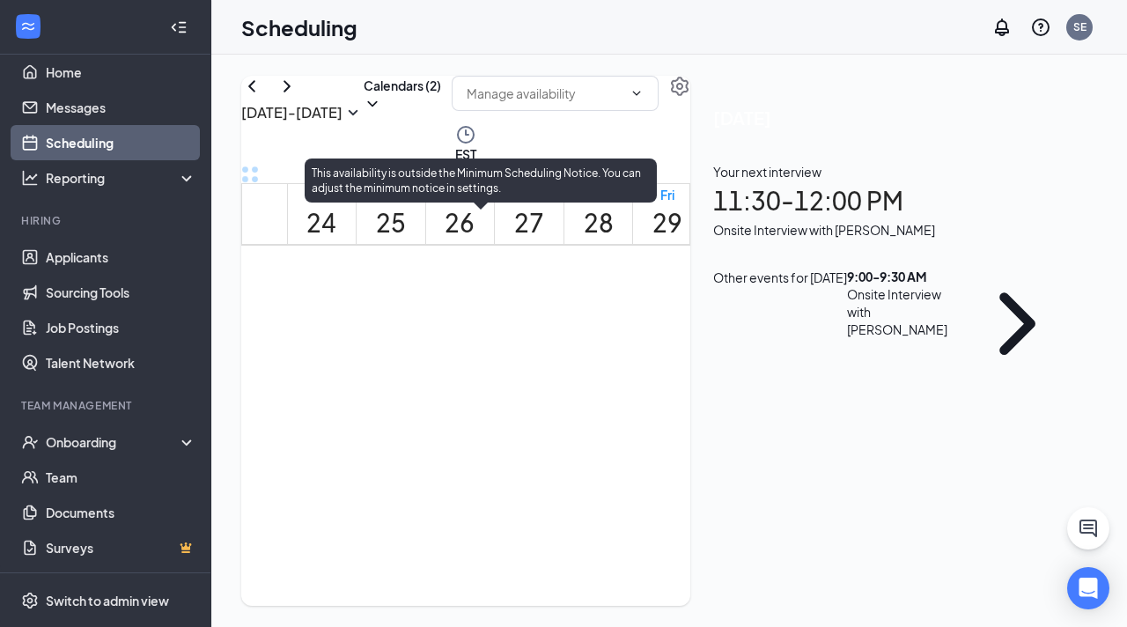
click at [487, 280] on icon "User" at bounding box center [499, 267] width 25 height 25
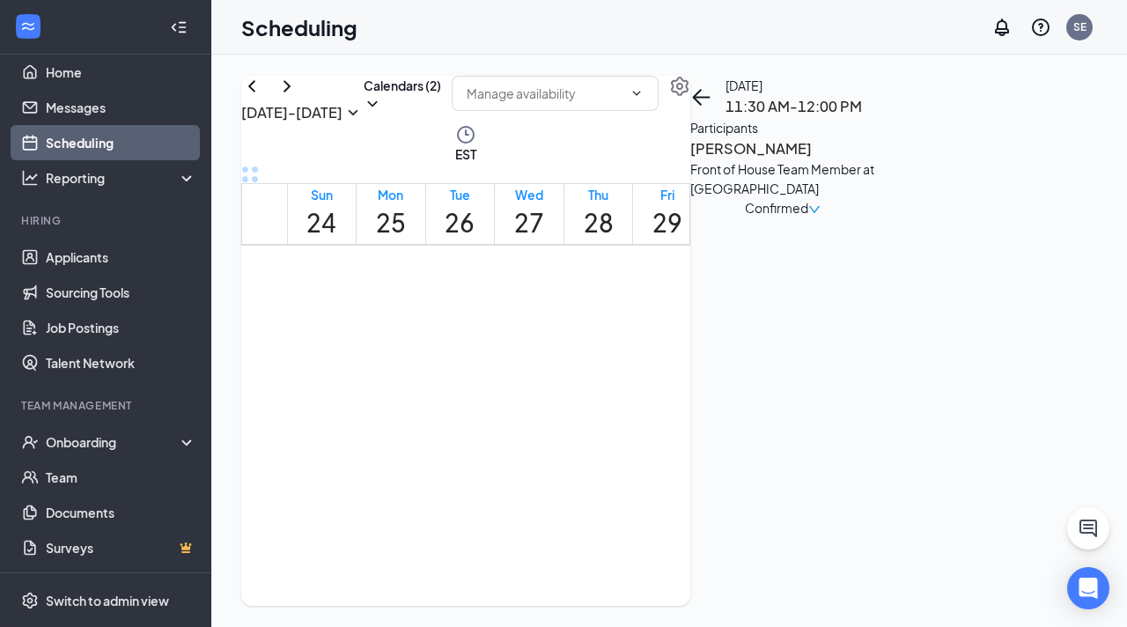
scroll to position [1091, 0]
click at [634, 459] on div "13" at bounding box center [619, 457] width 36 height 24
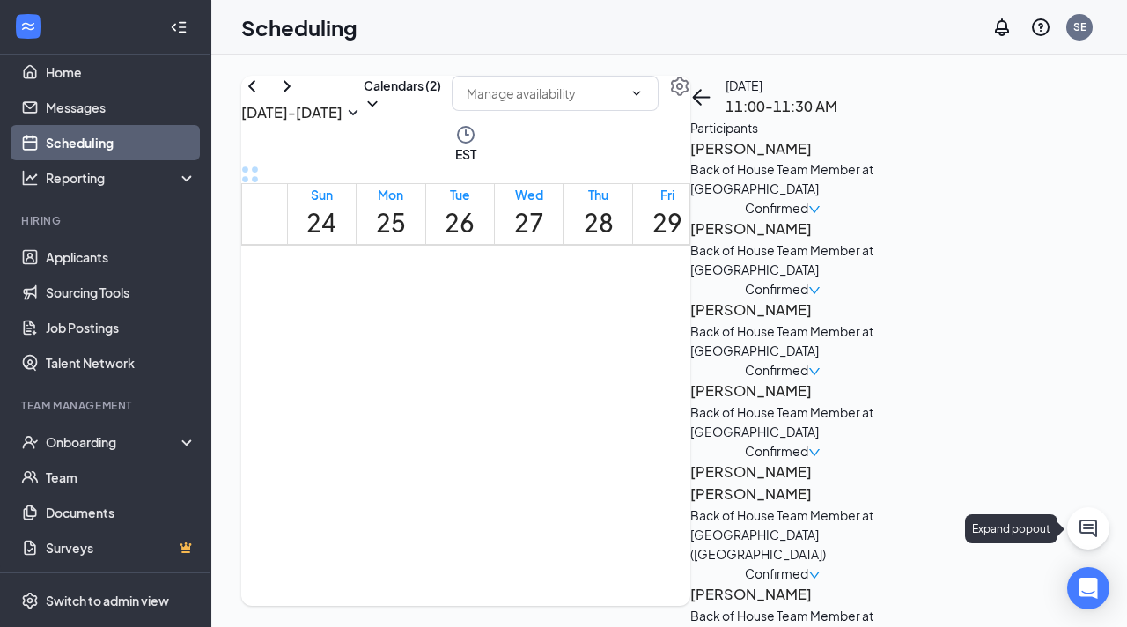
click at [1085, 515] on button at bounding box center [1088, 528] width 42 height 42
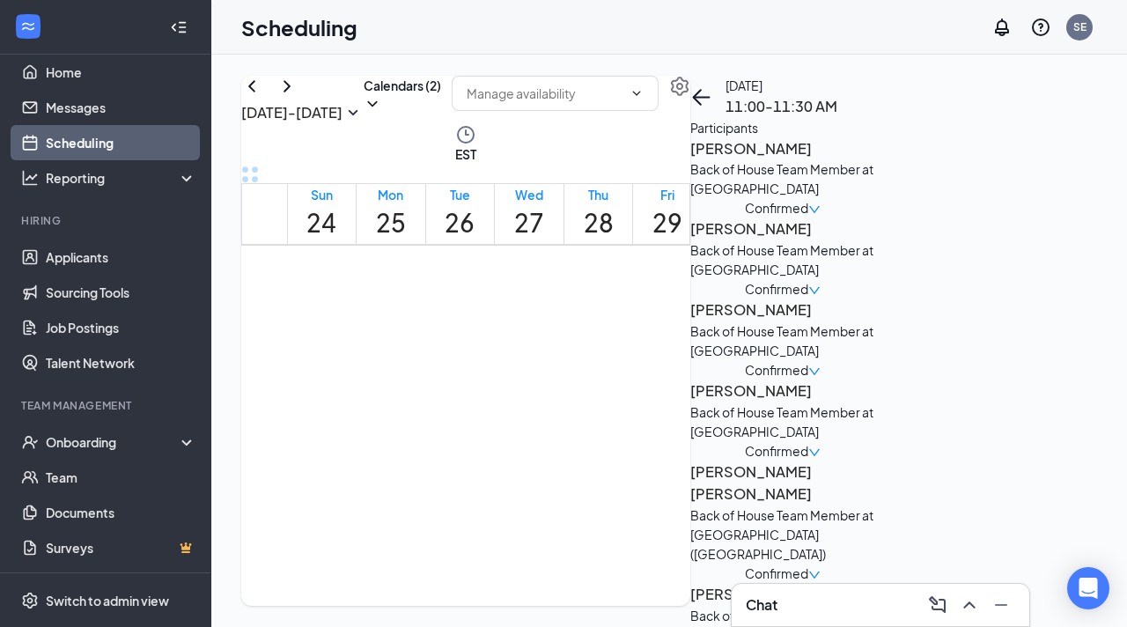
click at [846, 616] on div "Chat" at bounding box center [880, 605] width 269 height 28
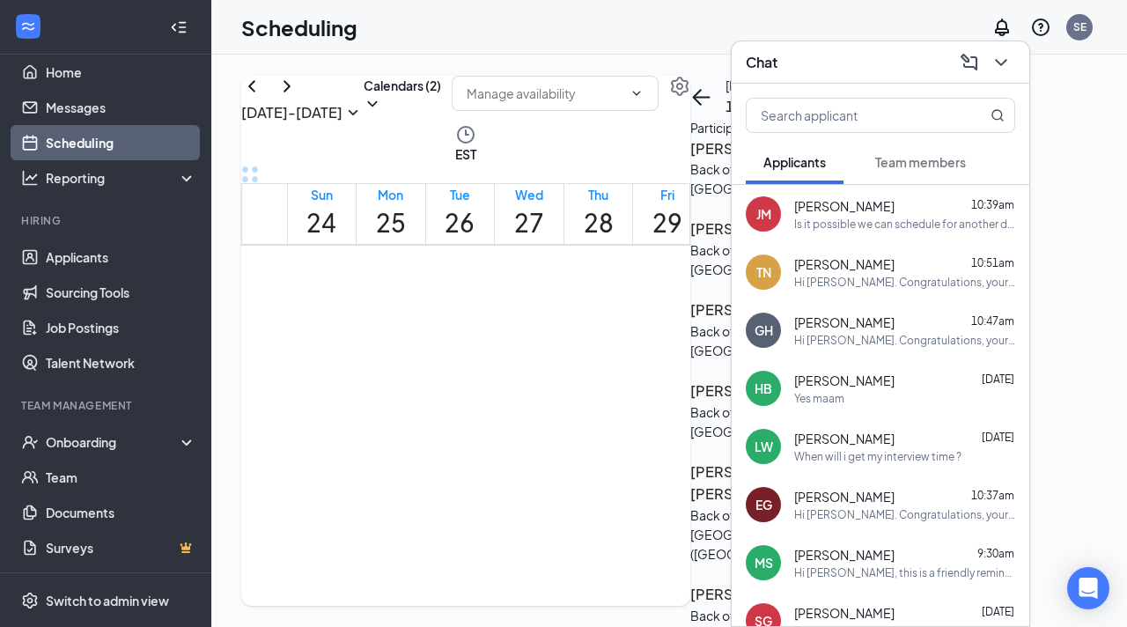
click at [911, 153] on div "Team members" at bounding box center [920, 162] width 91 height 18
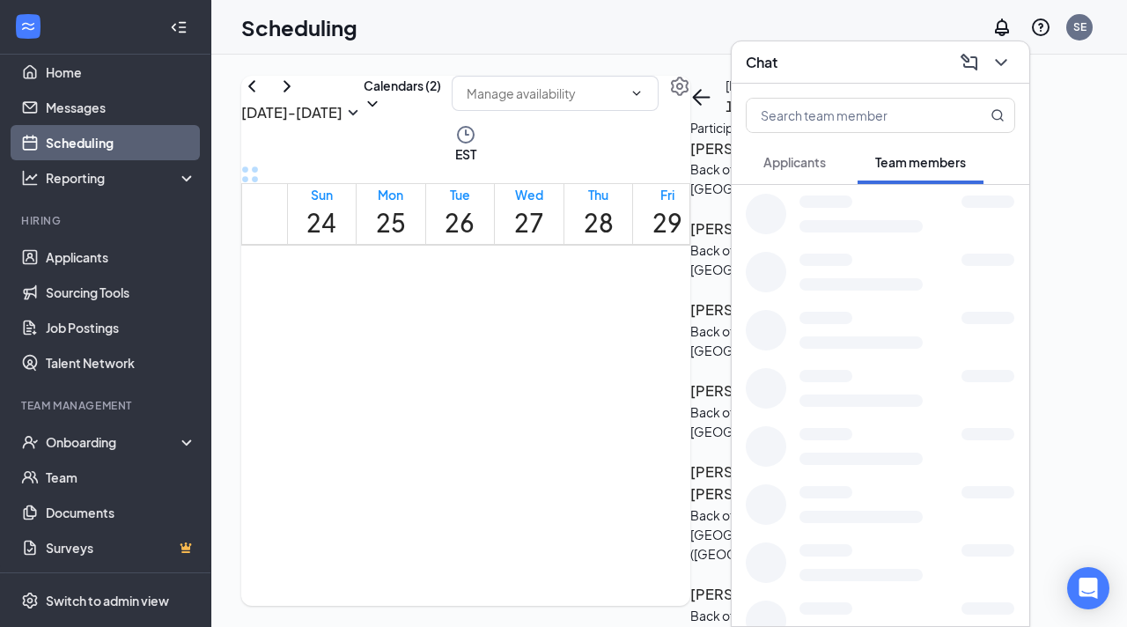
click at [771, 172] on button "Applicants" at bounding box center [795, 162] width 98 height 44
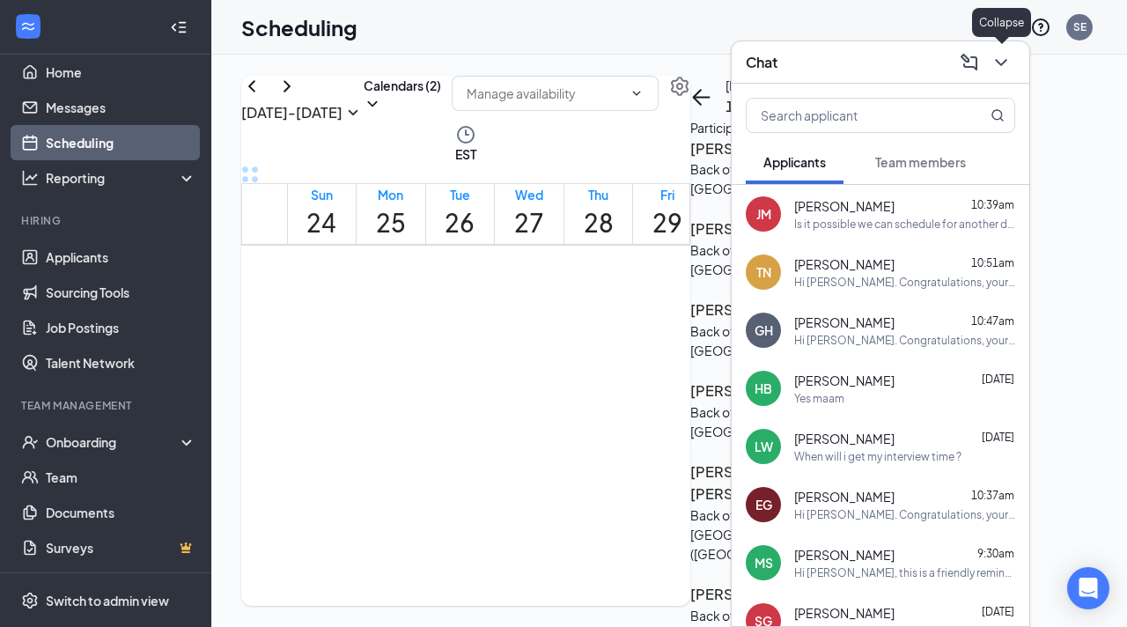
click at [1007, 52] on icon "ChevronDown" at bounding box center [1001, 62] width 21 height 21
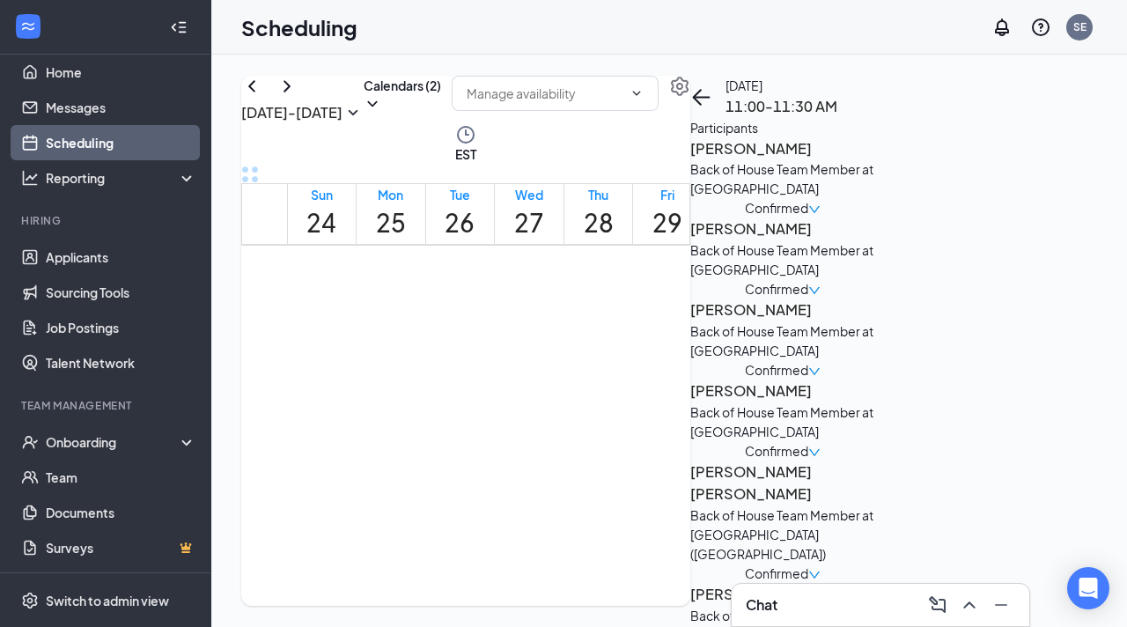
click at [1008, 623] on div "Chat" at bounding box center [881, 605] width 298 height 42
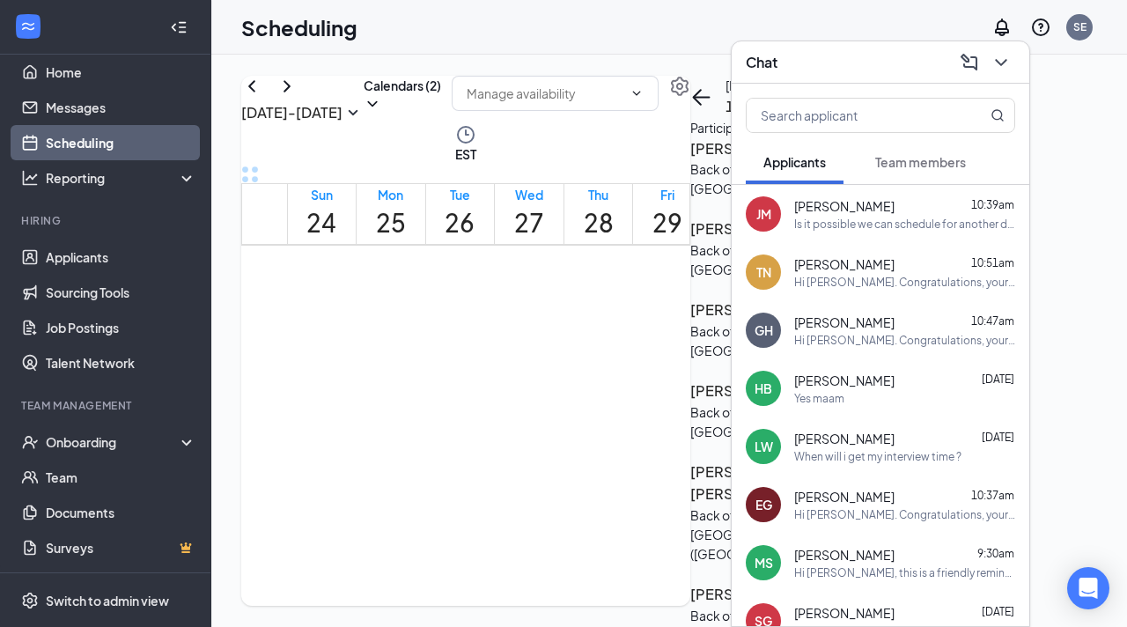
click at [1004, 67] on icon "ChevronDown" at bounding box center [1001, 62] width 21 height 21
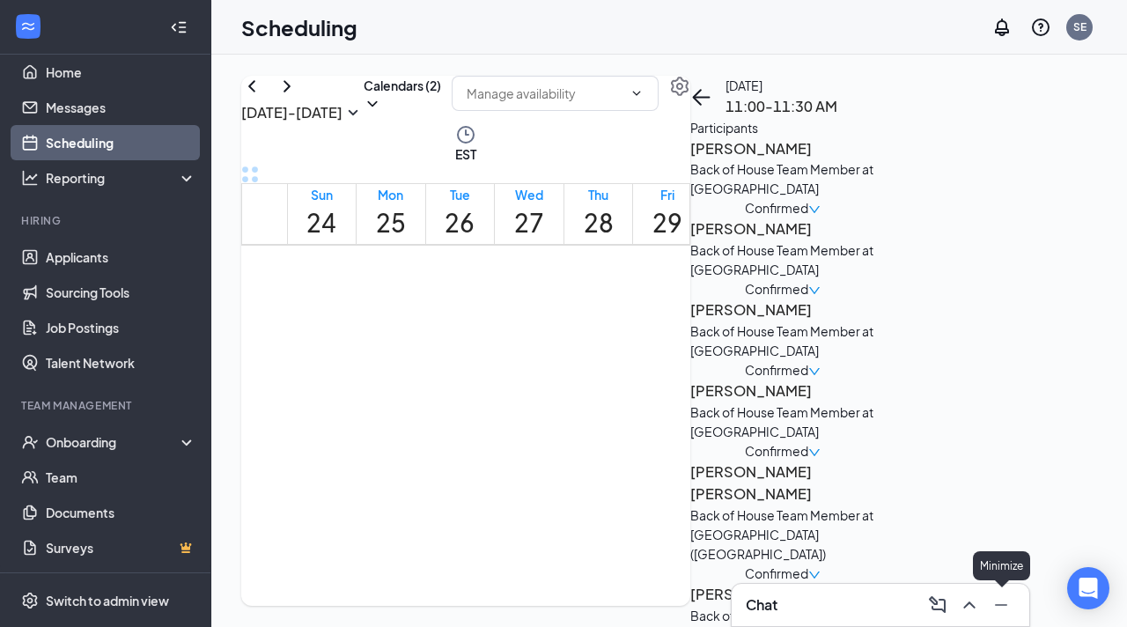
click at [999, 612] on icon "Minimize" at bounding box center [1001, 604] width 21 height 21
click at [46, 47] on div at bounding box center [105, 27] width 210 height 55
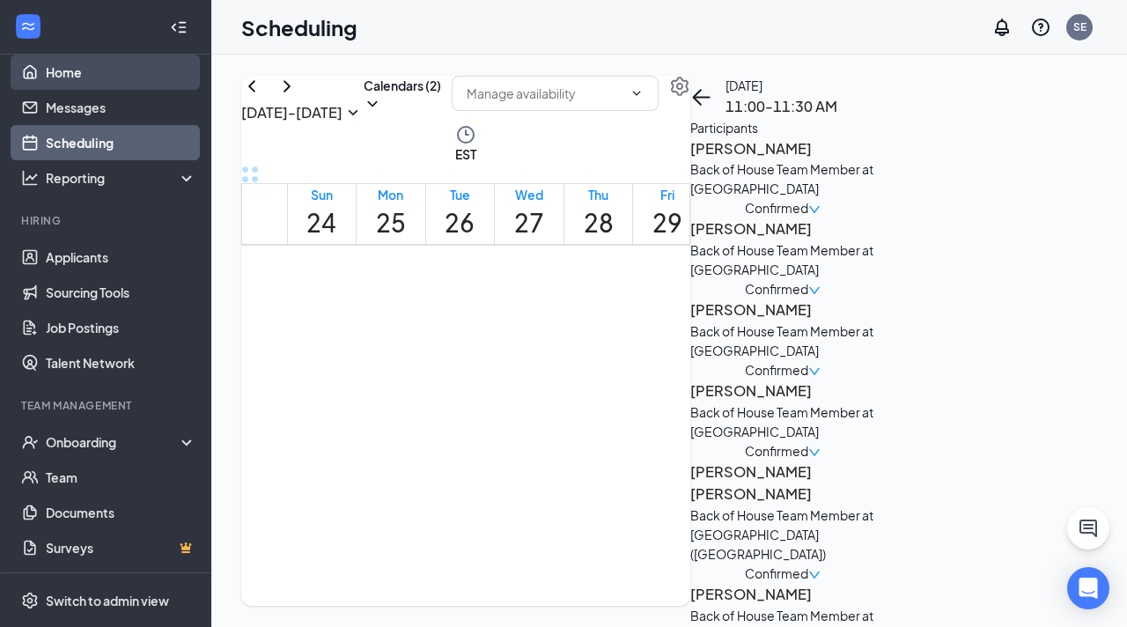
click at [54, 63] on link "Home" at bounding box center [121, 72] width 151 height 35
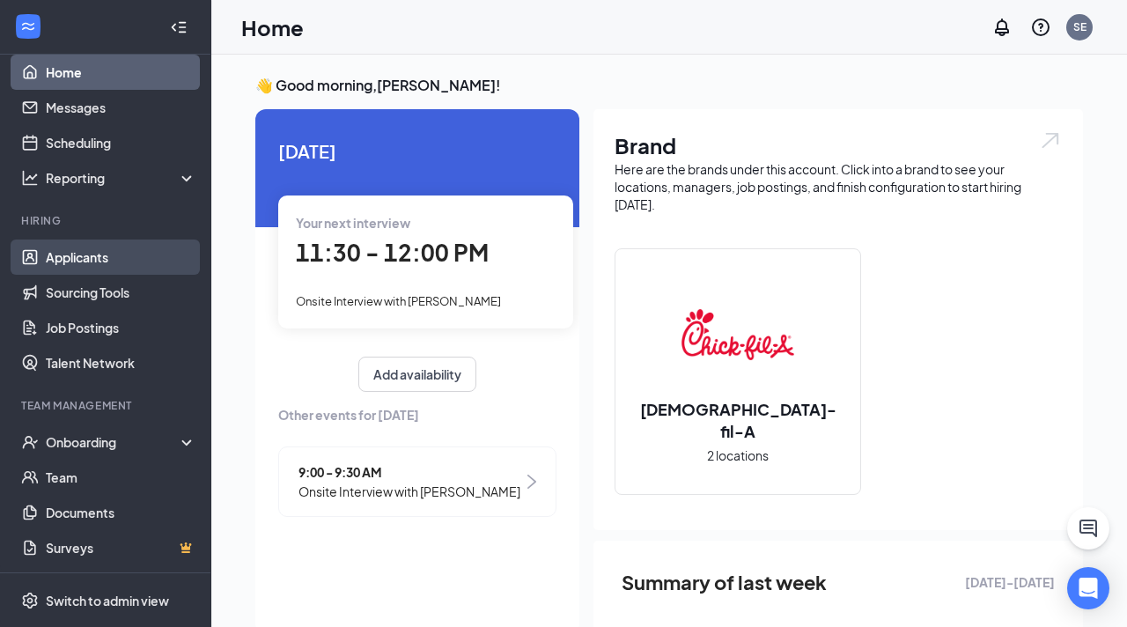
click at [104, 255] on link "Applicants" at bounding box center [121, 257] width 151 height 35
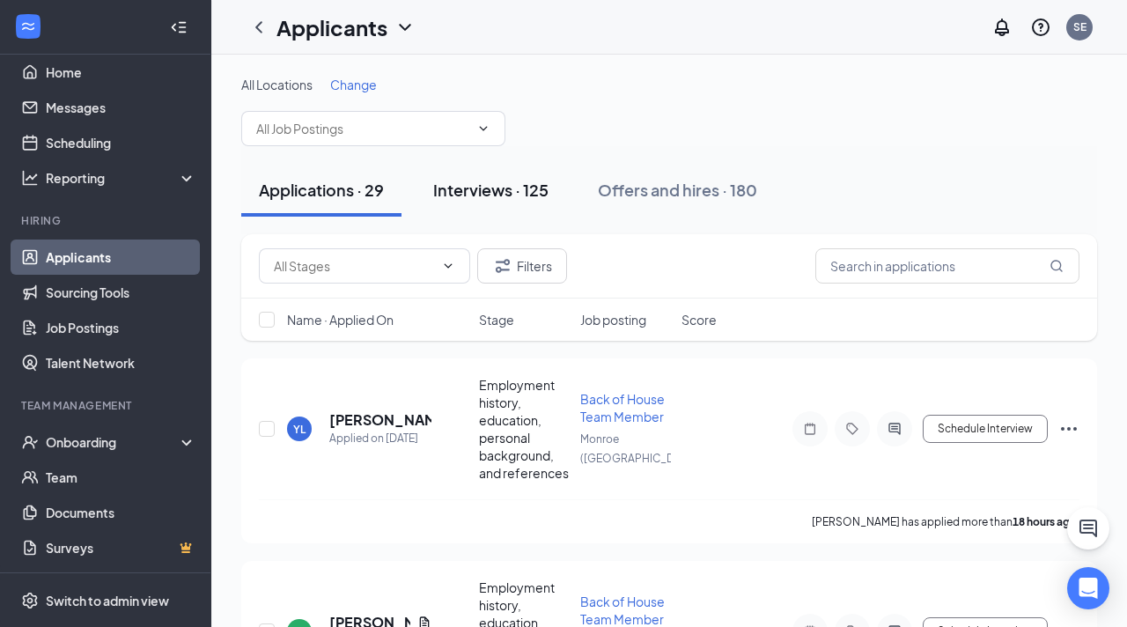
click at [506, 180] on div "Interviews · 125" at bounding box center [490, 190] width 115 height 22
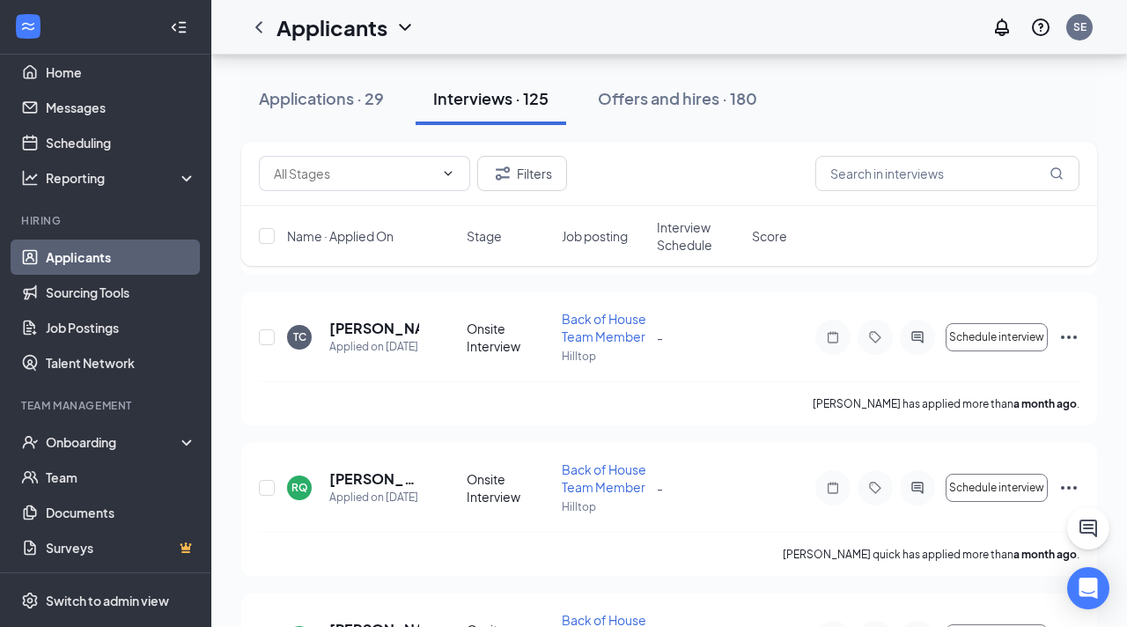
scroll to position [14871, 0]
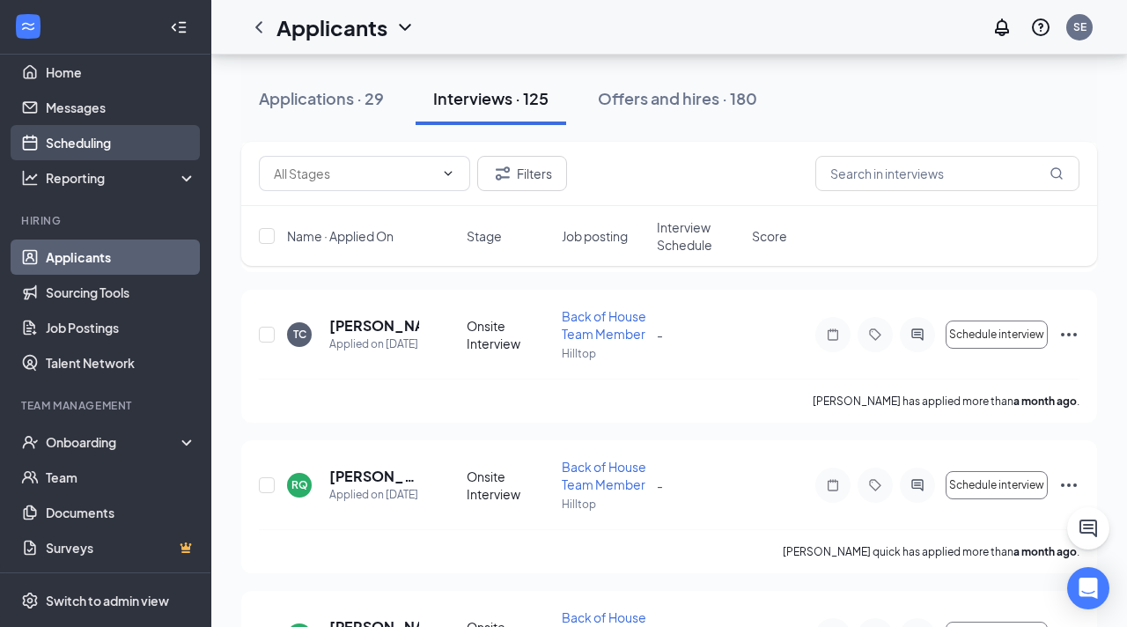
click at [66, 143] on link "Scheduling" at bounding box center [121, 142] width 151 height 35
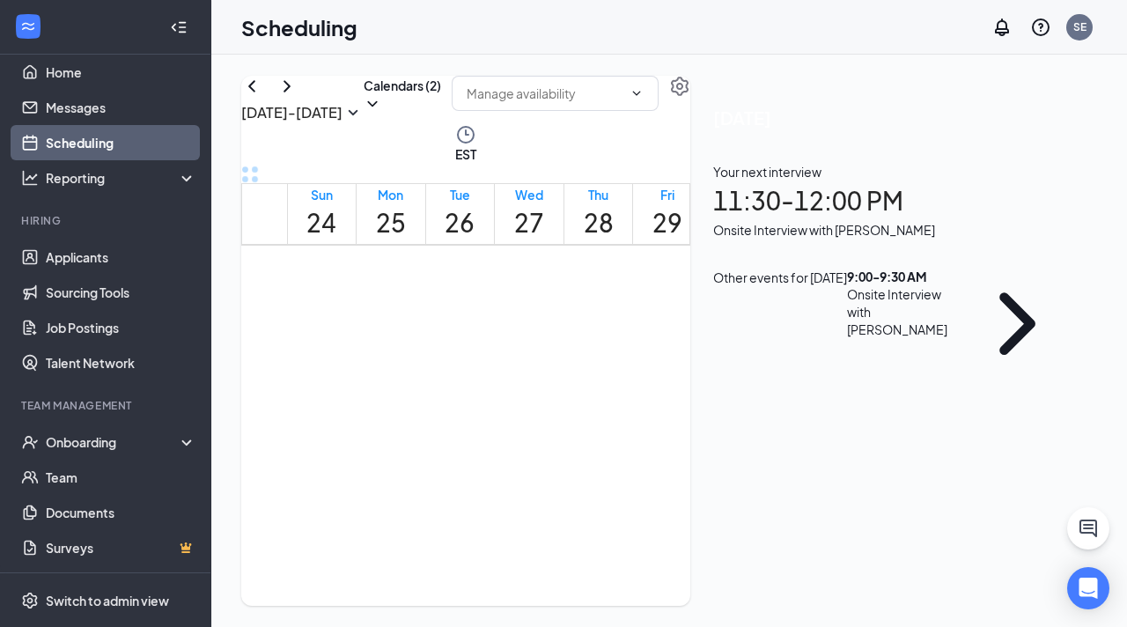
scroll to position [1162, 0]
click at [111, 436] on div "Onboarding" at bounding box center [114, 442] width 136 height 18
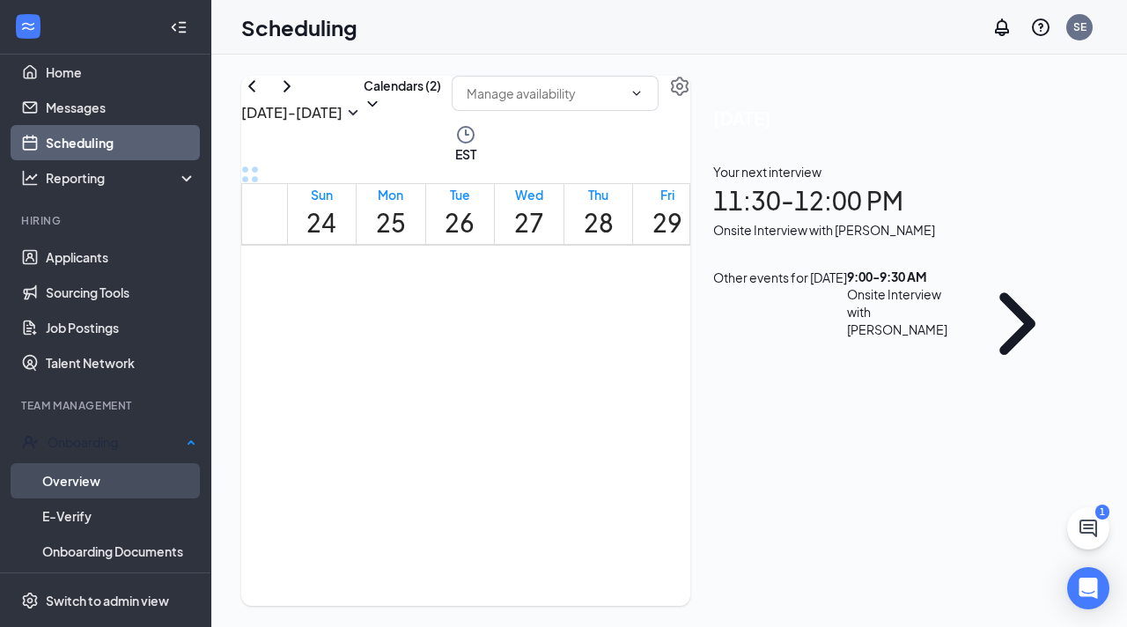
click at [132, 491] on link "Overview" at bounding box center [119, 480] width 154 height 35
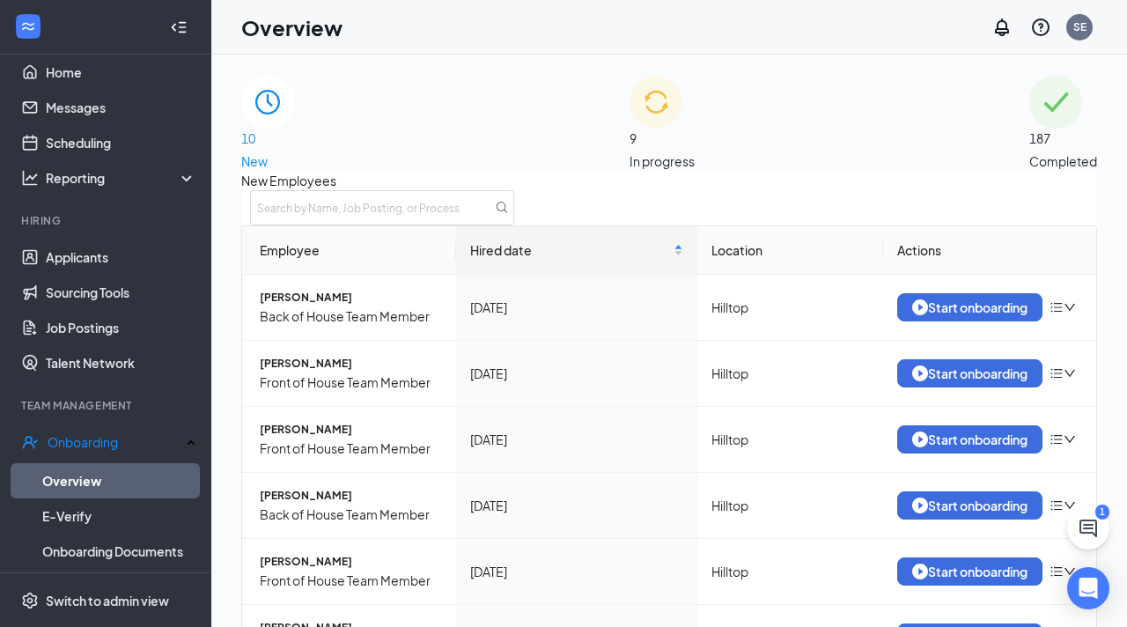
click at [630, 154] on div "9 In progress" at bounding box center [662, 123] width 65 height 95
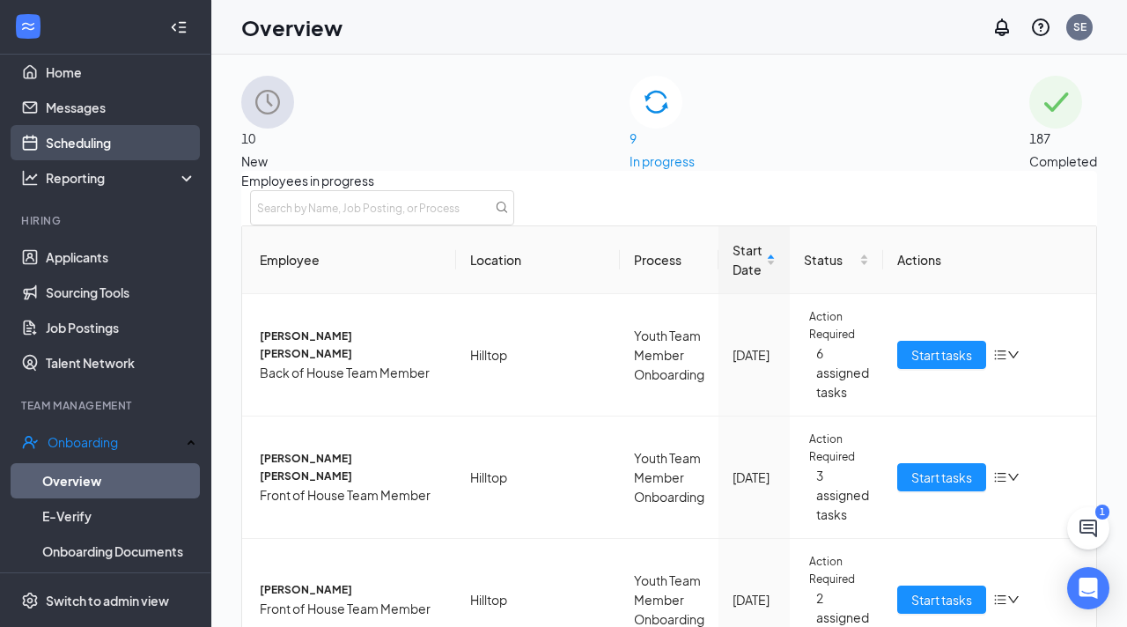
click at [99, 144] on link "Scheduling" at bounding box center [121, 142] width 151 height 35
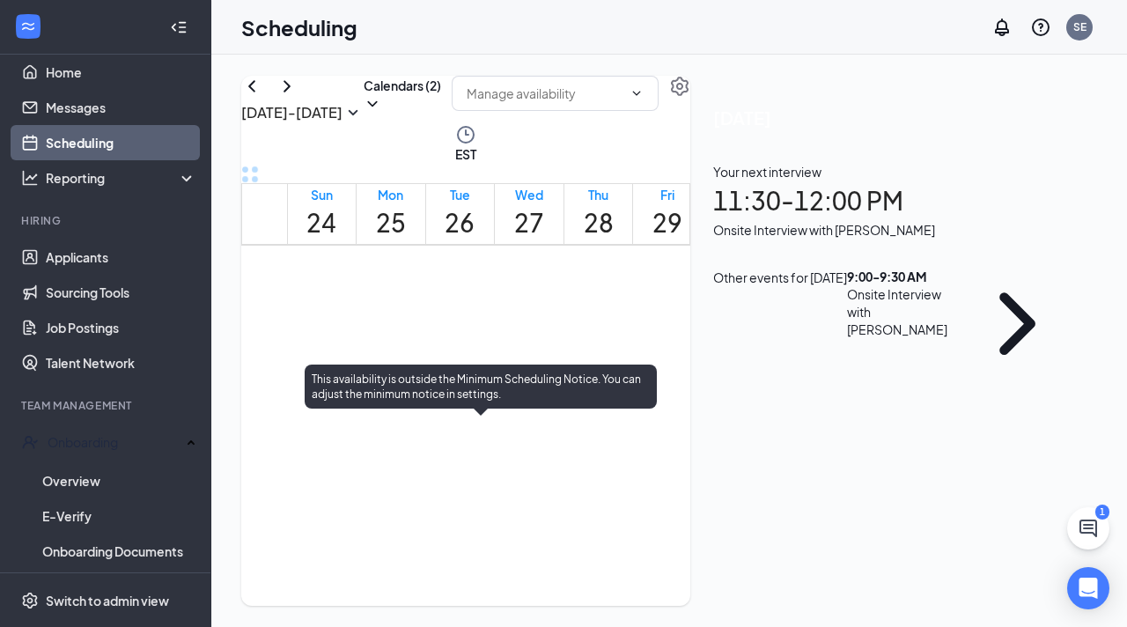
scroll to position [1051, 0]
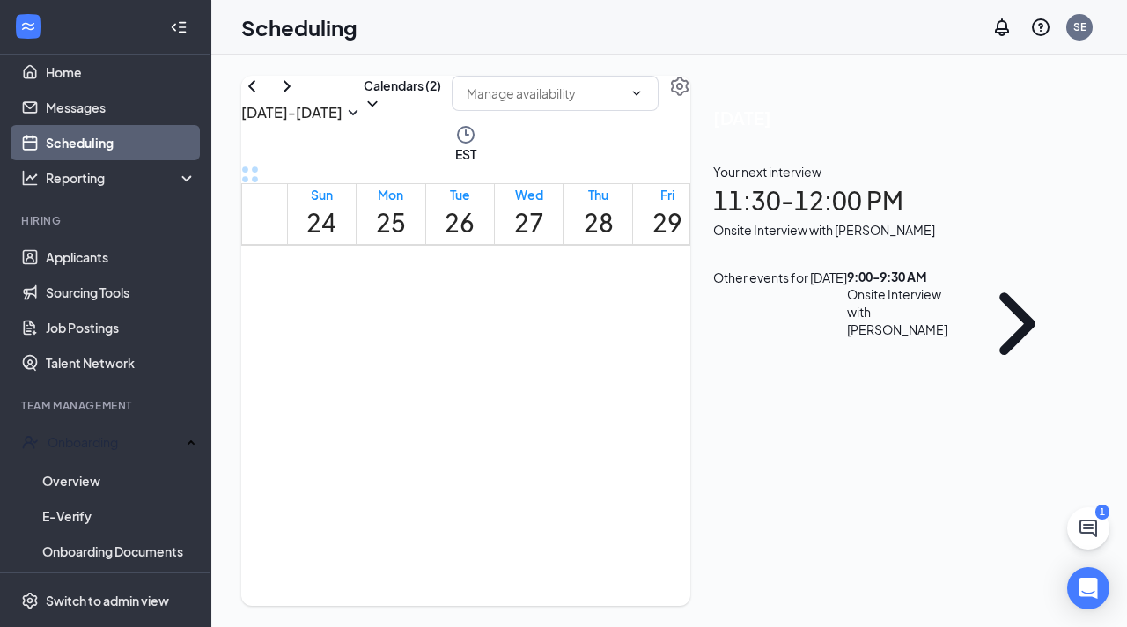
click at [417, 290] on div "1" at bounding box center [405, 275] width 36 height 30
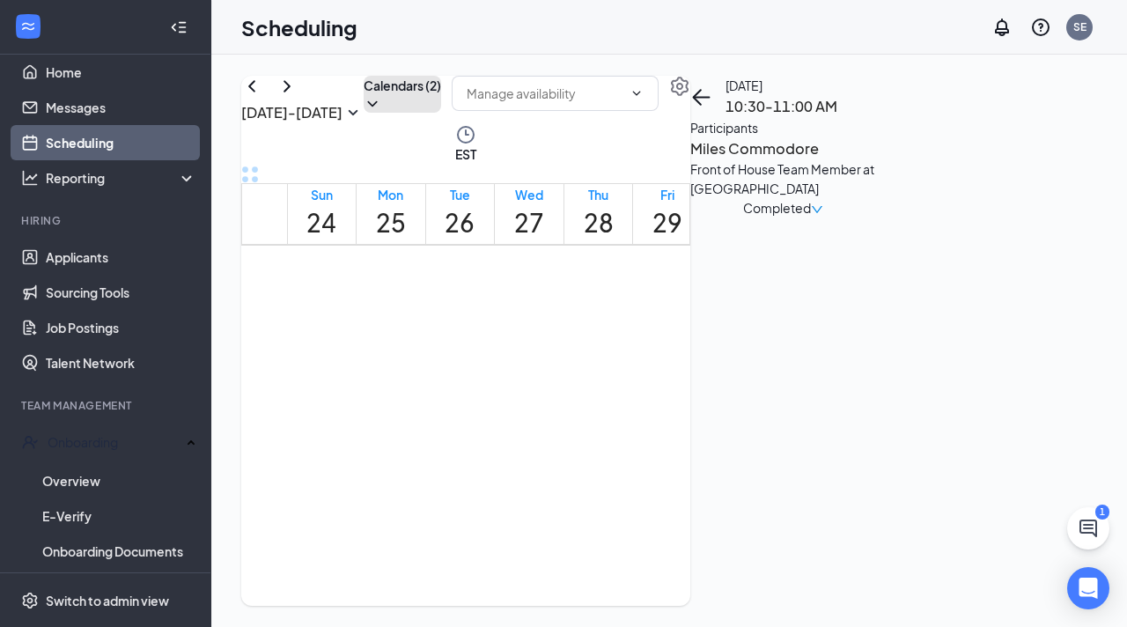
click at [441, 113] on button "Calendars (2)" at bounding box center [402, 94] width 77 height 37
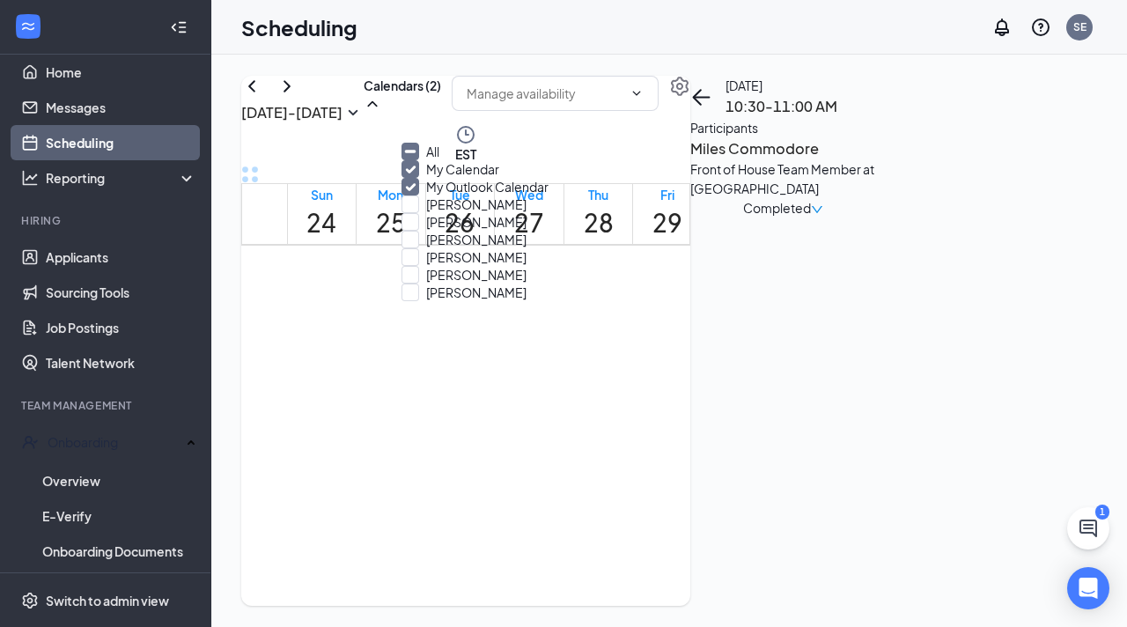
click at [450, 213] on div "Cameron Headley" at bounding box center [481, 204] width 159 height 18
click at [660, 124] on div at bounding box center [556, 100] width 207 height 48
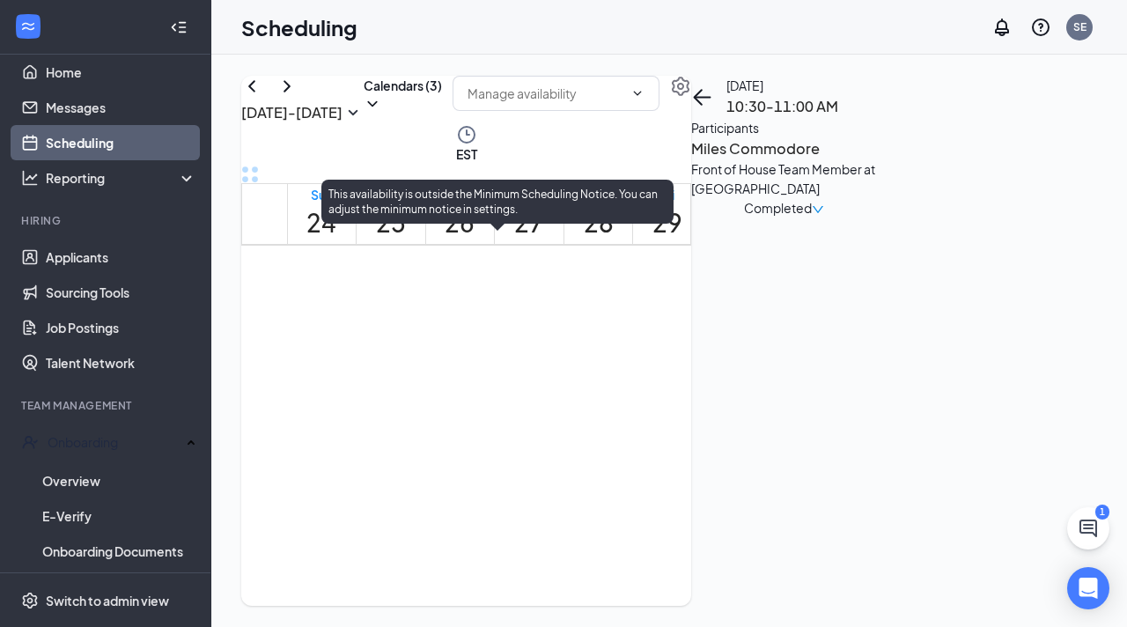
scroll to position [951, 0]
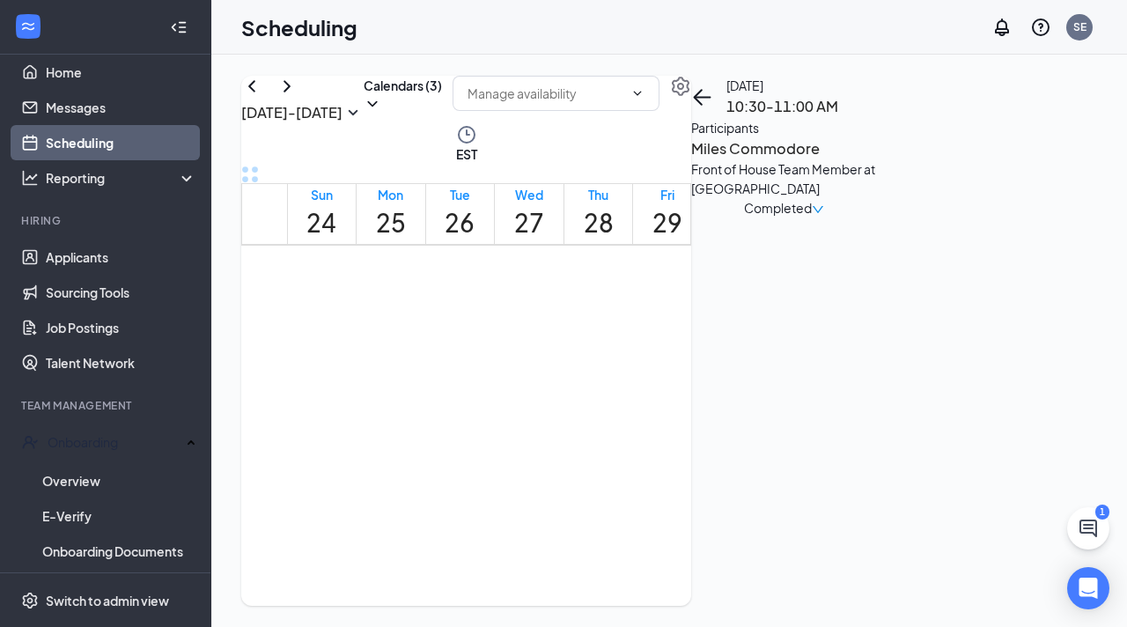
click at [480, 354] on span "9:00-9:30 AM" at bounding box center [495, 332] width 30 height 51
click at [510, 383] on div "1" at bounding box center [525, 371] width 30 height 24
click at [540, 389] on div "1" at bounding box center [558, 374] width 36 height 30
click at [402, 389] on div "1" at bounding box center [405, 374] width 36 height 30
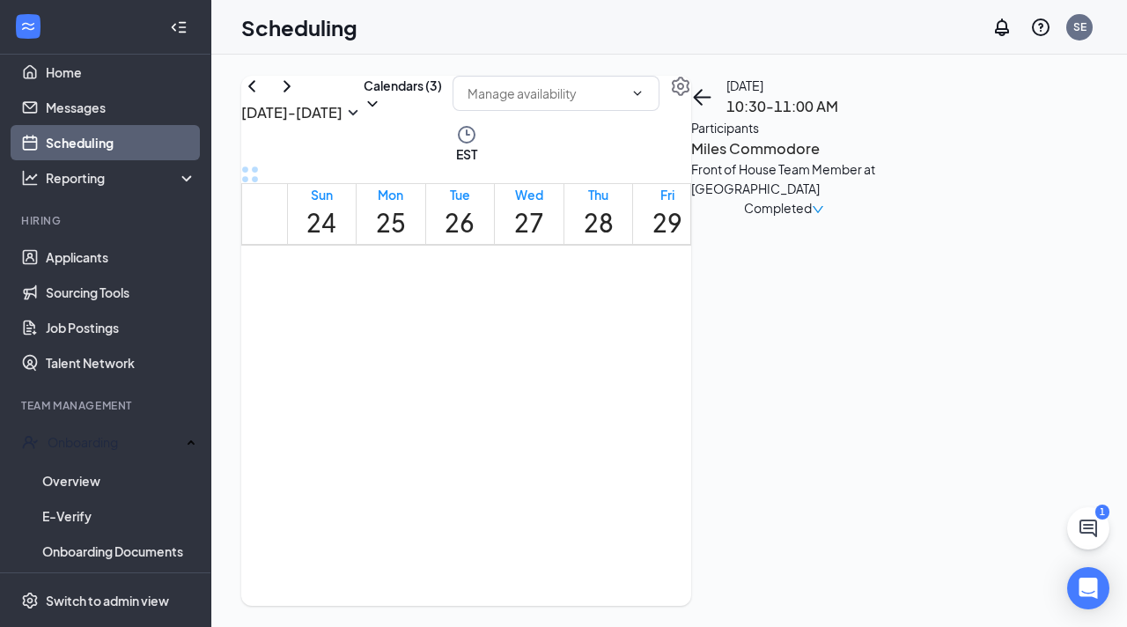
click at [424, 291] on icon "User" at bounding box center [439, 276] width 30 height 30
click at [576, 260] on span "11:00-11:30 AM" at bounding box center [594, 234] width 36 height 51
click at [612, 302] on div "1" at bounding box center [627, 289] width 31 height 25
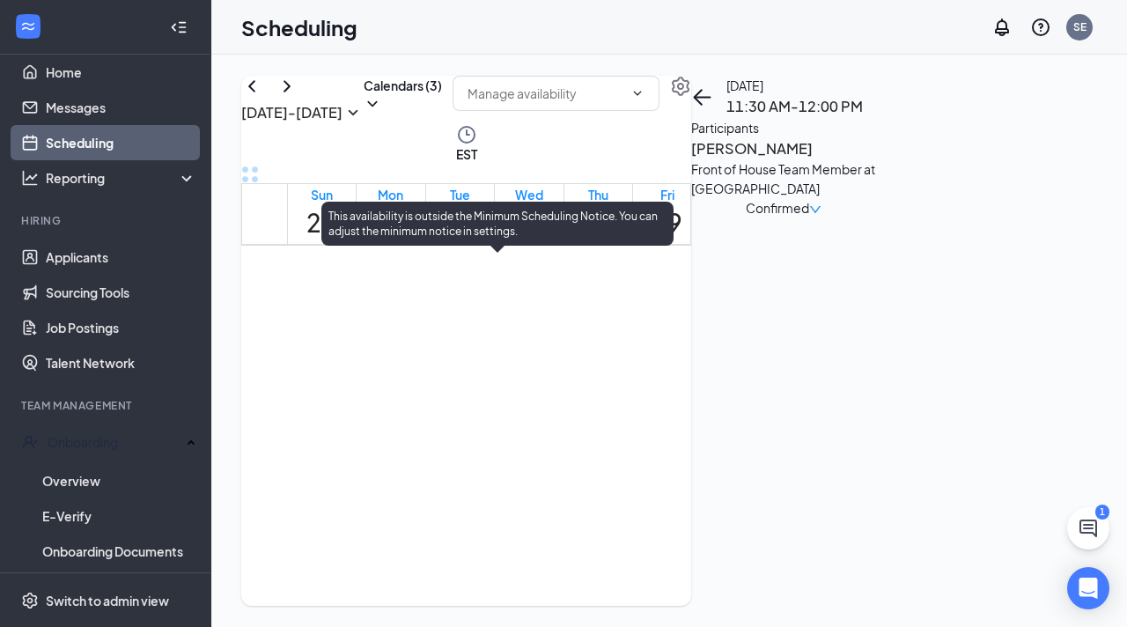
click at [549, 299] on div "1" at bounding box center [564, 294] width 30 height 24
click at [579, 281] on span "9:30-10:00 AM" at bounding box center [594, 255] width 30 height 51
click at [609, 312] on div "1" at bounding box center [627, 297] width 36 height 30
click at [645, 281] on span "11:00-11:30 AM" at bounding box center [663, 255] width 36 height 51
click at [705, 323] on span "1" at bounding box center [708, 311] width 6 height 25
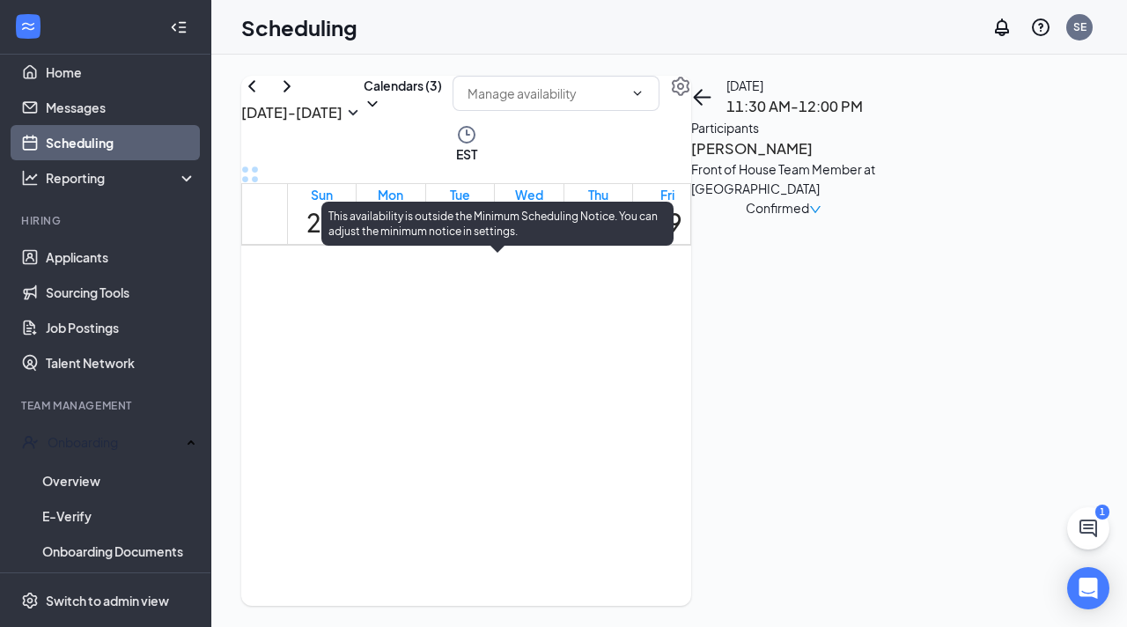
click at [487, 298] on span "11:30 AM-12:00 PM" at bounding box center [502, 264] width 31 height 68
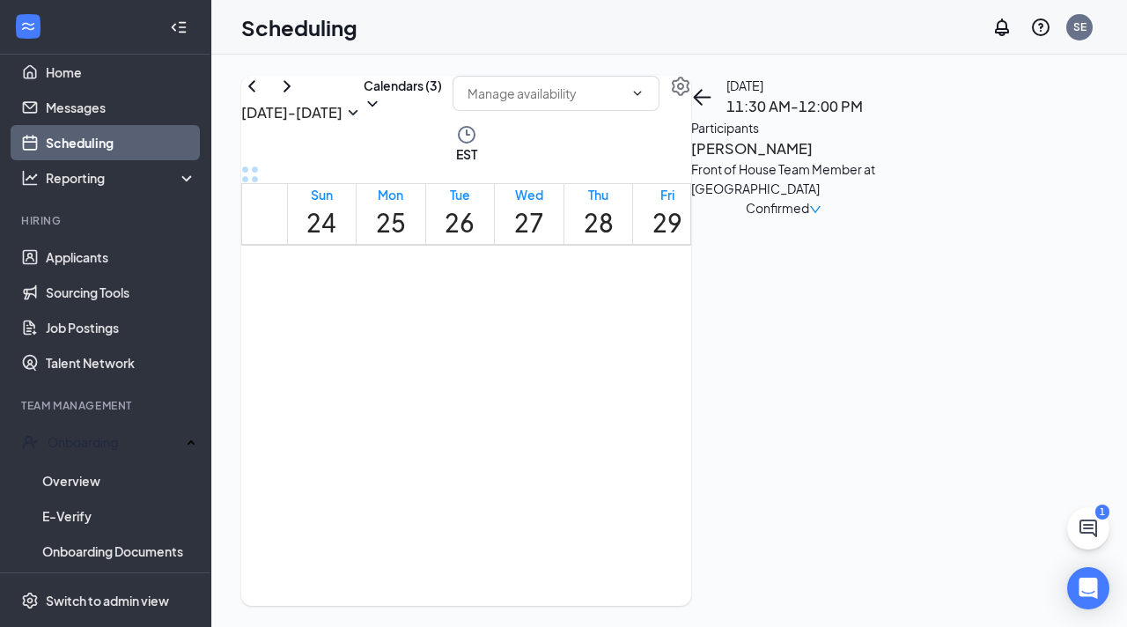
scroll to position [990, 0]
click at [66, 262] on link "Applicants" at bounding box center [121, 257] width 151 height 35
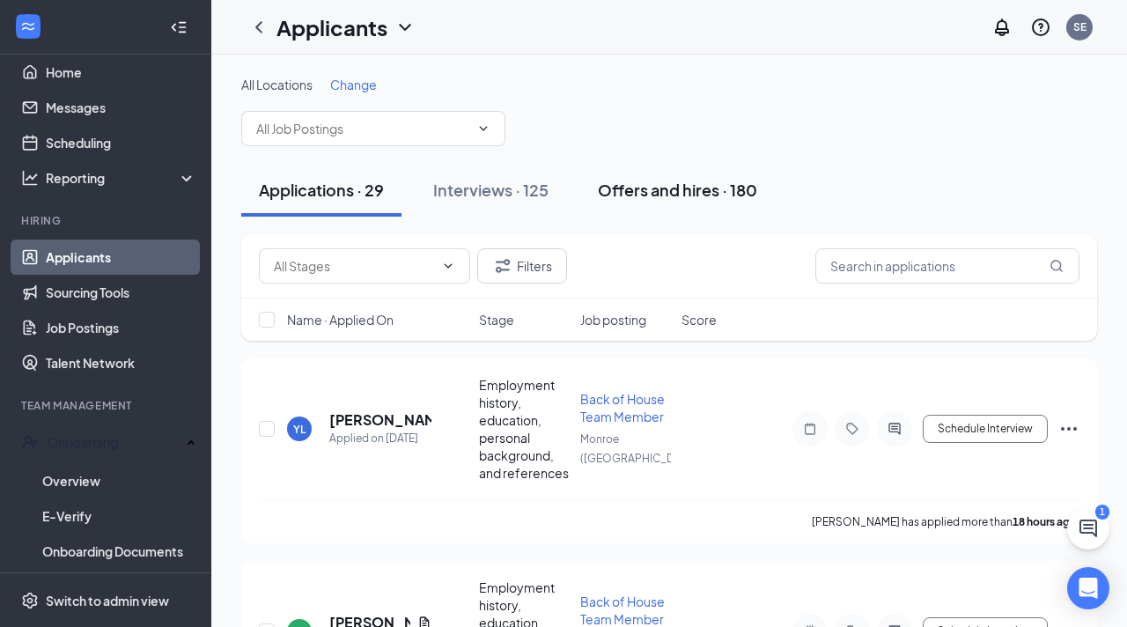
click at [682, 185] on div "Offers and hires · 180" at bounding box center [677, 190] width 159 height 22
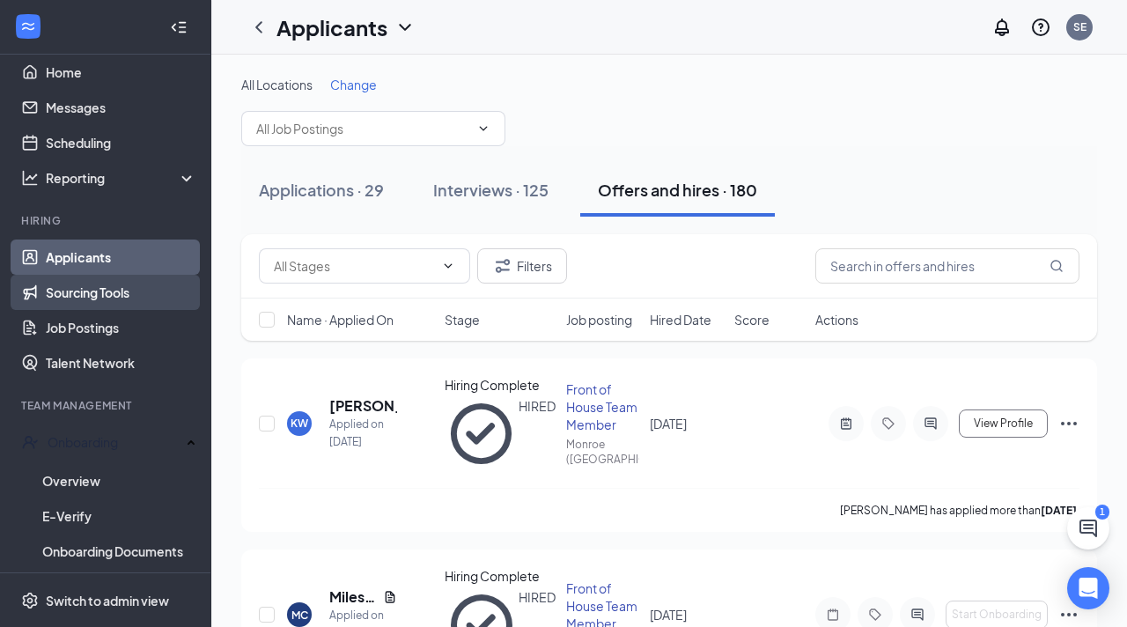
click at [146, 289] on link "Sourcing Tools" at bounding box center [121, 292] width 151 height 35
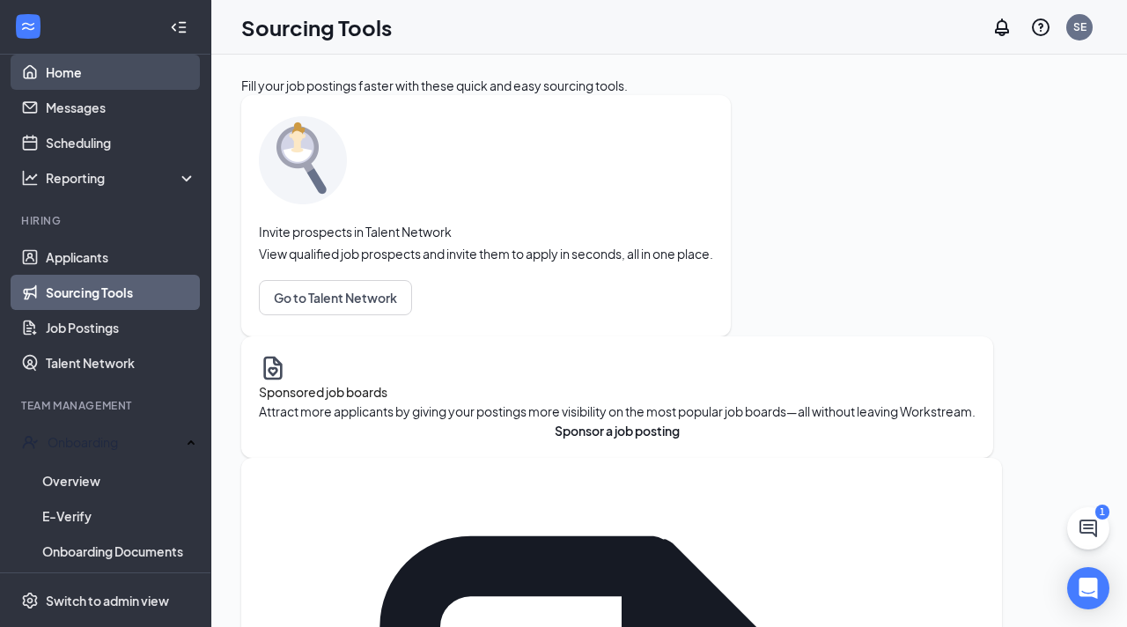
click at [83, 72] on link "Home" at bounding box center [121, 72] width 151 height 35
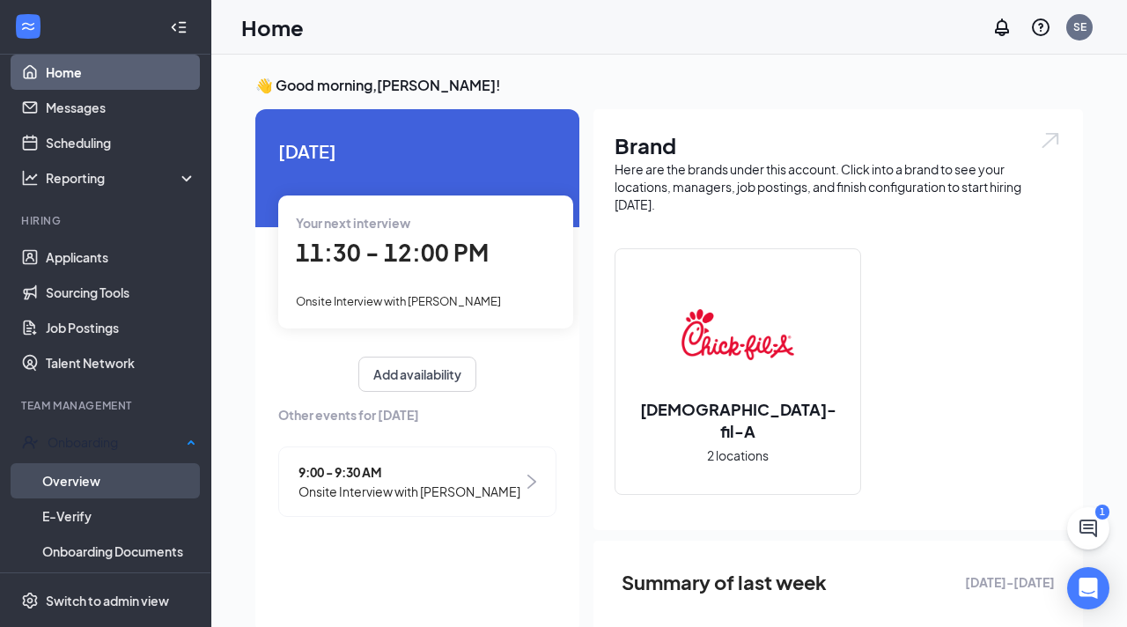
click at [92, 470] on link "Overview" at bounding box center [119, 480] width 154 height 35
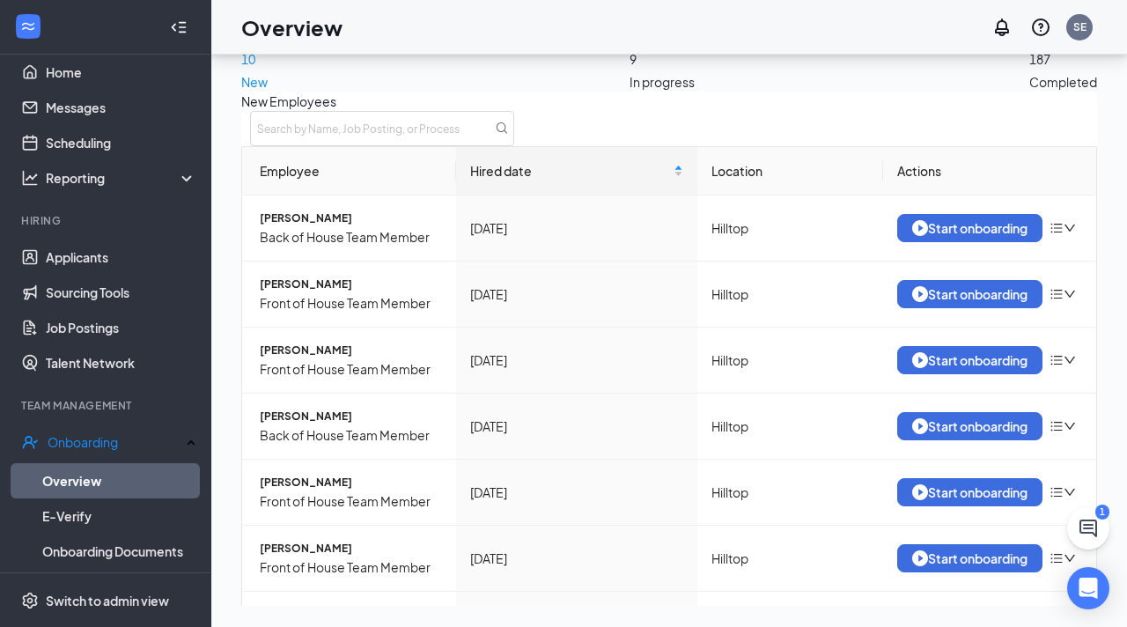
click at [630, 78] on div "9 In progress" at bounding box center [662, 43] width 65 height 95
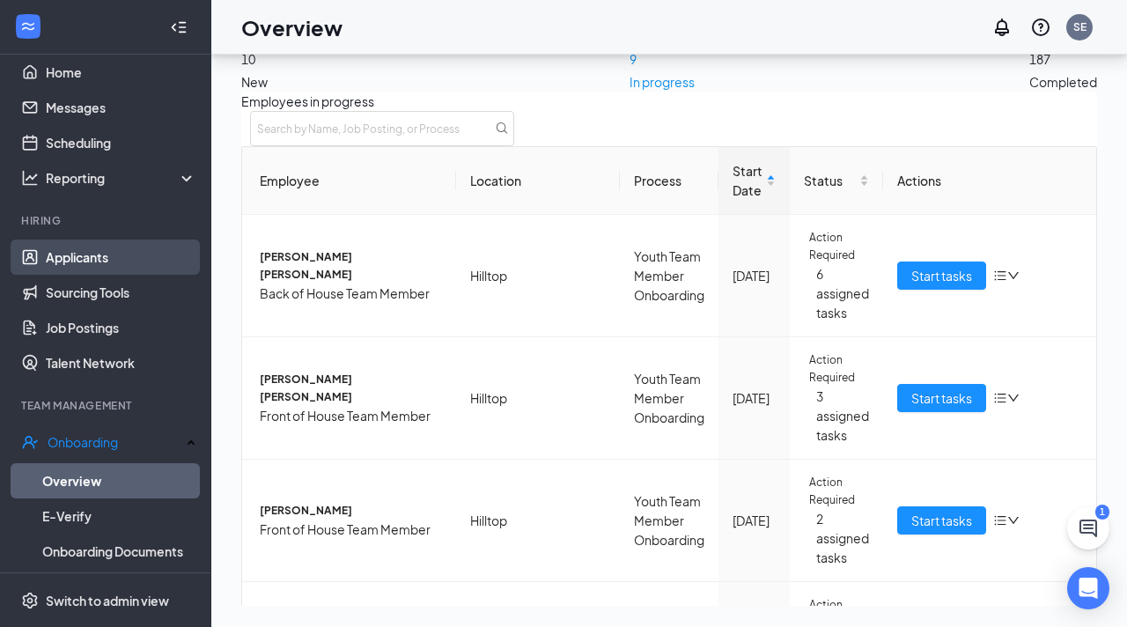
click at [69, 247] on link "Applicants" at bounding box center [121, 257] width 151 height 35
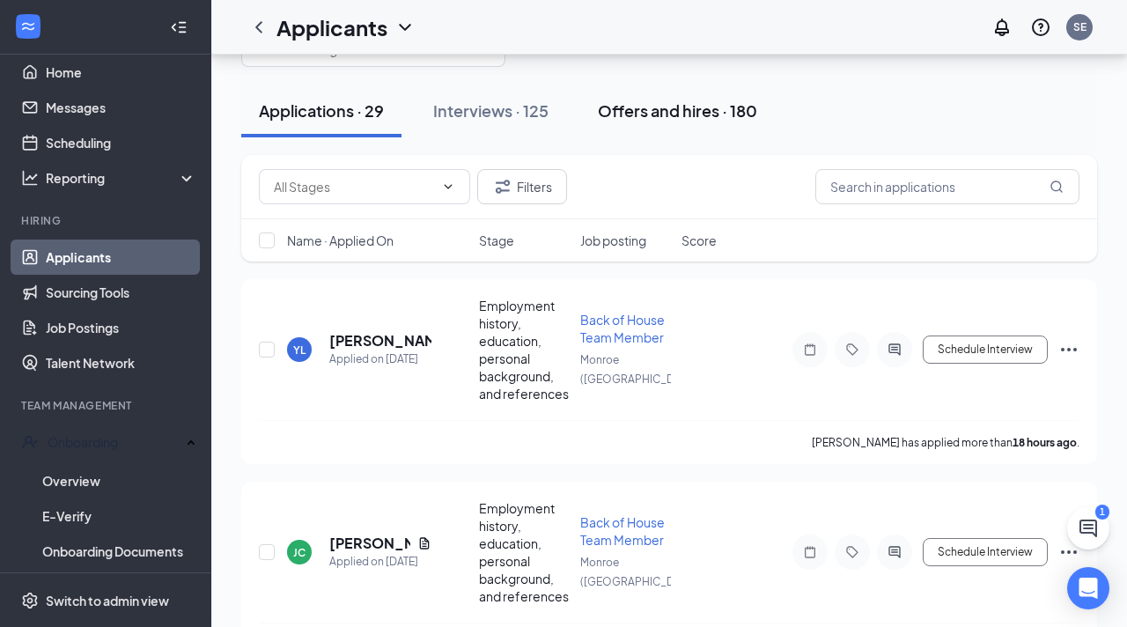
click at [690, 120] on div "Offers and hires · 180" at bounding box center [677, 111] width 159 height 22
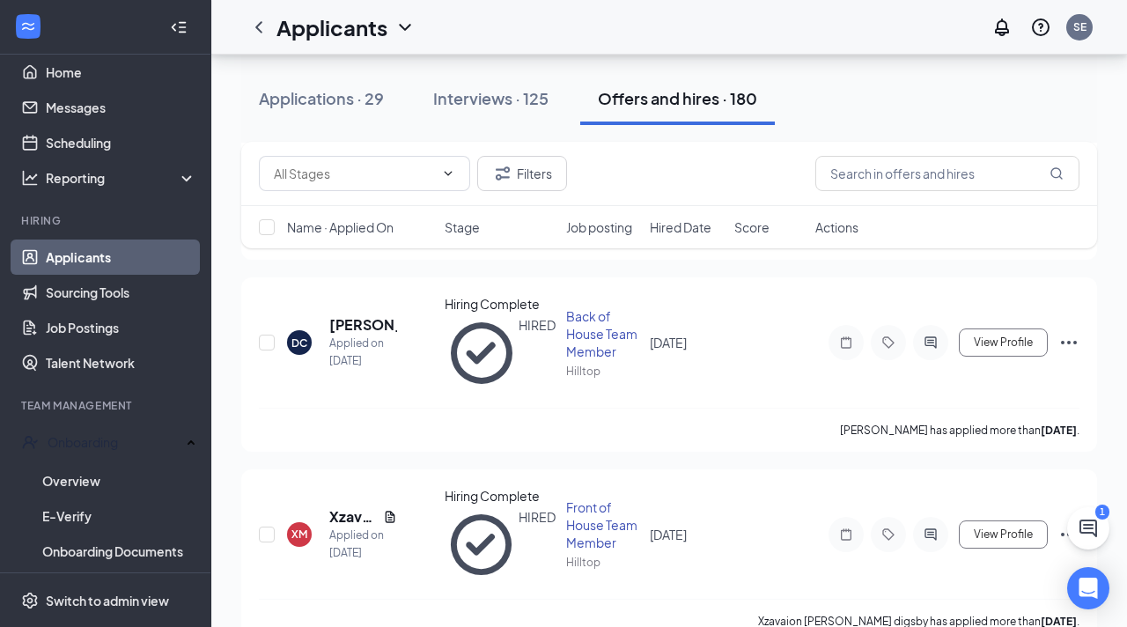
scroll to position [2772, 0]
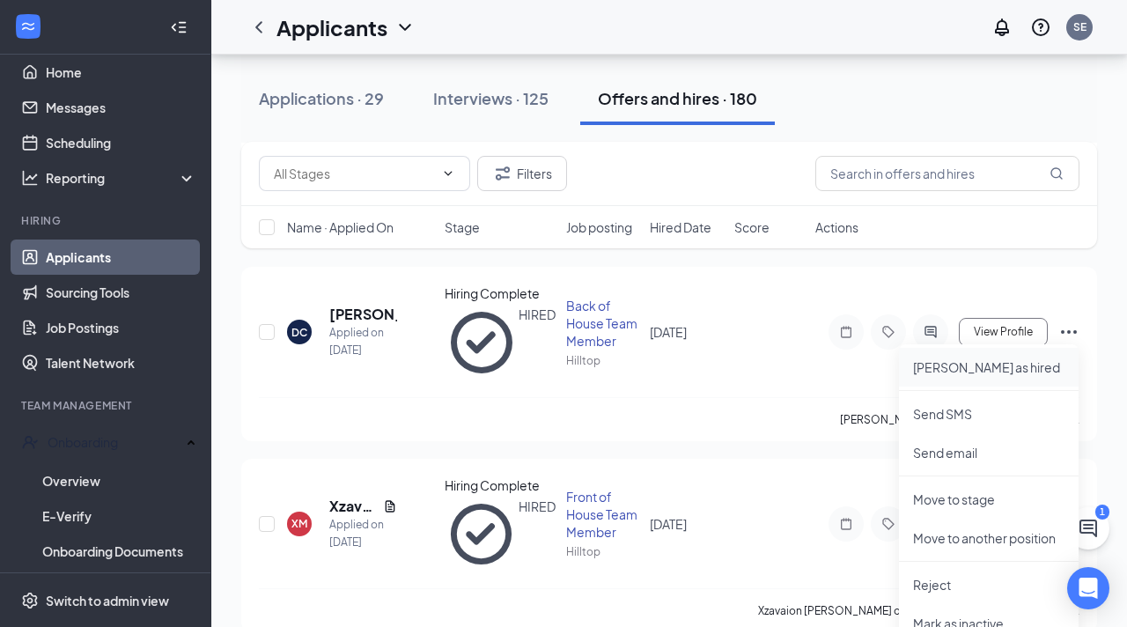
click at [1002, 365] on p "Mark as hired" at bounding box center [988, 367] width 151 height 18
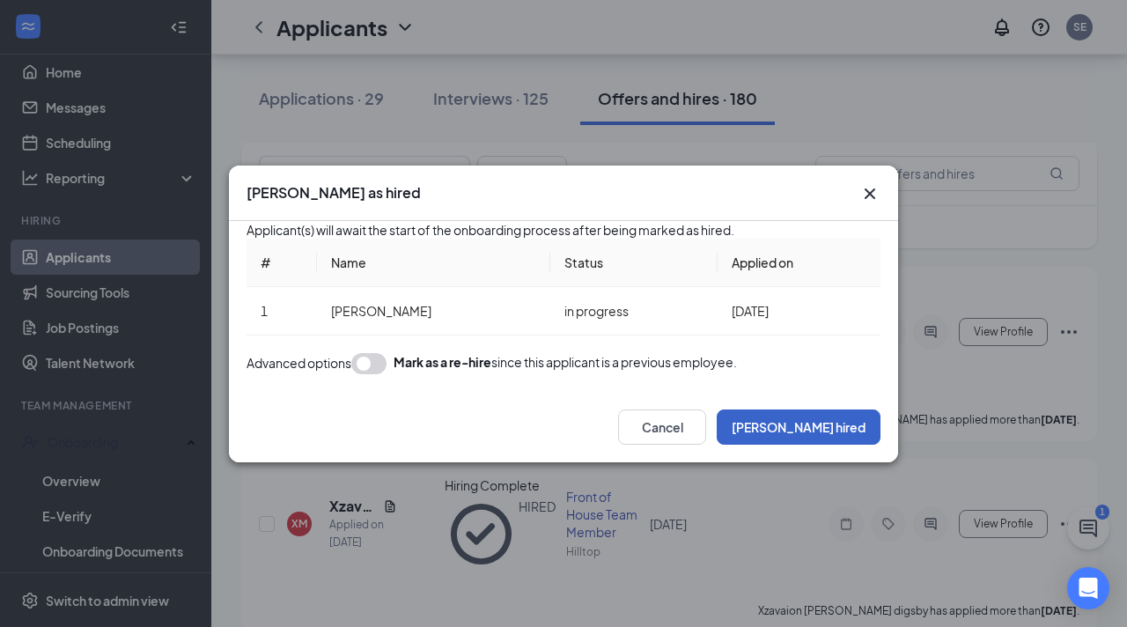
click at [862, 445] on button "Mark hired" at bounding box center [799, 426] width 164 height 35
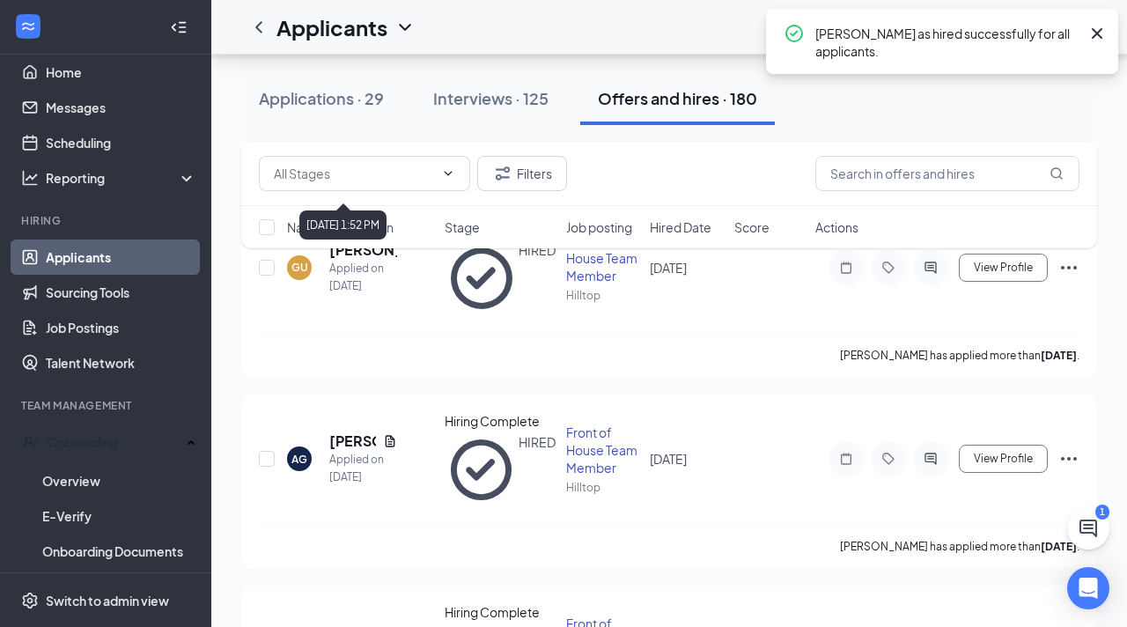
scroll to position [3623, 0]
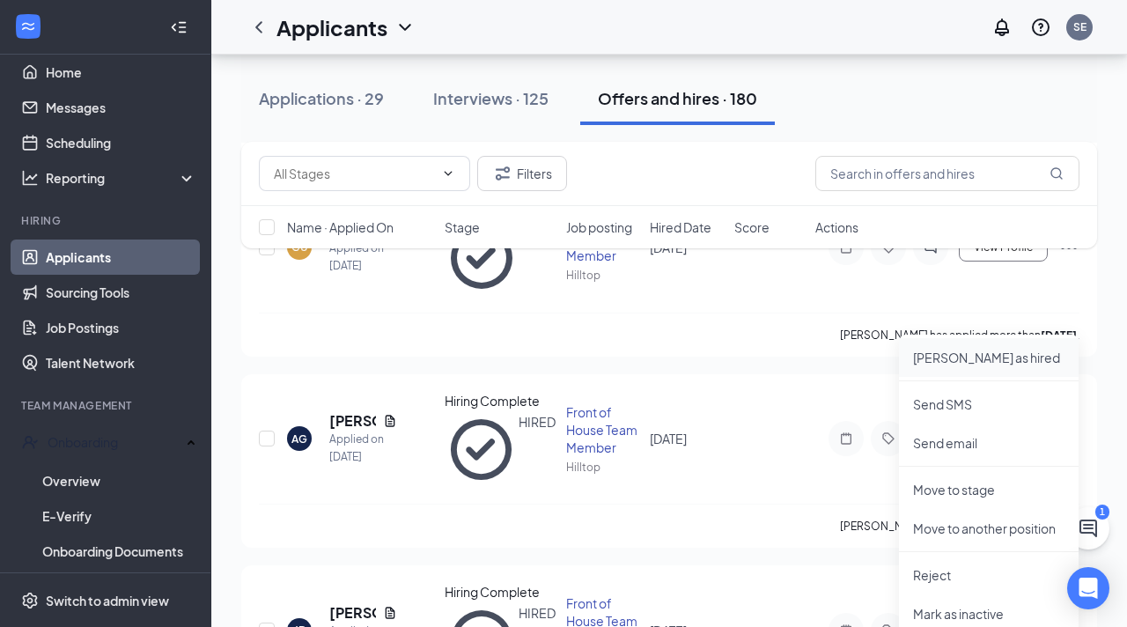
click at [956, 359] on p "Mark as hired" at bounding box center [988, 358] width 151 height 18
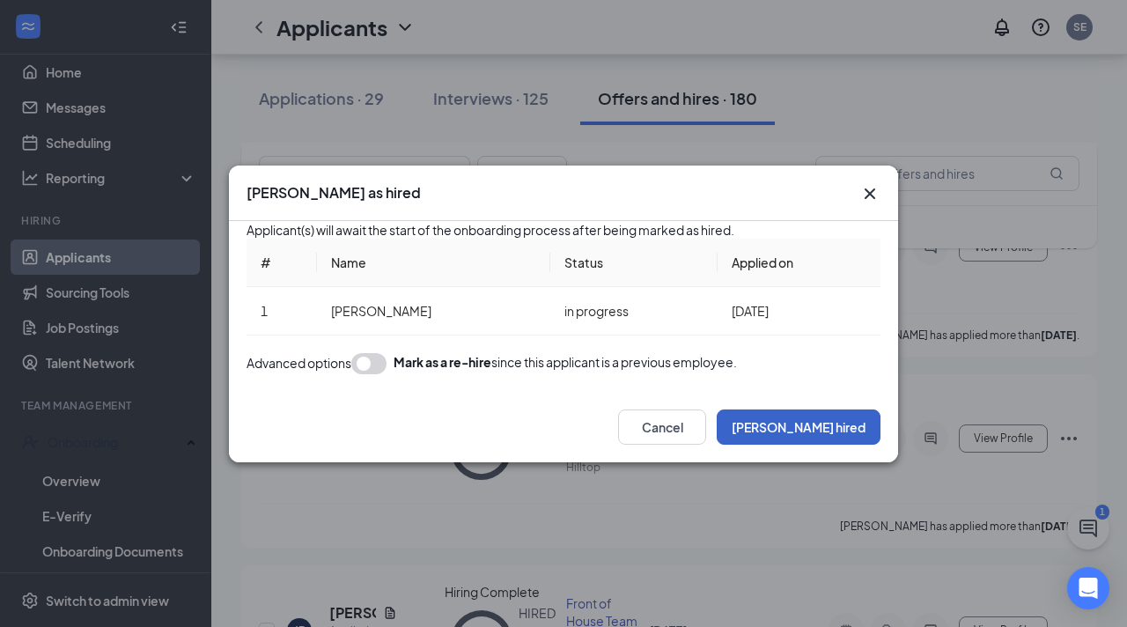
click at [836, 445] on button "Mark hired" at bounding box center [799, 426] width 164 height 35
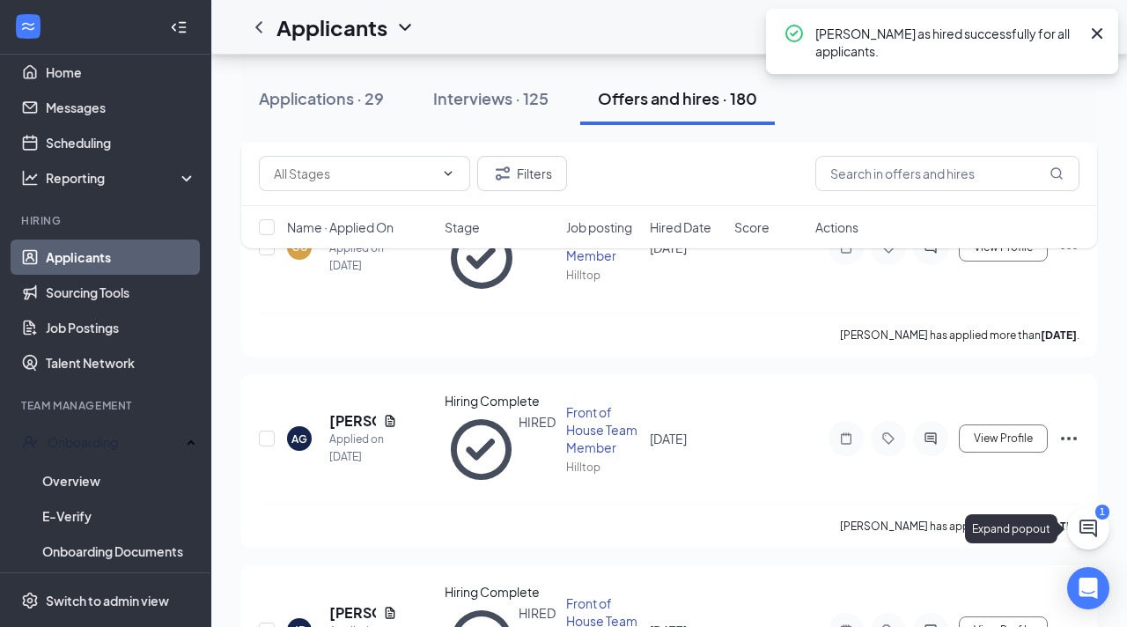
click at [1095, 533] on icon "ChatActive" at bounding box center [1088, 528] width 21 height 21
click at [836, 603] on div "Chat 1" at bounding box center [880, 605] width 269 height 28
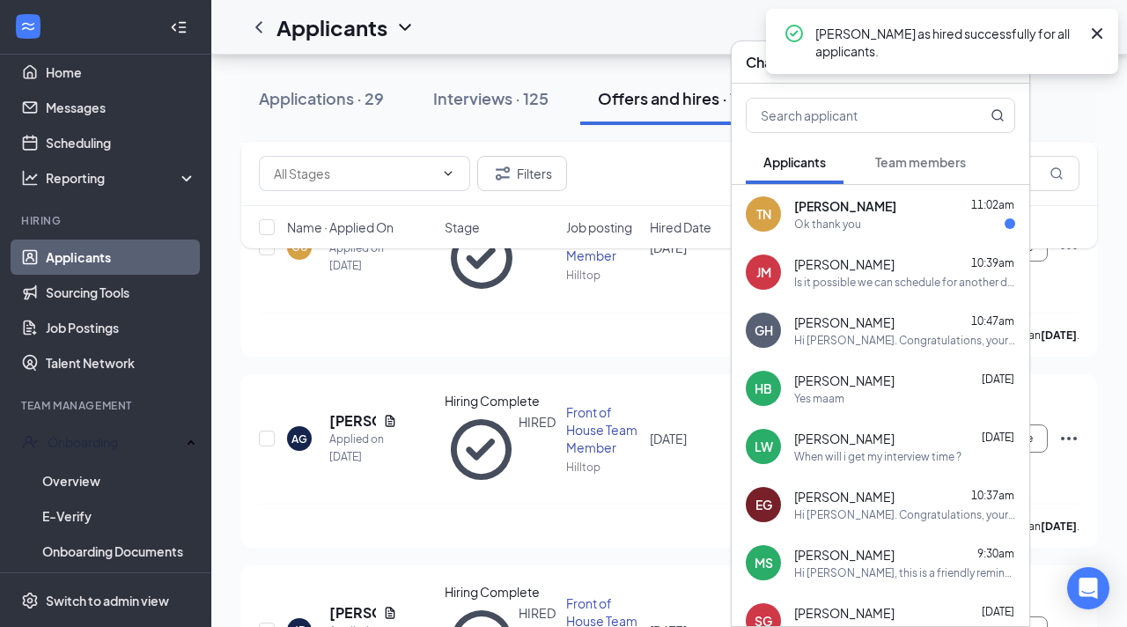
click at [841, 223] on div "Ok thank you" at bounding box center [827, 224] width 67 height 15
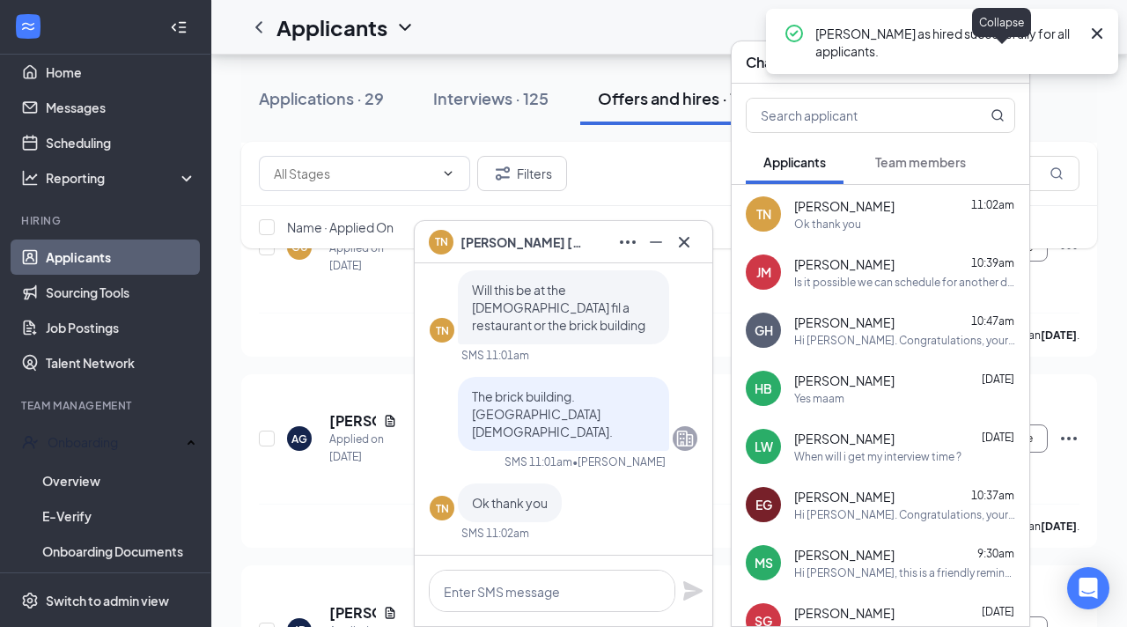
click at [1005, 57] on div "Mark as hired successfully for all applicants." at bounding box center [942, 41] width 352 height 65
click at [1004, 71] on icon "ChevronDown" at bounding box center [1001, 62] width 21 height 21
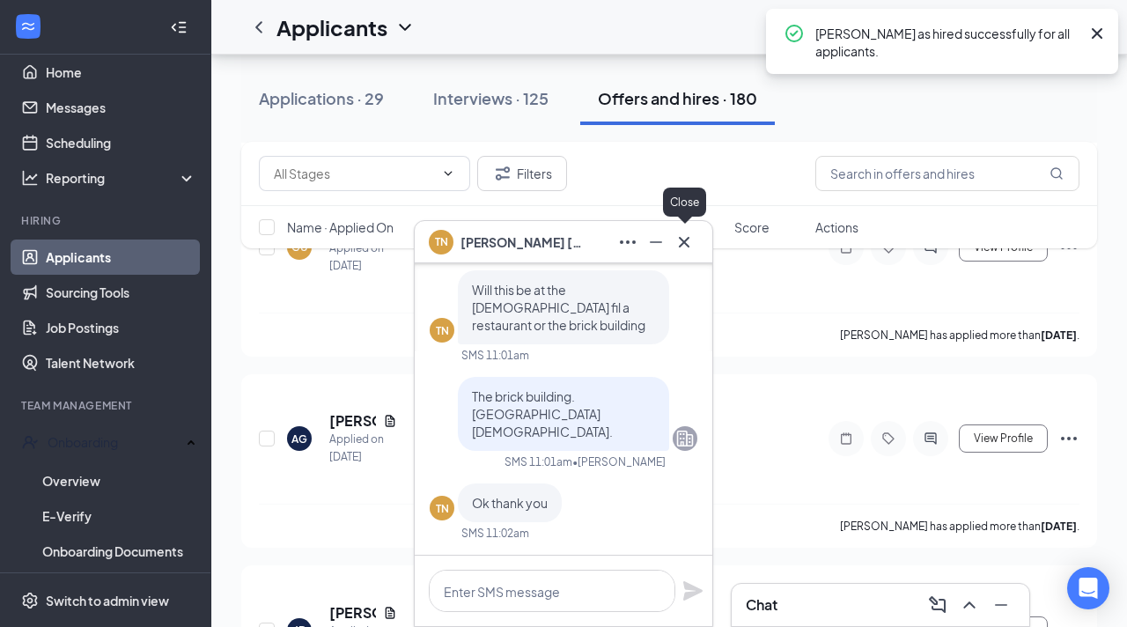
click at [688, 247] on icon "Cross" at bounding box center [684, 242] width 21 height 21
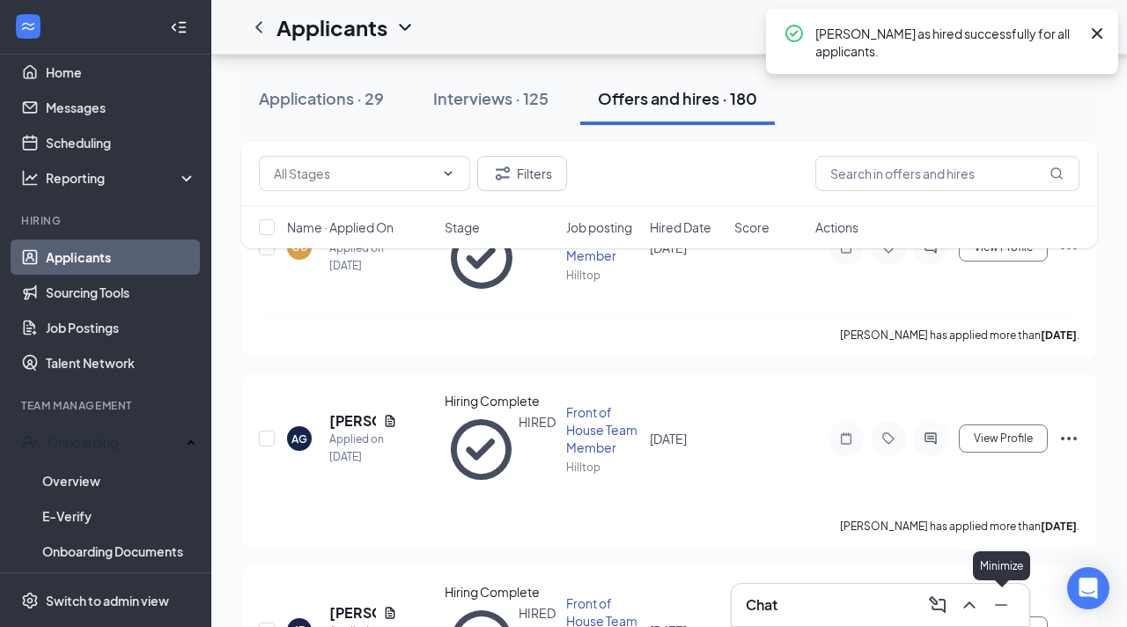
click at [1001, 598] on icon "Minimize" at bounding box center [1001, 604] width 21 height 21
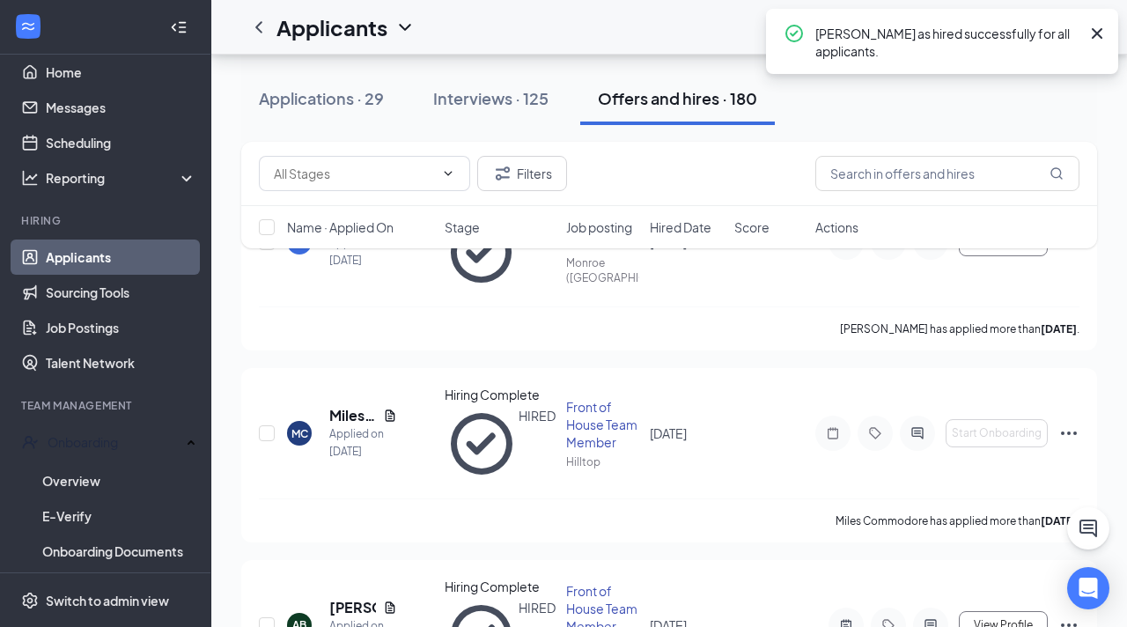
scroll to position [0, 0]
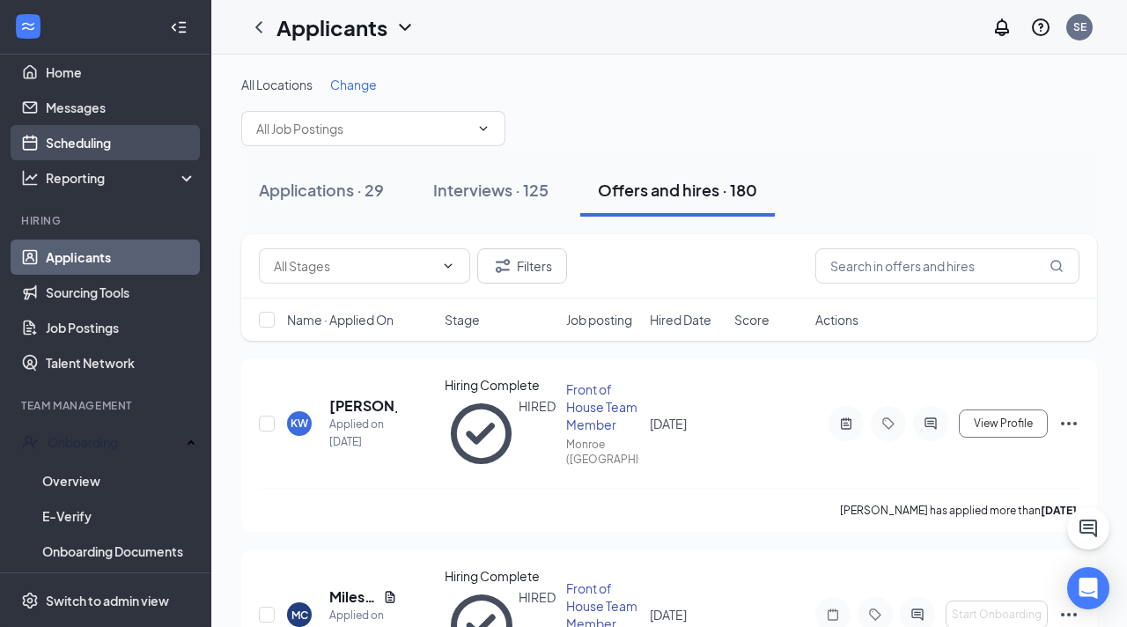
click at [46, 136] on link "Scheduling" at bounding box center [121, 142] width 151 height 35
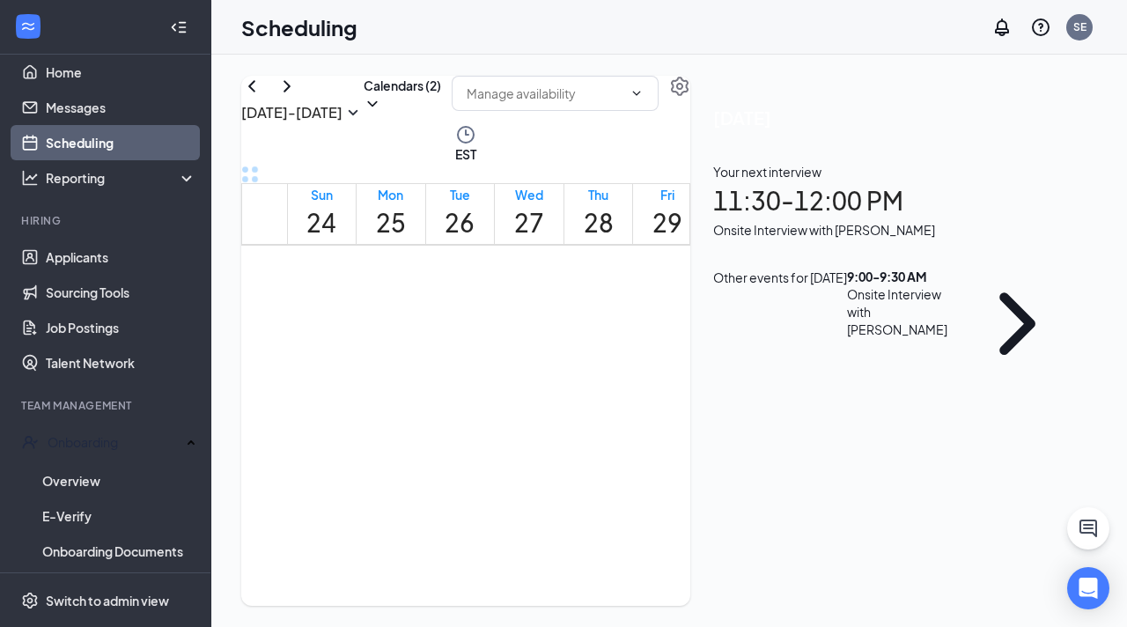
scroll to position [866, 0]
click at [441, 113] on button "Calendars (2)" at bounding box center [402, 94] width 77 height 37
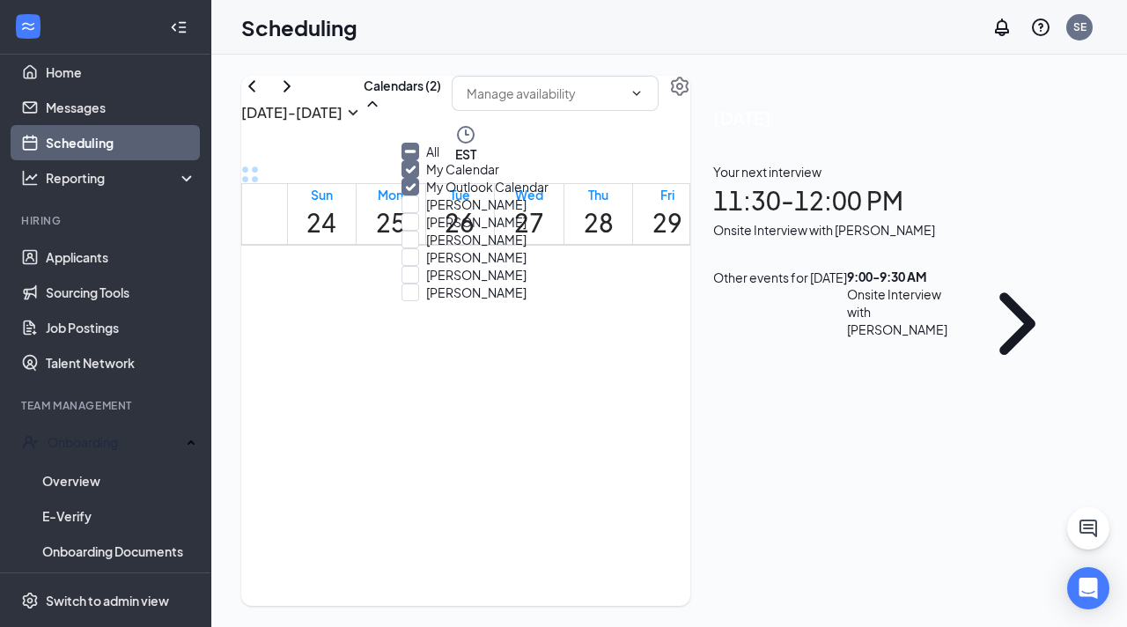
click at [459, 213] on div "Cameron Headley" at bounding box center [481, 204] width 159 height 18
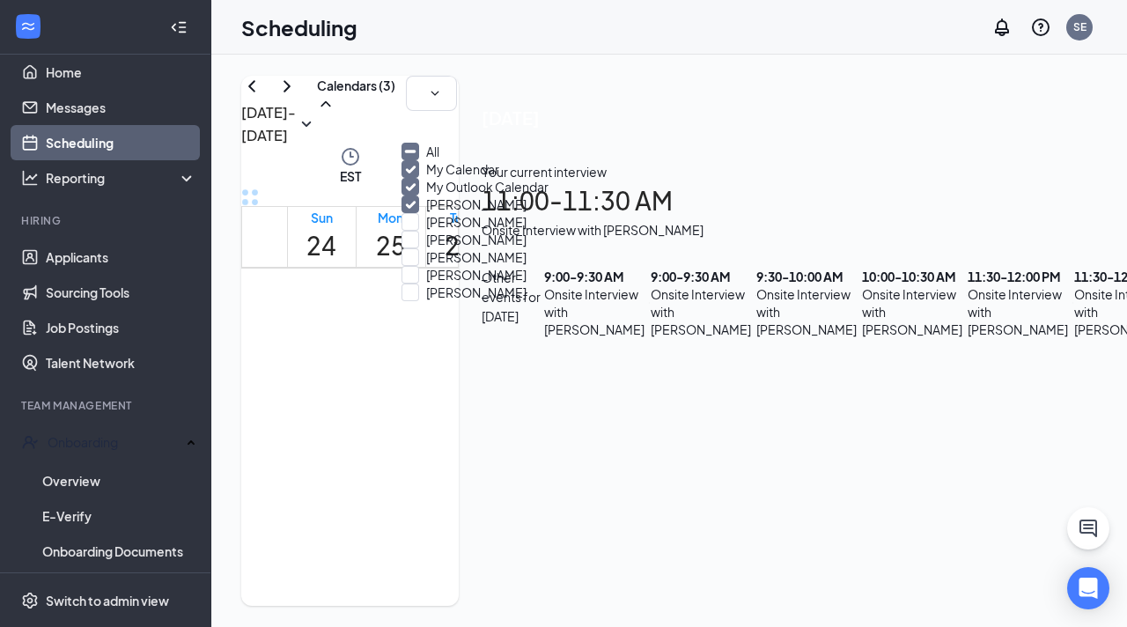
click at [457, 146] on div at bounding box center [431, 111] width 51 height 70
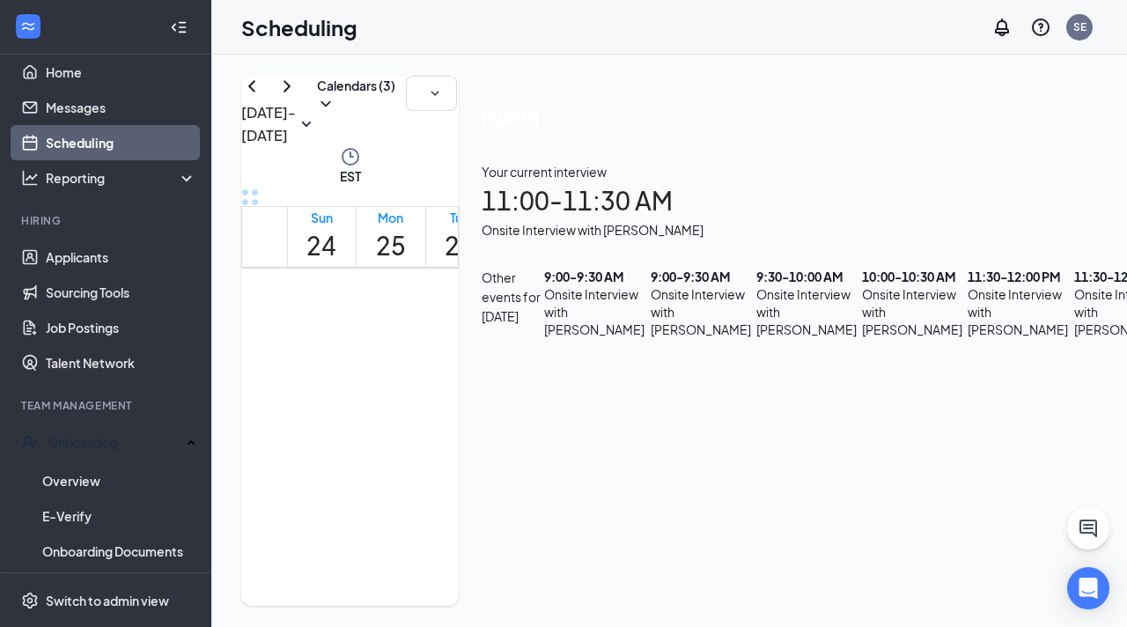
scroll to position [1019, 0]
click at [480, 295] on span "9:00-9:30 AM" at bounding box center [495, 287] width 30 height 51
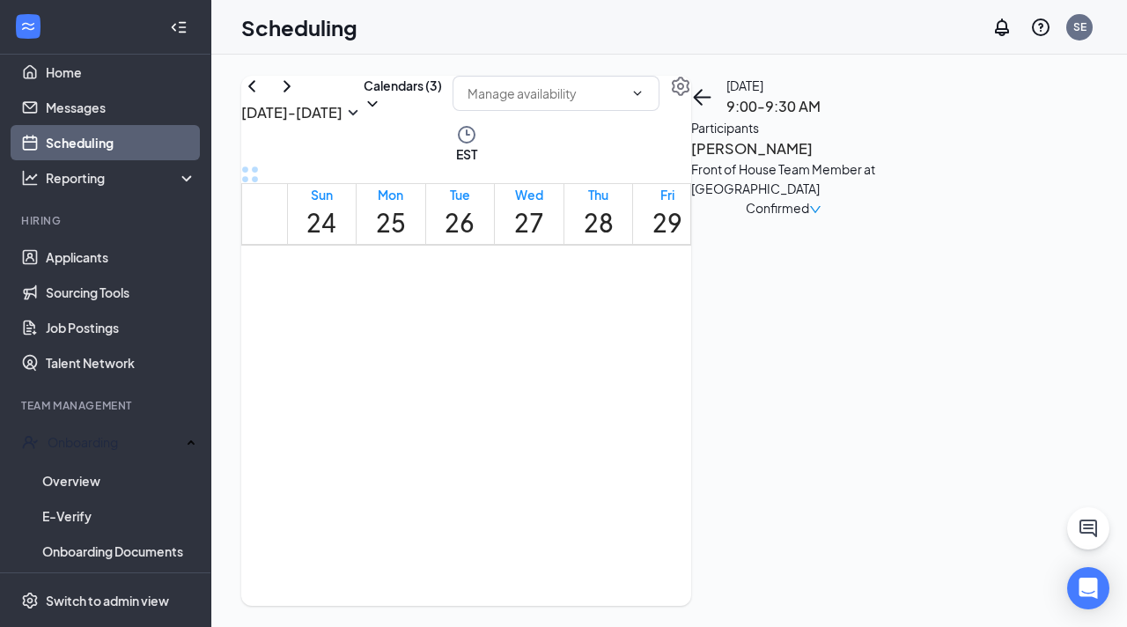
click at [510, 315] on icon "User" at bounding box center [522, 303] width 24 height 24
click at [876, 218] on div "Confirmed" at bounding box center [783, 207] width 185 height 19
click at [809, 209] on span "Confirmed" at bounding box center [777, 207] width 63 height 19
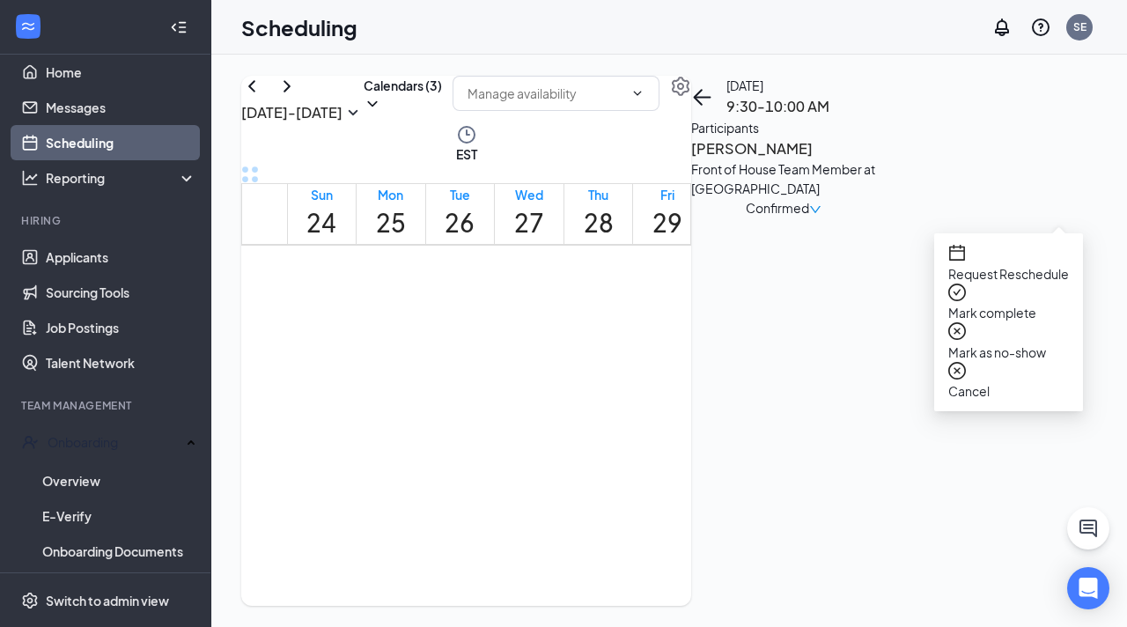
click at [876, 198] on div "Front of House Team Member at Hilltop" at bounding box center [783, 178] width 185 height 39
click at [876, 160] on h3 "Glenn Lambeth" at bounding box center [783, 148] width 185 height 23
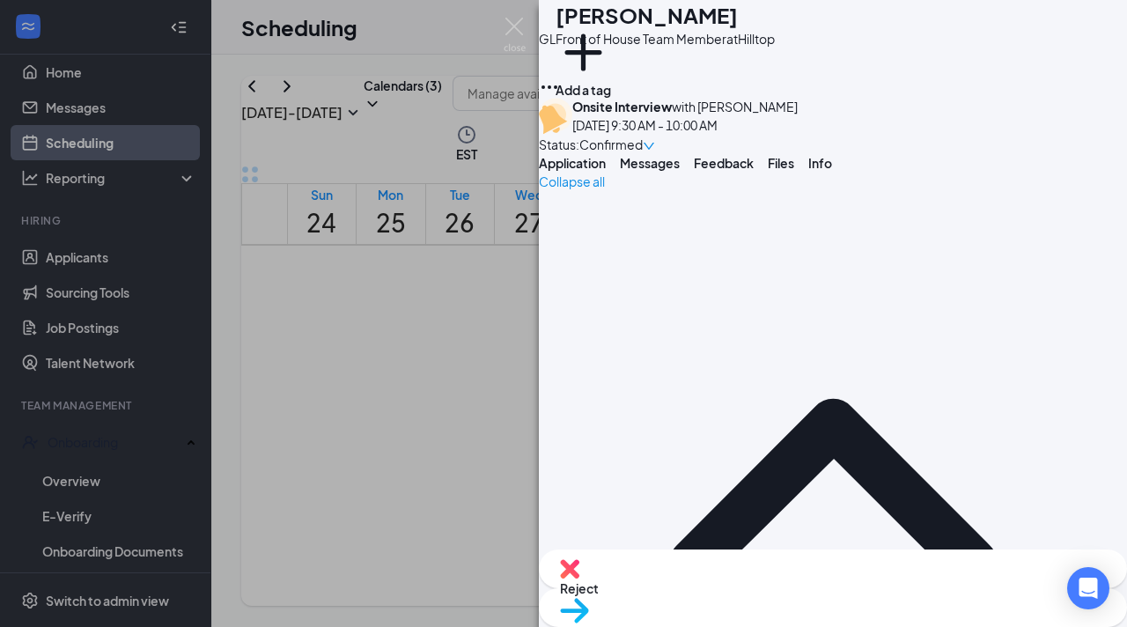
click at [925, 563] on div "Reject Move to stage" at bounding box center [833, 588] width 588 height 77
click at [903, 623] on span "Move to stage" at bounding box center [833, 632] width 546 height 19
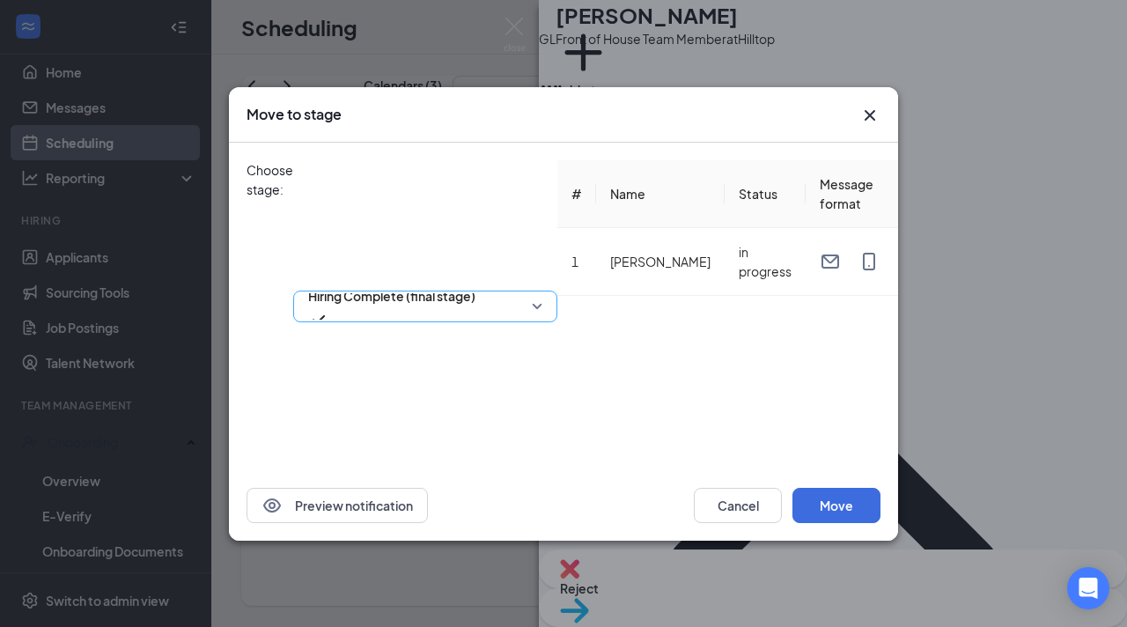
click at [432, 283] on span "Hiring Complete (final stage)" at bounding box center [391, 296] width 167 height 26
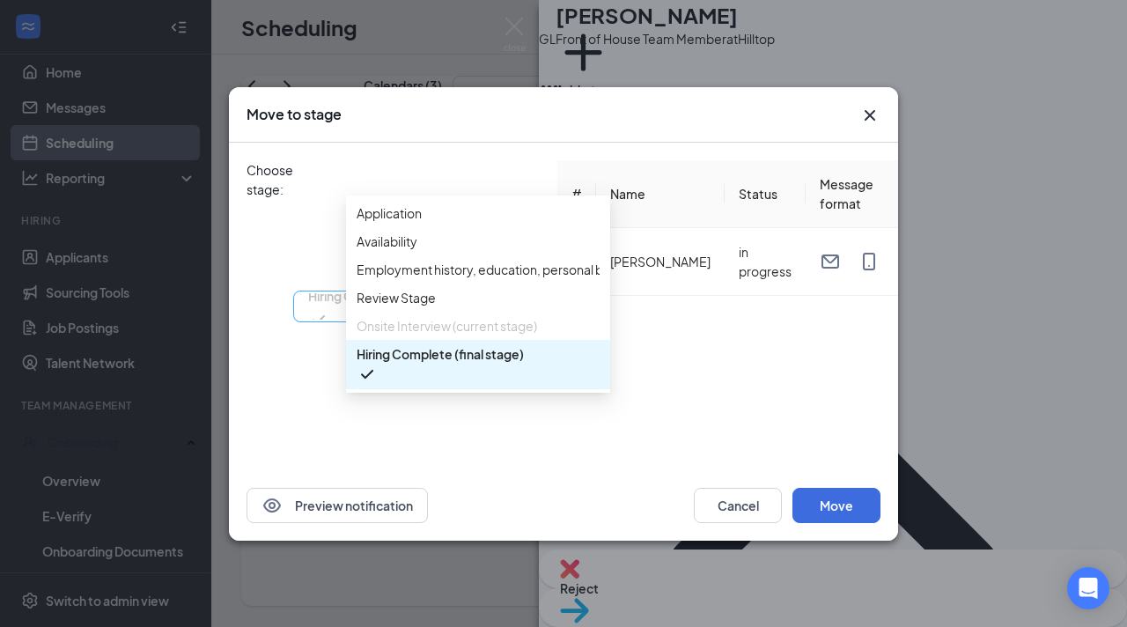
scroll to position [19, 0]
click at [492, 364] on span "Hiring Complete (final stage)" at bounding box center [440, 353] width 167 height 19
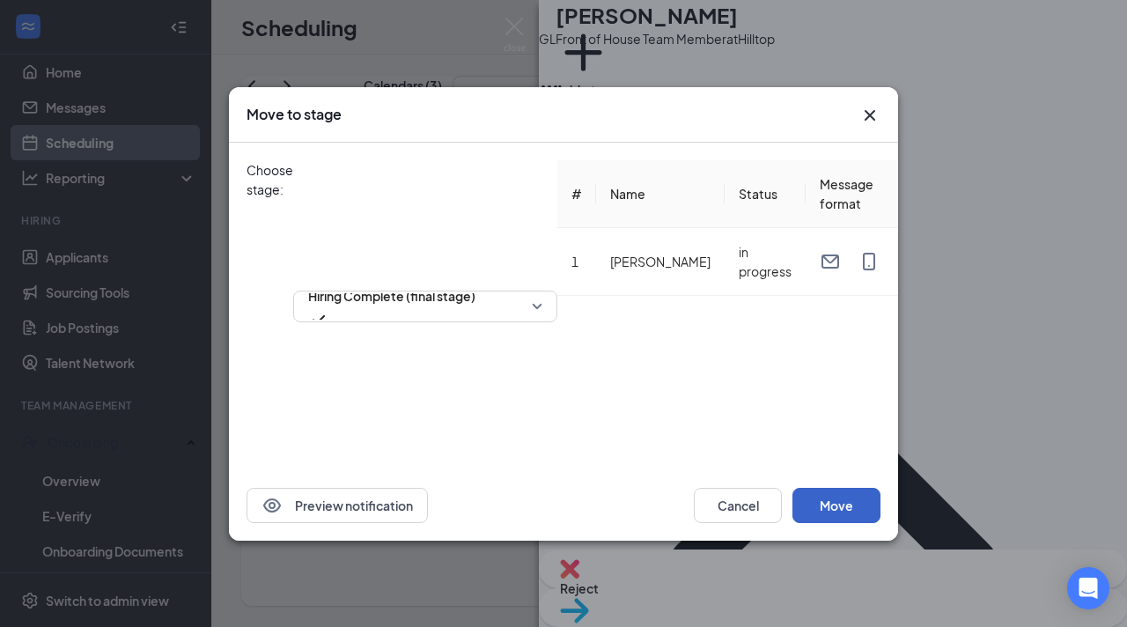
click at [803, 504] on button "Move" at bounding box center [837, 505] width 88 height 35
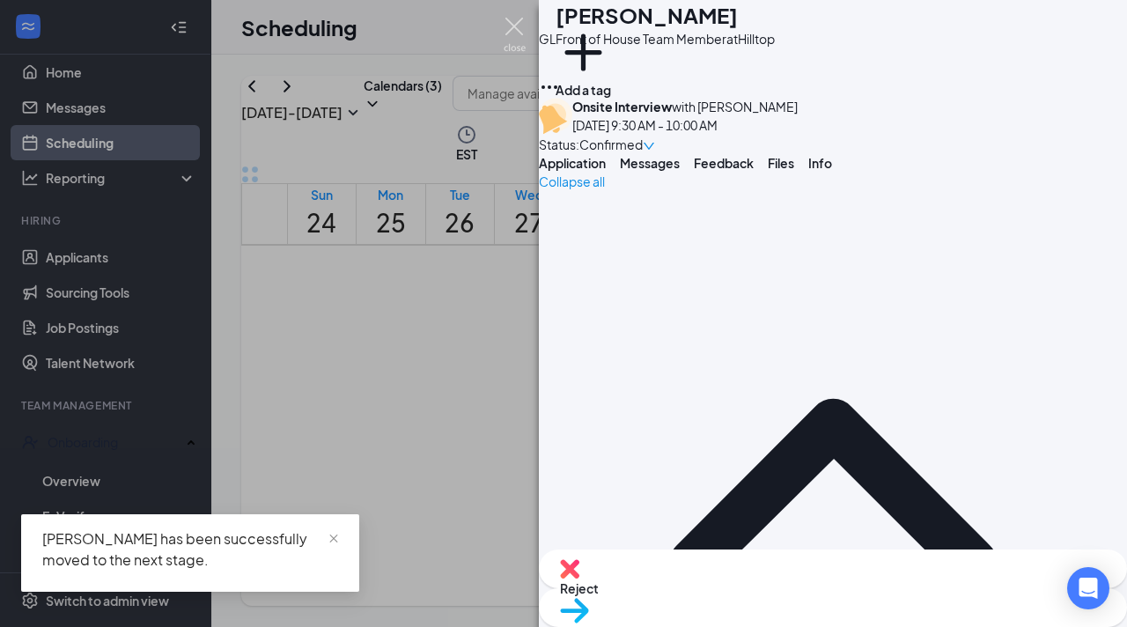
click at [513, 41] on img at bounding box center [515, 35] width 22 height 34
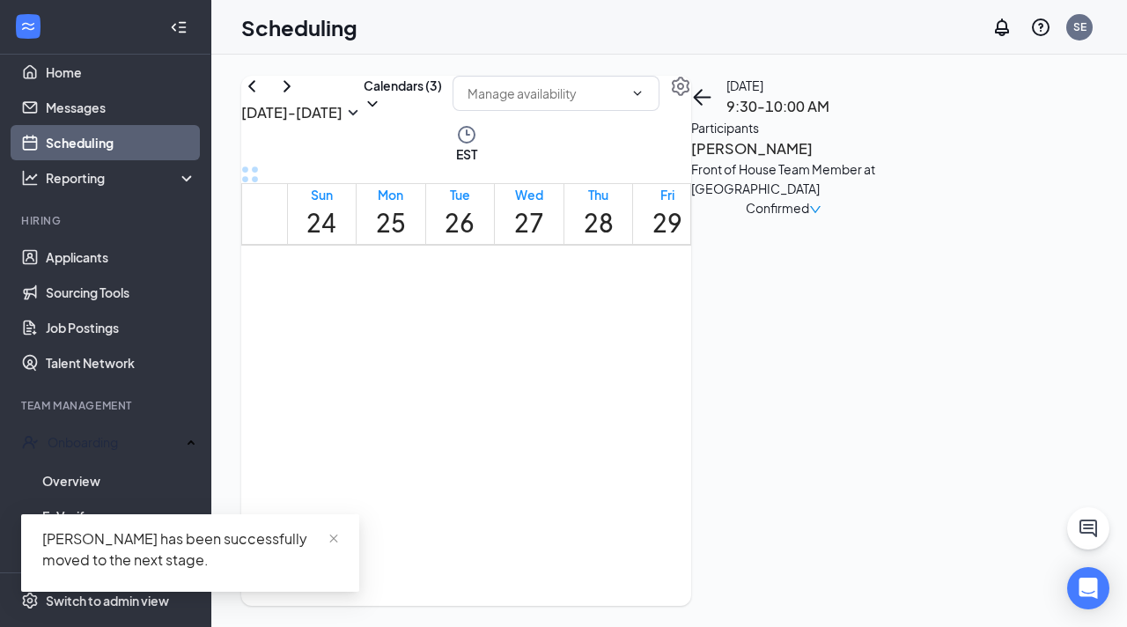
scroll to position [1071, 0]
click at [540, 269] on div "1" at bounding box center [558, 255] width 36 height 30
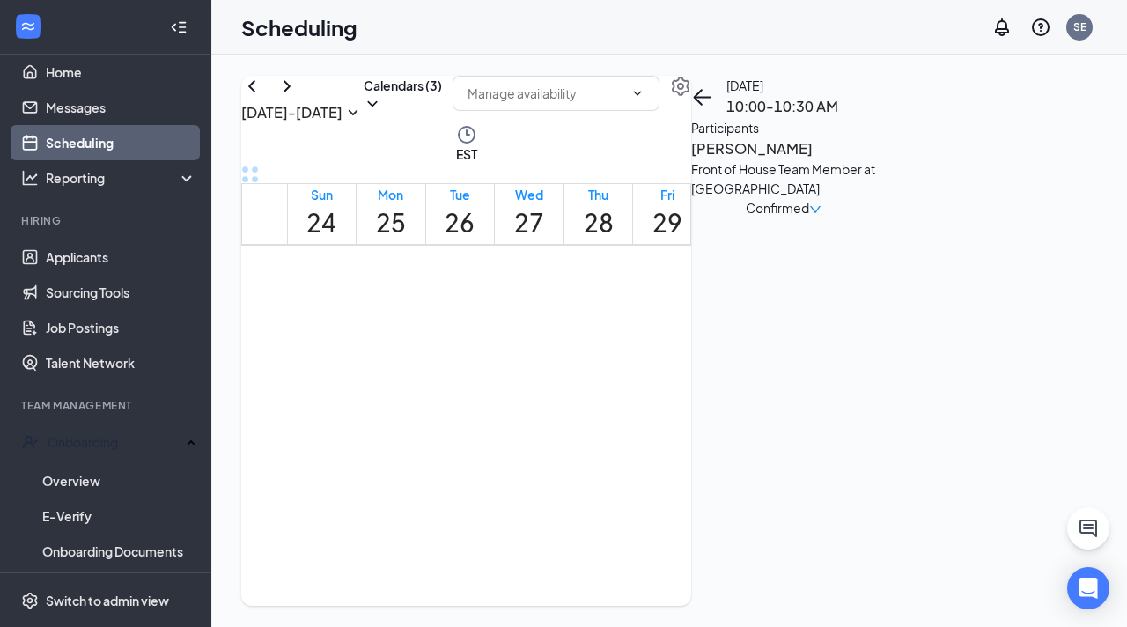
click at [399, 239] on span "10:30-11:00 AM" at bounding box center [405, 213] width 36 height 51
click at [426, 267] on icon "User" at bounding box center [438, 254] width 25 height 25
click at [876, 218] on div "Confirmed" at bounding box center [783, 207] width 185 height 19
click at [863, 160] on h3 "Heidi Brooks" at bounding box center [783, 148] width 185 height 23
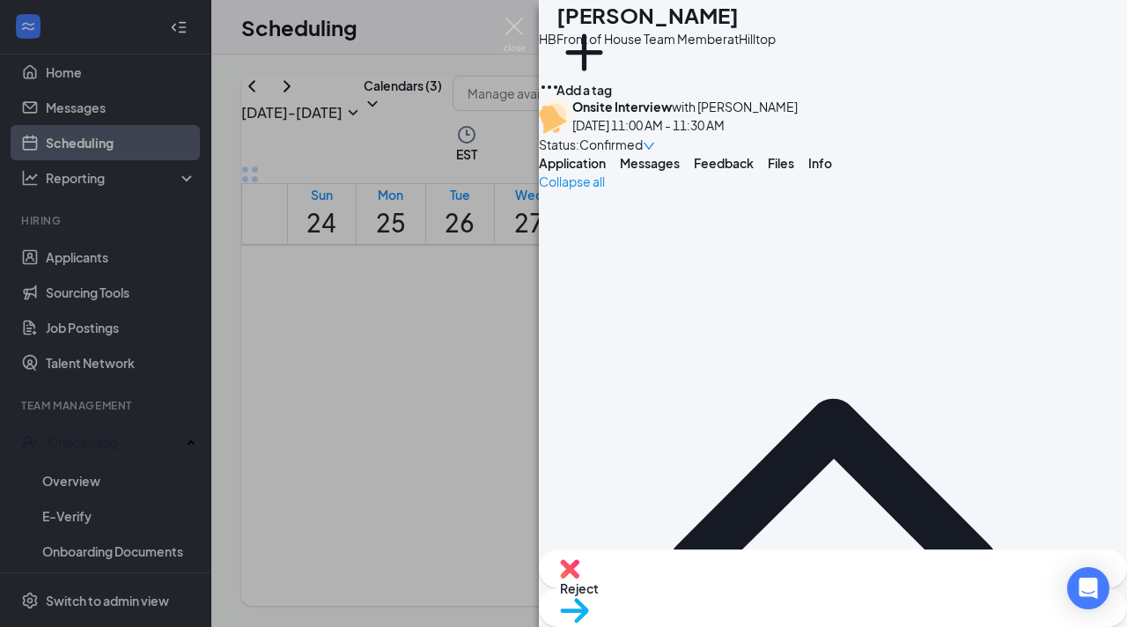
click at [929, 623] on span "Move to stage" at bounding box center [833, 632] width 546 height 19
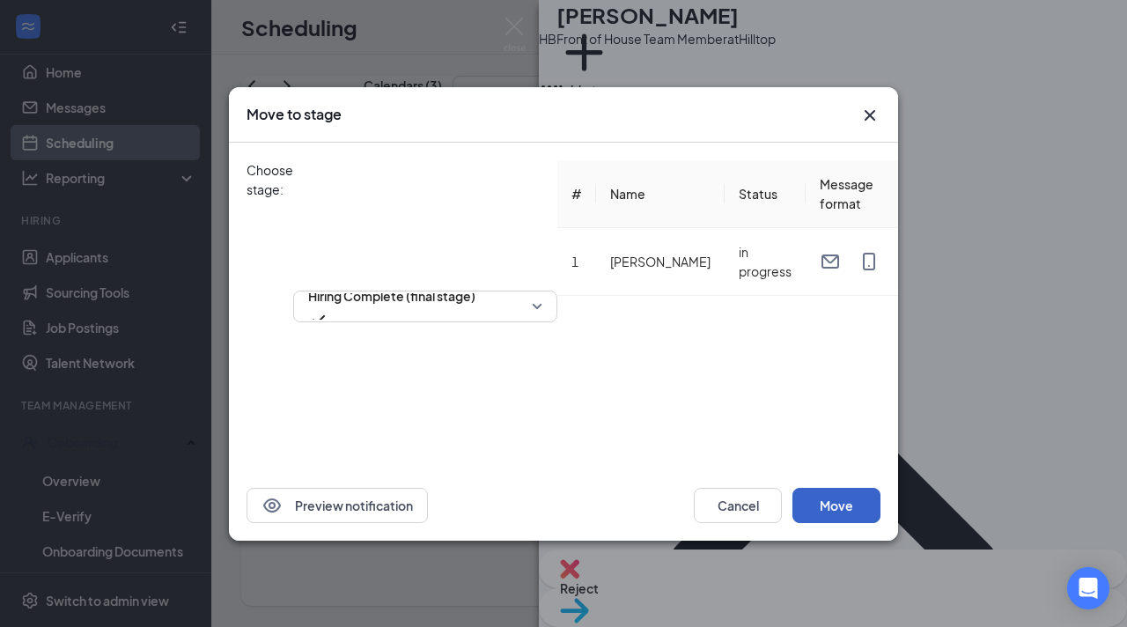
click at [823, 523] on button "Move" at bounding box center [837, 505] width 88 height 35
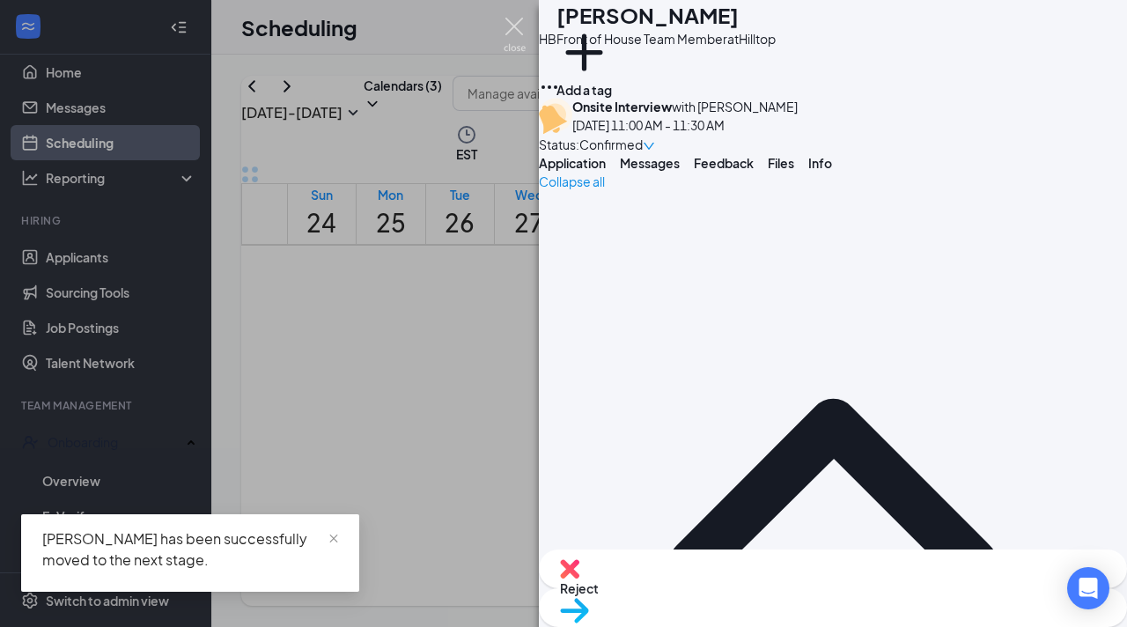
click at [510, 32] on img at bounding box center [515, 35] width 22 height 34
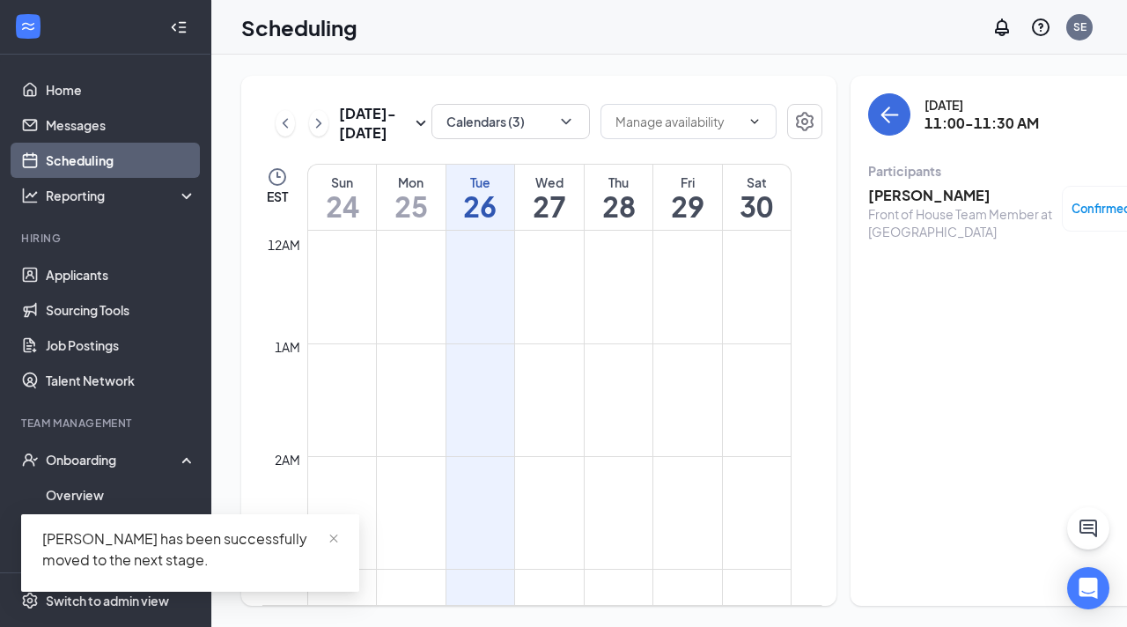
scroll to position [1071, 0]
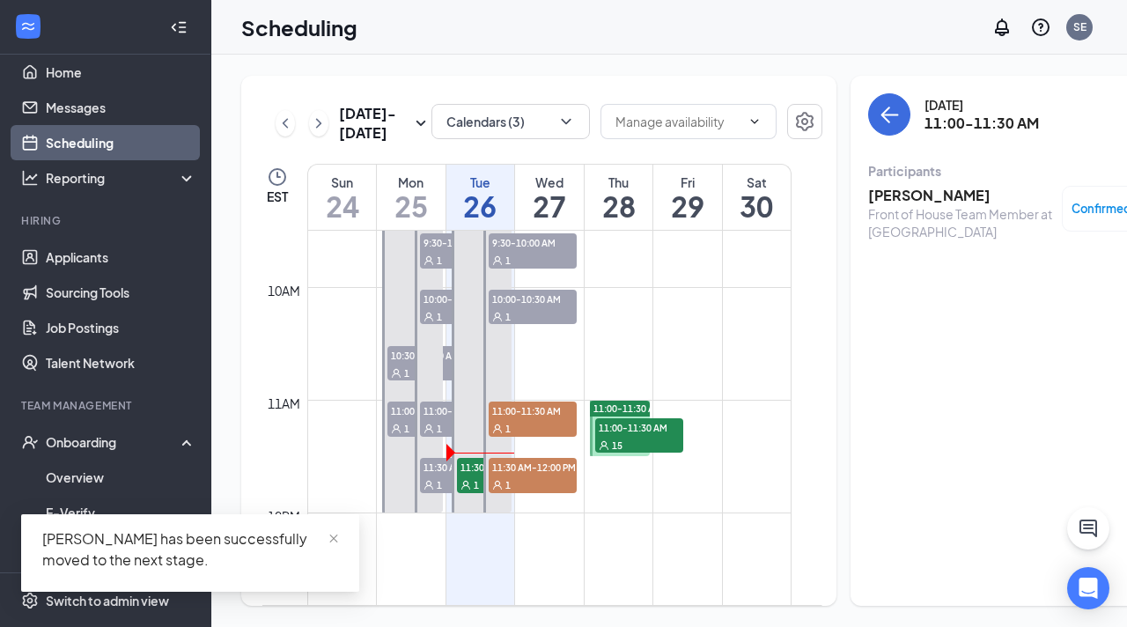
click at [424, 491] on icon "User" at bounding box center [429, 485] width 11 height 11
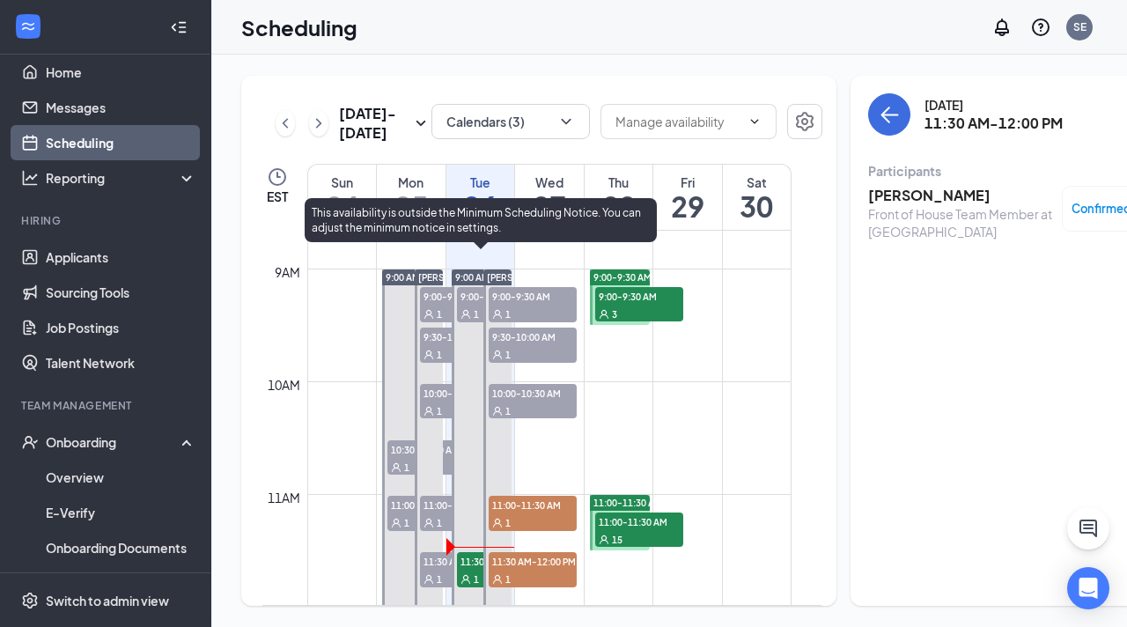
scroll to position [960, 0]
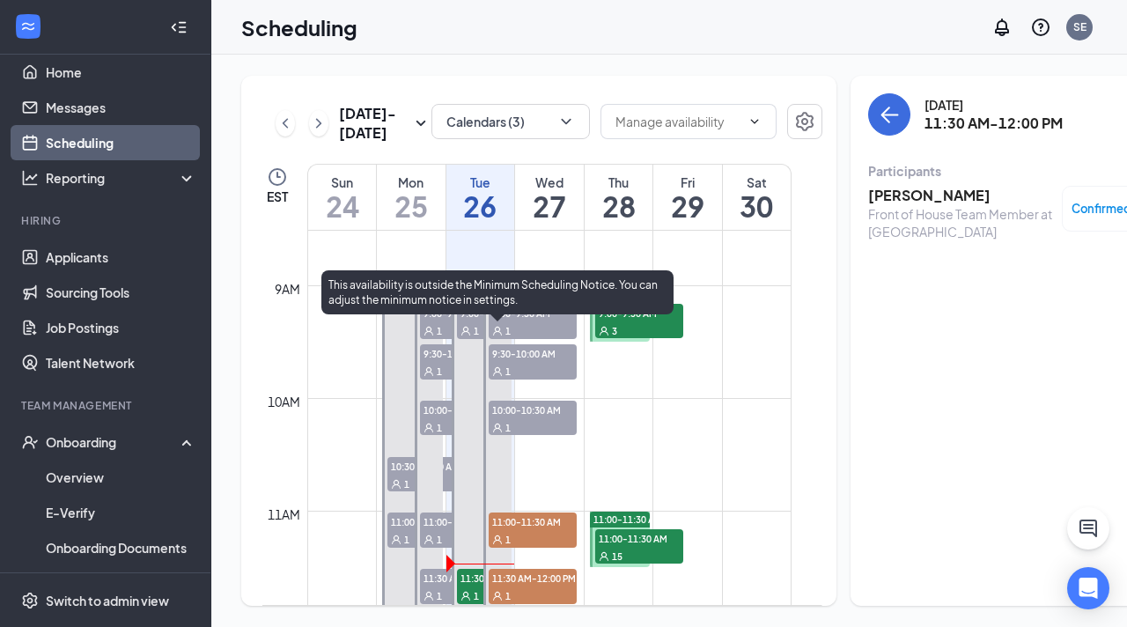
click at [516, 321] on span "9:00-9:30 AM" at bounding box center [533, 313] width 88 height 18
click at [460, 321] on span "9:00-9:30 AM" at bounding box center [501, 313] width 88 height 18
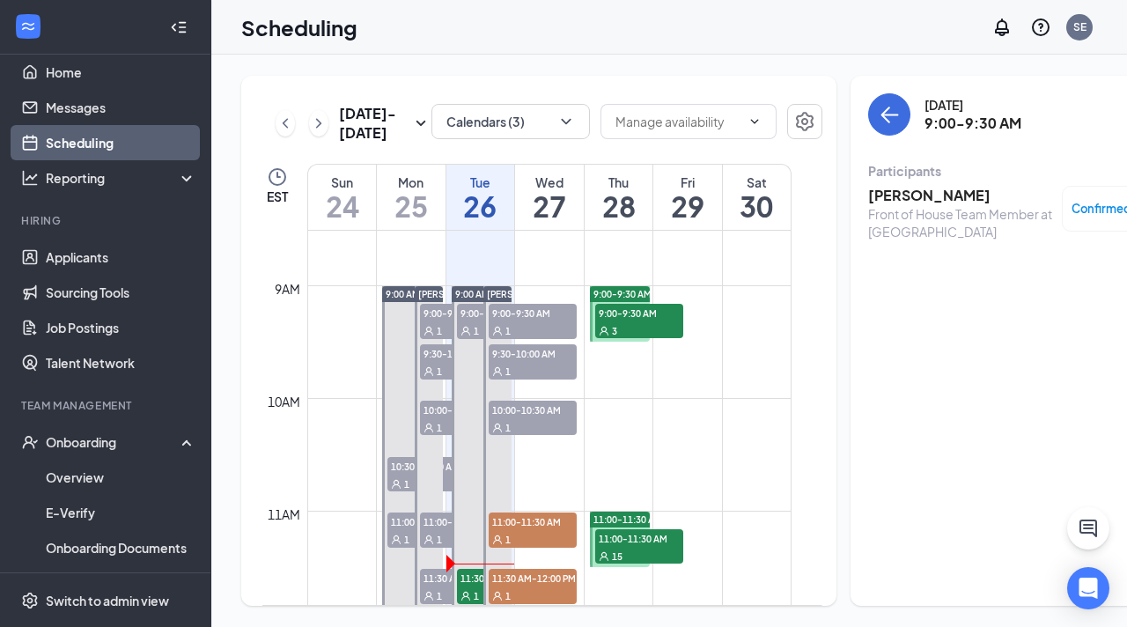
click at [885, 202] on h3 "Dionne Croutch" at bounding box center [960, 195] width 185 height 19
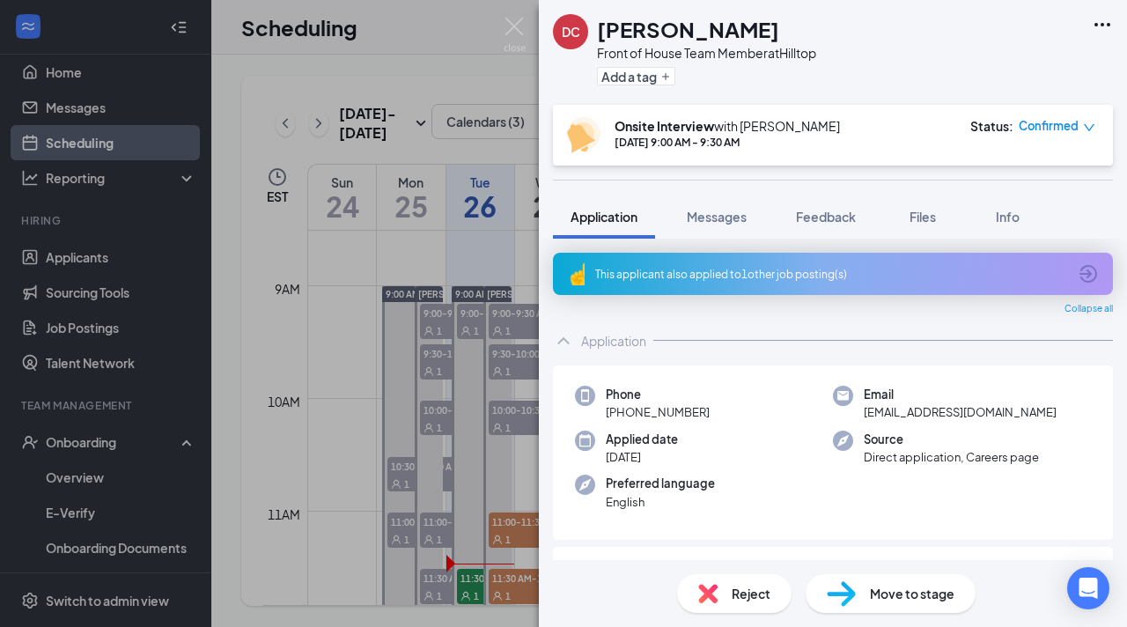
click at [867, 577] on div "Move to stage" at bounding box center [891, 593] width 170 height 39
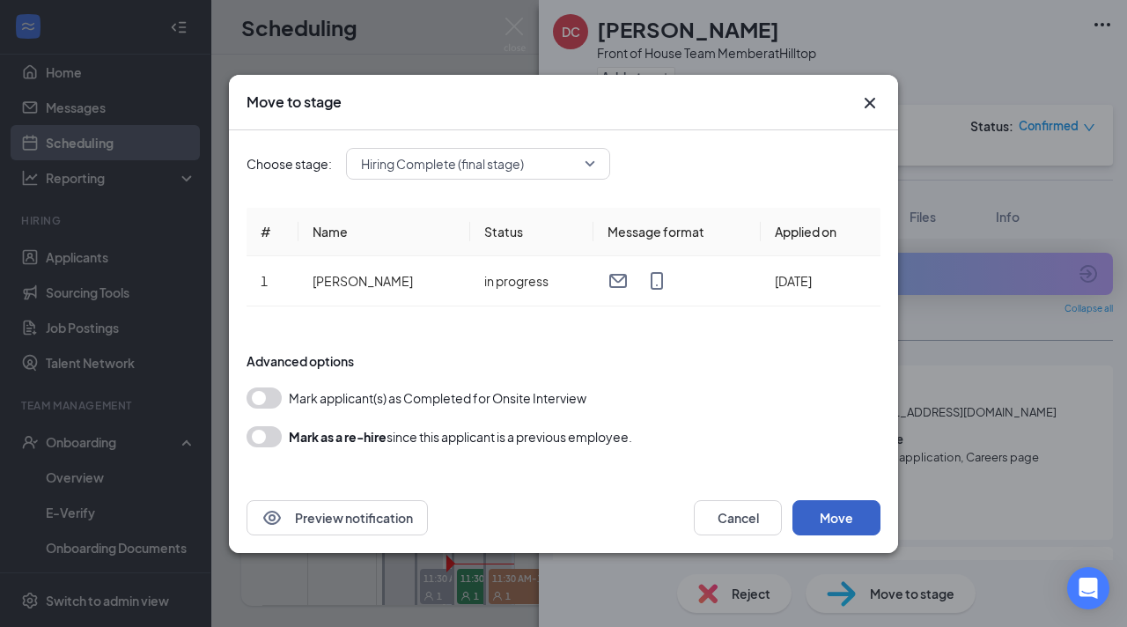
click at [845, 520] on button "Move" at bounding box center [837, 517] width 88 height 35
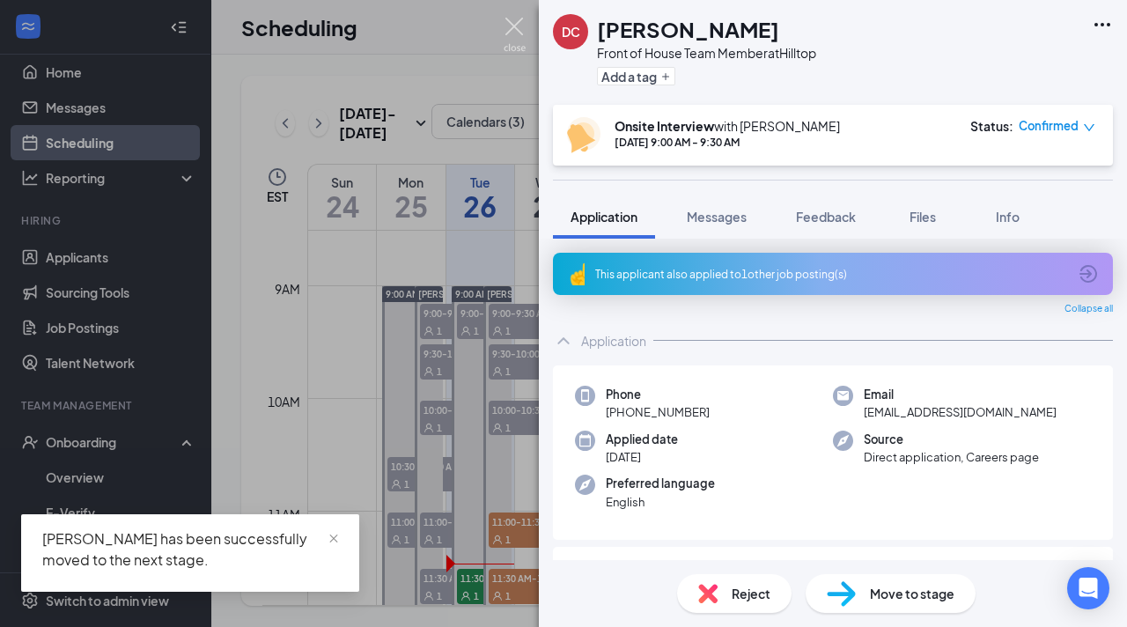
click at [506, 22] on img at bounding box center [515, 35] width 22 height 34
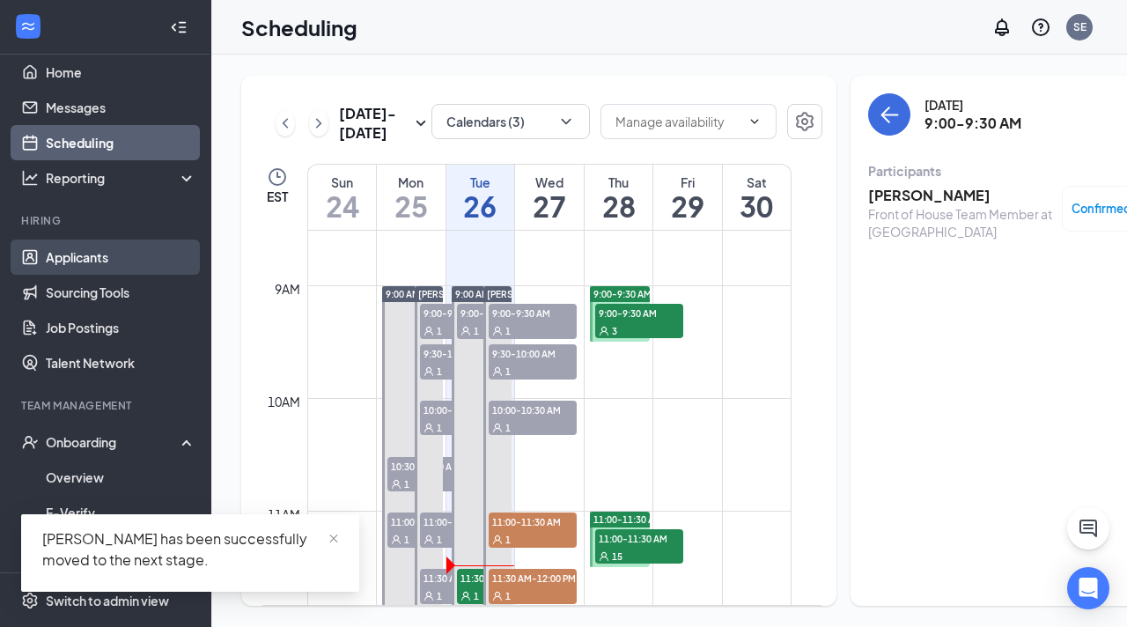
click at [105, 270] on link "Applicants" at bounding box center [121, 257] width 151 height 35
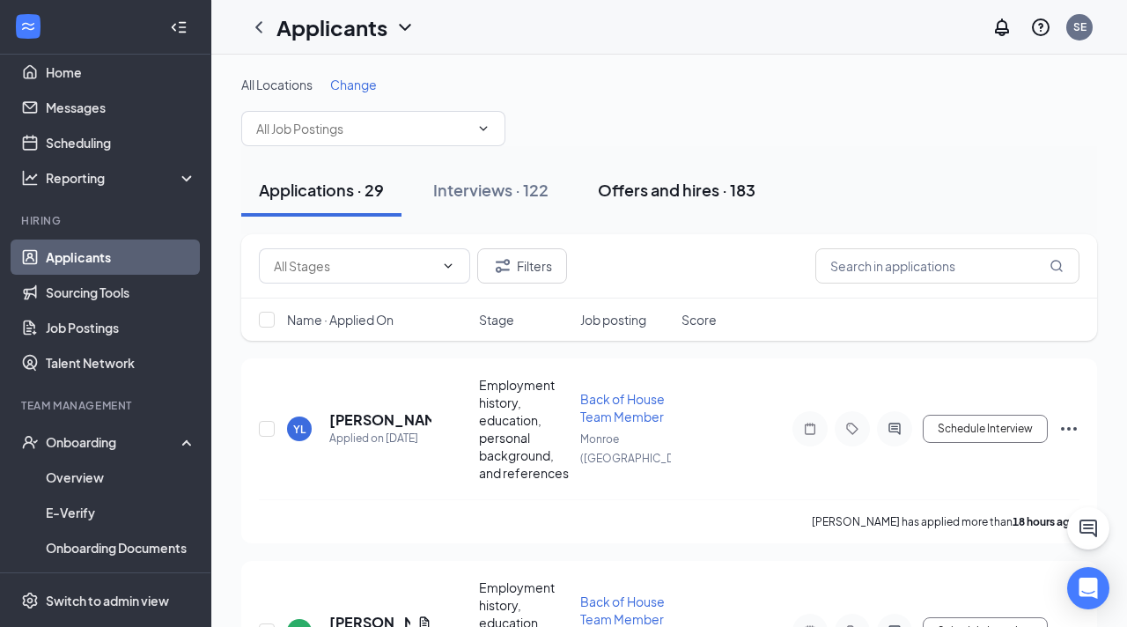
click at [622, 182] on div "Offers and hires · 183" at bounding box center [677, 190] width 158 height 22
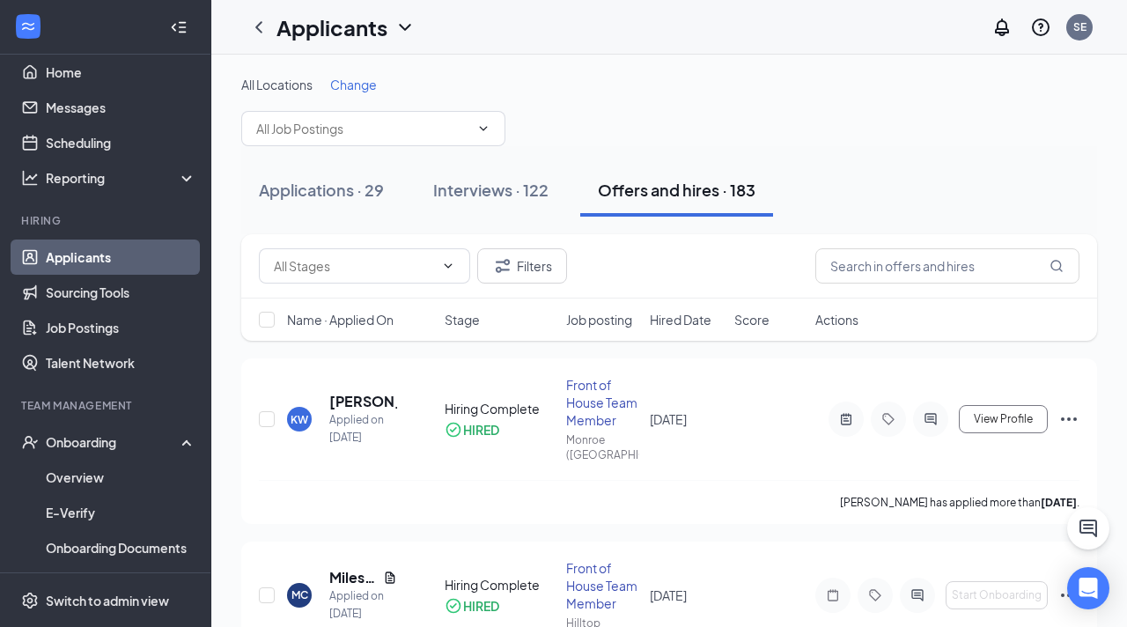
click at [668, 317] on span "Hired Date" at bounding box center [681, 320] width 62 height 18
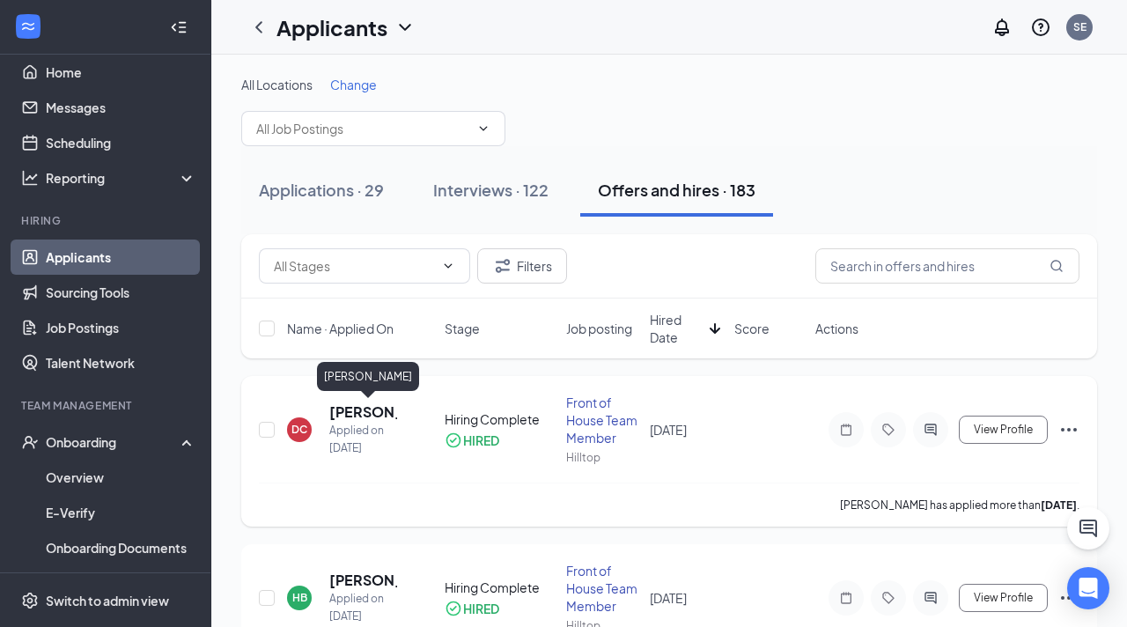
click at [365, 414] on h5 "Dionne Croutch" at bounding box center [363, 411] width 68 height 19
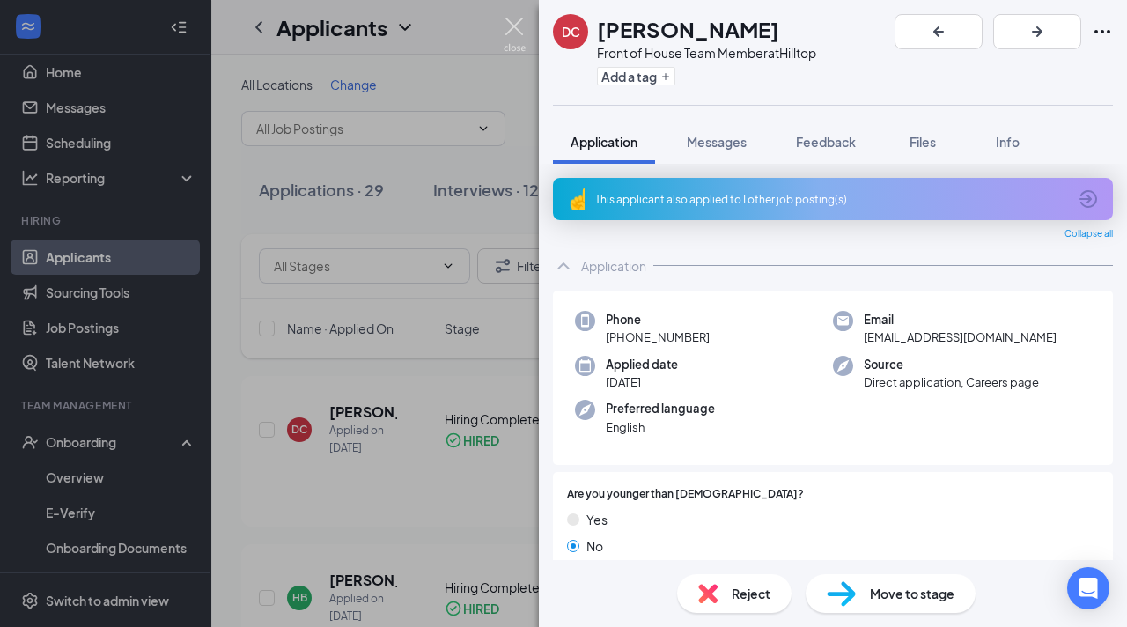
click at [509, 21] on img at bounding box center [515, 35] width 22 height 34
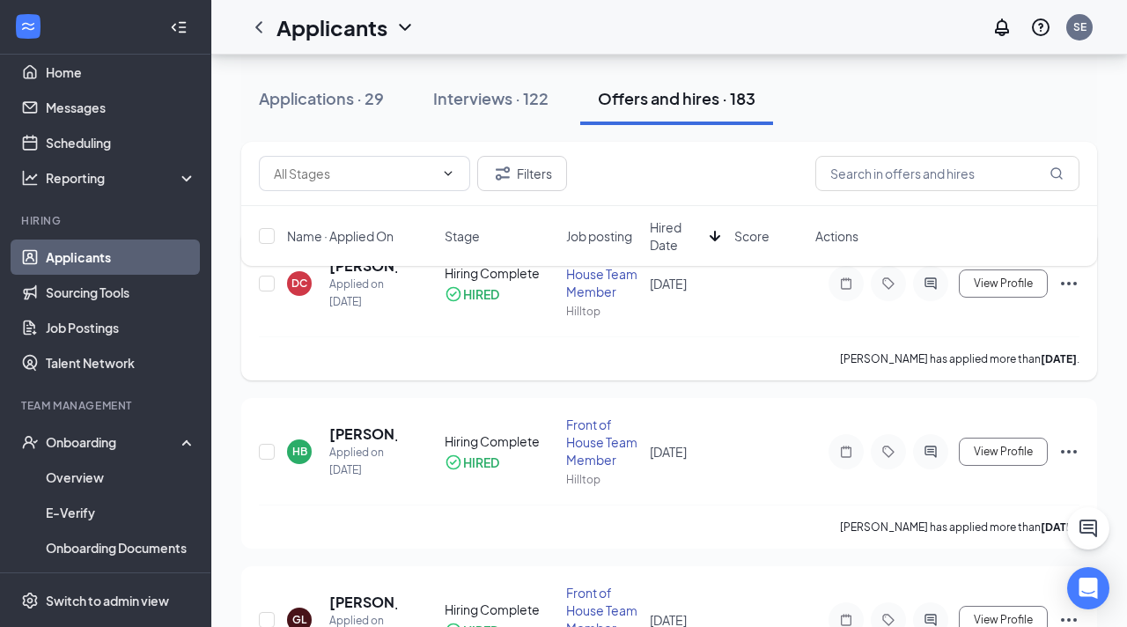
scroll to position [161, 0]
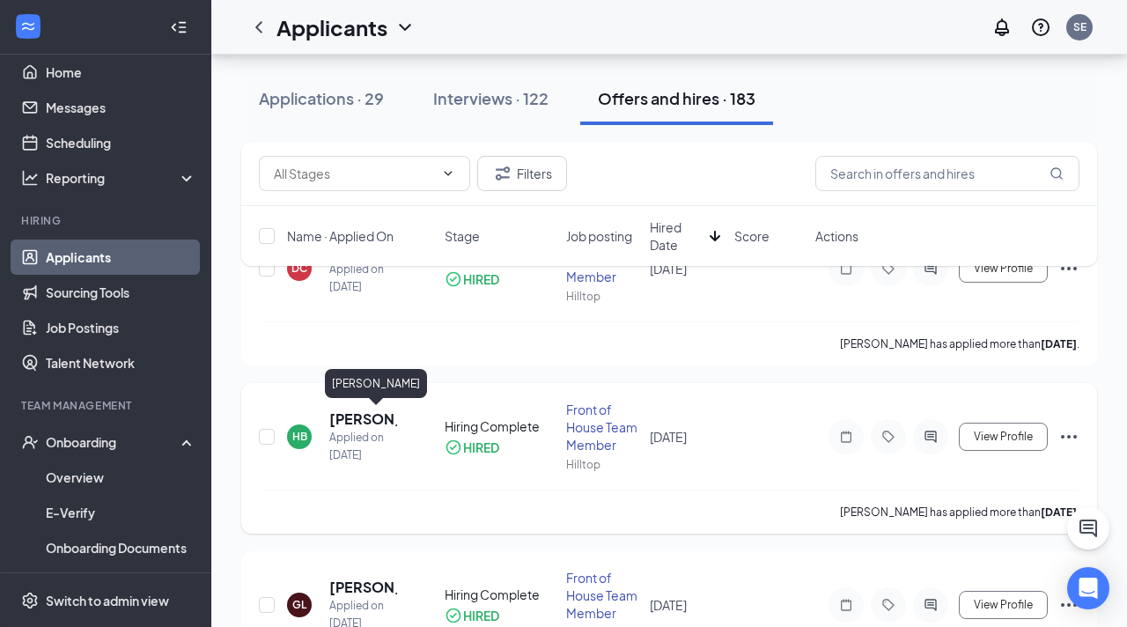
click at [350, 426] on h5 "Heidi Brooks" at bounding box center [363, 418] width 68 height 19
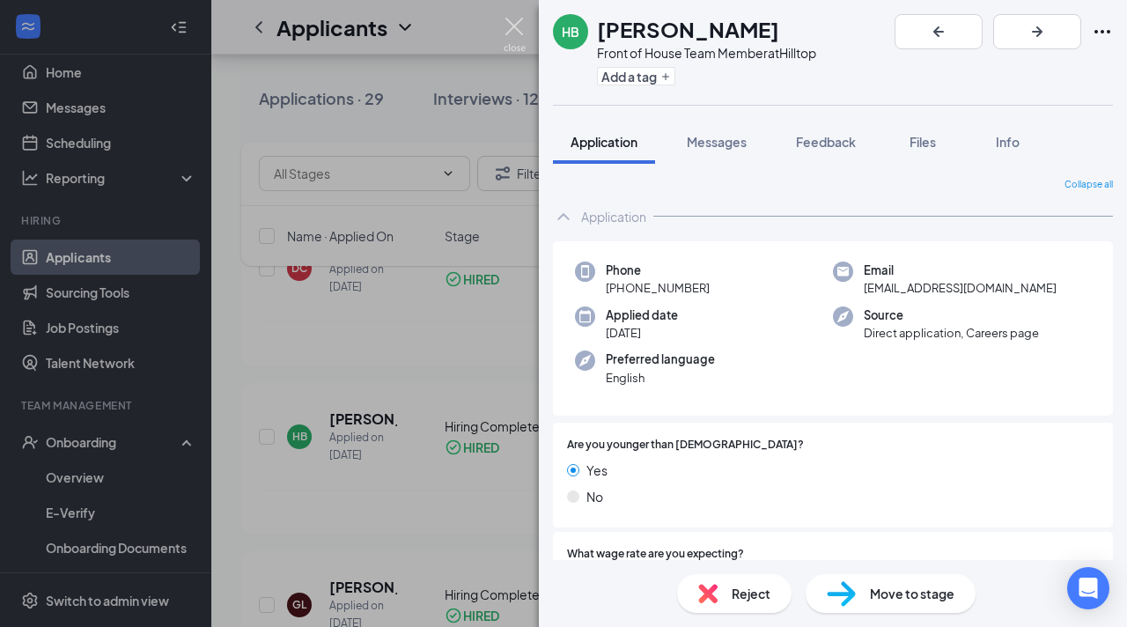
click at [520, 45] on img at bounding box center [515, 35] width 22 height 34
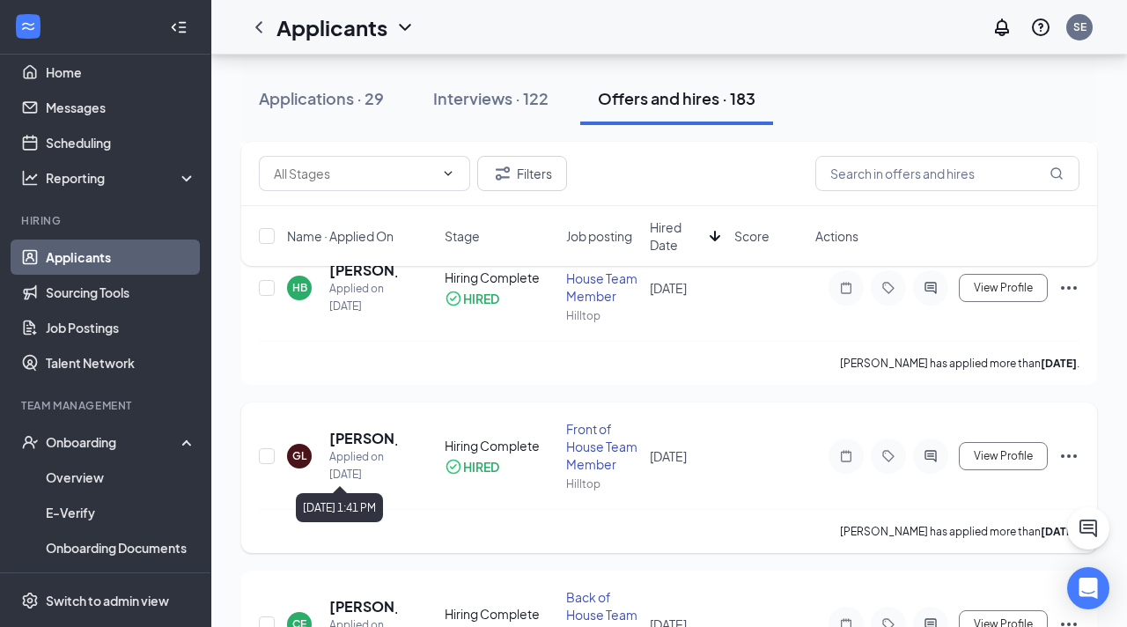
scroll to position [327, 0]
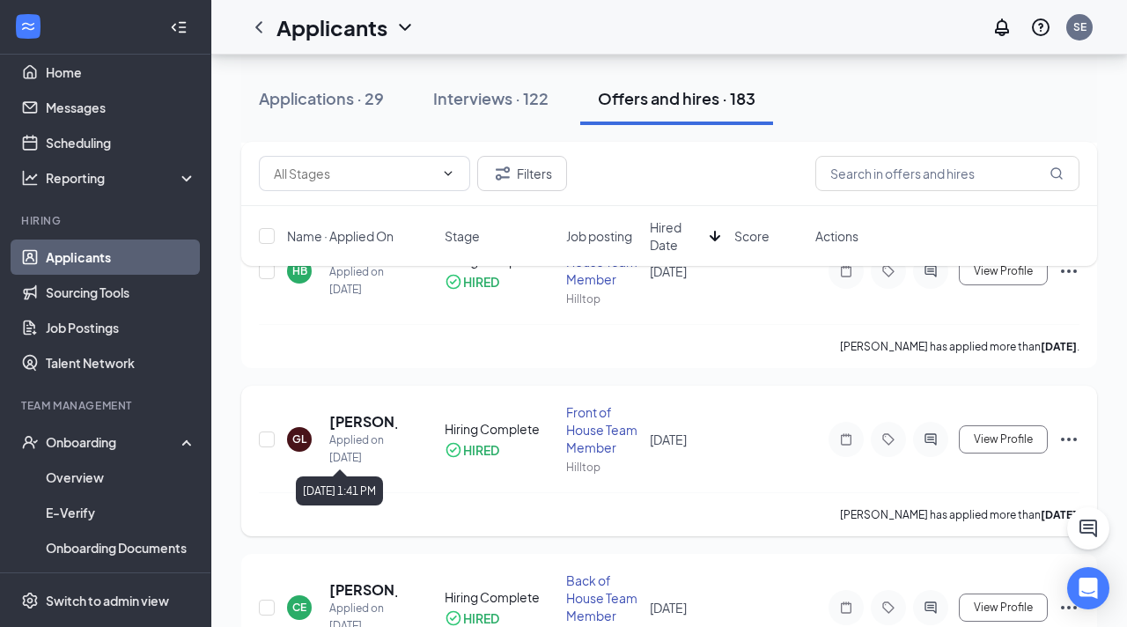
click at [358, 420] on h5 "Glenn Lambeth" at bounding box center [363, 421] width 68 height 19
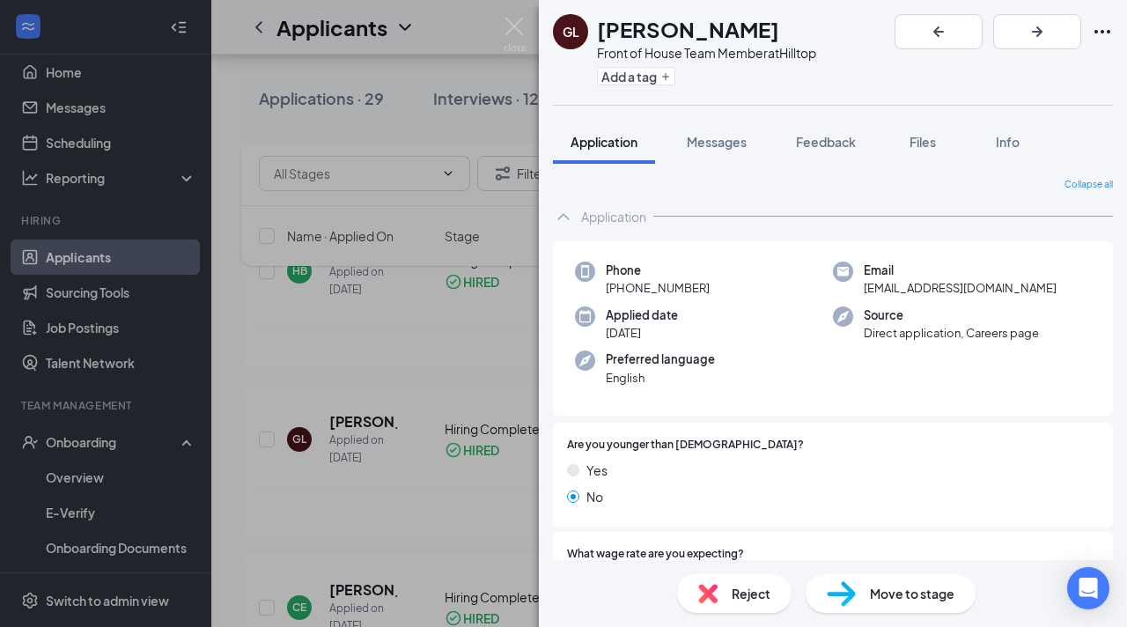
click at [535, 35] on div "GL Glenn Lambeth Front of House Team Member at Hilltop Add a tag Application Me…" at bounding box center [563, 313] width 1127 height 627
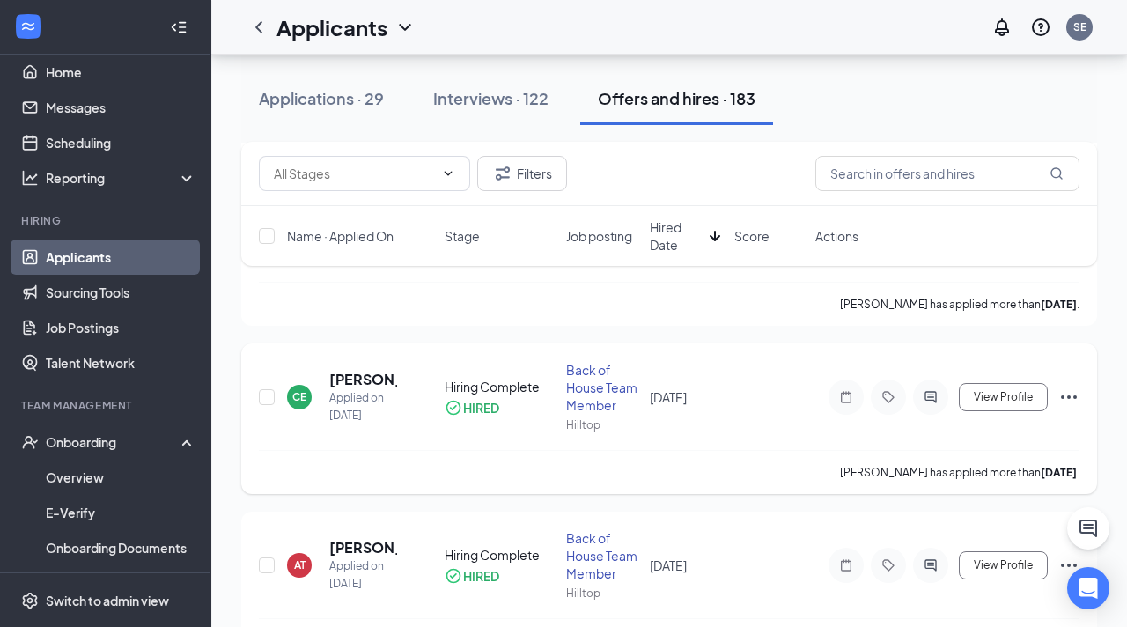
scroll to position [543, 0]
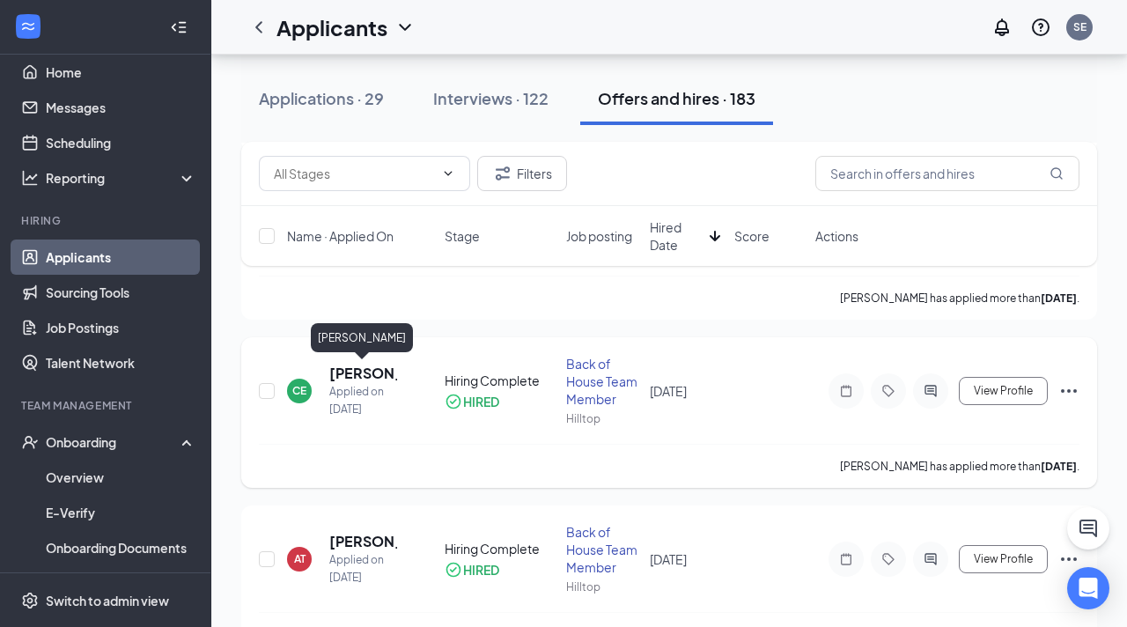
click at [343, 377] on h5 "Chandler Edwards" at bounding box center [363, 373] width 68 height 19
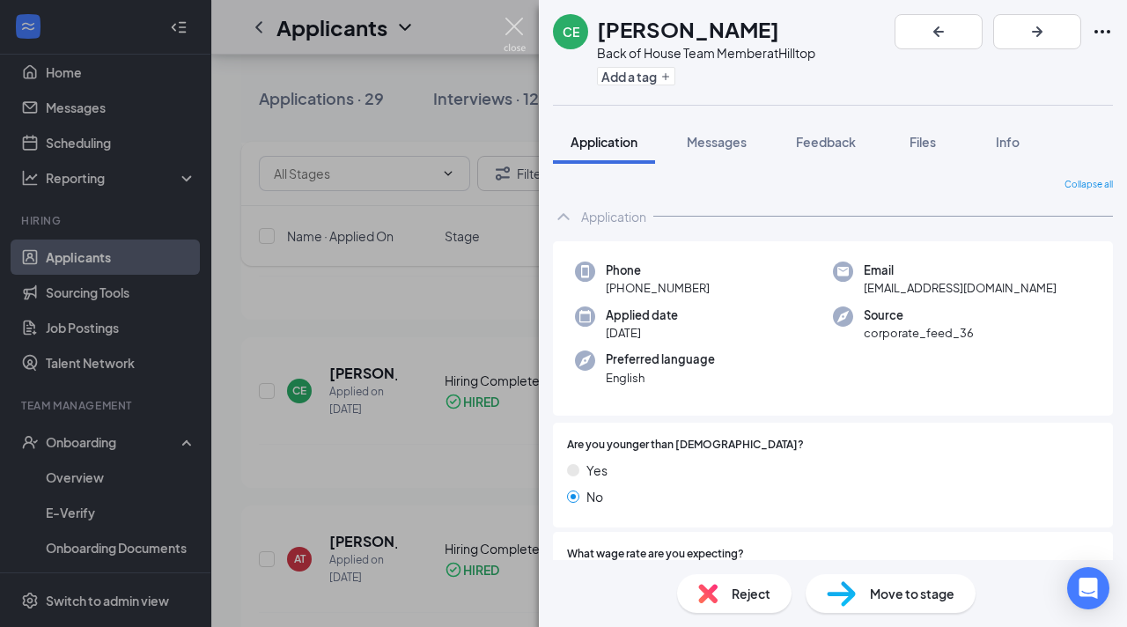
click at [520, 31] on img at bounding box center [515, 35] width 22 height 34
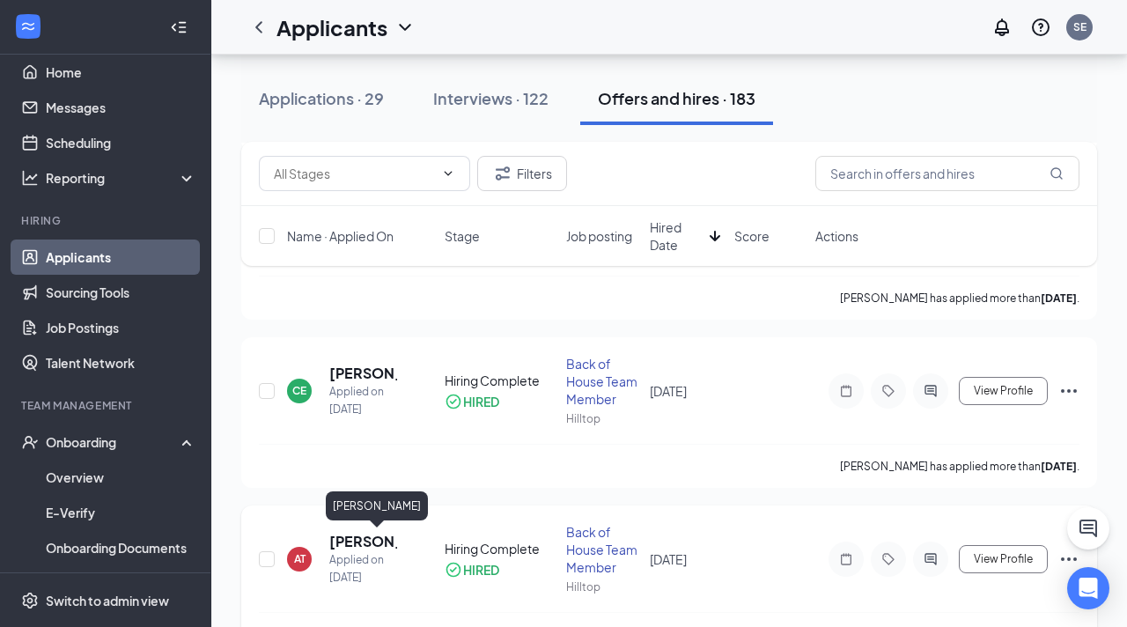
click at [354, 541] on h5 "Austin Taylor" at bounding box center [363, 541] width 68 height 19
